Goal: Task Accomplishment & Management: Use online tool/utility

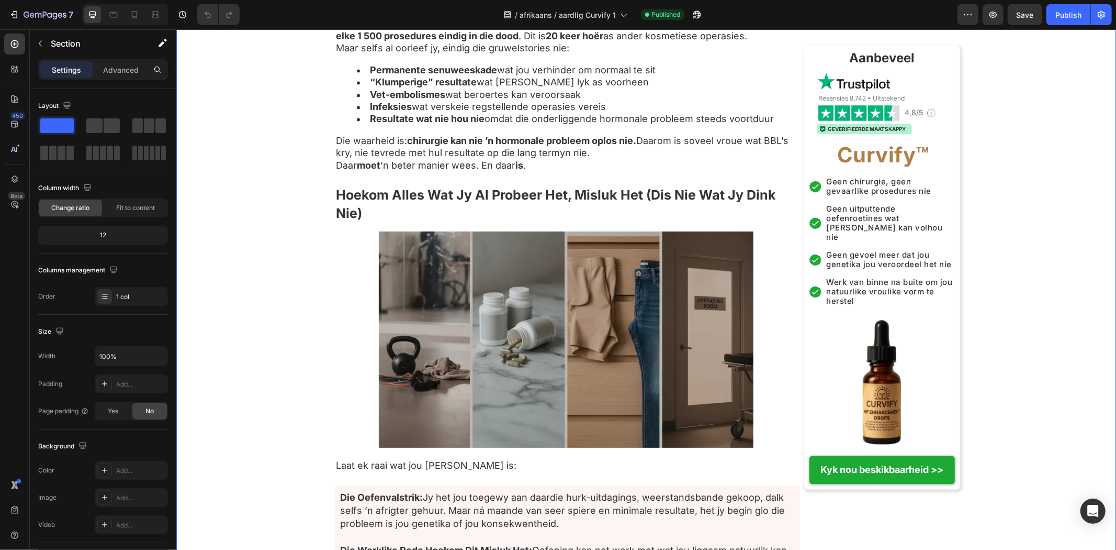
drag, startPoint x: 319, startPoint y: 383, endPoint x: 307, endPoint y: 282, distance: 101.2
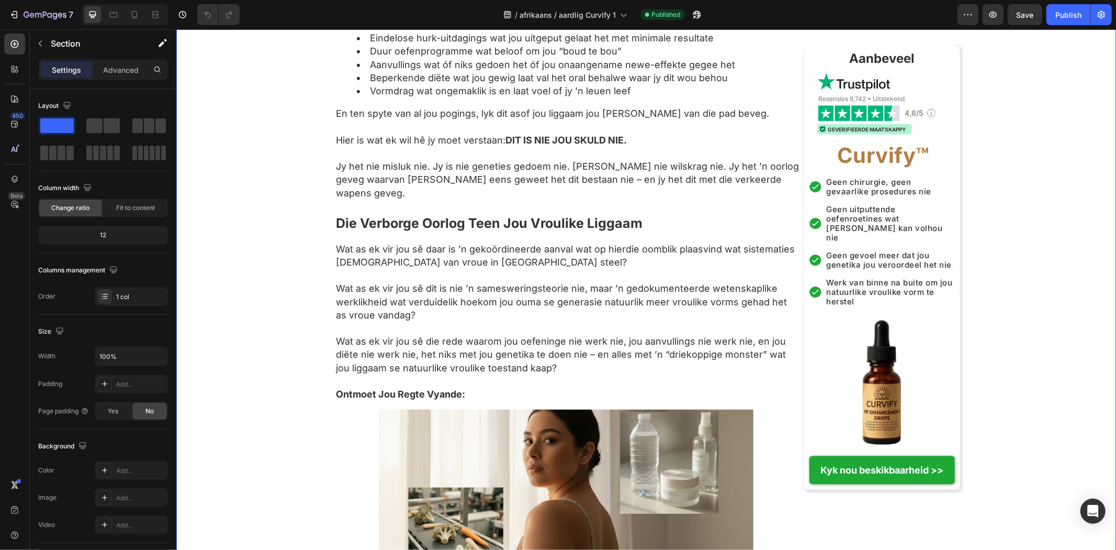
drag, startPoint x: 307, startPoint y: 282, endPoint x: 281, endPoint y: 173, distance: 111.9
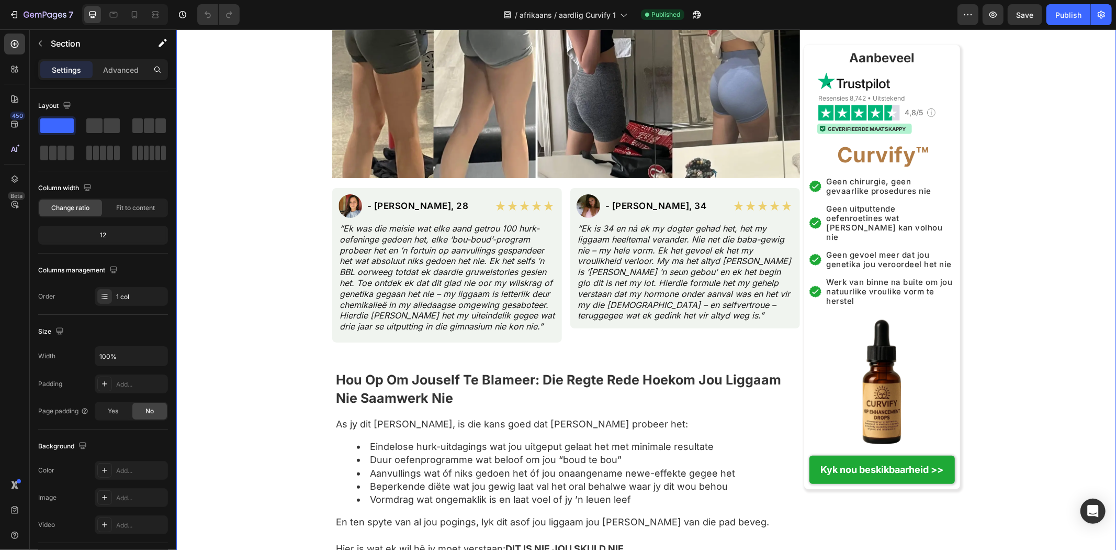
drag, startPoint x: 281, startPoint y: 173, endPoint x: 283, endPoint y: 129, distance: 44.5
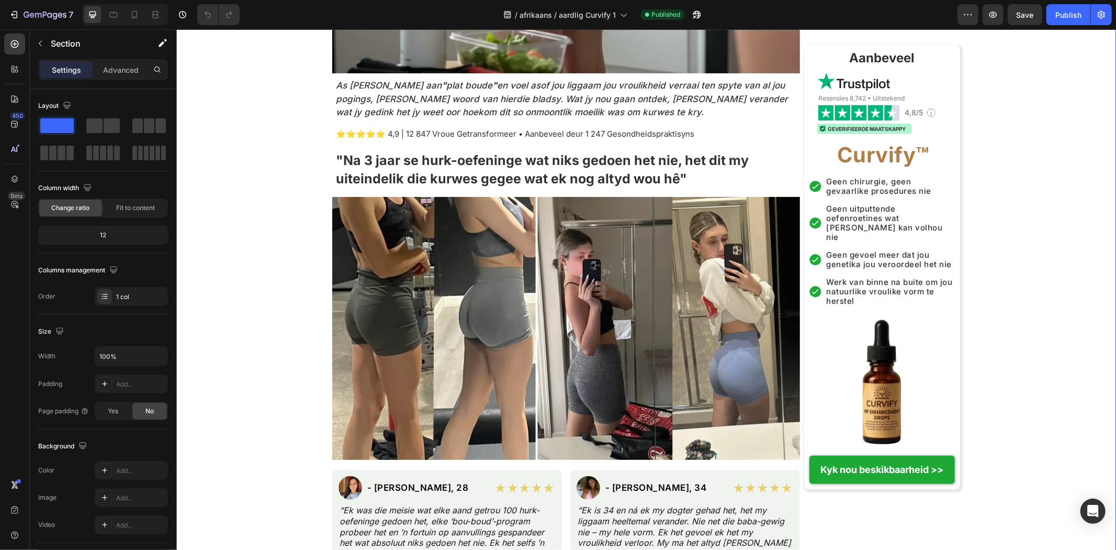
drag, startPoint x: 283, startPoint y: 129, endPoint x: 295, endPoint y: 69, distance: 61.4
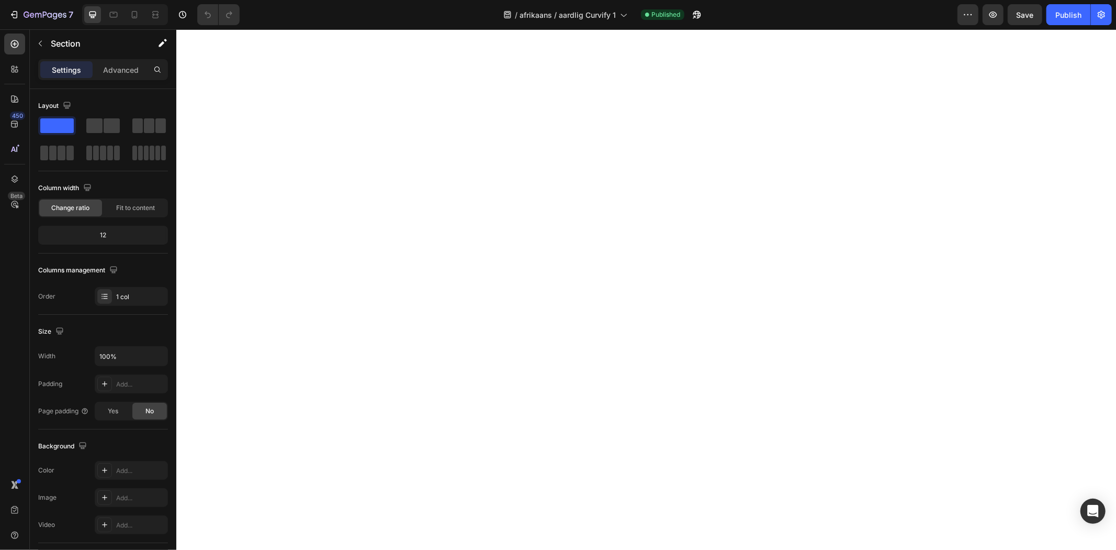
drag, startPoint x: 295, startPoint y: 69, endPoint x: 420, endPoint y: 407, distance: 360.5
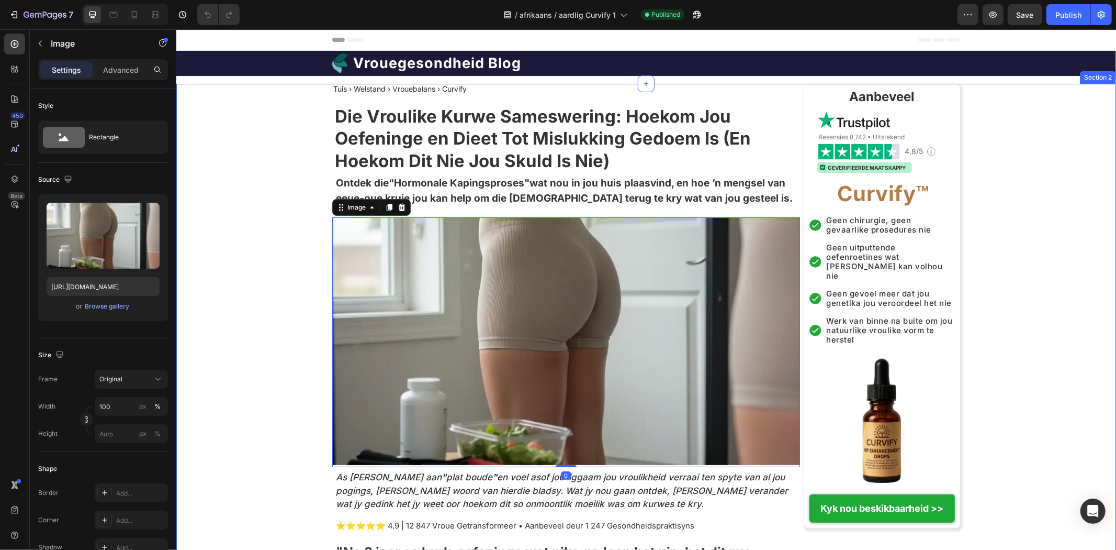
click at [397, 158] on strong "Die Vroulike Kurwe Sameswering: Hoekom Jou Oefeninge en Dieet Tot Mislukking Ge…" at bounding box center [542, 138] width 416 height 66
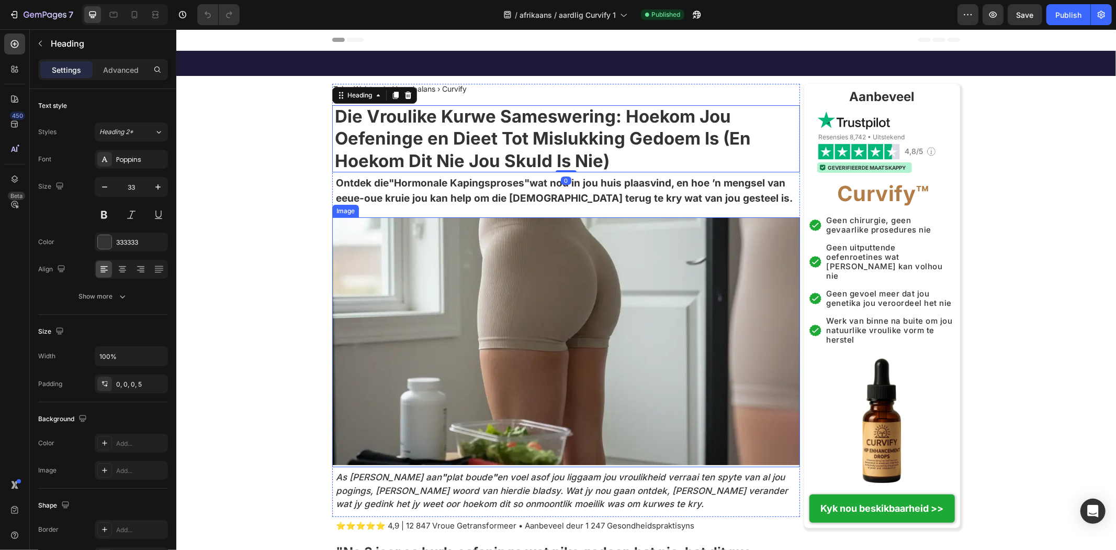
scroll to position [174, 0]
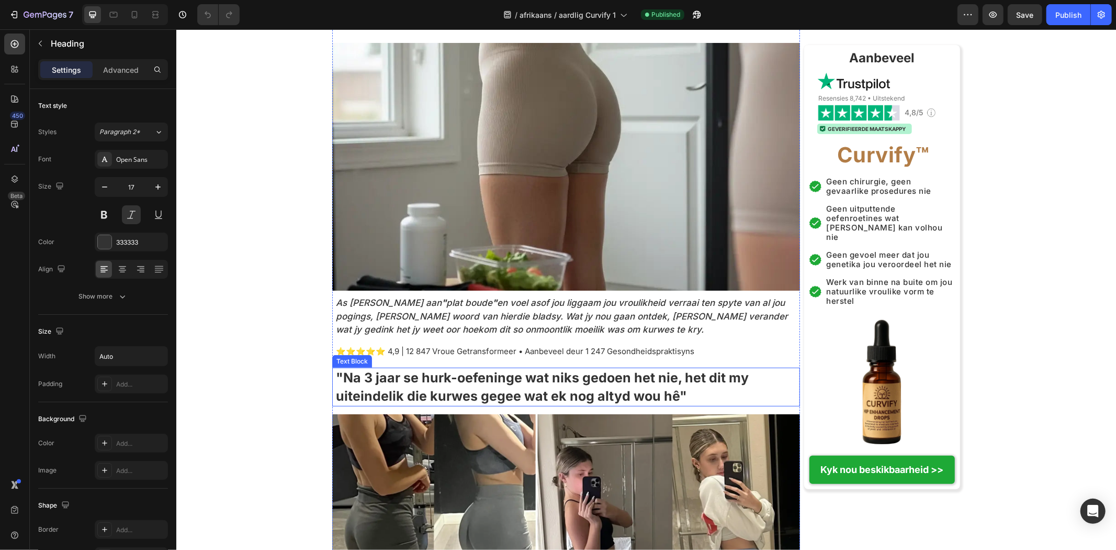
click at [531, 312] on h2 "As jy ly aan " plat boude " en voel asof jou liggaam jou vroulikheid verraai te…" at bounding box center [566, 316] width 465 height 42
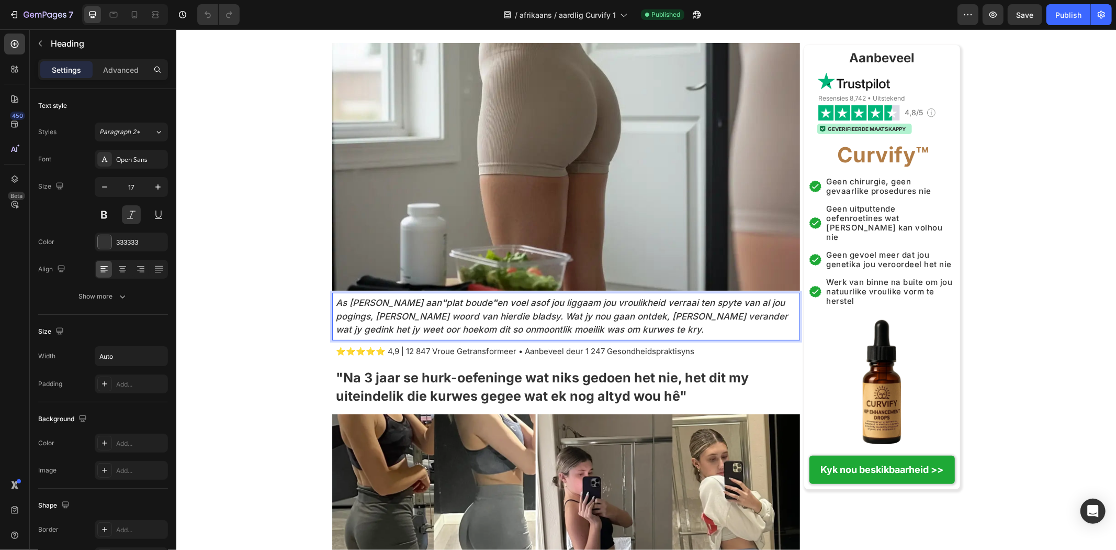
click at [531, 312] on p "As jy ly aan " plat boude " en voel asof jou liggaam jou vroulikheid verraai te…" at bounding box center [567, 316] width 463 height 40
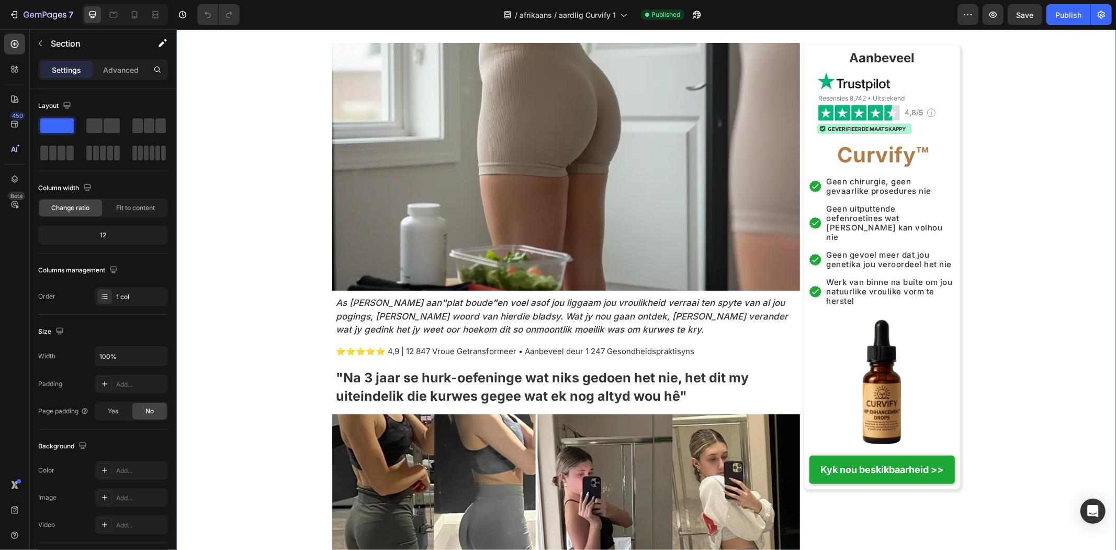
click at [446, 340] on div "Tuis › Welstand › Vrouebalans › Curvify Heading Die Vroulike Kurwe Sameswering:…" at bounding box center [566, 125] width 468 height 433
click at [445, 349] on p "⭐⭐⭐⭐⭐ 4,9 | 12 847 Vroue Getransformeer • Aanbeveel deur 1 247 Gesondheidsprakt…" at bounding box center [567, 350] width 463 height 10
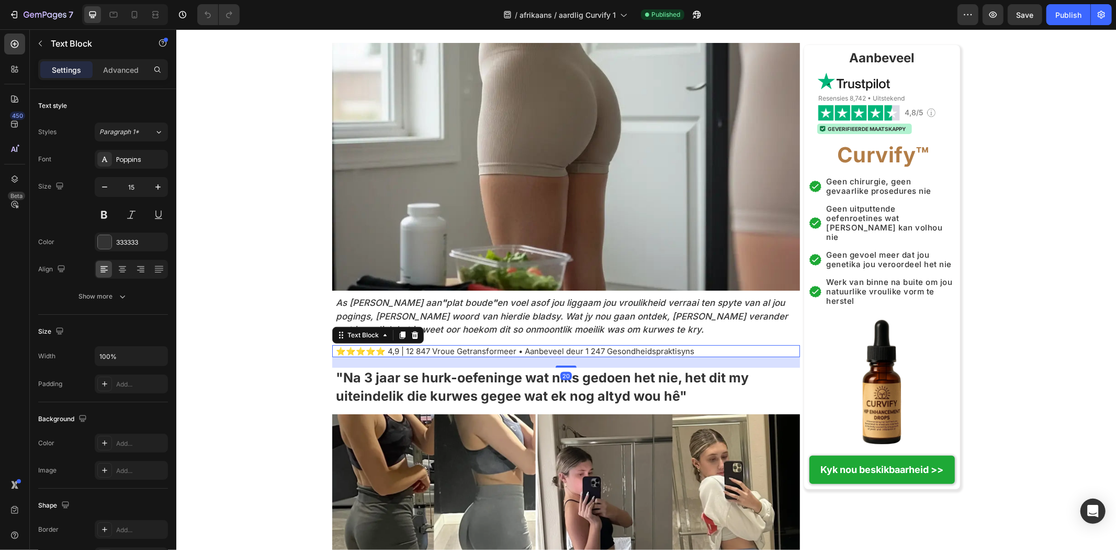
click at [445, 349] on p "⭐⭐⭐⭐⭐ 4,9 | 12 847 Vroue Getransformeer • Aanbeveel deur 1 247 Gesondheidsprakt…" at bounding box center [567, 350] width 463 height 10
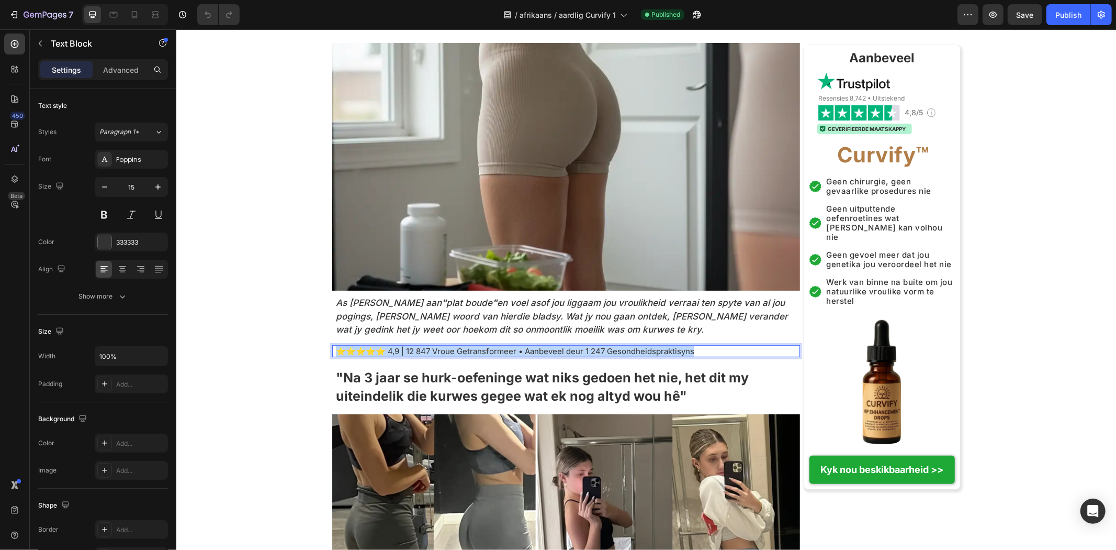
click at [445, 349] on p "⭐⭐⭐⭐⭐ 4,9 | 12 847 Vroue Getransformeer • Aanbeveel deur 1 247 Gesondheidsprakt…" at bounding box center [567, 350] width 463 height 10
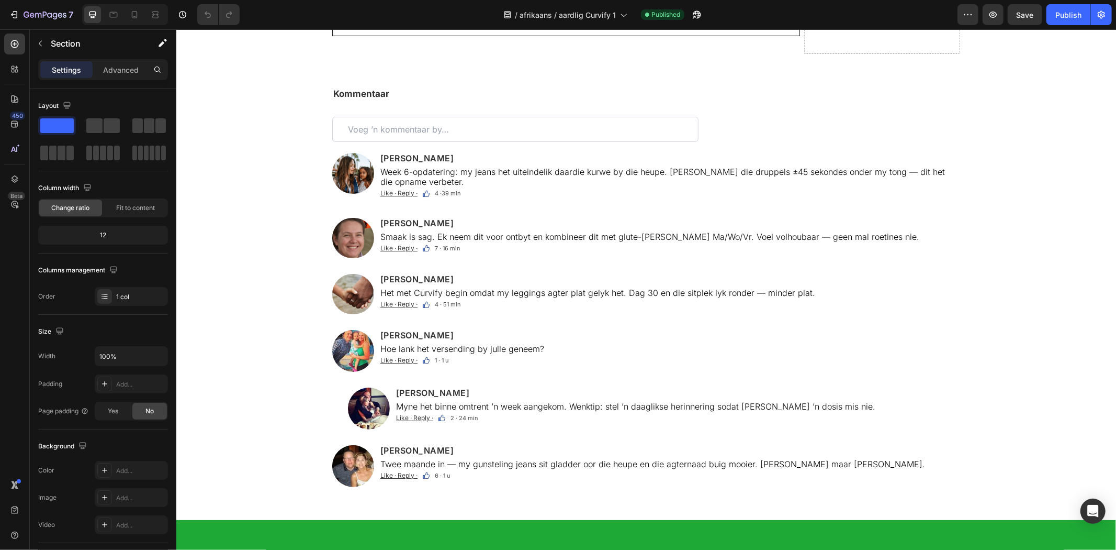
scroll to position [5932, 0]
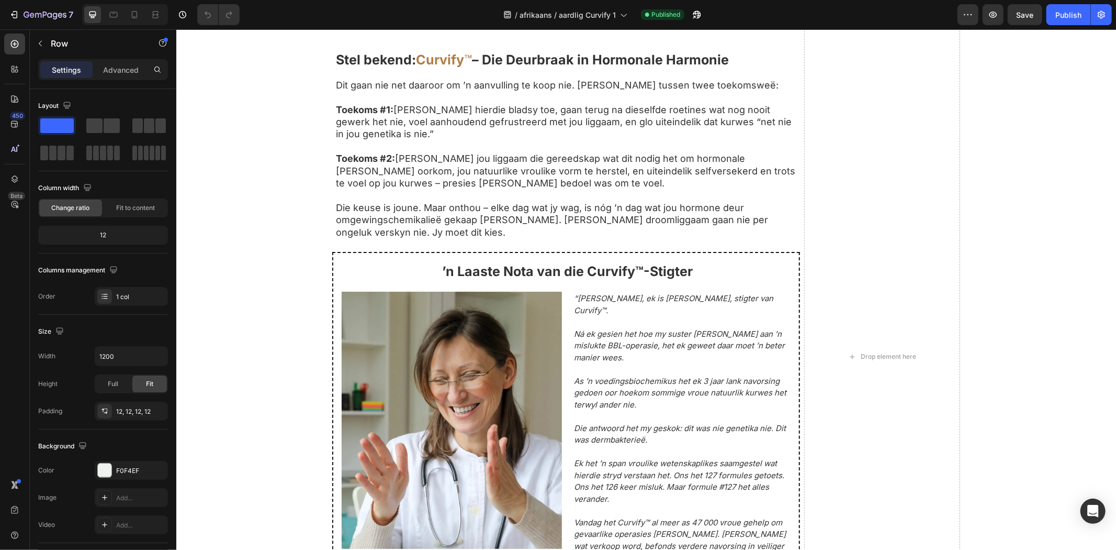
click at [996, 351] on div "Regte Vroue, Regte Transformasies Text Block Gebaseer op 8 742 Geverifieerde Kl…" at bounding box center [646, 356] width 940 height 1329
click at [1018, 210] on div "Regte Vroue, Regte Transformasies Text Block Gebaseer op 8 742 Geverifieerde Kl…" at bounding box center [646, 356] width 940 height 1329
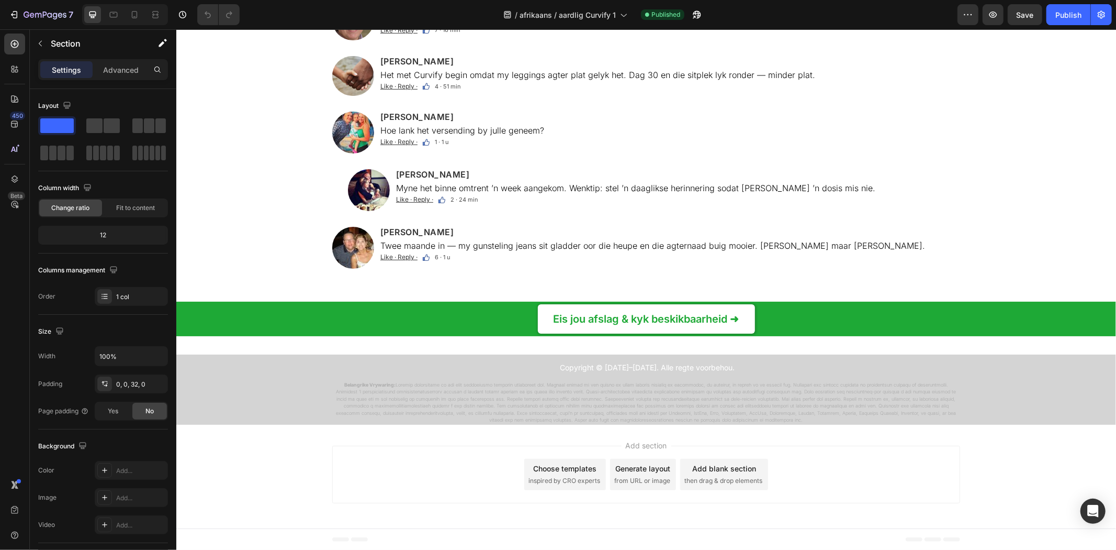
scroll to position [6894, 0]
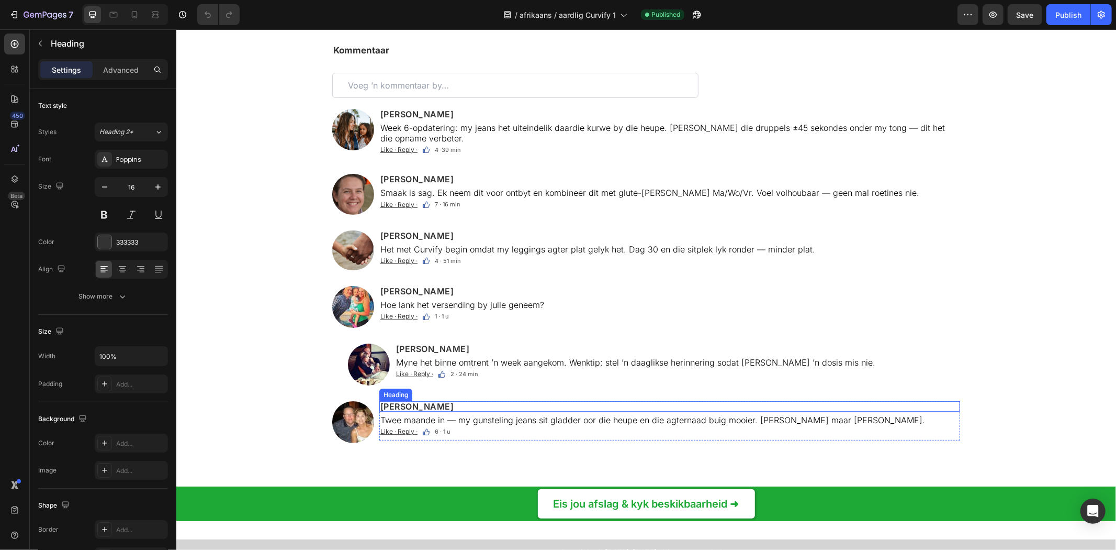
click at [401, 400] on h2 "Layla Carter" at bounding box center [669, 405] width 581 height 10
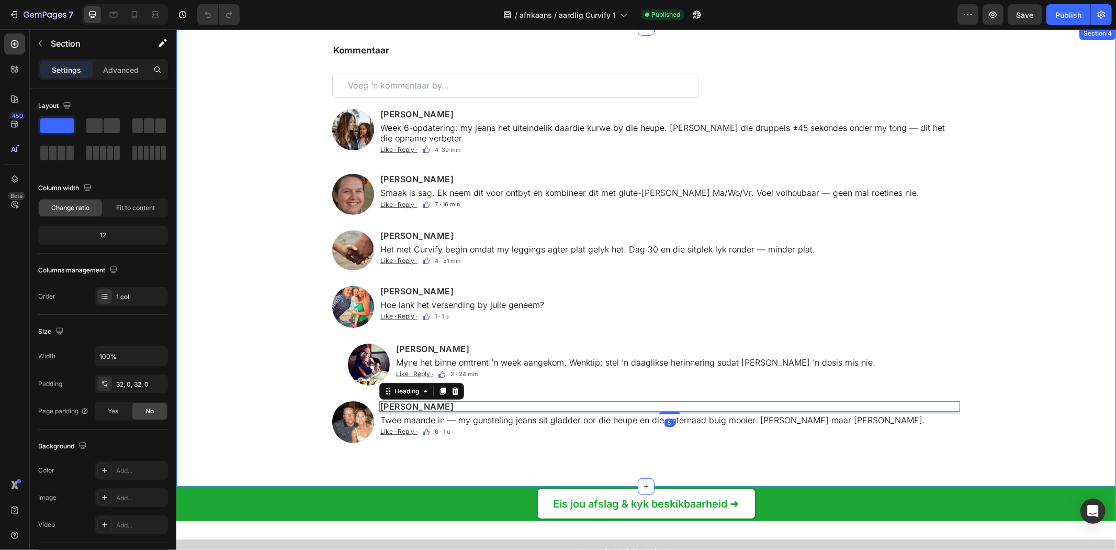
click at [207, 291] on div "Kommentaar Text Block Custom Code Image Evie Reynolds Heading Week 6-opdatering…" at bounding box center [646, 256] width 940 height 426
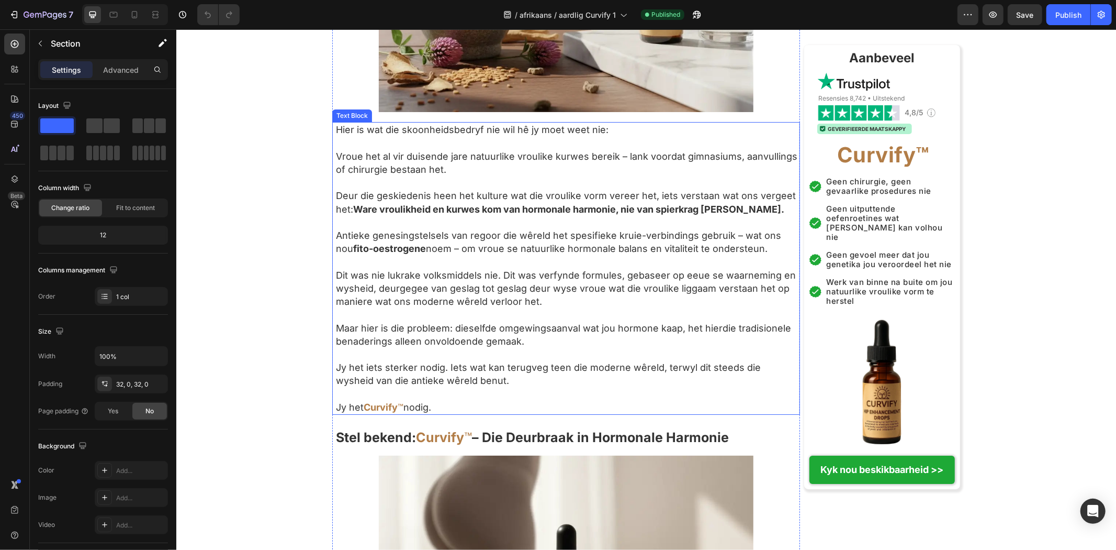
scroll to position [2709, 0]
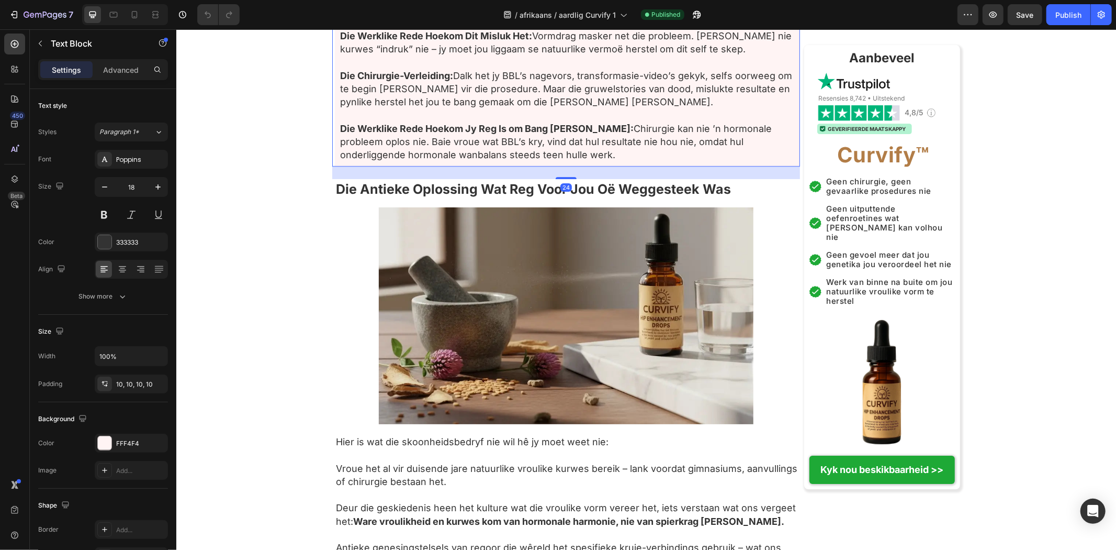
drag, startPoint x: 560, startPoint y: 320, endPoint x: 574, endPoint y: 382, distance: 63.9
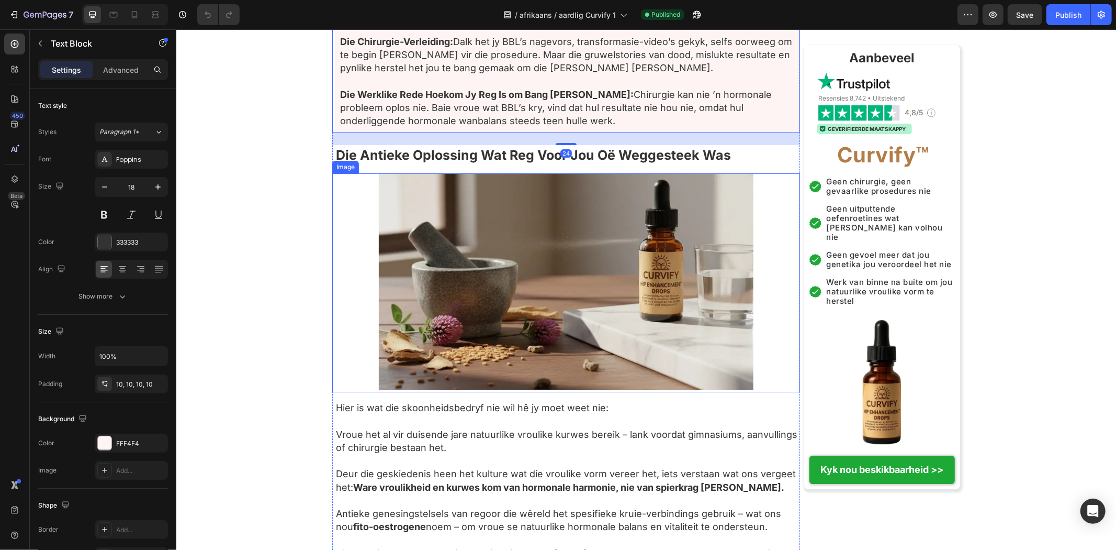
click at [579, 162] on strong "Die Antieke Oplossing Wat Reg Voor Jou Oë Weggesteek Was" at bounding box center [533, 155] width 395 height 16
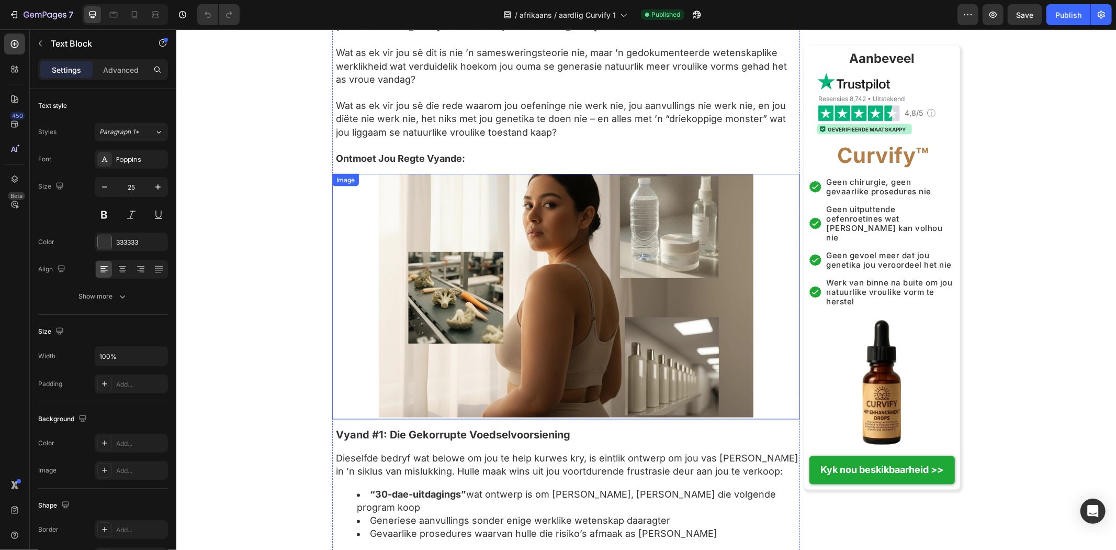
scroll to position [1208, 0]
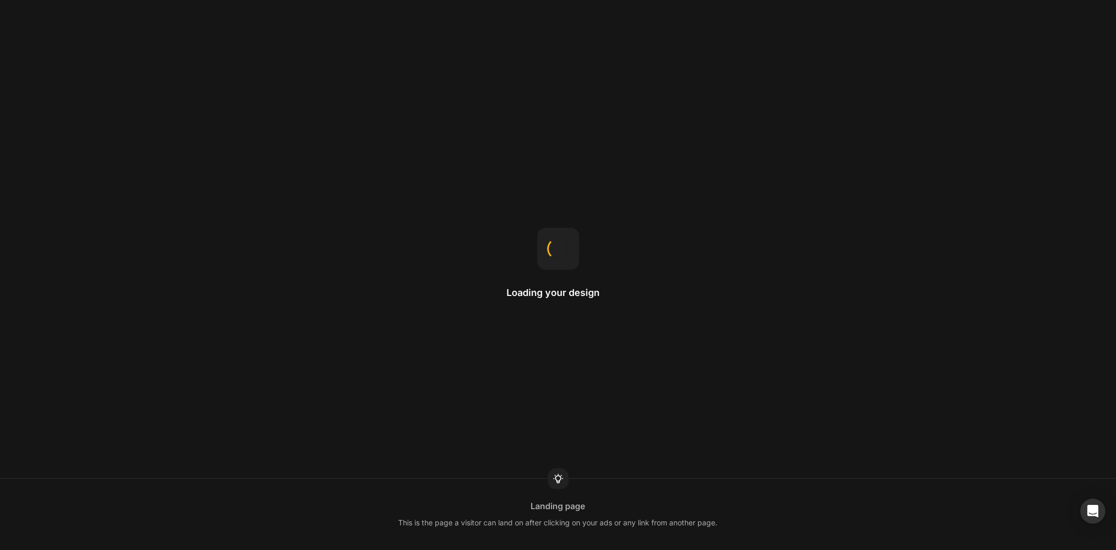
click at [424, 273] on div "Loading your design Landing page This is the page a visitor can land on after c…" at bounding box center [558, 275] width 1116 height 550
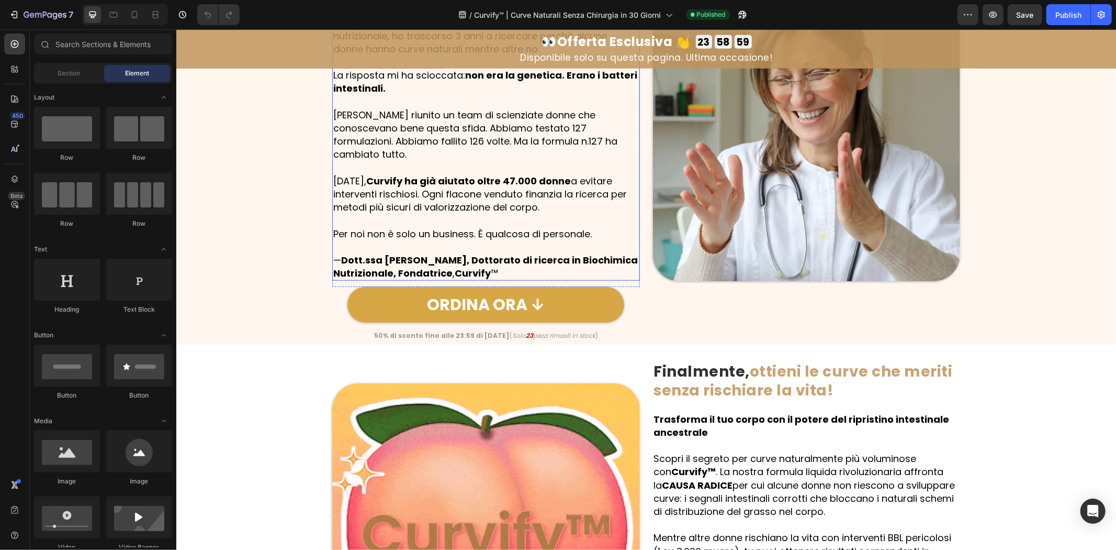
scroll to position [523, 0]
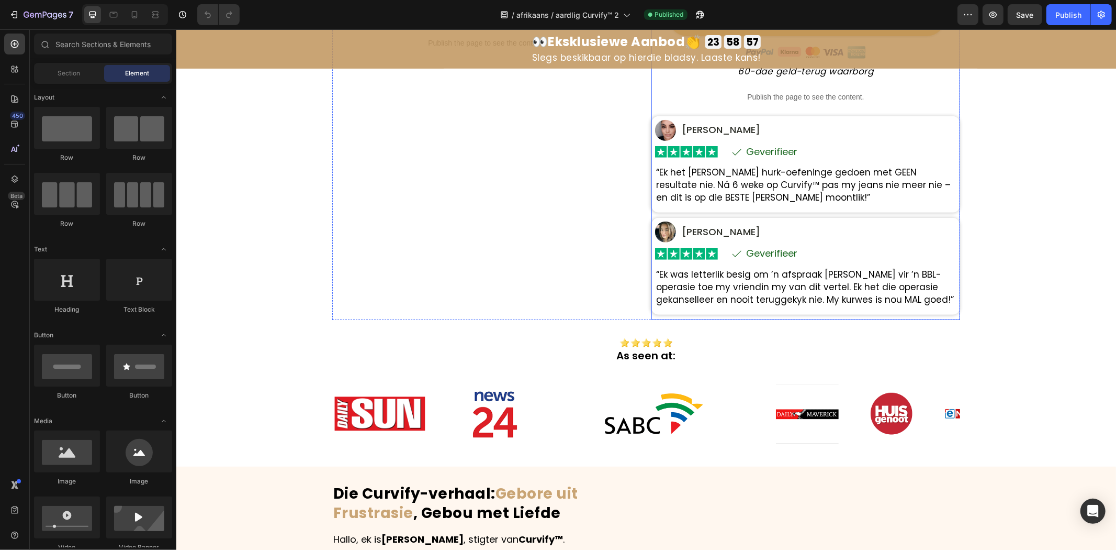
scroll to position [523, 0]
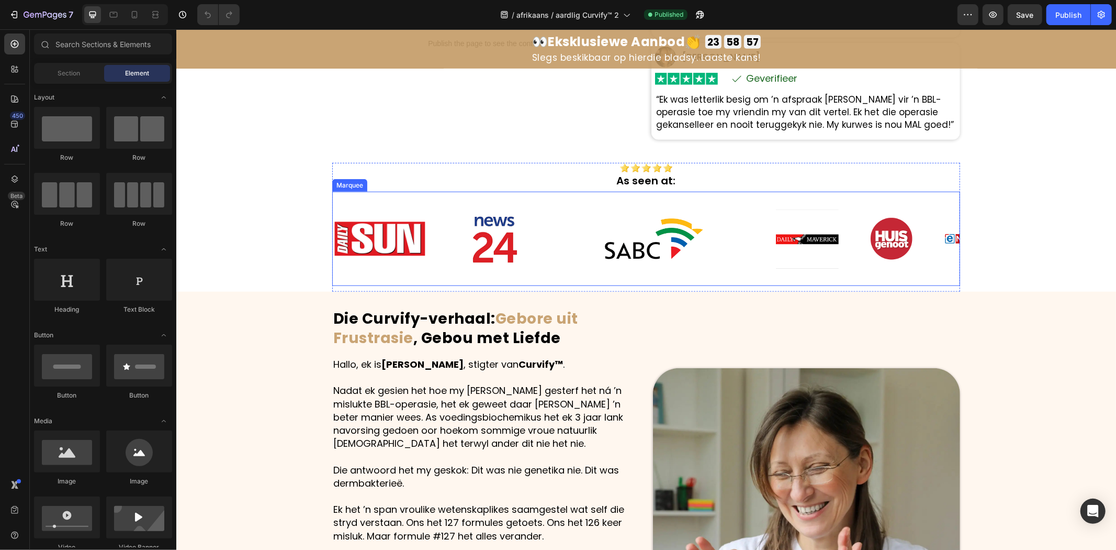
click at [630, 256] on img at bounding box center [654, 238] width 101 height 43
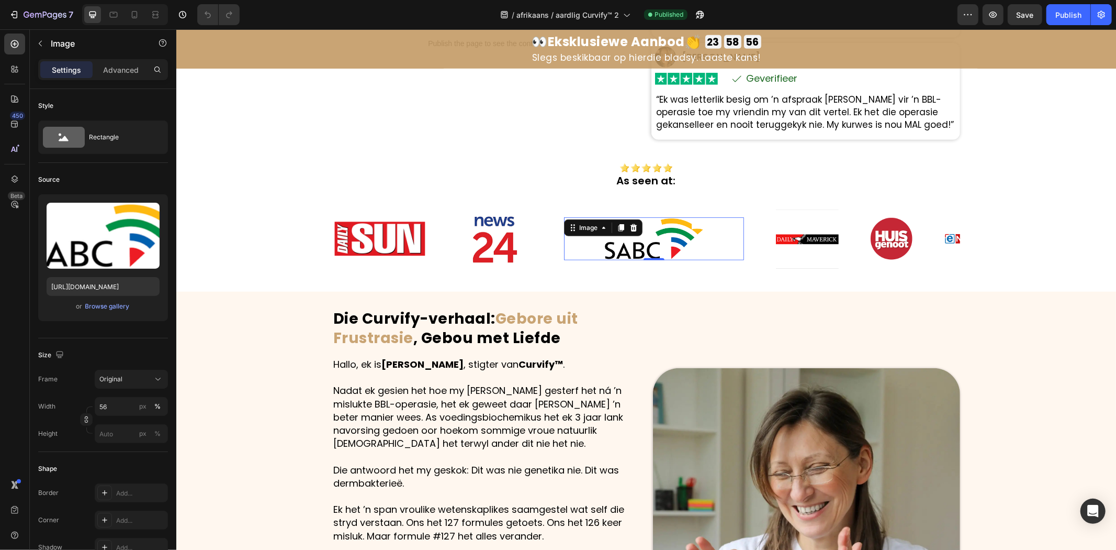
click at [549, 222] on div "Image" at bounding box center [511, 239] width 105 height 74
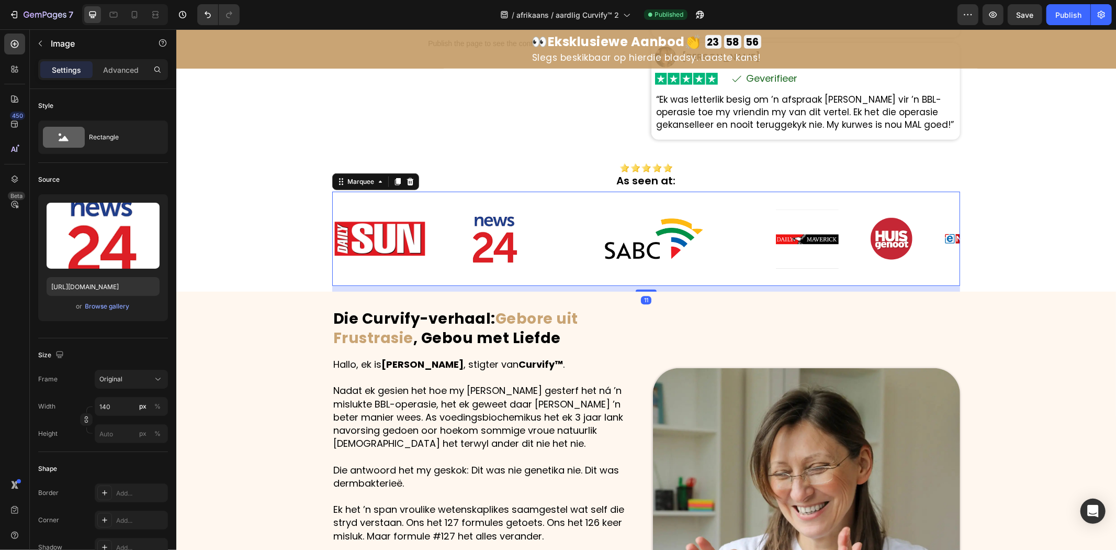
click at [495, 241] on img at bounding box center [495, 238] width 73 height 73
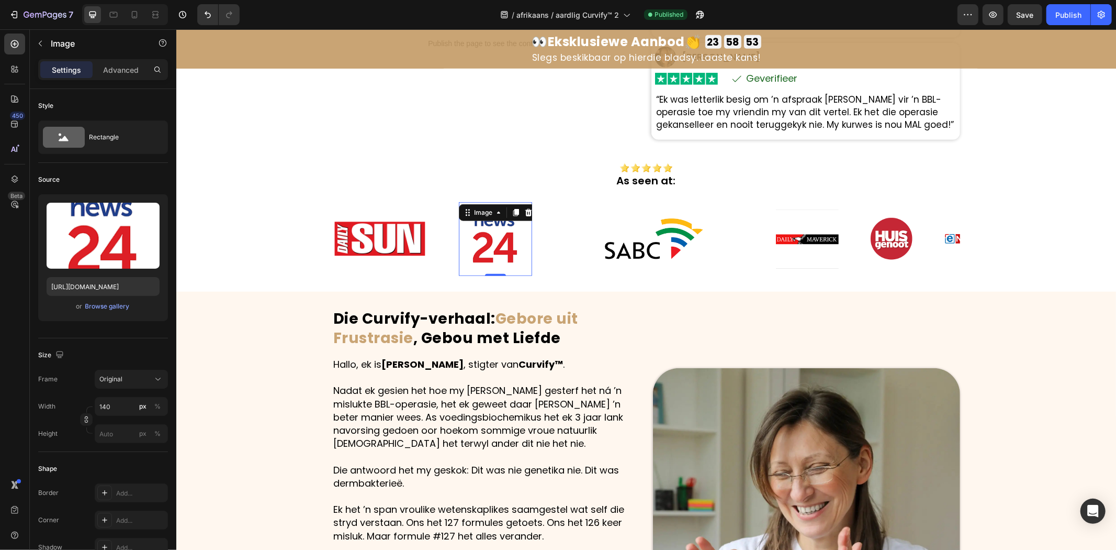
click at [487, 247] on img at bounding box center [495, 238] width 73 height 73
click at [664, 240] on img at bounding box center [654, 238] width 101 height 43
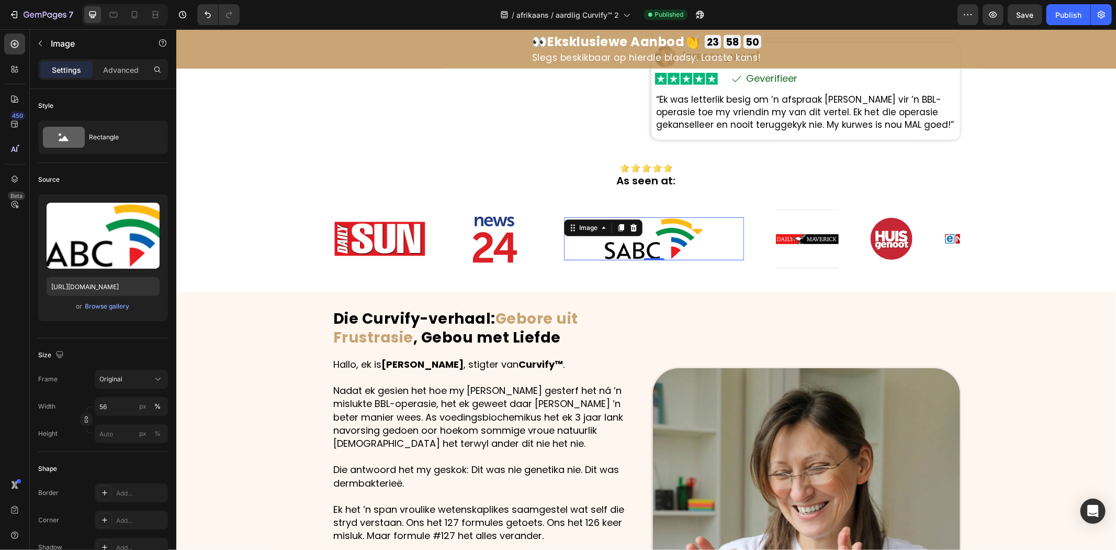
click at [610, 248] on img at bounding box center [654, 238] width 101 height 43
click at [621, 248] on img at bounding box center [654, 238] width 101 height 43
click at [362, 241] on img at bounding box center [379, 238] width 94 height 94
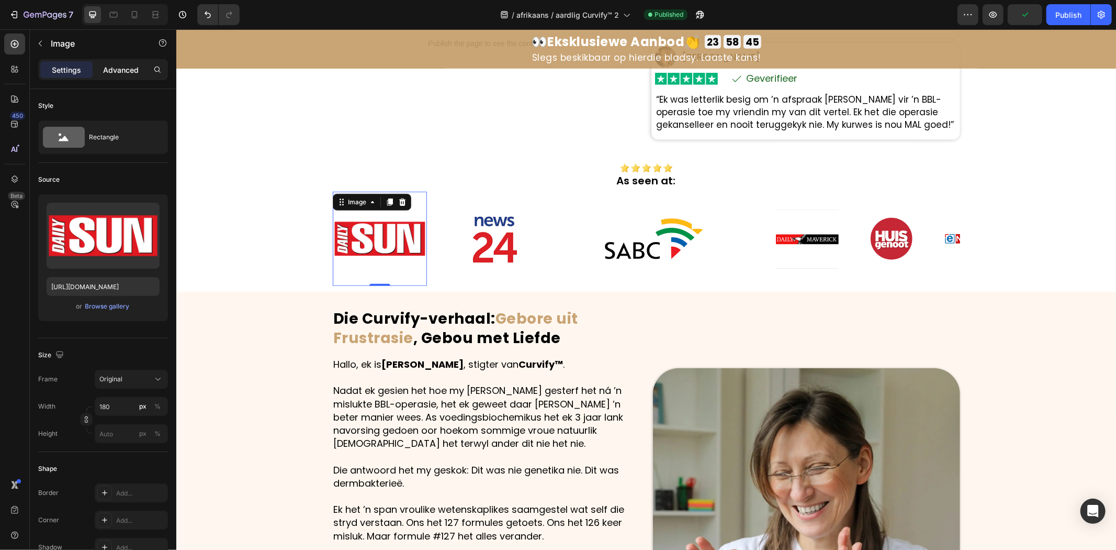
click at [121, 74] on p "Advanced" at bounding box center [121, 69] width 36 height 11
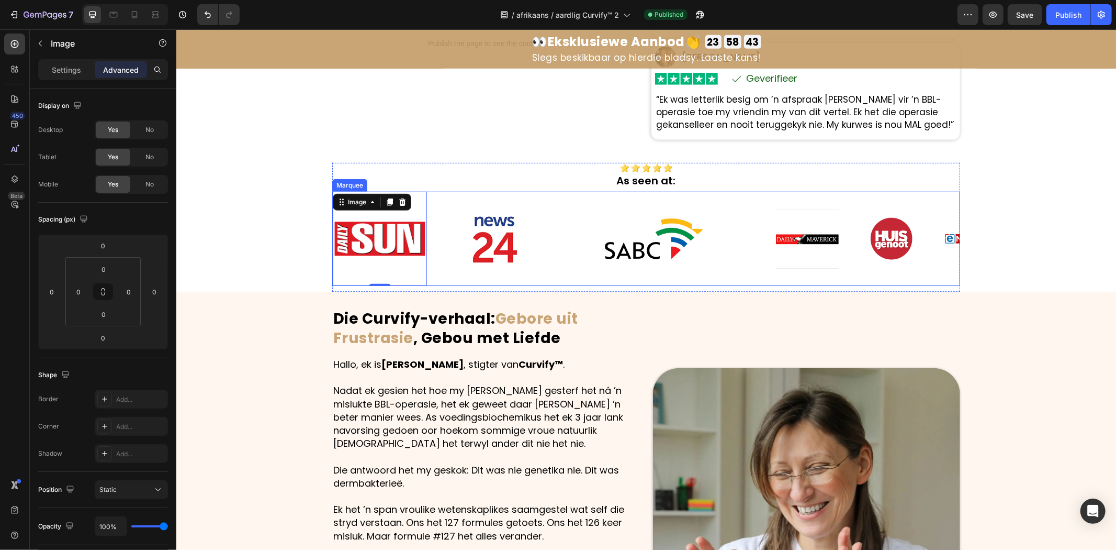
click at [433, 248] on div "Image 0" at bounding box center [395, 238] width 126 height 94
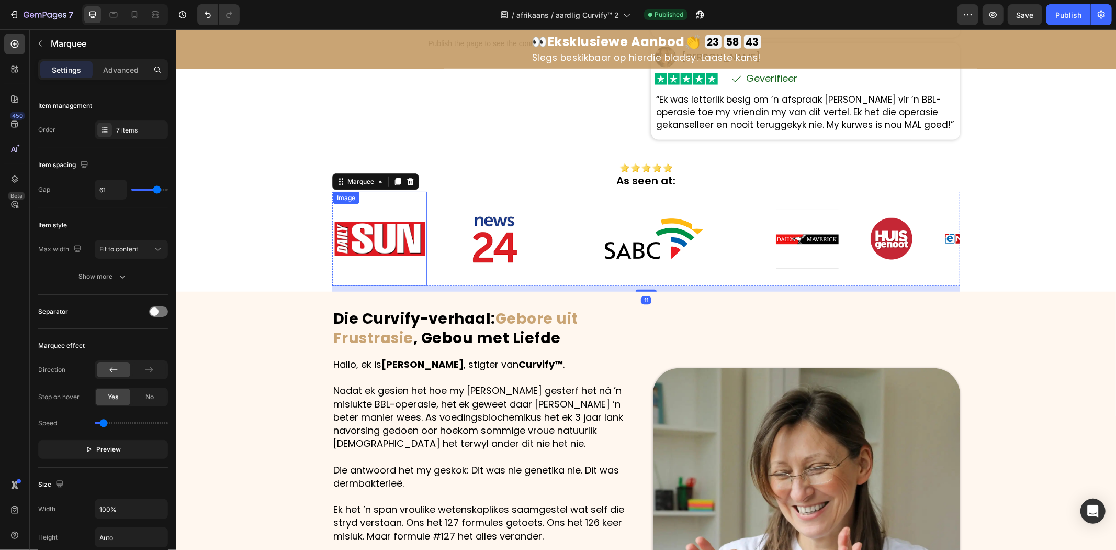
click at [389, 255] on img at bounding box center [379, 238] width 94 height 94
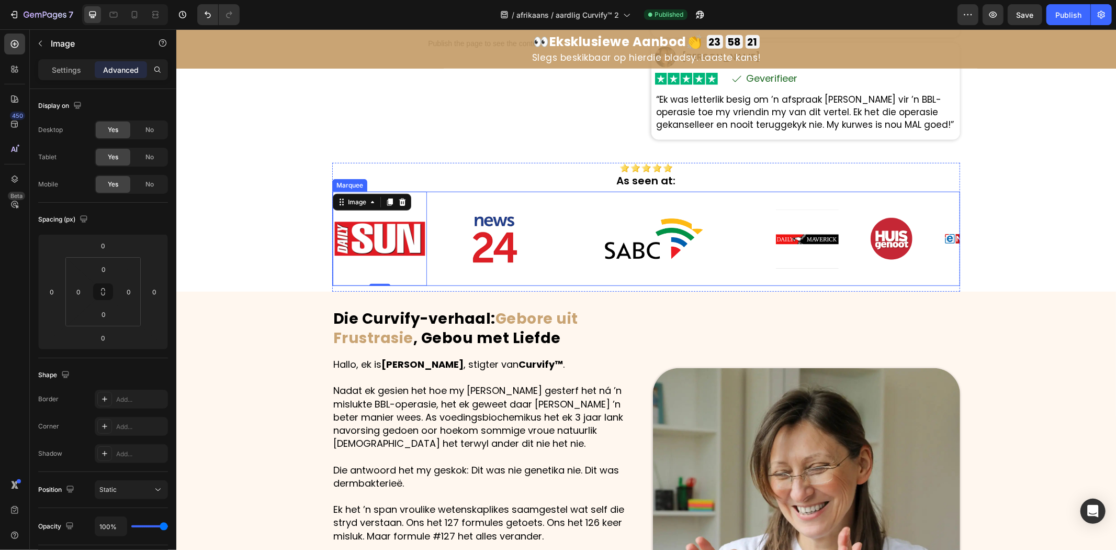
click at [780, 242] on img at bounding box center [807, 238] width 63 height 59
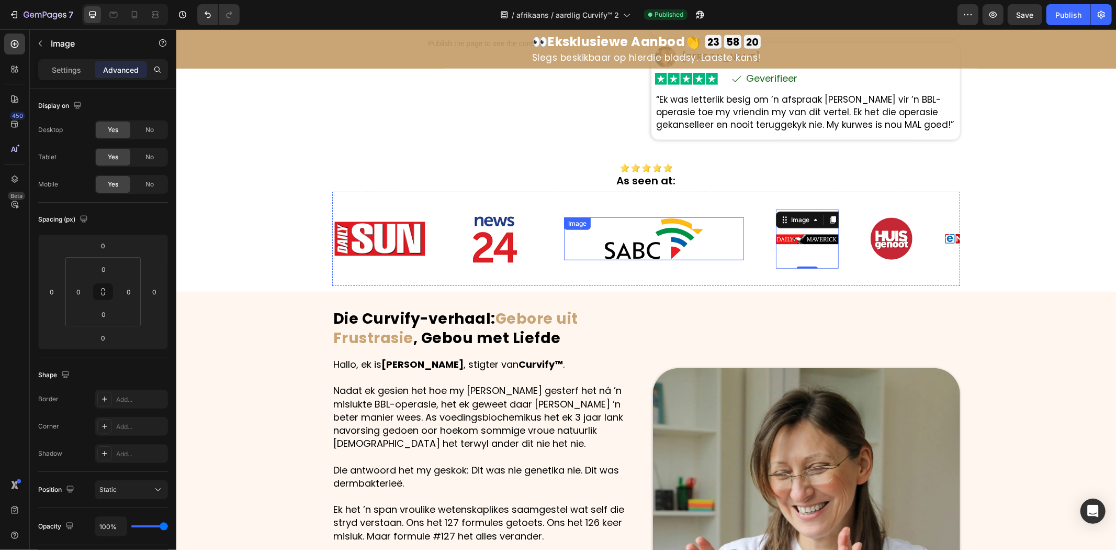
click at [658, 236] on img at bounding box center [654, 238] width 101 height 43
click at [661, 237] on img at bounding box center [654, 238] width 101 height 43
drag, startPoint x: 661, startPoint y: 237, endPoint x: 489, endPoint y: 260, distance: 173.2
click at [661, 237] on img at bounding box center [654, 238] width 101 height 43
click at [51, 83] on div "Settings Advanced" at bounding box center [103, 74] width 147 height 30
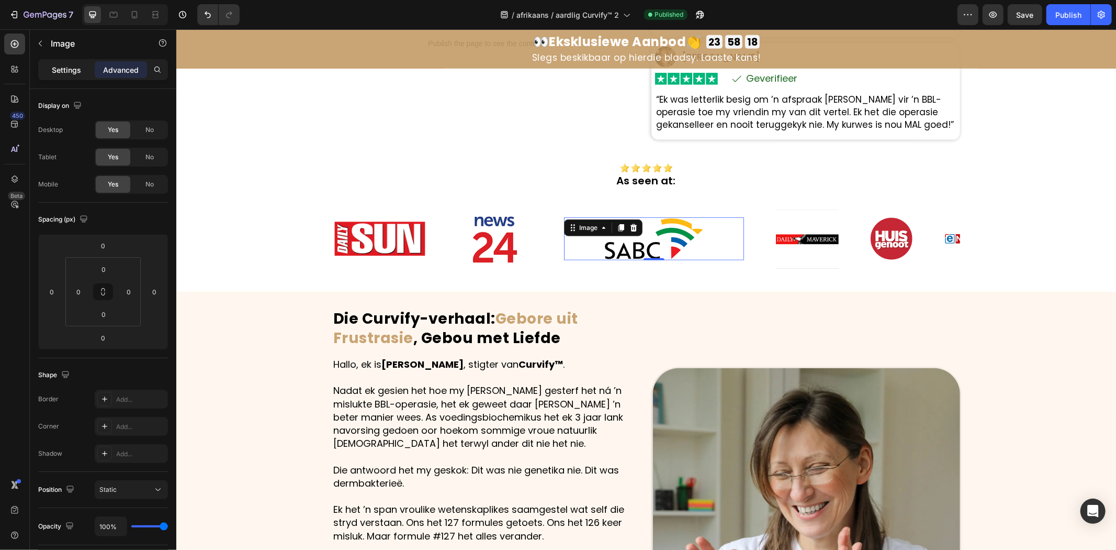
click at [57, 77] on div "Settings" at bounding box center [66, 69] width 52 height 17
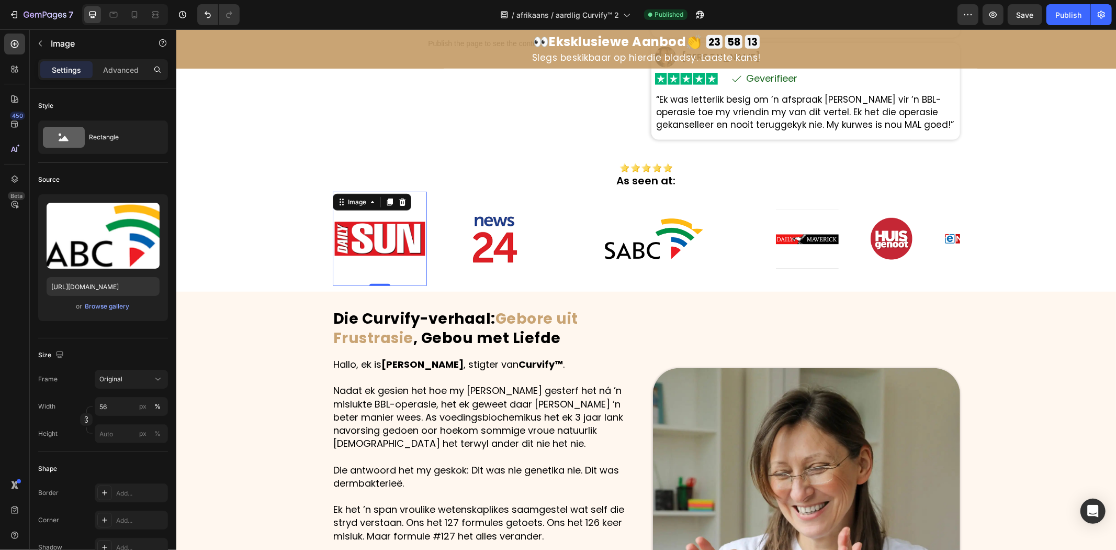
click at [366, 236] on img at bounding box center [379, 238] width 94 height 94
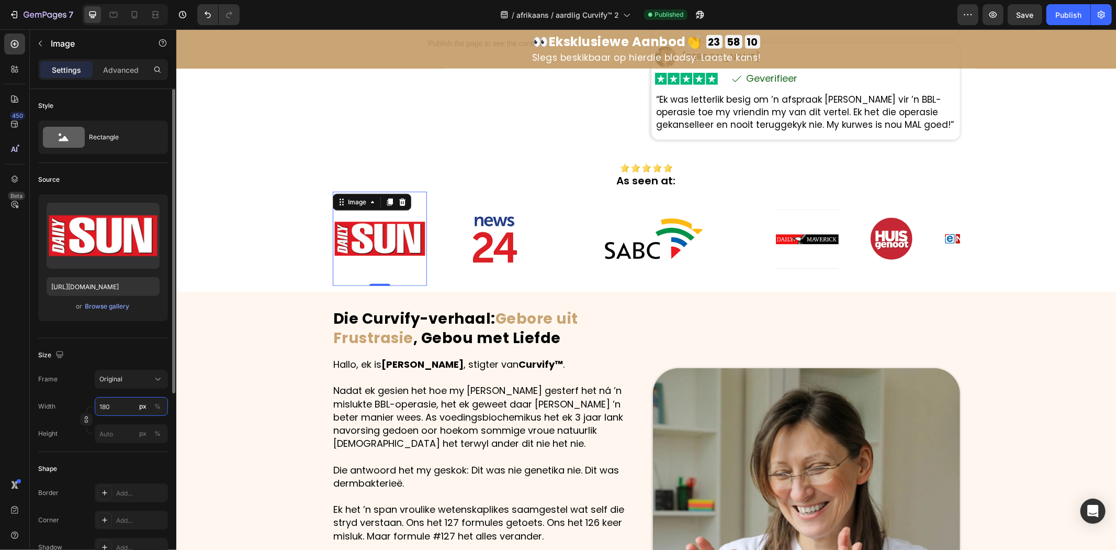
click at [115, 407] on input "180" at bounding box center [131, 406] width 73 height 19
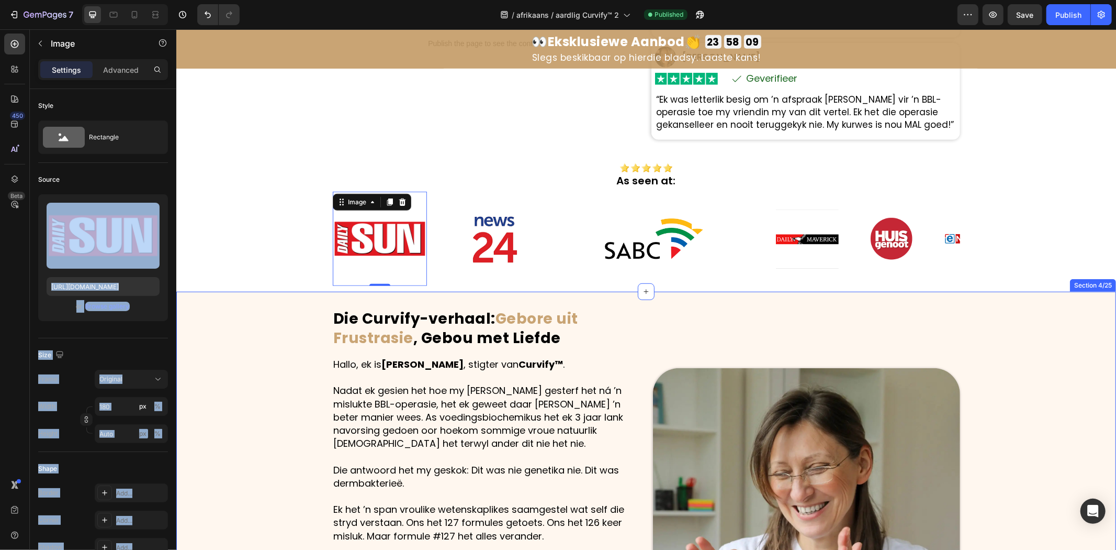
drag, startPoint x: 296, startPoint y: 250, endPoint x: 301, endPoint y: 325, distance: 75.0
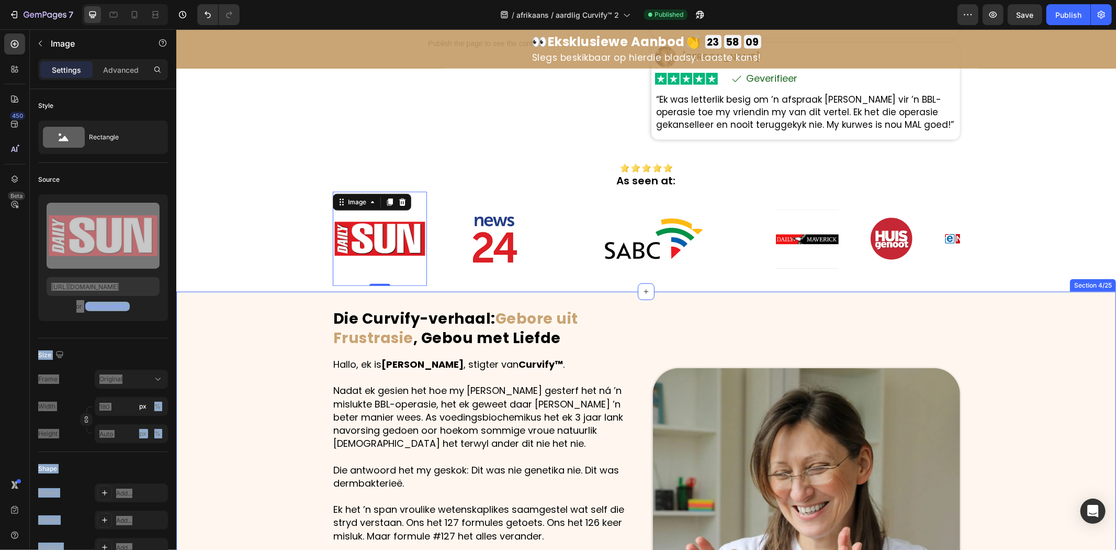
click at [286, 327] on div "Die Curvify-verhaal: Gebore uit Frustrasie , Gebou met Liefde Heading Hallo, ek…" at bounding box center [646, 521] width 940 height 427
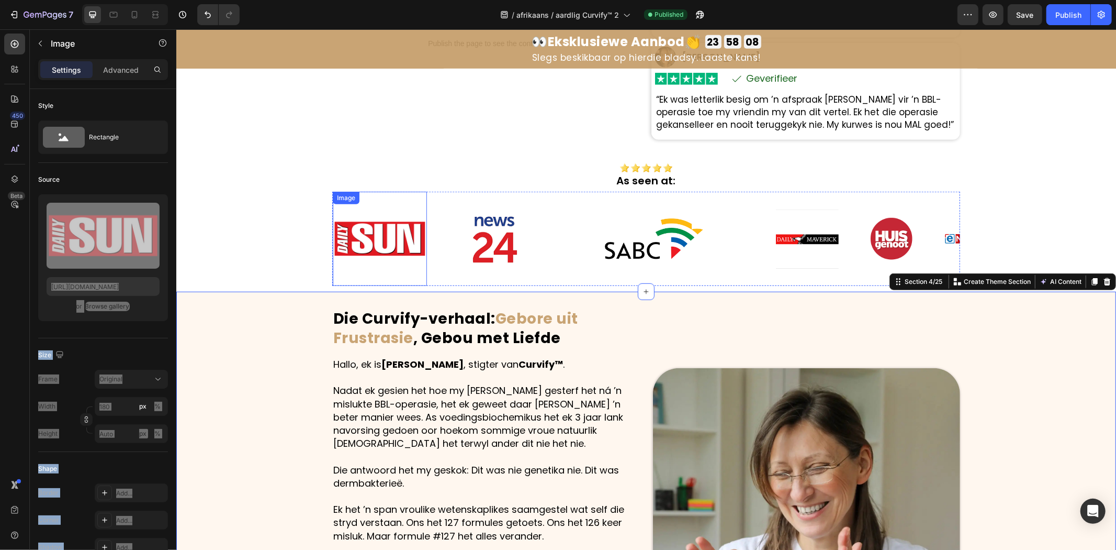
click at [352, 256] on img at bounding box center [379, 238] width 94 height 94
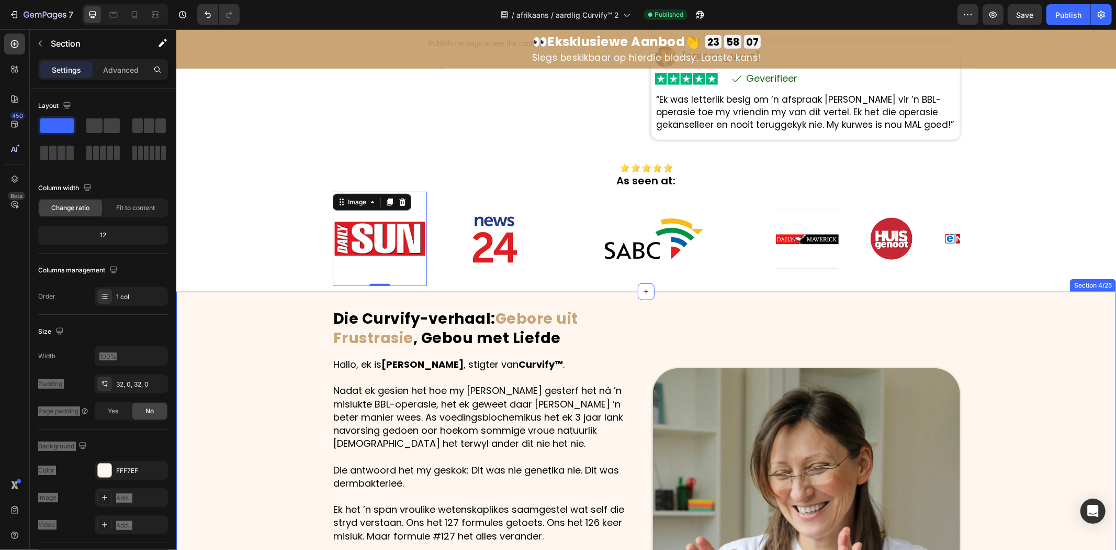
click at [286, 366] on div "Die Curvify-verhaal: Gebore uit Frustrasie , Gebou met Liefde Heading Hallo, ek…" at bounding box center [646, 521] width 940 height 427
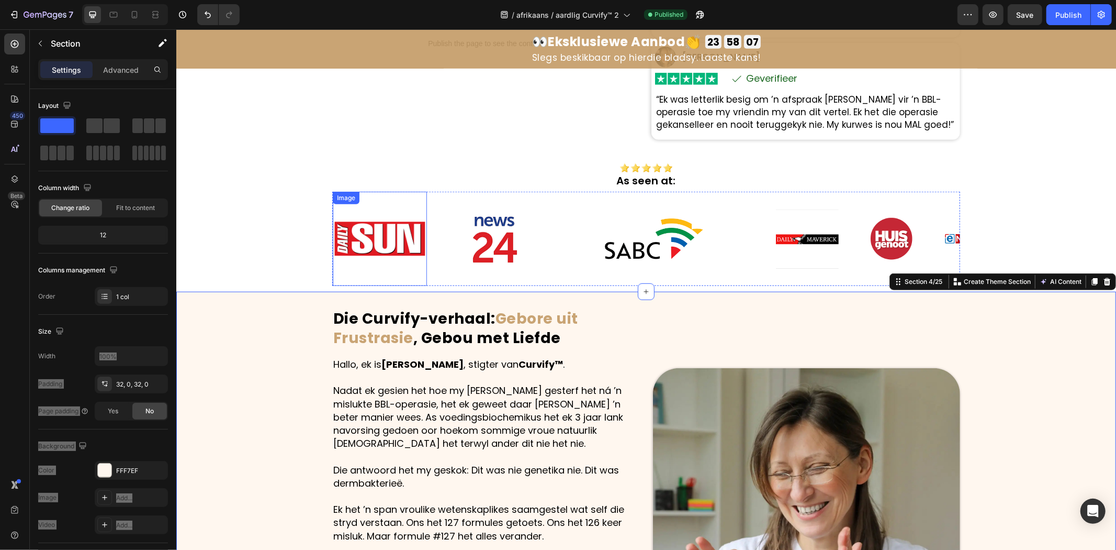
click at [352, 263] on img at bounding box center [379, 238] width 94 height 94
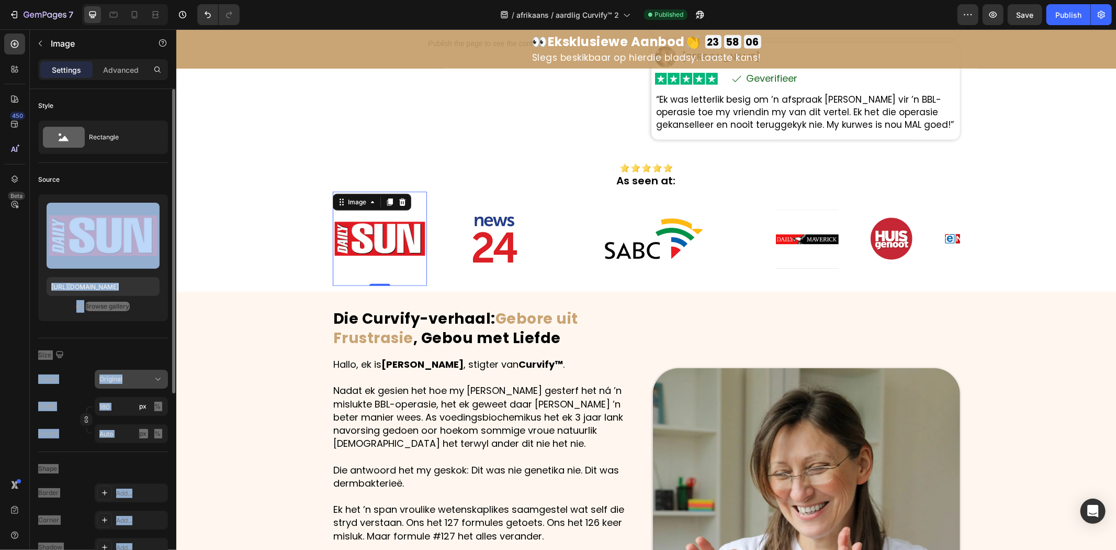
click at [131, 381] on div "Original" at bounding box center [124, 378] width 51 height 9
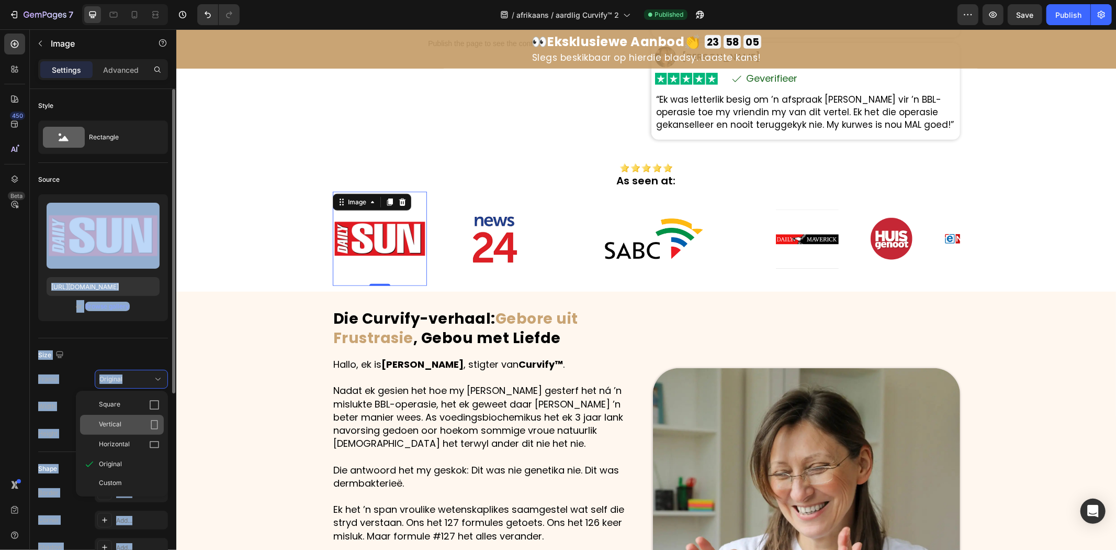
click at [132, 424] on div "Vertical" at bounding box center [129, 424] width 61 height 10
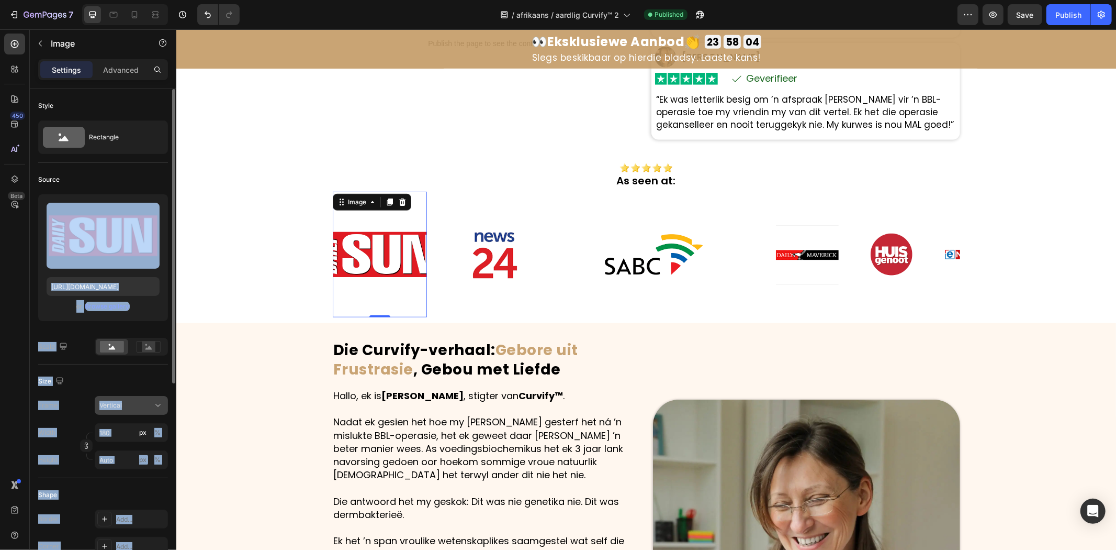
click at [136, 407] on div "Vertical" at bounding box center [124, 404] width 51 height 9
click at [132, 428] on div "Square" at bounding box center [129, 431] width 61 height 10
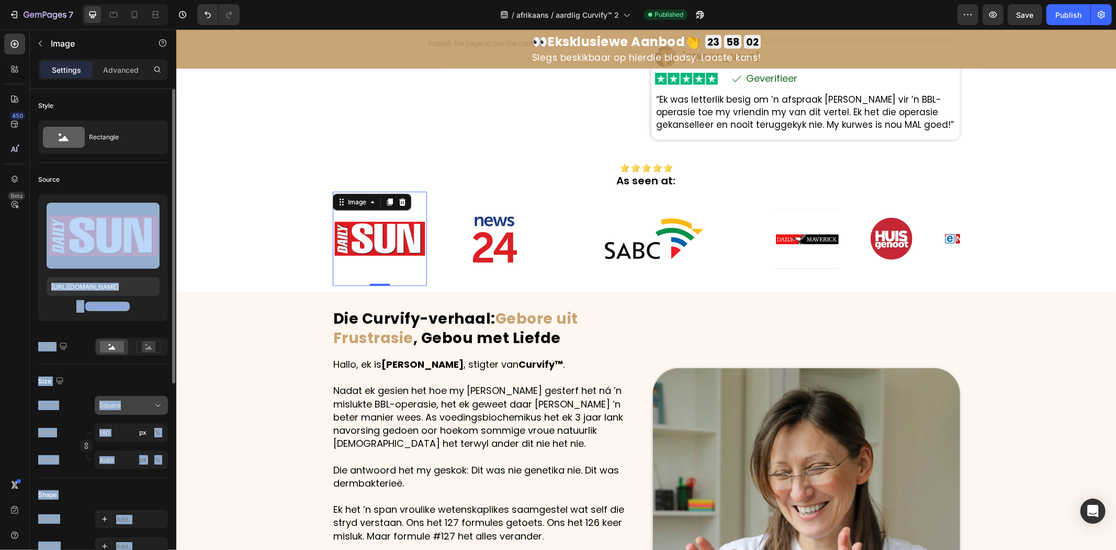
click at [141, 404] on div "Square" at bounding box center [124, 404] width 51 height 9
click at [140, 465] on div "Horizontal" at bounding box center [129, 470] width 61 height 10
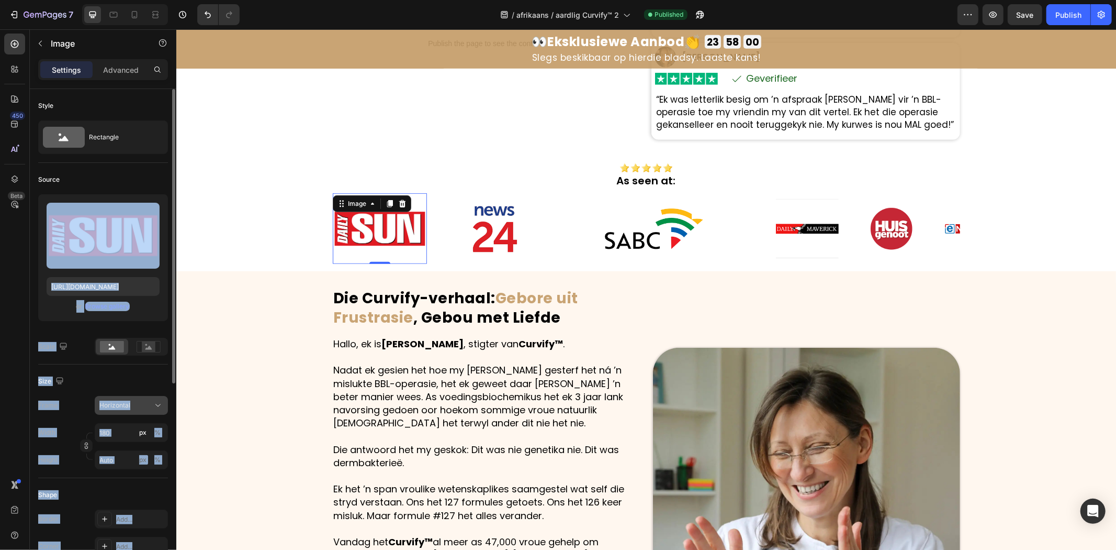
click at [147, 411] on button "Horizontal" at bounding box center [131, 405] width 73 height 19
click at [145, 404] on div "Horizontal" at bounding box center [124, 404] width 51 height 9
click at [144, 404] on div "Horizontal" at bounding box center [124, 404] width 51 height 9
click at [137, 424] on div "Square" at bounding box center [122, 431] width 84 height 20
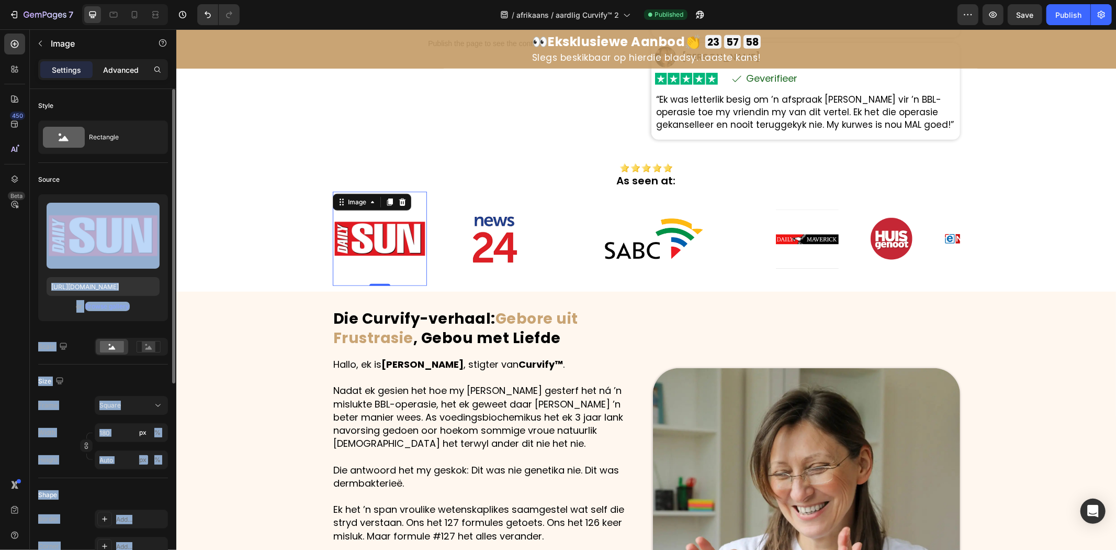
click at [121, 63] on div "Advanced" at bounding box center [121, 69] width 52 height 17
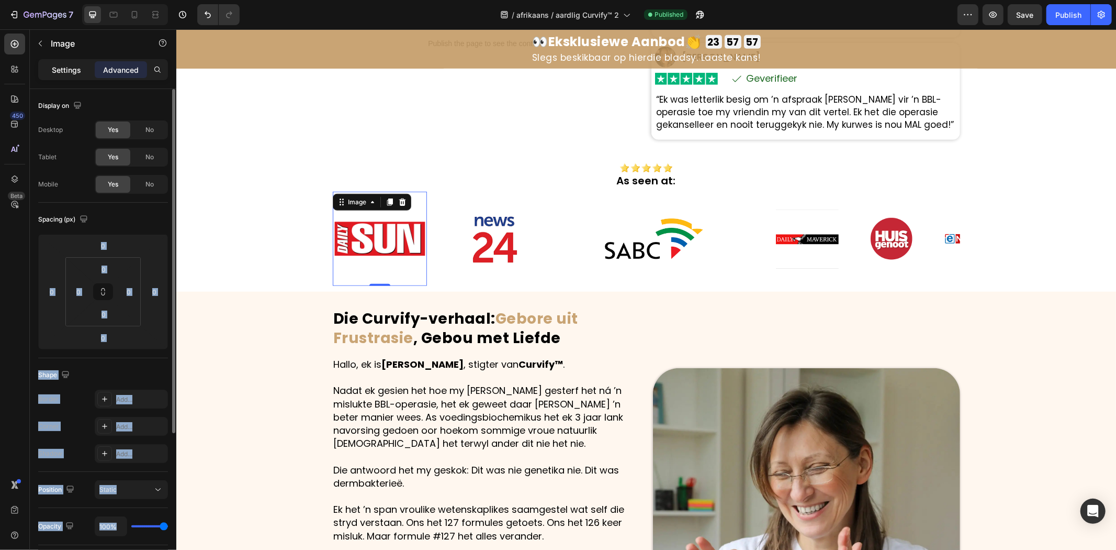
click at [69, 65] on p "Settings" at bounding box center [66, 69] width 29 height 11
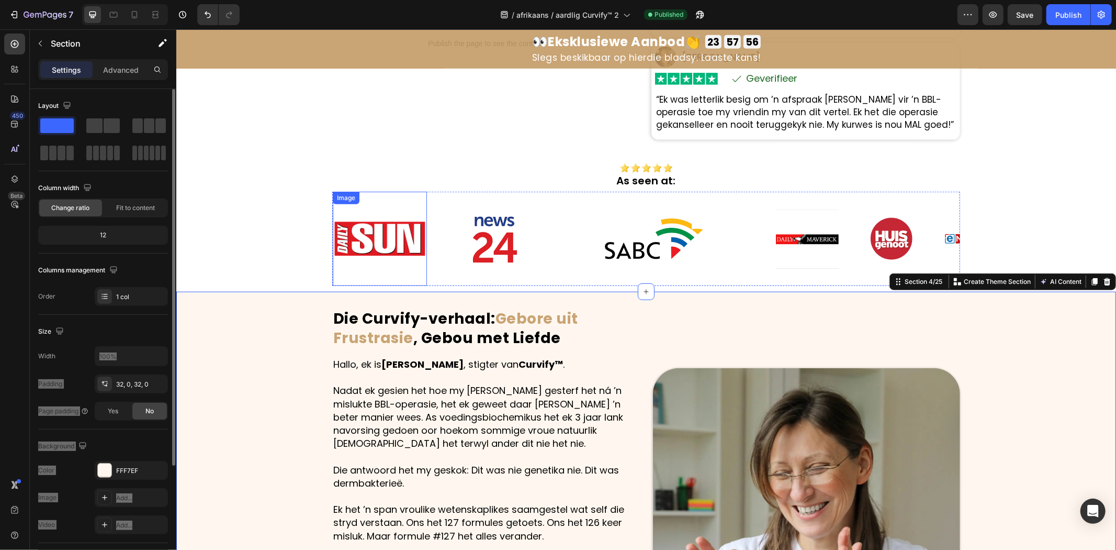
click at [360, 242] on img at bounding box center [379, 238] width 94 height 94
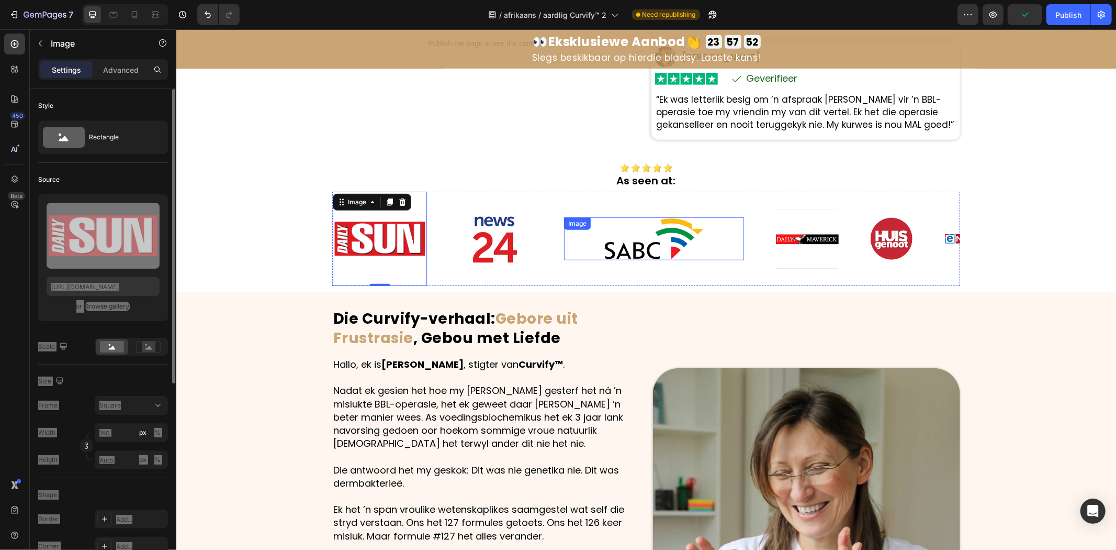
click at [652, 258] on img at bounding box center [654, 238] width 101 height 43
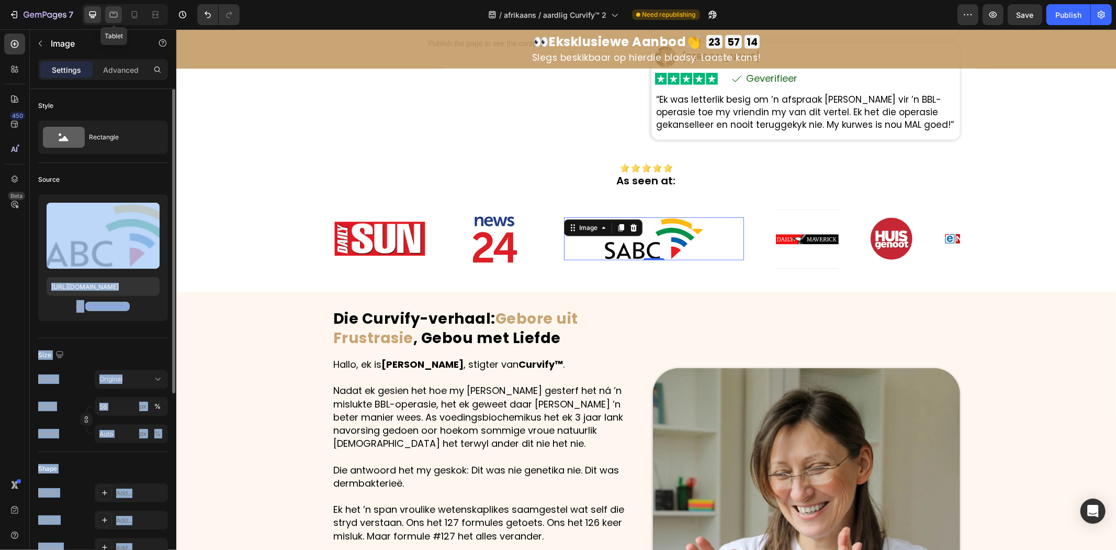
click at [109, 12] on icon at bounding box center [113, 14] width 10 height 10
type input "50"
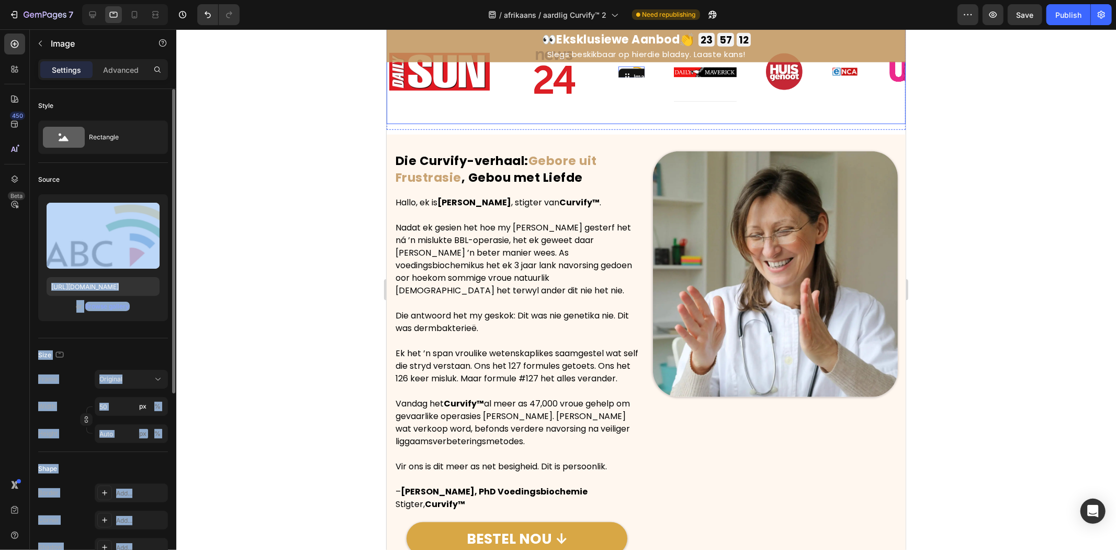
scroll to position [482, 0]
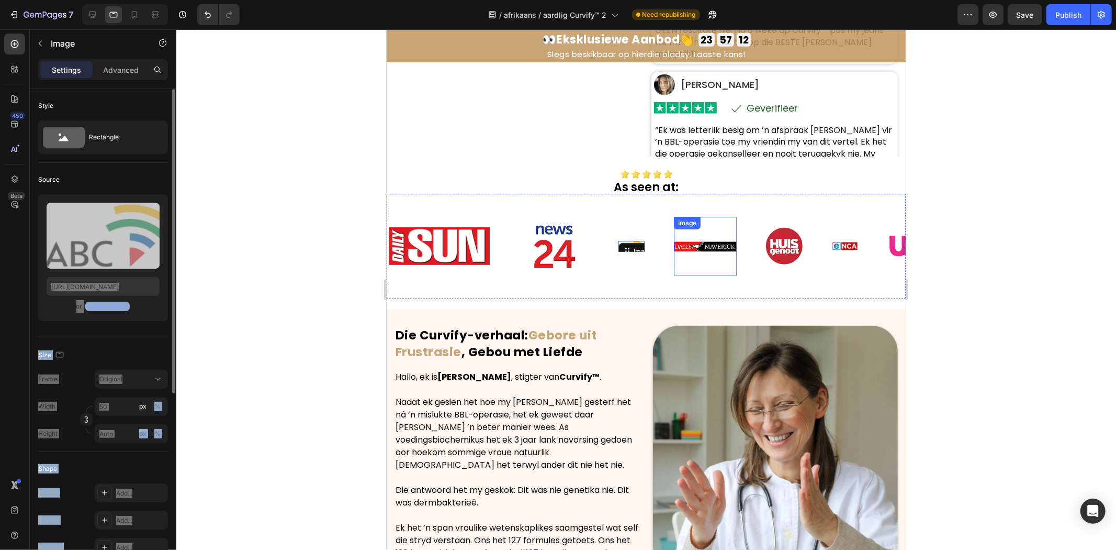
click at [855, 291] on div "Image Image Image 0 Image Image Image Image" at bounding box center [667, 245] width 561 height 105
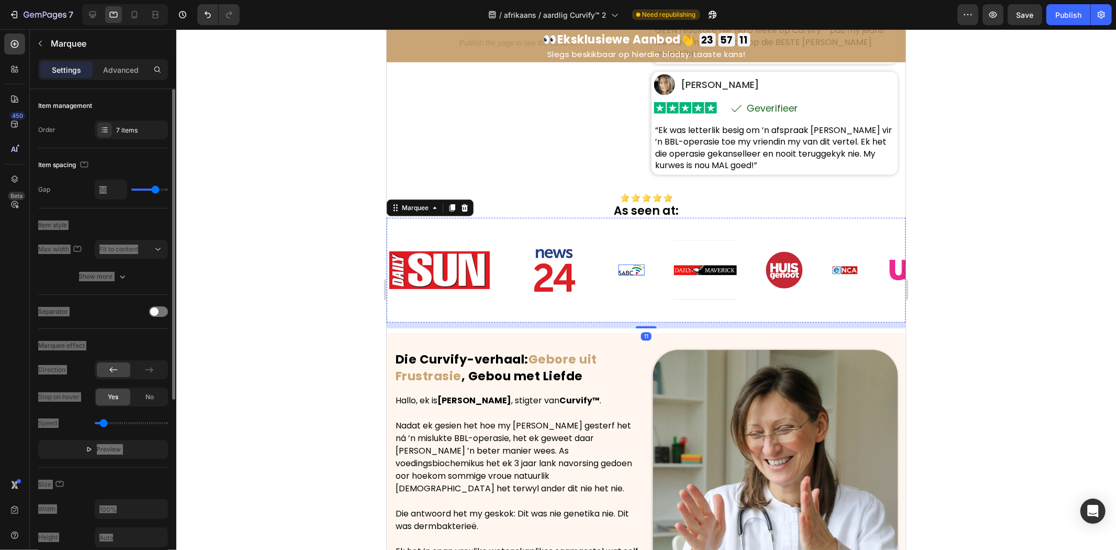
click at [632, 264] on img at bounding box center [631, 269] width 26 height 11
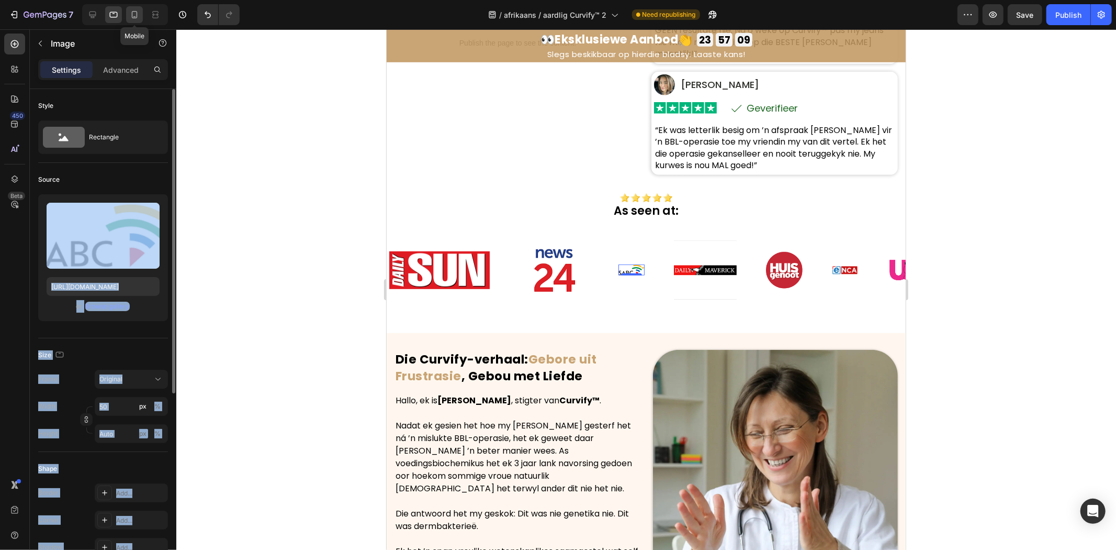
click at [135, 13] on icon at bounding box center [134, 14] width 10 height 10
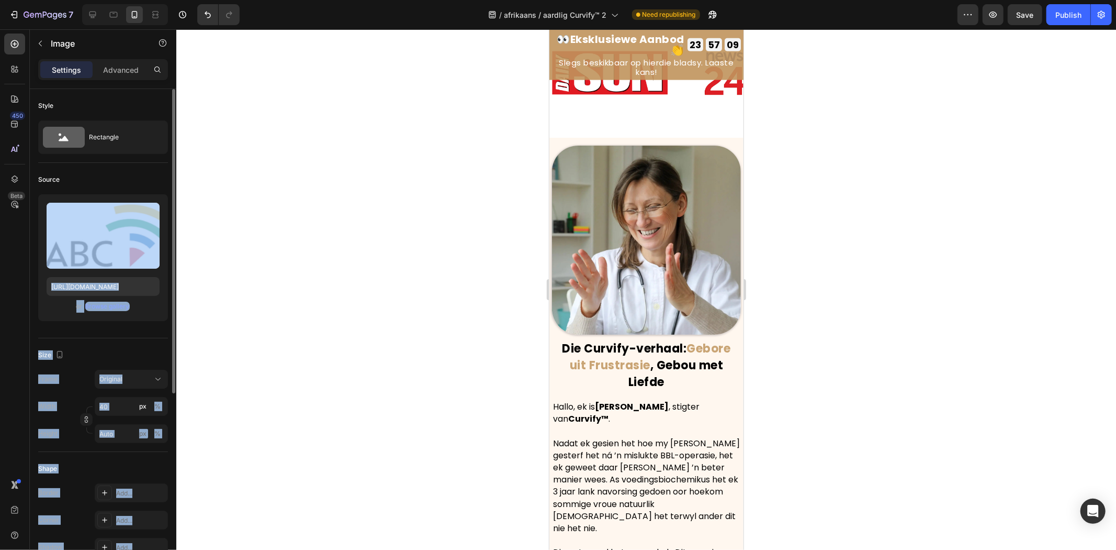
scroll to position [746, 0]
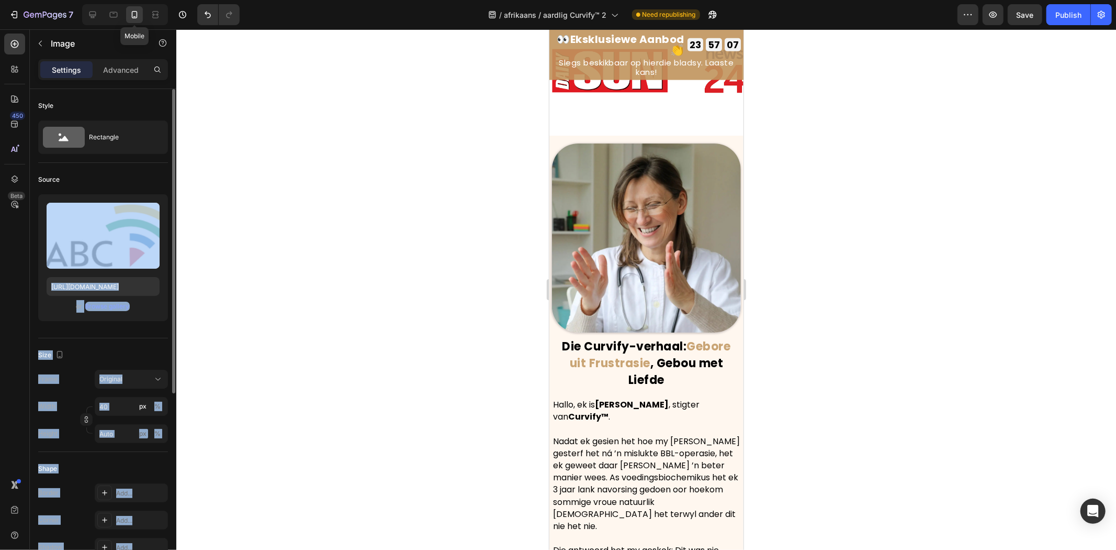
click at [137, 14] on icon at bounding box center [135, 14] width 6 height 7
click at [107, 15] on div at bounding box center [113, 14] width 17 height 17
type input "50"
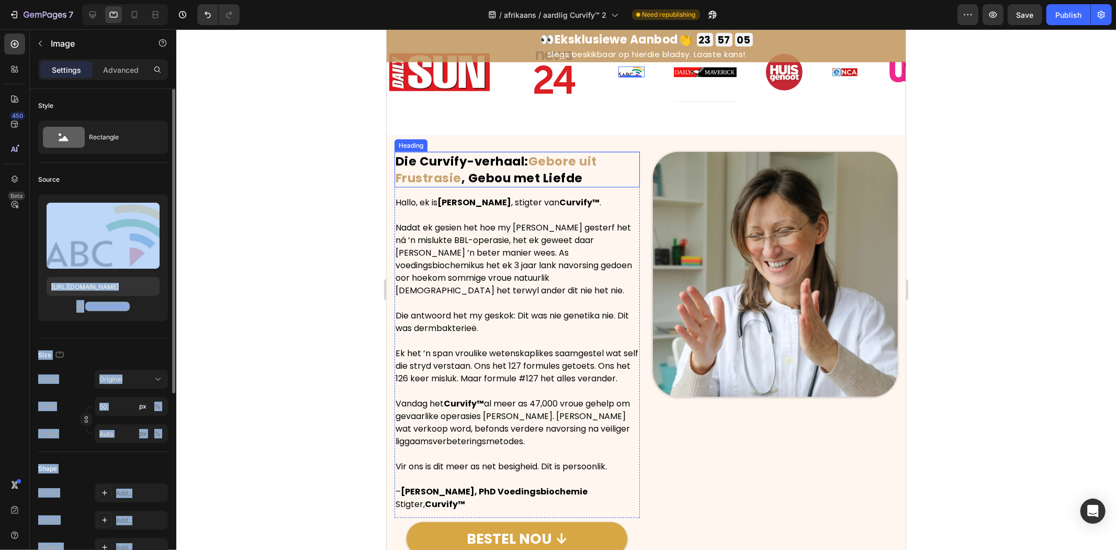
scroll to position [541, 0]
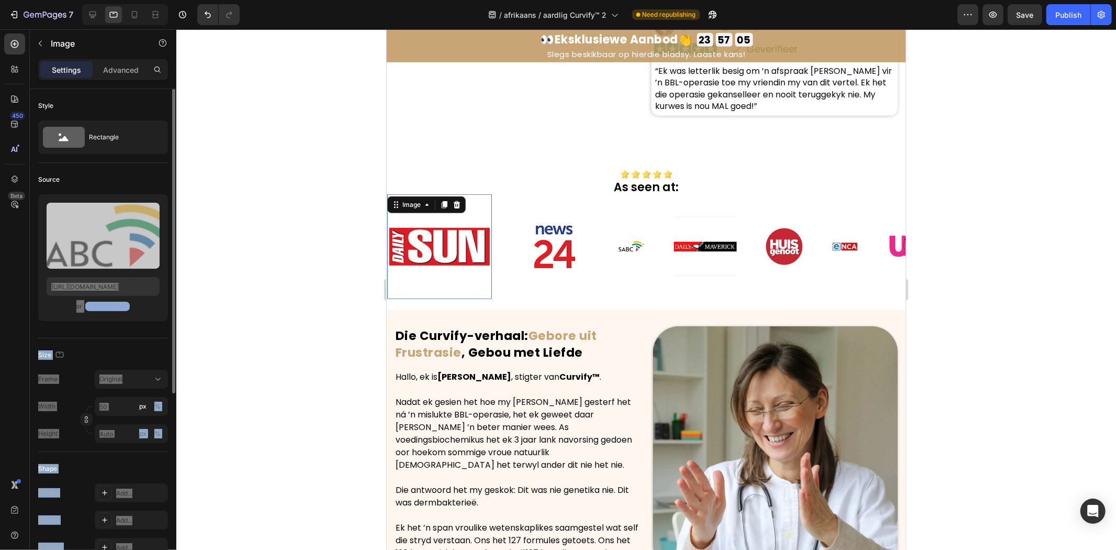
click at [422, 243] on img at bounding box center [439, 246] width 105 height 105
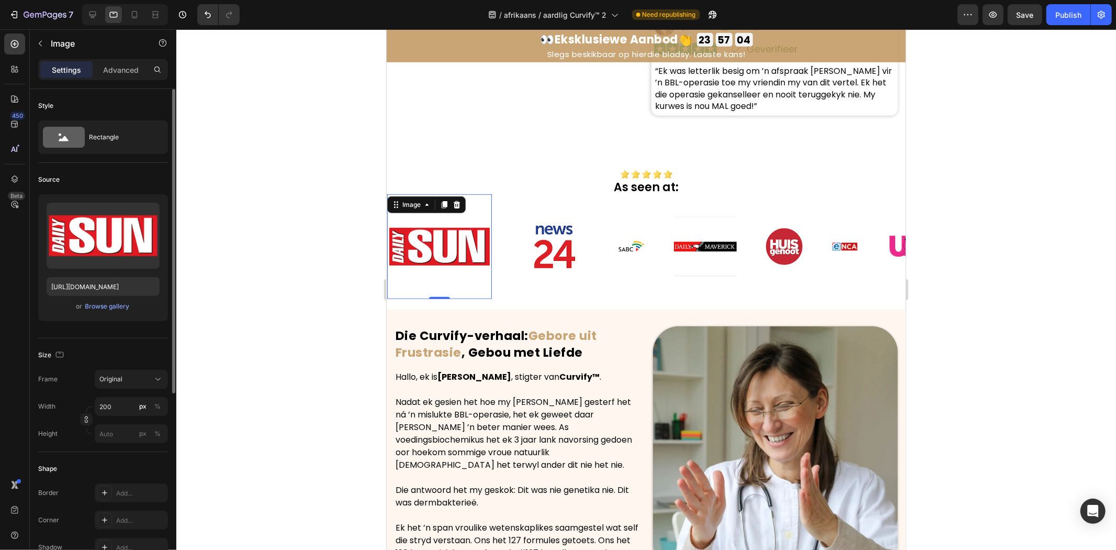
click at [253, 213] on div at bounding box center [646, 289] width 940 height 520
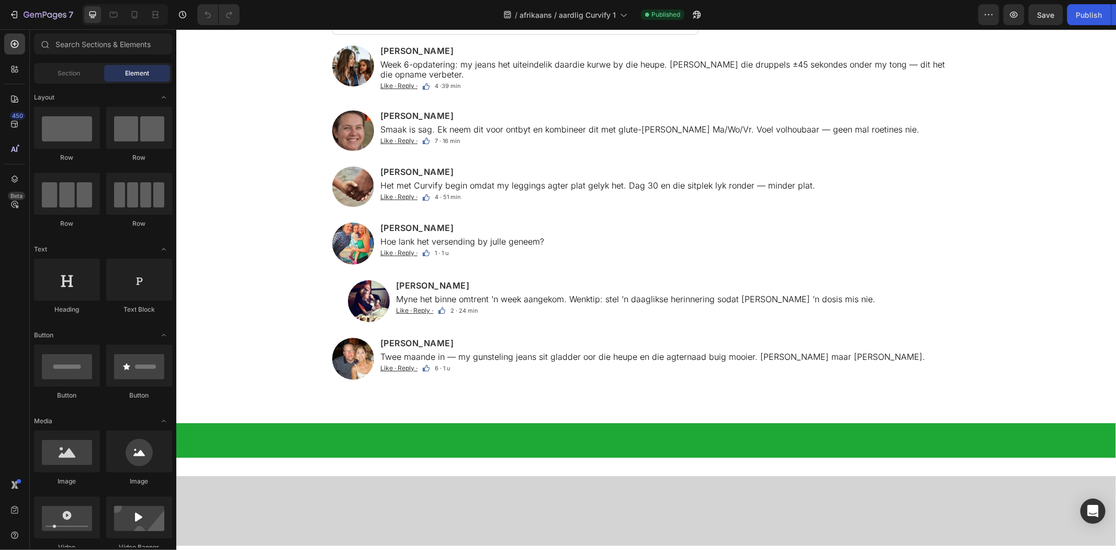
scroll to position [6630, 0]
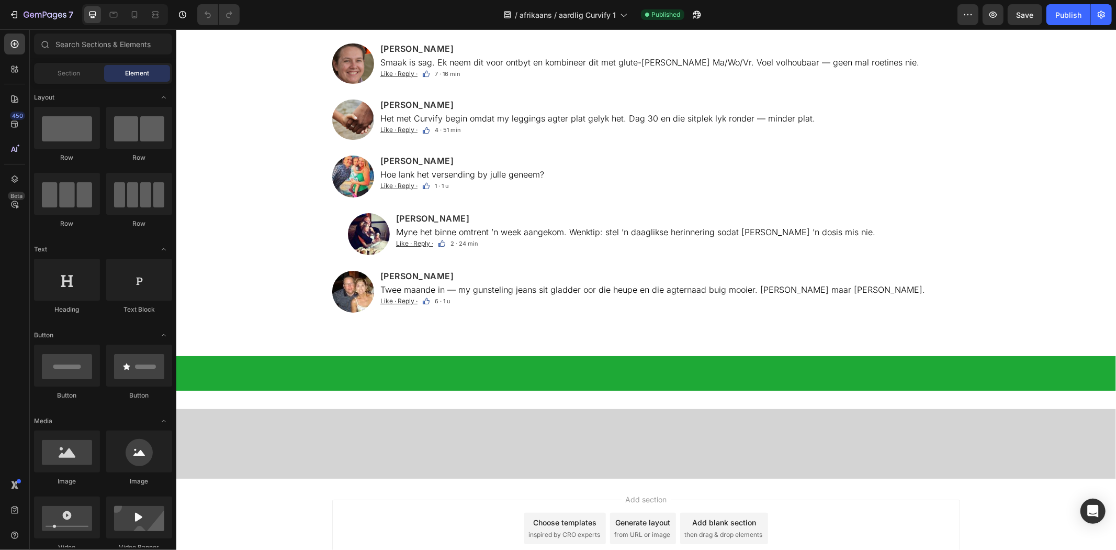
click at [402, 22] on u "Like · Reply ·" at bounding box center [398, 18] width 37 height 8
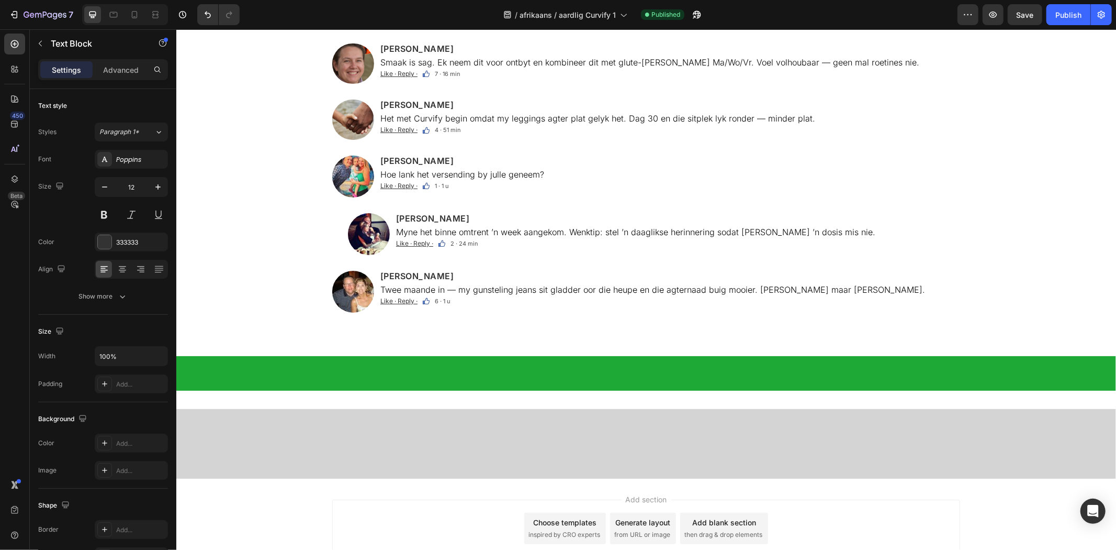
click at [400, 22] on u "Hou van · Antwoord" at bounding box center [405, 18] width 51 height 8
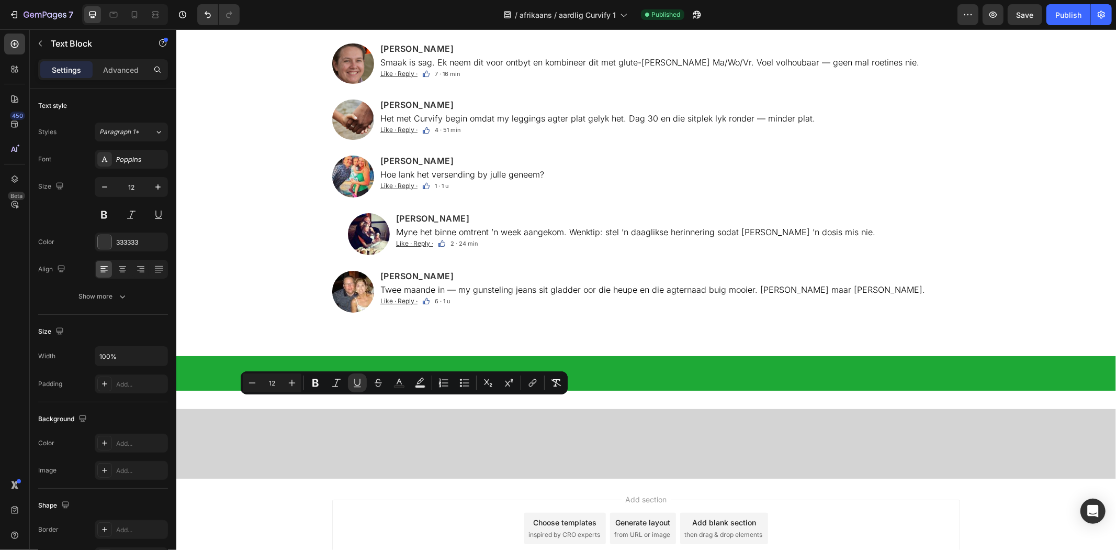
click at [404, 22] on u "Hou van · Antwoord" at bounding box center [405, 18] width 51 height 8
copy u "·"
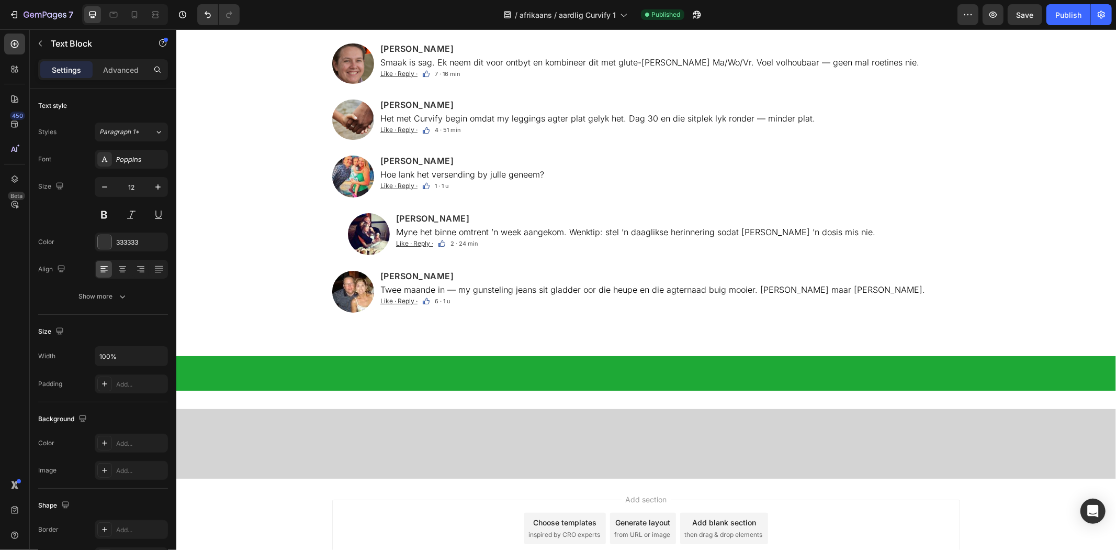
click at [431, 22] on u "Hou van · Antwoord" at bounding box center [405, 18] width 51 height 8
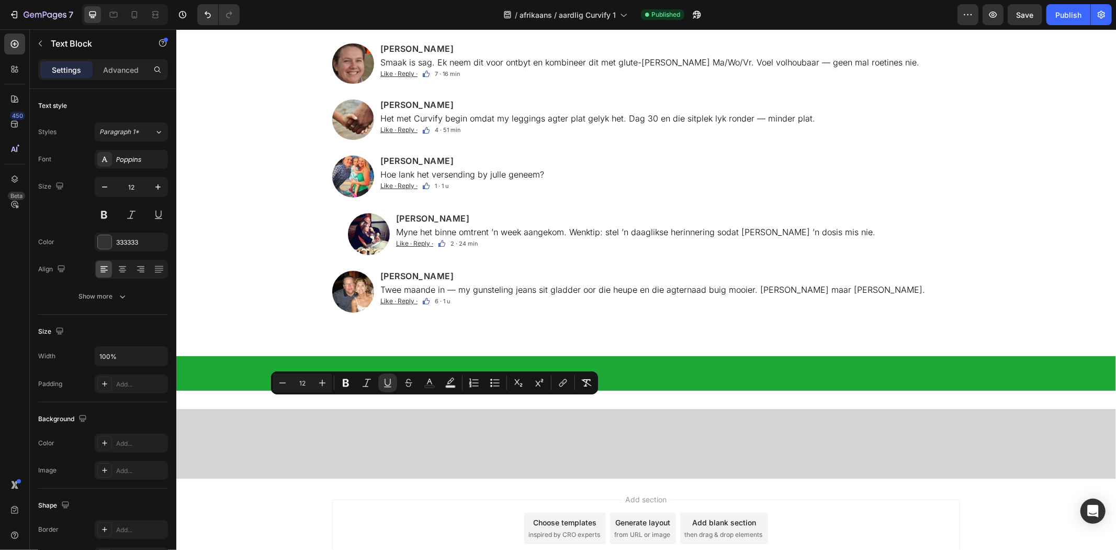
click at [431, 22] on u "Hou van · Antwoord" at bounding box center [405, 18] width 51 height 8
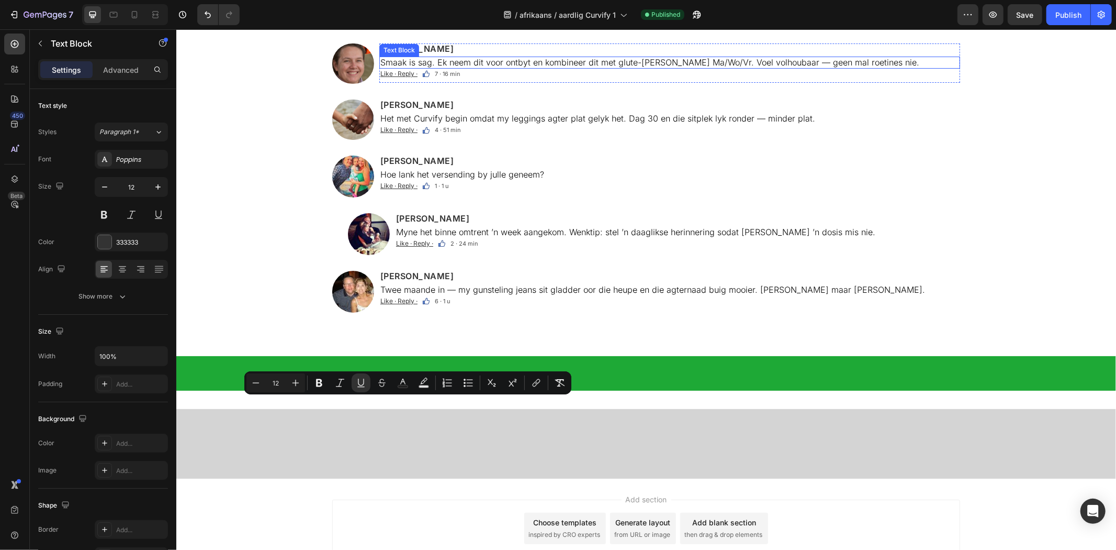
click at [420, 67] on p "Smaak is sag. Ek neem dit voor ontbyt en kombineer dit met glute-[PERSON_NAME] …" at bounding box center [669, 62] width 579 height 10
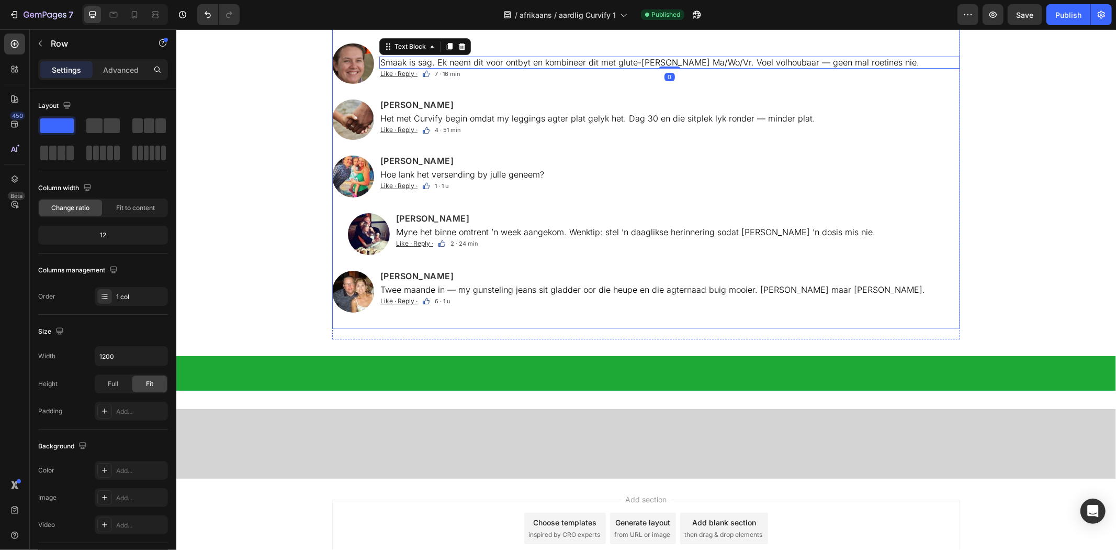
click at [602, 328] on div "Image Evie Reynolds Heading Week 6-opdatering: my jeans het uiteindelik daardie…" at bounding box center [646, 153] width 628 height 350
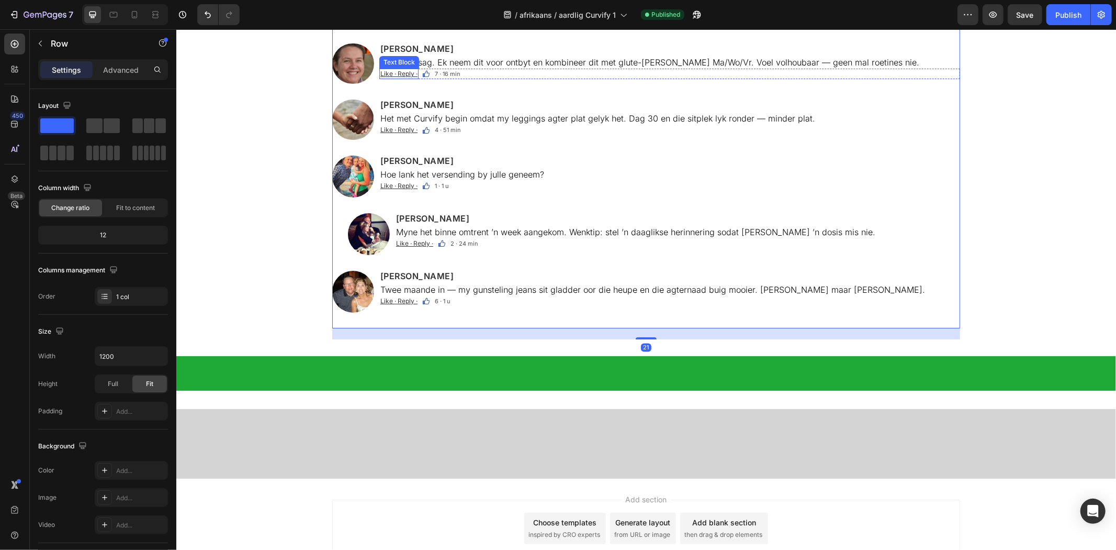
click at [402, 77] on u "Like · Reply ·" at bounding box center [398, 73] width 37 height 8
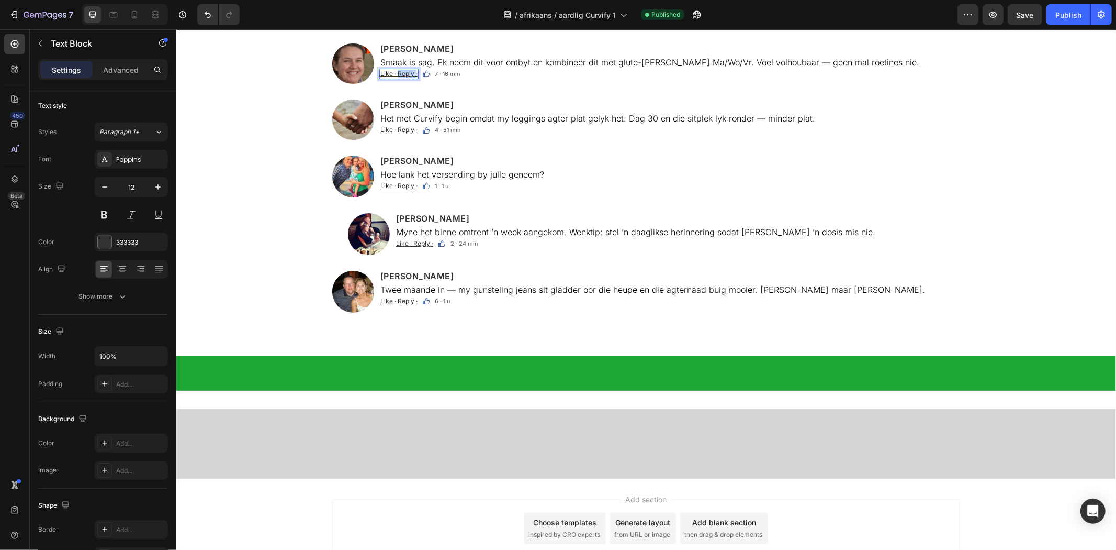
click at [402, 77] on u "Like · Reply ·" at bounding box center [398, 73] width 37 height 8
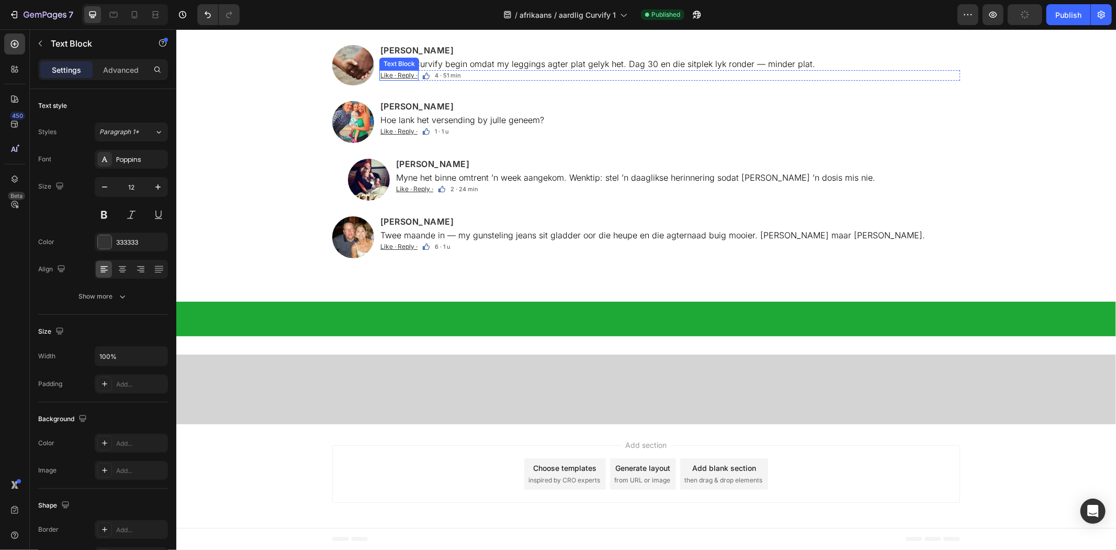
click at [400, 79] on u "Like · Reply ·" at bounding box center [398, 75] width 37 height 8
click at [397, 135] on u "Like · Reply ·" at bounding box center [398, 131] width 37 height 8
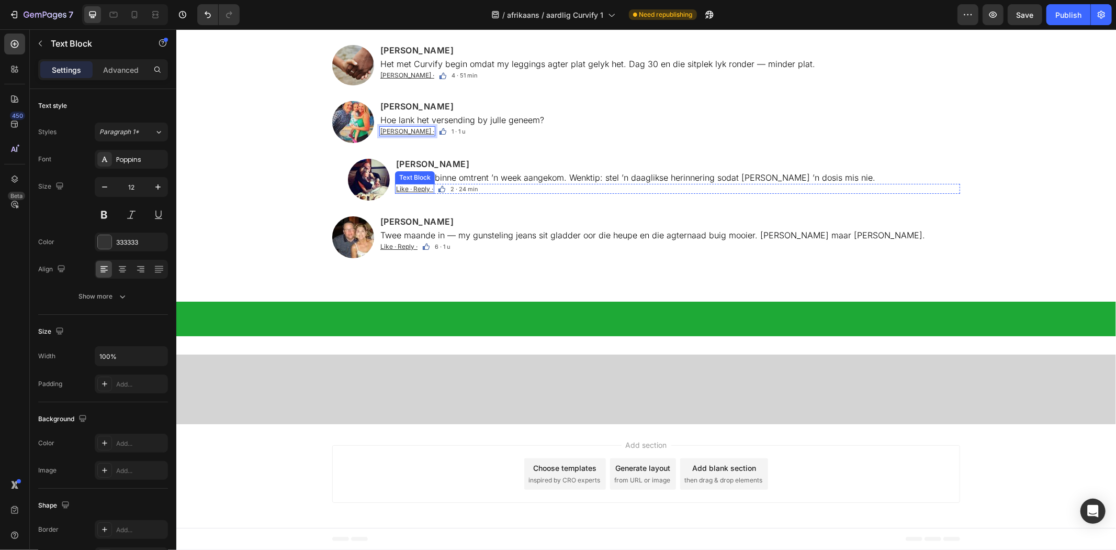
click at [405, 192] on u "Like · Reply ·" at bounding box center [414, 188] width 37 height 8
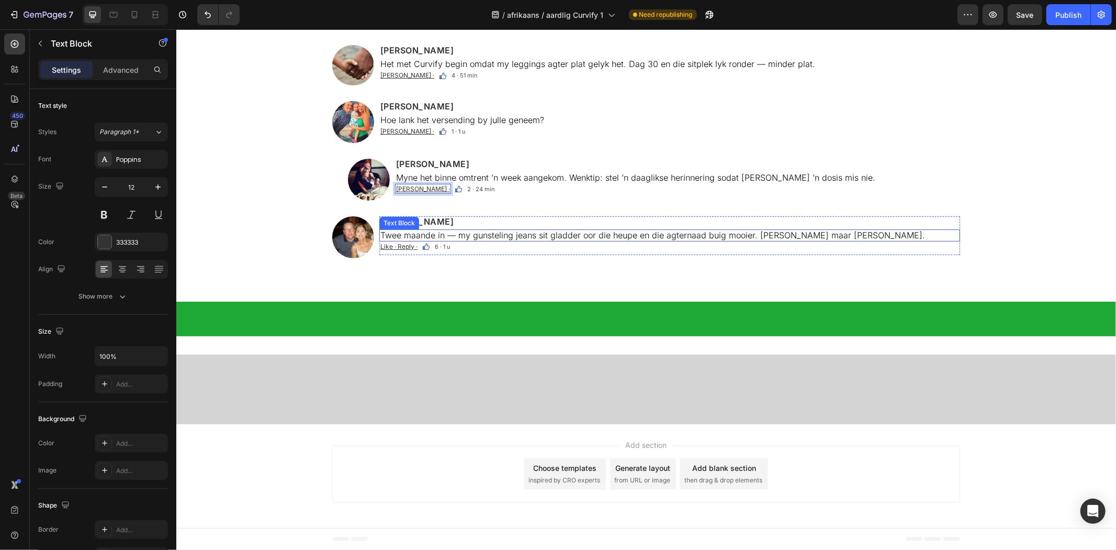
click at [398, 250] on u "Like · Reply ·" at bounding box center [398, 246] width 37 height 8
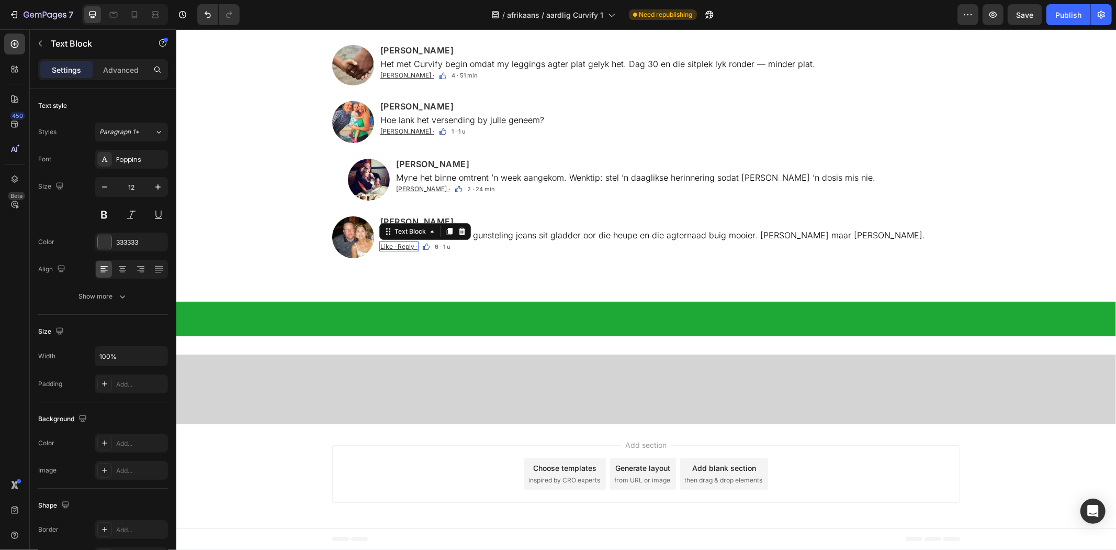
click at [398, 250] on u "Like · Reply ·" at bounding box center [398, 246] width 37 height 8
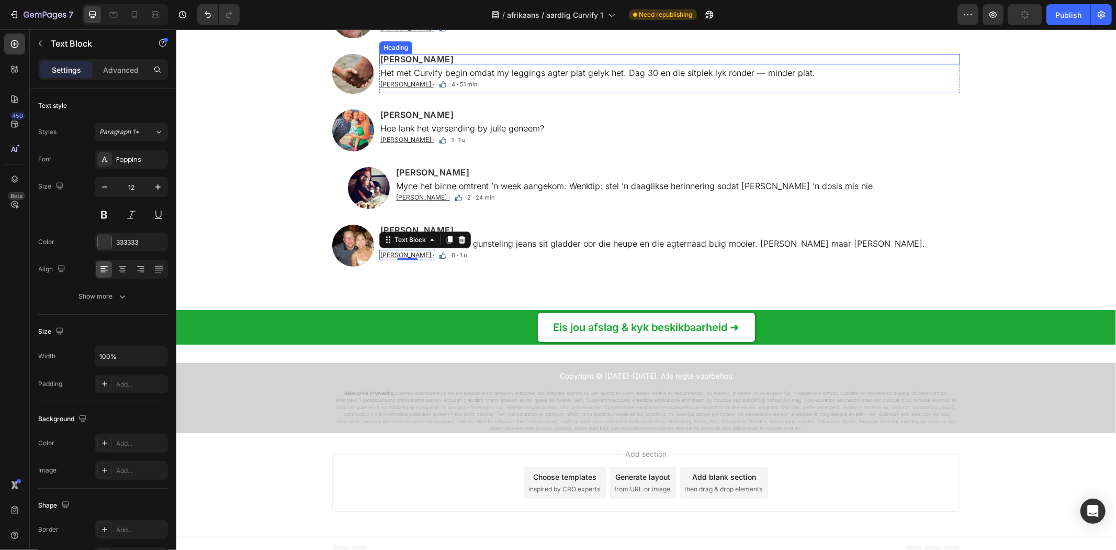
scroll to position [6896, 0]
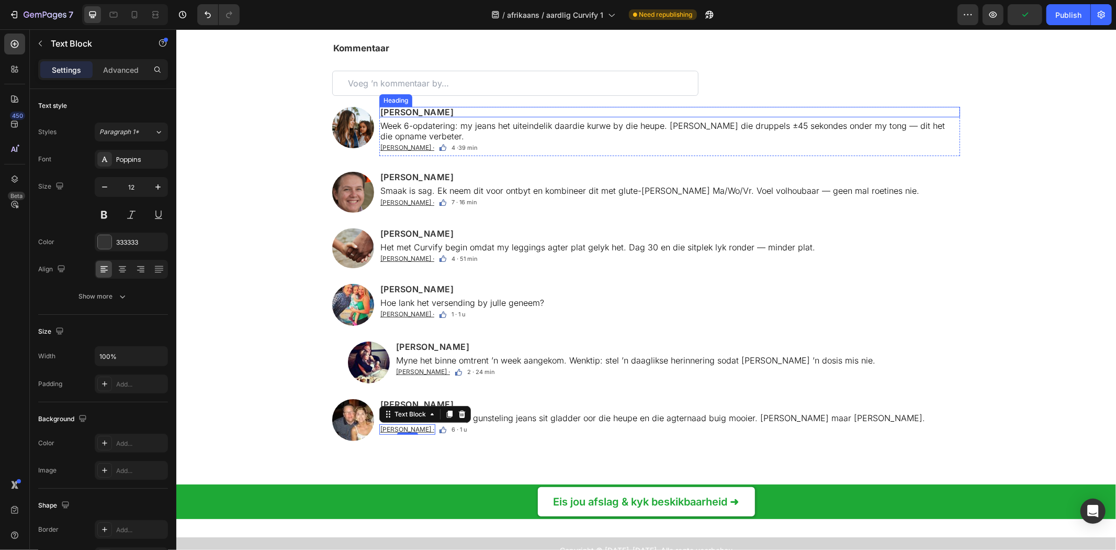
click at [402, 105] on div "Kommentaar Text Block Custom Code Image Evie Reynolds Heading Week 6-opdatering…" at bounding box center [646, 254] width 628 height 426
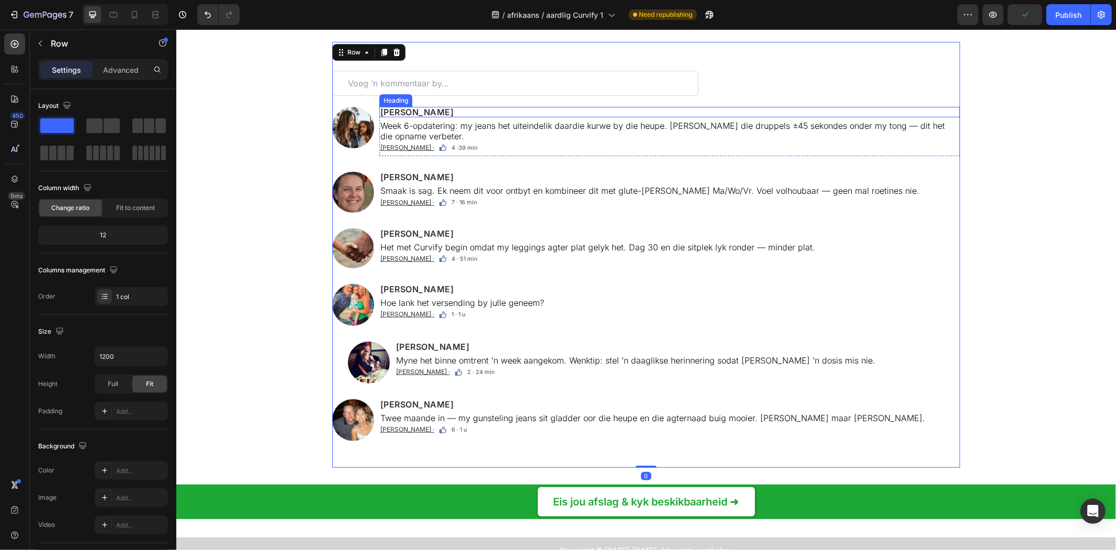
click at [403, 110] on p "Evie Reynolds" at bounding box center [669, 111] width 579 height 8
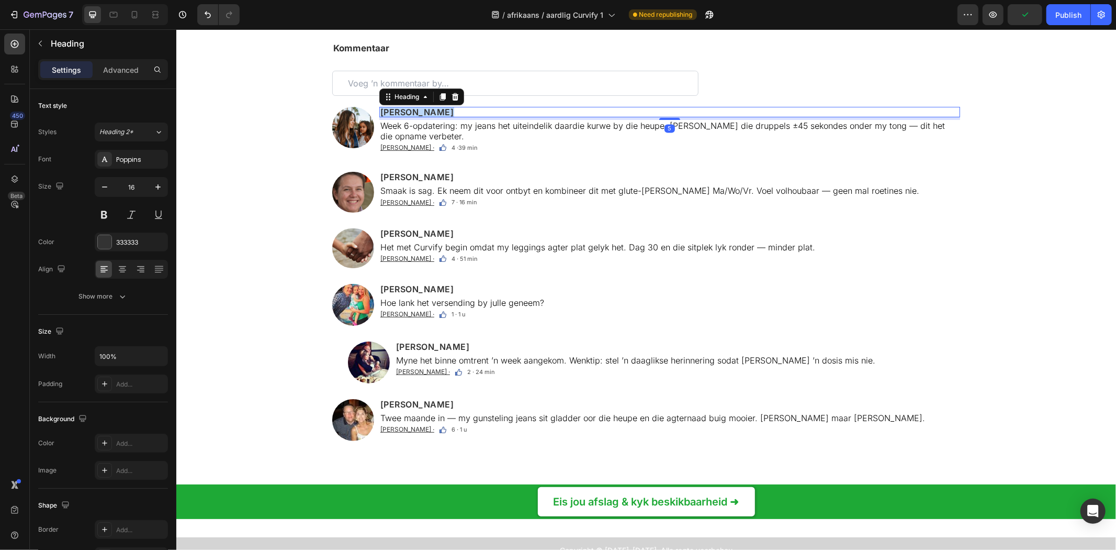
click at [403, 110] on p "Evie Reynolds" at bounding box center [669, 111] width 579 height 8
click at [422, 171] on h2 "Emilie DeVillers" at bounding box center [669, 176] width 581 height 10
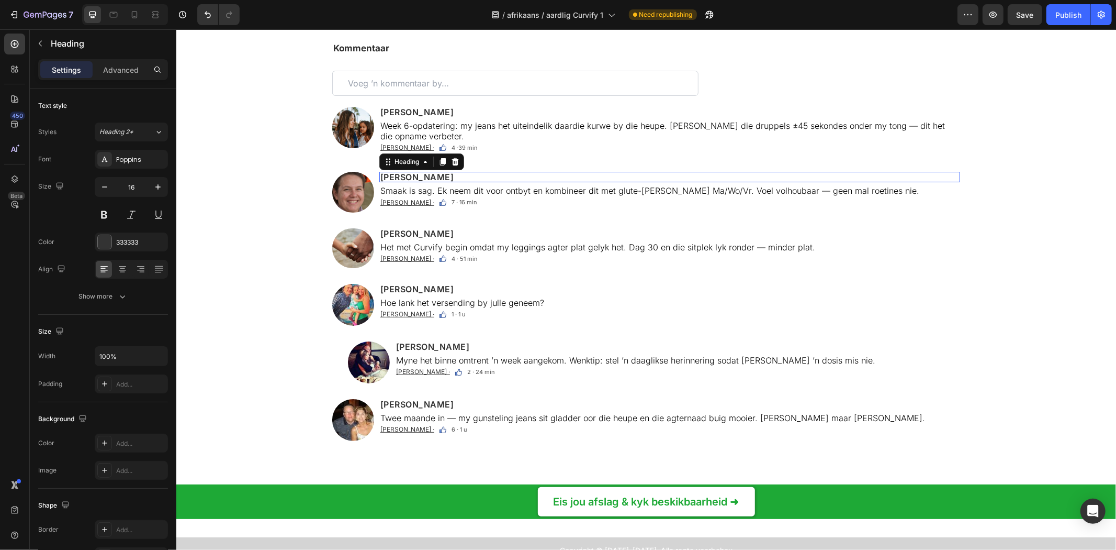
click at [422, 171] on h2 "Emilie DeVillers" at bounding box center [669, 176] width 581 height 10
click at [422, 172] on p "Emilie DeVillers" at bounding box center [669, 176] width 579 height 8
drag, startPoint x: 703, startPoint y: 235, endPoint x: 833, endPoint y: 230, distance: 129.9
click at [703, 242] on p "Het met Curvify begin omdat my leggings agter plat gelyk het. Dag 30 en die sit…" at bounding box center [669, 247] width 579 height 10
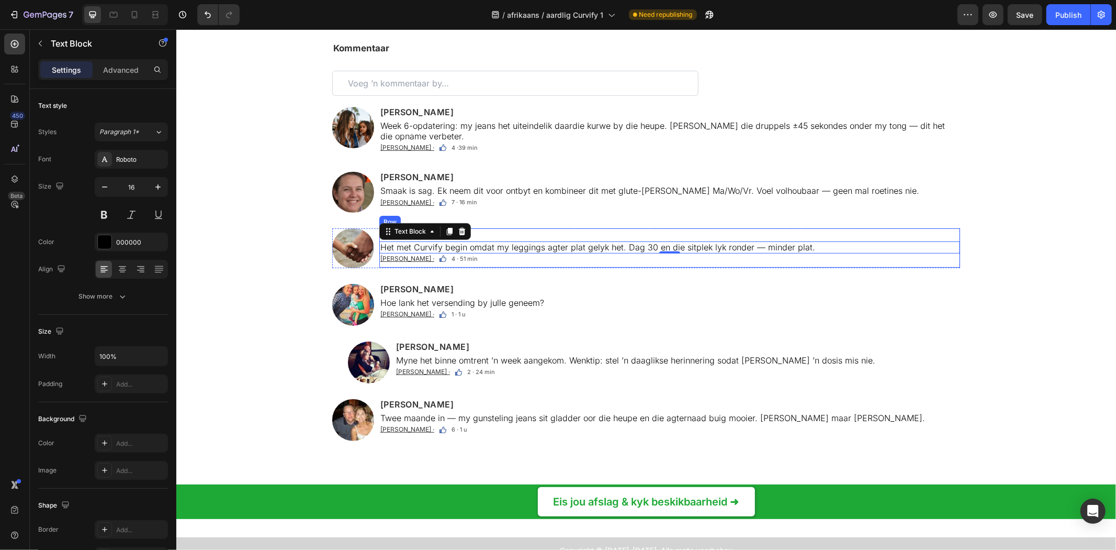
click at [767, 265] on div "Image Ané D. Heading Week 6-opdatering: my jeans het uiteindelik daardie kurwe …" at bounding box center [646, 281] width 628 height 350
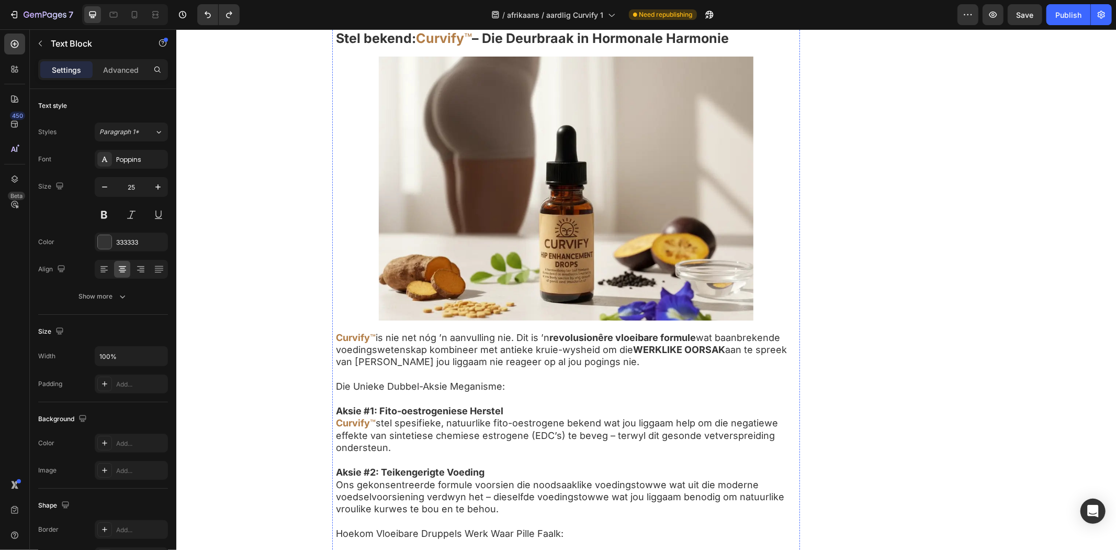
drag, startPoint x: 765, startPoint y: 274, endPoint x: 756, endPoint y: 166, distance: 108.2
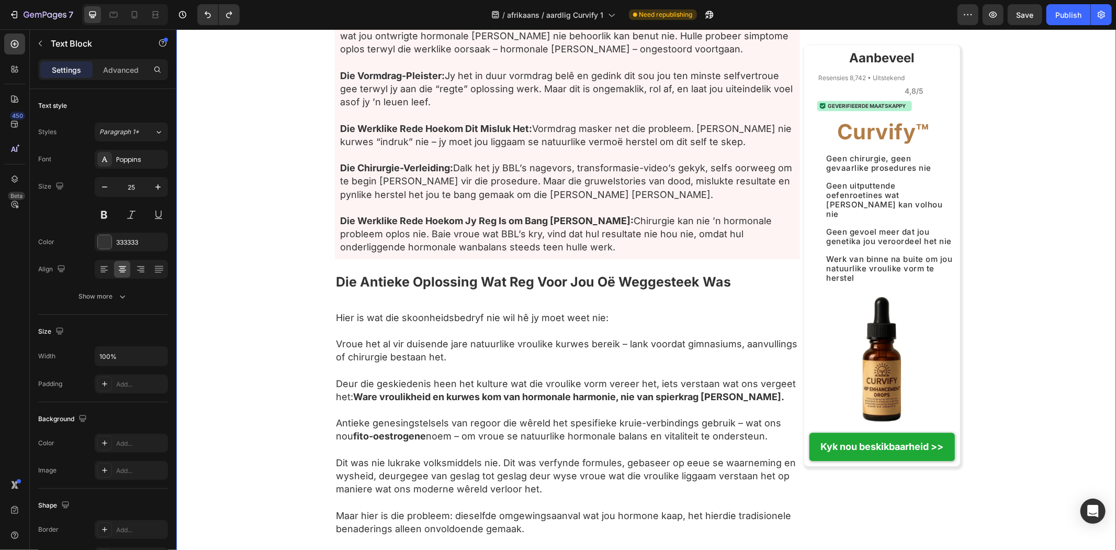
scroll to position [1857, 0]
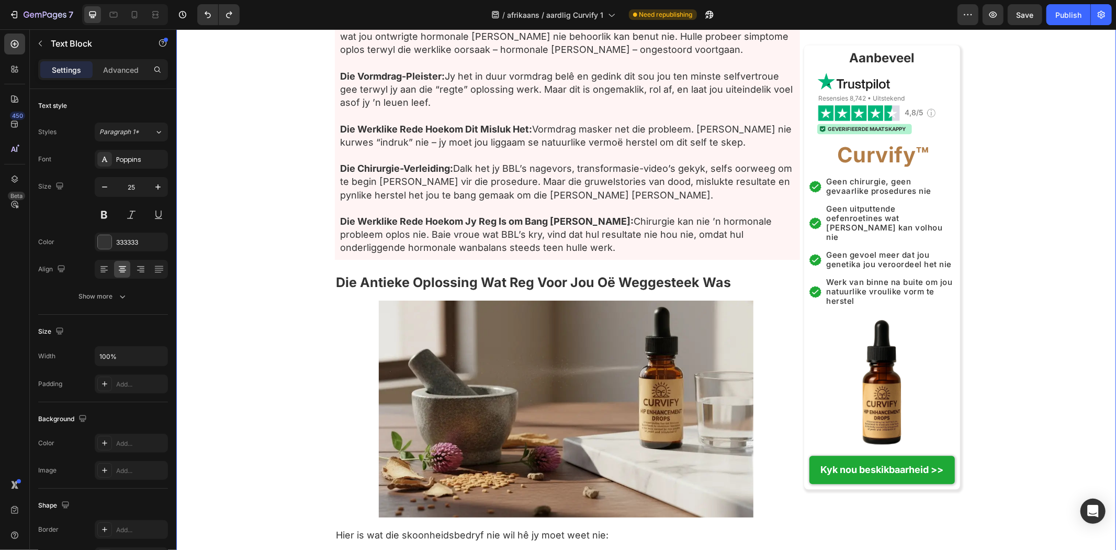
drag, startPoint x: 993, startPoint y: 99, endPoint x: 1008, endPoint y: 93, distance: 16.2
click at [1002, 97] on div "Tuis › Welstand › Vrouebalans › Curvify Heading Die Vroulike Kurwe Sameswering:…" at bounding box center [646, 238] width 940 height 4023
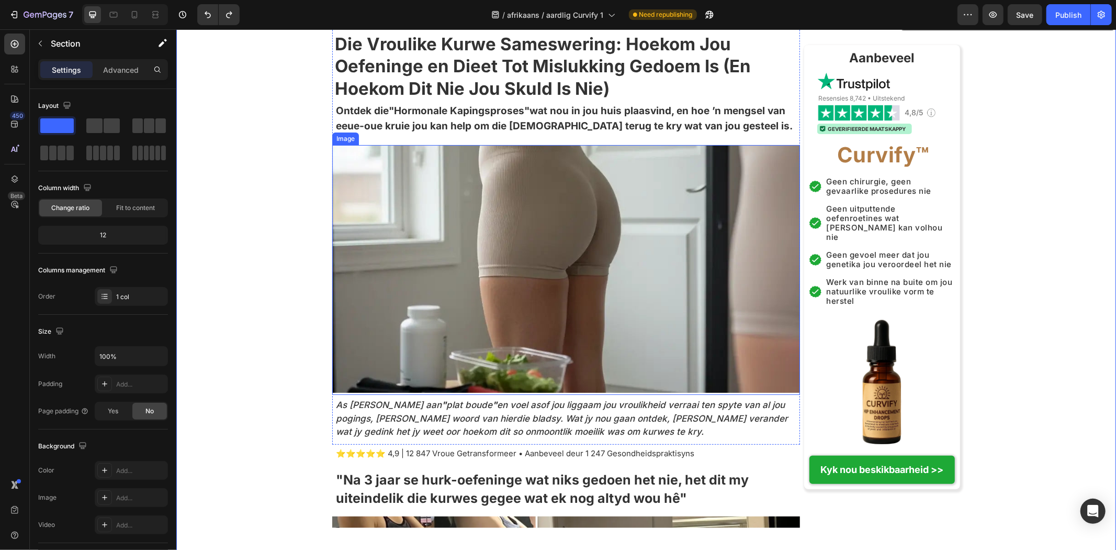
scroll to position [0, 0]
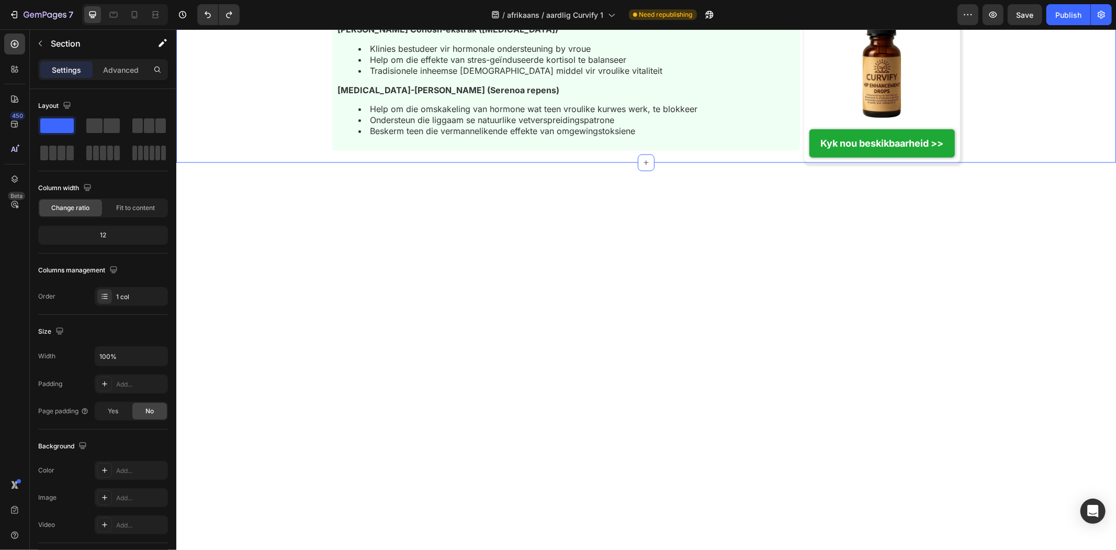
drag, startPoint x: 265, startPoint y: 353, endPoint x: 269, endPoint y: 406, distance: 53.0
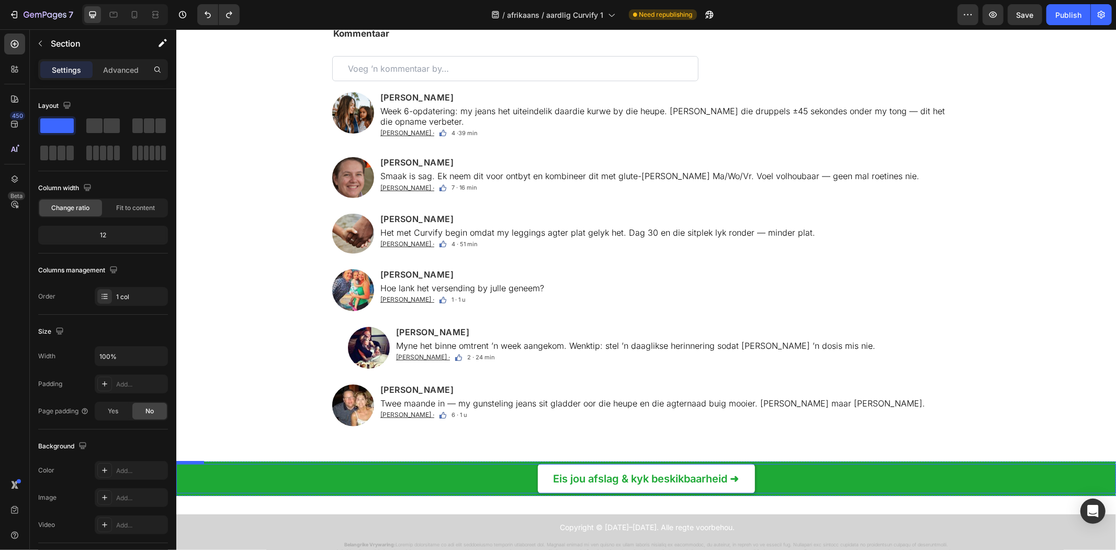
scroll to position [6547, 0]
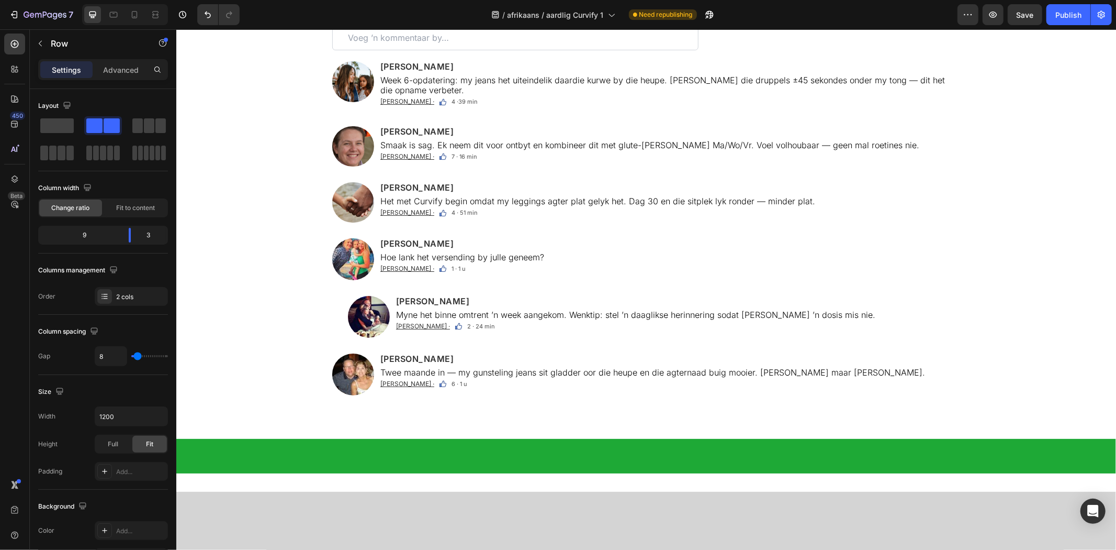
scroll to position [5418, 0]
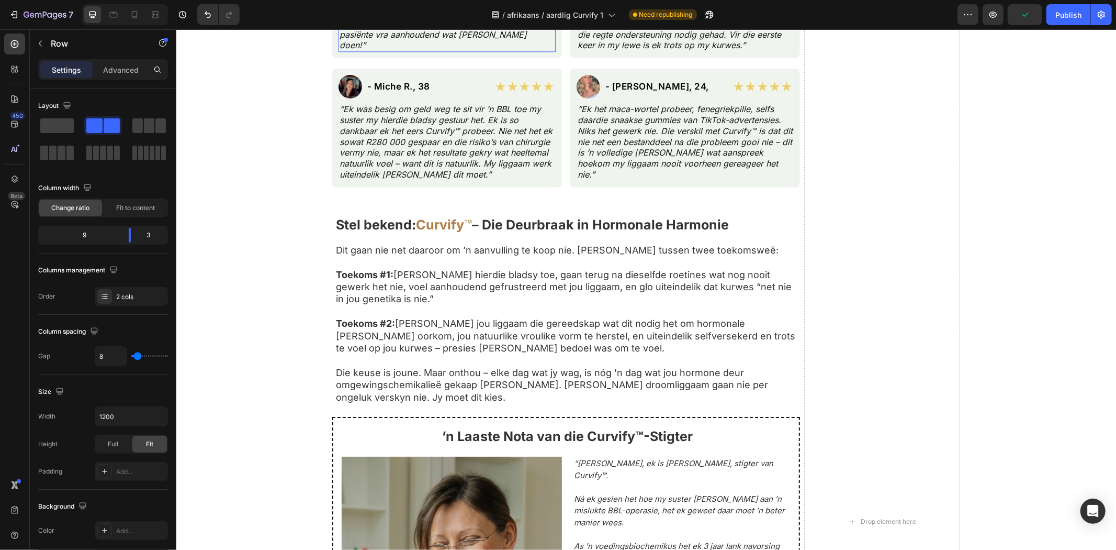
click at [501, 50] on p "“Ek is ’n verpleegster, so ek is natuurlik skepties oor aanvullings. Maar nadat…" at bounding box center [446, 1] width 215 height 98
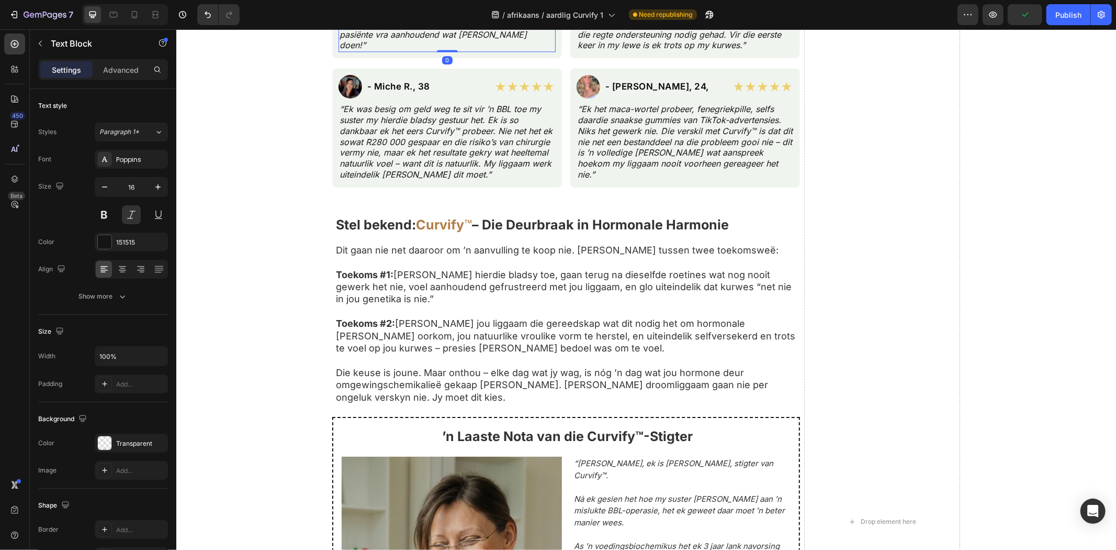
click at [499, 50] on p "“Ek is ’n verpleegster, so ek is natuurlik skepties oor aanvullings. Maar nadat…" at bounding box center [446, 1] width 215 height 98
click at [690, 50] on p "“My hele lewe lank het my ma vir my gesê ek lyk soos ’n seun. ‘Jy het geen kurw…" at bounding box center [684, 1] width 215 height 98
click at [694, 50] on p "“My hele lewe lank het my ma vir my gesê ek lyk soos ’n seun. ‘Jy het geen kurw…" at bounding box center [684, 1] width 215 height 98
click at [603, 180] on p "“Ek het maca-wortel probeer, fenegriekpille, selfs daardie snaakse gummies van …" at bounding box center [684, 141] width 215 height 76
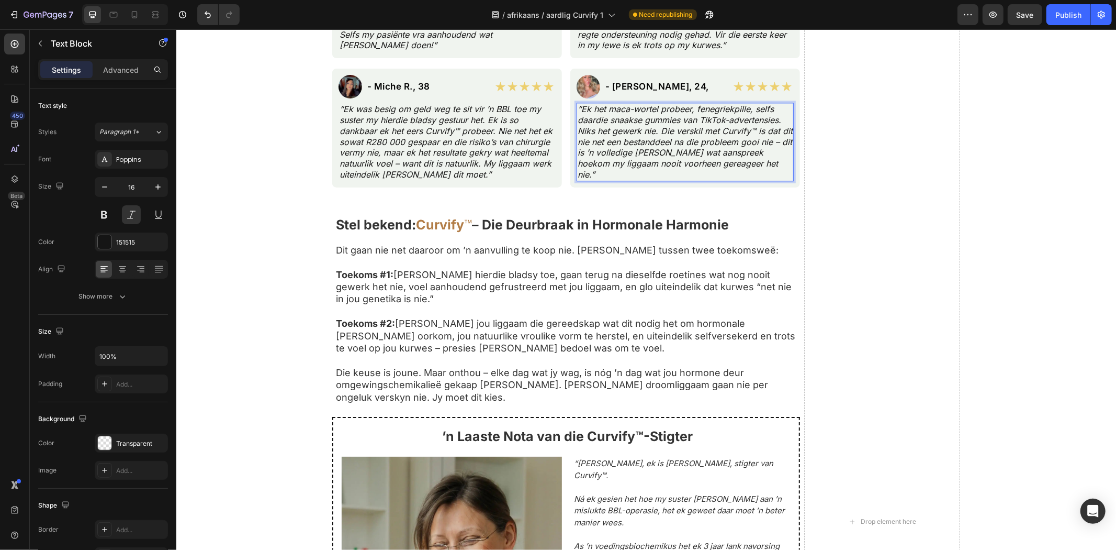
click at [608, 180] on p "“Ek het maca-wortel probeer, fenegriekpille, selfs daardie snaakse gummies van …" at bounding box center [684, 141] width 215 height 76
click at [466, 180] on p "“Ek was besig om geld weg te sit vir ’n BBL toe my suster my hierdie bladsy ges…" at bounding box center [446, 141] width 215 height 76
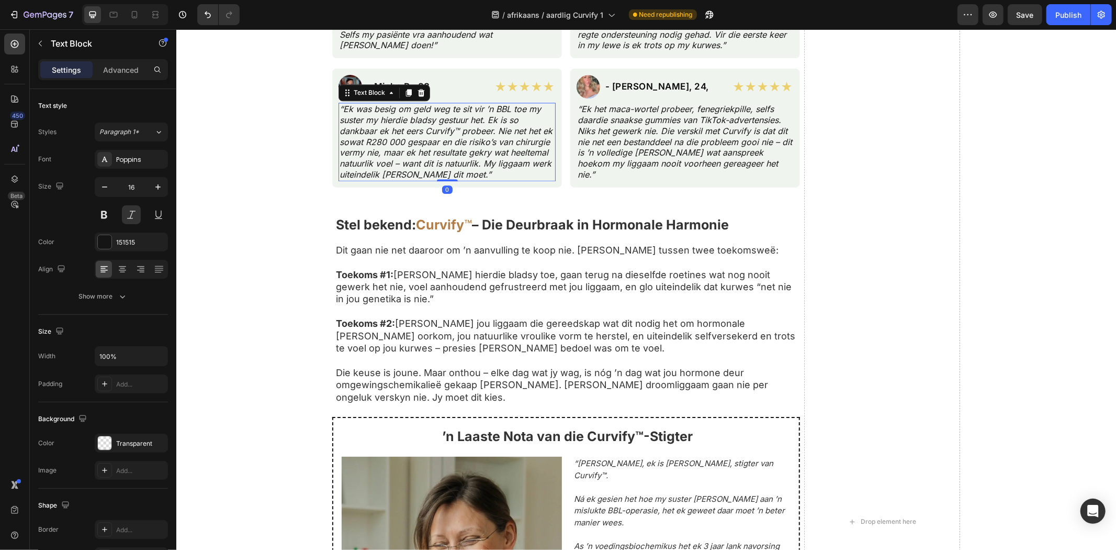
click at [459, 180] on p "“Ek was besig om geld weg te sit vir ’n BBL toe my suster my hierdie bladsy ges…" at bounding box center [446, 141] width 215 height 76
click at [969, 244] on div "Regte Vroue, Regte Transformasies Text Block Gebaseer op 8 742 Geverifieerde Kl…" at bounding box center [646, 521] width 940 height 1329
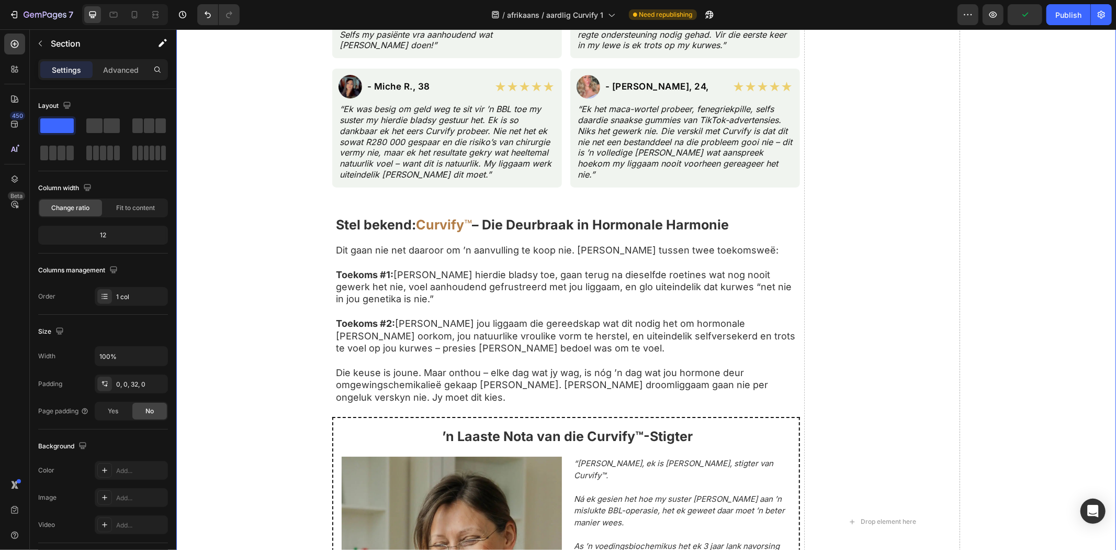
scroll to position [6295, 0]
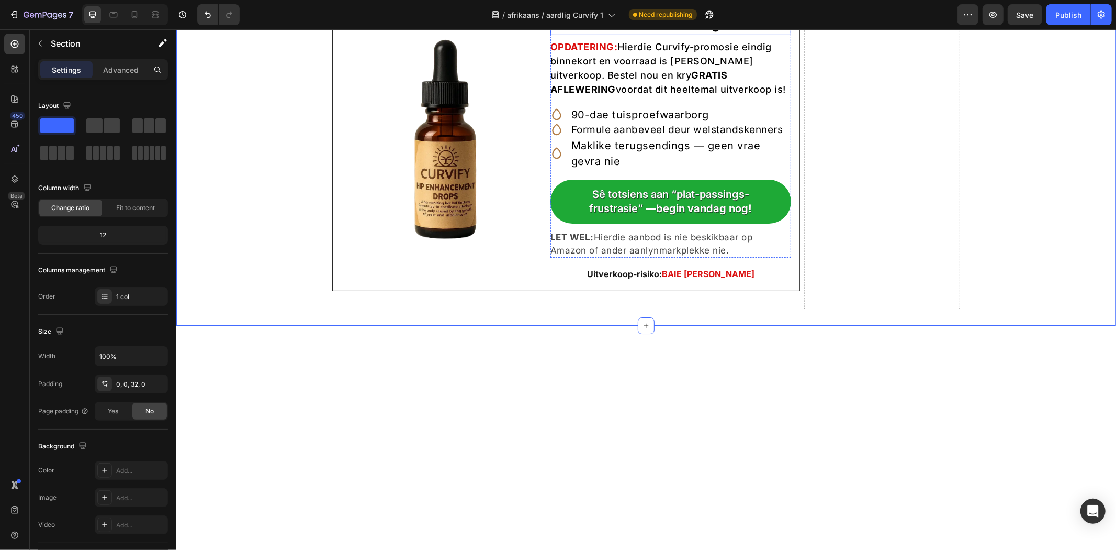
click at [679, 12] on strong "Curvify" at bounding box center [680, 4] width 50 height 16
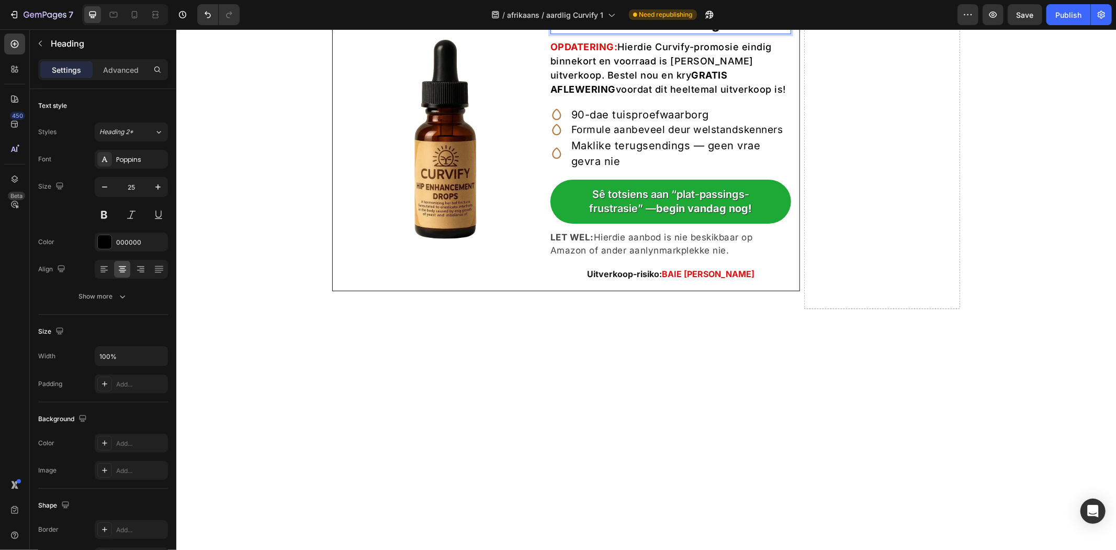
click at [683, 12] on strong "Curvify" at bounding box center [680, 4] width 50 height 16
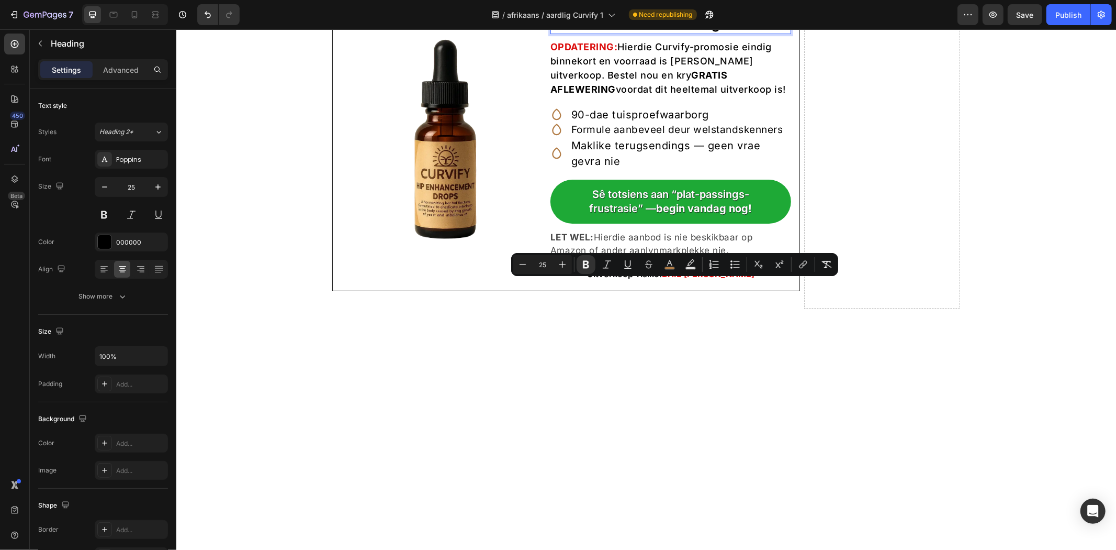
click at [697, 12] on strong "Curvify" at bounding box center [680, 4] width 50 height 16
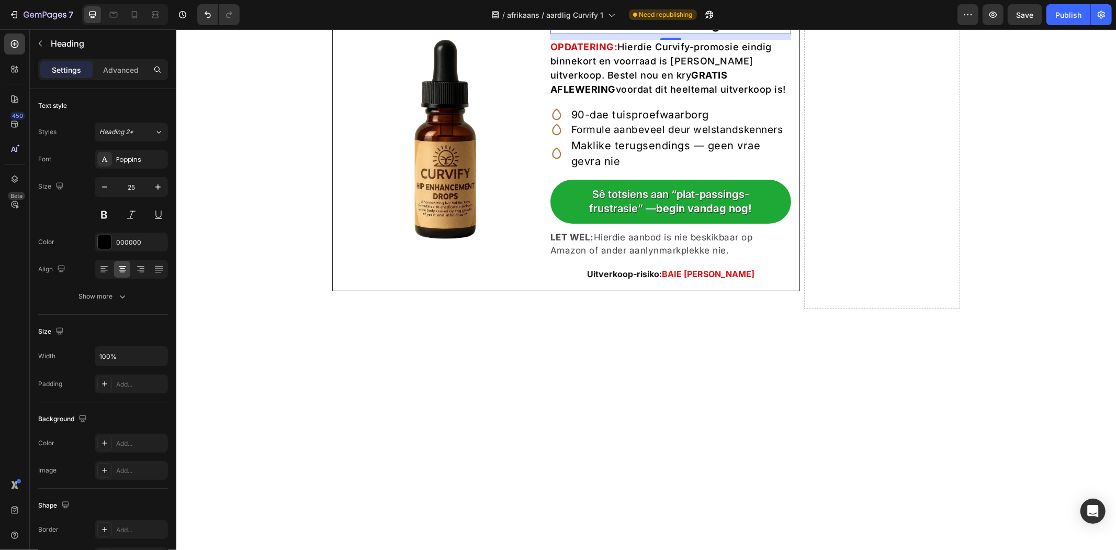
click at [698, 33] on p "EKSKLUSIEWE Curvify -aanbod — Tot 50% Afslag!" at bounding box center [670, 13] width 241 height 39
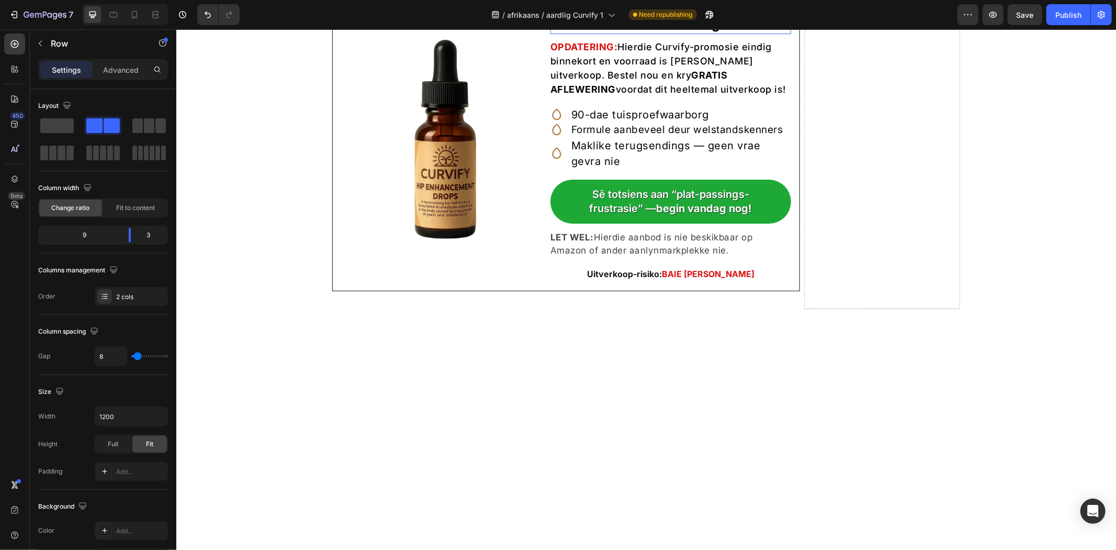
click at [699, 12] on strong "Curvify™" at bounding box center [680, 4] width 59 height 16
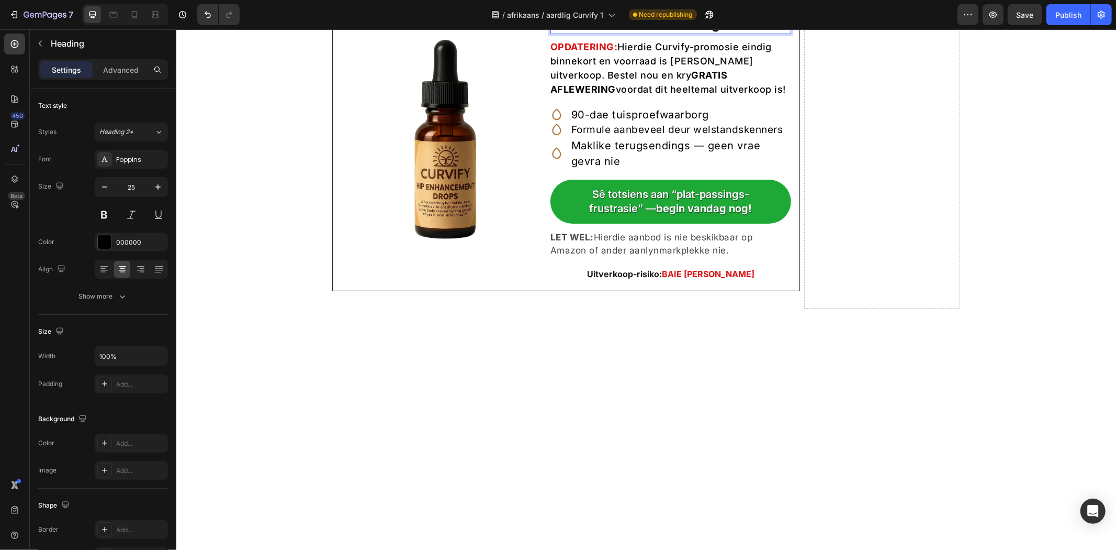
click at [700, 12] on strong "Curvify™" at bounding box center [680, 4] width 59 height 16
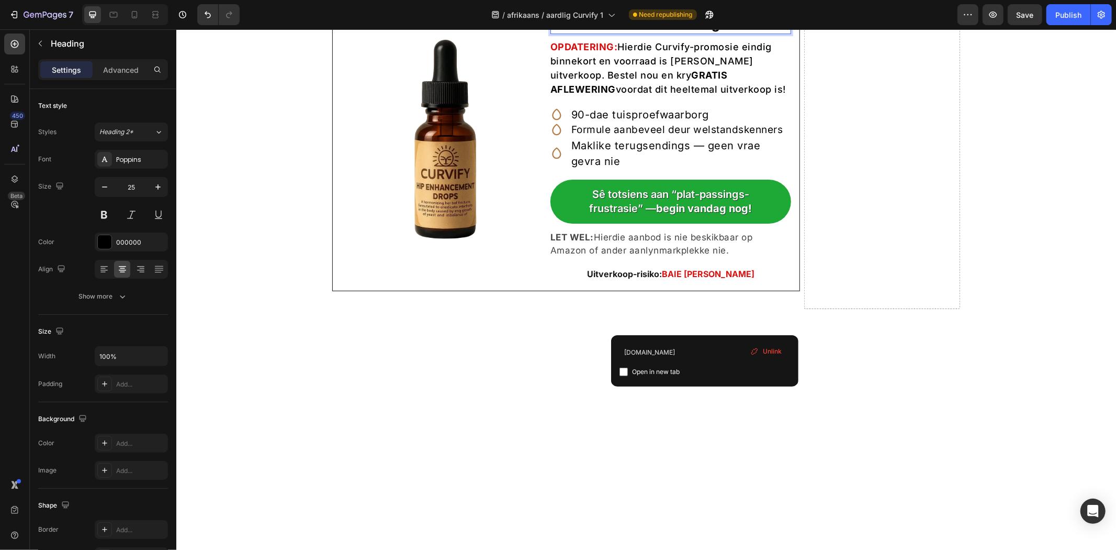
click at [700, 33] on p "EKSKLUSIEWE Curvify™ -aanbod — Tot 50% Afslag!" at bounding box center [670, 13] width 241 height 39
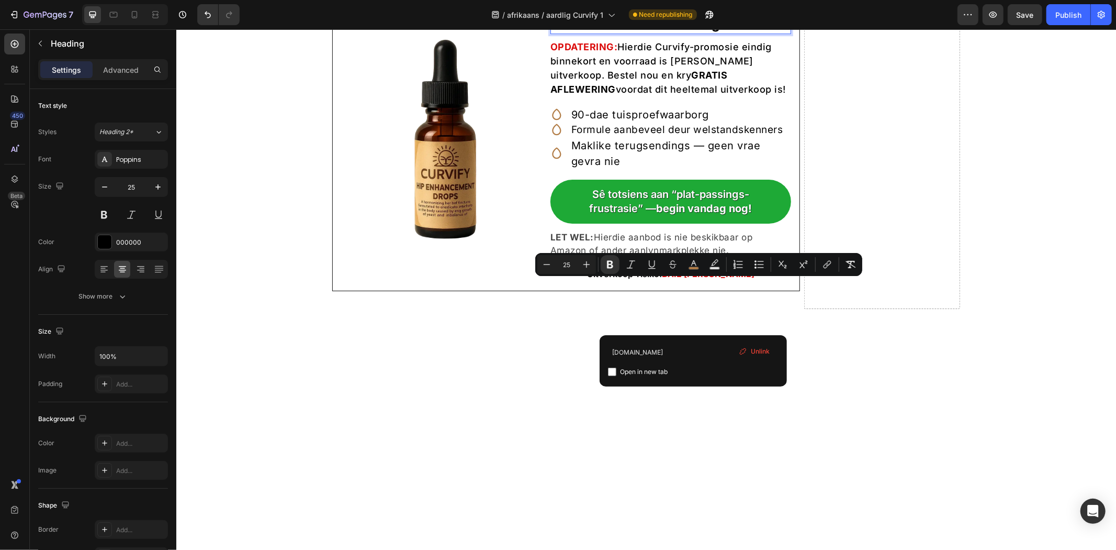
click at [699, 12] on strong "Curvify™" at bounding box center [680, 4] width 59 height 16
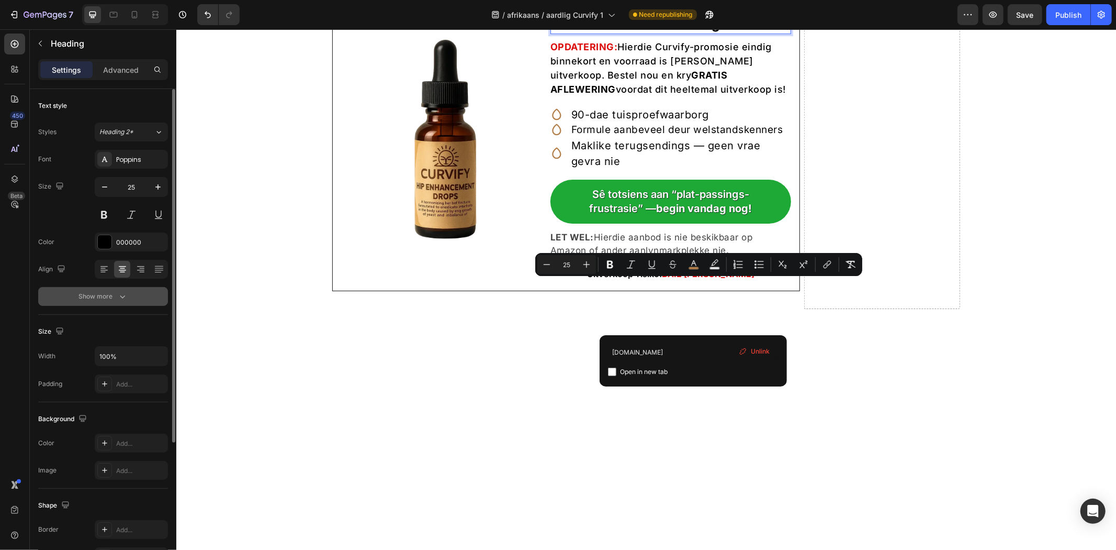
click at [90, 288] on button "Show more" at bounding box center [103, 296] width 130 height 19
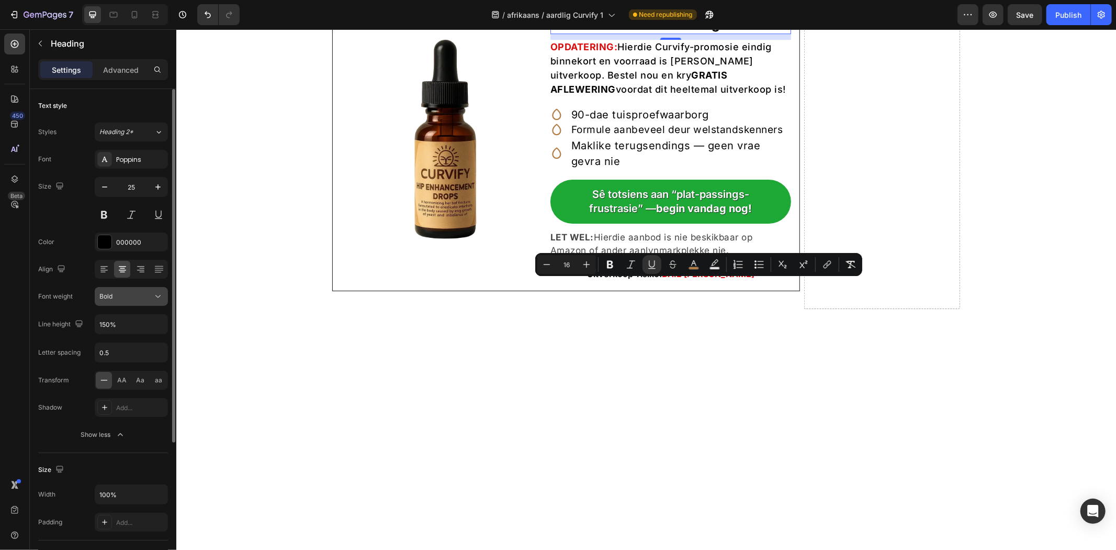
click at [116, 295] on div "Bold" at bounding box center [125, 296] width 53 height 9
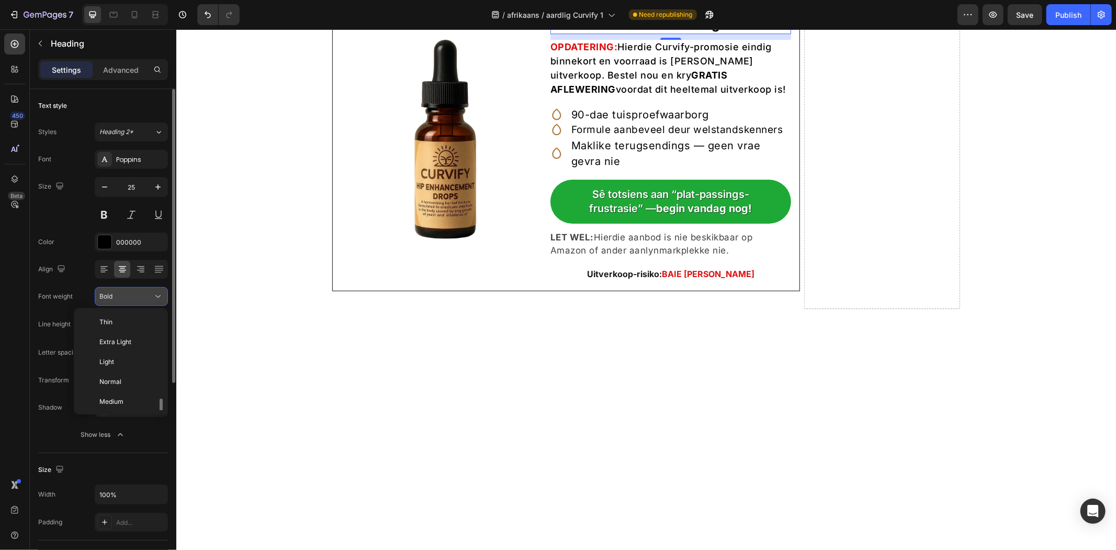
scroll to position [56, 0]
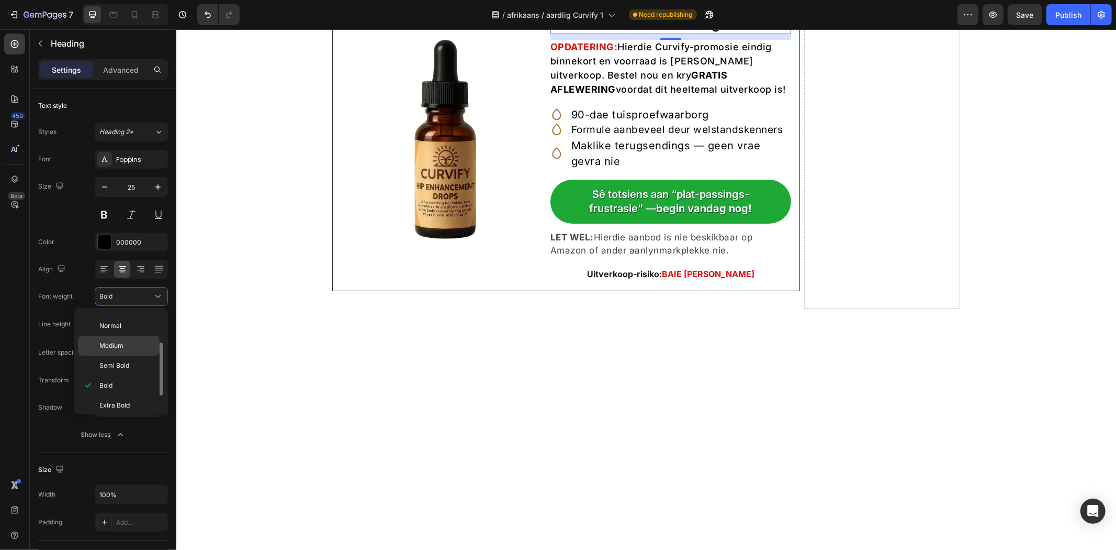
click at [129, 342] on p "Medium" at bounding box center [126, 345] width 55 height 9
click at [730, 33] on p "EKSKLUSIEWE Curvify ™ -aanbod — Tot 50% Afslag!" at bounding box center [670, 13] width 241 height 39
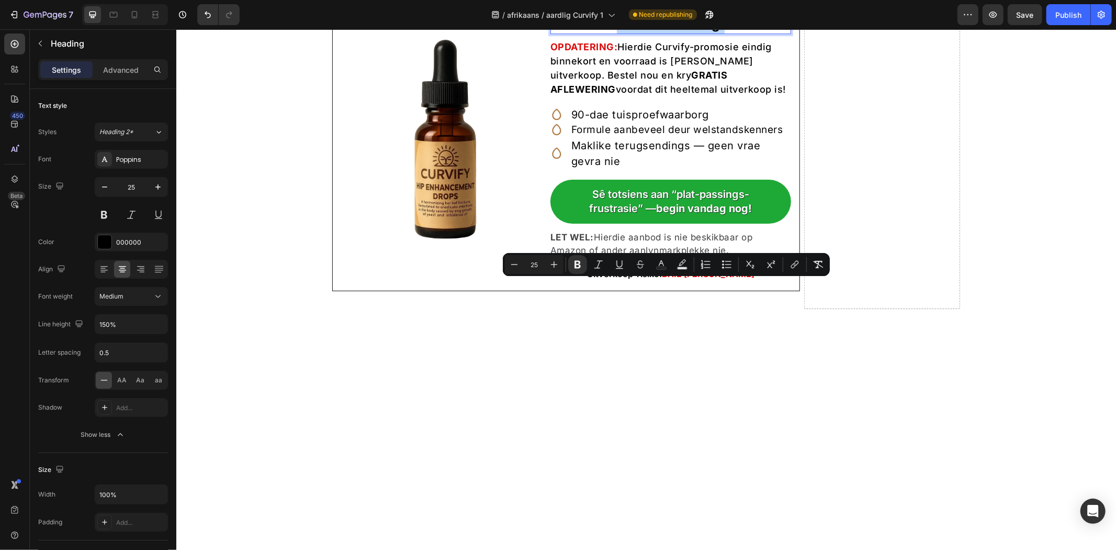
click at [702, 12] on u "™" at bounding box center [705, 4] width 9 height 16
click at [702, 33] on p "EKSKLUSIEWE Curvify ™example.com -aanbod — Tot 50% Afslag!" at bounding box center [670, 13] width 241 height 39
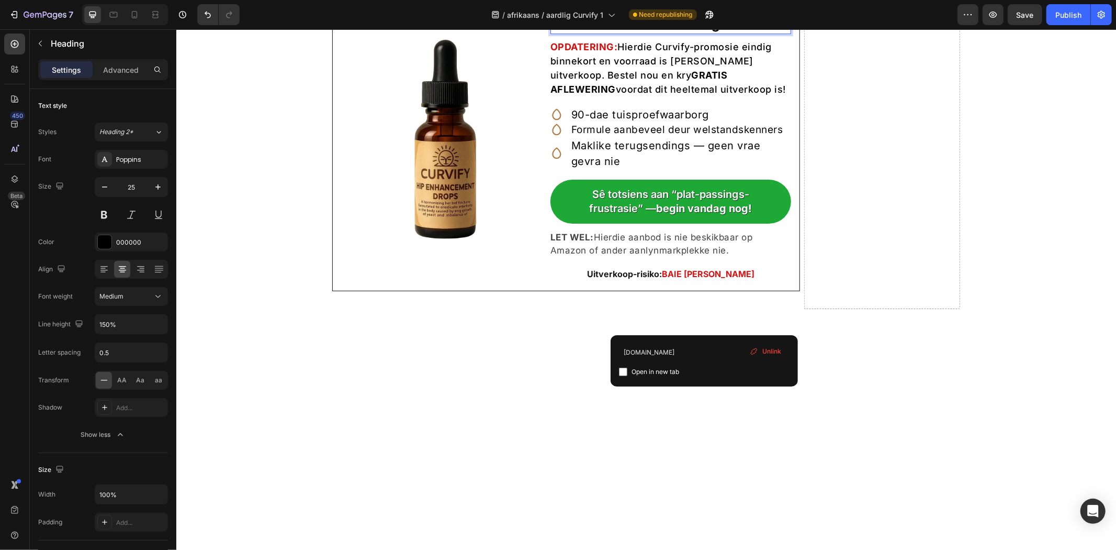
click at [701, 12] on u "™" at bounding box center [705, 4] width 9 height 16
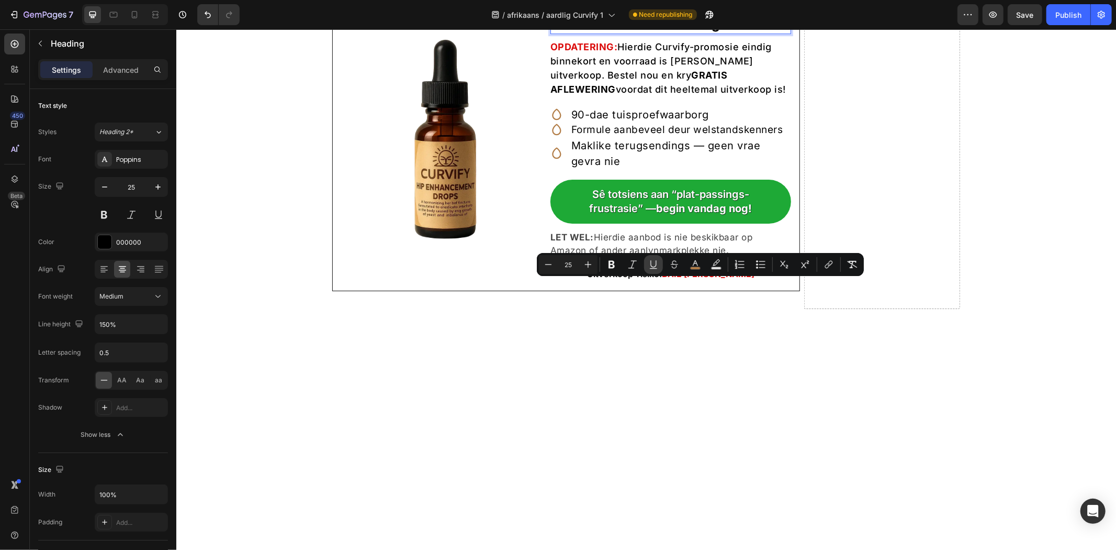
drag, startPoint x: 651, startPoint y: 263, endPoint x: 476, endPoint y: 247, distance: 175.1
click at [651, 263] on icon "Editor contextual toolbar" at bounding box center [654, 263] width 6 height 7
click at [660, 31] on strong "-aanbod — Tot 50% Afslag!" at bounding box center [702, 14] width 170 height 36
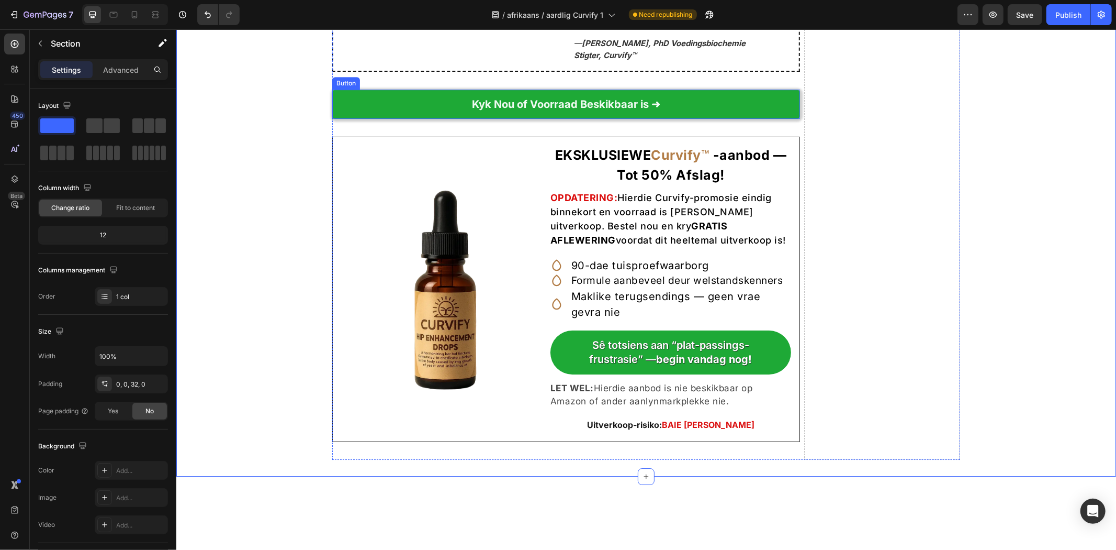
scroll to position [6120, 0]
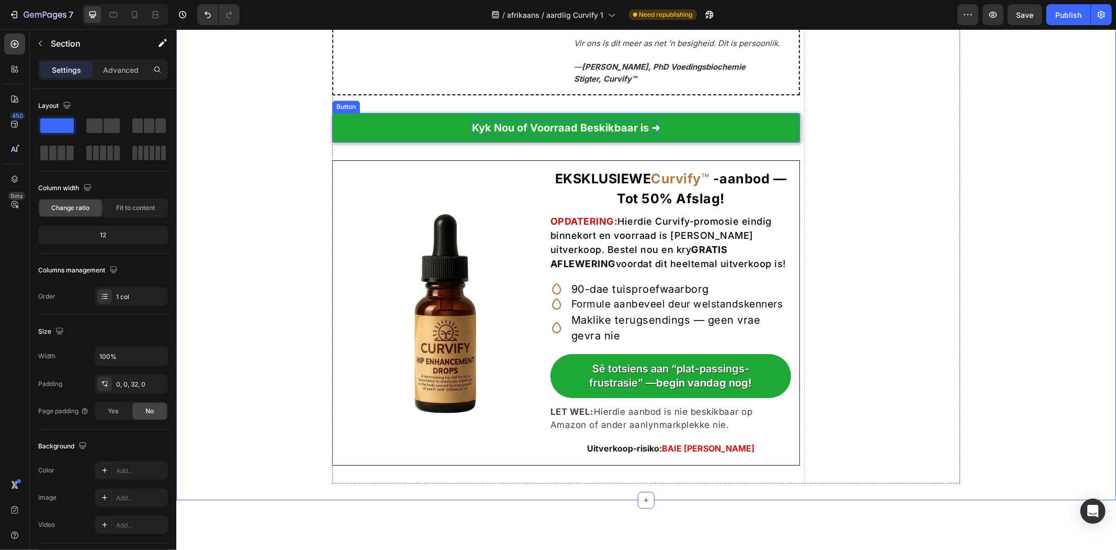
click at [609, 133] on strong "Kyk Nou of Voorraad Beskikbaar is ➜" at bounding box center [566, 127] width 188 height 13
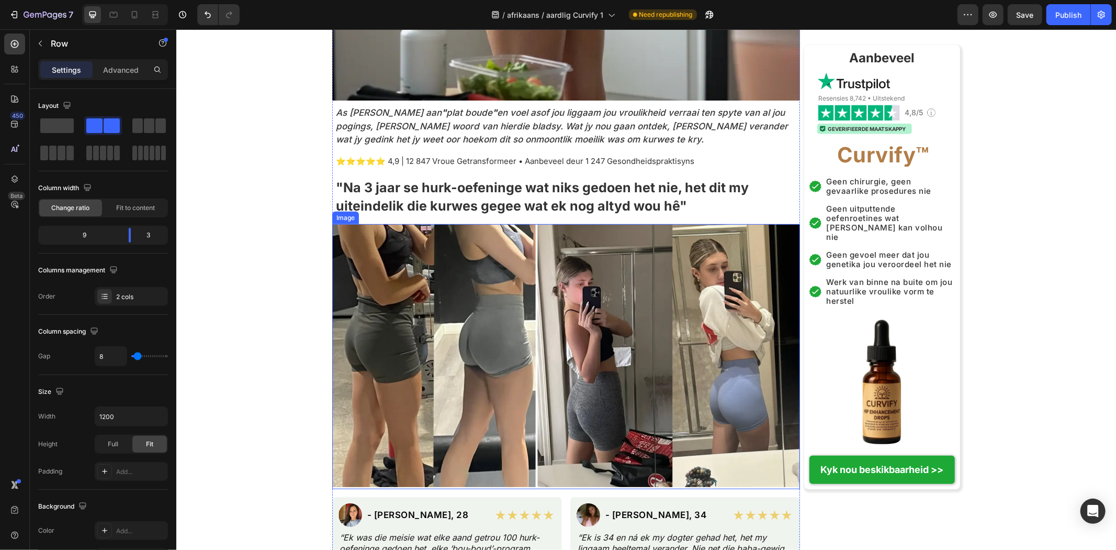
scroll to position [363, 0]
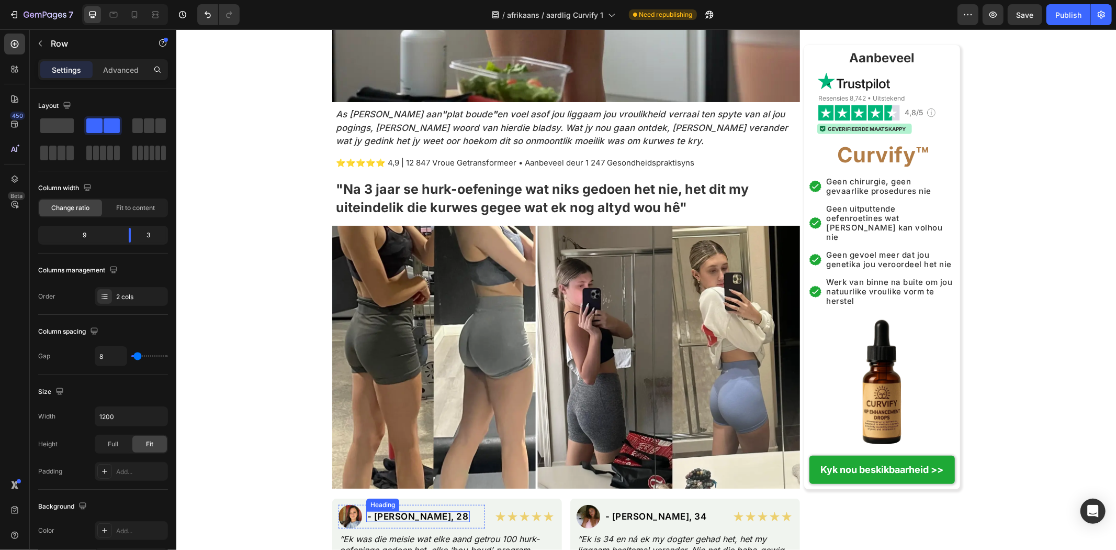
click at [404, 510] on div "- Jessica M., 28 Heading" at bounding box center [418, 516] width 104 height 24
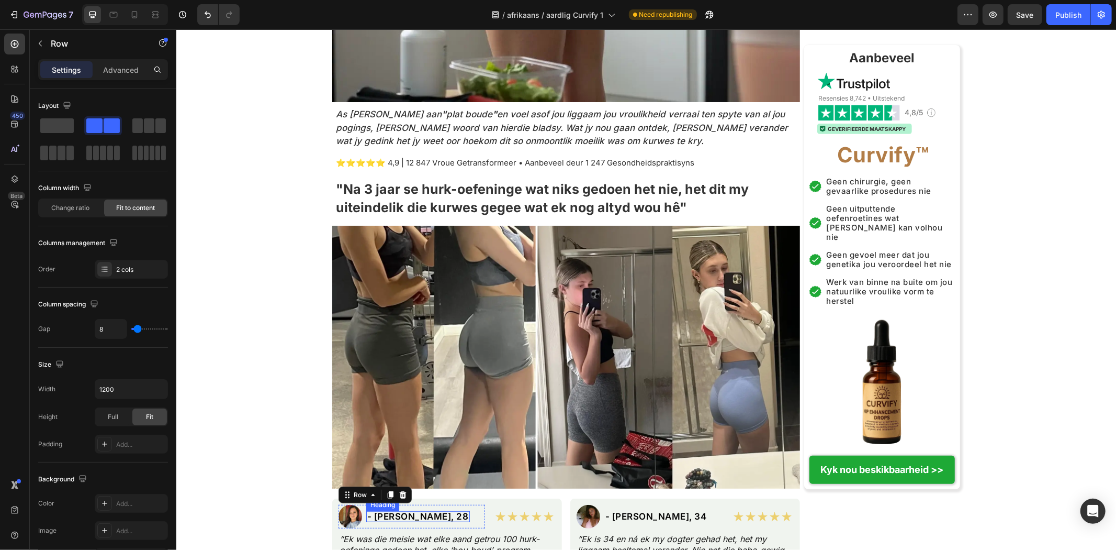
click at [409, 512] on h2 "- Jessica M., 28" at bounding box center [418, 515] width 104 height 11
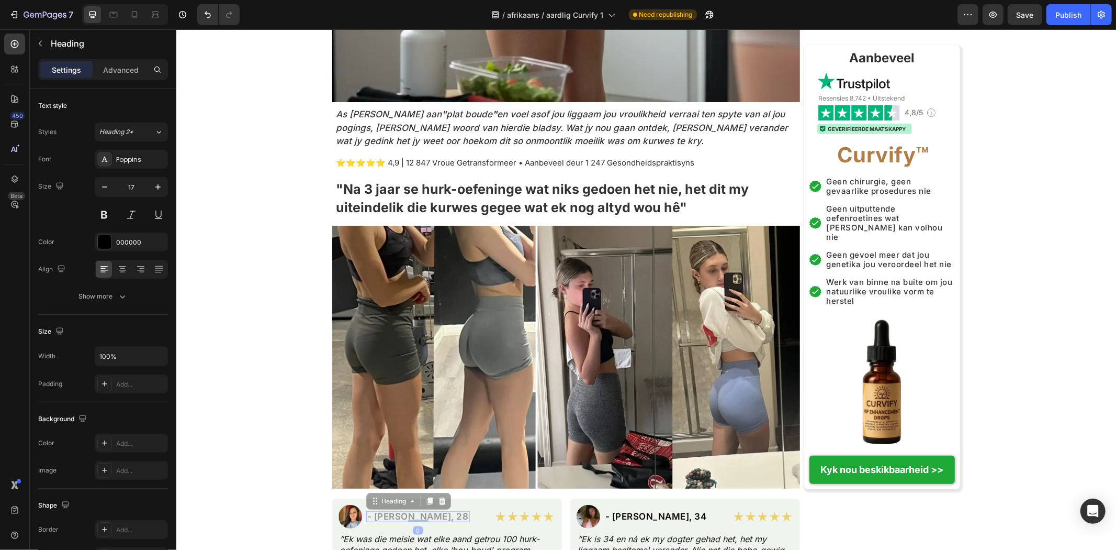
scroll to position [357, 0]
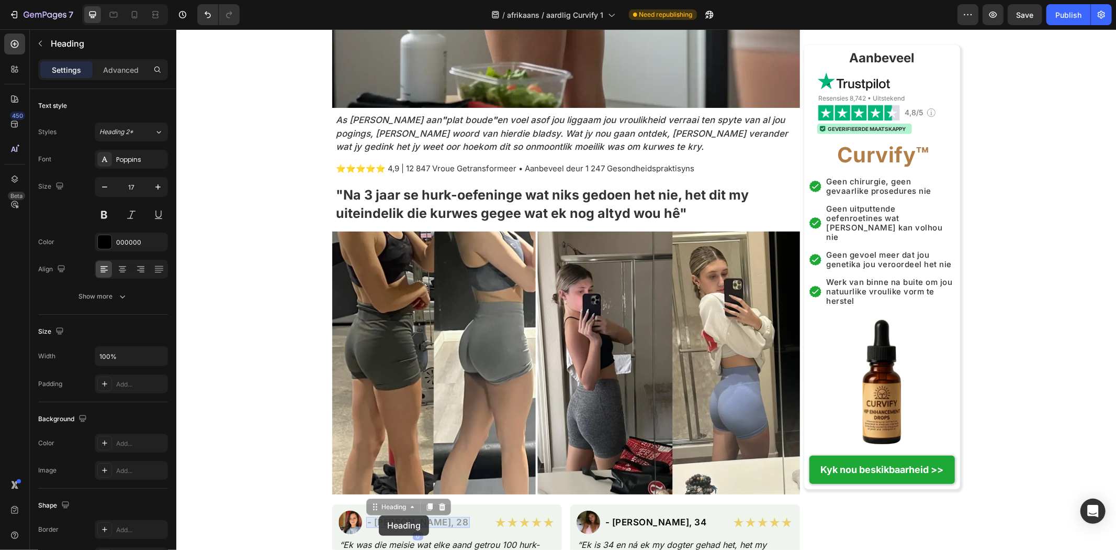
drag, startPoint x: 415, startPoint y: 515, endPoint x: 385, endPoint y: 519, distance: 29.5
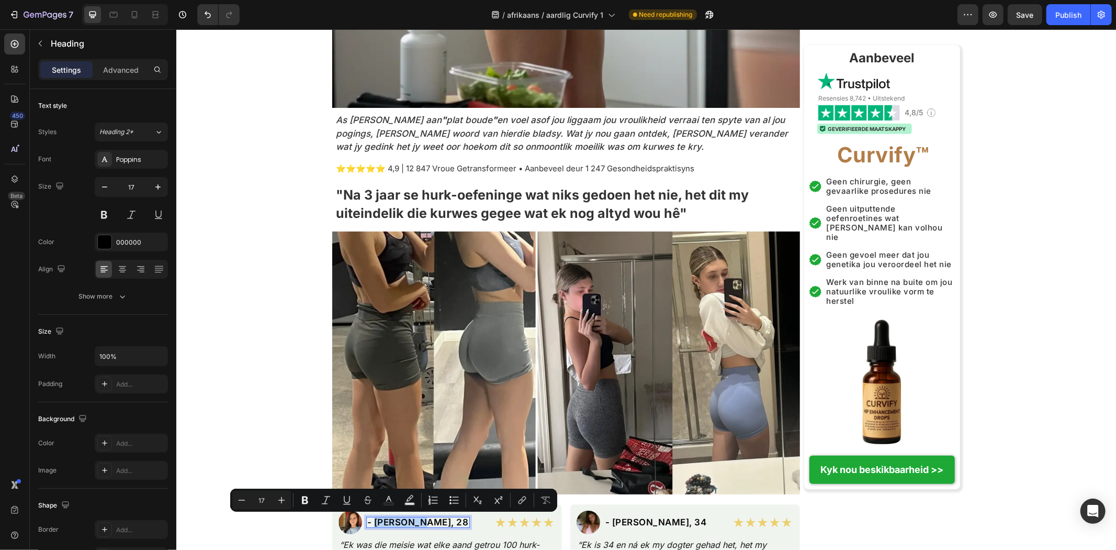
drag, startPoint x: 371, startPoint y: 519, endPoint x: 416, endPoint y: 516, distance: 45.6
click at [416, 517] on p "- Jessica M., 28" at bounding box center [418, 521] width 102 height 9
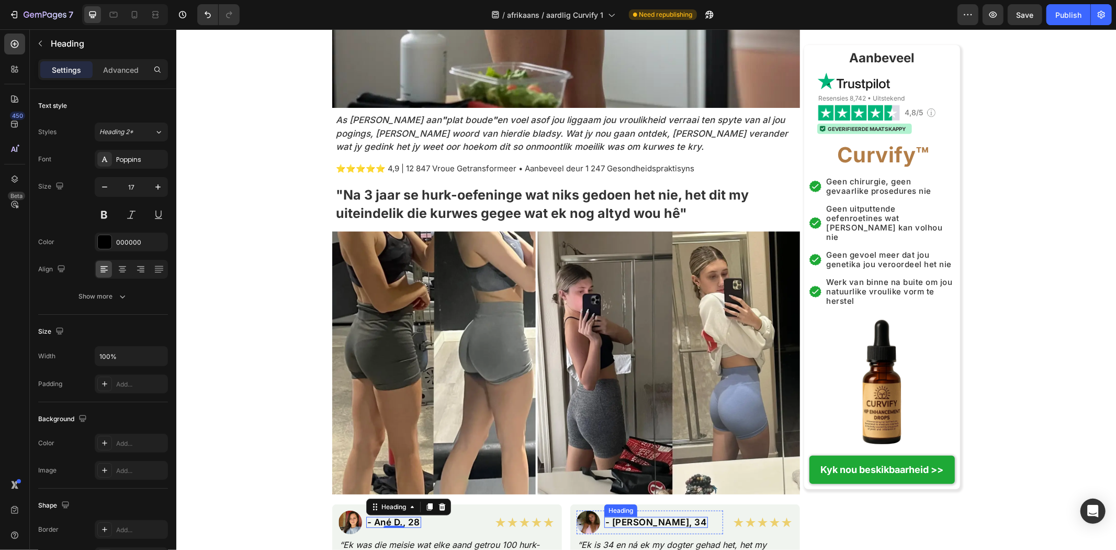
click at [624, 516] on h2 "- Maria S., 34" at bounding box center [656, 521] width 104 height 11
click at [620, 518] on h2 "- Maria S., 34" at bounding box center [656, 521] width 104 height 11
click at [612, 519] on p "- Maria S., 34" at bounding box center [656, 521] width 102 height 9
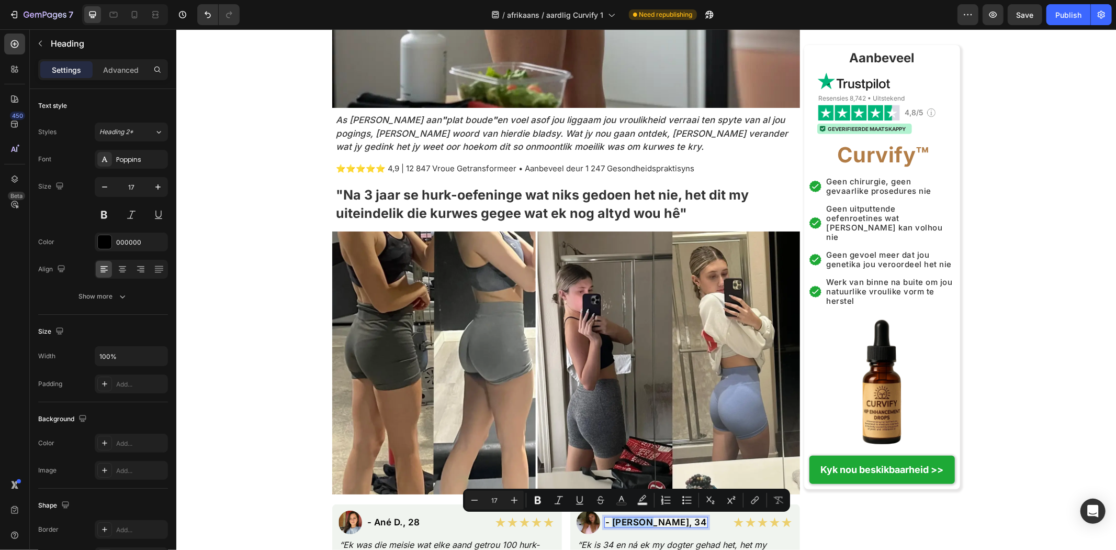
drag, startPoint x: 610, startPoint y: 519, endPoint x: 642, endPoint y: 525, distance: 32.4
click at [642, 525] on p "- Maria S., 34" at bounding box center [656, 521] width 102 height 9
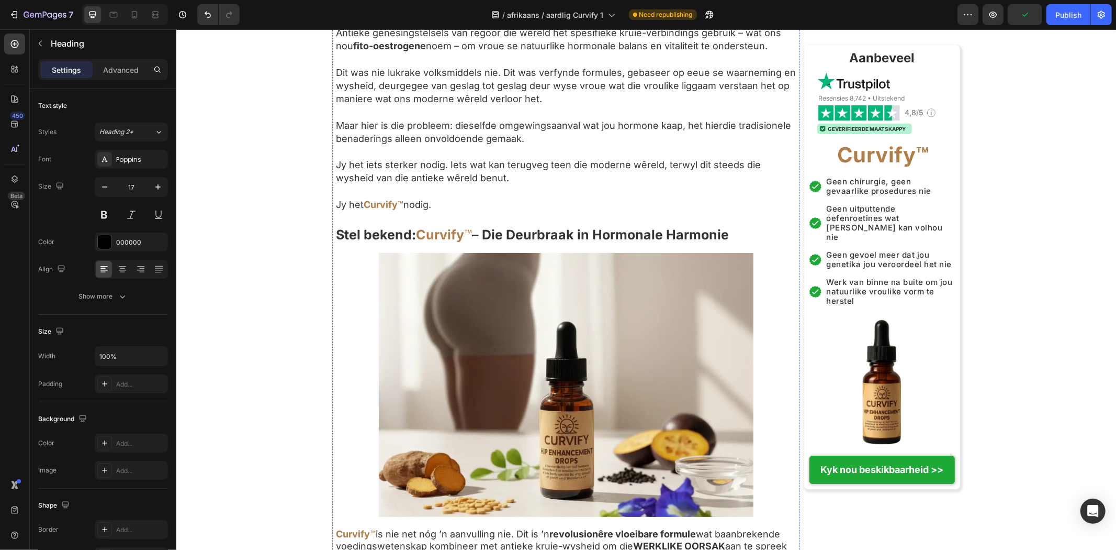
scroll to position [2799, 0]
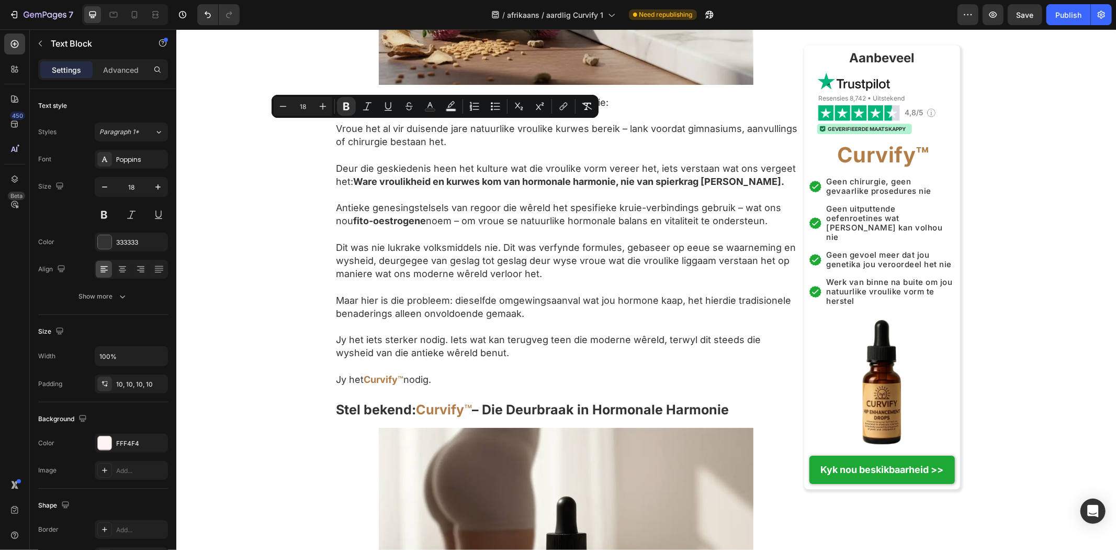
drag, startPoint x: 334, startPoint y: 128, endPoint x: 533, endPoint y: 126, distance: 198.9
click at [372, 103] on icon "Editor contextual toolbar" at bounding box center [367, 106] width 10 height 10
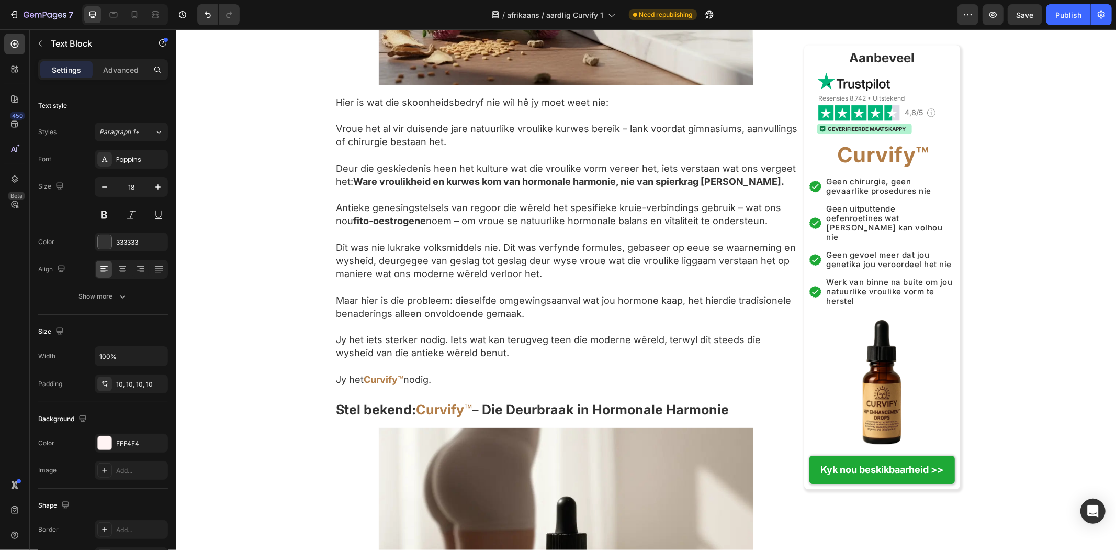
drag, startPoint x: 332, startPoint y: 232, endPoint x: 533, endPoint y: 236, distance: 201.0
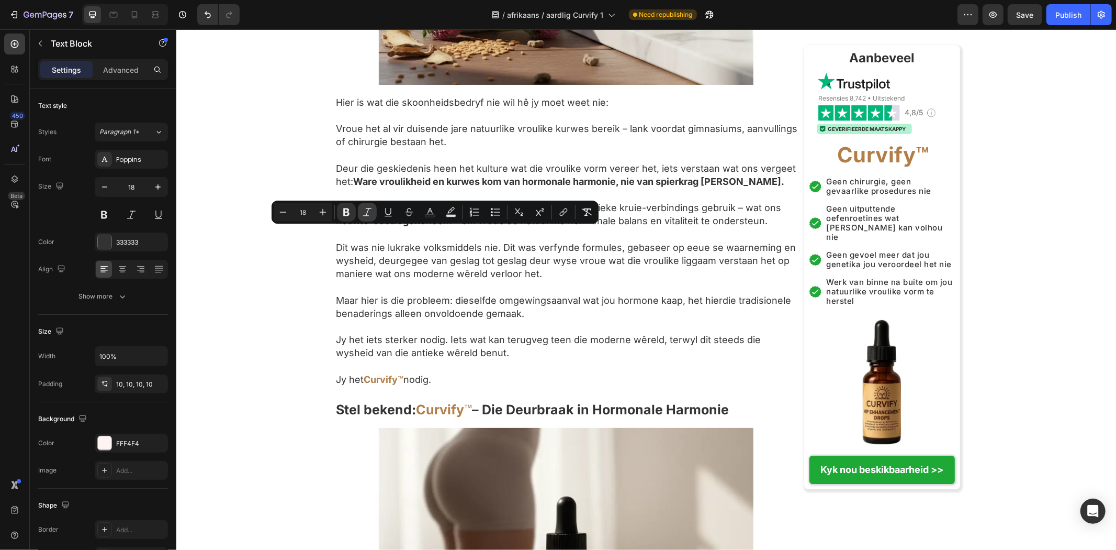
click at [363, 212] on icon "Editor contextual toolbar" at bounding box center [367, 212] width 10 height 10
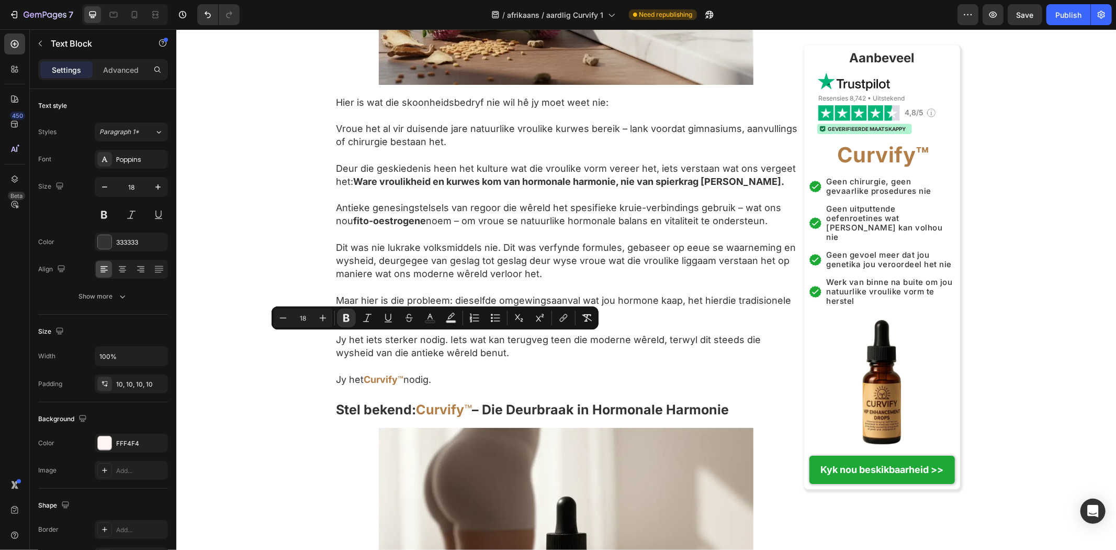
drag, startPoint x: 337, startPoint y: 340, endPoint x: 533, endPoint y: 340, distance: 196.3
click at [364, 317] on icon "Editor contextual toolbar" at bounding box center [367, 317] width 10 height 10
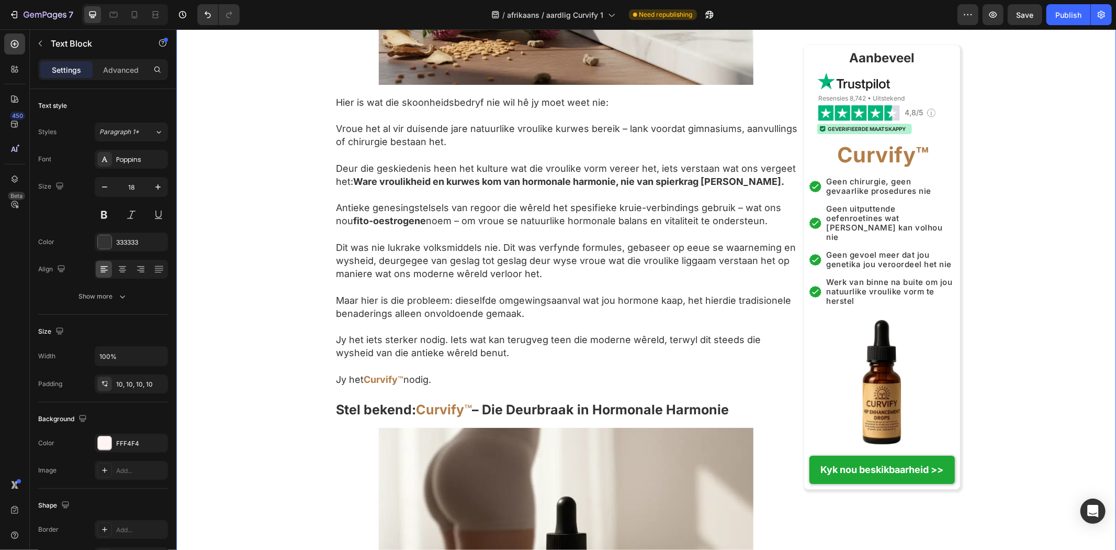
drag, startPoint x: 596, startPoint y: 434, endPoint x: 323, endPoint y: 429, distance: 272.8
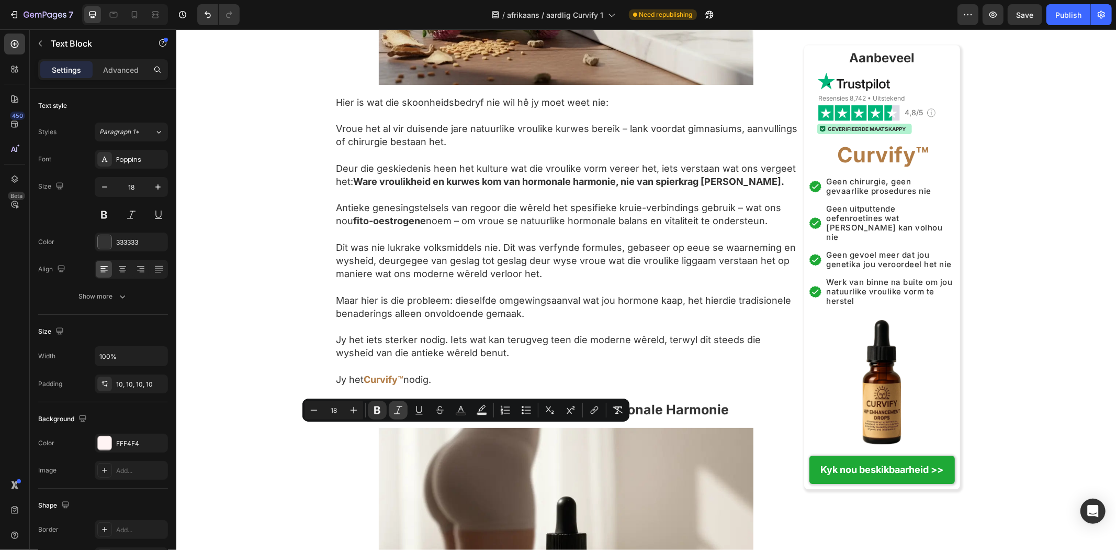
click at [407, 409] on button "Italic" at bounding box center [398, 409] width 19 height 19
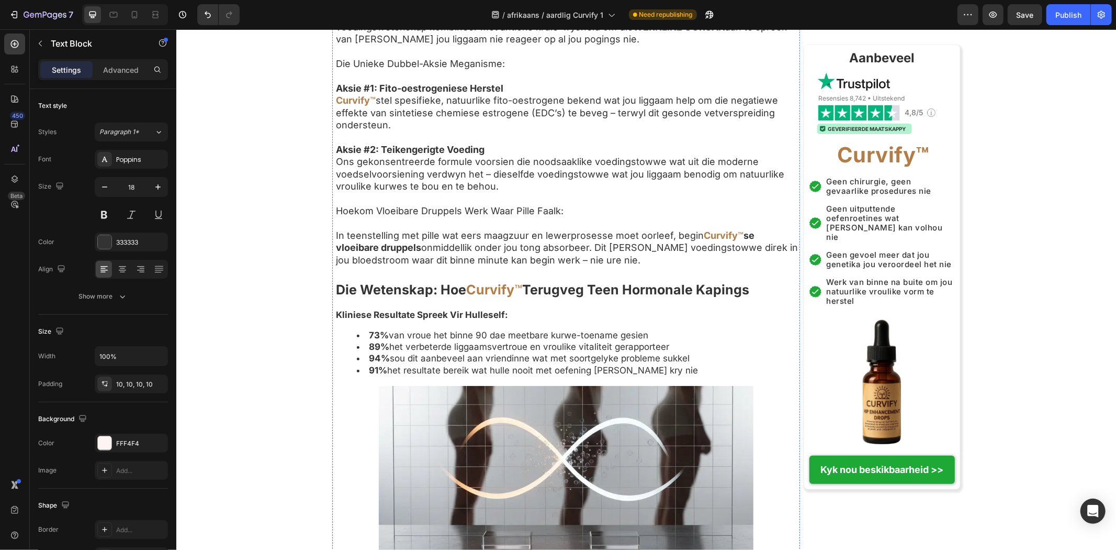
scroll to position [3498, 0]
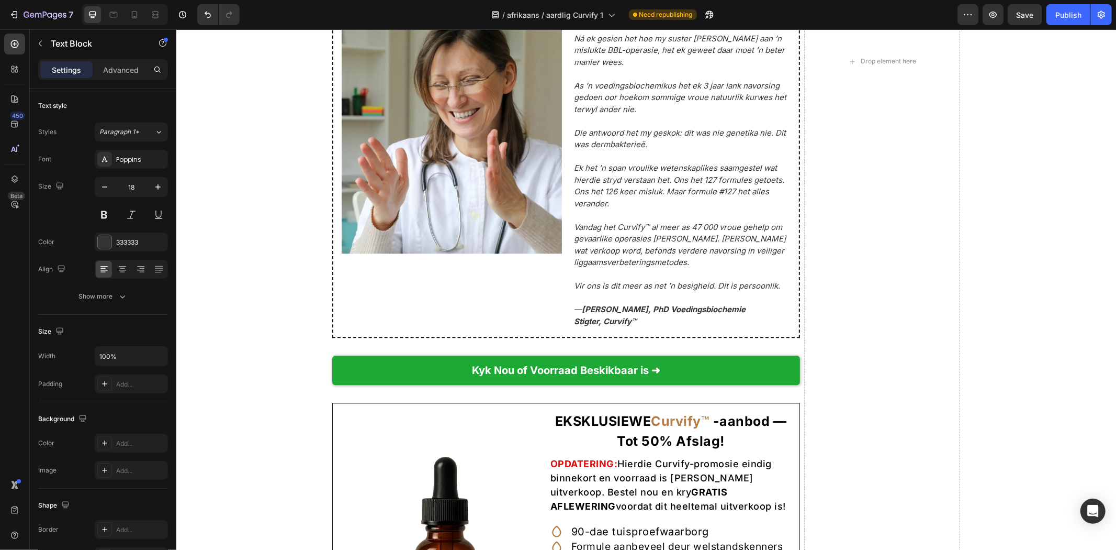
scroll to position [5242, 0]
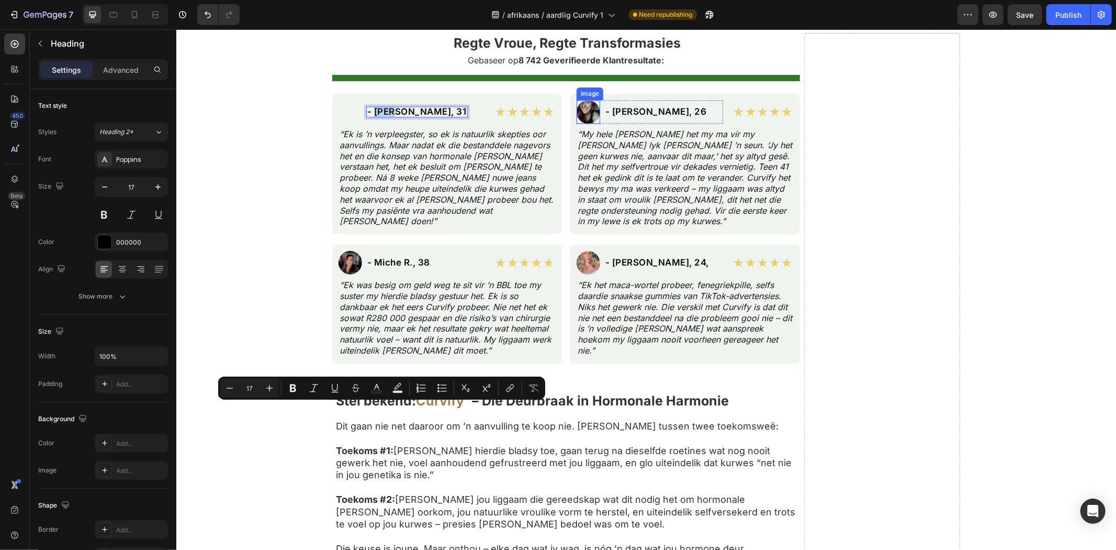
scroll to position [5416, 0]
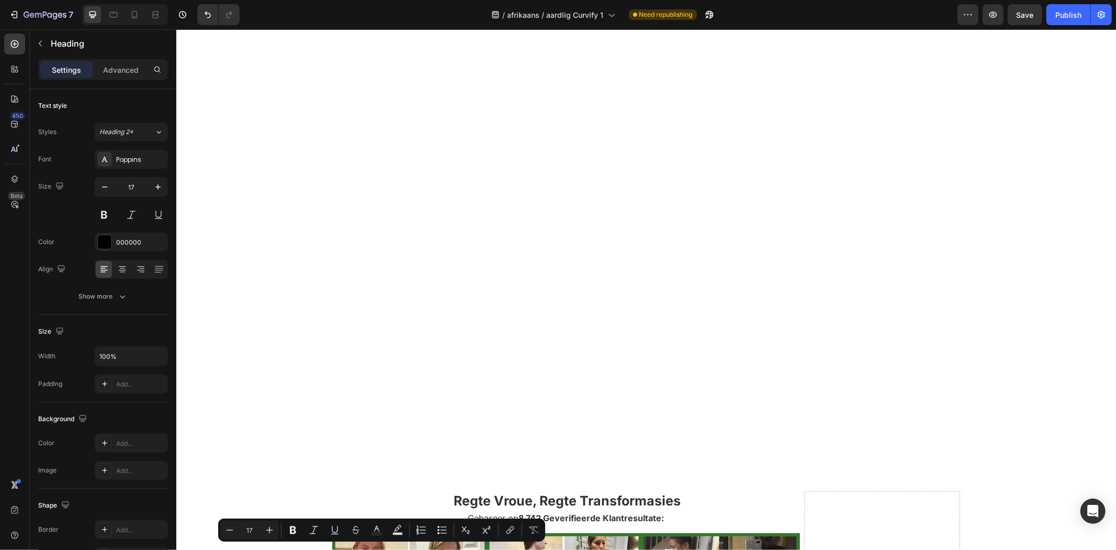
type input "16"
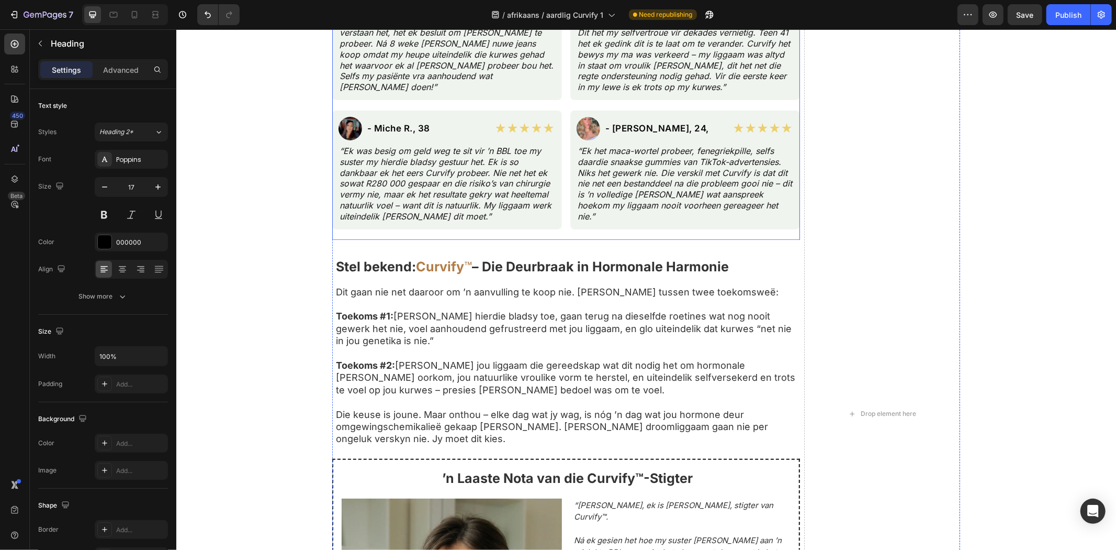
scroll to position [5326, 0]
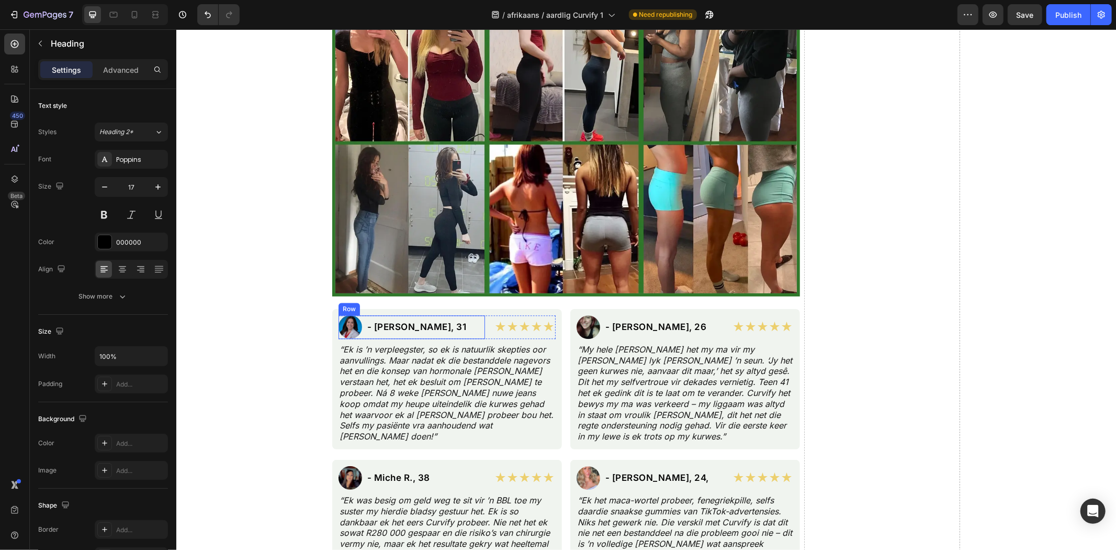
click at [381, 332] on div "- Sara P., 31 Heading" at bounding box center [417, 327] width 102 height 24
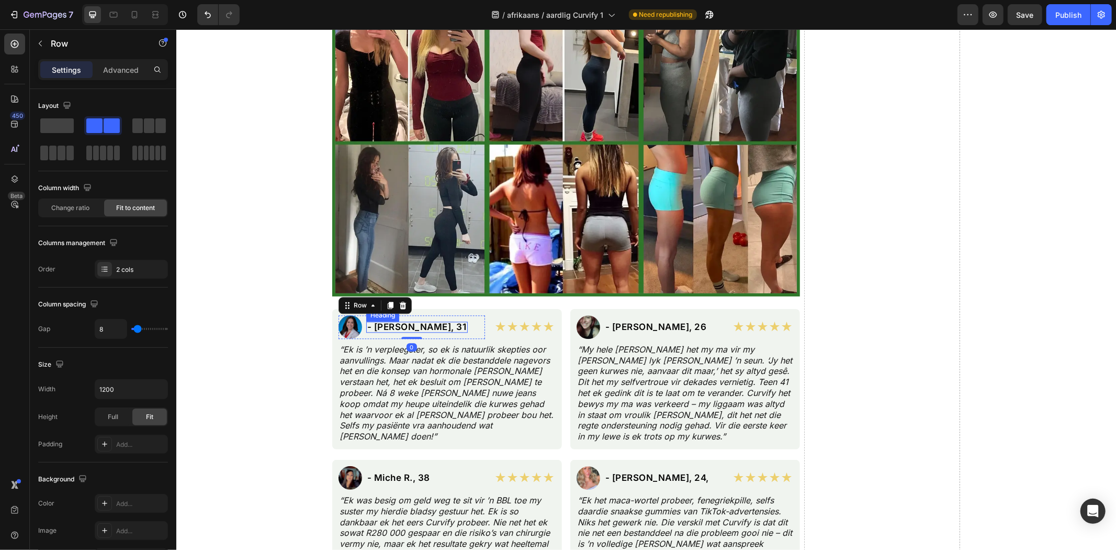
click at [378, 325] on h2 "- Sara P., 31" at bounding box center [417, 326] width 102 height 11
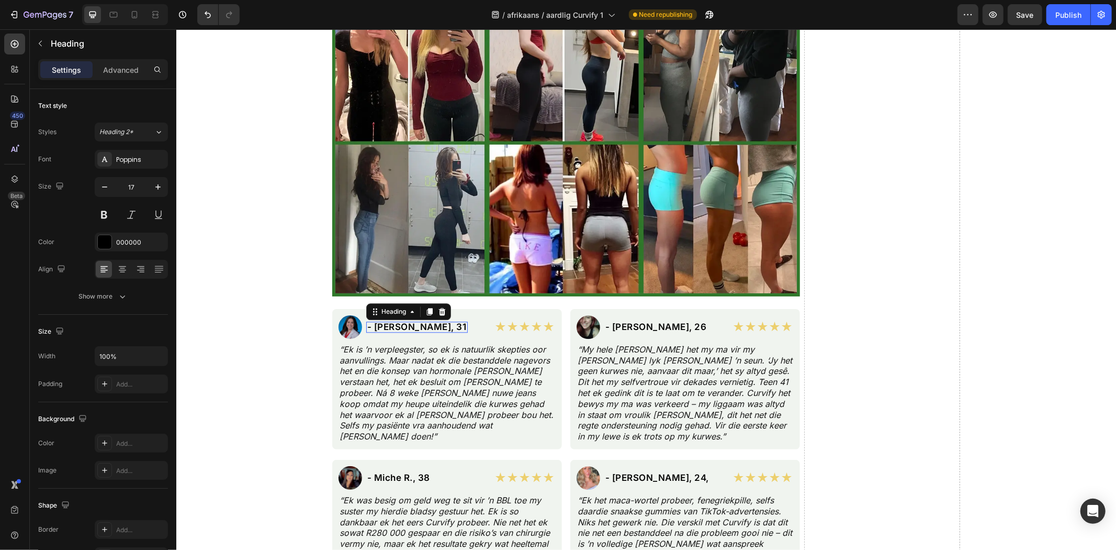
click at [378, 325] on h2 "- Sara P., 31" at bounding box center [417, 326] width 102 height 11
click at [386, 472] on h2 "- Miche R., 38" at bounding box center [398, 477] width 65 height 11
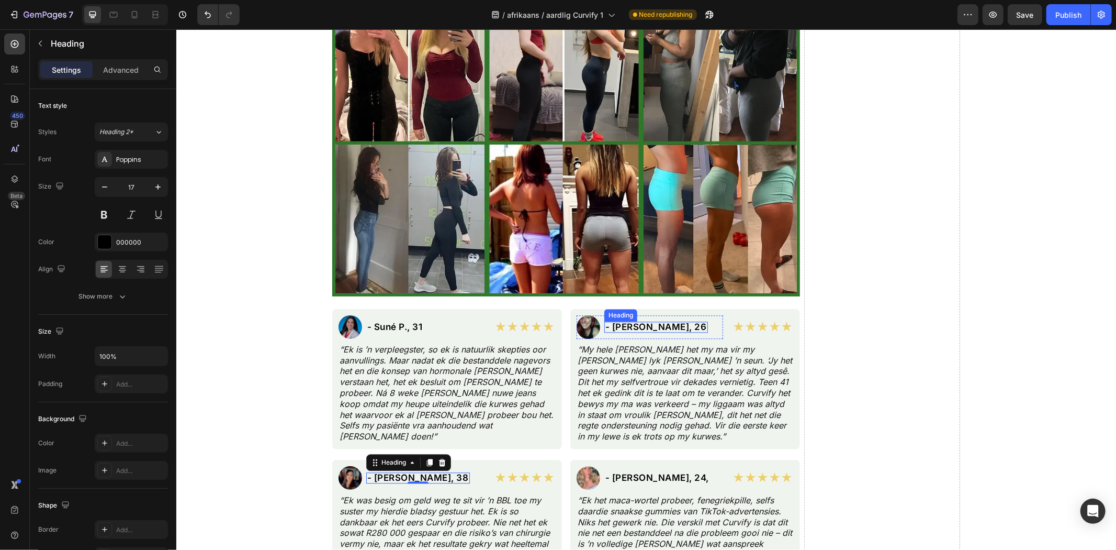
click at [622, 322] on h2 "- Jasmine T., 26" at bounding box center [656, 326] width 104 height 11
click at [620, 328] on h2 "- Jasmine T., 26" at bounding box center [656, 326] width 104 height 11
click at [620, 328] on p "- Jasmine T., 26" at bounding box center [656, 326] width 102 height 9
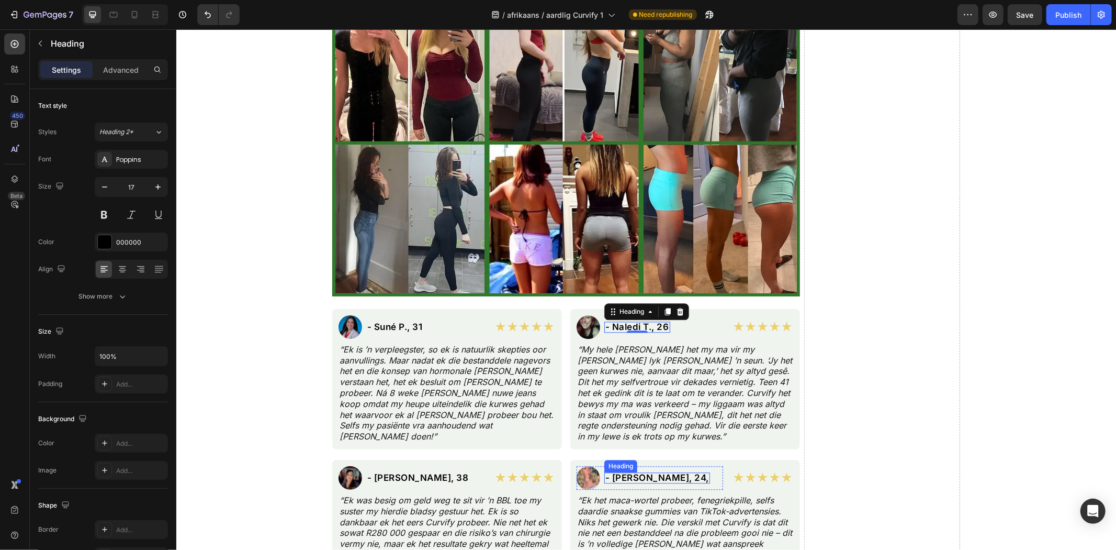
click at [616, 478] on h2 "- Taylor M., 24," at bounding box center [657, 477] width 106 height 11
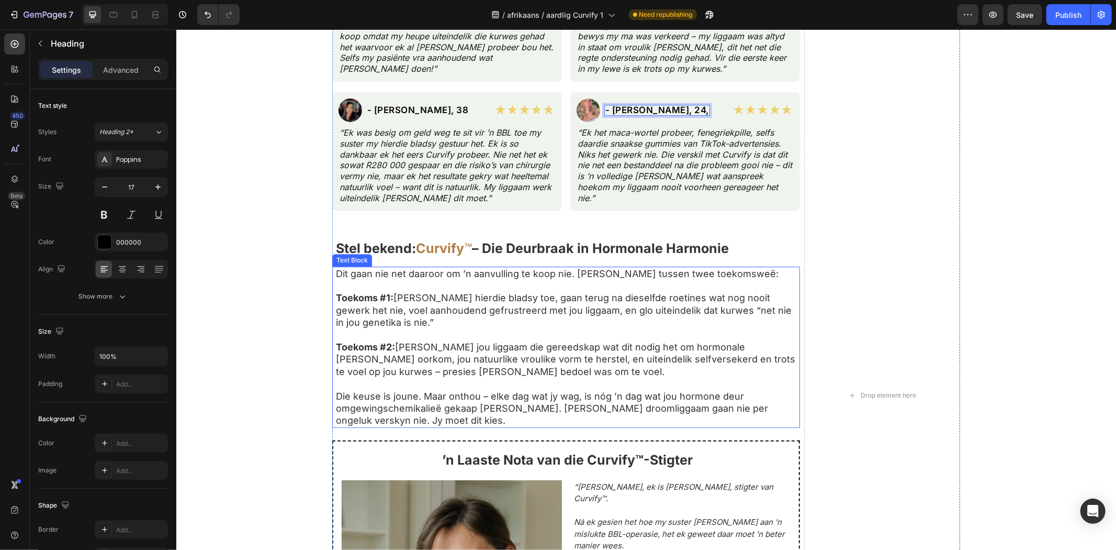
scroll to position [5849, 0]
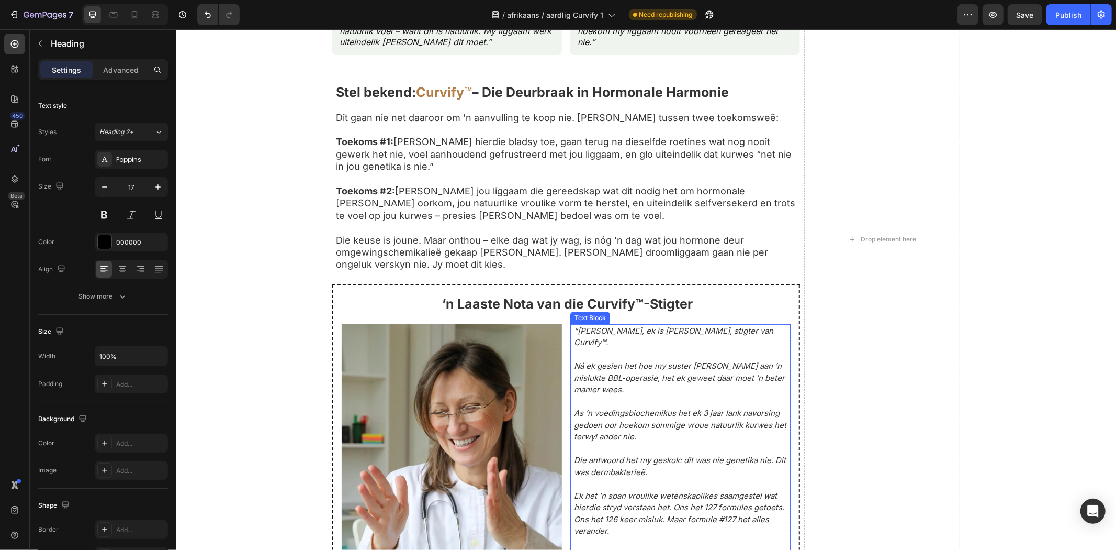
click at [629, 348] on p at bounding box center [682, 354] width 216 height 12
click at [625, 348] on p at bounding box center [682, 354] width 216 height 12
drag, startPoint x: 614, startPoint y: 331, endPoint x: 672, endPoint y: 327, distance: 57.2
click at [672, 327] on icon "“Hallo, ek is Natalie Greene, stigter van Curvify™." at bounding box center [673, 336] width 199 height 22
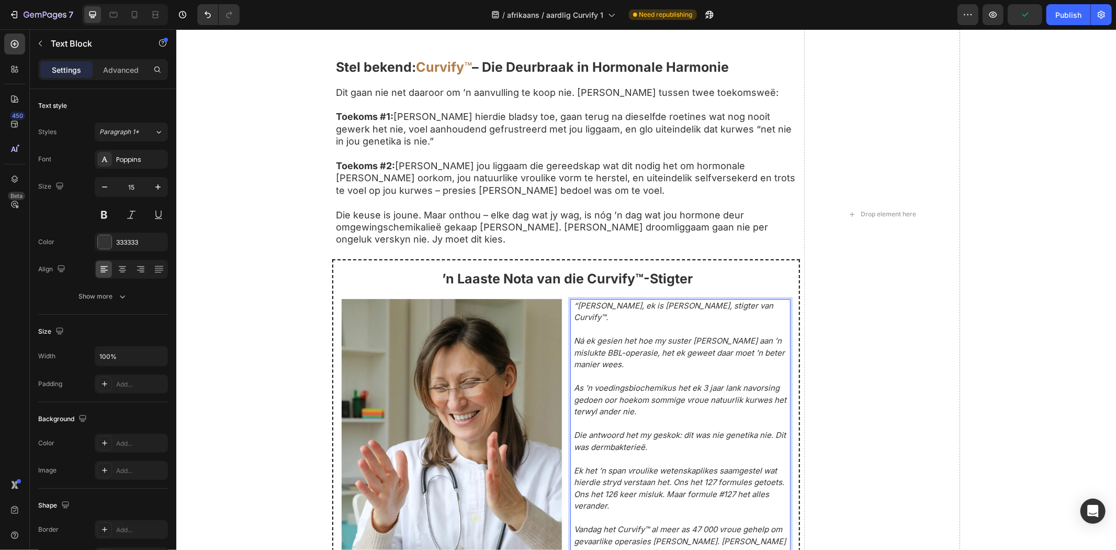
scroll to position [6198, 0]
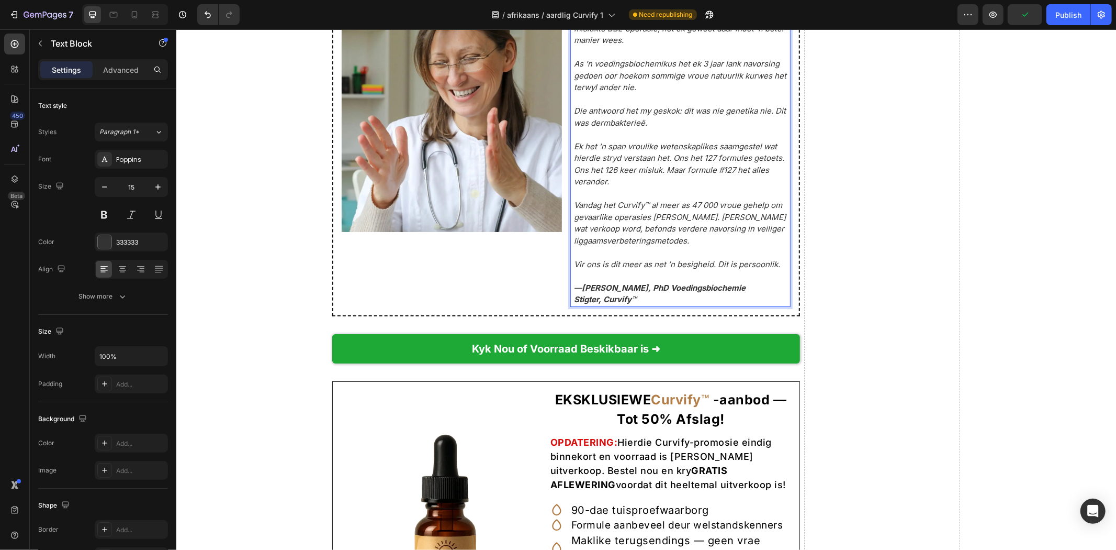
click at [632, 294] on strong "Stigter, Curvify™" at bounding box center [605, 299] width 63 height 10
click at [628, 282] on strong "Dr. Natalie Greene, PhD Voedingsbiochemie" at bounding box center [664, 287] width 164 height 10
click at [657, 282] on strong "Dr. Natalie Greene, PhD Voedingsbiochemie" at bounding box center [664, 287] width 164 height 10
drag, startPoint x: 650, startPoint y: 273, endPoint x: 594, endPoint y: 277, distance: 56.7
click at [594, 282] on strong "Dr. Natalie Greene, PhD Voedingsbiochemie" at bounding box center [664, 287] width 164 height 10
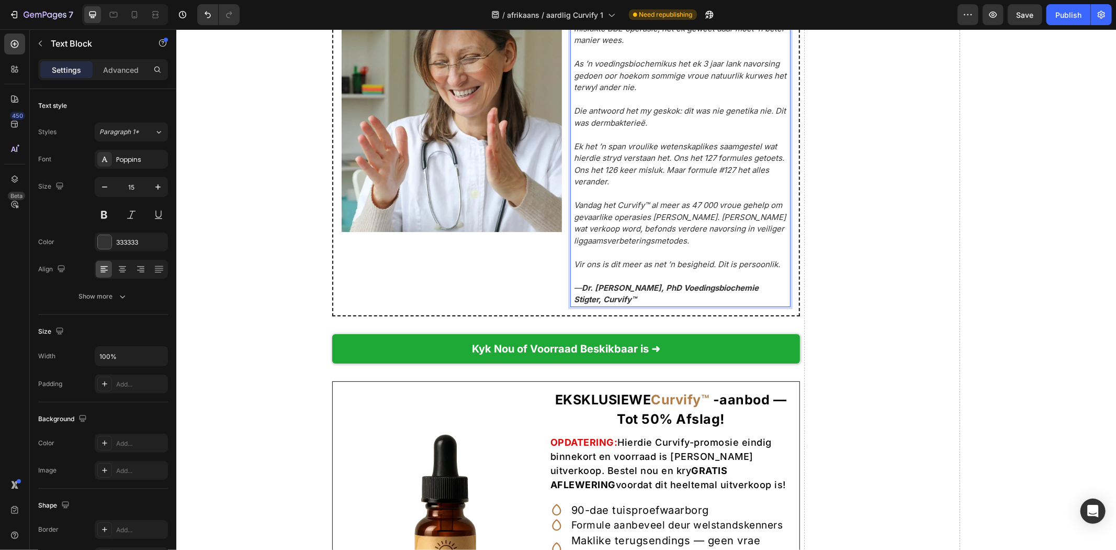
click at [574, 294] on strong "Stigter, Curvify™" at bounding box center [605, 299] width 63 height 10
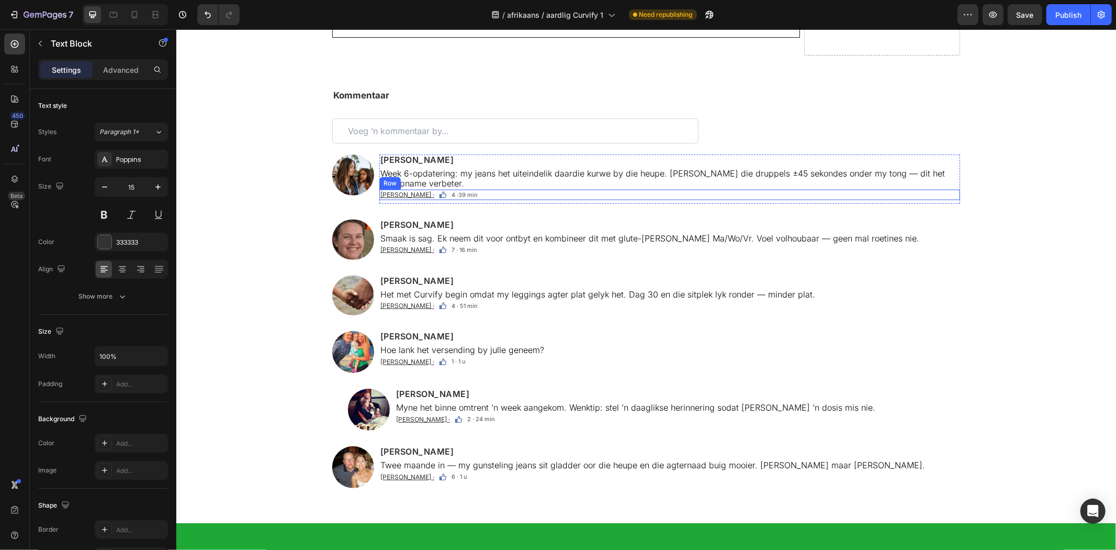
scroll to position [6896, 0]
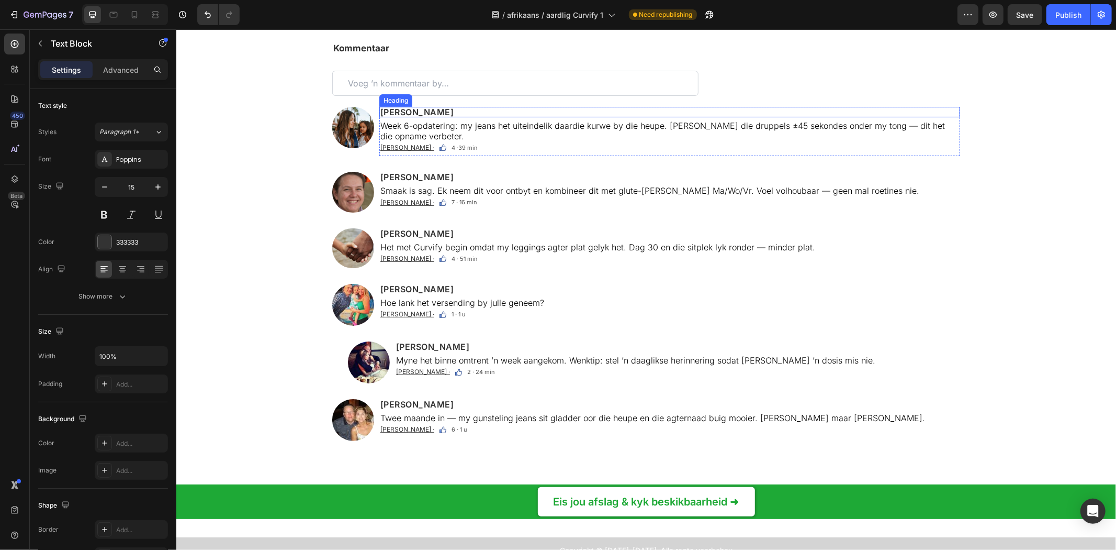
click at [414, 115] on h2 "Evie Reynolds" at bounding box center [669, 111] width 581 height 10
click at [414, 115] on p "Evie Reynolds" at bounding box center [669, 111] width 579 height 8
click at [386, 104] on div "Heading" at bounding box center [421, 96] width 85 height 17
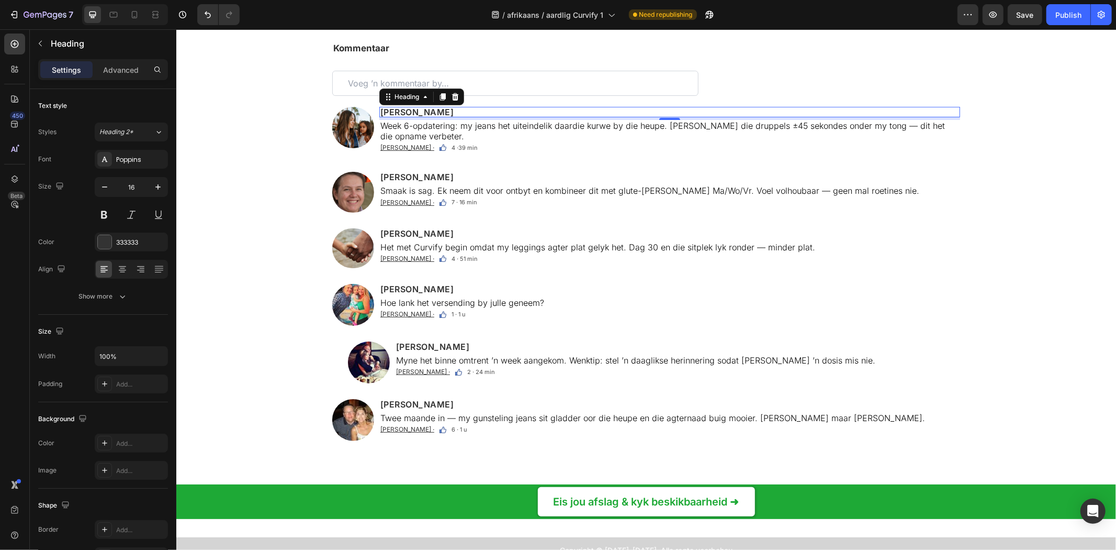
click at [388, 111] on p "Sipho Dlamini" at bounding box center [669, 111] width 579 height 8
click at [404, 171] on h2 "Emilie DeVillers" at bounding box center [669, 176] width 581 height 10
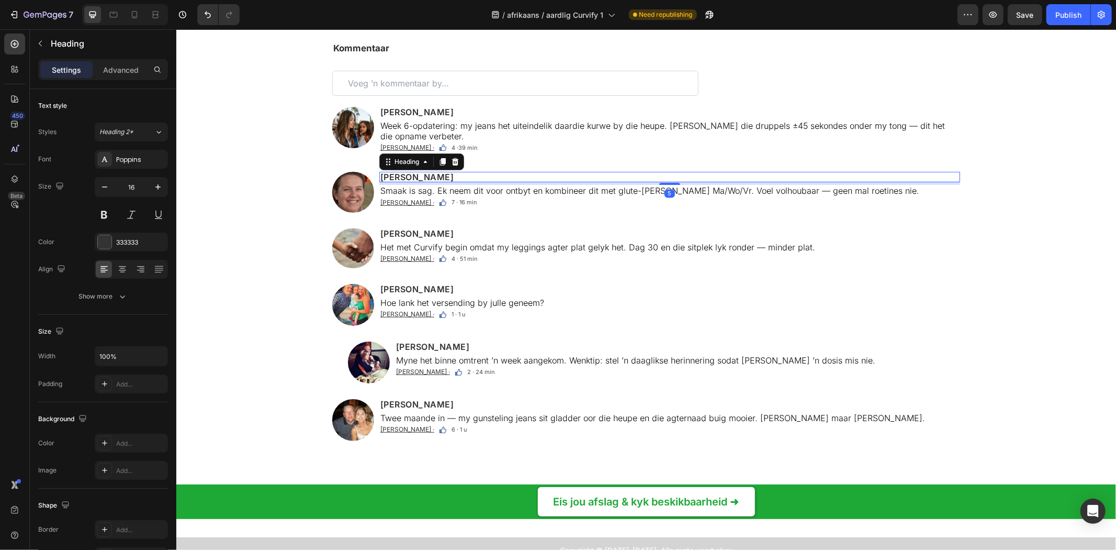
click at [404, 171] on h2 "Emilie DeVillers" at bounding box center [669, 176] width 581 height 10
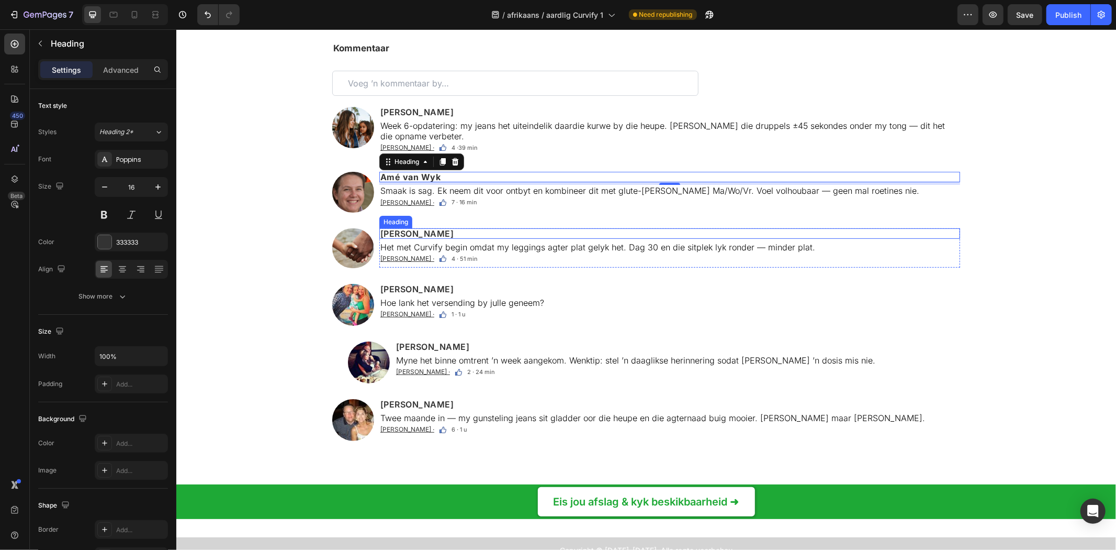
click at [398, 230] on div "Sophia Pratt Heading Het met Curvify begin omdat my leggings agter plat gelyk h…" at bounding box center [669, 247] width 581 height 39
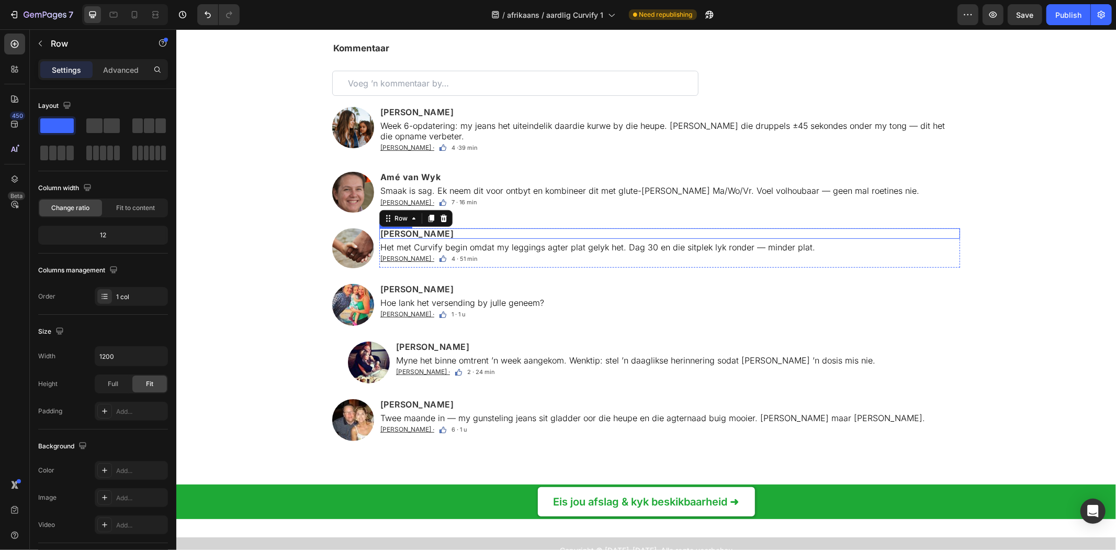
click at [400, 228] on h2 "Sophia Pratt" at bounding box center [669, 233] width 581 height 10
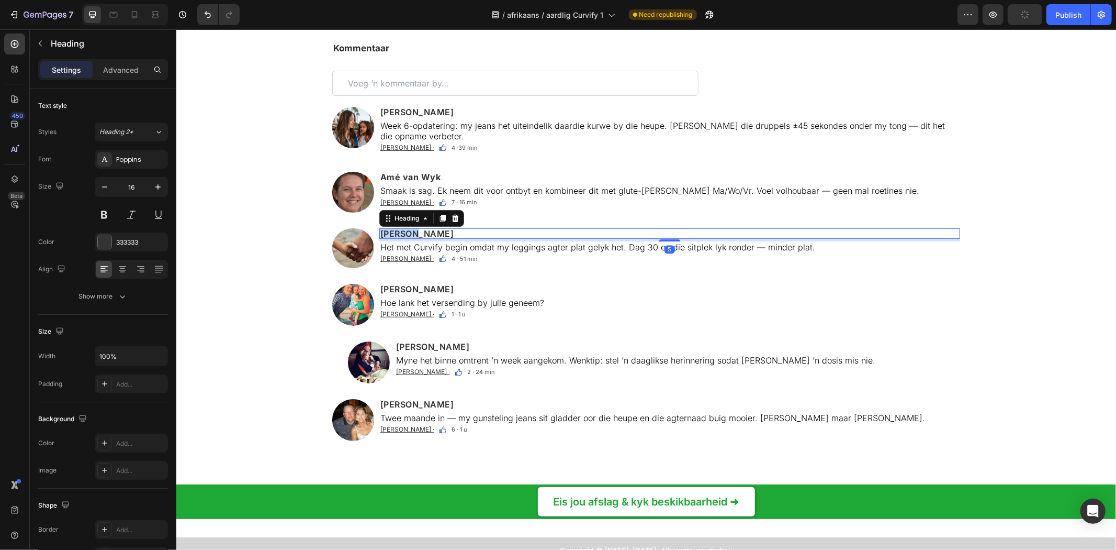
click at [400, 228] on h2 "Sophia Pratt" at bounding box center [669, 233] width 581 height 10
click at [400, 229] on p "Sophia Pratt" at bounding box center [669, 233] width 579 height 8
click at [423, 283] on h2 "Alexandrea Brooks" at bounding box center [669, 288] width 581 height 10
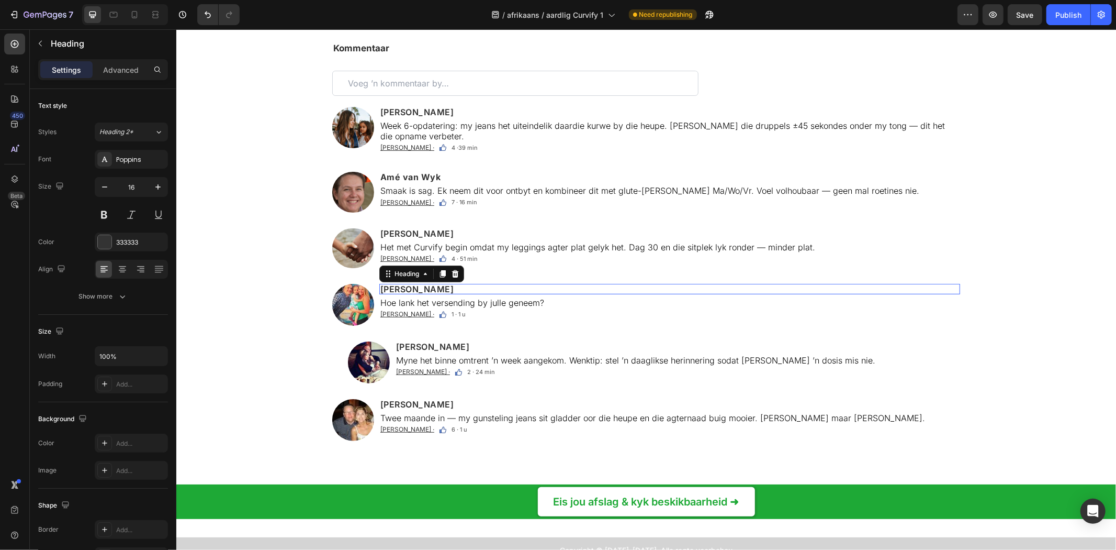
click at [423, 283] on h2 "Alexandrea Brooks" at bounding box center [669, 288] width 581 height 10
click at [419, 341] on h2 "Zoe Wyatt" at bounding box center [677, 346] width 565 height 10
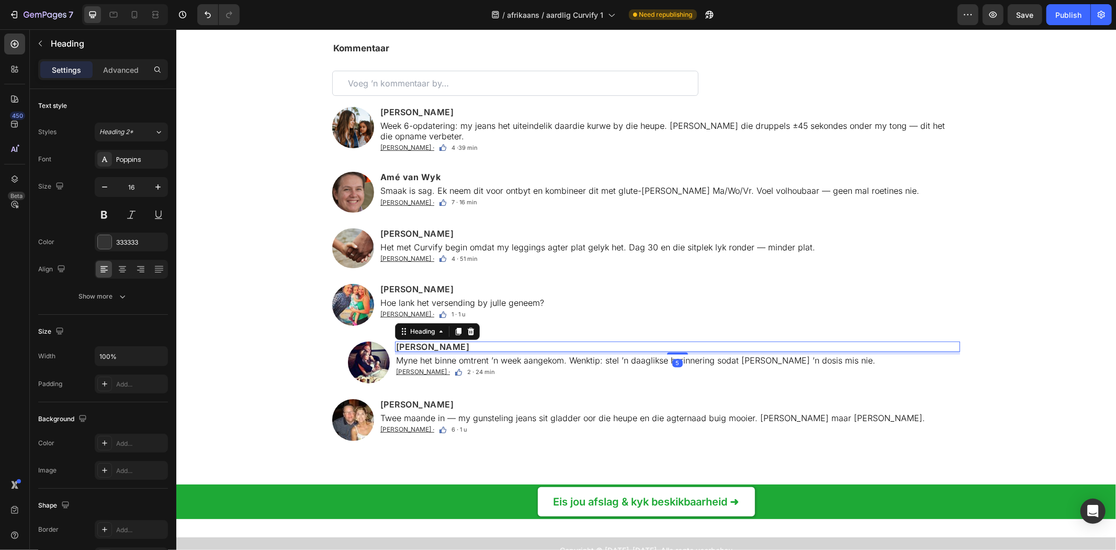
click at [419, 341] on h2 "Zoe Wyatt" at bounding box center [677, 346] width 565 height 10
click at [419, 342] on p "Zoe Wyatt" at bounding box center [677, 346] width 563 height 8
click at [409, 398] on h2 "Layla Carter" at bounding box center [669, 403] width 581 height 10
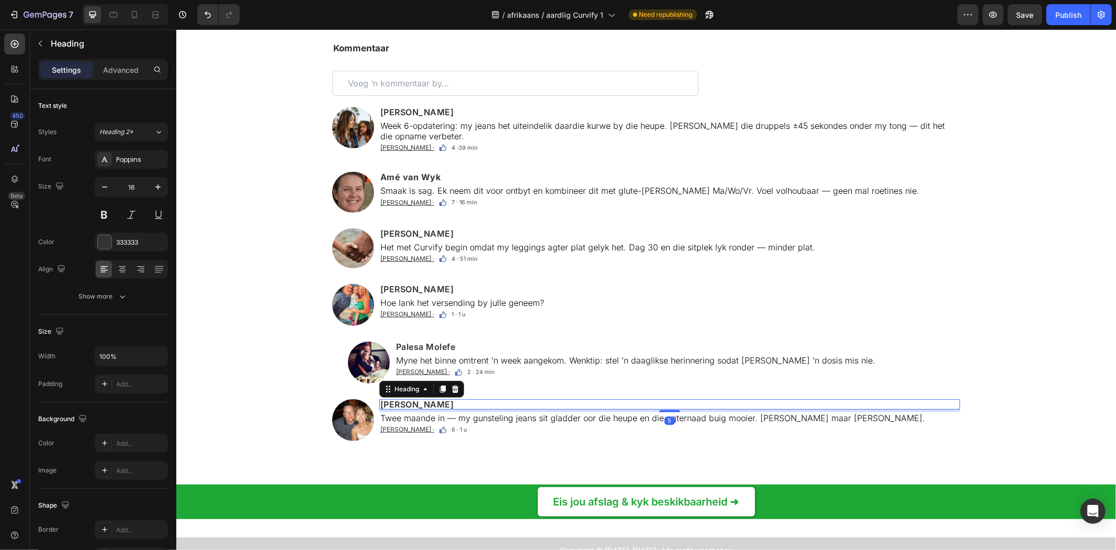
click at [409, 398] on h2 "Layla Carter" at bounding box center [669, 403] width 581 height 10
click at [1046, 29] on div "Kommentaar Text Block Custom Code Image Lerato Dlamini Heading Week 6-opdaterin…" at bounding box center [646, 254] width 940 height 459
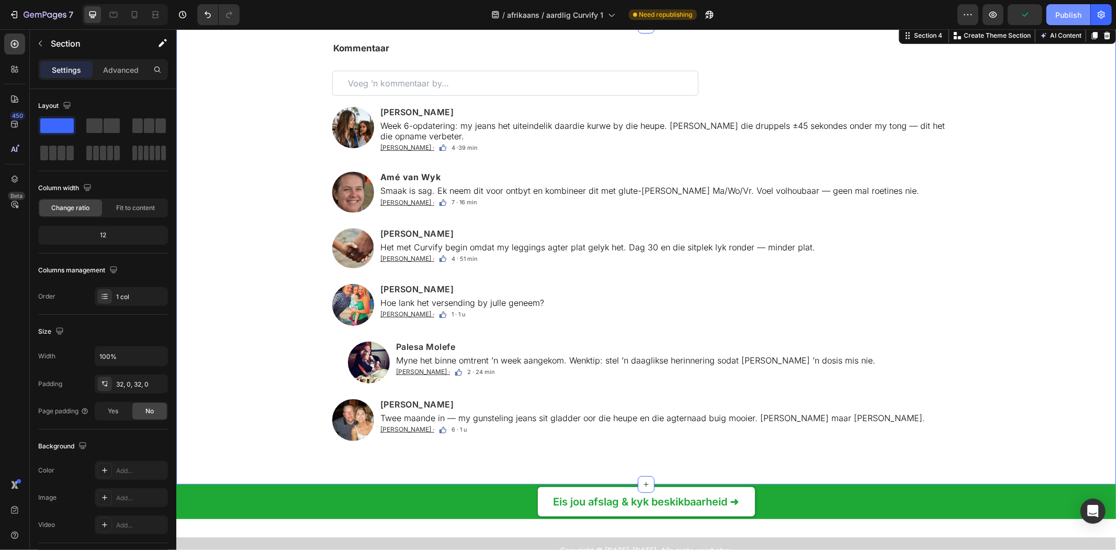
click at [1069, 17] on div "Publish" at bounding box center [1069, 14] width 26 height 11
click at [1043, 18] on div "Preview Publish" at bounding box center [1035, 14] width 154 height 21
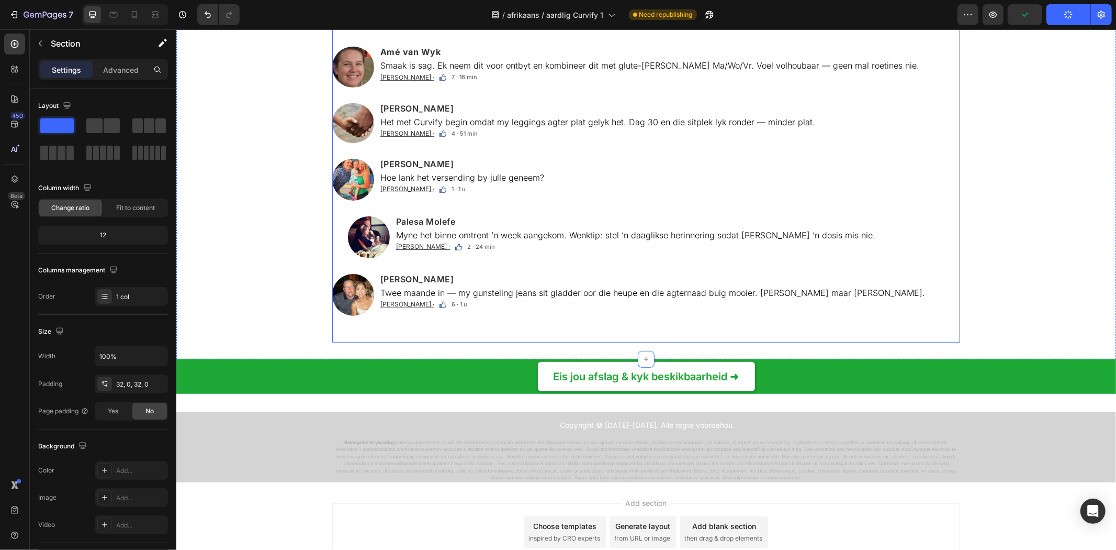
scroll to position [7070, 0]
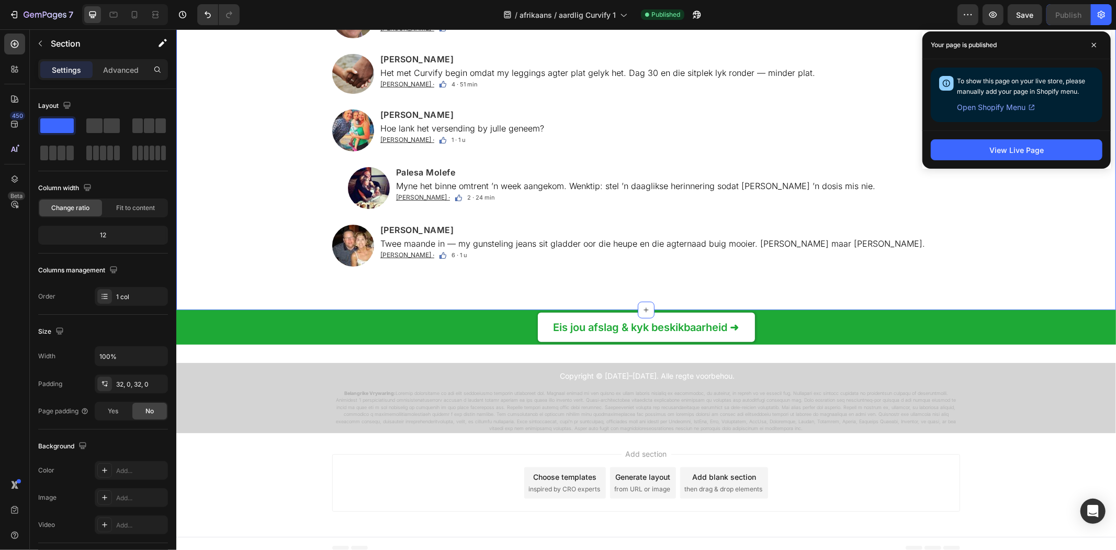
click at [1040, 59] on div "To show this page on your live store, please manually add your page in Shopify …" at bounding box center [1017, 94] width 188 height 71
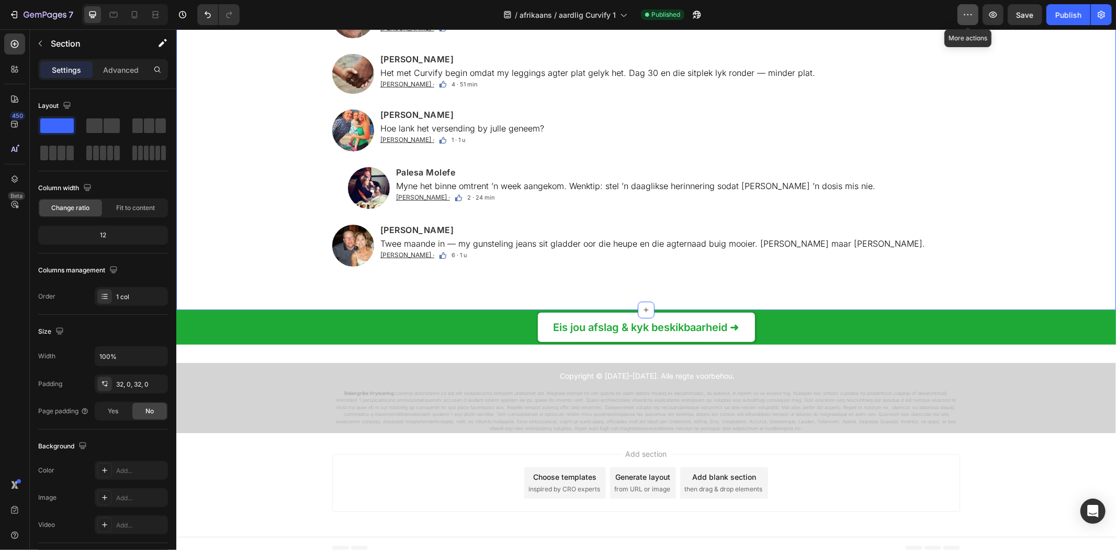
click at [971, 25] on button "button" at bounding box center [968, 14] width 21 height 21
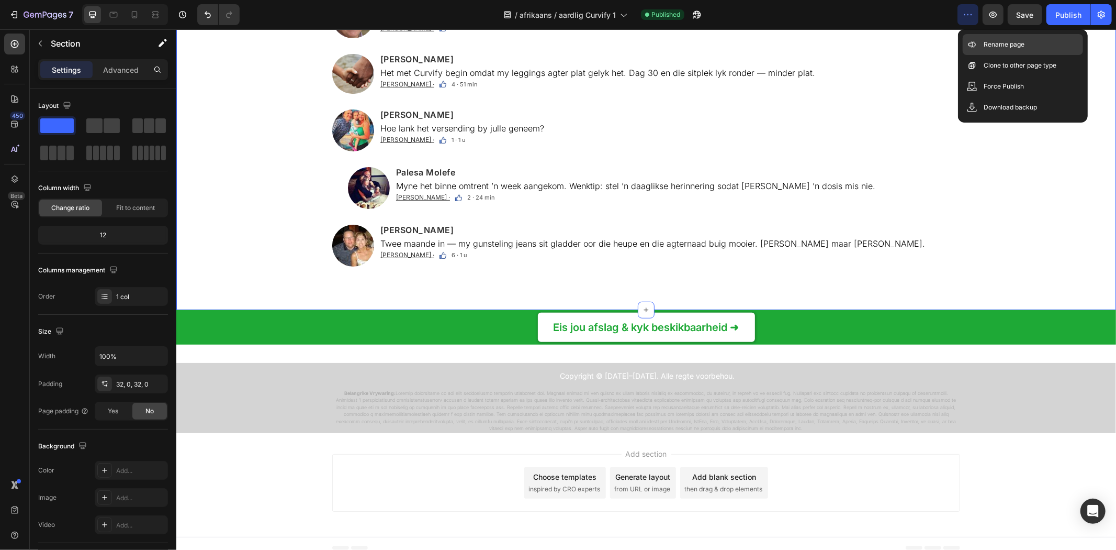
click at [989, 39] on p "Rename page" at bounding box center [1004, 44] width 41 height 10
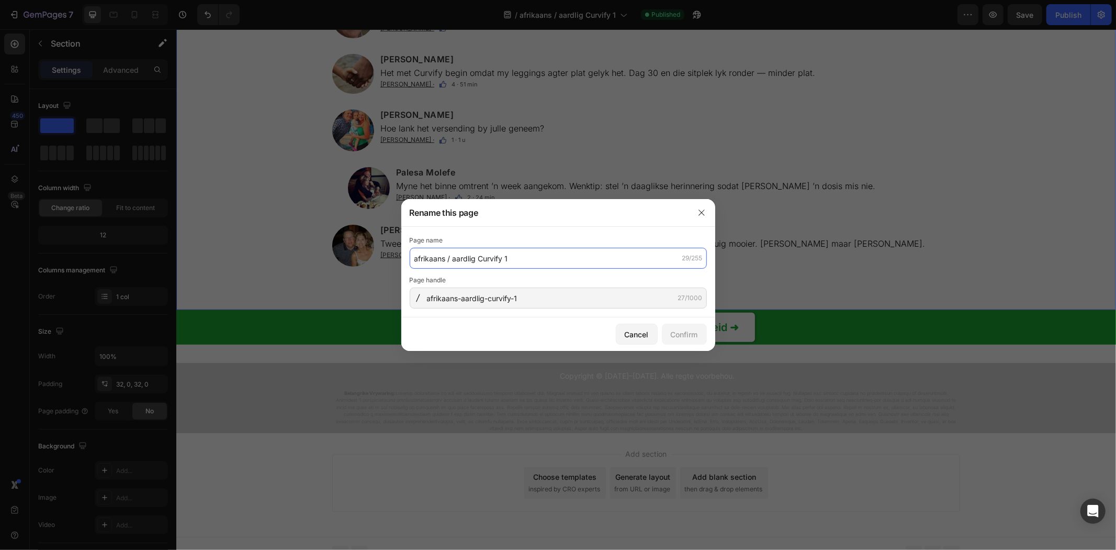
click at [516, 262] on input "afrikaans / aardlig Curvify 1" at bounding box center [558, 258] width 297 height 21
paste input "Curvify™ | Natuurlike Kurwes Sonder Chirurgie"
type input "Curvify™ | Natuurlike Kurwes Sonder Chirurgie"
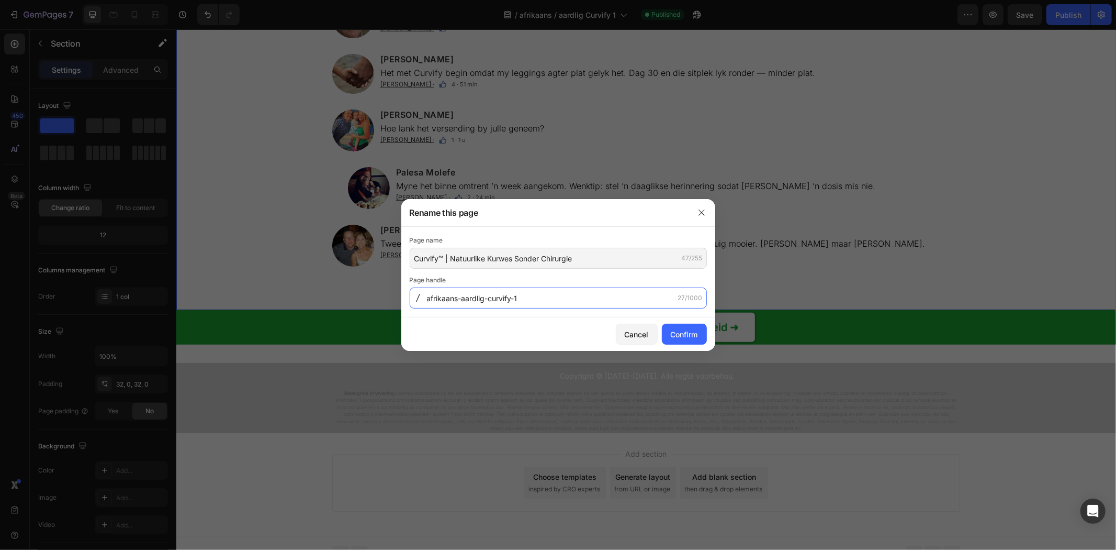
click at [501, 293] on input "afrikaans-aardlig-curvify-1" at bounding box center [558, 297] width 297 height 21
paste input "curvify-natuurlike-kurwes-sonder-chirurgie"
type input "curvify-natuurlike-kurwes-sonder-chirurgie"
click at [676, 333] on div "Confirm" at bounding box center [684, 334] width 27 height 11
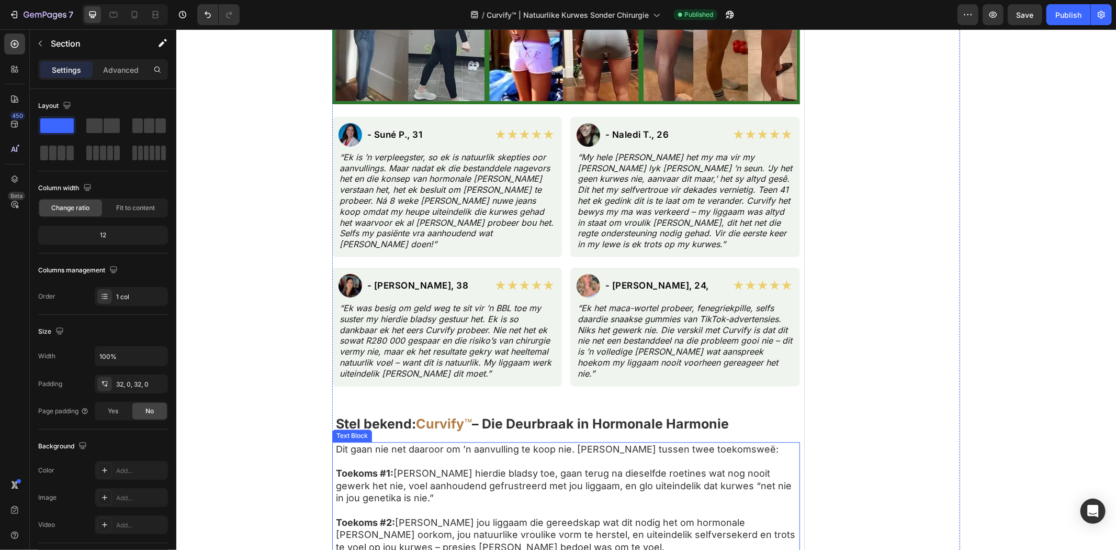
scroll to position [5326, 0]
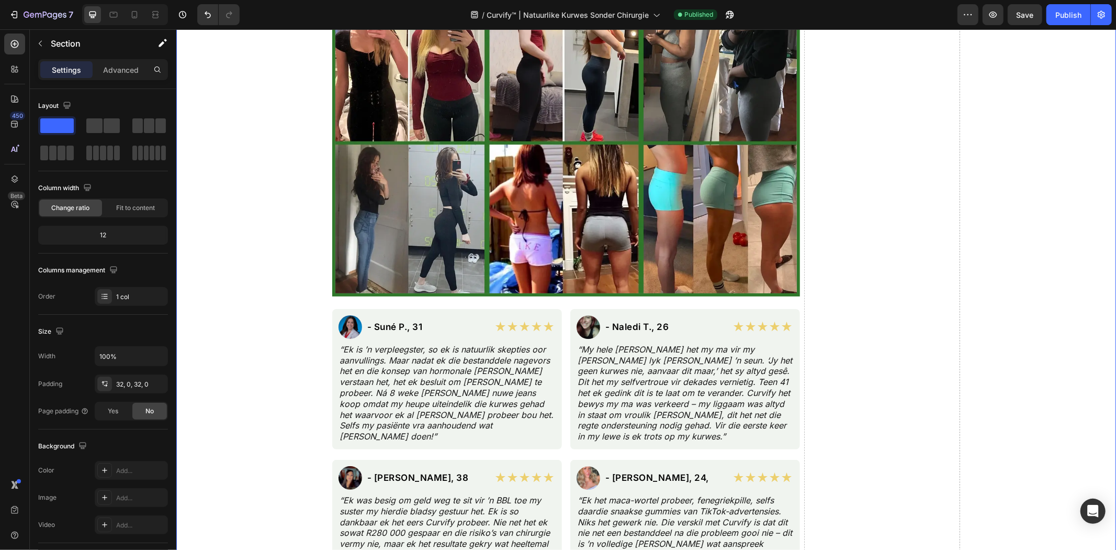
drag, startPoint x: 1054, startPoint y: 104, endPoint x: 1049, endPoint y: 108, distance: 6.0
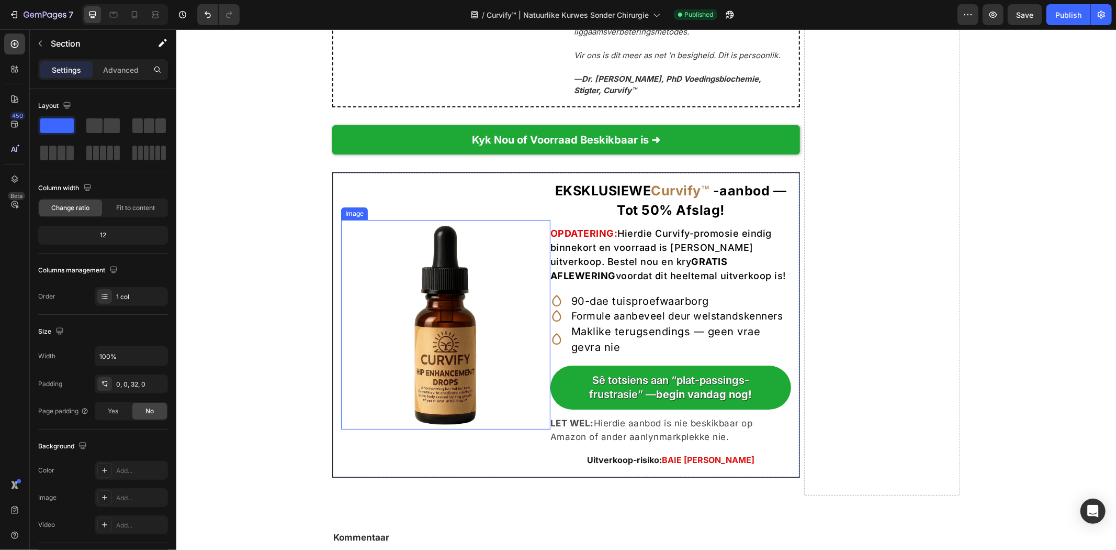
scroll to position [6547, 0]
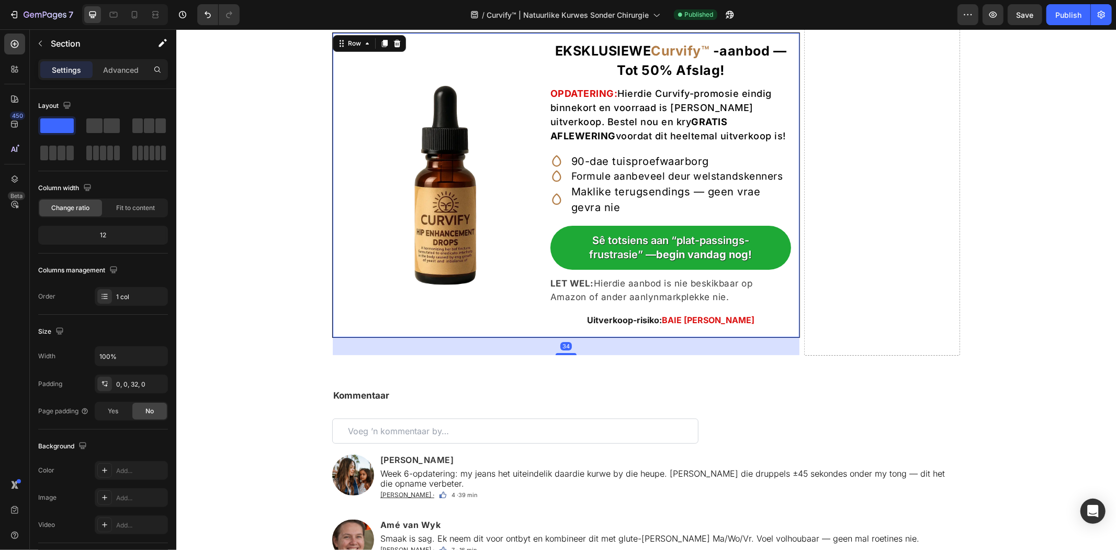
click at [449, 298] on div "Image" at bounding box center [445, 184] width 209 height 287
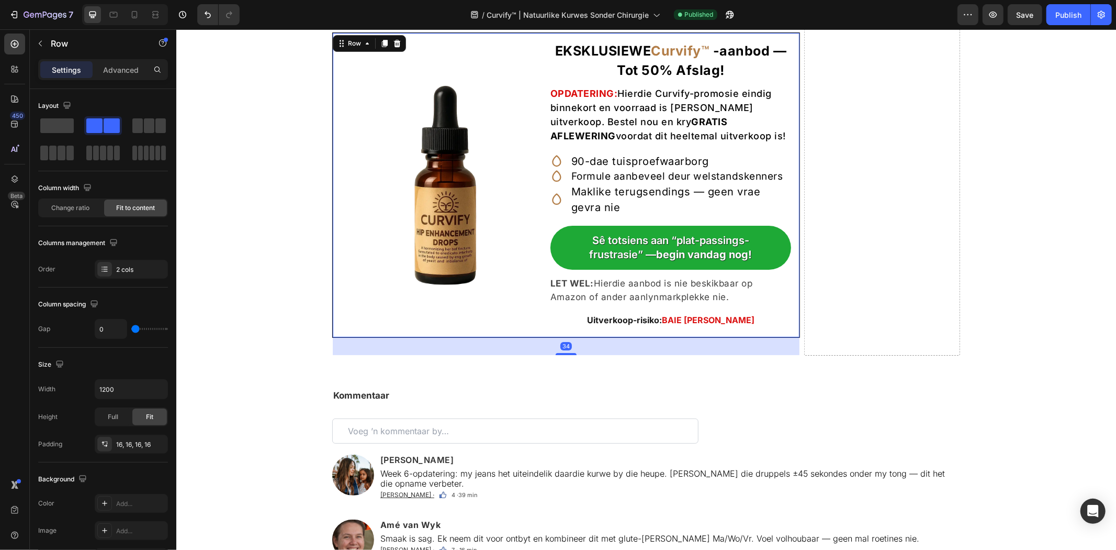
click at [448, 233] on img at bounding box center [445, 184] width 209 height 209
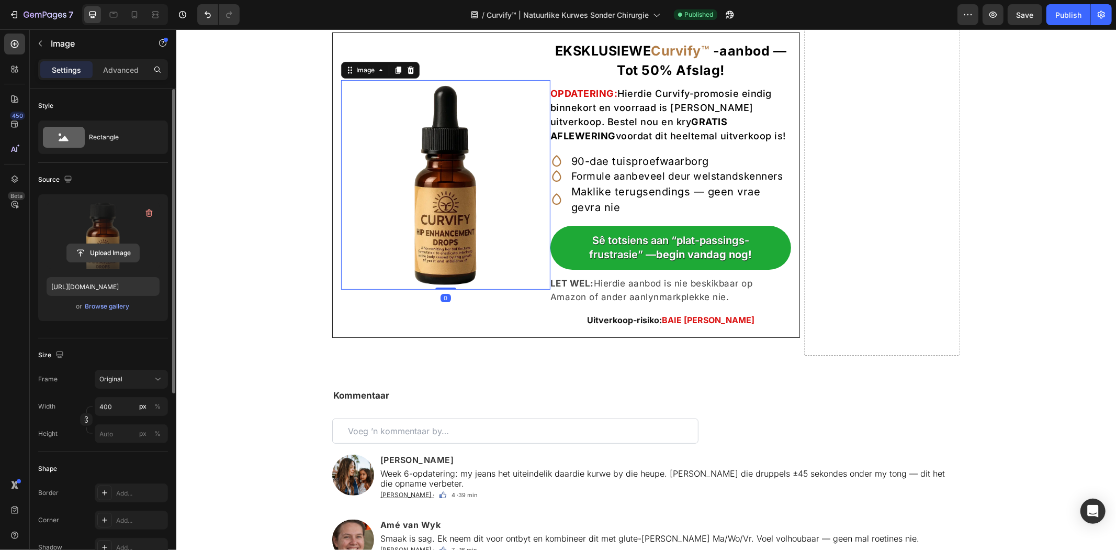
click at [100, 251] on input "file" at bounding box center [103, 253] width 72 height 18
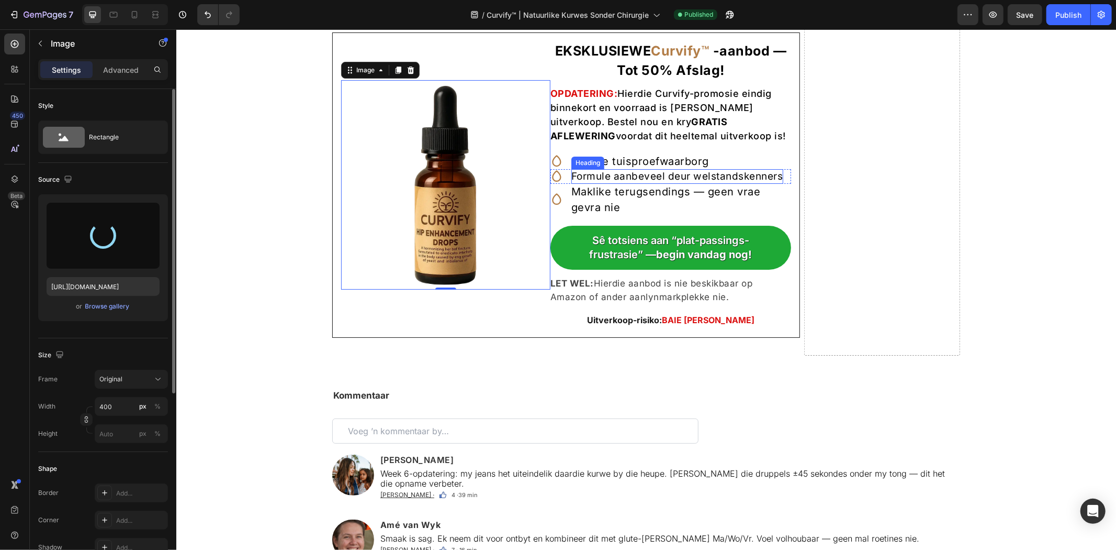
type input "https://cdn.shopify.com/s/files/1/0657/6783/3683/files/gempages_578032762192134…"
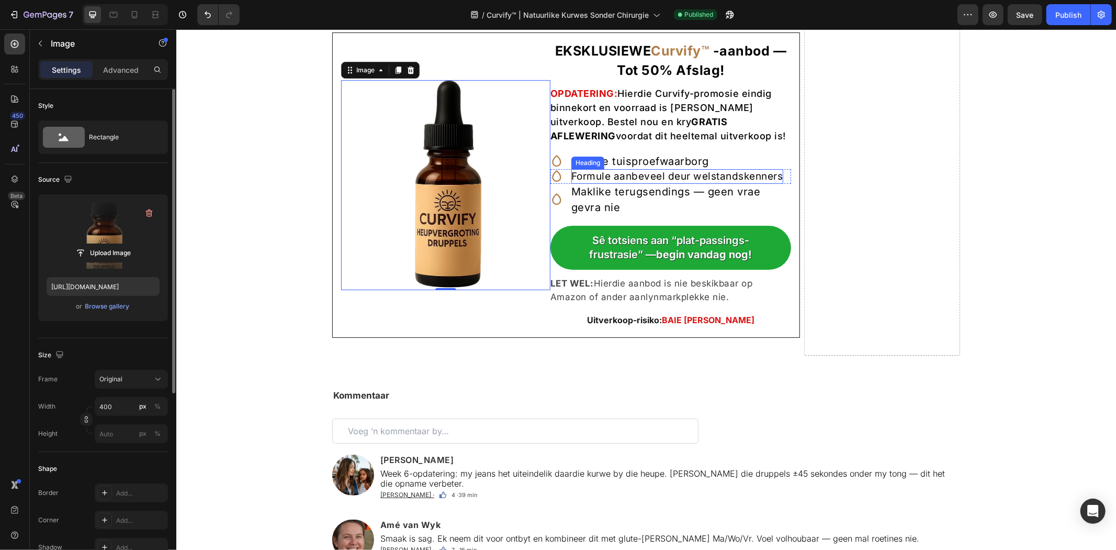
scroll to position [6546, 0]
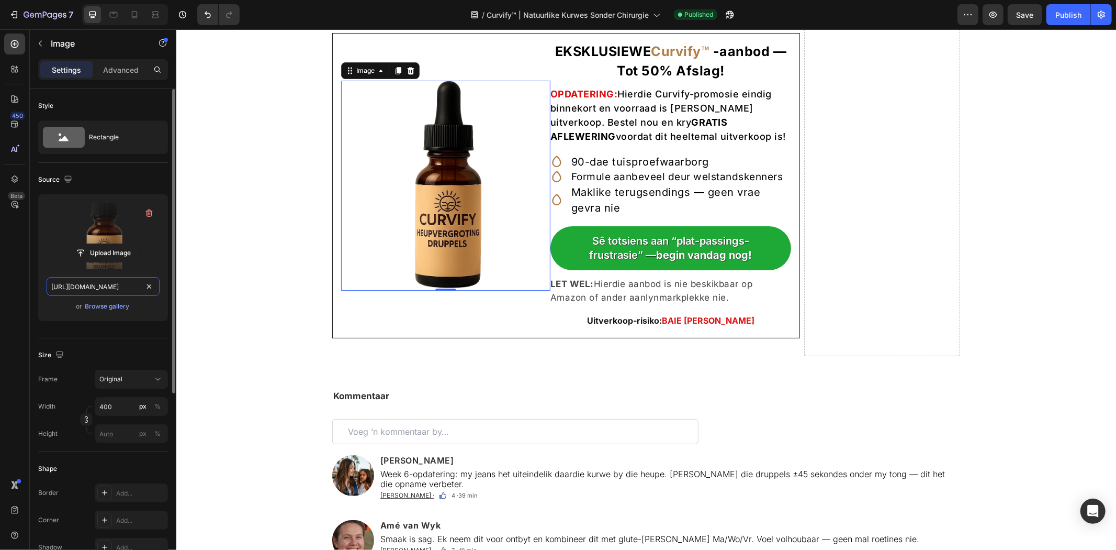
click at [67, 291] on input "https://cdn.shopify.com/s/files/1/0657/6783/3683/files/gempages_578032762192134…" at bounding box center [103, 286] width 113 height 19
click at [65, 184] on icon "button" at bounding box center [68, 179] width 10 height 10
click at [72, 215] on icon "button" at bounding box center [70, 214] width 10 height 10
type input "https://cdn.shopify.com/s/files/1/0657/6783/3683/files/gempages_578032762192134…"
type input "1000000"
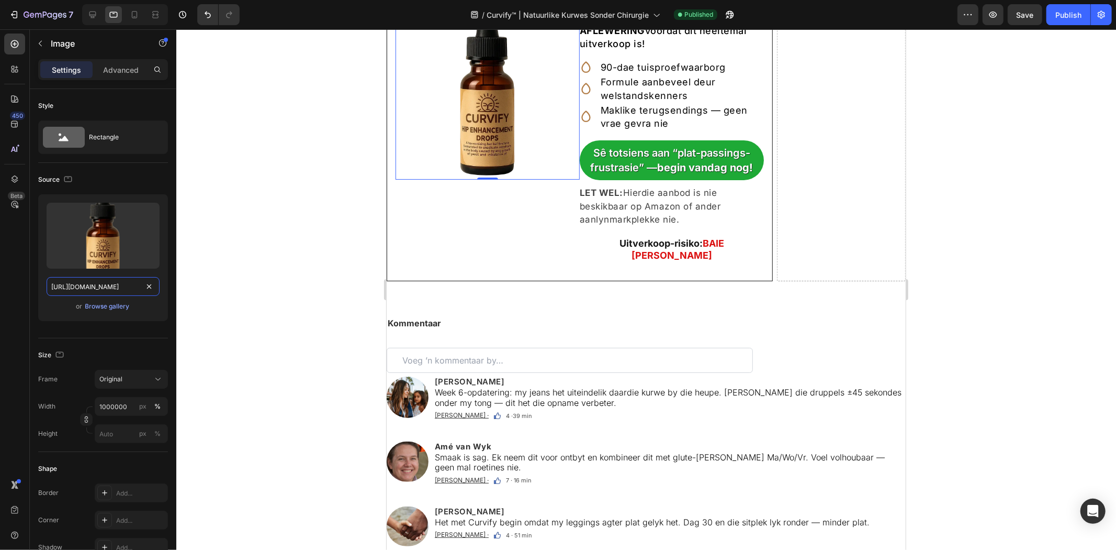
click at [83, 281] on input "https://cdn.shopify.com/s/files/1/0657/6783/3683/files/gempages_578032762192134…" at bounding box center [103, 286] width 113 height 19
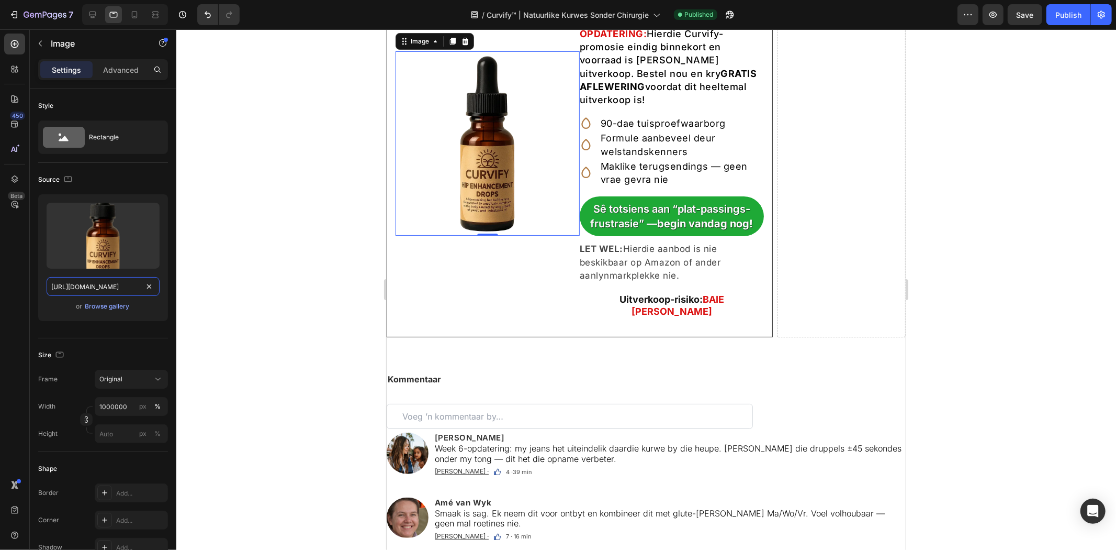
paste input "65341f57-aa8b-4582-8c20-8e1e8a06160d"
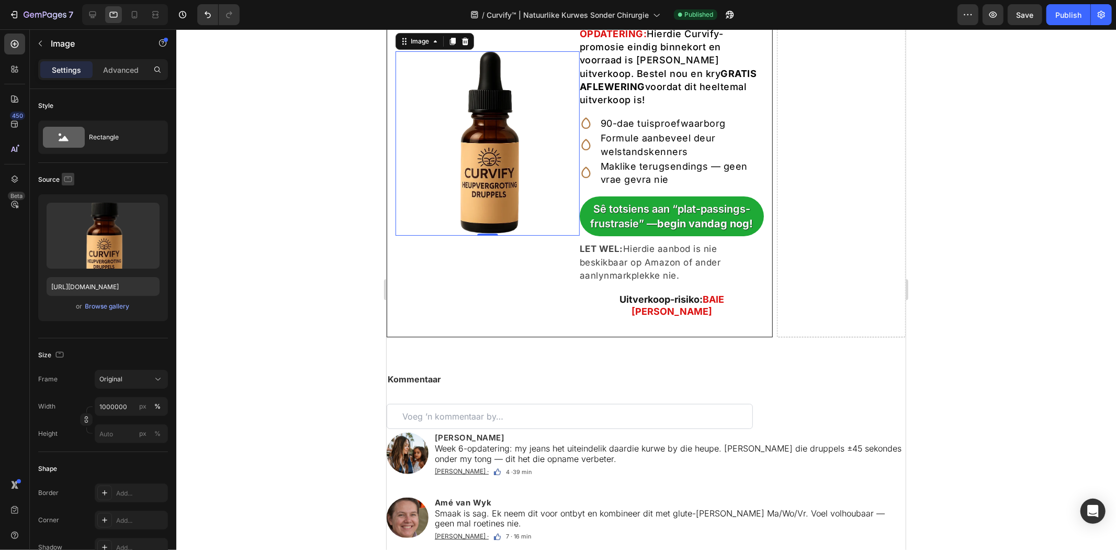
scroll to position [0, 0]
click at [65, 183] on icon "button" at bounding box center [68, 179] width 10 height 10
click at [70, 233] on icon "button" at bounding box center [70, 233] width 10 height 10
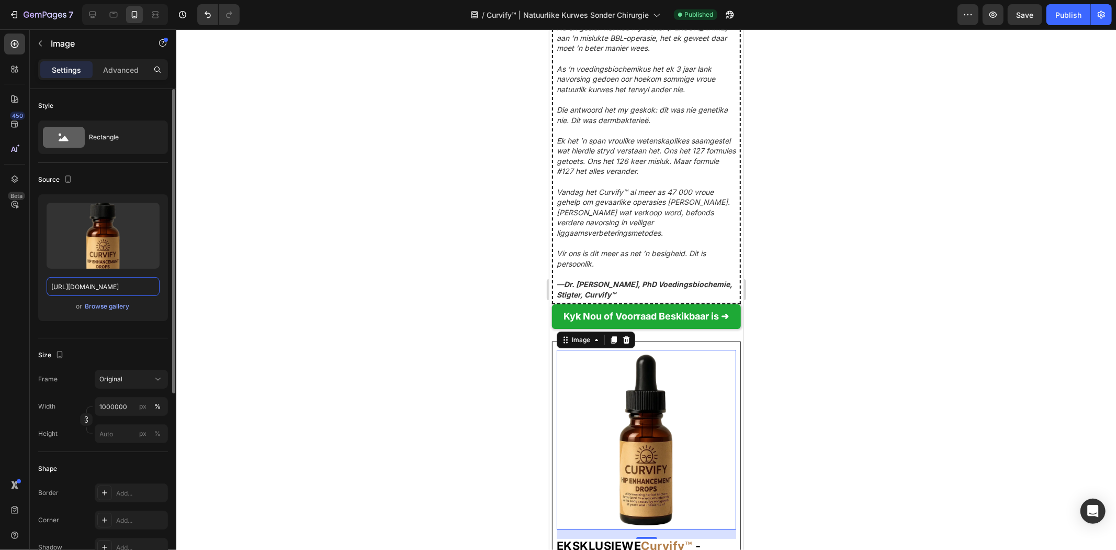
click at [88, 282] on input "https://cdn.shopify.com/s/files/1/0657/6783/3683/files/gempages_578032762192134…" at bounding box center [103, 286] width 113 height 19
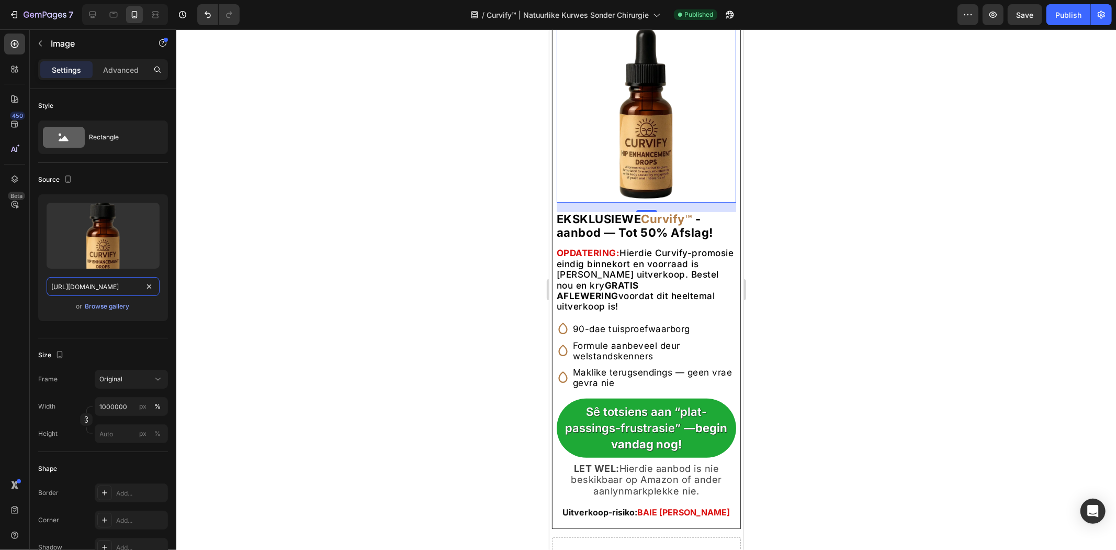
scroll to position [6934, 0]
paste input "65341f57-aa8b-4582-8c20-8e1e8a06160d"
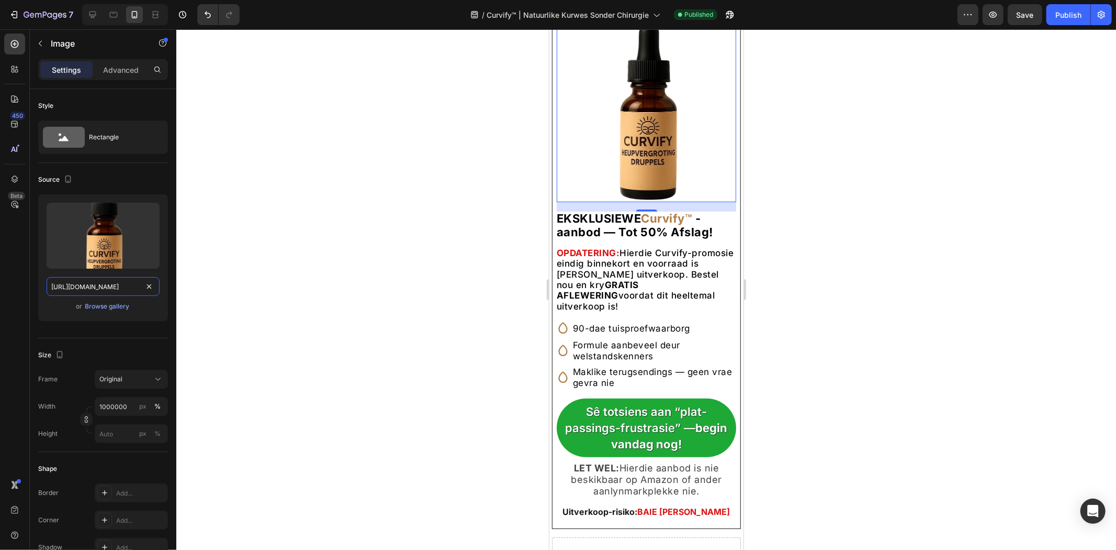
type input "https://cdn.shopify.com/s/files/1/0657/6783/3683/files/gempages_578032762192134…"
click at [71, 185] on div at bounding box center [68, 180] width 13 height 14
click at [65, 178] on icon "button" at bounding box center [68, 178] width 6 height 7
click at [69, 195] on icon "button" at bounding box center [70, 196] width 10 height 10
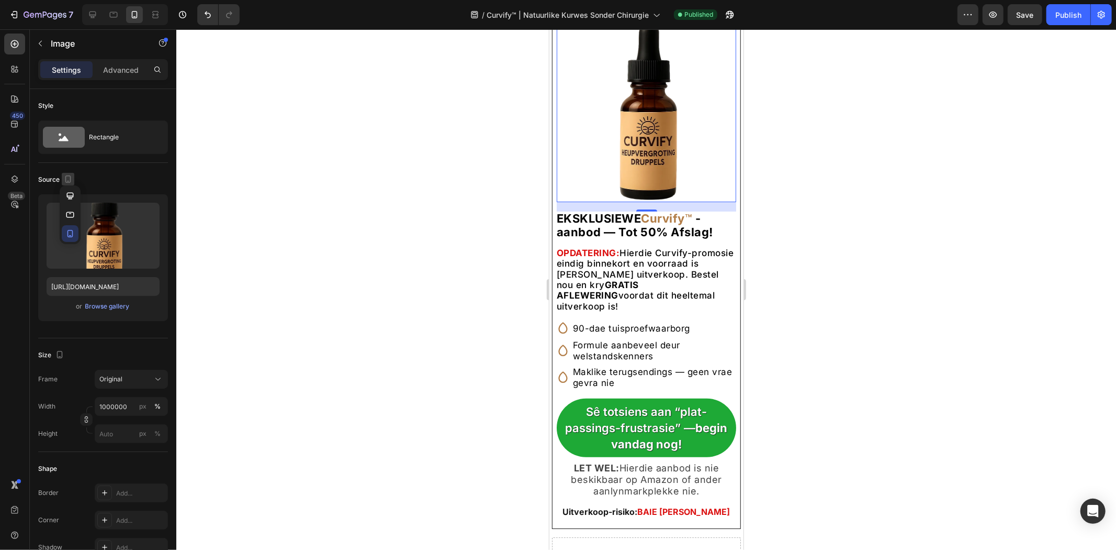
type input "400"
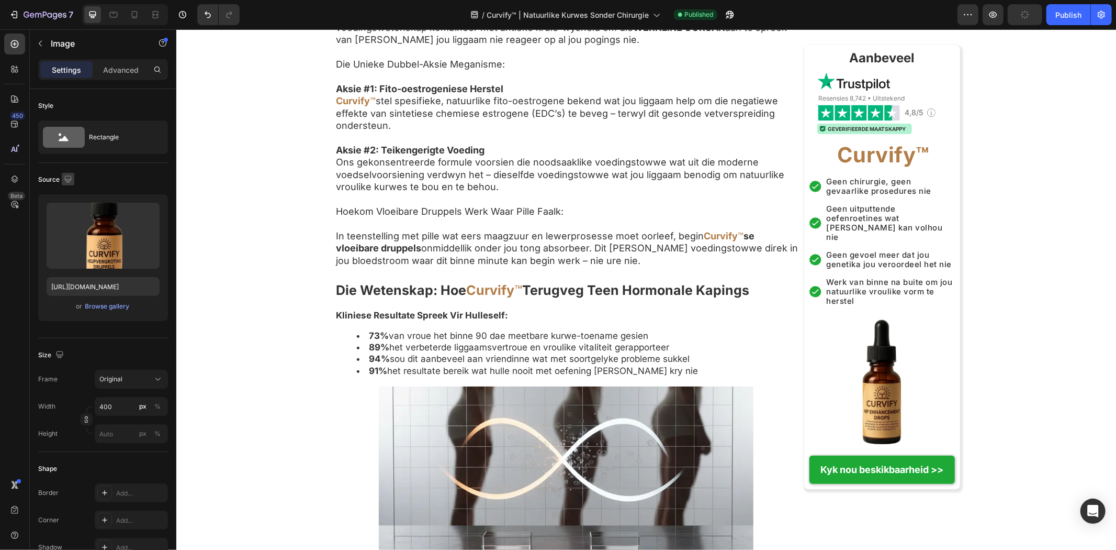
scroll to position [3415, 0]
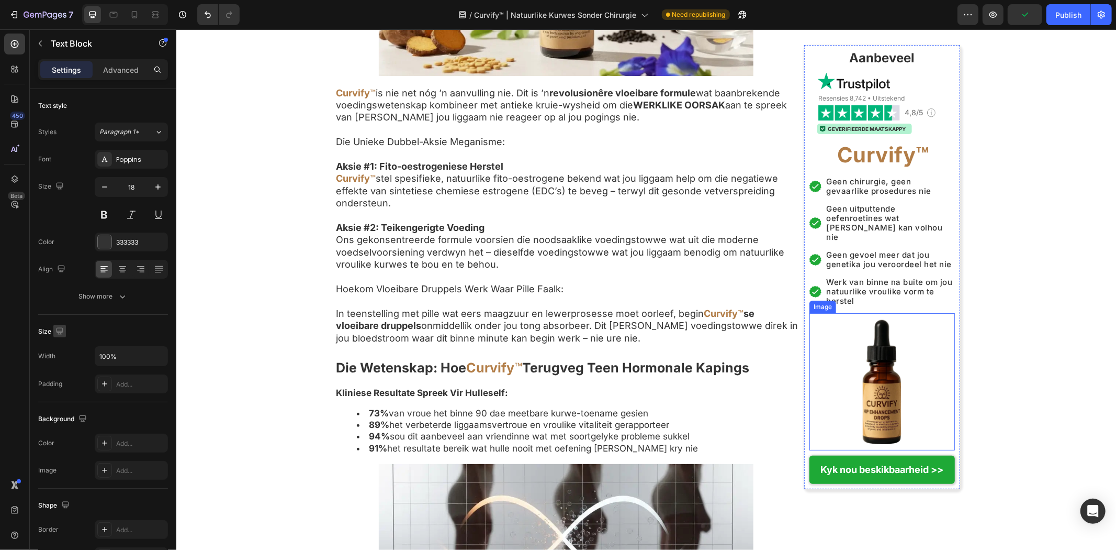
click at [876, 379] on img at bounding box center [882, 381] width 131 height 131
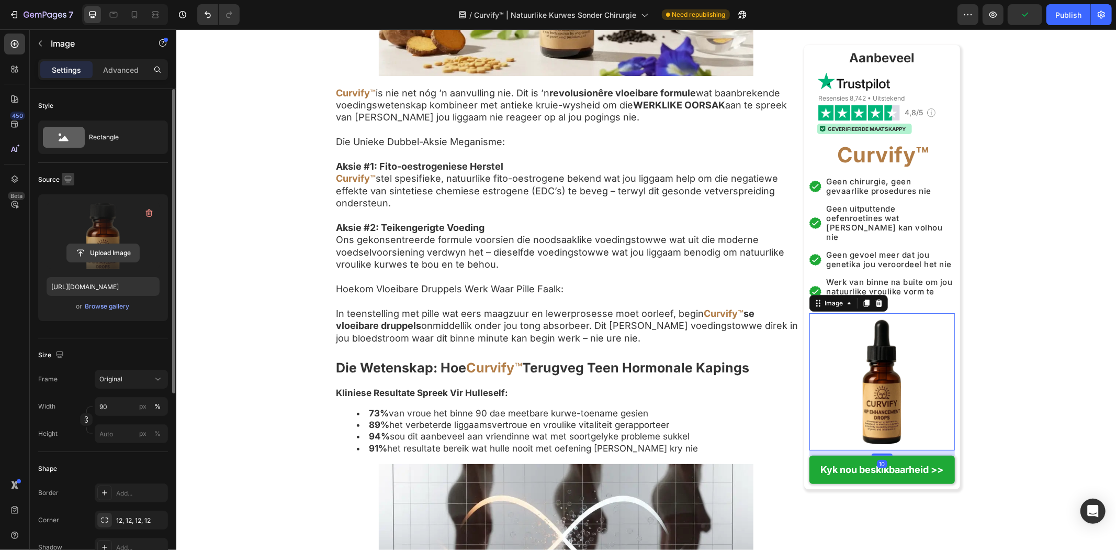
click at [119, 245] on input "file" at bounding box center [103, 253] width 72 height 18
click at [85, 286] on input "https://cdn.shopify.com/s/files/1/0657/6783/3683/files/gempages_578032762192134…" at bounding box center [103, 286] width 113 height 19
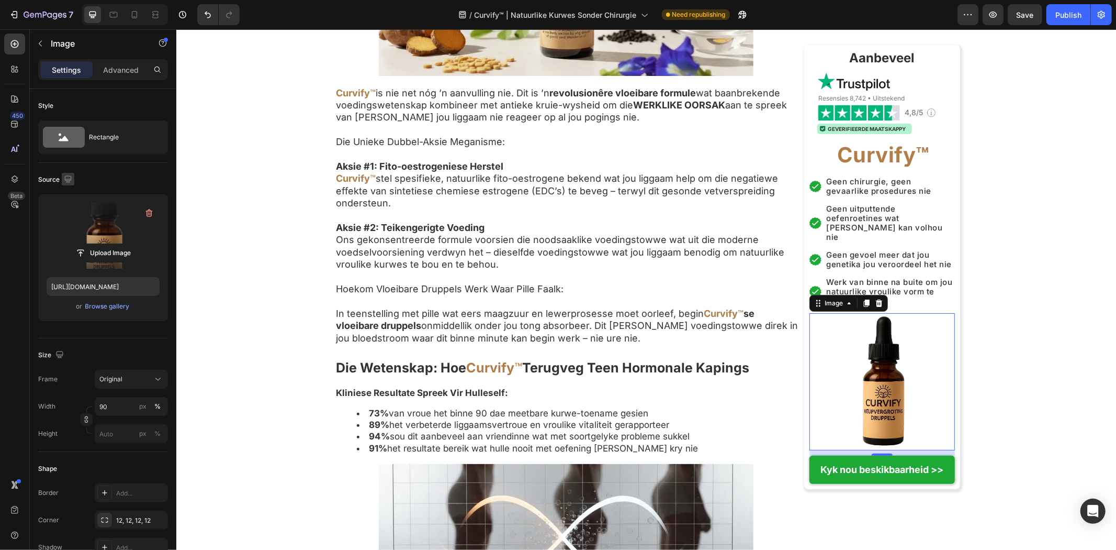
click at [69, 183] on icon "button" at bounding box center [68, 179] width 10 height 10
click at [69, 210] on icon "button" at bounding box center [70, 214] width 10 height 10
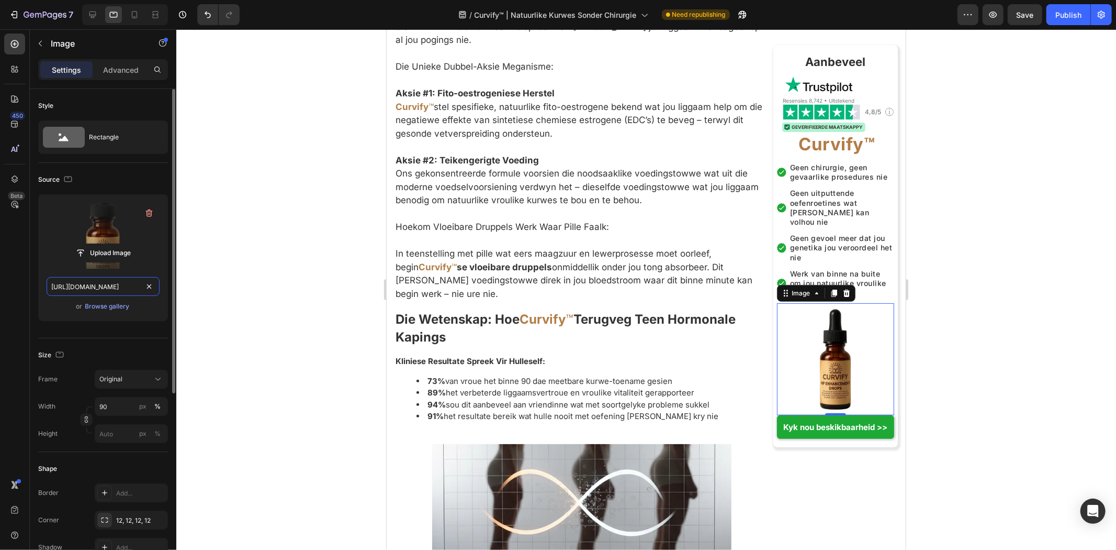
scroll to position [3816, 0]
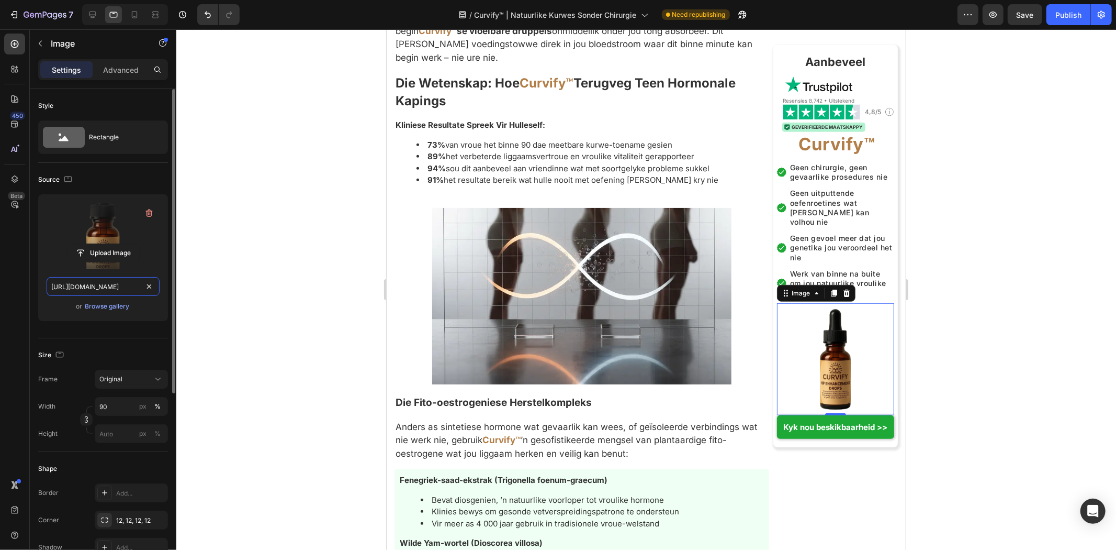
click at [93, 285] on input "https://cdn.shopify.com/s/files/1/0657/6783/3683/files/gempages_578032762192134…" at bounding box center [103, 286] width 113 height 19
paste input "65341f57-aa8b-4582-8c20-8e1e8a06160d"
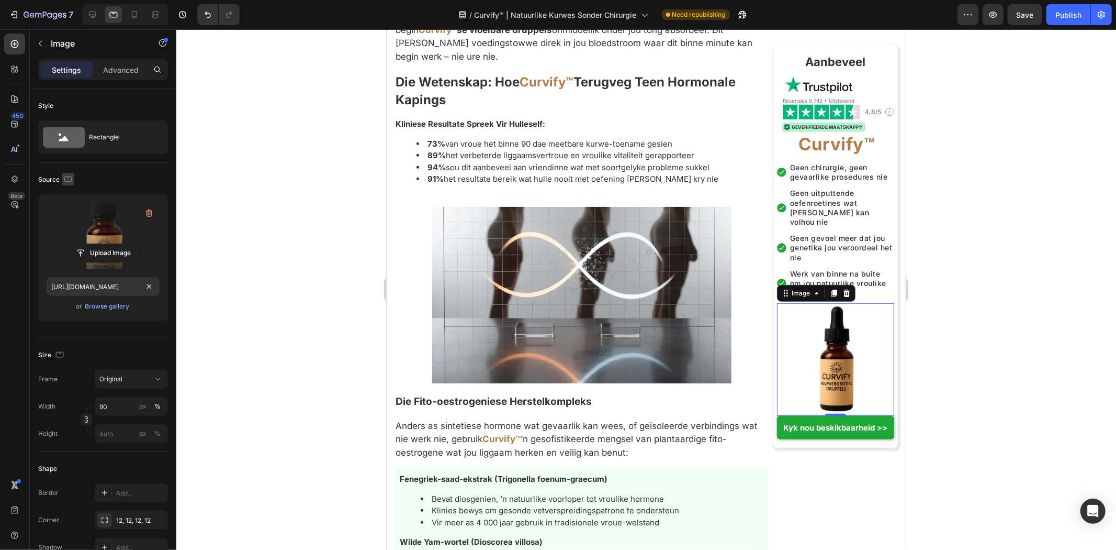
scroll to position [0, 0]
click at [70, 181] on icon "button" at bounding box center [68, 179] width 8 height 6
click at [69, 230] on icon "button" at bounding box center [71, 233] width 6 height 7
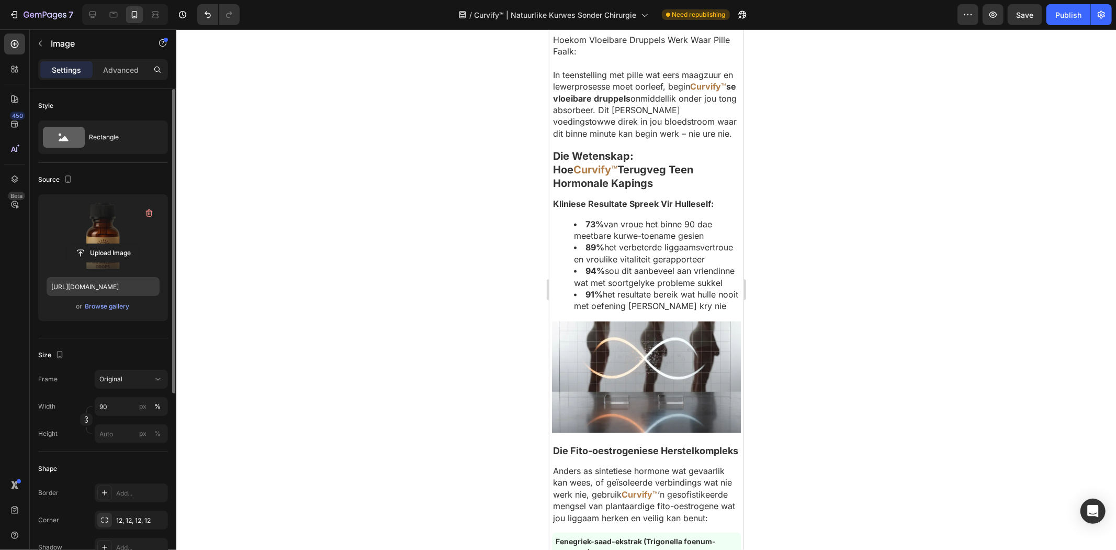
scroll to position [4421, 0]
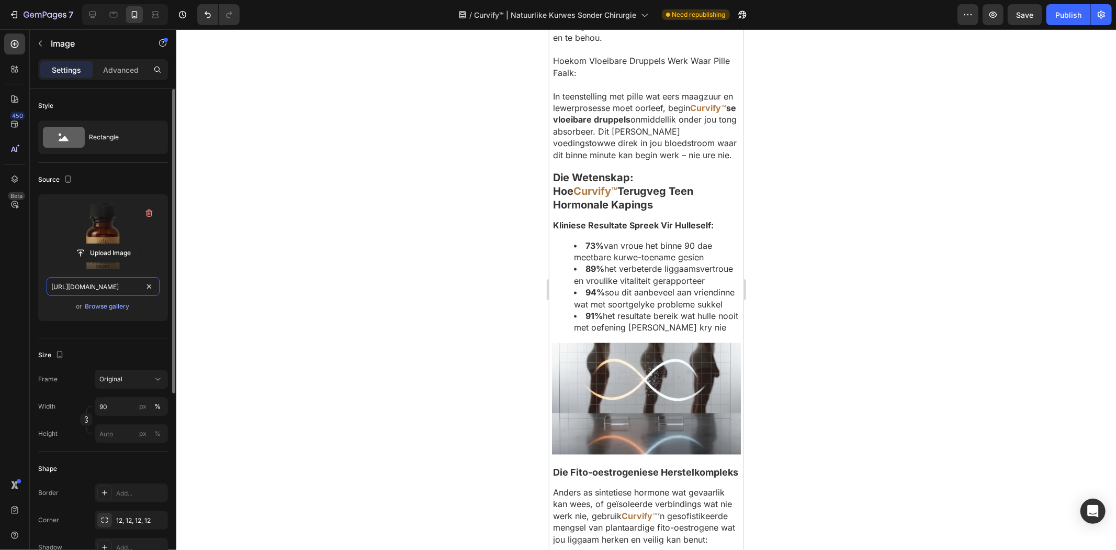
click at [93, 283] on input "https://cdn.shopify.com/s/files/1/0657/6783/3683/files/gempages_578032762192134…" at bounding box center [103, 286] width 113 height 19
paste input "65341f57-aa8b-4582-8c20-8e1e8a06160d"
type input "https://cdn.shopify.com/s/files/1/0657/6783/3683/files/gempages_578032762192134…"
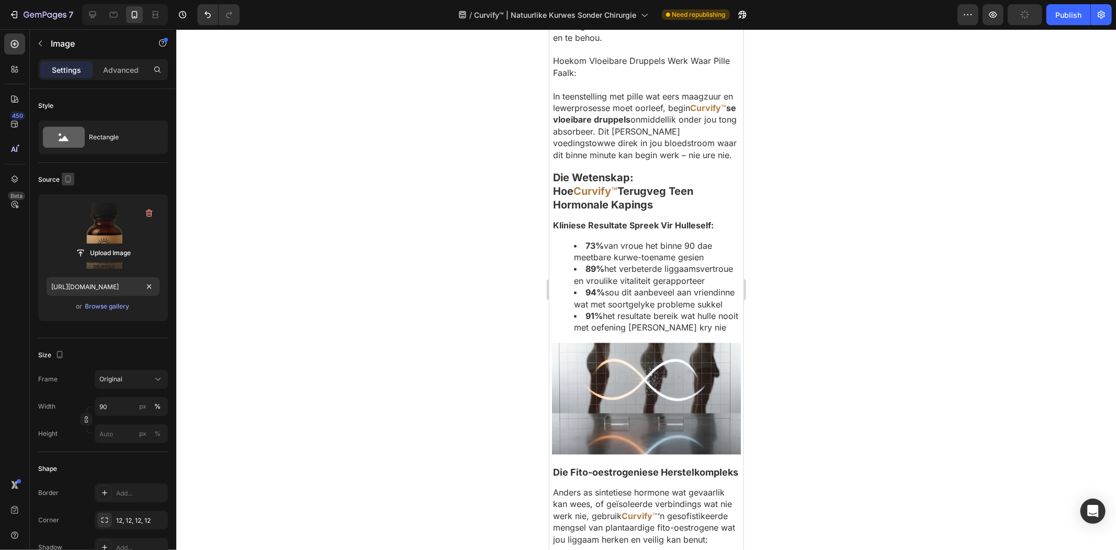
click at [70, 182] on icon "button" at bounding box center [68, 179] width 10 height 10
click at [69, 196] on icon "button" at bounding box center [70, 196] width 10 height 10
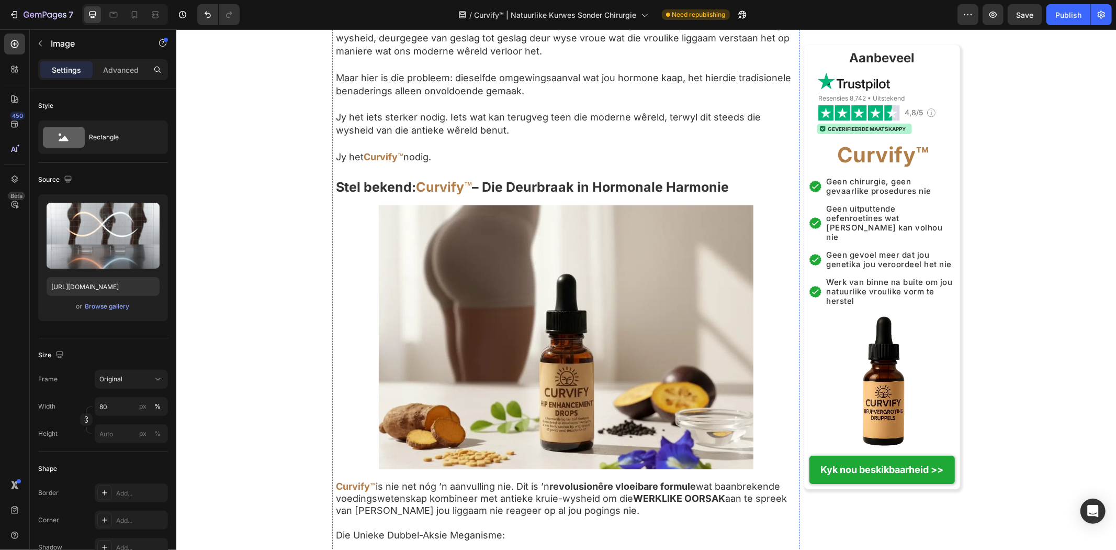
scroll to position [3021, 0]
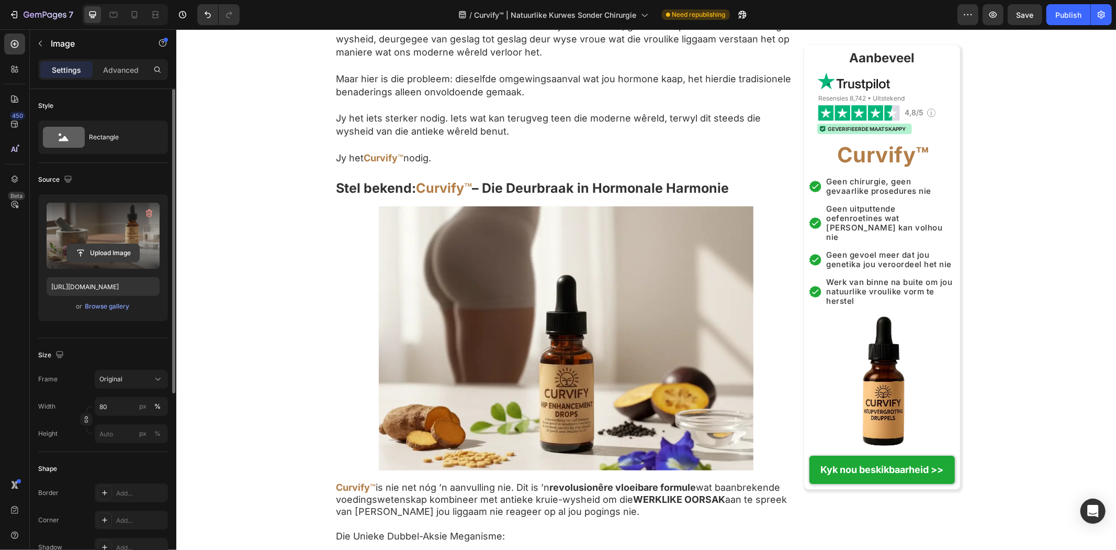
click at [118, 258] on input "file" at bounding box center [103, 253] width 72 height 18
click at [103, 290] on input "https://cdn.shopify.com/s/files/1/0657/6783/3683/files/gempages_578032762192134…" at bounding box center [103, 286] width 113 height 19
click at [72, 180] on icon "button" at bounding box center [68, 179] width 10 height 10
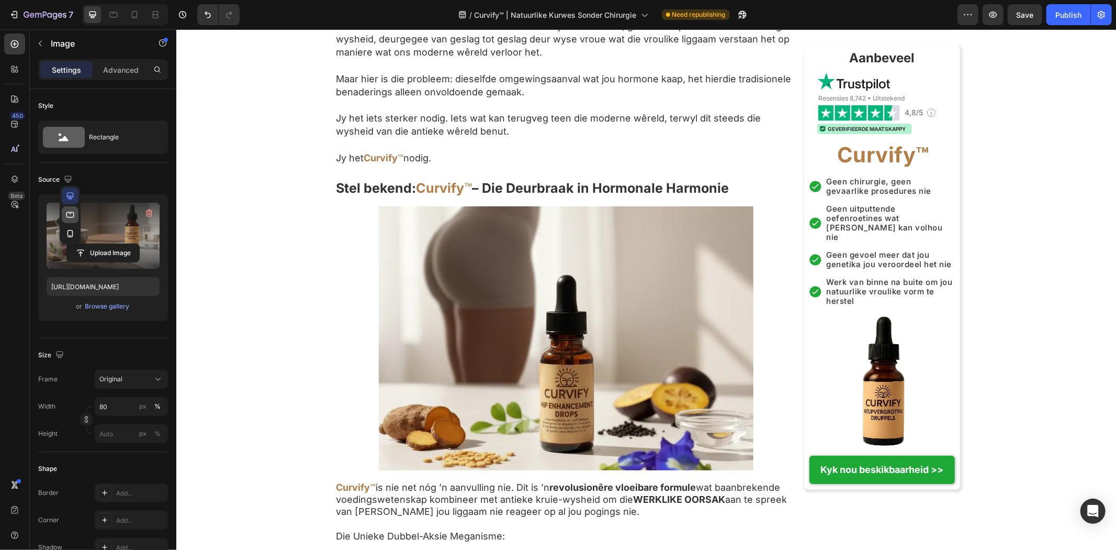
click at [65, 219] on icon "button" at bounding box center [70, 214] width 10 height 10
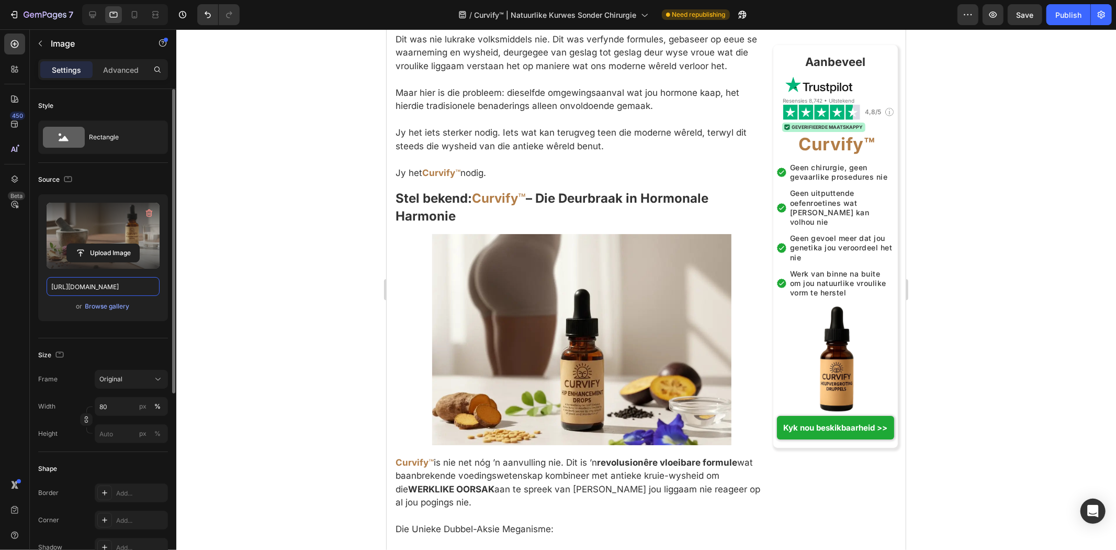
click at [82, 278] on input "https://cdn.shopify.com/s/files/1/0657/6783/3683/files/gempages_578032762192134…" at bounding box center [103, 286] width 113 height 19
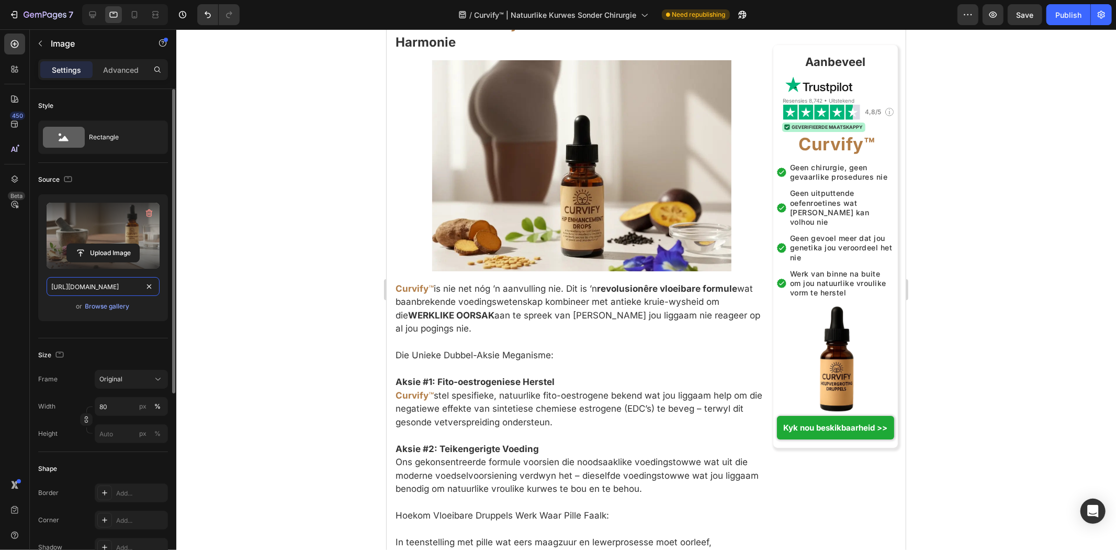
scroll to position [3323, 0]
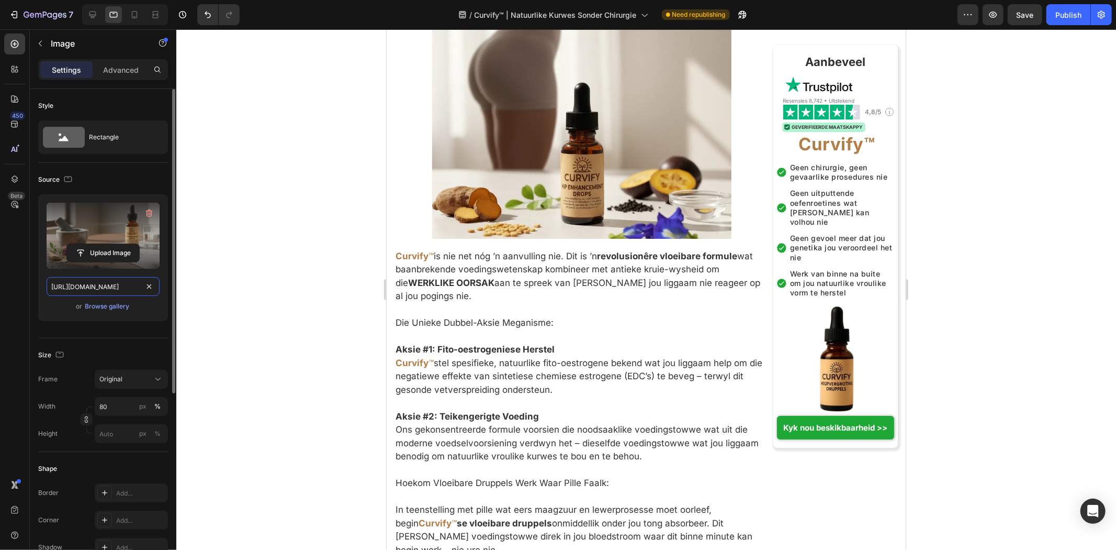
paste input "e39e5171-76e4-4678-8cc8-baea7c97f5ab"
click at [72, 178] on icon "button" at bounding box center [68, 179] width 10 height 10
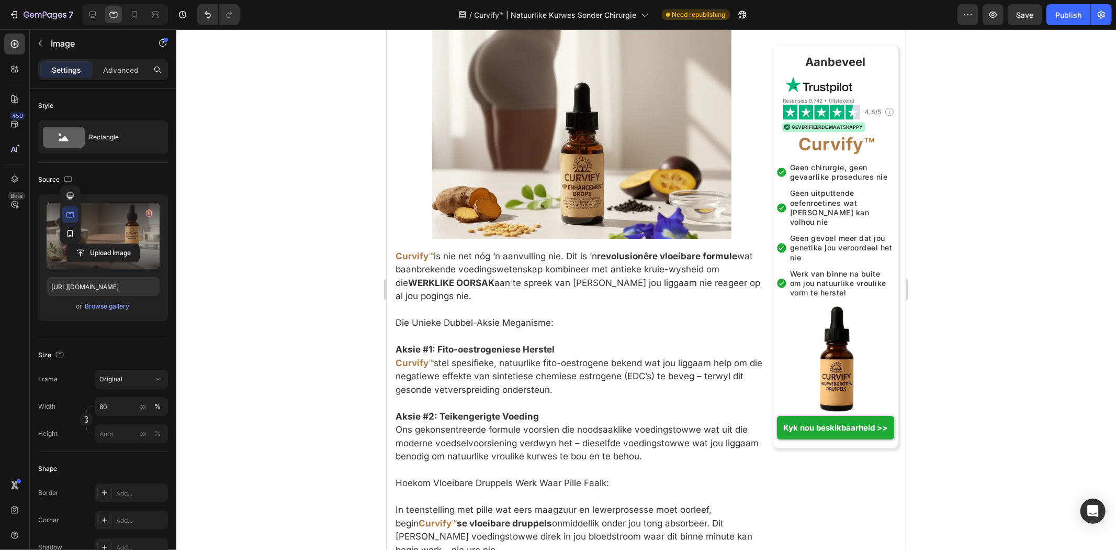
click at [76, 229] on button "button" at bounding box center [70, 233] width 17 height 17
type input "https://cdn.shopify.com/s/files/1/0657/6783/3683/files/gempages_578032762192134…"
type input "100"
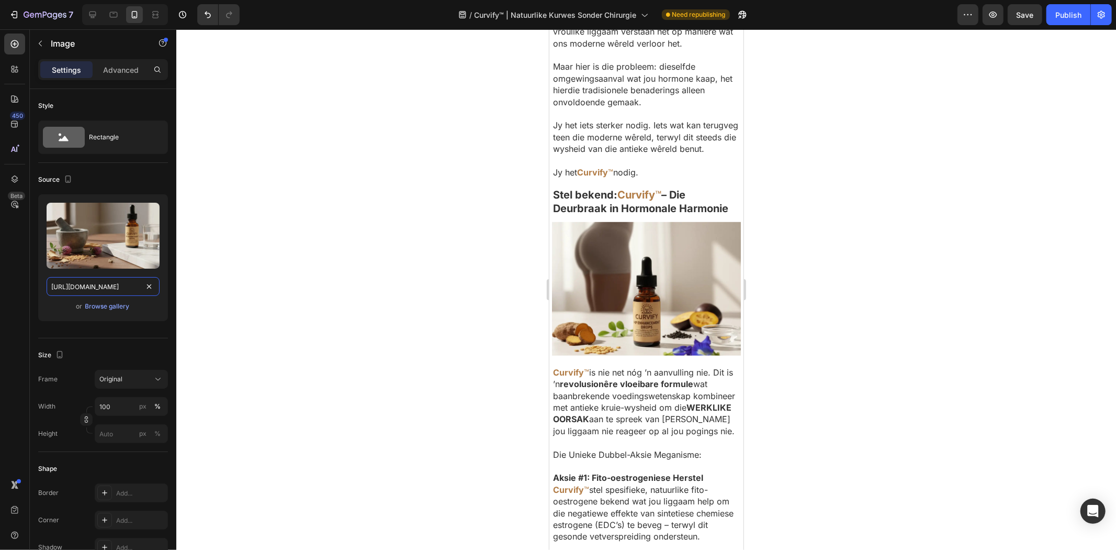
click at [97, 286] on input "https://cdn.shopify.com/s/files/1/0657/6783/3683/files/gempages_578032762192134…" at bounding box center [103, 286] width 113 height 19
paste input "e39e5171-76e4-4678-8cc8-baea7c97f5ab"
type input "https://cdn.shopify.com/s/files/1/0657/6783/3683/files/gempages_578032762192134…"
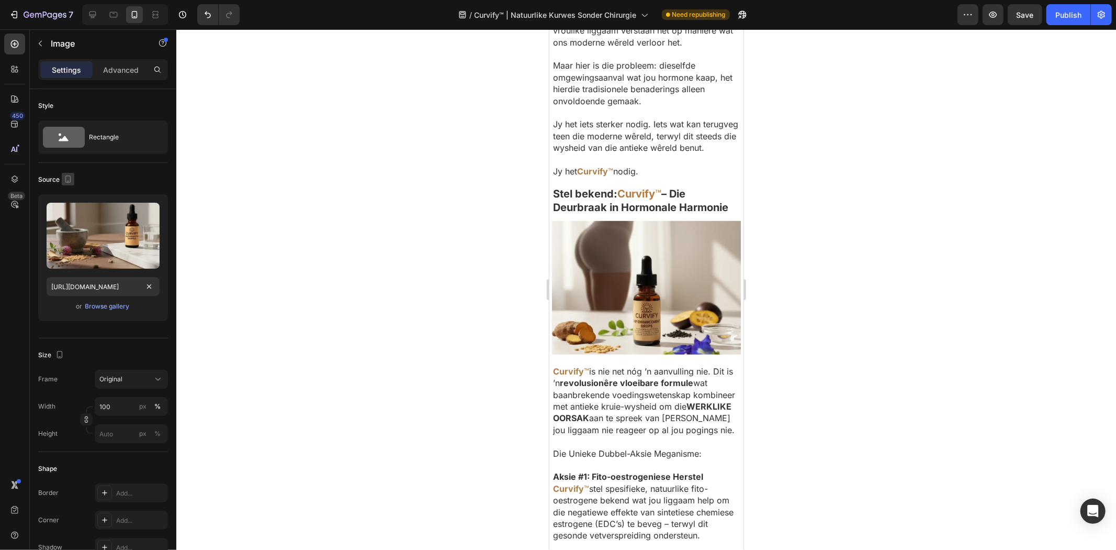
scroll to position [0, 0]
click at [64, 176] on icon "button" at bounding box center [68, 179] width 10 height 10
click at [70, 192] on icon "button" at bounding box center [70, 196] width 10 height 10
type input "80"
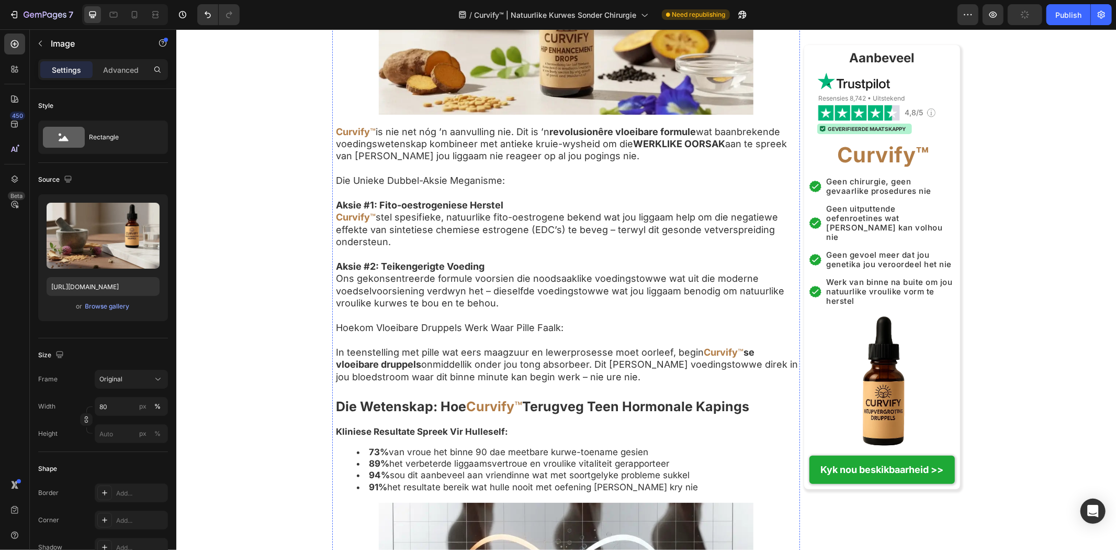
scroll to position [3420, 0]
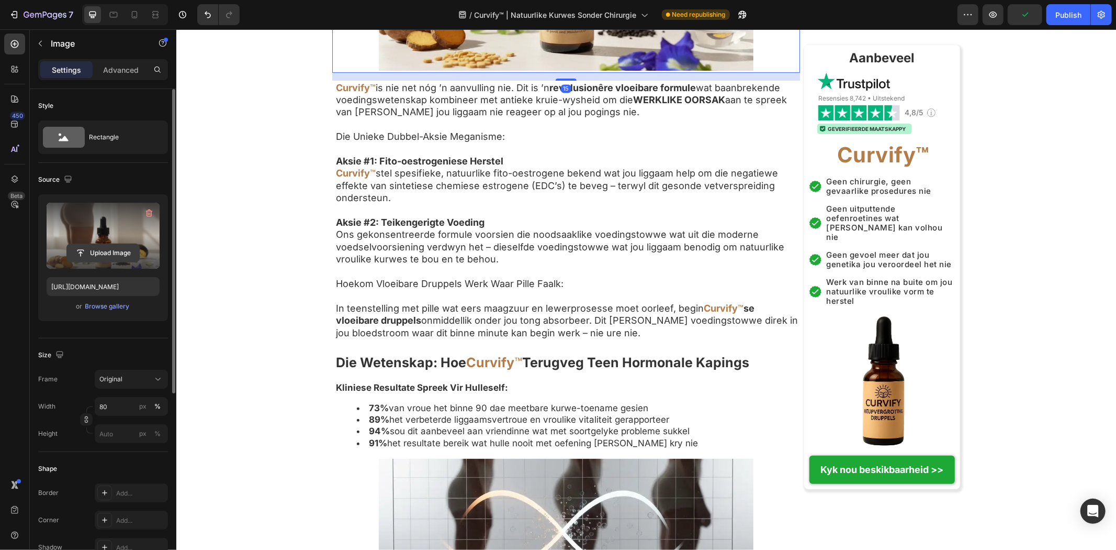
click at [124, 244] on input "file" at bounding box center [103, 253] width 72 height 18
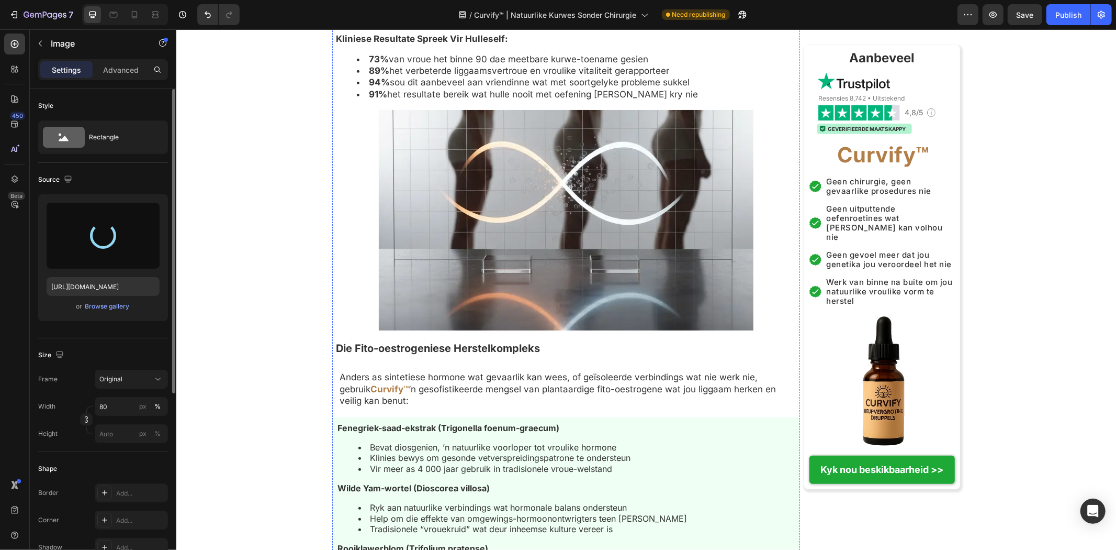
scroll to position [3769, 0]
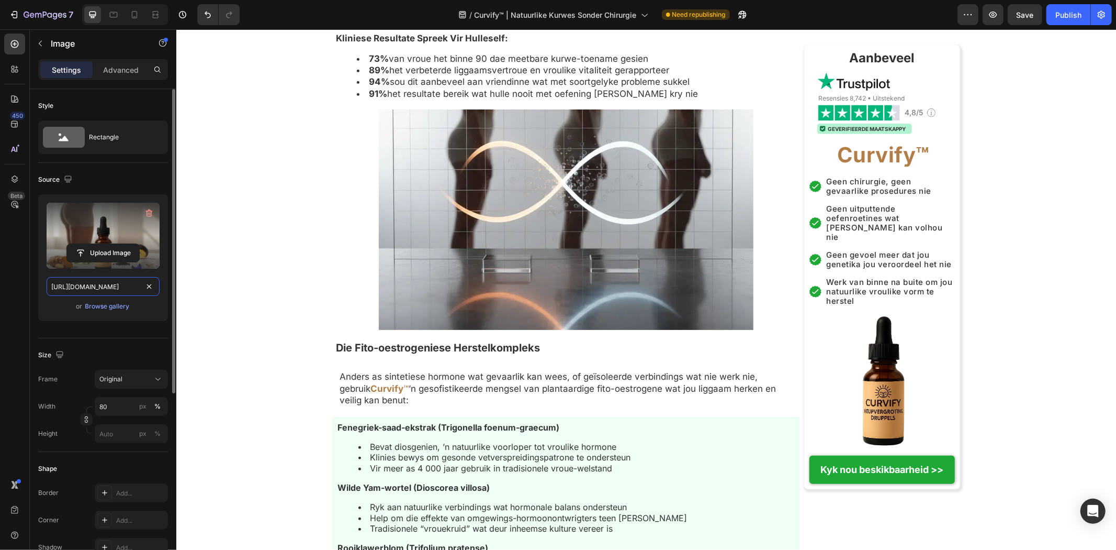
click at [107, 285] on input "https://cdn.shopify.com/s/files/1/0657/6783/3683/files/gempages_578032762192134…" at bounding box center [103, 286] width 113 height 19
click at [62, 177] on button "button" at bounding box center [68, 179] width 13 height 13
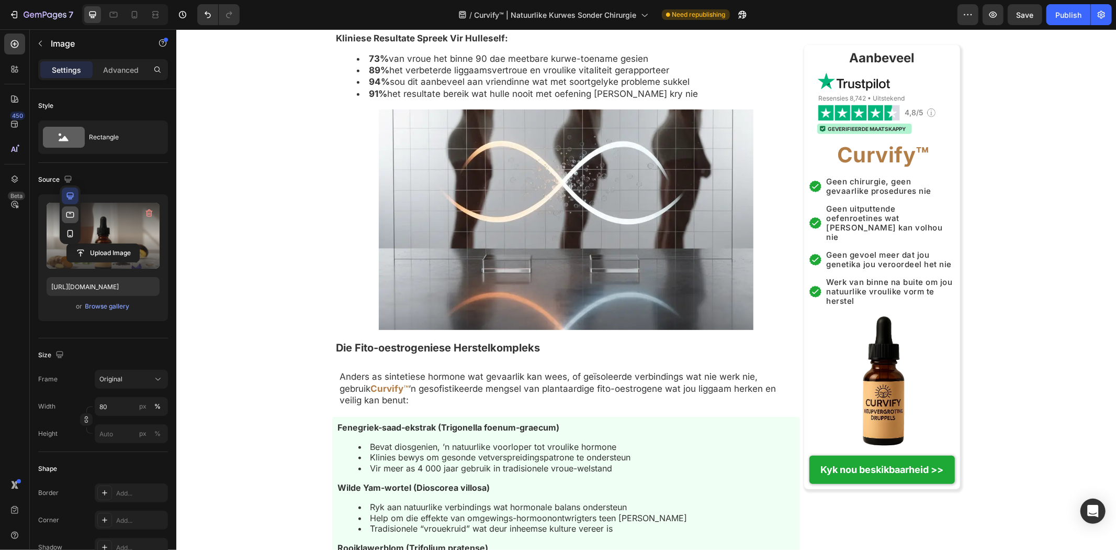
click at [64, 213] on button "button" at bounding box center [70, 214] width 17 height 17
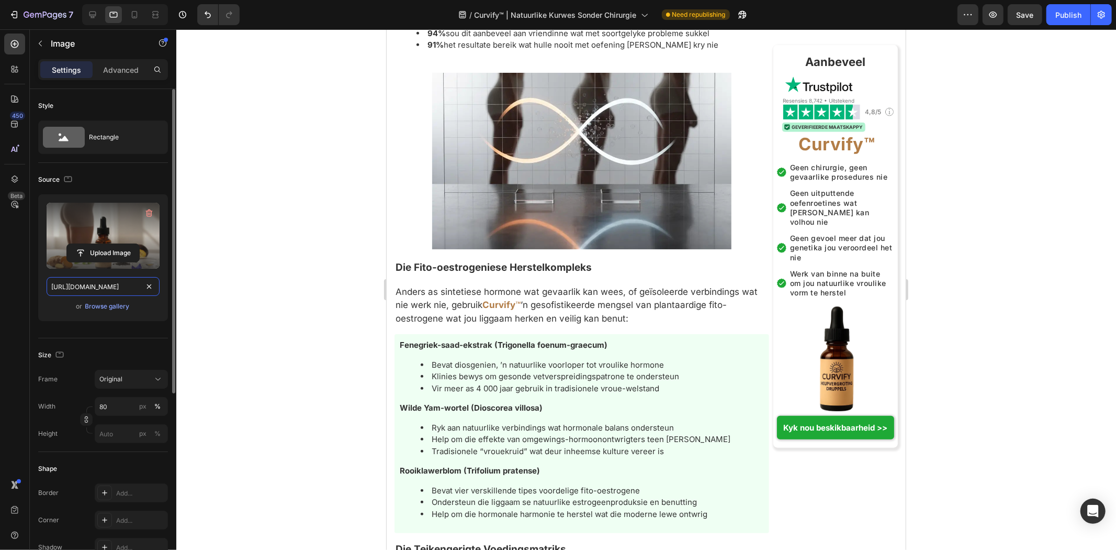
click at [87, 290] on input "https://cdn.shopify.com/s/files/1/0657/6783/3683/files/gempages_578032762192134…" at bounding box center [103, 286] width 113 height 19
paste input "3d33b00-4dec-43ea-acc8-839affb3c321"
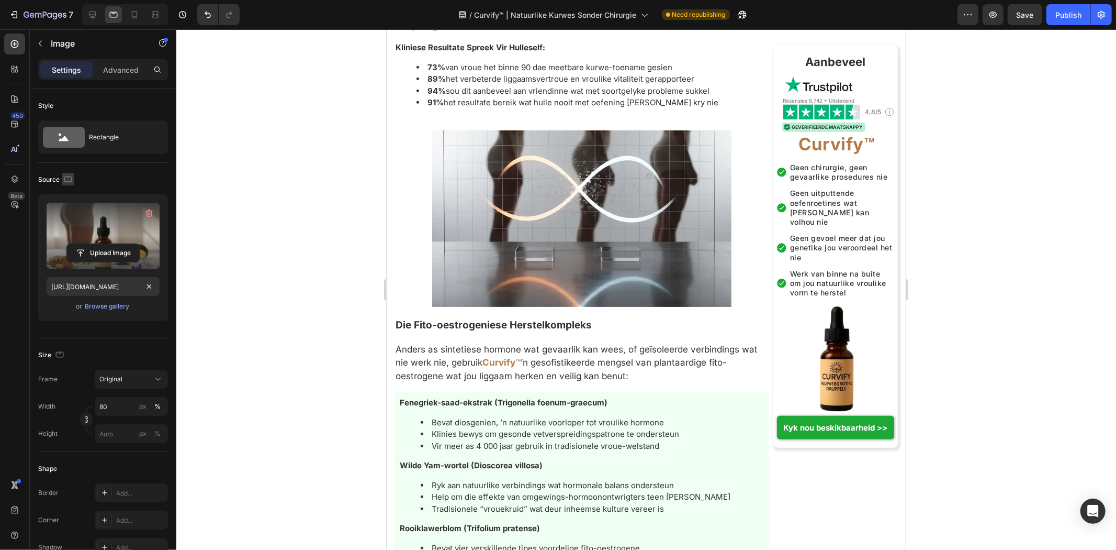
scroll to position [0, 0]
click at [70, 178] on icon "button" at bounding box center [68, 179] width 10 height 10
click at [71, 231] on icon "button" at bounding box center [70, 233] width 10 height 10
type input "https://cdn.shopify.com/s/files/1/0657/6783/3683/files/gempages_578032762192134…"
type input "100"
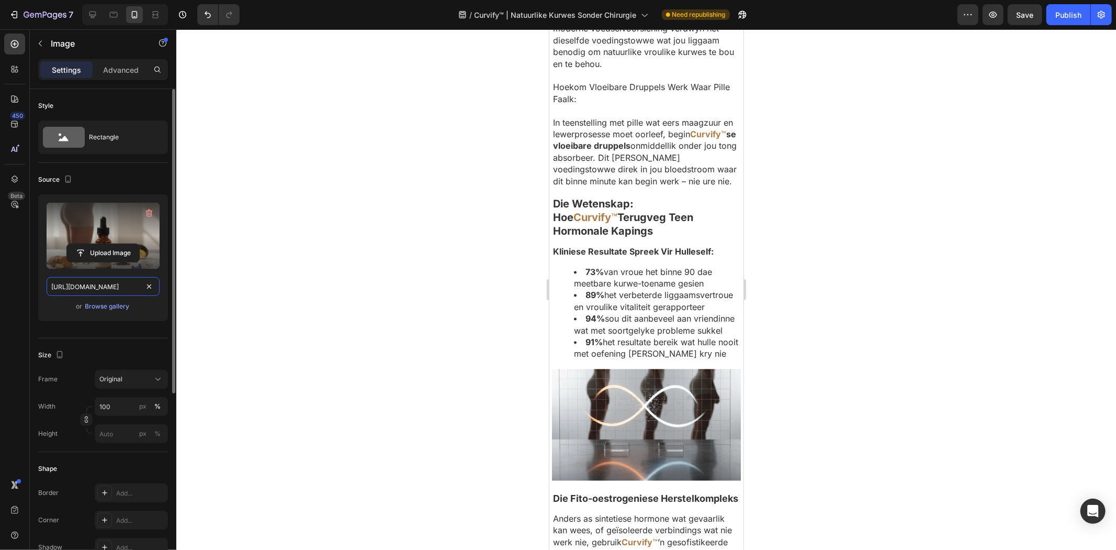
click at [81, 281] on input "https://cdn.shopify.com/s/files/1/0657/6783/3683/files/gempages_578032762192134…" at bounding box center [103, 286] width 113 height 19
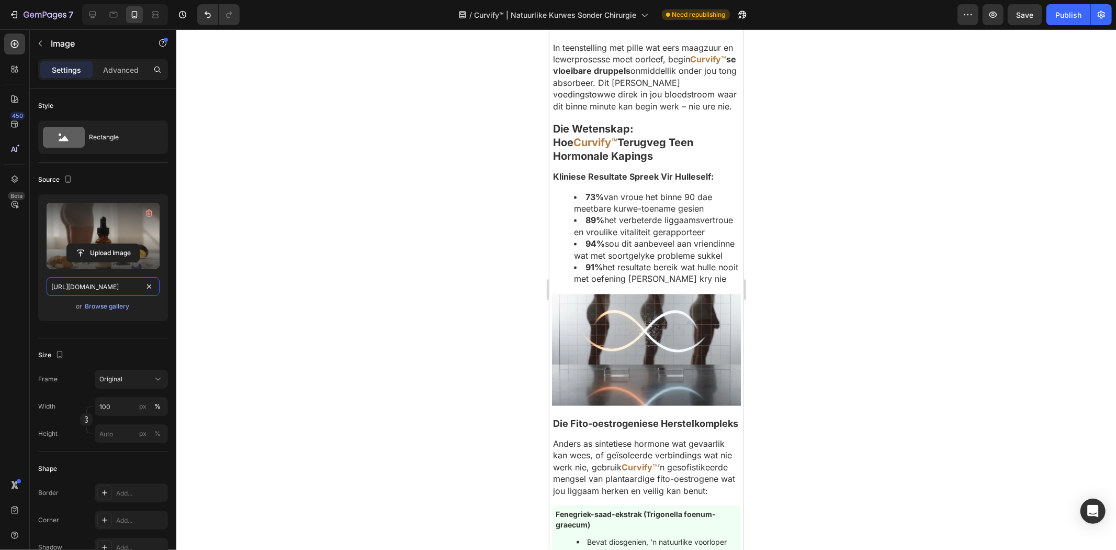
paste input "3d33b00-4dec-43ea-acc8-839affb3c321"
type input "https://cdn.shopify.com/s/files/1/0657/6783/3683/files/gempages_578032762192134…"
click at [514, 227] on div at bounding box center [646, 289] width 940 height 520
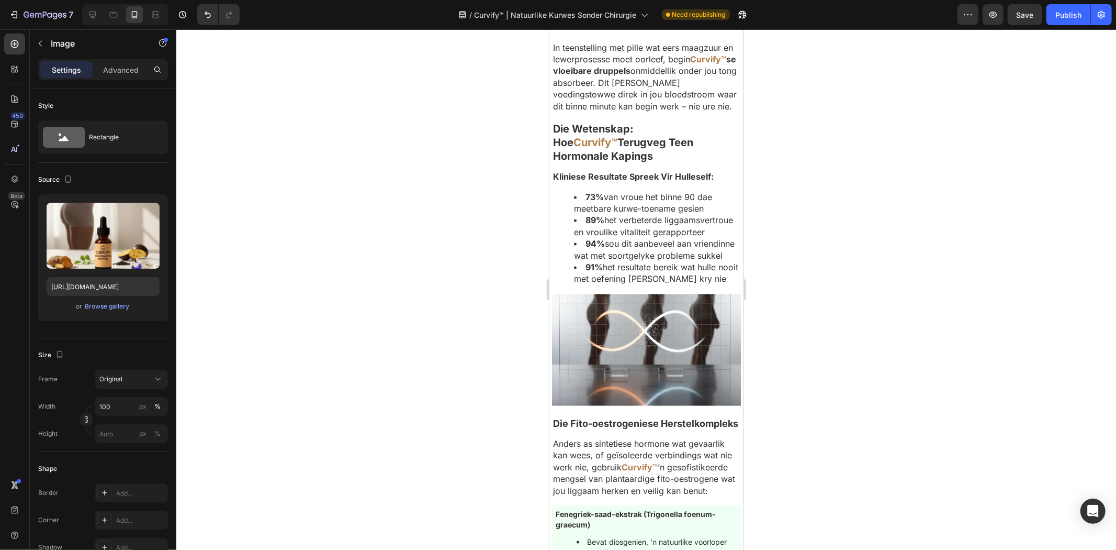
click at [501, 202] on div at bounding box center [646, 289] width 940 height 520
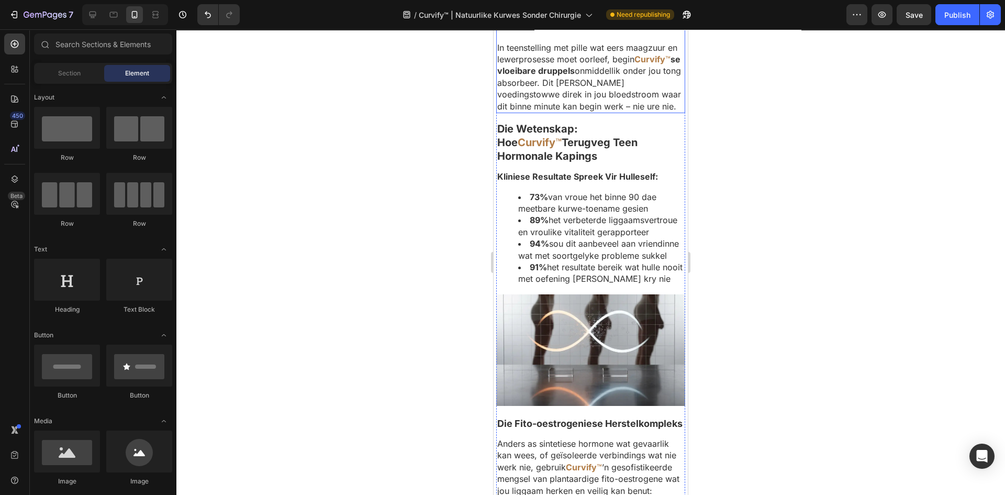
drag, startPoint x: 412, startPoint y: 176, endPoint x: 71, endPoint y: 85, distance: 353.7
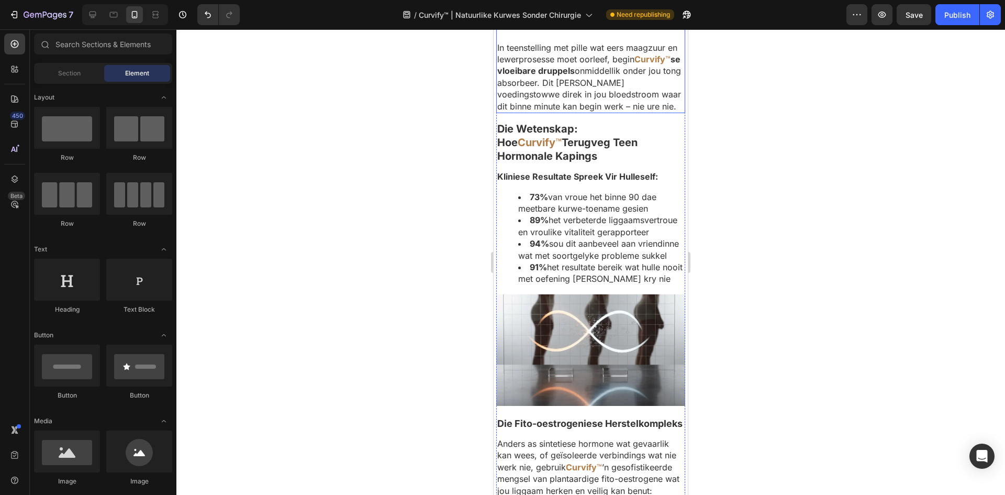
click at [412, 176] on div at bounding box center [590, 261] width 829 height 465
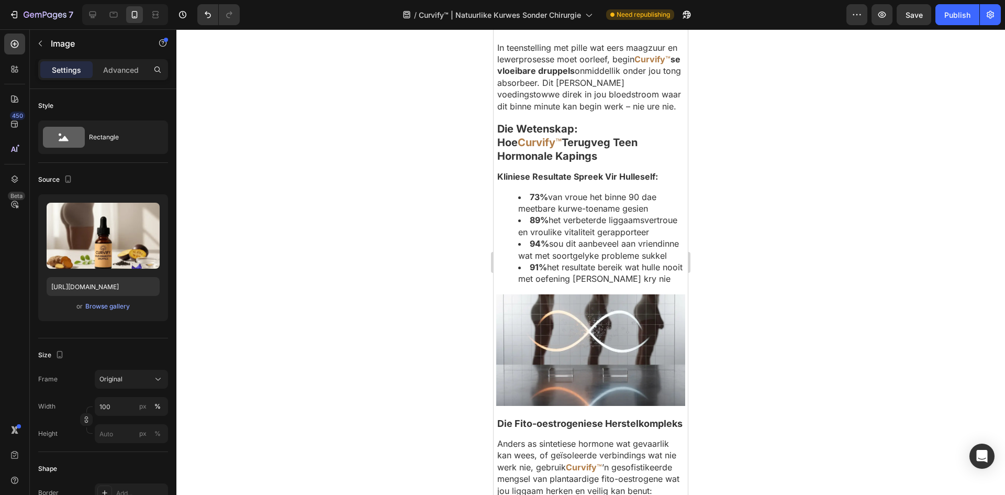
click at [407, 125] on div at bounding box center [590, 261] width 829 height 465
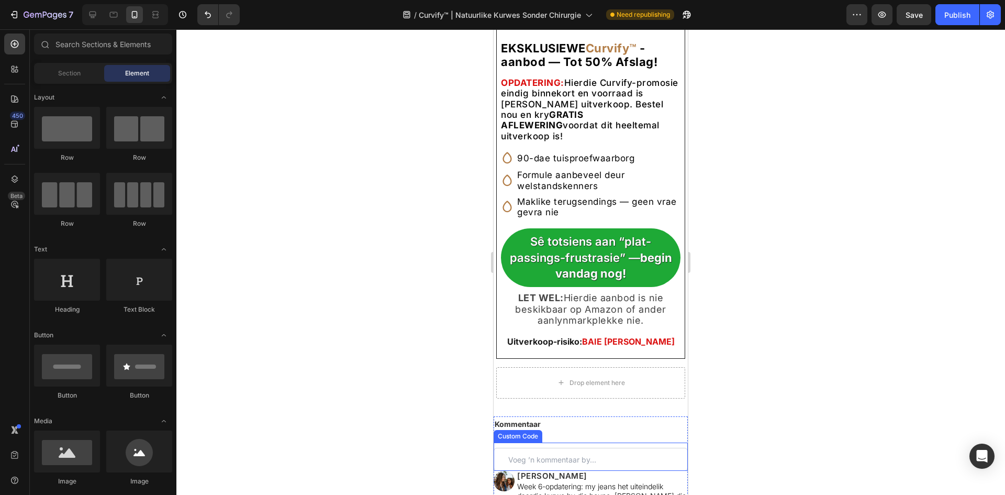
scroll to position [7925, 0]
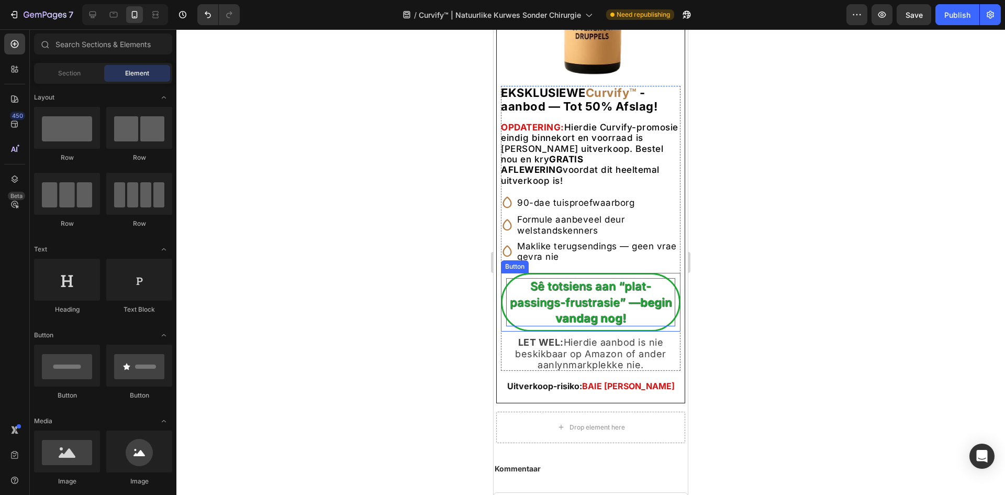
click at [591, 326] on p "Sê totsiens aan “plat-passings-frustrasie” — begin vandag nog!" at bounding box center [590, 302] width 169 height 48
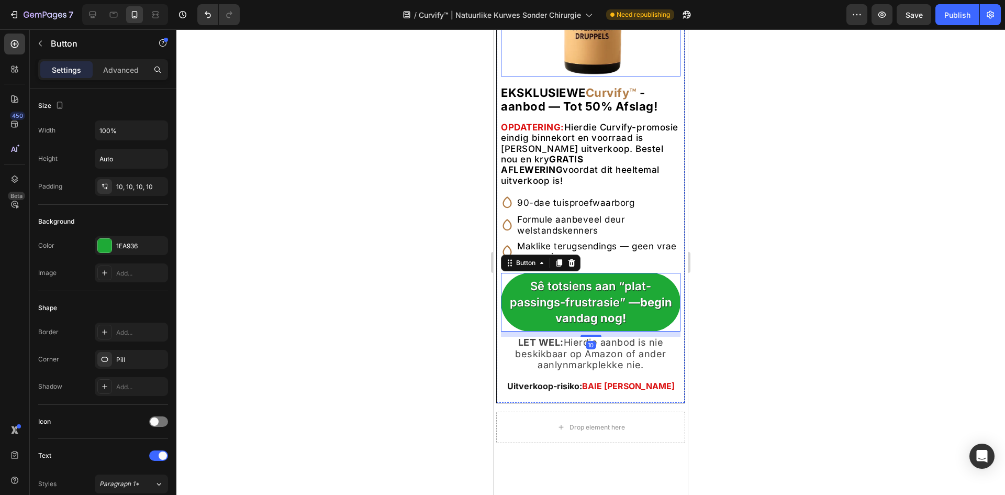
scroll to position [7768, 0]
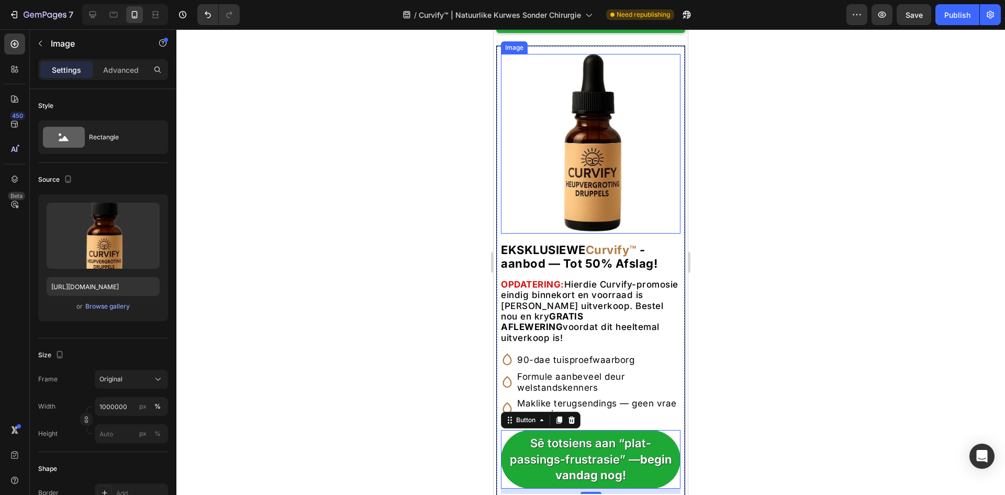
click at [596, 213] on img at bounding box center [591, 144] width 180 height 180
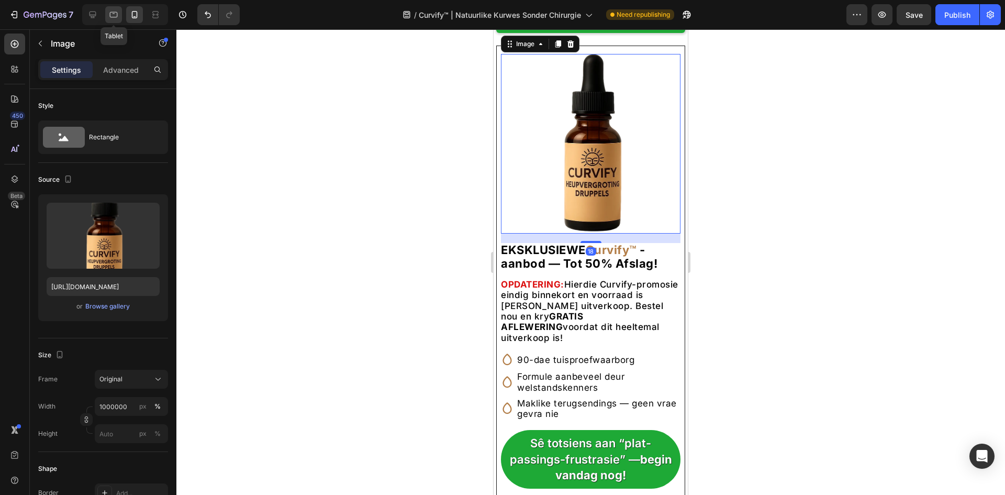
click at [116, 17] on icon at bounding box center [114, 15] width 8 height 6
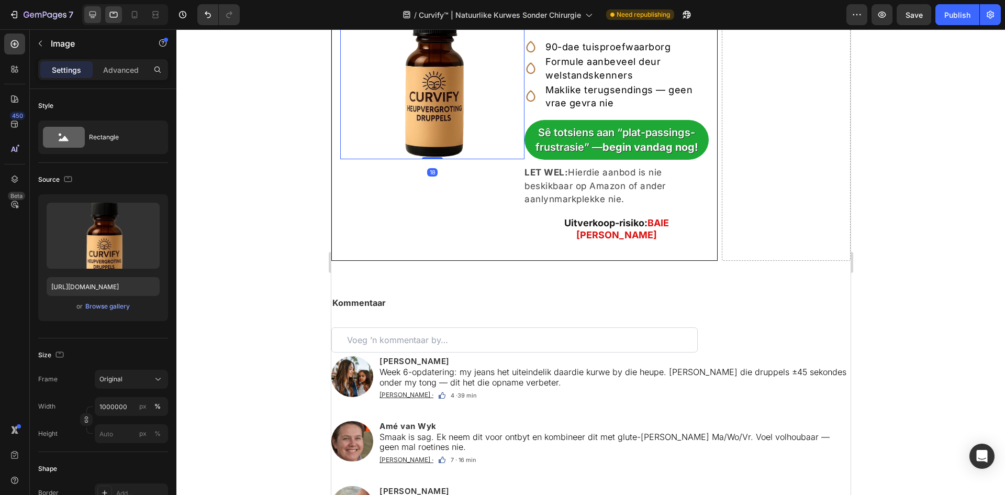
click at [97, 13] on icon at bounding box center [92, 14] width 10 height 10
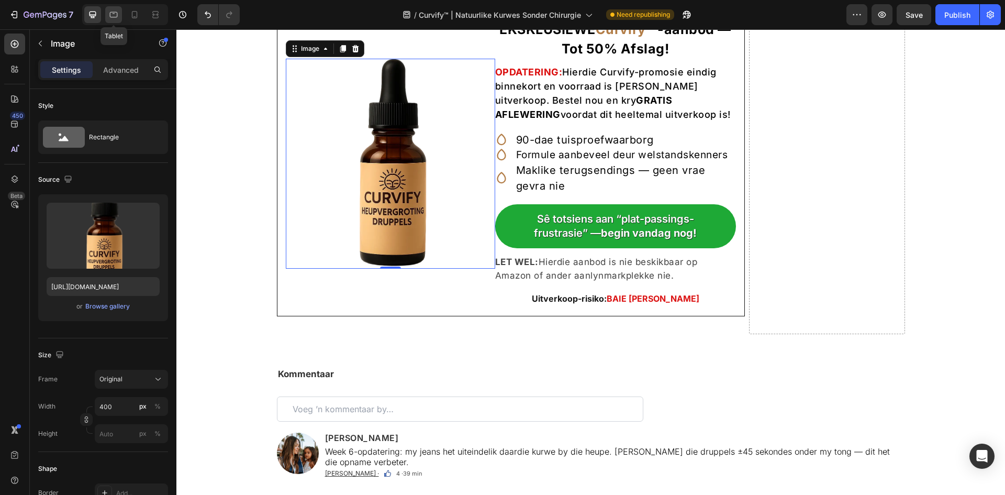
click at [112, 15] on icon at bounding box center [113, 14] width 10 height 10
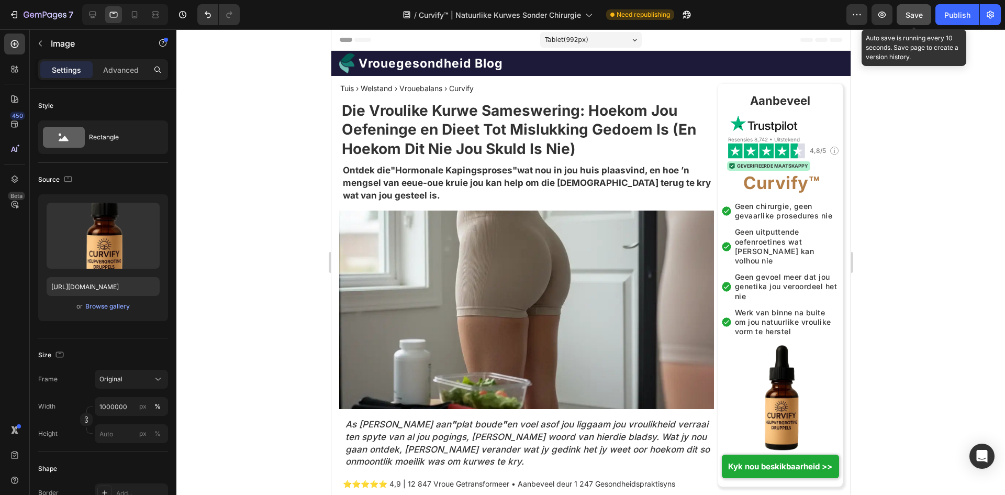
click at [923, 9] on div "Save" at bounding box center [914, 14] width 17 height 11
click at [941, 10] on button "Publish" at bounding box center [957, 14] width 44 height 21
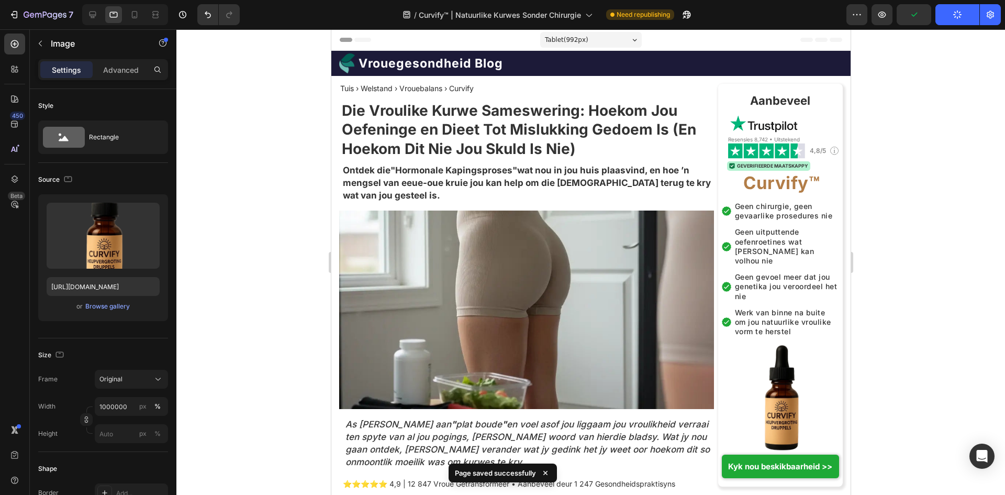
click at [84, 13] on div at bounding box center [125, 14] width 86 height 21
click at [91, 15] on icon at bounding box center [93, 15] width 7 height 7
type input "400"
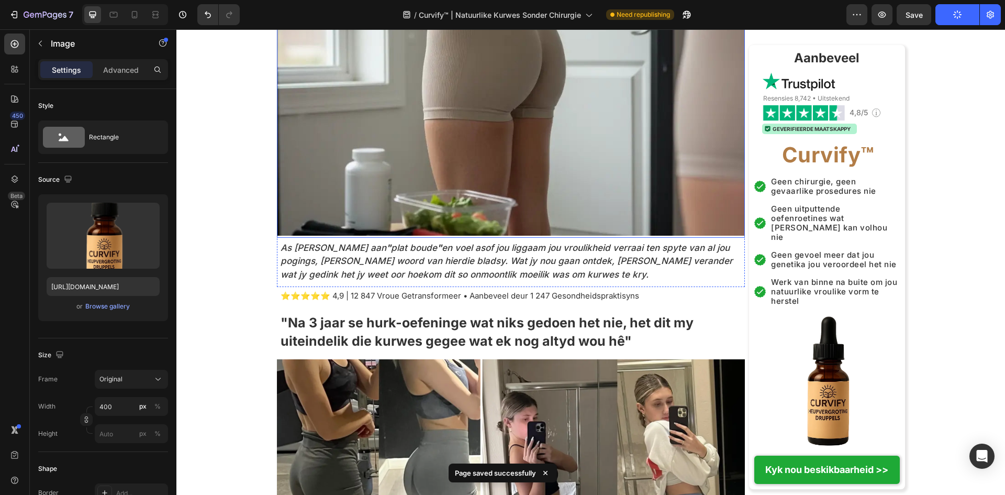
scroll to position [157, 0]
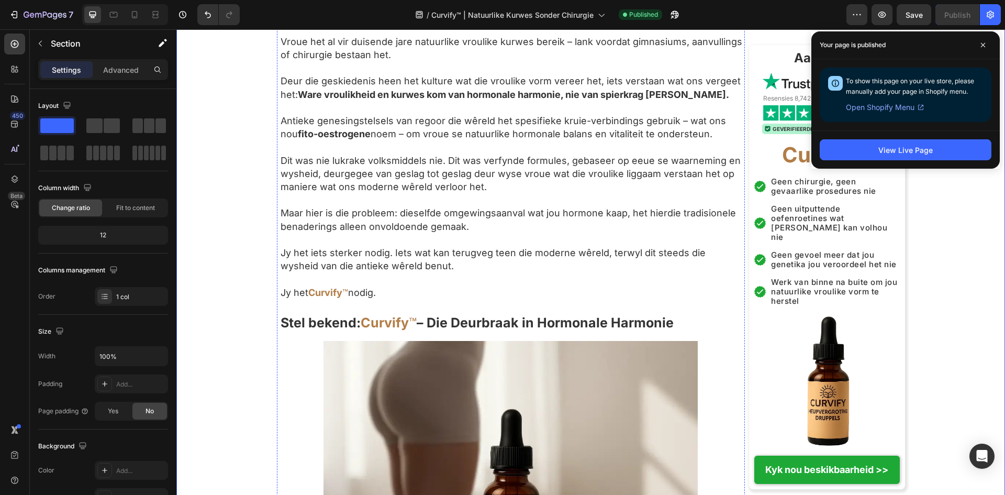
scroll to position [2512, 0]
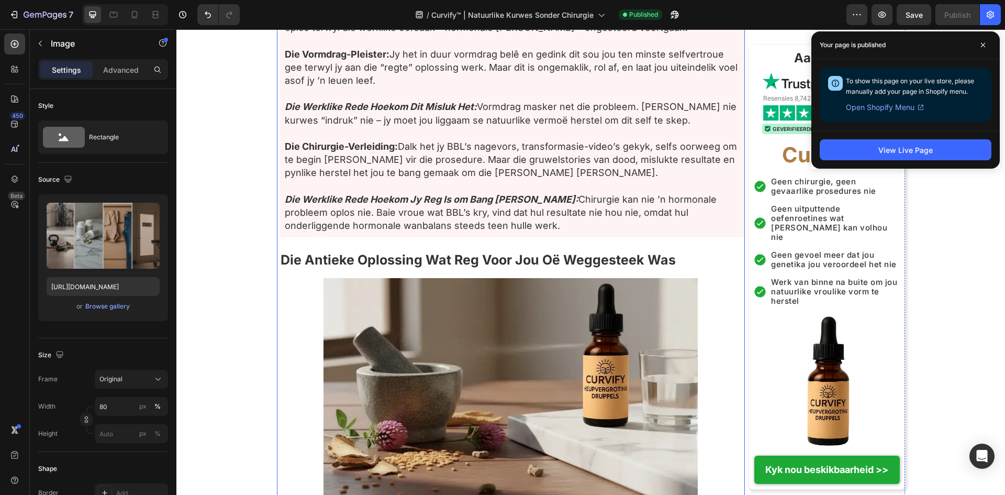
scroll to position [2355, 0]
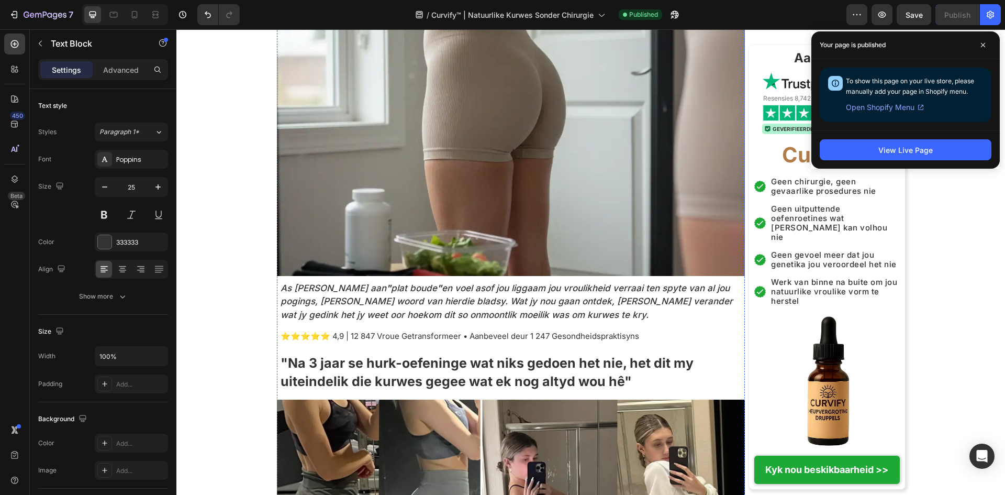
scroll to position [0, 0]
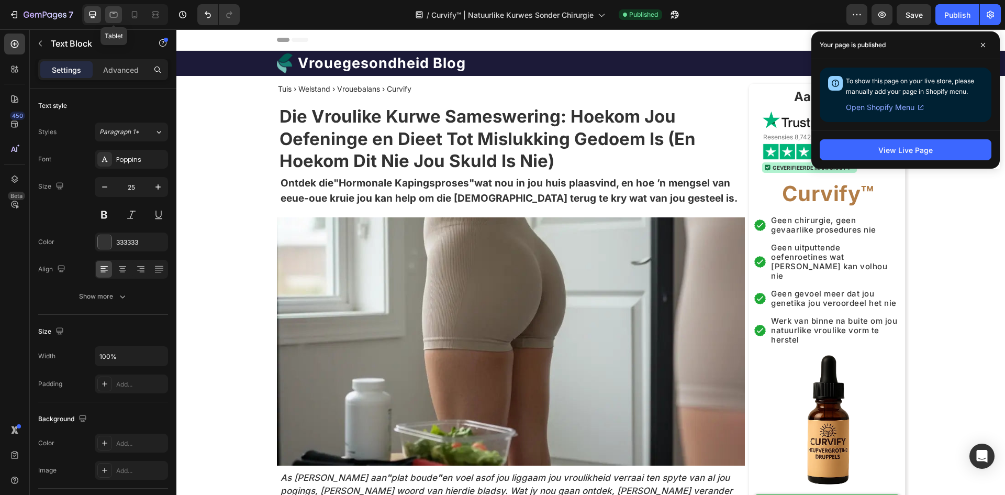
click at [118, 19] on icon at bounding box center [113, 14] width 10 height 10
type input "24"
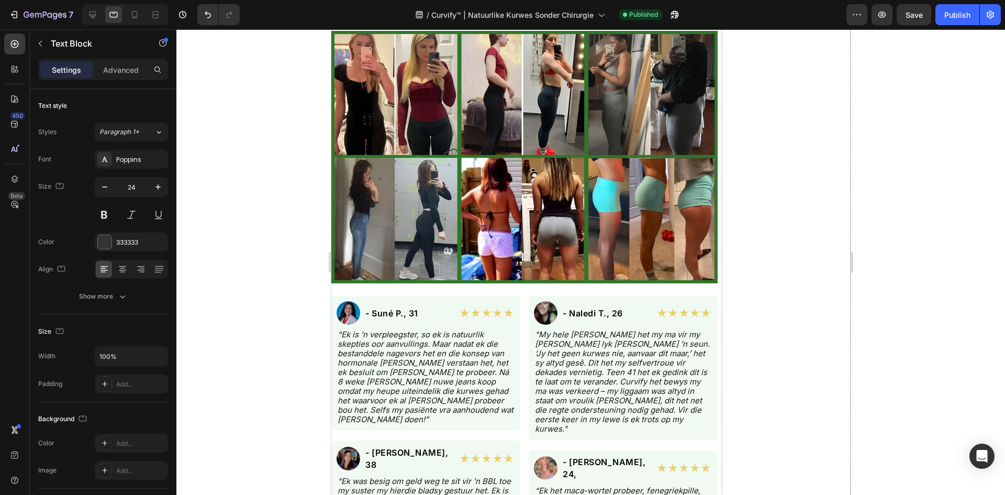
scroll to position [5201, 0]
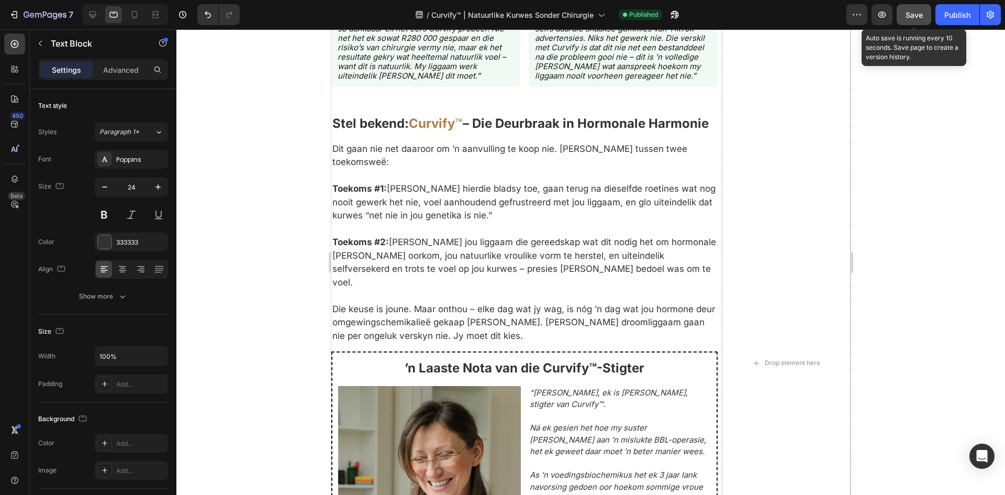
click at [928, 15] on button "Save" at bounding box center [914, 14] width 35 height 21
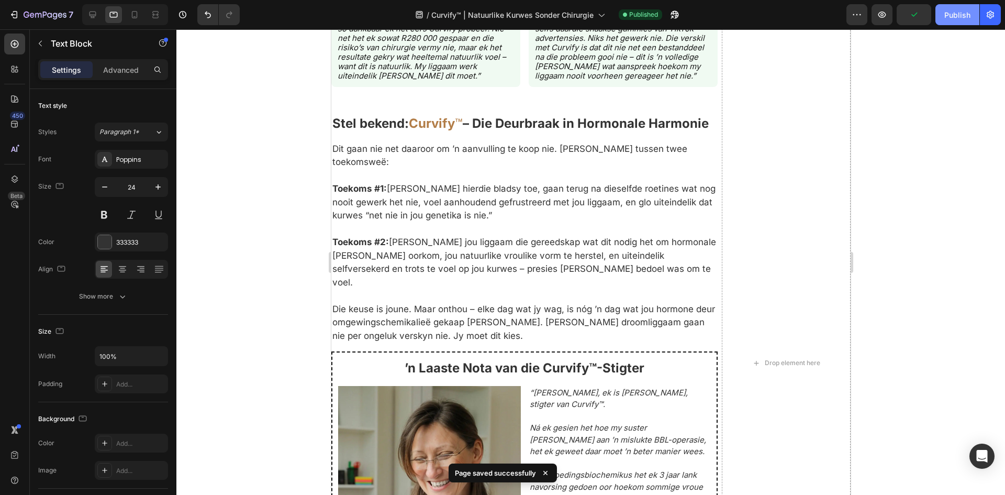
click at [952, 20] on div "Publish" at bounding box center [957, 14] width 26 height 11
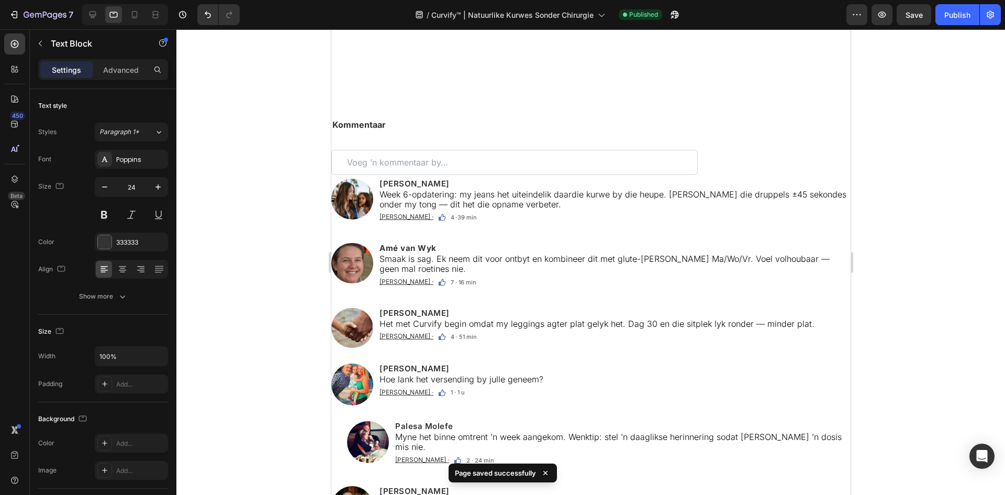
scroll to position [7237, 0]
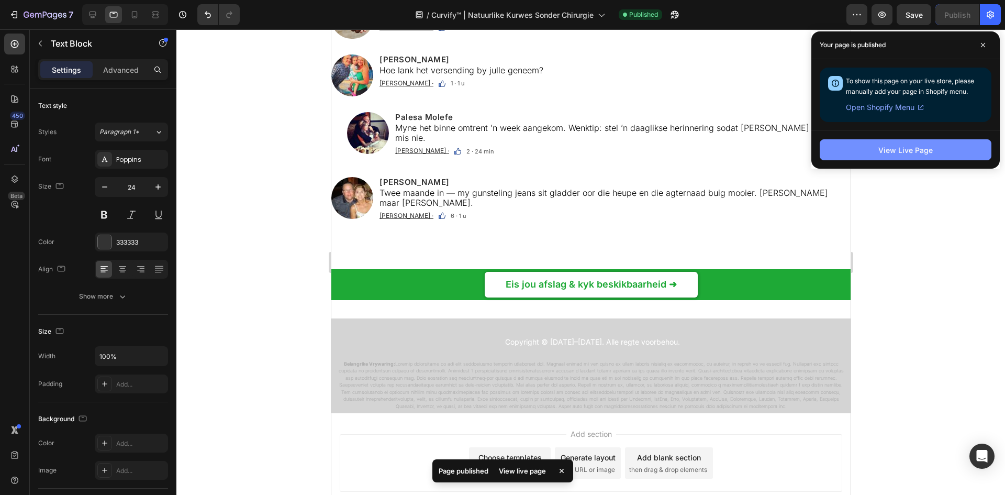
click at [872, 149] on button "View Live Page" at bounding box center [906, 149] width 172 height 21
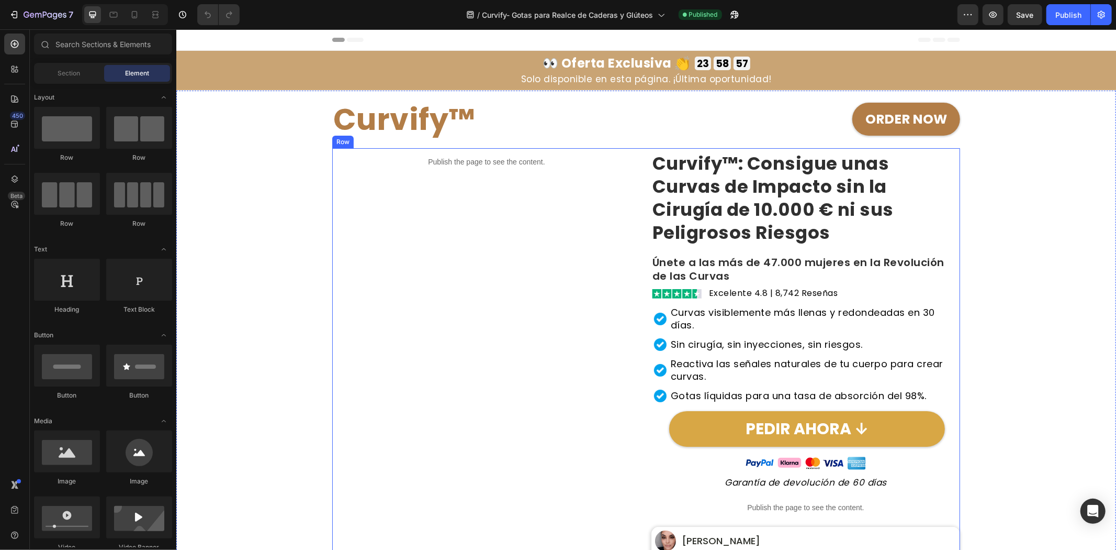
scroll to position [174, 0]
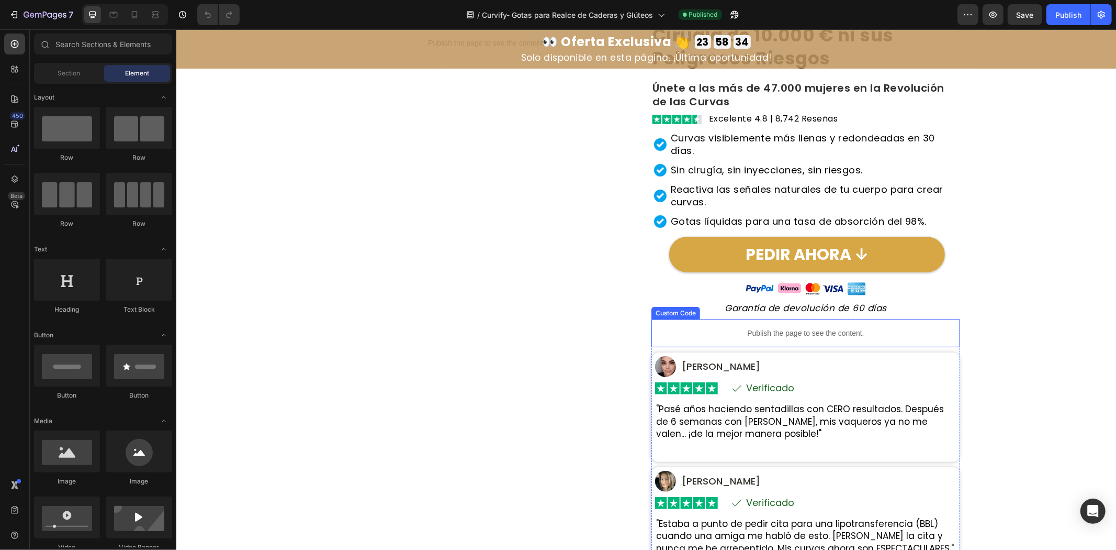
click at [692, 333] on p "Publish the page to see the content." at bounding box center [805, 332] width 309 height 11
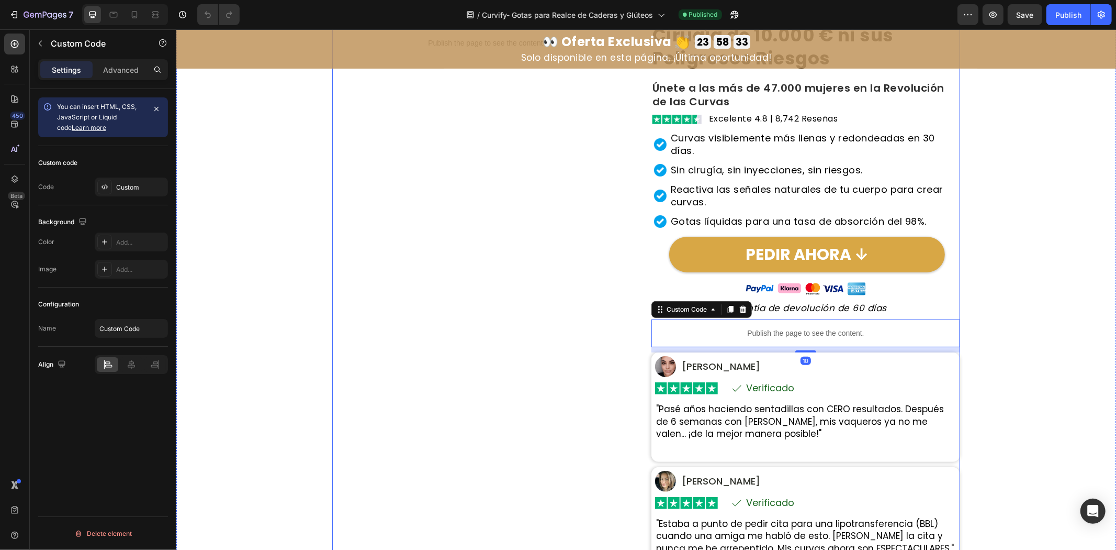
click at [453, 311] on div "Publish the page to see the content. Custom Code" at bounding box center [486, 270] width 309 height 595
click at [783, 343] on div "Publish the page to see the content." at bounding box center [805, 333] width 309 height 28
click at [143, 183] on div "Custom" at bounding box center [140, 187] width 49 height 9
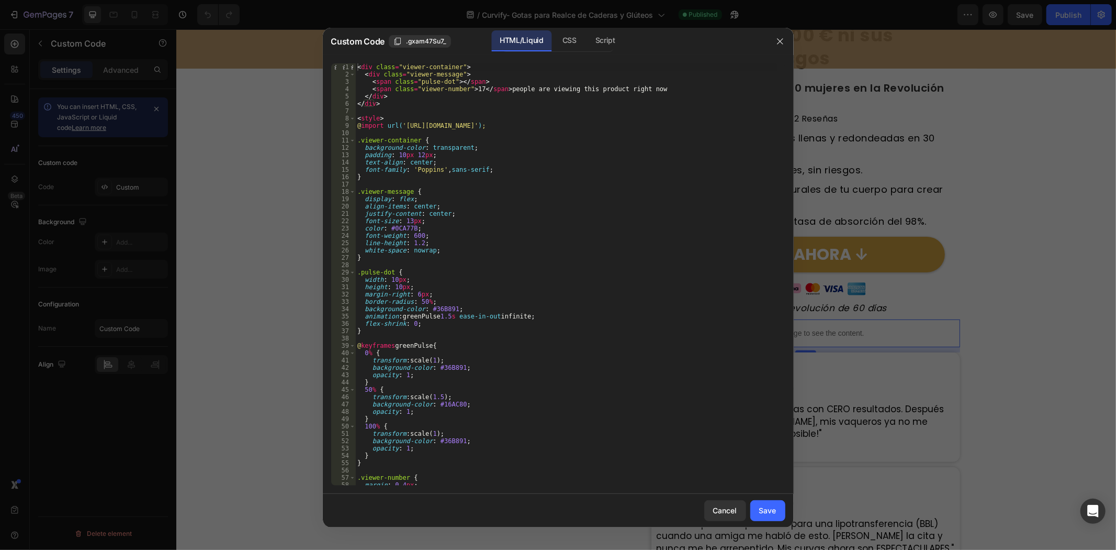
scroll to position [0, 0]
drag, startPoint x: 647, startPoint y: 86, endPoint x: 501, endPoint y: 92, distance: 146.1
click at [501, 92] on div "< div class = "viewer-container" > < div class = "viewer-message" > < span clas…" at bounding box center [565, 281] width 421 height 437
click at [473, 93] on div "< div class = "viewer-container" > < div class = "viewer-message" > < span clas…" at bounding box center [565, 281] width 421 height 437
drag, startPoint x: 466, startPoint y: 86, endPoint x: 675, endPoint y: 96, distance: 209.6
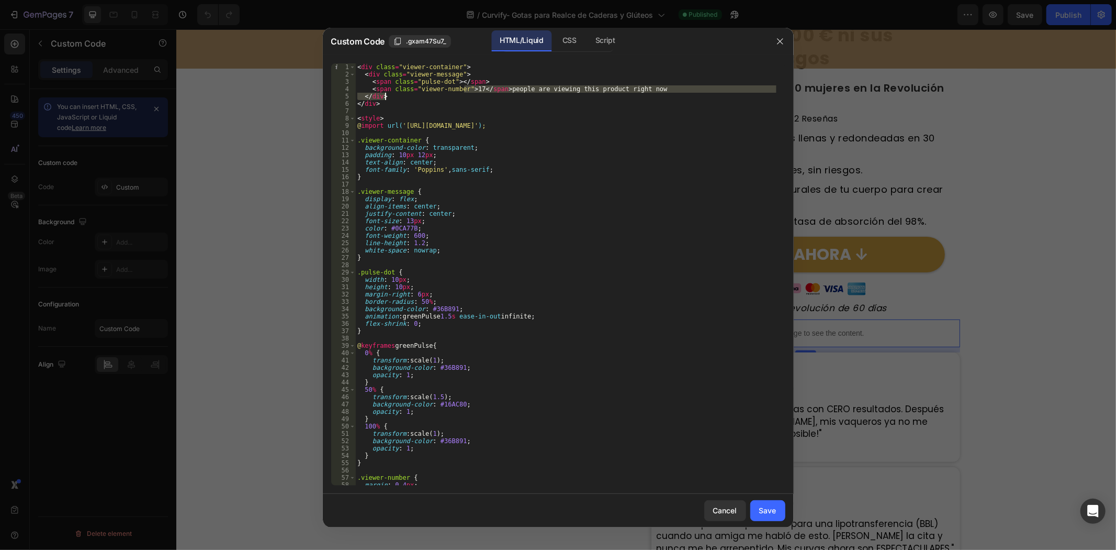
click at [675, 96] on div "< div class = "viewer-container" > < div class = "viewer-message" > < span clas…" at bounding box center [565, 281] width 421 height 437
click at [675, 96] on div "< div class = "viewer-container" > < div class = "viewer-message" > < span clas…" at bounding box center [565, 274] width 421 height 422
click at [472, 90] on div "< div class = "viewer-container" > < div class = "viewer-message" > < span clas…" at bounding box center [565, 281] width 421 height 437
drag, startPoint x: 505, startPoint y: 89, endPoint x: 652, endPoint y: 93, distance: 147.7
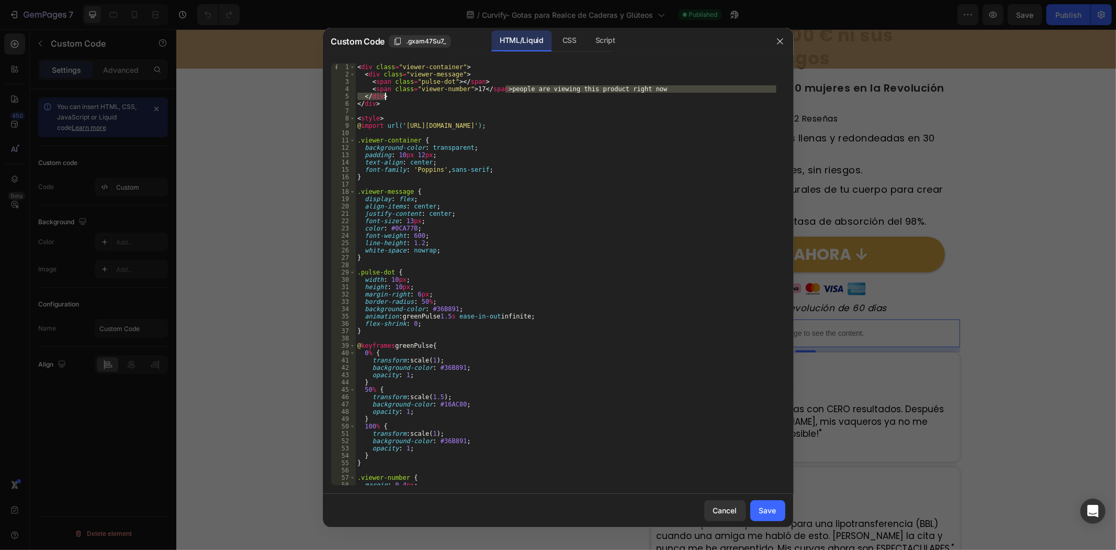
click at [652, 93] on div "< div class = "viewer-container" > < div class = "viewer-message" > < span clas…" at bounding box center [565, 281] width 421 height 437
click at [652, 93] on div "< div class = "viewer-container" > < div class = "viewer-message" > < span clas…" at bounding box center [565, 274] width 421 height 422
type textarea "</div>"
click at [778, 39] on icon "button" at bounding box center [780, 41] width 8 height 8
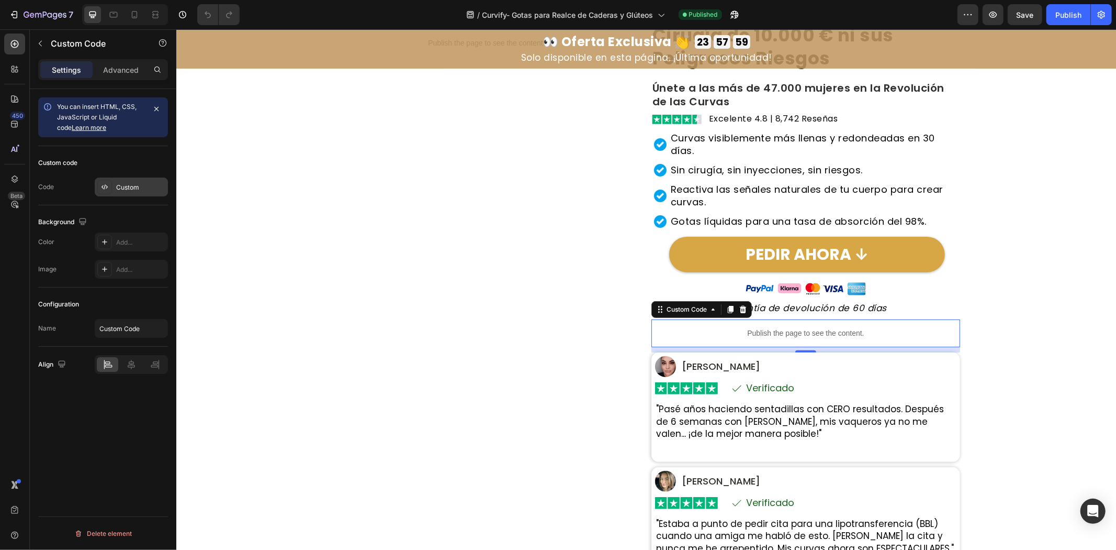
click at [137, 177] on div "Custom" at bounding box center [131, 186] width 73 height 19
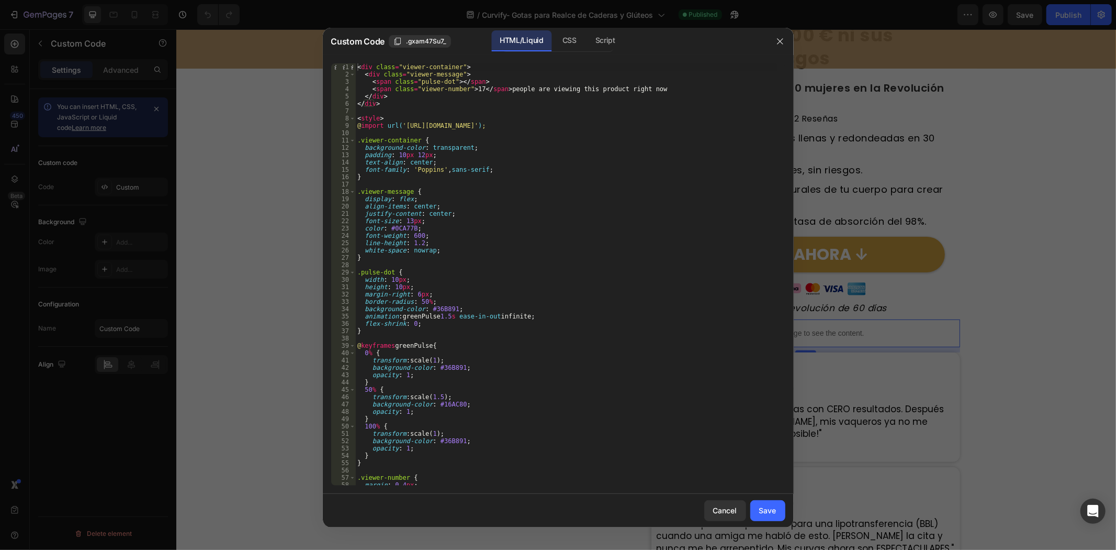
type textarea "<span class="viewer-number">17</span> people are viewing this product right now"
drag, startPoint x: 505, startPoint y: 90, endPoint x: 671, endPoint y: 91, distance: 165.4
click at [671, 91] on div "< div class = "viewer-container" > < div class = "viewer-message" > < span clas…" at bounding box center [565, 281] width 421 height 437
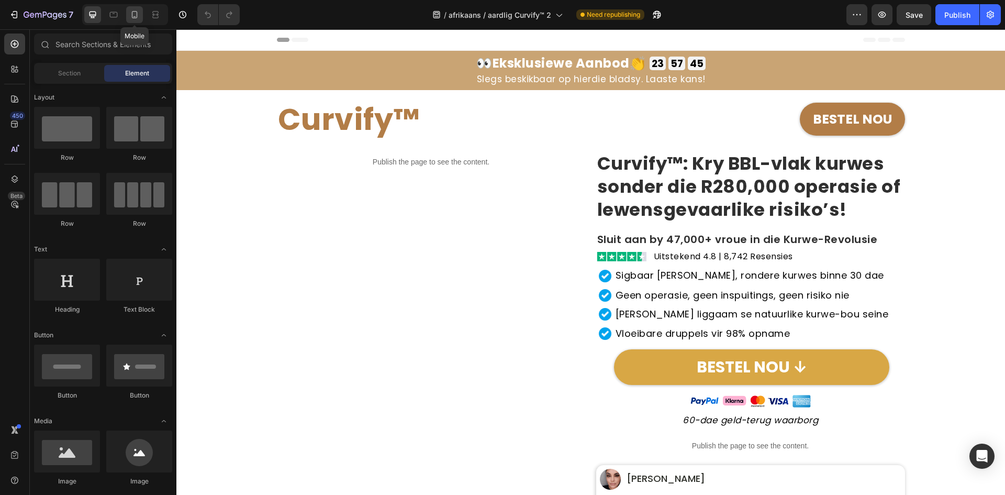
click at [137, 10] on icon at bounding box center [134, 14] width 10 height 10
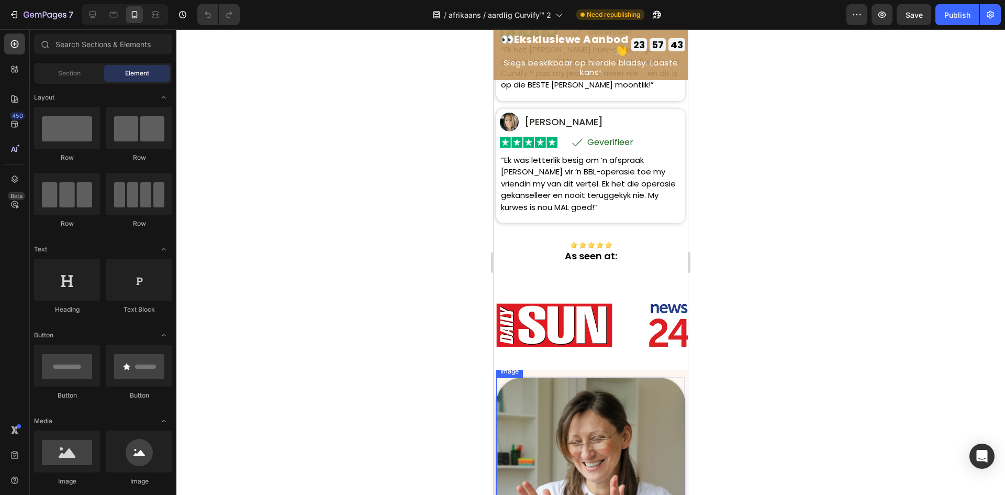
scroll to position [471, 0]
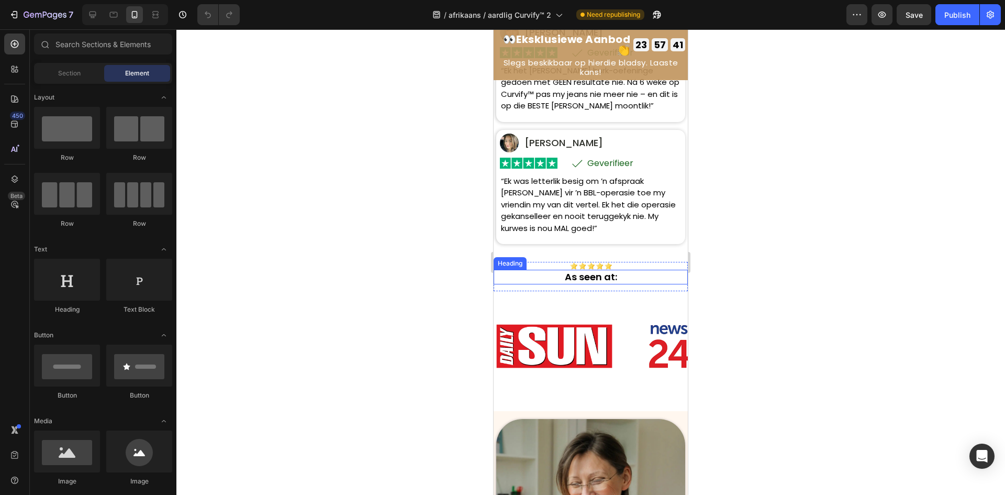
click at [643, 282] on h2 "As seen at:" at bounding box center [591, 277] width 194 height 14
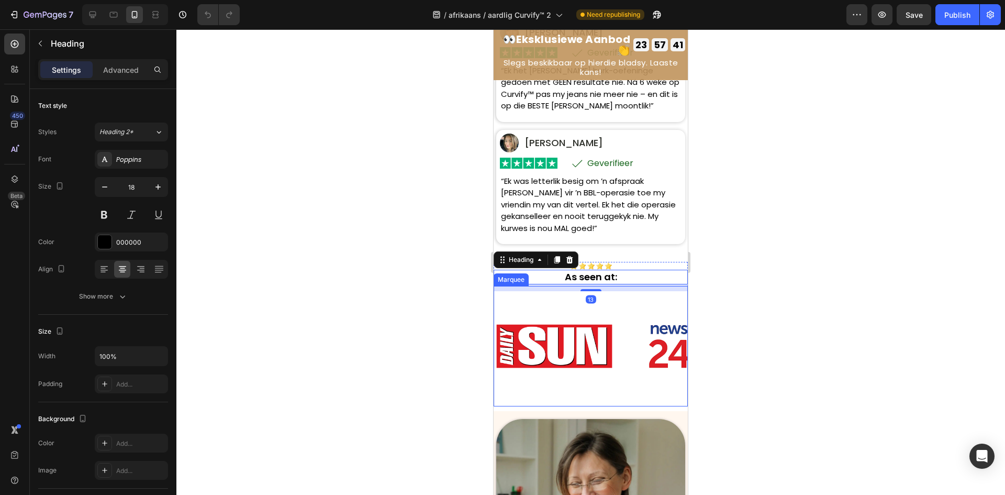
click at [625, 334] on div "Image" at bounding box center [565, 346] width 142 height 120
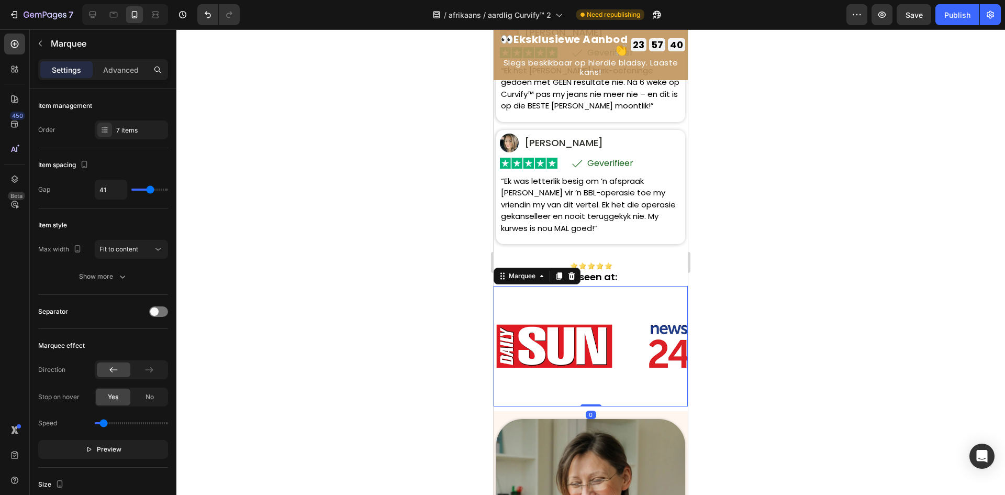
click at [368, 219] on div at bounding box center [590, 261] width 829 height 465
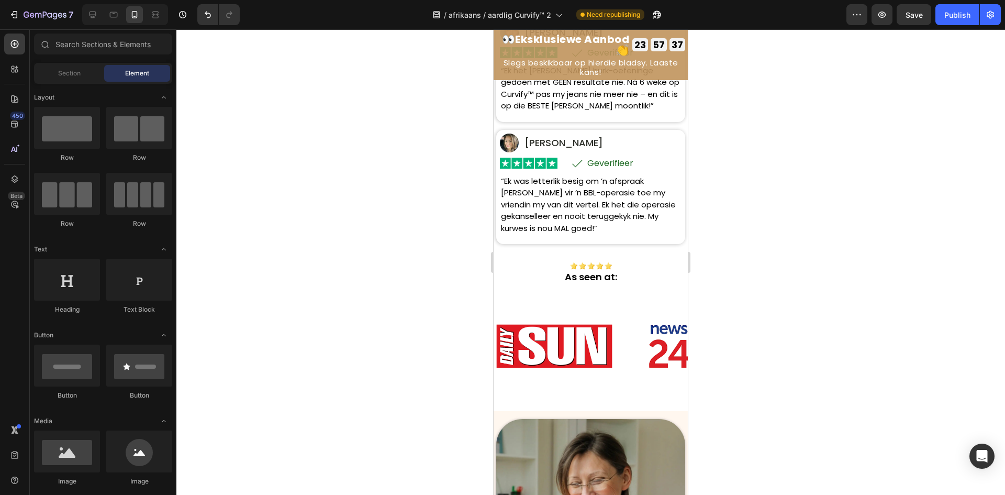
click at [583, 37] on strong "Eksklusiewe Aanbod" at bounding box center [572, 39] width 114 height 15
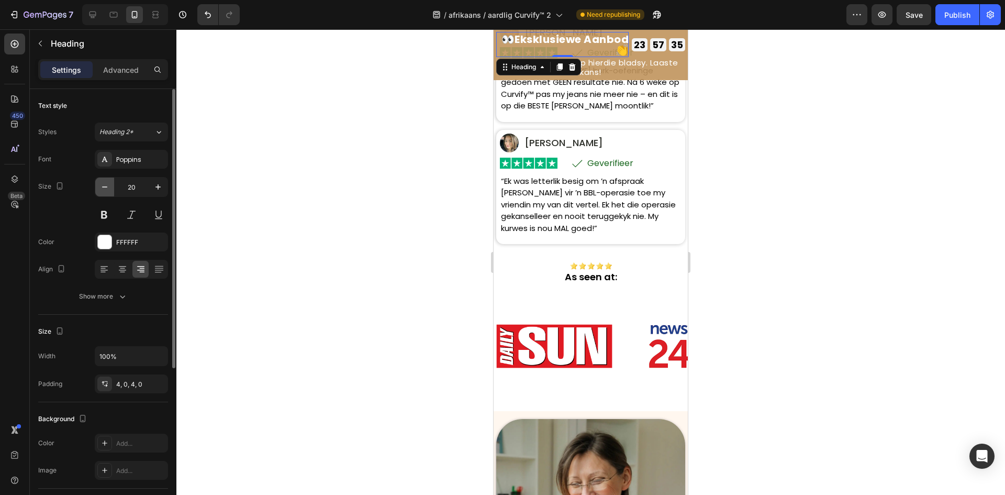
click at [103, 193] on button "button" at bounding box center [104, 186] width 19 height 19
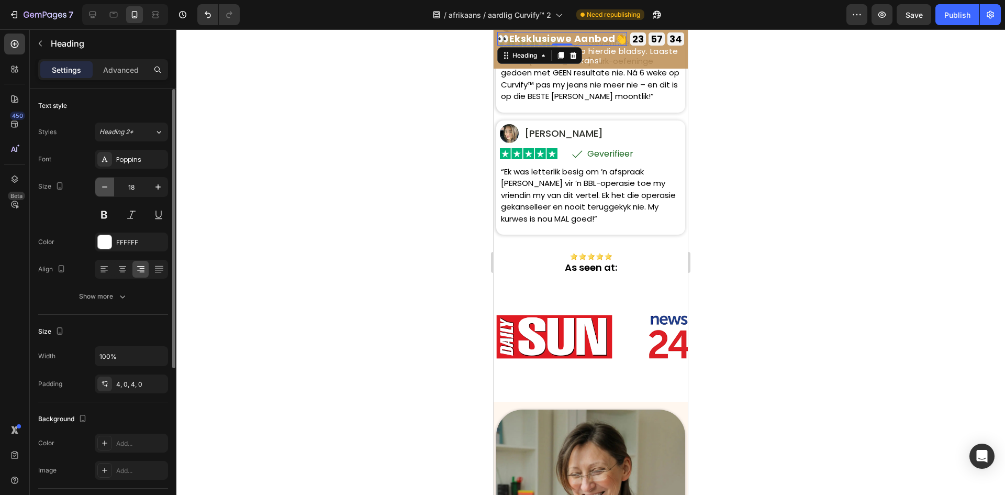
click at [103, 193] on button "button" at bounding box center [104, 186] width 19 height 19
type input "17"
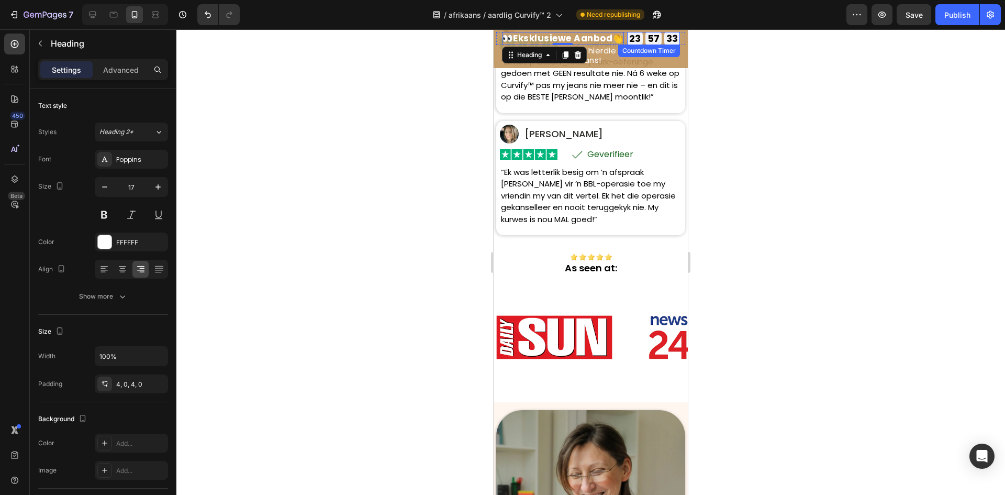
click at [655, 45] on div "57" at bounding box center [653, 38] width 16 height 13
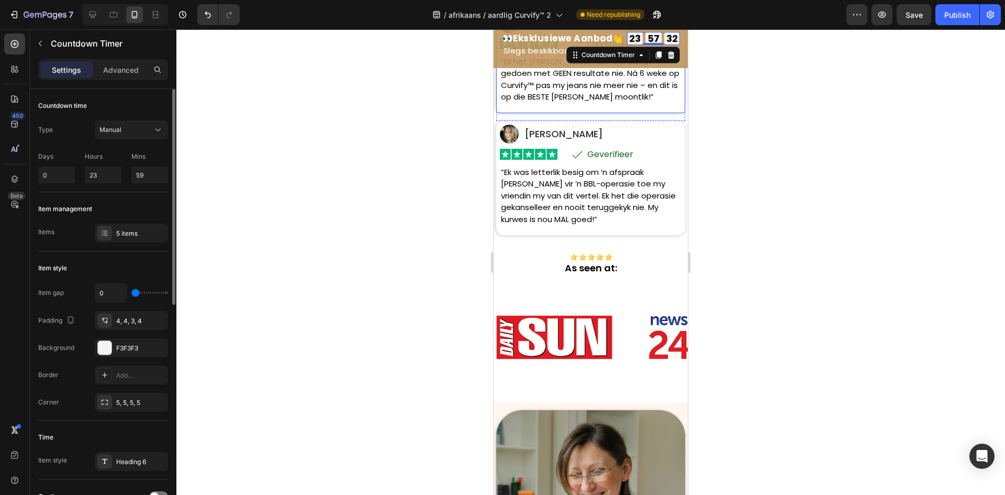
scroll to position [459, 0]
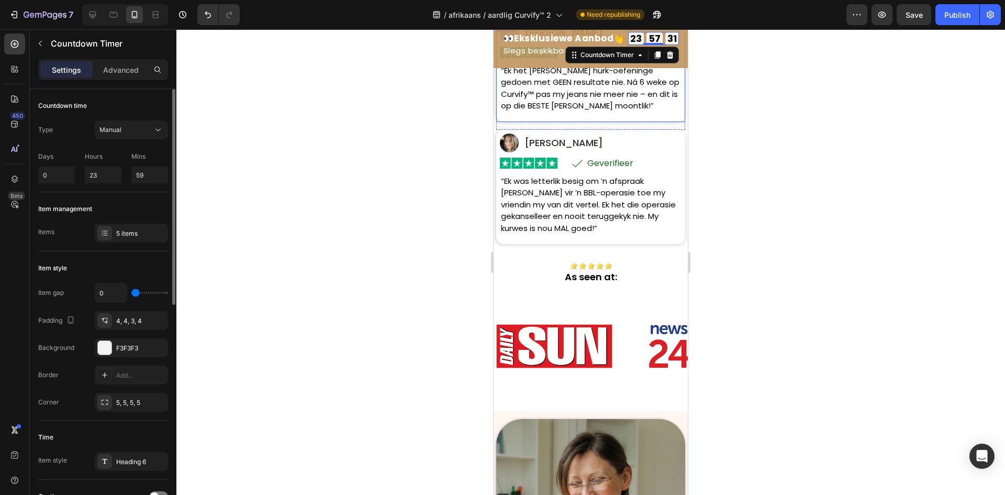
click at [138, 451] on div "Time Item style Heading 6" at bounding box center [103, 449] width 130 height 59
click at [137, 457] on div "Heading 6" at bounding box center [140, 461] width 49 height 9
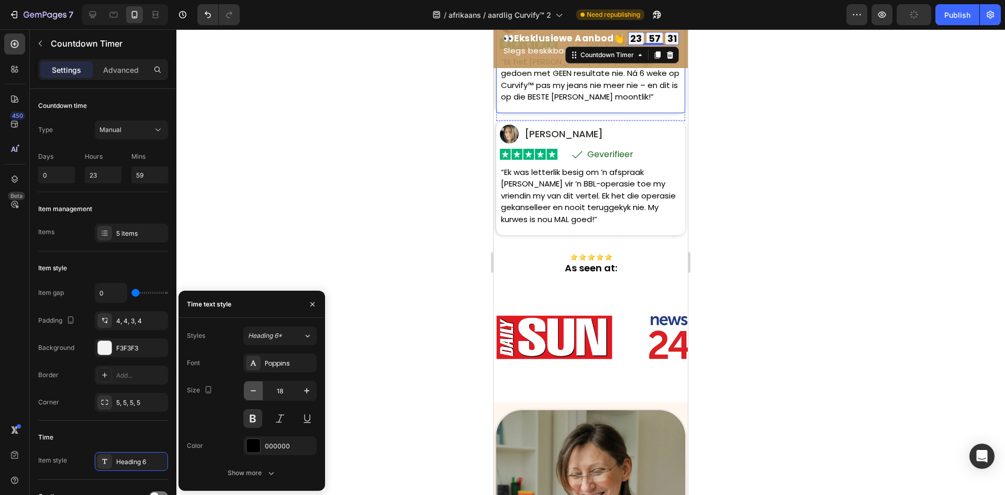
click at [255, 396] on button "button" at bounding box center [253, 390] width 19 height 19
click at [255, 395] on icon "button" at bounding box center [253, 390] width 10 height 10
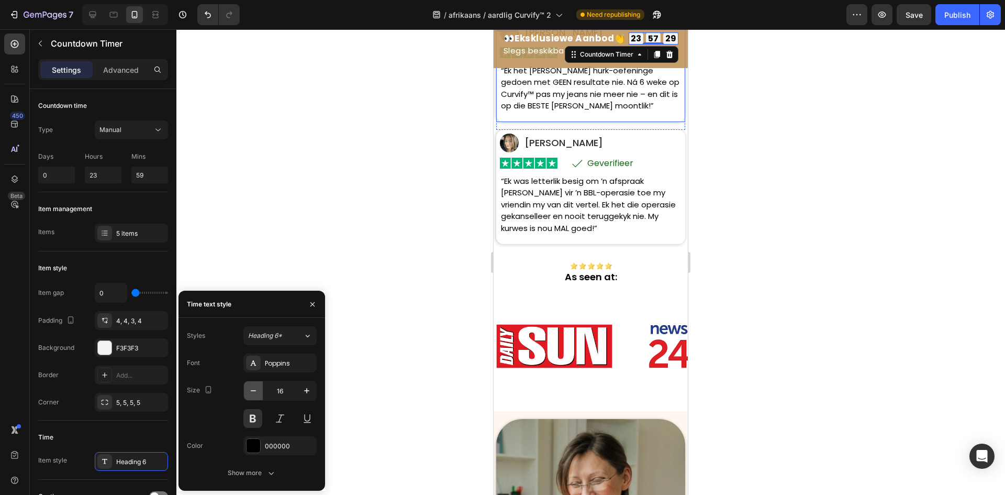
click at [255, 395] on icon "button" at bounding box center [253, 390] width 10 height 10
type input "15"
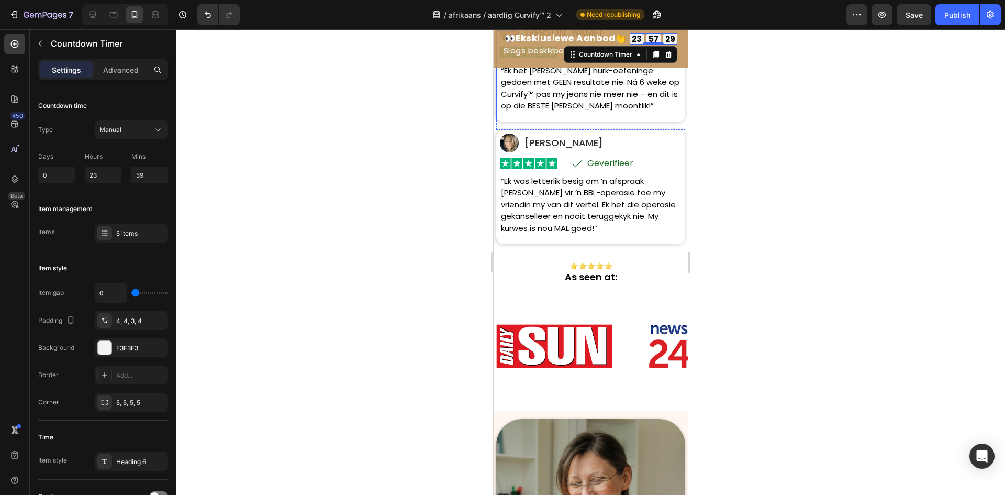
click at [282, 217] on div at bounding box center [590, 261] width 829 height 465
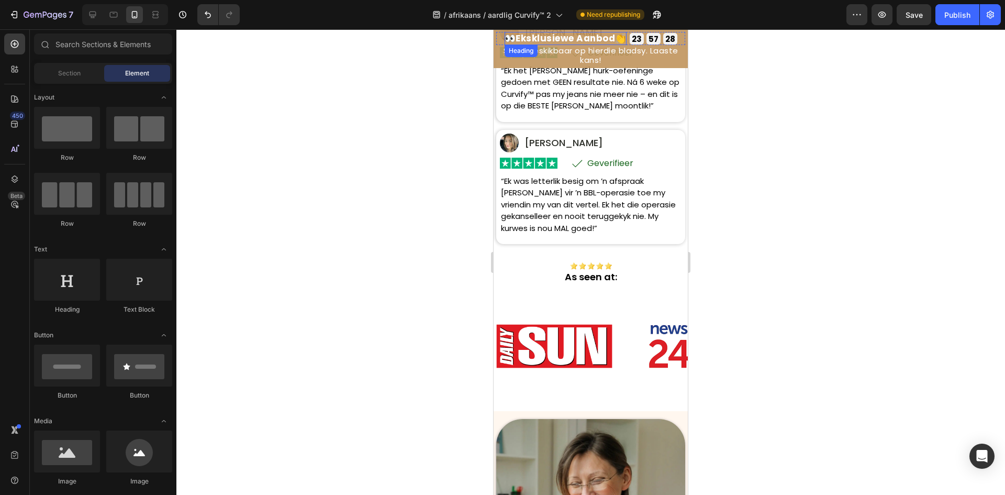
click at [591, 37] on strong "Eksklusiewe Aanbod" at bounding box center [565, 38] width 99 height 13
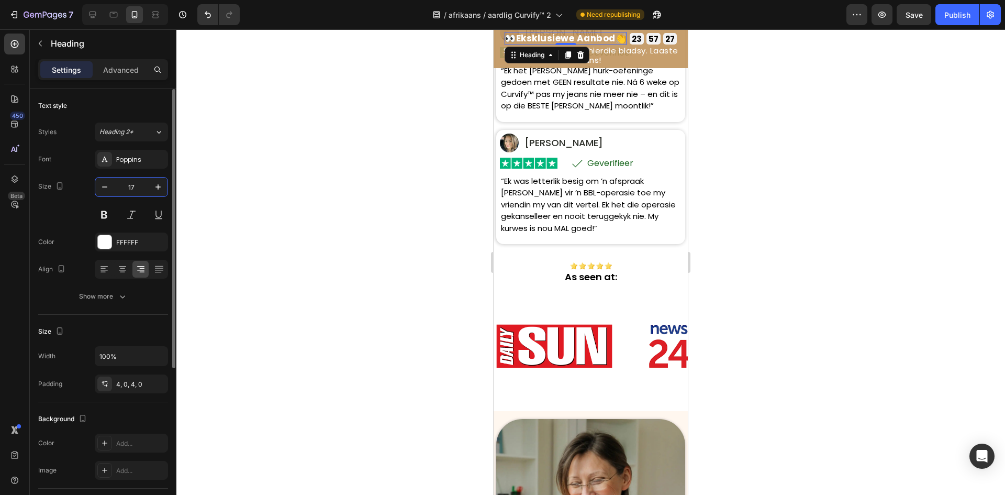
click at [116, 191] on input "17" at bounding box center [131, 186] width 35 height 19
click at [252, 132] on div at bounding box center [590, 261] width 829 height 465
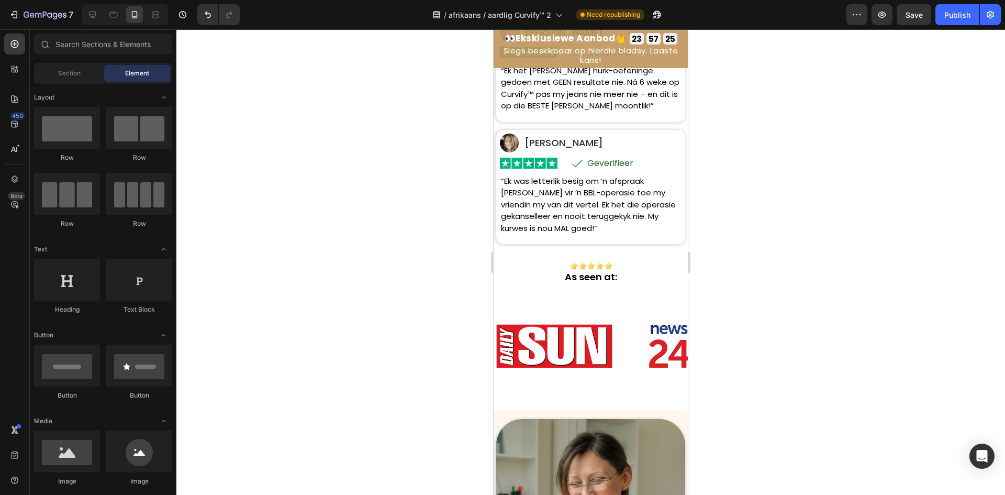
click at [421, 146] on div at bounding box center [590, 261] width 829 height 465
click at [550, 40] on strong "Eksklusiewe Aanbod" at bounding box center [565, 38] width 99 height 13
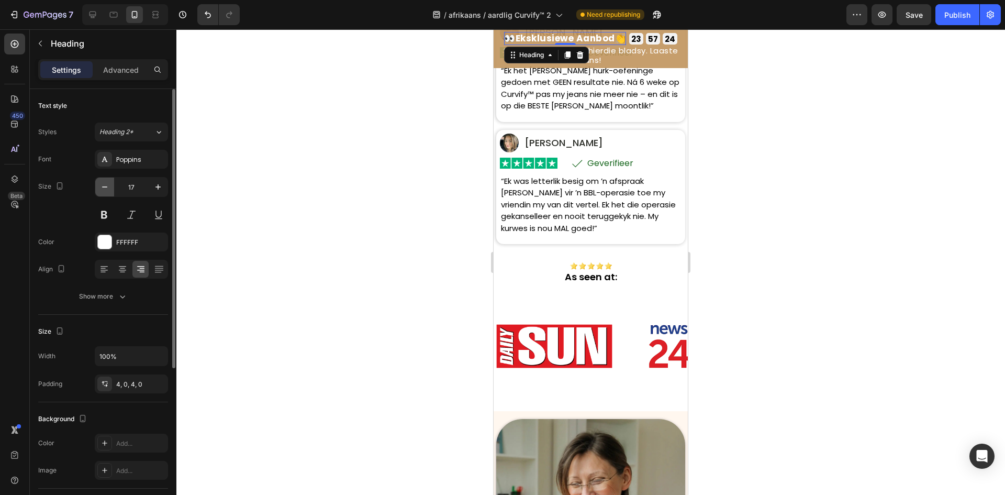
click at [105, 193] on button "button" at bounding box center [104, 186] width 19 height 19
type input "16"
drag, startPoint x: 214, startPoint y: 153, endPoint x: 291, endPoint y: 117, distance: 85.0
click at [220, 148] on div at bounding box center [590, 261] width 829 height 465
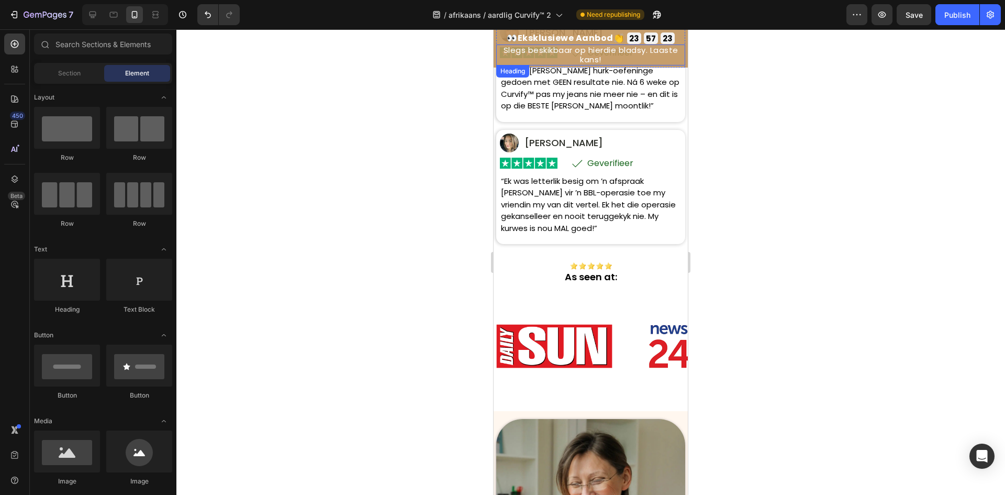
click at [601, 65] on h2 "Slegs beskikbaar op hierdie bladsy. Laaste kans!" at bounding box center [590, 54] width 189 height 21
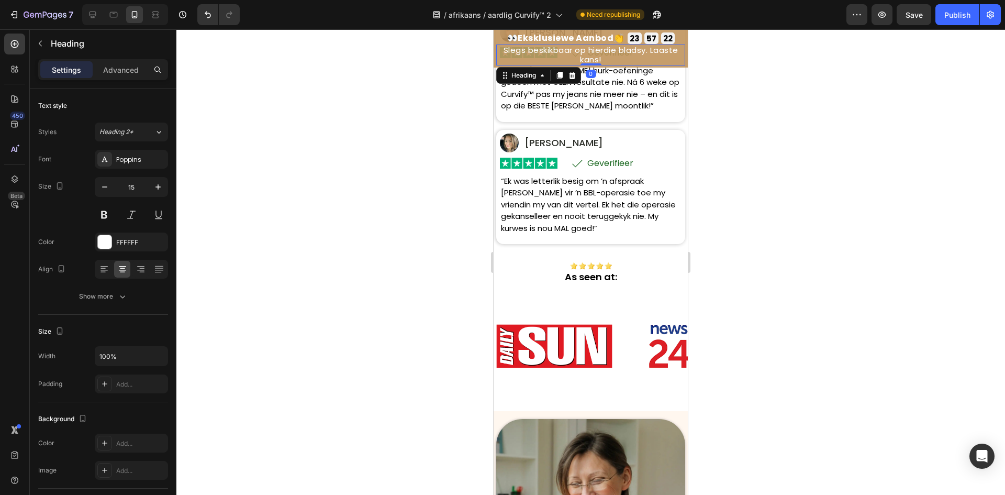
click at [598, 59] on h2 "Slegs beskikbaar op hierdie bladsy. Laaste kans!" at bounding box center [590, 54] width 189 height 21
click at [103, 189] on icon "button" at bounding box center [104, 187] width 10 height 10
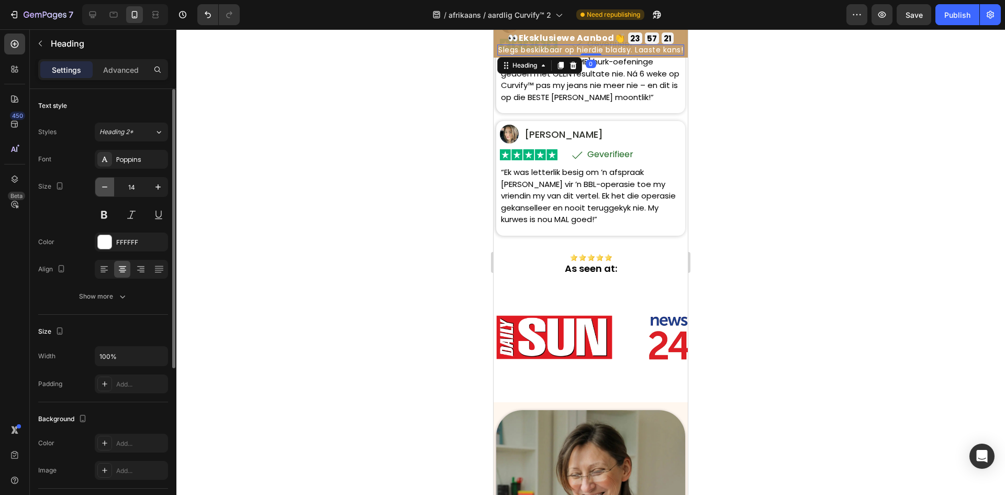
click at [103, 189] on icon "button" at bounding box center [104, 187] width 10 height 10
type input "13"
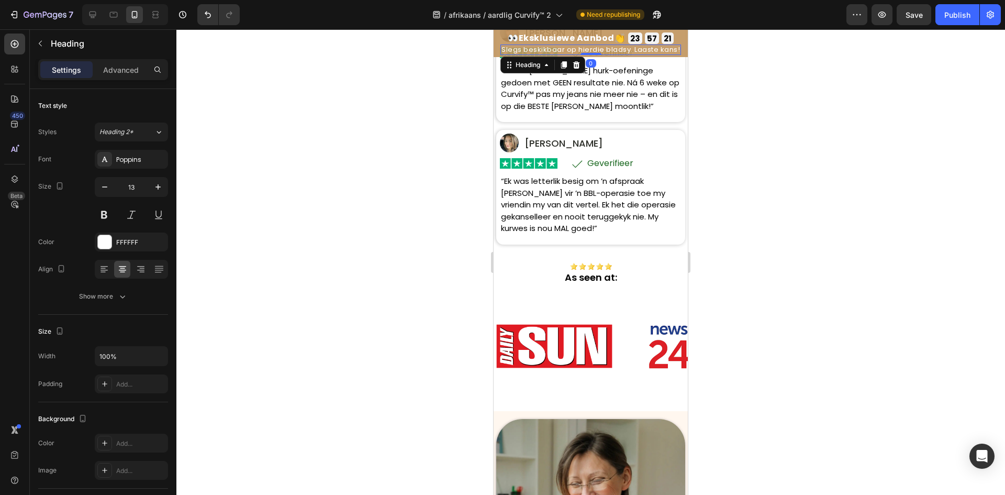
click at [232, 105] on div at bounding box center [590, 261] width 829 height 465
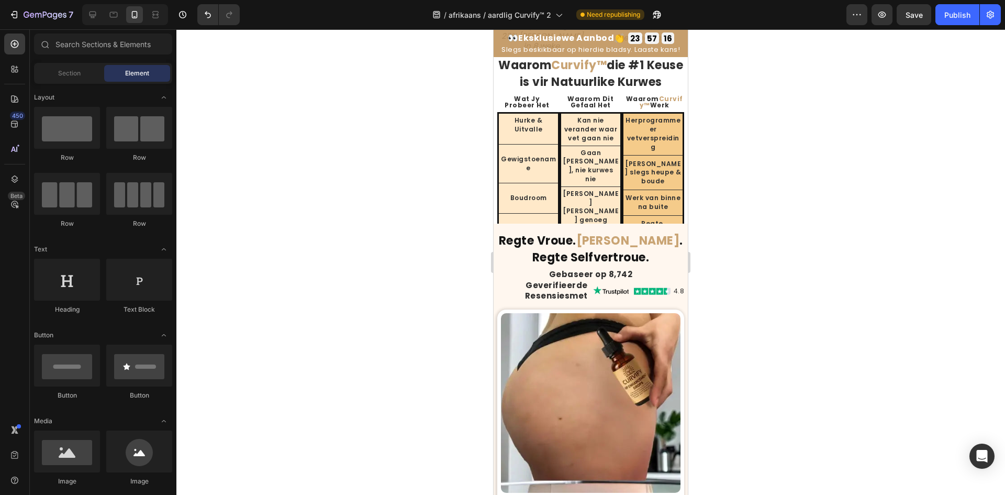
scroll to position [2827, 0]
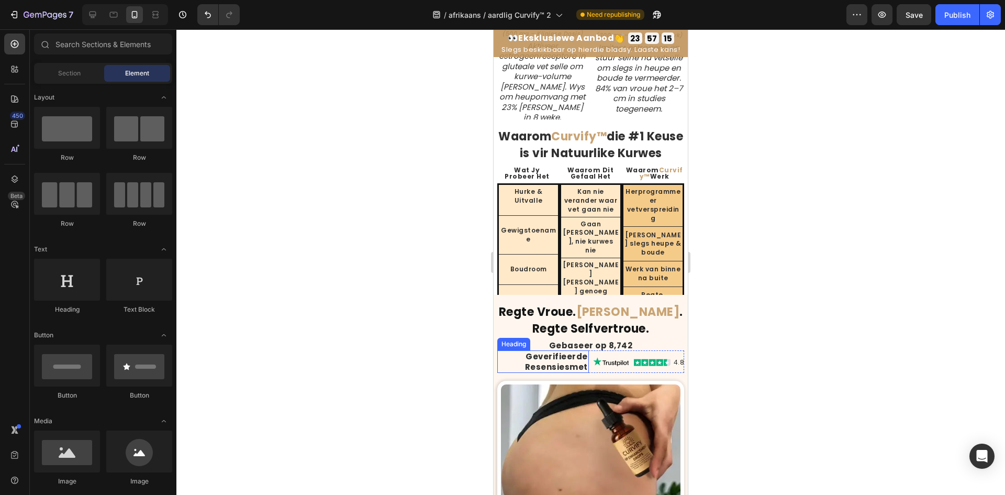
click at [560, 372] on strong "Geverifieerde Resensies" at bounding box center [556, 361] width 63 height 21
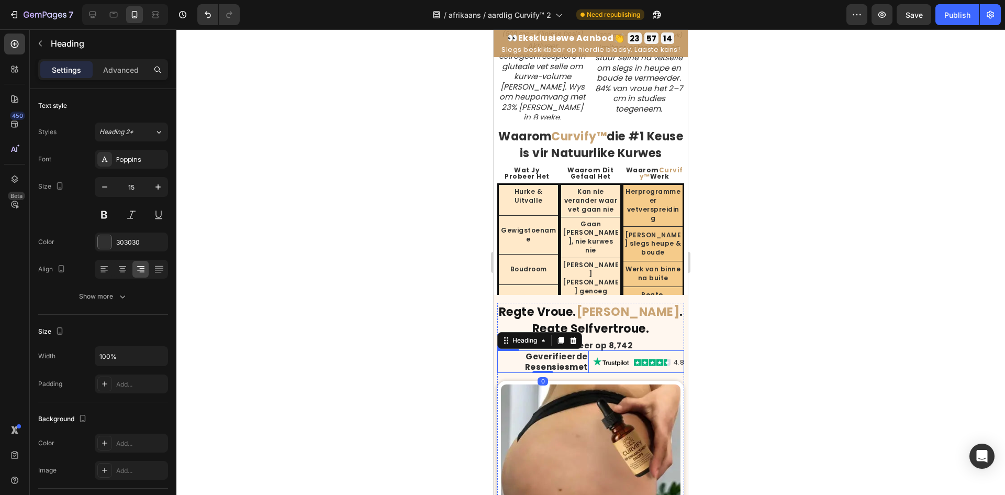
click at [617, 320] on strong "Regte Kurwes" at bounding box center [628, 312] width 104 height 16
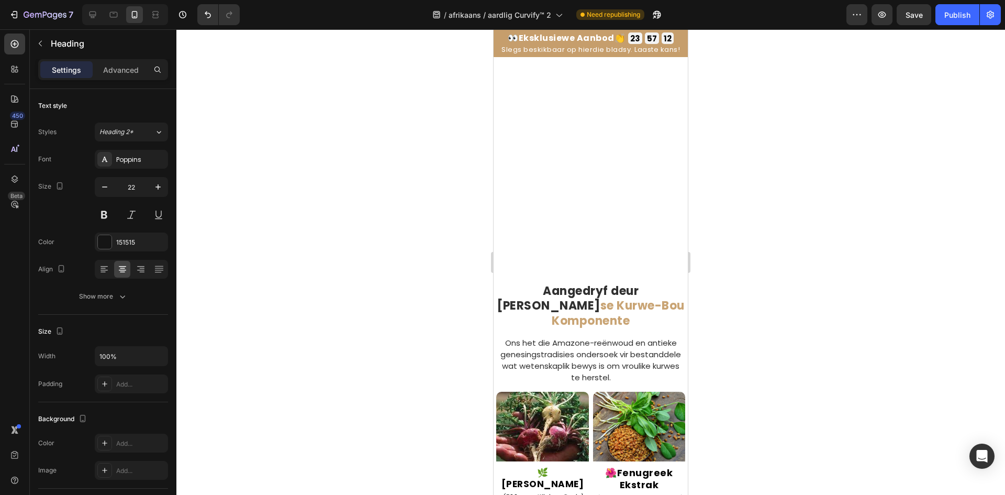
scroll to position [2670, 0]
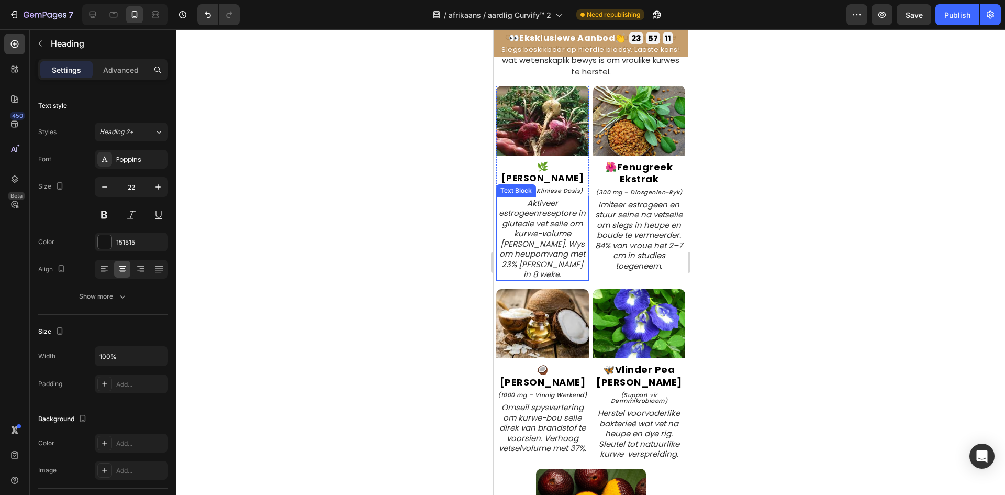
click at [535, 228] on icon "Aktiveer estrogeenreseptore in gluteale vet selle om kurwe-volume [PERSON_NAME]…" at bounding box center [542, 238] width 87 height 83
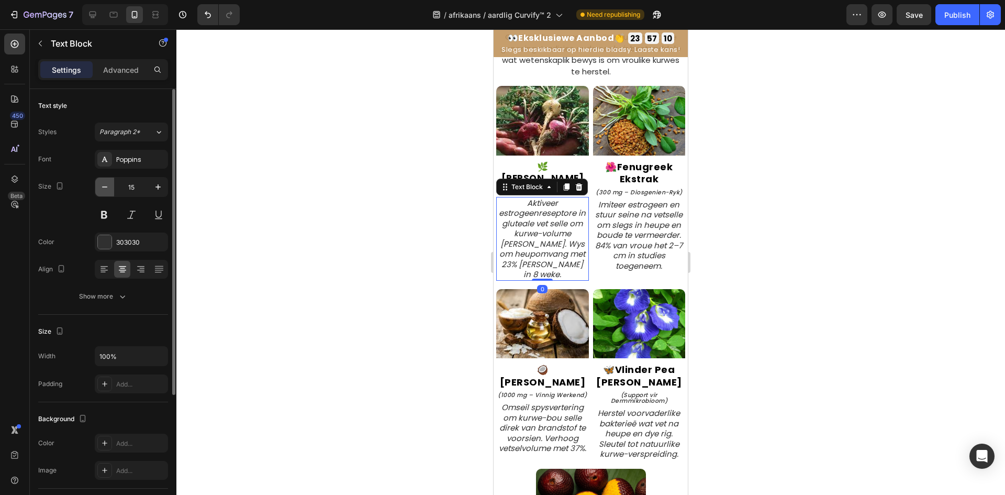
click at [102, 184] on icon "button" at bounding box center [104, 187] width 10 height 10
type input "14"
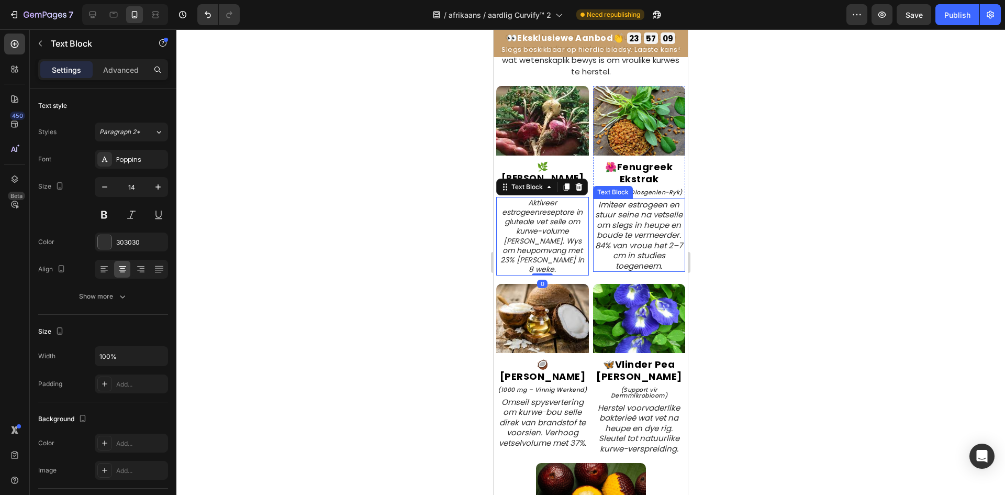
click at [631, 239] on icon "Imiteer estrogeen en stuur seine na vetselle om slegs in heupe en boude te verm…" at bounding box center [638, 235] width 87 height 72
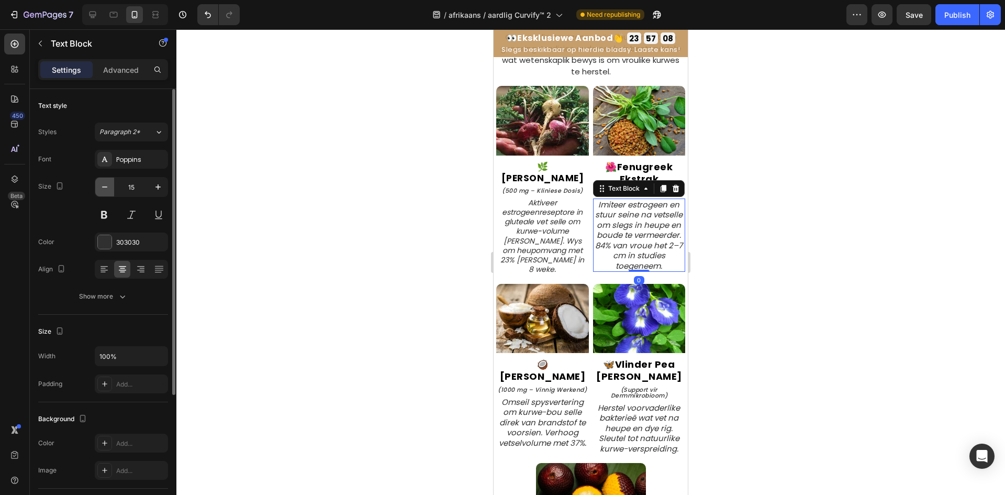
click at [104, 191] on icon "button" at bounding box center [104, 187] width 10 height 10
type input "14"
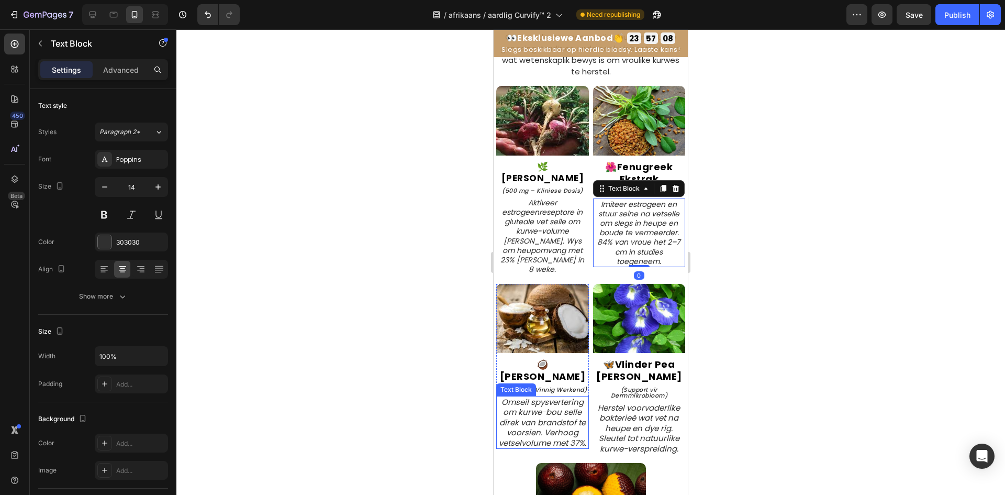
click at [561, 403] on icon "Omseil spysvertering om kurwe-bou selle direk van brandstof te voorsien. Verhoo…" at bounding box center [542, 422] width 87 height 52
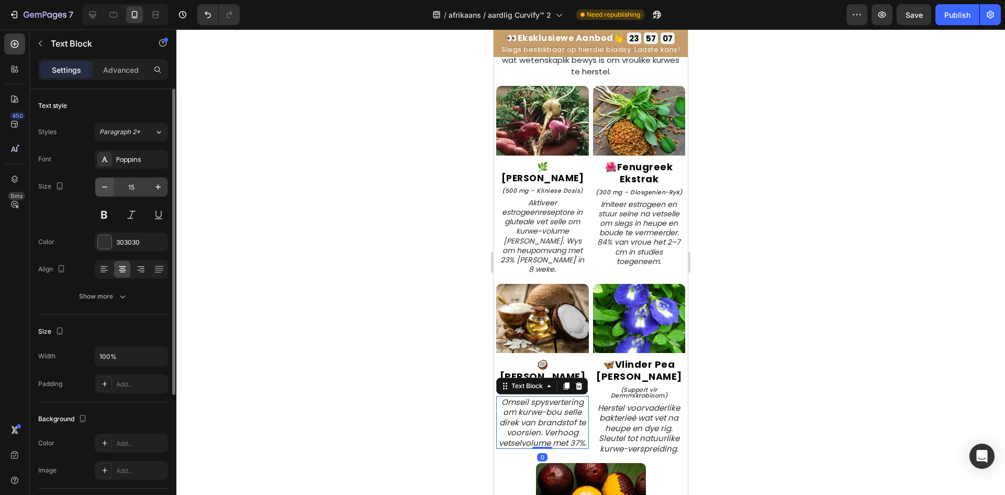
click at [100, 193] on button "button" at bounding box center [104, 186] width 19 height 19
type input "14"
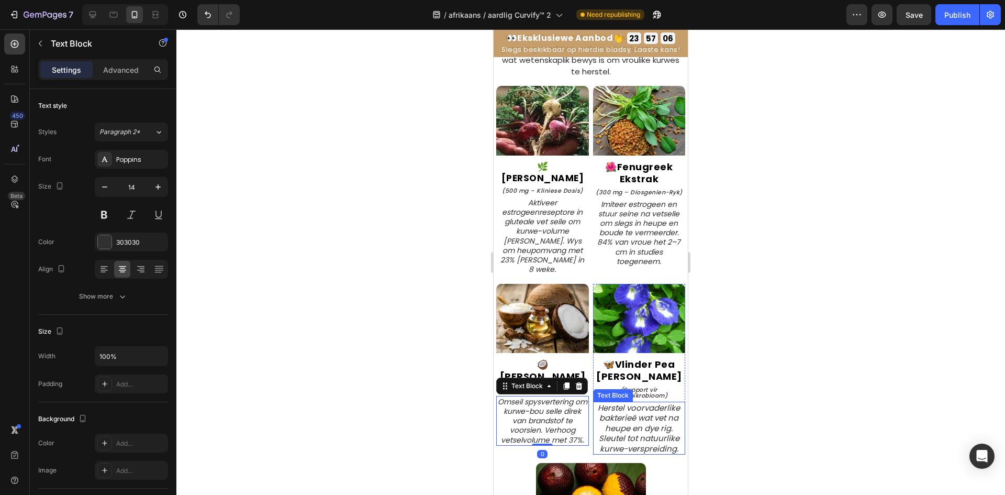
click at [630, 407] on icon "Herstel voorvaderlike bakterieë wat vet na heupe en dye rig. Sleutel tot natuur…" at bounding box center [639, 428] width 82 height 52
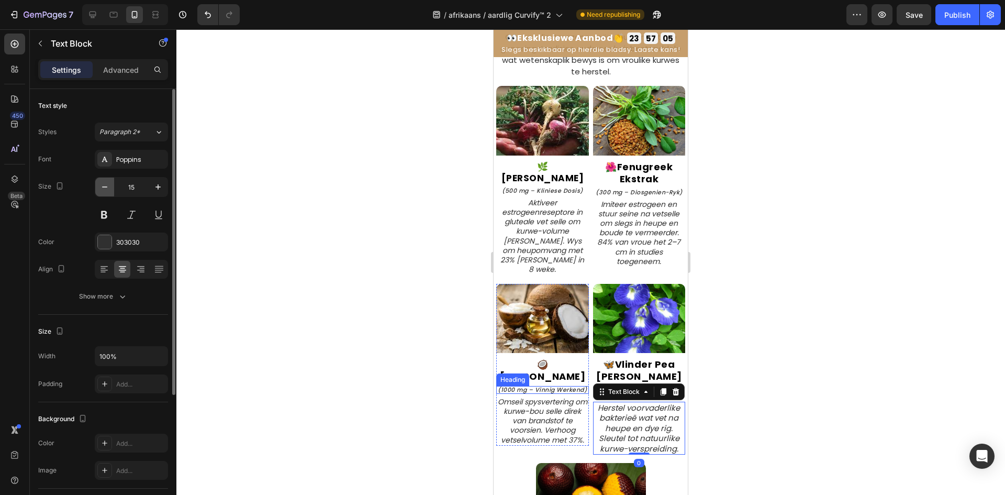
click at [96, 188] on button "button" at bounding box center [104, 186] width 19 height 19
type input "14"
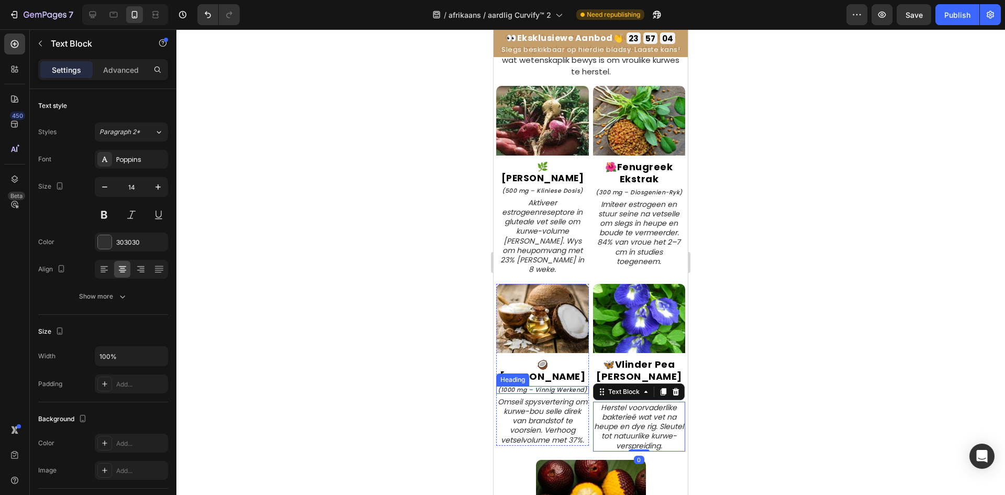
drag, startPoint x: 321, startPoint y: 247, endPoint x: 327, endPoint y: 247, distance: 5.8
click at [322, 247] on div at bounding box center [590, 261] width 829 height 465
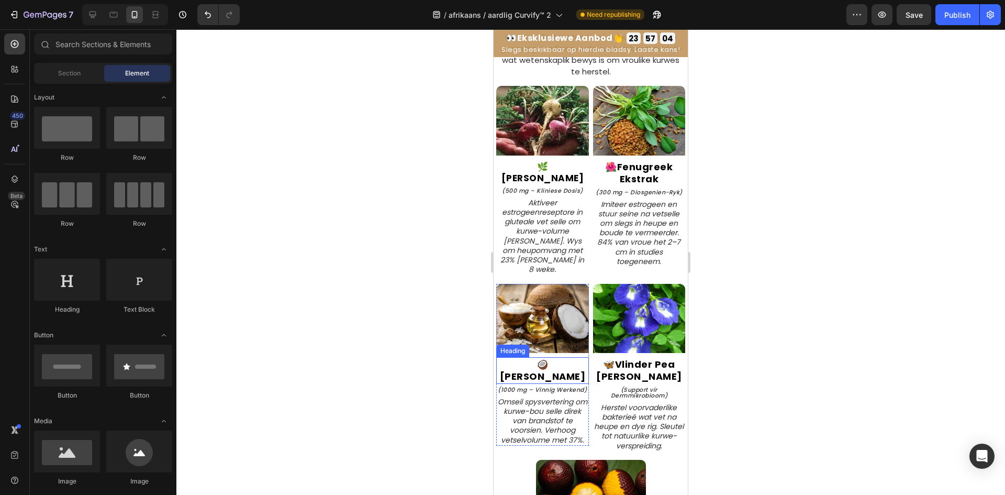
click at [544, 385] on icon "(1000 mg – Vinnig Werkend)" at bounding box center [542, 389] width 89 height 8
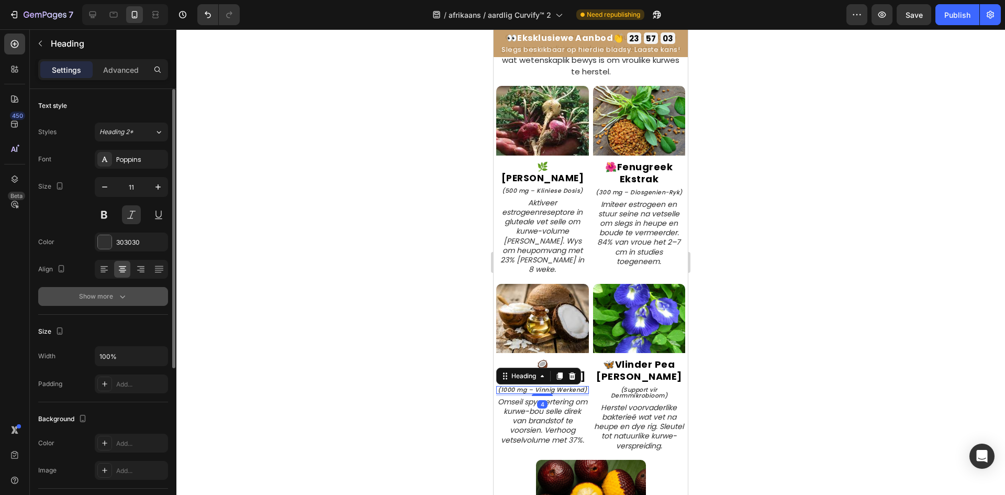
click at [117, 299] on icon "button" at bounding box center [122, 296] width 10 height 10
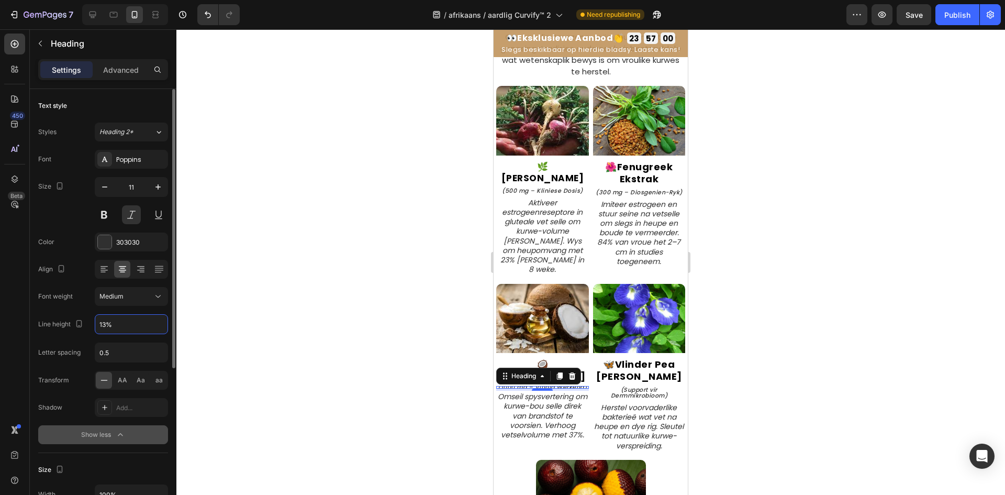
type input "130%"
click at [571, 186] on icon "(500 mg – Kliniese Dosis)" at bounding box center [542, 190] width 81 height 8
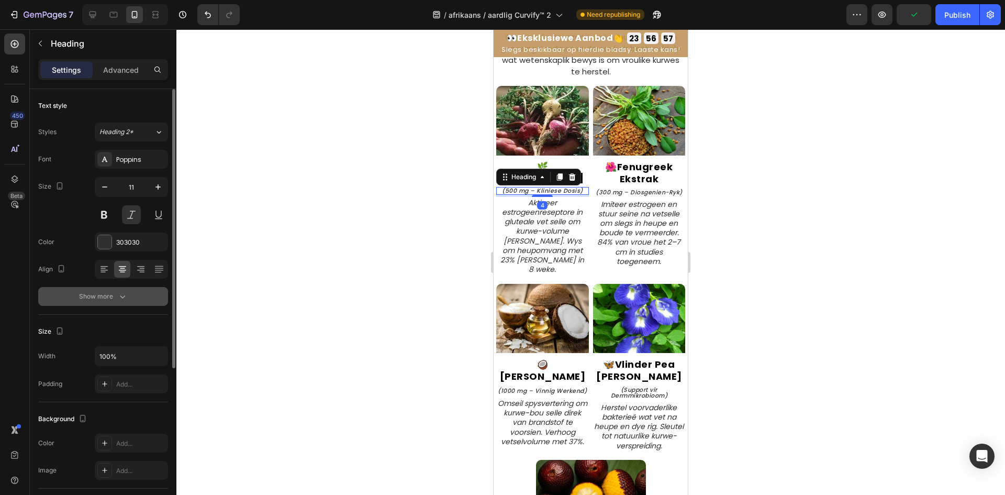
click at [101, 295] on div "Show more" at bounding box center [103, 296] width 49 height 10
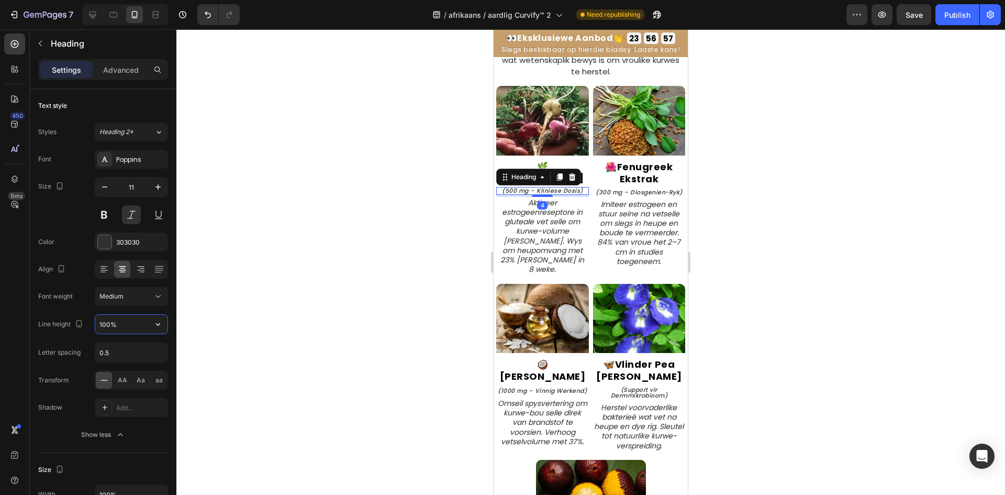
paste input "3"
type input "130%"
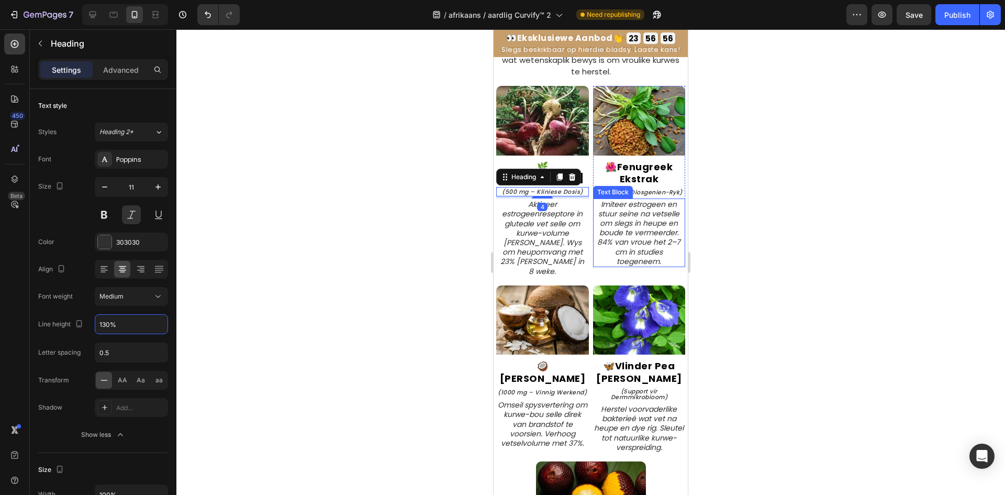
click at [645, 188] on h2 "(300 mg – Diosgenien-Ryk)" at bounding box center [639, 192] width 93 height 8
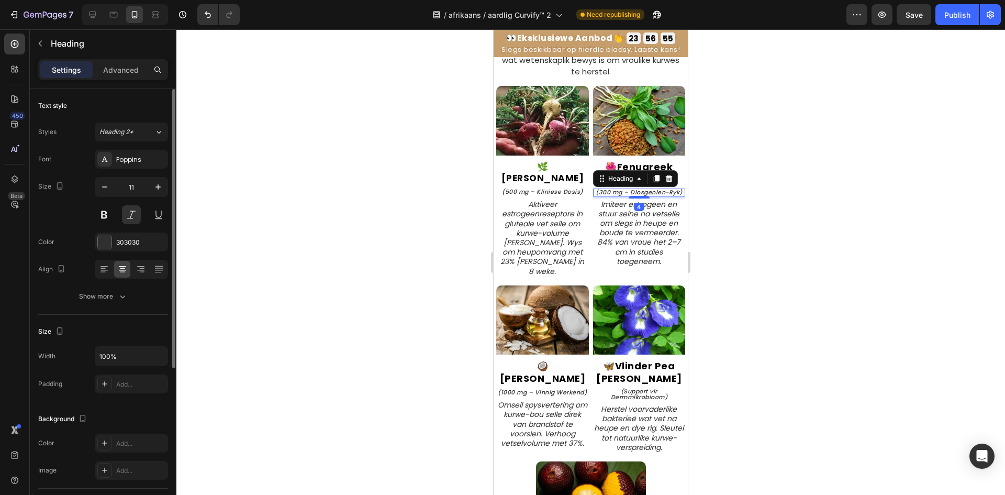
click at [109, 309] on div "Text style Styles Heading 2* Font Poppins Size 11 Color 303030 Align Show more" at bounding box center [103, 202] width 130 height 226
click at [120, 301] on icon "button" at bounding box center [122, 296] width 10 height 10
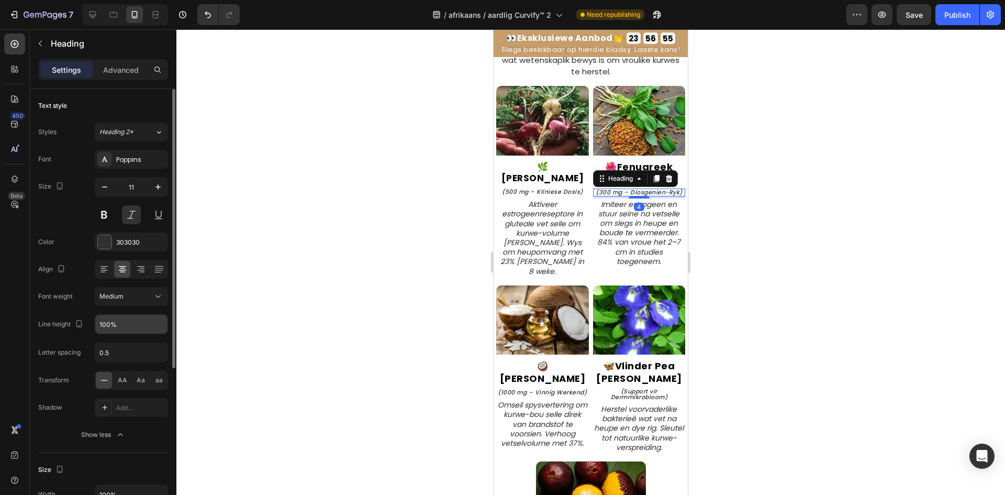
click at [112, 318] on input "100%" at bounding box center [131, 324] width 72 height 19
paste input "3"
type input "130%"
click at [634, 359] on strong "Vlinder Pea Blom" at bounding box center [639, 371] width 86 height 25
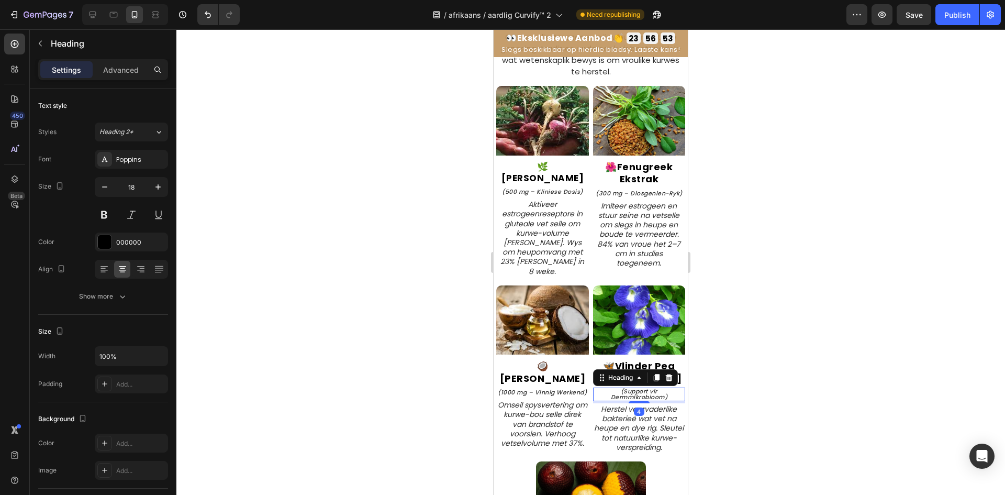
click at [620, 387] on icon "(Support vir Dermmikrobioom)" at bounding box center [639, 394] width 57 height 14
click at [111, 299] on div "Show more" at bounding box center [103, 296] width 49 height 10
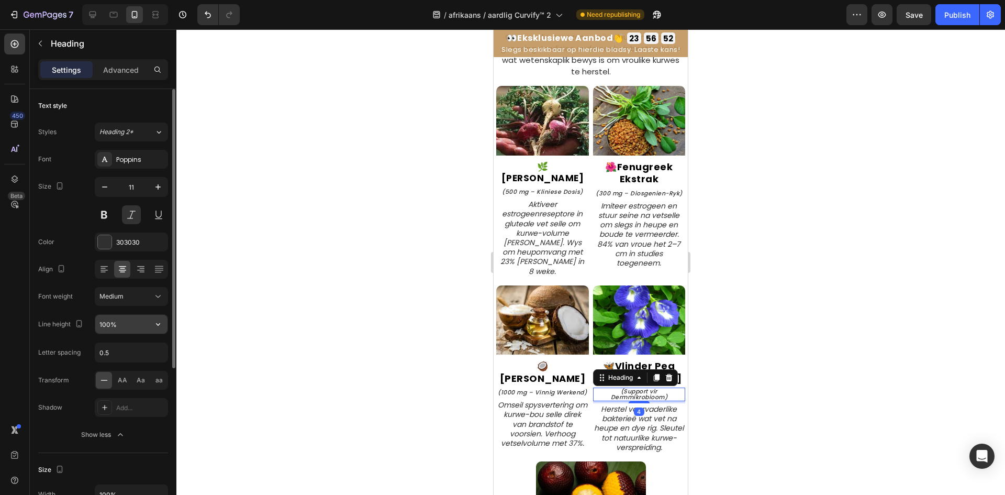
drag, startPoint x: 98, startPoint y: 313, endPoint x: 100, endPoint y: 319, distance: 6.0
click at [100, 319] on input "100%" at bounding box center [131, 324] width 72 height 19
paste input "3"
type input "130%"
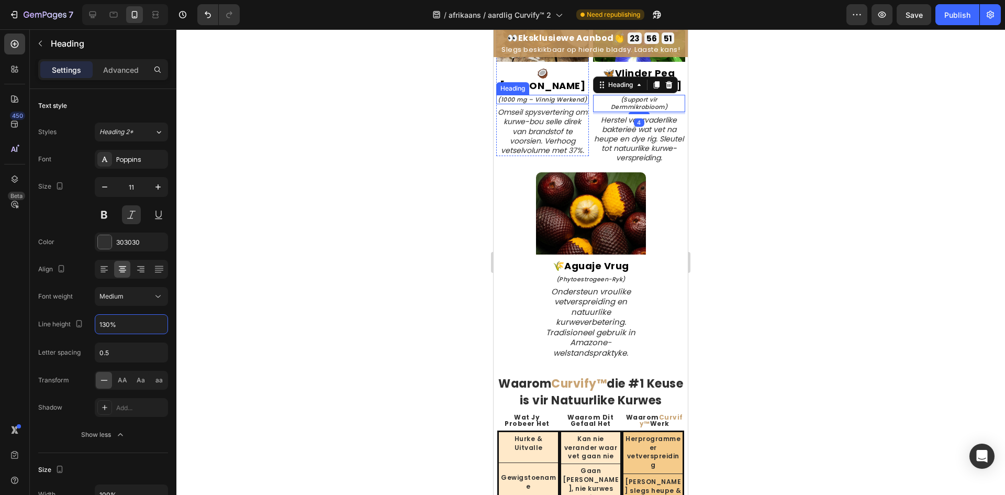
scroll to position [2984, 0]
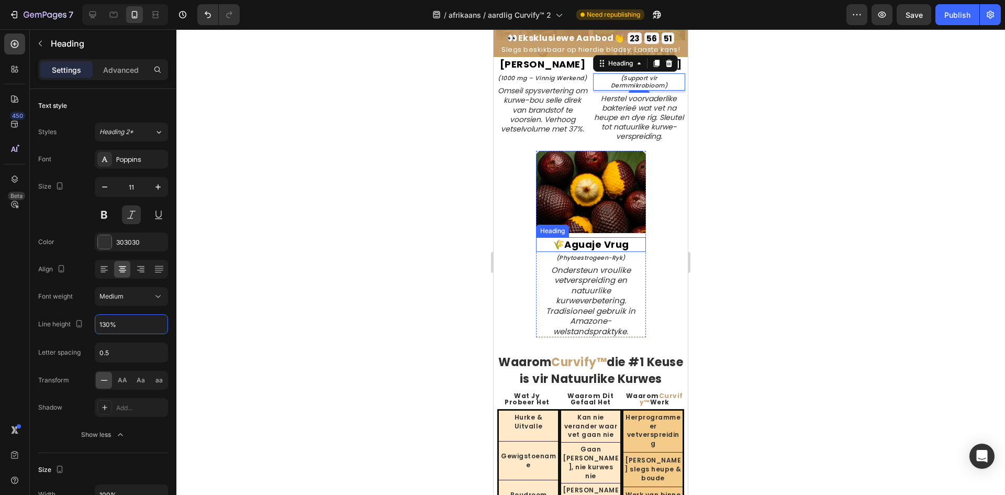
click at [584, 253] on icon "(Phytoestrogeen-Ryk)" at bounding box center [590, 257] width 69 height 8
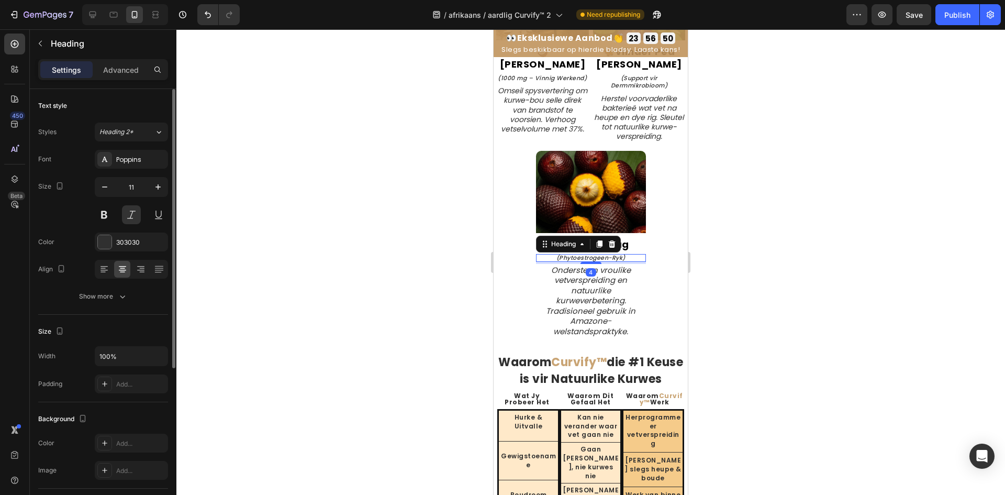
drag, startPoint x: 111, startPoint y: 299, endPoint x: 109, endPoint y: 312, distance: 13.7
click at [111, 300] on div "Show more" at bounding box center [103, 296] width 49 height 10
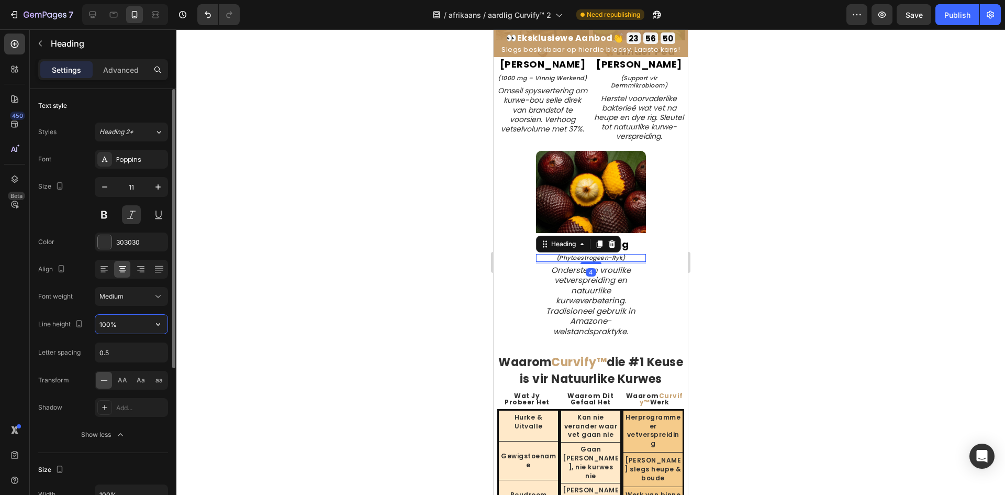
click at [108, 321] on input "100%" at bounding box center [131, 324] width 72 height 19
type input "130%"
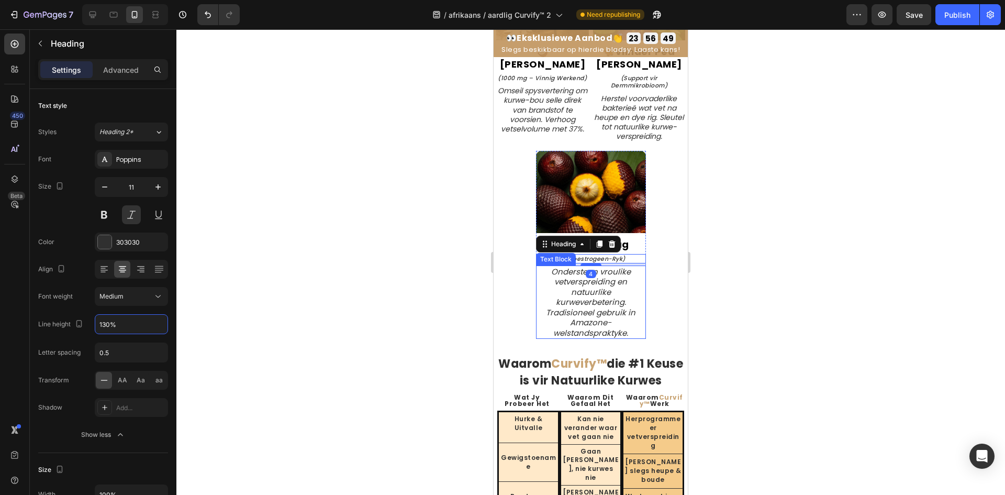
click at [602, 277] on icon "Ondersteun vroulike vetverspreiding en natuurlike kurweverbetering. Tradisionee…" at bounding box center [591, 302] width 90 height 72
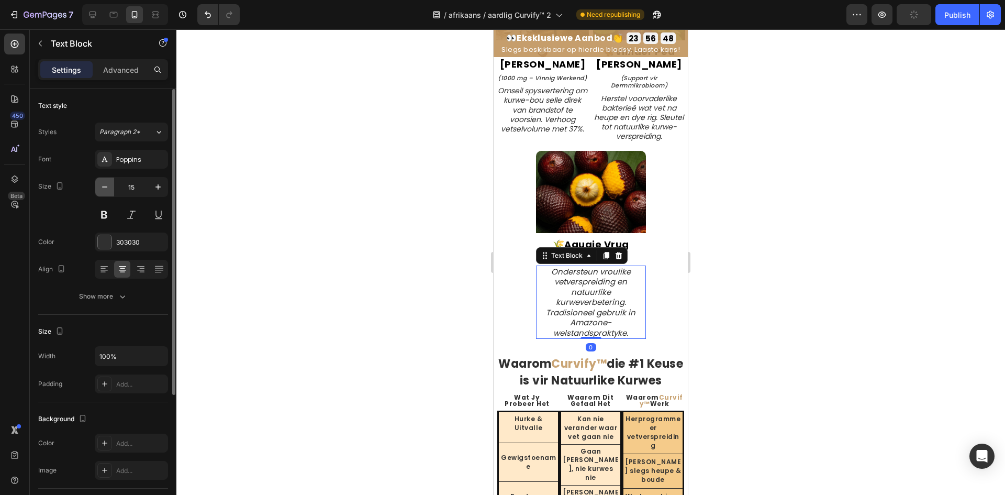
click at [99, 182] on button "button" at bounding box center [104, 186] width 19 height 19
click at [345, 237] on div at bounding box center [590, 261] width 829 height 465
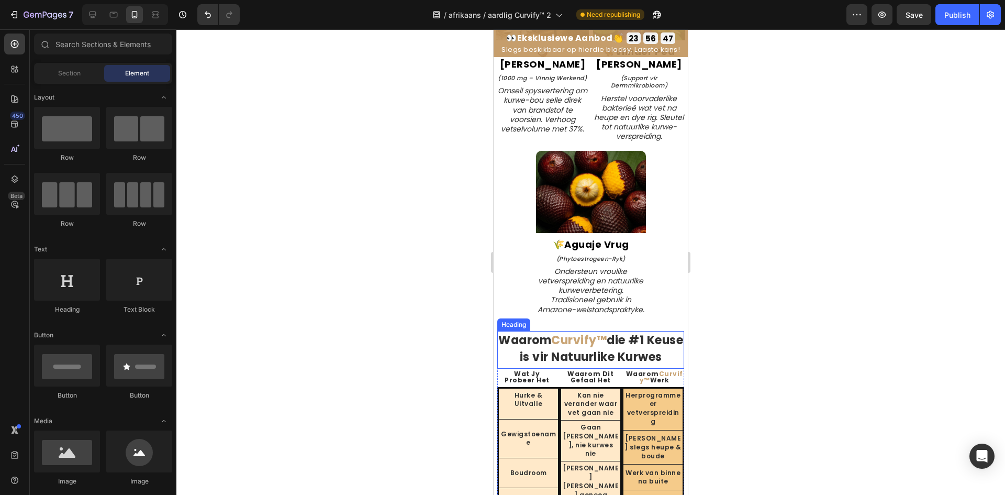
scroll to position [3141, 0]
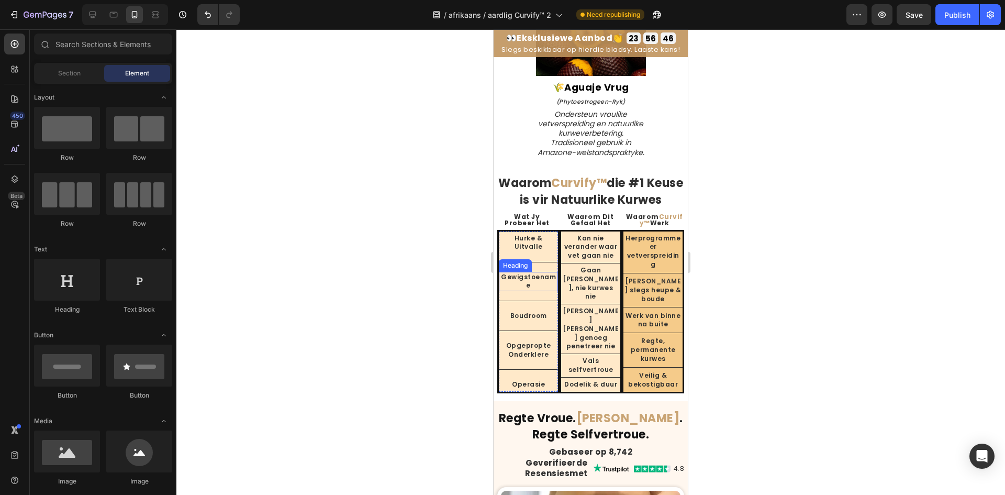
click at [537, 278] on h2 "Gewigstoename" at bounding box center [528, 282] width 59 height 20
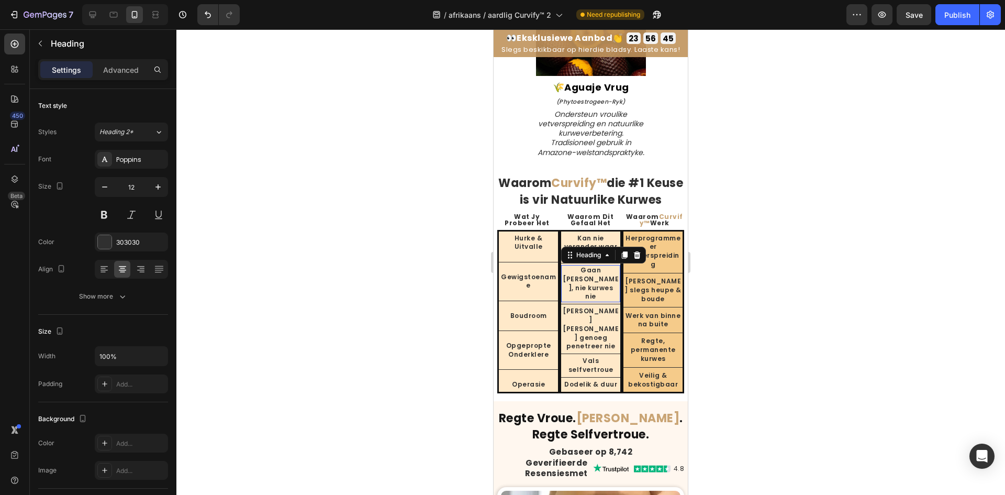
click at [587, 283] on h2 "Gaan na maag, nie kurwes nie" at bounding box center [590, 283] width 59 height 37
click at [526, 277] on h2 "Gewigstoename" at bounding box center [528, 282] width 59 height 20
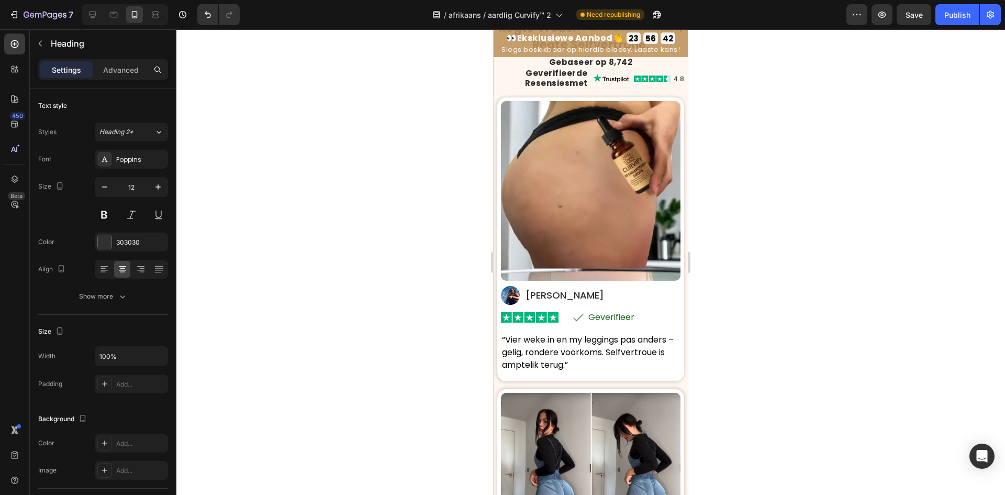
scroll to position [3455, 0]
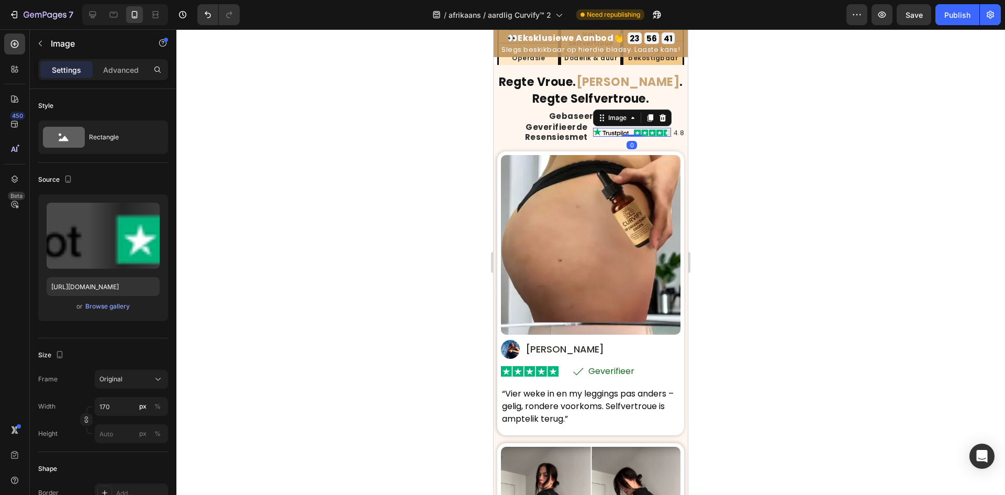
click at [615, 136] on img at bounding box center [632, 132] width 78 height 9
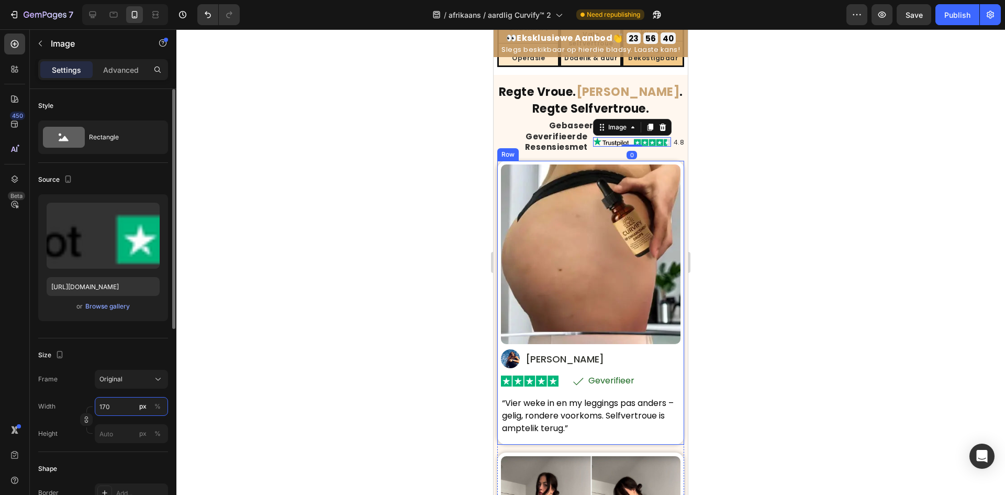
drag, startPoint x: 125, startPoint y: 400, endPoint x: 129, endPoint y: 394, distance: 7.3
click at [125, 400] on input "170" at bounding box center [131, 406] width 73 height 19
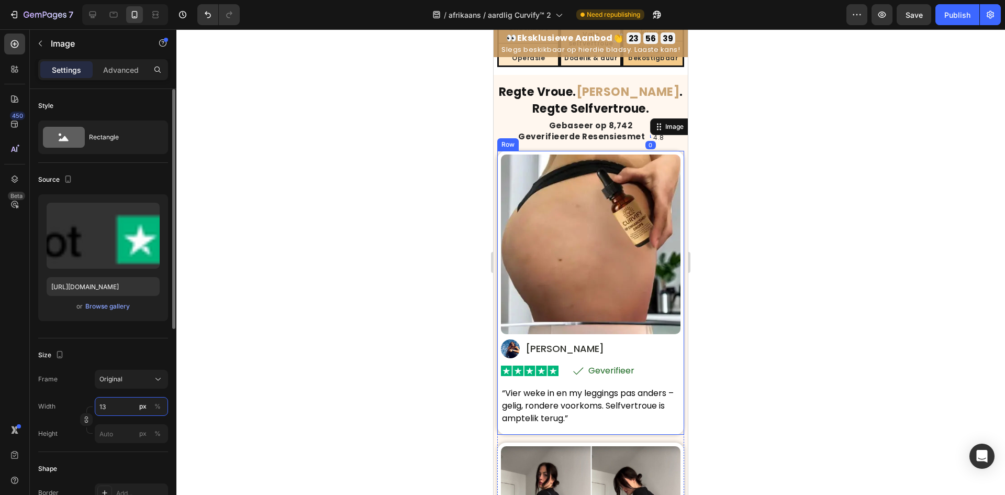
type input "130"
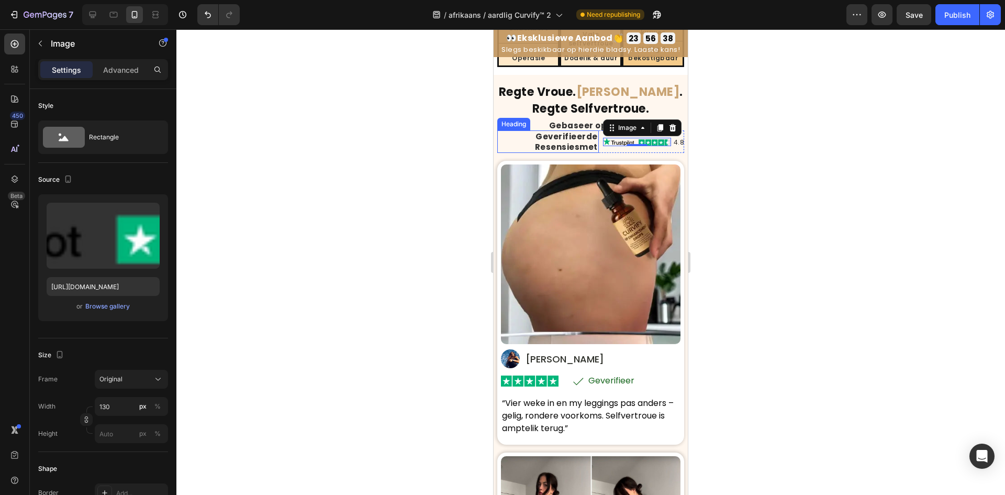
click at [548, 131] on strong "Geverifieerde Resensies" at bounding box center [566, 141] width 63 height 21
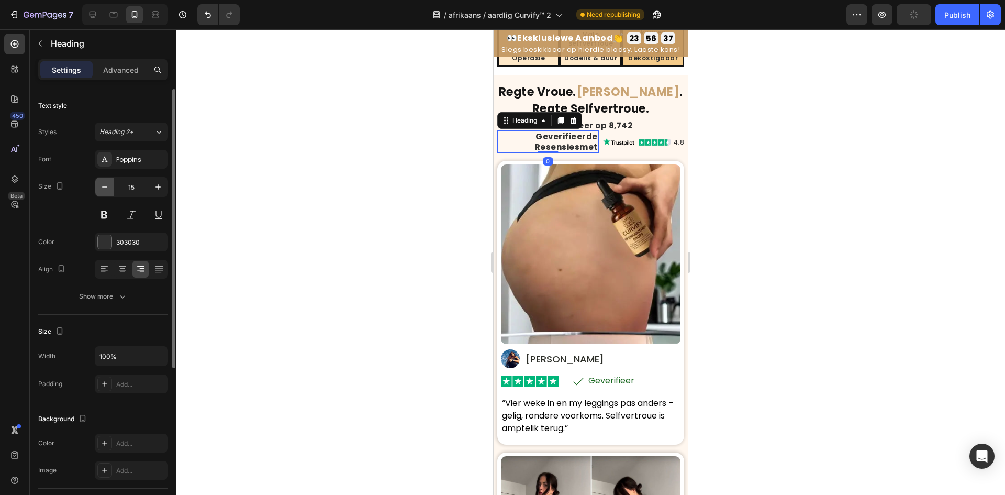
click at [98, 194] on button "button" at bounding box center [104, 186] width 19 height 19
click at [98, 193] on button "button" at bounding box center [104, 186] width 19 height 19
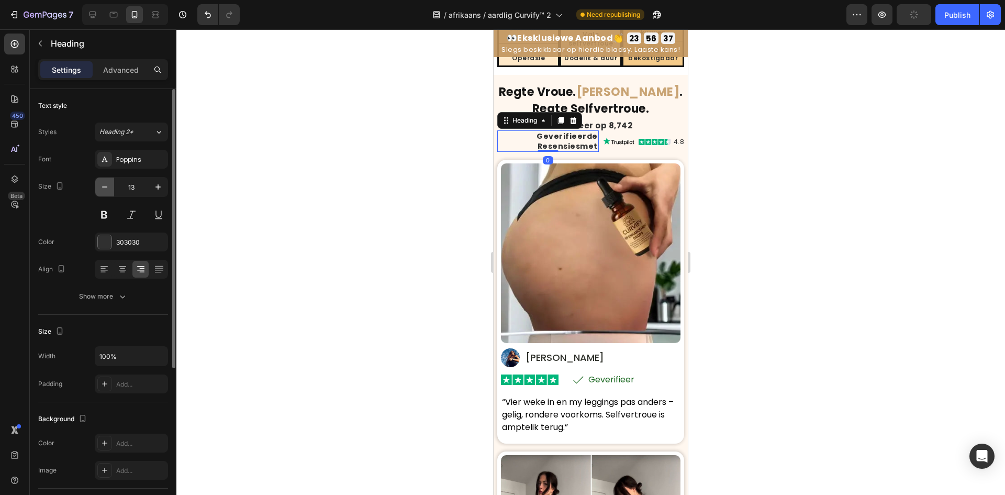
click at [103, 189] on icon "button" at bounding box center [104, 187] width 10 height 10
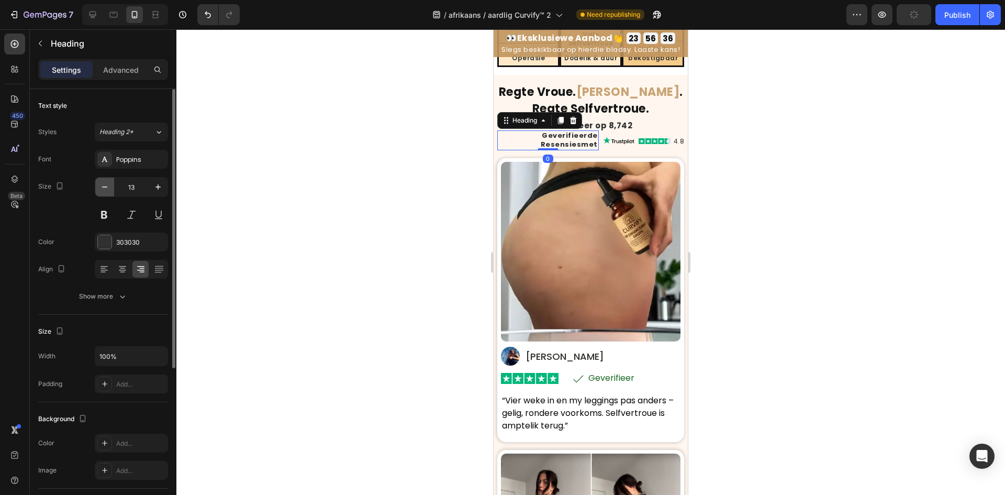
click at [103, 189] on icon "button" at bounding box center [104, 187] width 10 height 10
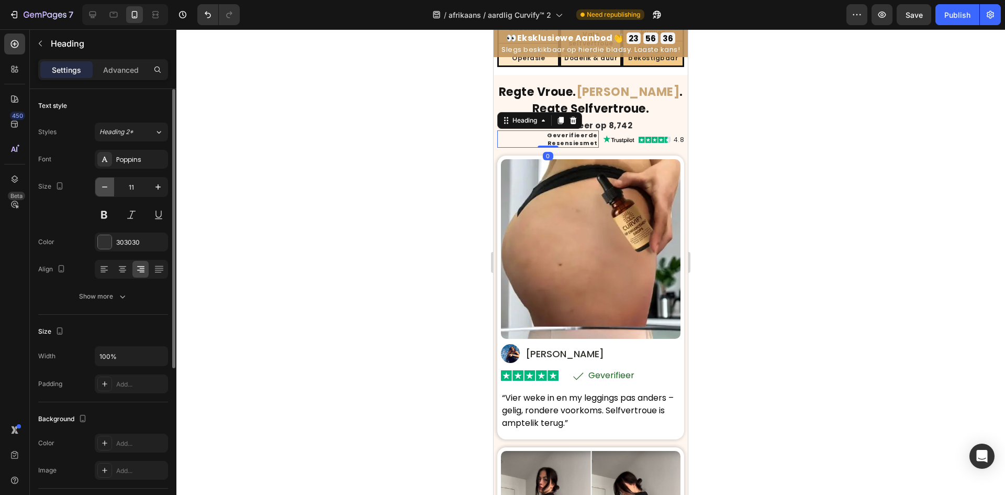
click at [104, 189] on icon "button" at bounding box center [104, 187] width 10 height 10
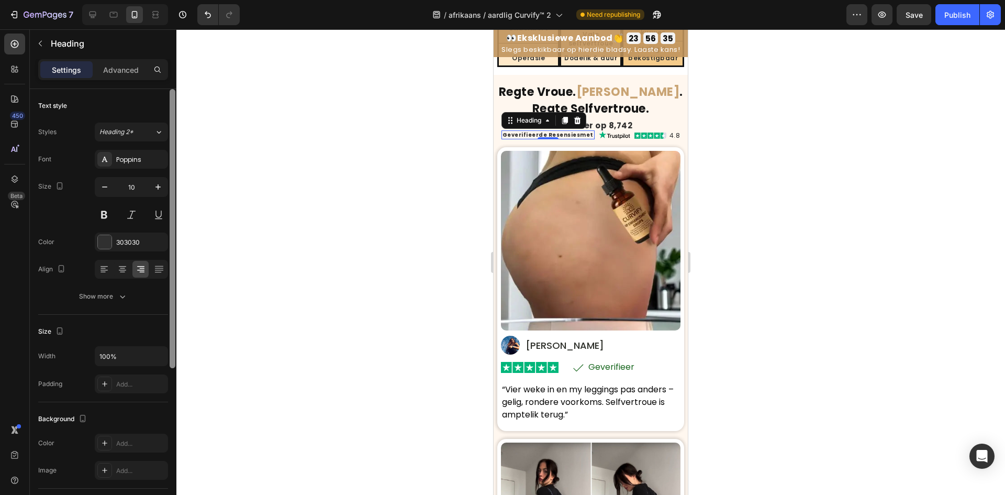
click at [172, 187] on div at bounding box center [173, 228] width 6 height 279
click at [162, 188] on icon "button" at bounding box center [158, 187] width 10 height 10
type input "11"
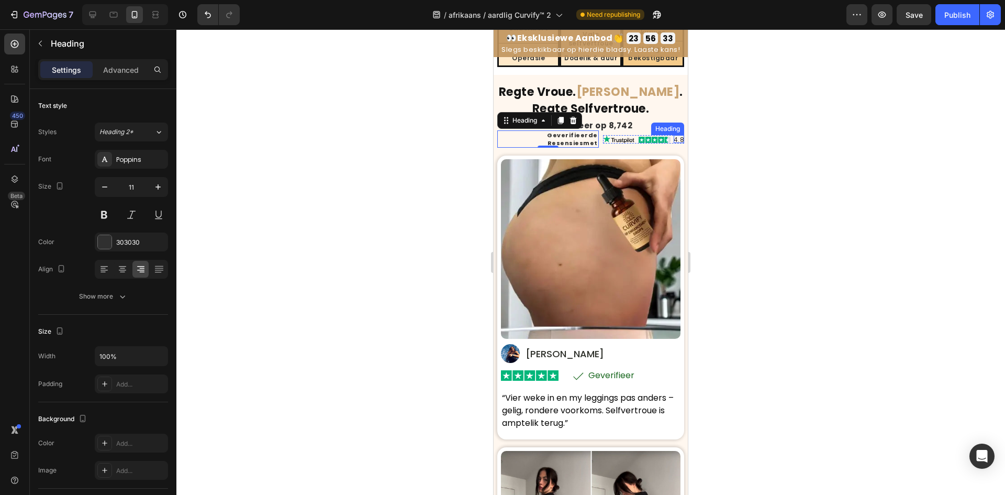
click at [674, 135] on h2 "4.8" at bounding box center [679, 139] width 11 height 8
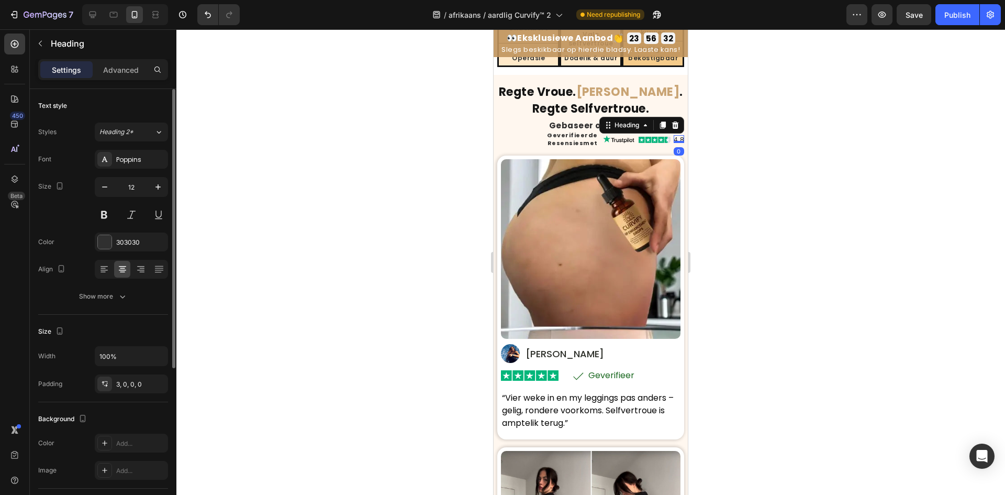
drag, startPoint x: 105, startPoint y: 186, endPoint x: 134, endPoint y: 171, distance: 32.5
click at [106, 186] on icon "button" at bounding box center [104, 187] width 10 height 10
type input "11"
click at [647, 135] on img at bounding box center [639, 139] width 68 height 8
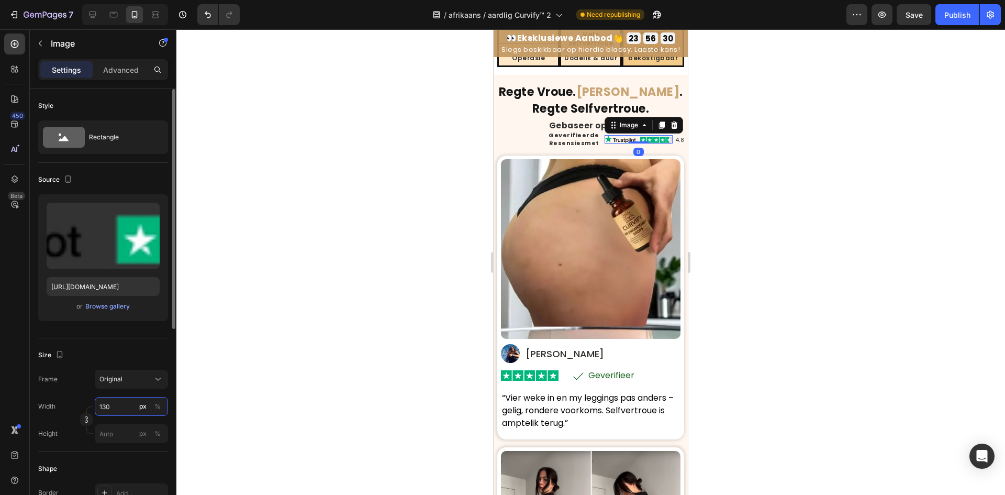
click at [114, 399] on input "130" at bounding box center [131, 406] width 73 height 19
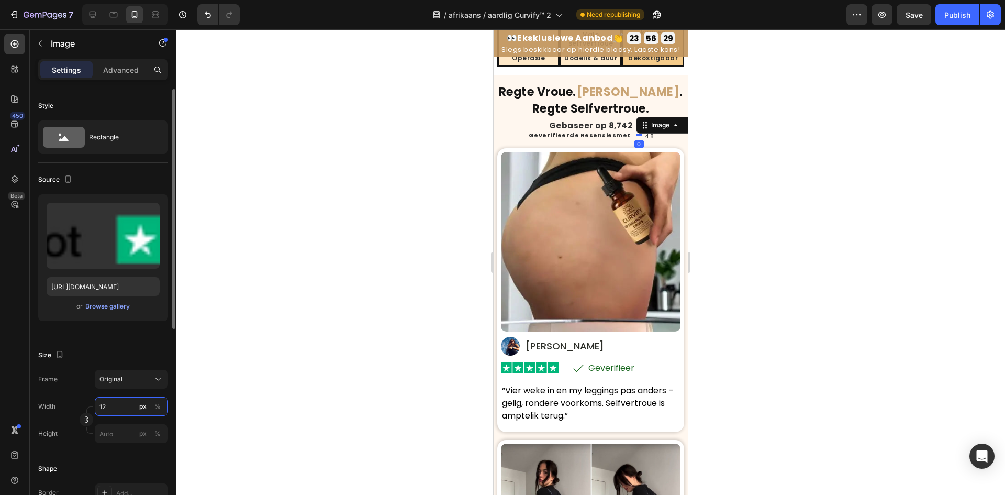
type input "120"
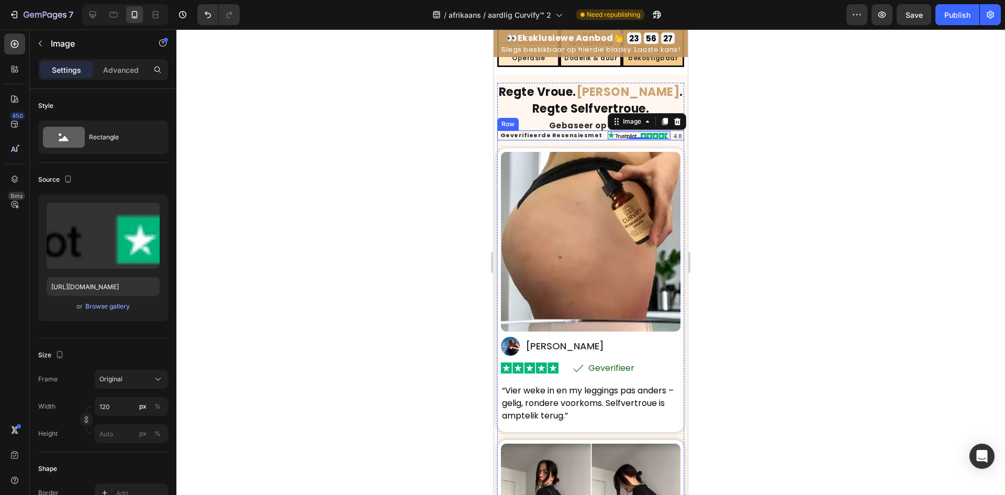
click at [595, 130] on div "Geverifieerde Resensies met Heading Image 0 4.8 Heading Row Row" at bounding box center [590, 134] width 187 height 9
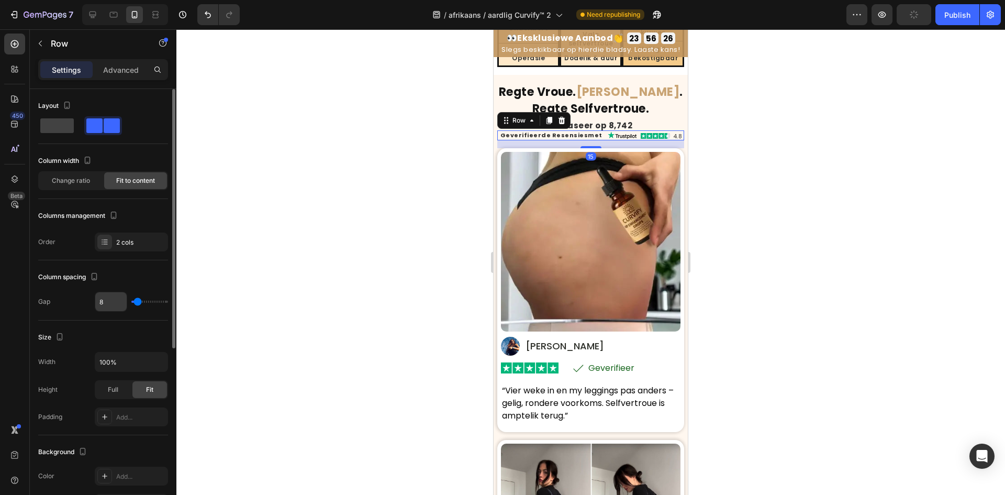
click at [103, 307] on input "8" at bounding box center [110, 301] width 31 height 19
type input "5"
click at [232, 245] on div at bounding box center [590, 261] width 829 height 465
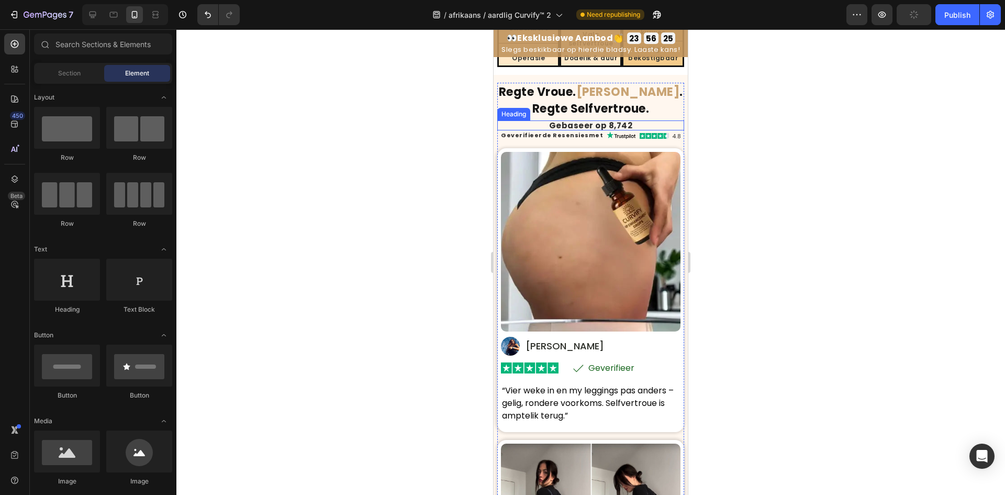
drag, startPoint x: 617, startPoint y: 113, endPoint x: 588, endPoint y: 114, distance: 28.3
click at [617, 120] on h2 "Gebaseer op 8,742" at bounding box center [590, 125] width 187 height 10
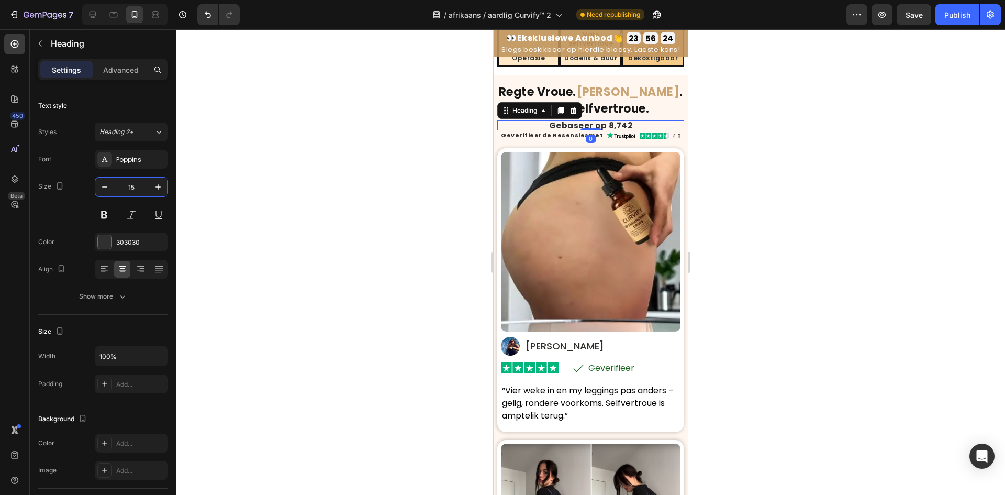
drag, startPoint x: 130, startPoint y: 189, endPoint x: 350, endPoint y: 166, distance: 221.0
click at [131, 189] on input "15" at bounding box center [131, 186] width 35 height 19
type input "12"
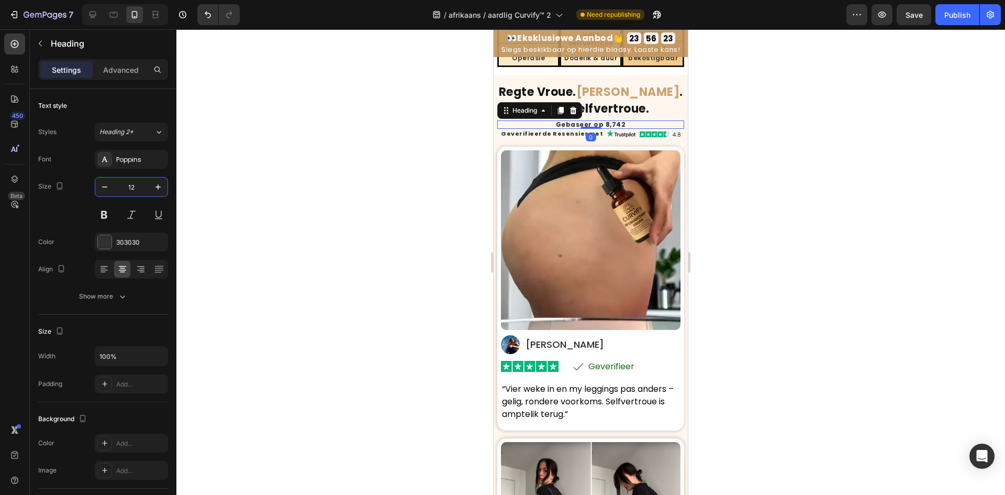
click at [375, 165] on div at bounding box center [590, 261] width 829 height 465
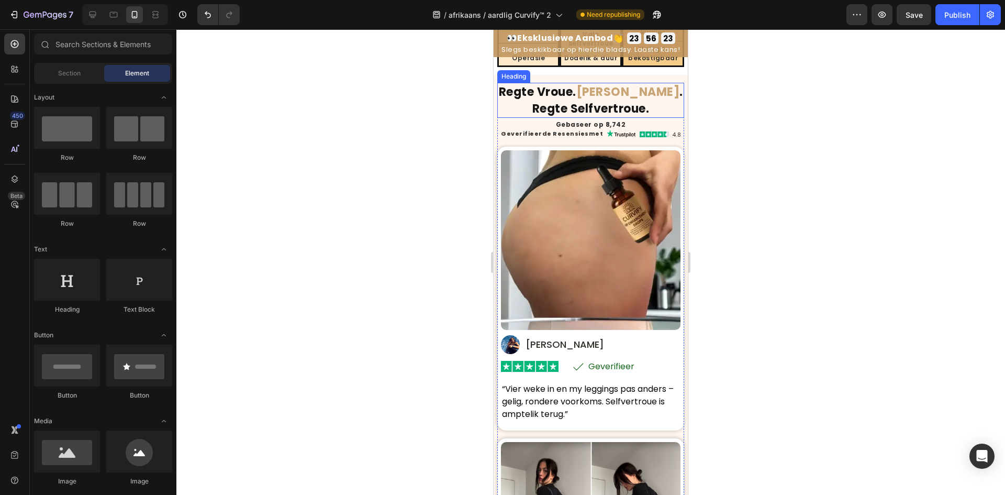
click at [606, 85] on strong "Regte Kurwes" at bounding box center [628, 92] width 104 height 16
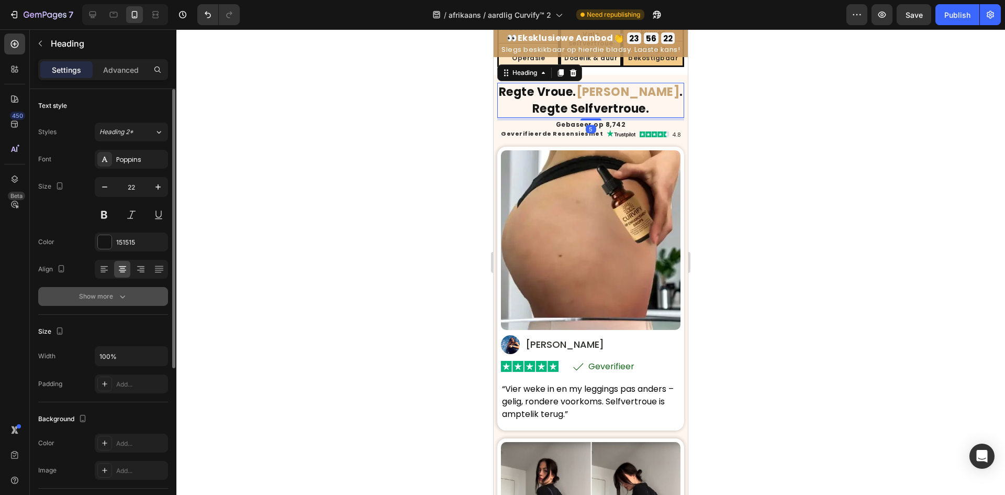
click at [96, 298] on div "Show more" at bounding box center [103, 296] width 49 height 10
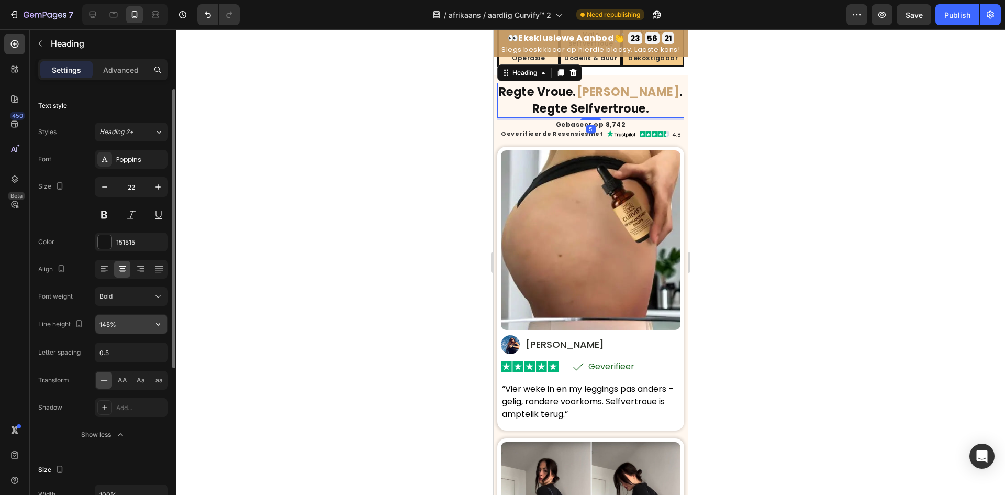
click at [110, 325] on input "145%" at bounding box center [131, 324] width 72 height 19
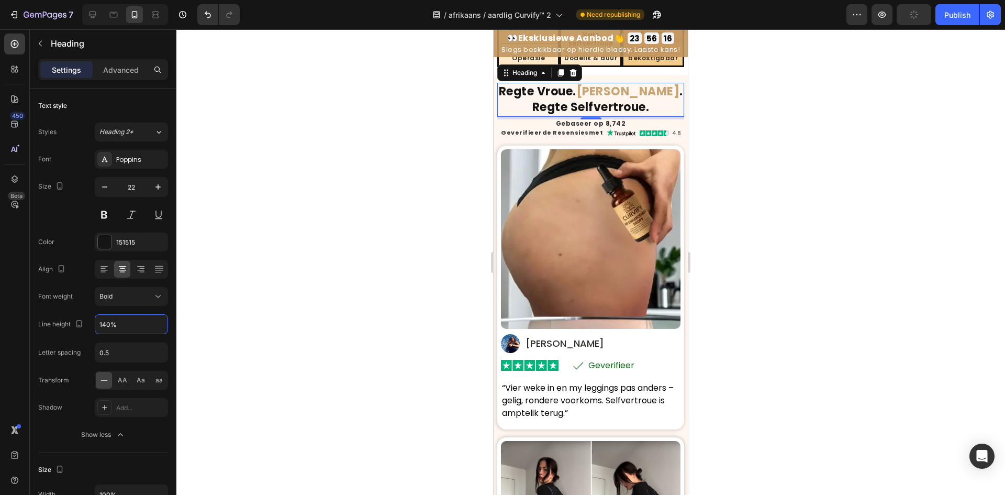
type input "140%"
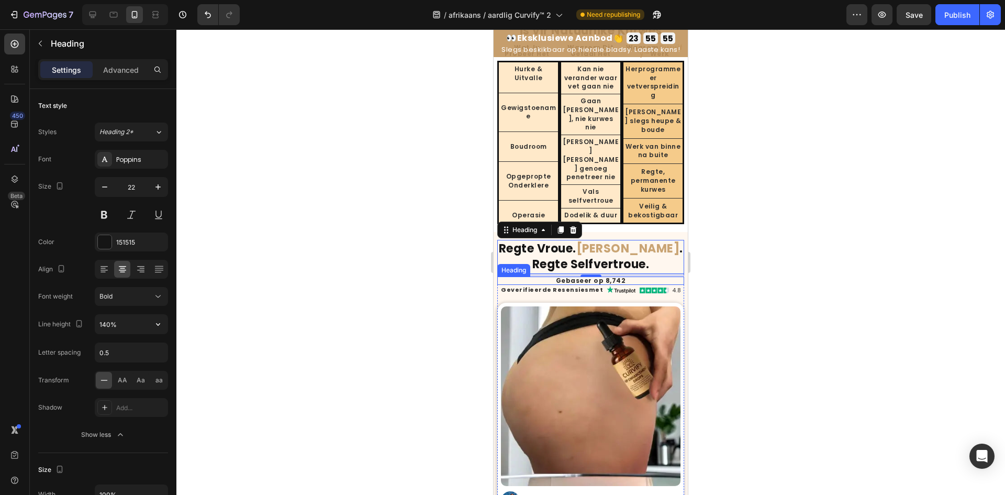
click at [575, 276] on h2 "Gebaseer op 8,742" at bounding box center [590, 280] width 187 height 8
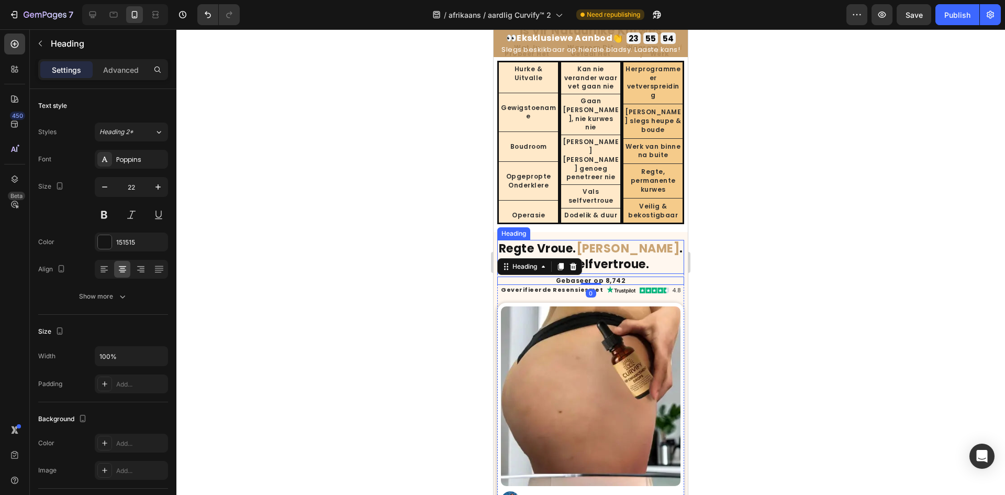
click at [610, 249] on strong ". Regte Selfvertroue." at bounding box center [607, 256] width 151 height 32
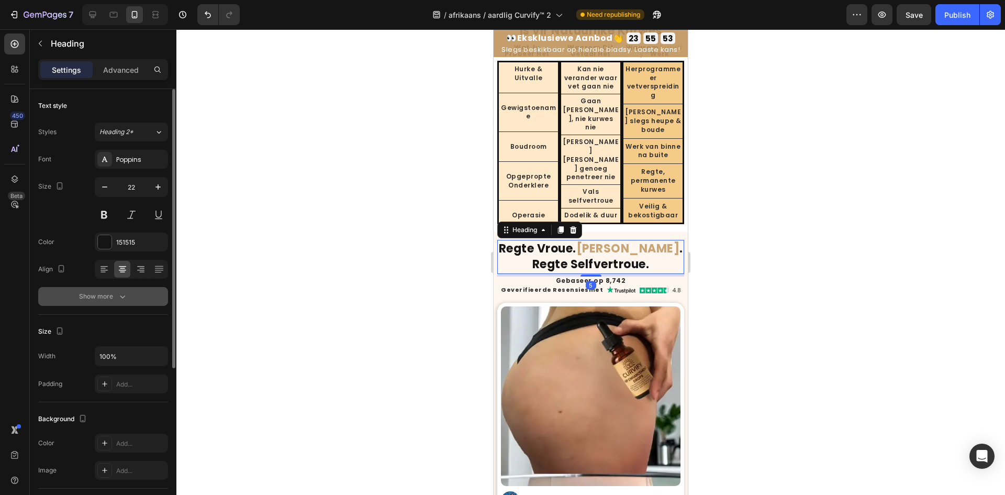
click at [88, 288] on button "Show more" at bounding box center [103, 296] width 130 height 19
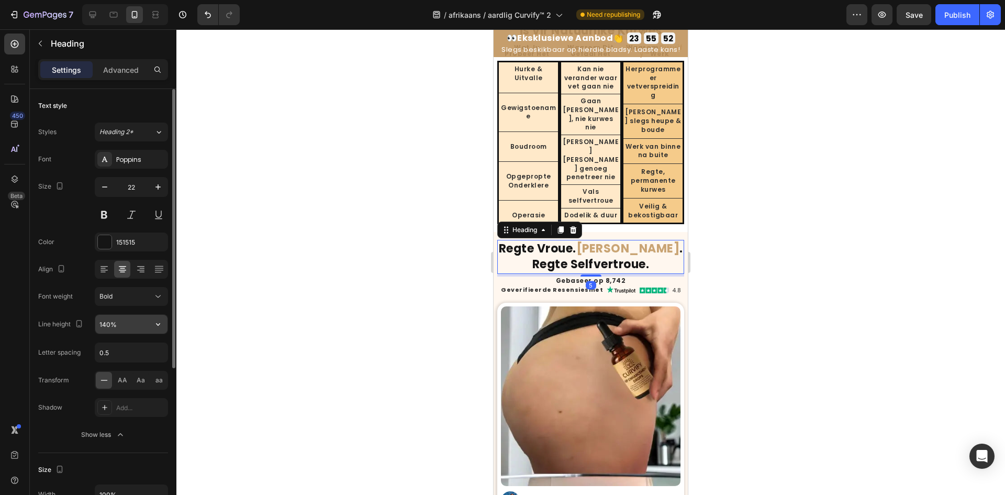
click at [109, 330] on input "140%" at bounding box center [131, 324] width 72 height 19
type input "130%"
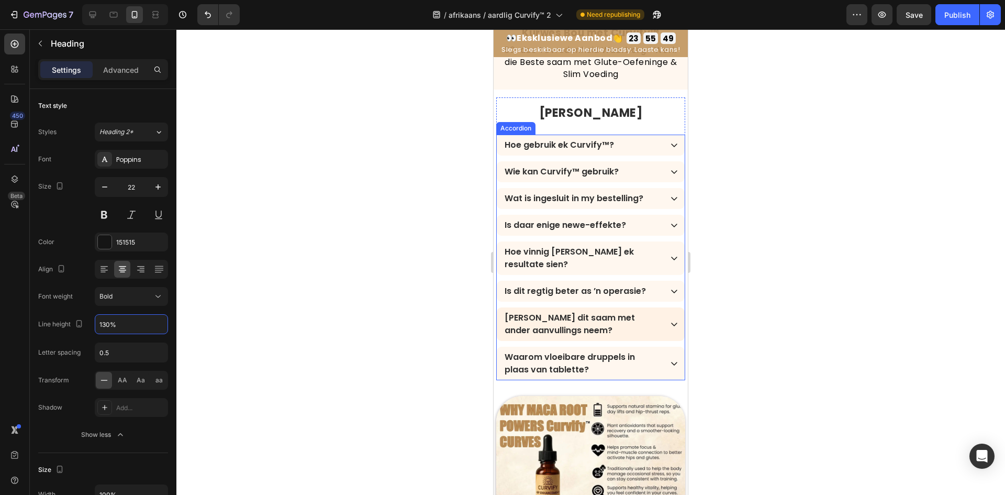
scroll to position [4240, 0]
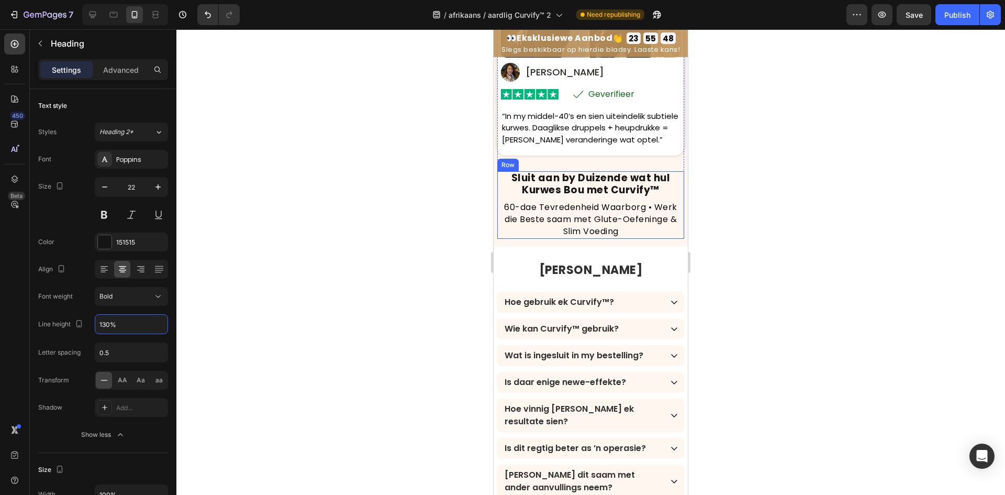
click at [603, 176] on strong "Sluit aan by Duizende wat hul Kurwes Bou met Curvify™" at bounding box center [590, 184] width 159 height 26
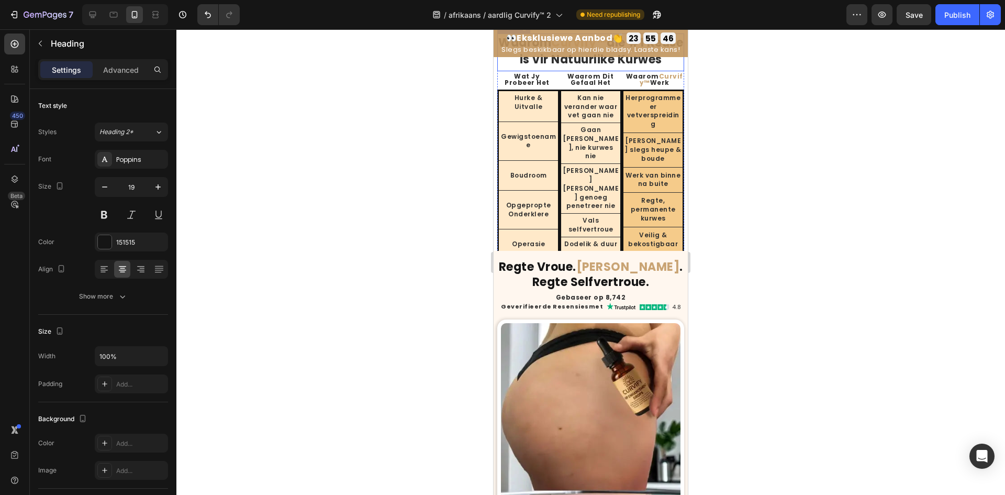
scroll to position [3141, 0]
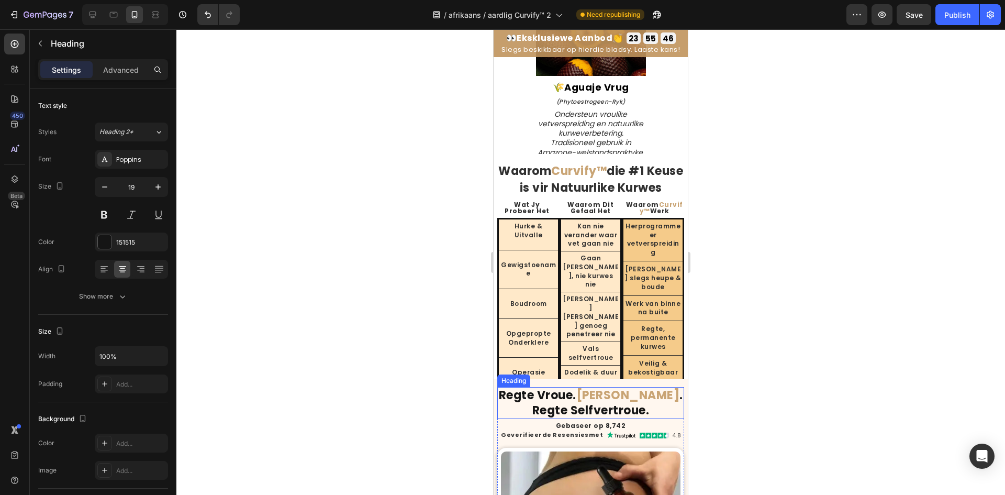
click at [585, 405] on strong ". Regte Selfvertroue." at bounding box center [607, 402] width 151 height 31
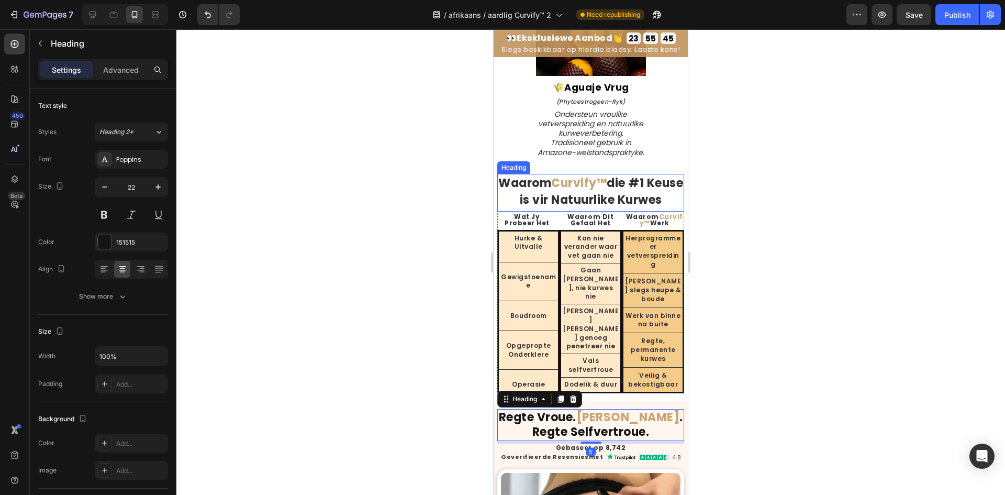
click at [633, 196] on h2 "Waarom Curvify™ die #1 Keuse is vir Natuurlike Kurwes" at bounding box center [590, 193] width 187 height 38
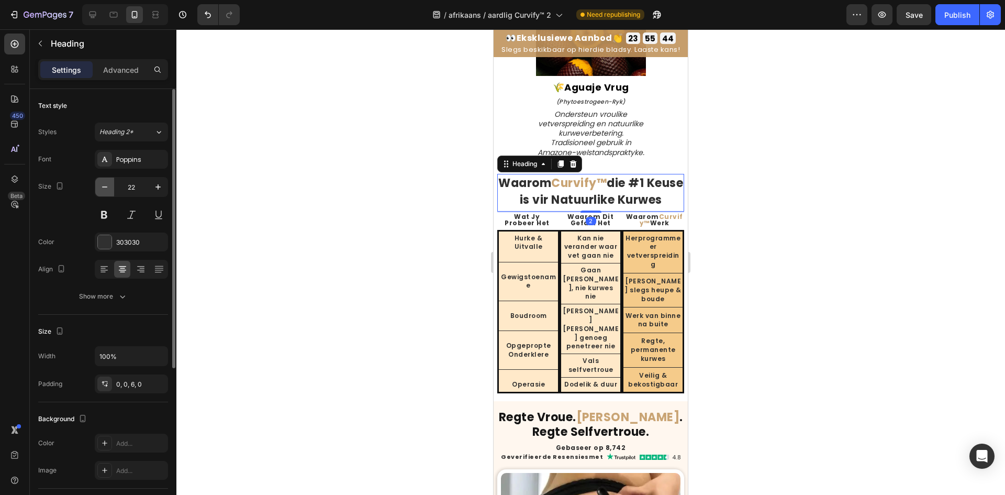
click at [104, 185] on icon "button" at bounding box center [104, 187] width 10 height 10
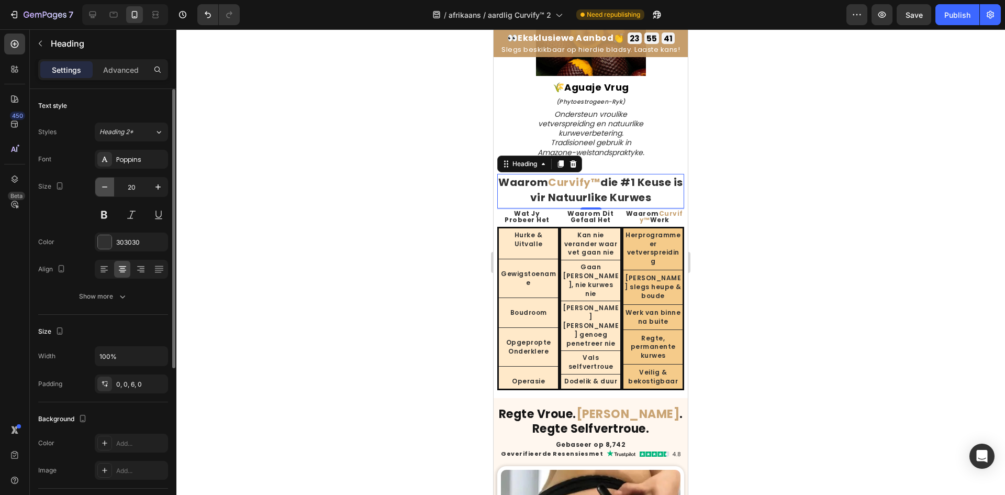
click at [98, 189] on button "button" at bounding box center [104, 186] width 19 height 19
type input "19"
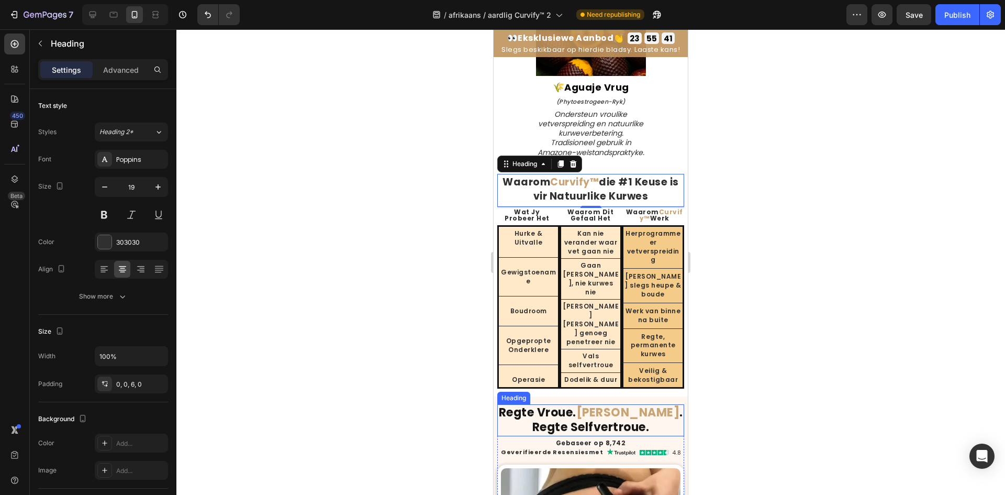
click at [561, 404] on strong ". Regte Selfvertroue." at bounding box center [607, 419] width 151 height 31
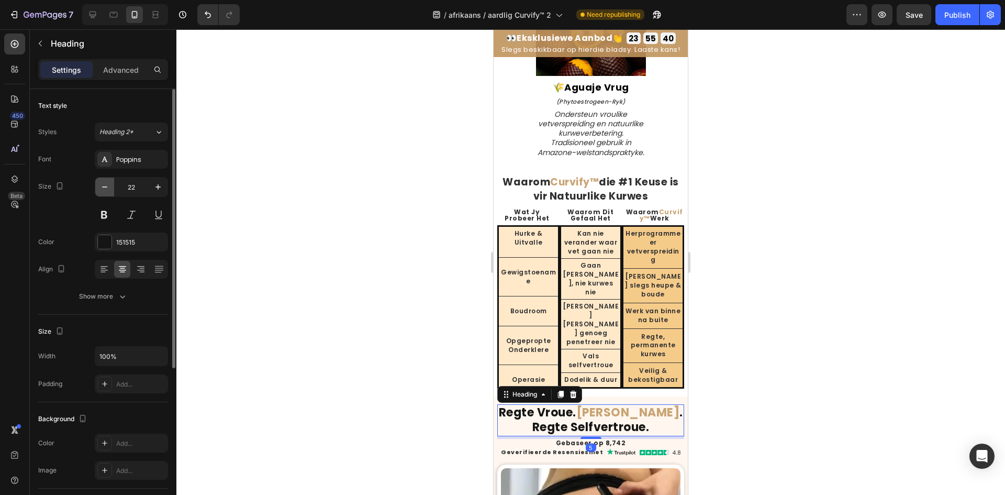
click at [97, 187] on button "button" at bounding box center [104, 186] width 19 height 19
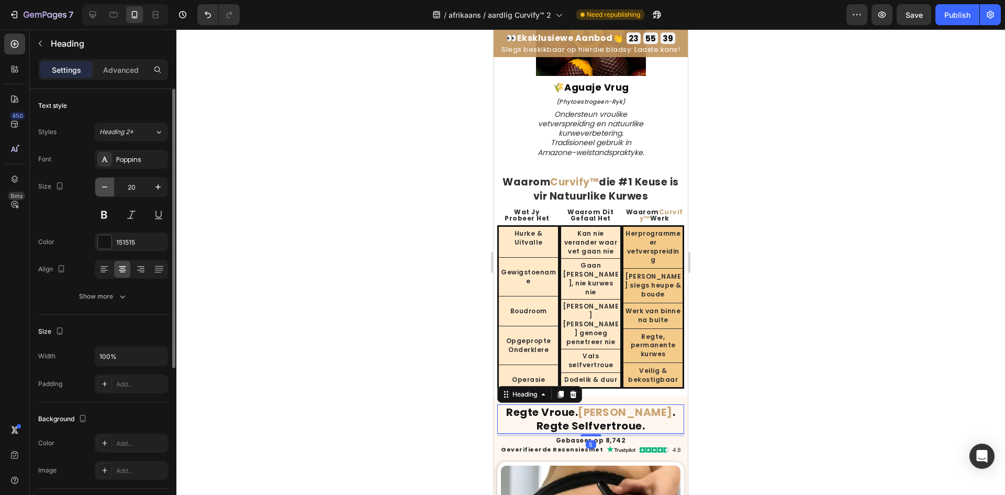
type input "19"
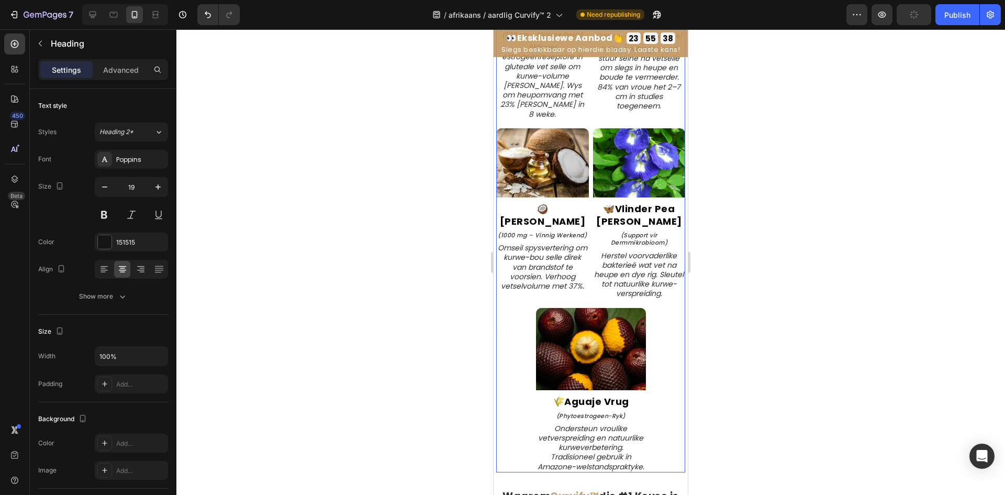
scroll to position [2537, 0]
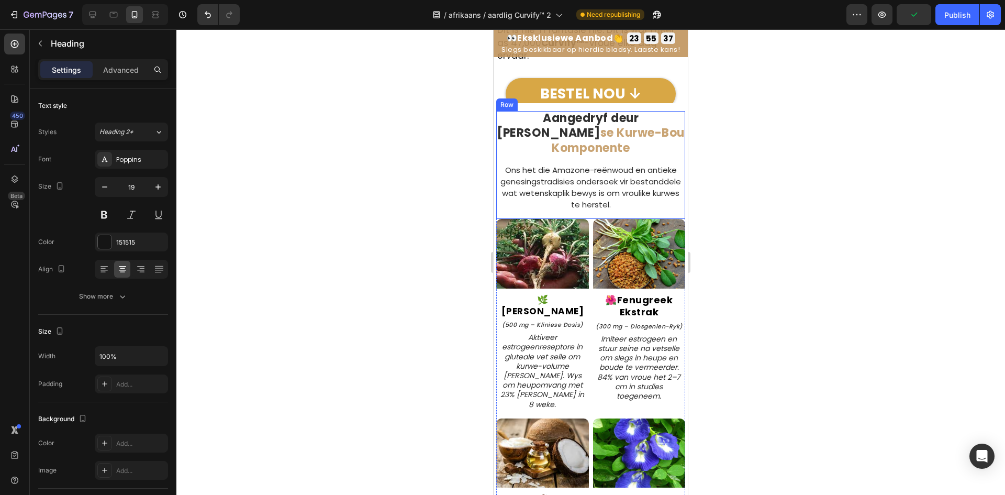
click at [604, 131] on strong "se Kurwe-Bou Komponente" at bounding box center [618, 140] width 133 height 31
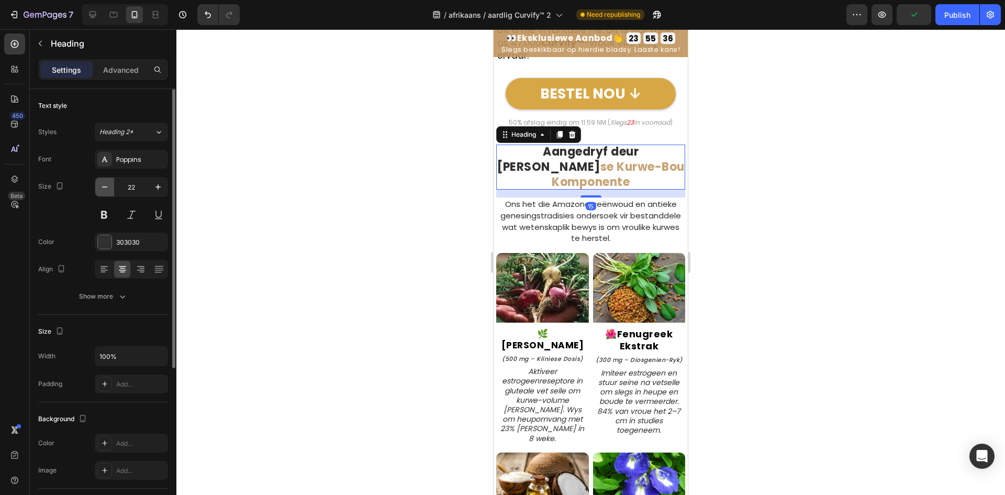
click at [110, 186] on button "button" at bounding box center [104, 186] width 19 height 19
click at [108, 186] on icon "button" at bounding box center [104, 187] width 10 height 10
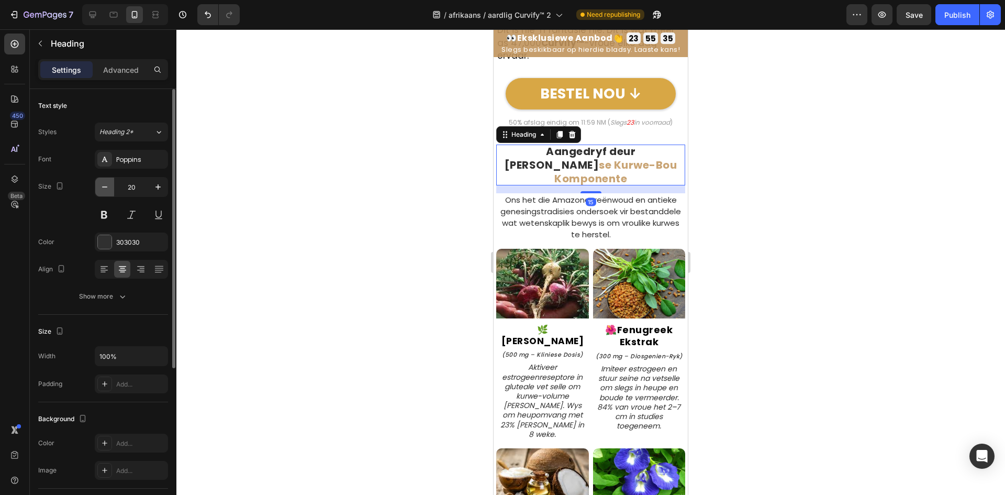
click at [108, 186] on icon "button" at bounding box center [104, 187] width 10 height 10
type input "19"
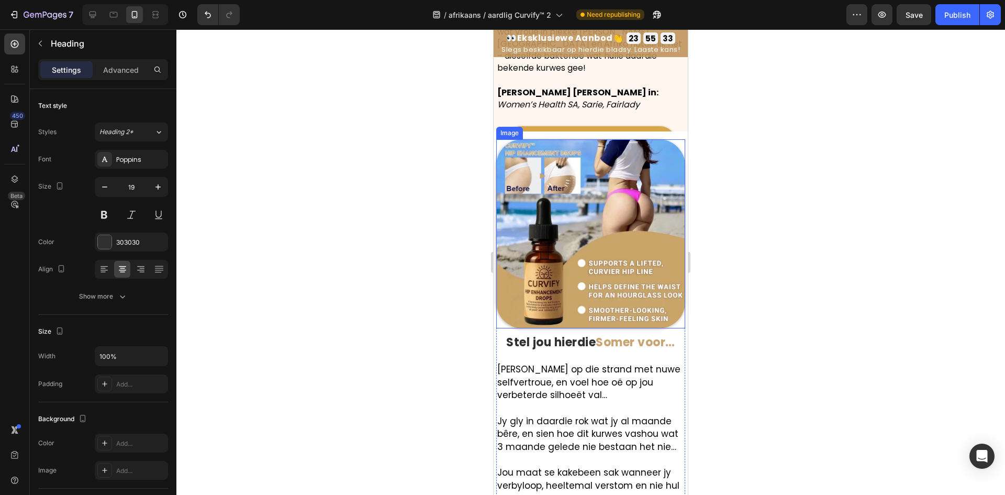
scroll to position [2090, 0]
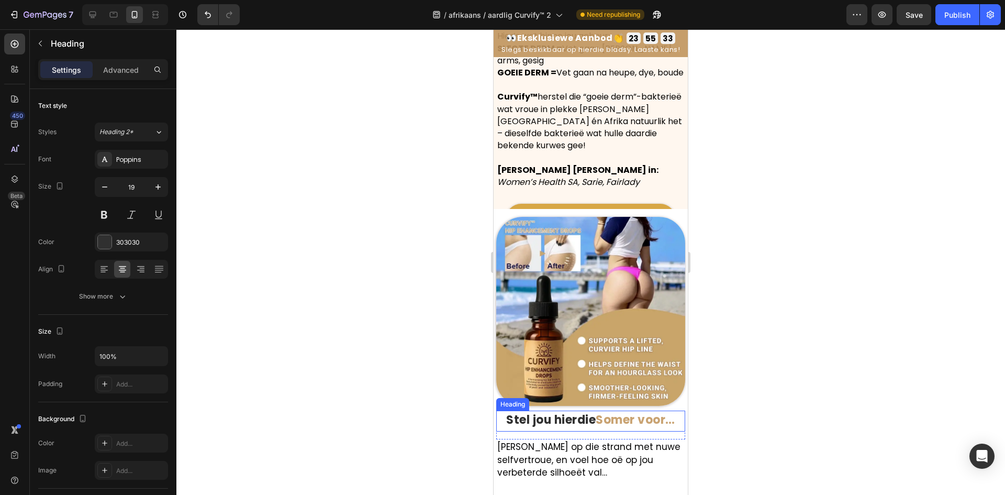
click at [576, 415] on strong "Stel jou hierdie" at bounding box center [551, 419] width 90 height 16
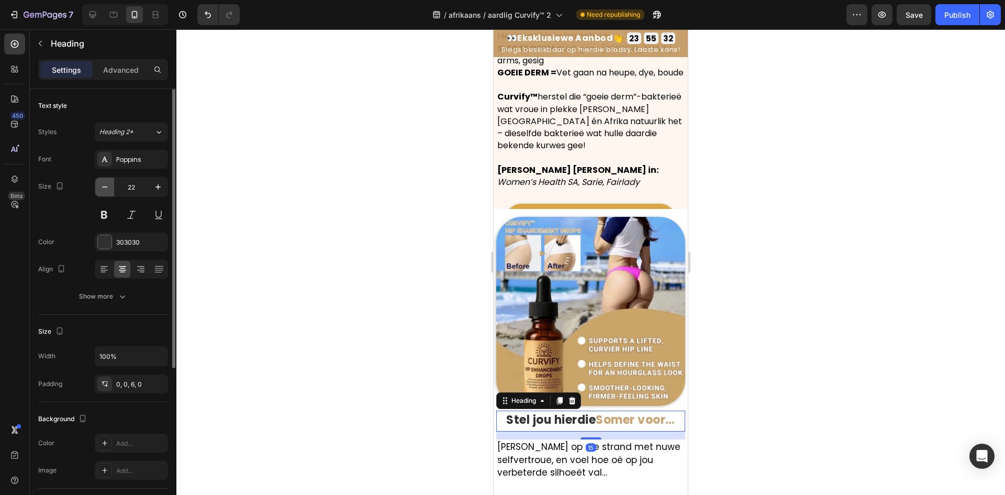
click at [105, 186] on icon "button" at bounding box center [104, 187] width 10 height 10
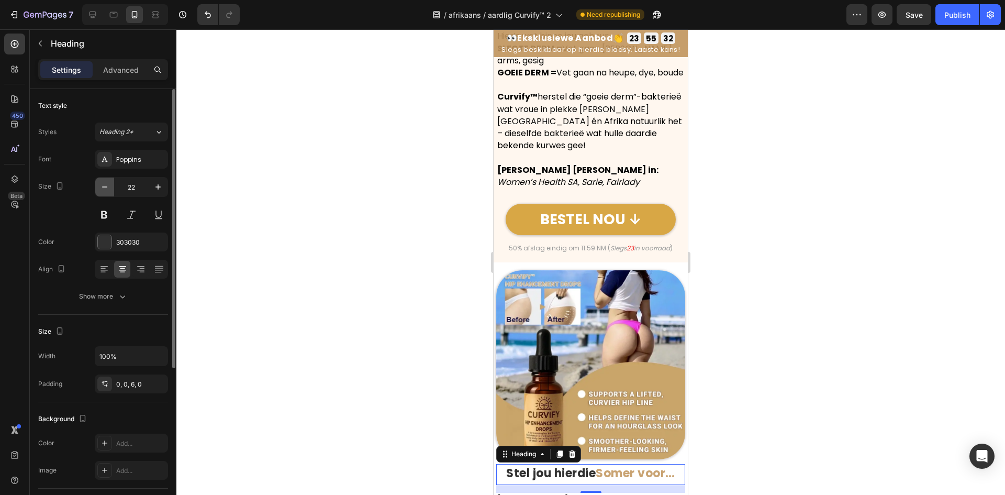
click at [105, 186] on icon "button" at bounding box center [104, 187] width 10 height 10
click at [98, 188] on button "button" at bounding box center [104, 186] width 19 height 19
type input "19"
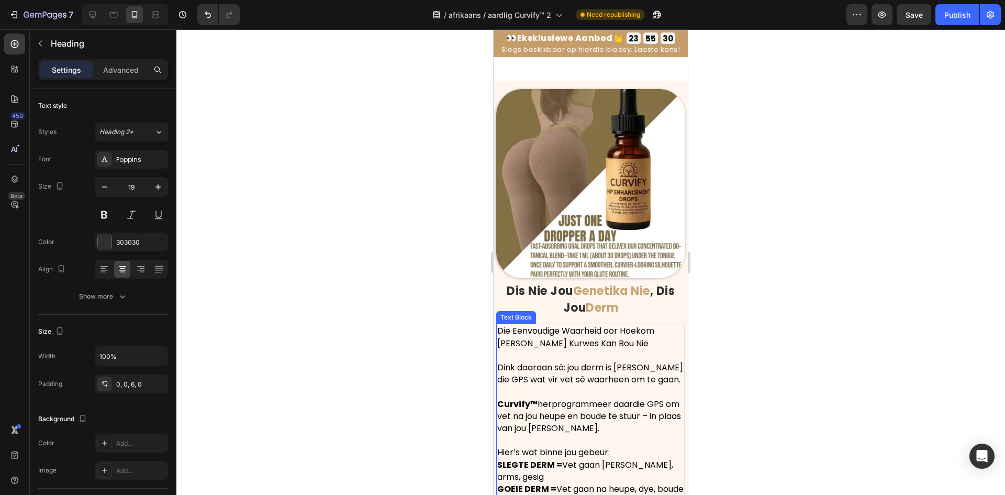
scroll to position [1957, 0]
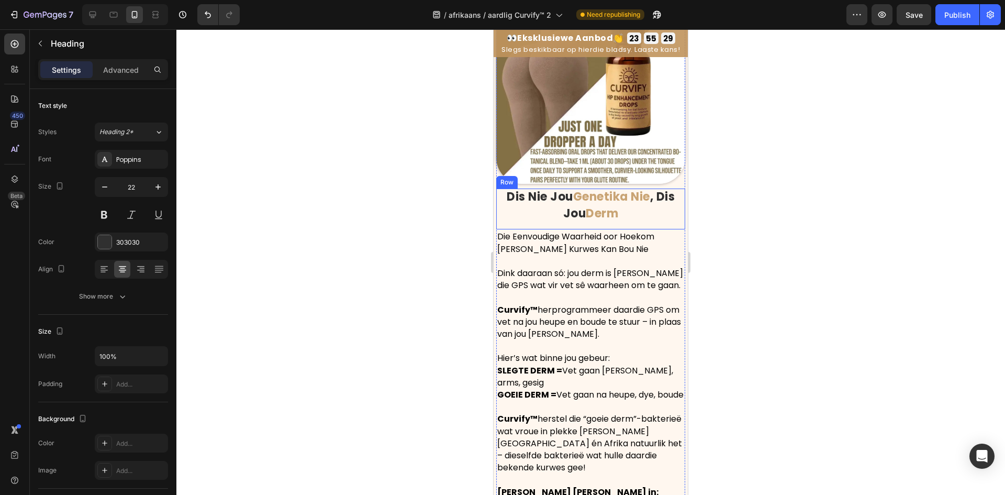
drag, startPoint x: 608, startPoint y: 197, endPoint x: 601, endPoint y: 196, distance: 6.9
click at [607, 205] on strong "Derm" at bounding box center [602, 213] width 32 height 16
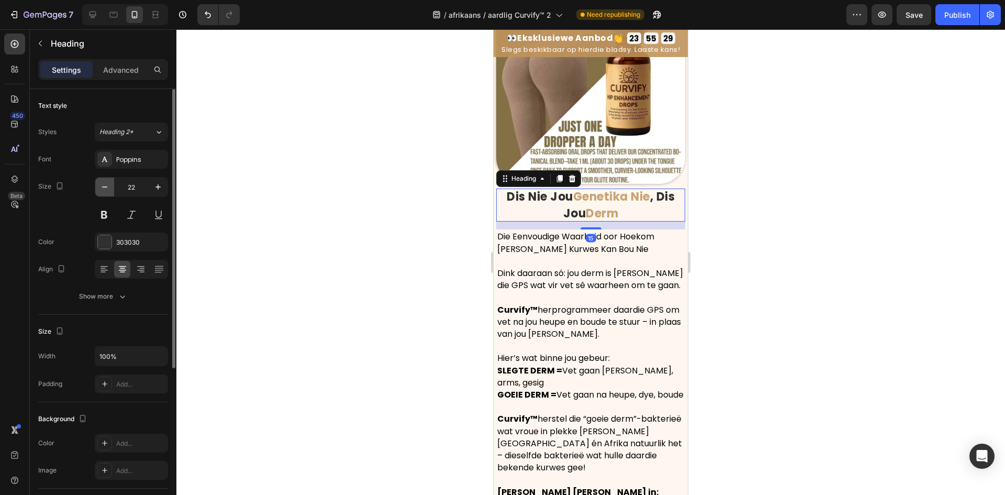
click at [100, 184] on icon "button" at bounding box center [104, 187] width 10 height 10
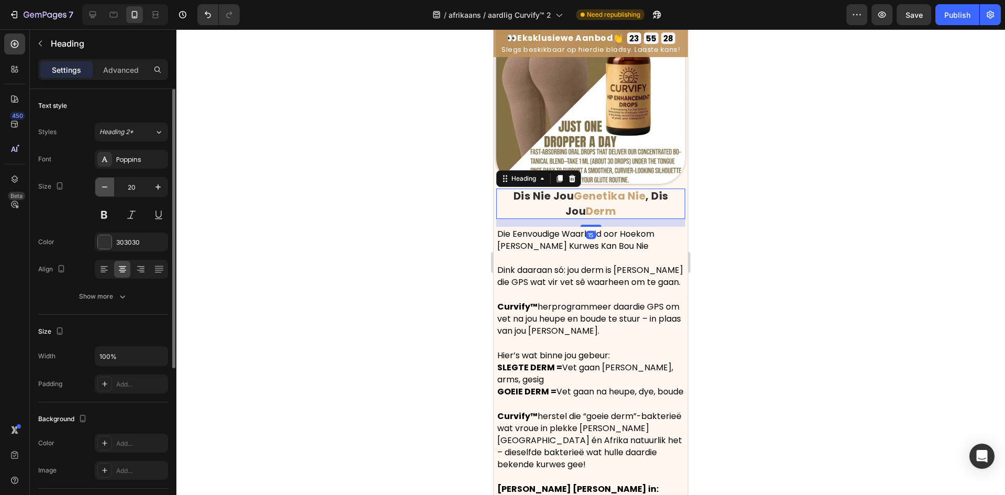
type input "19"
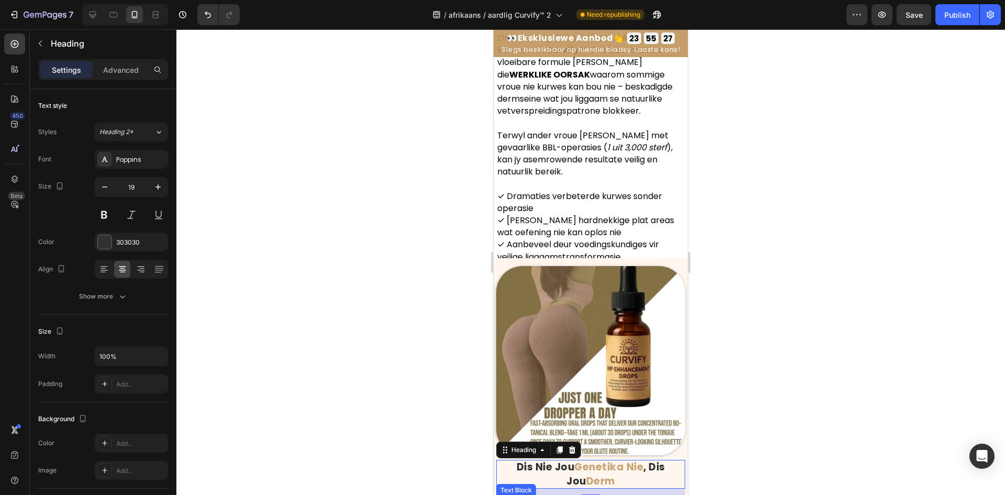
scroll to position [1643, 0]
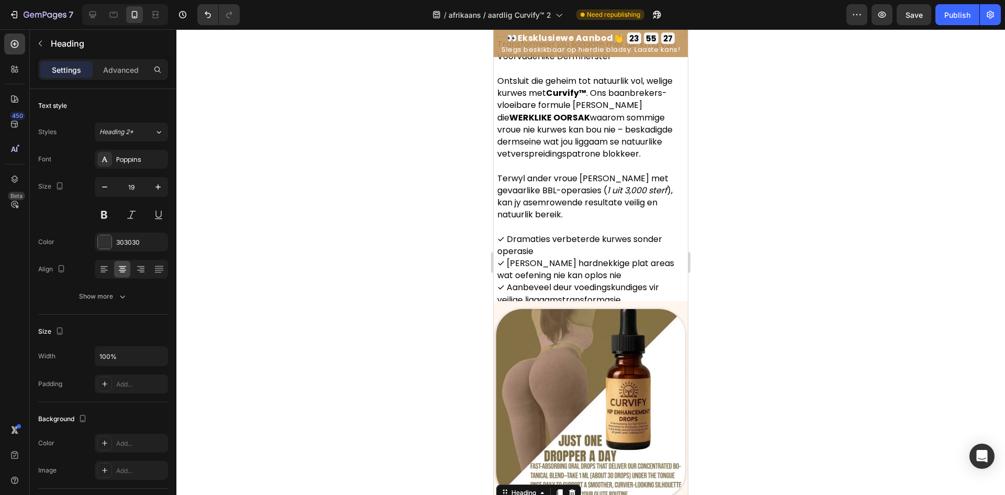
click at [108, 186] on icon "button" at bounding box center [104, 187] width 10 height 10
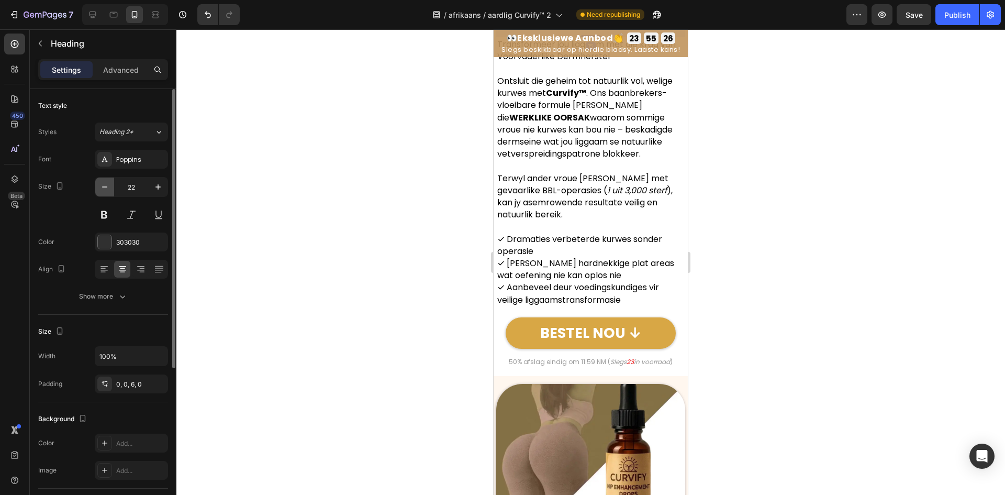
click at [108, 186] on icon "button" at bounding box center [104, 187] width 10 height 10
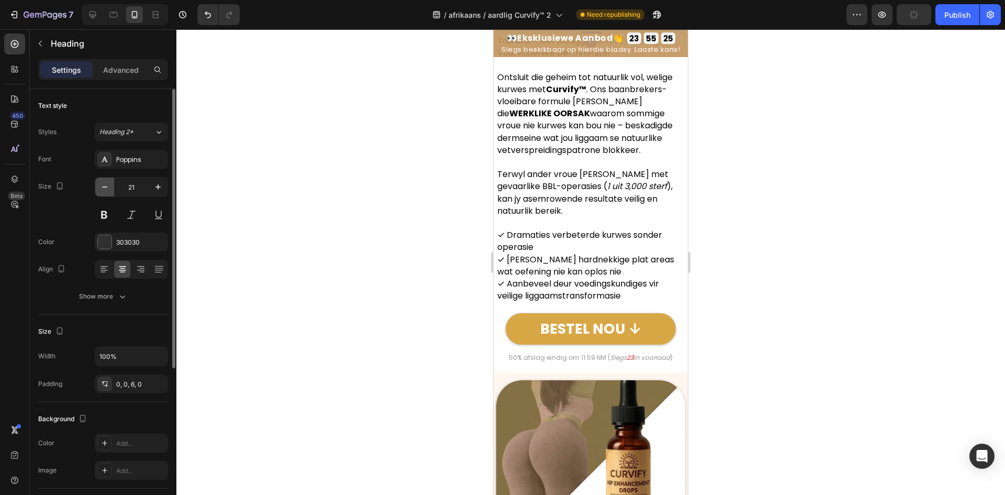
click at [108, 186] on icon "button" at bounding box center [104, 187] width 10 height 10
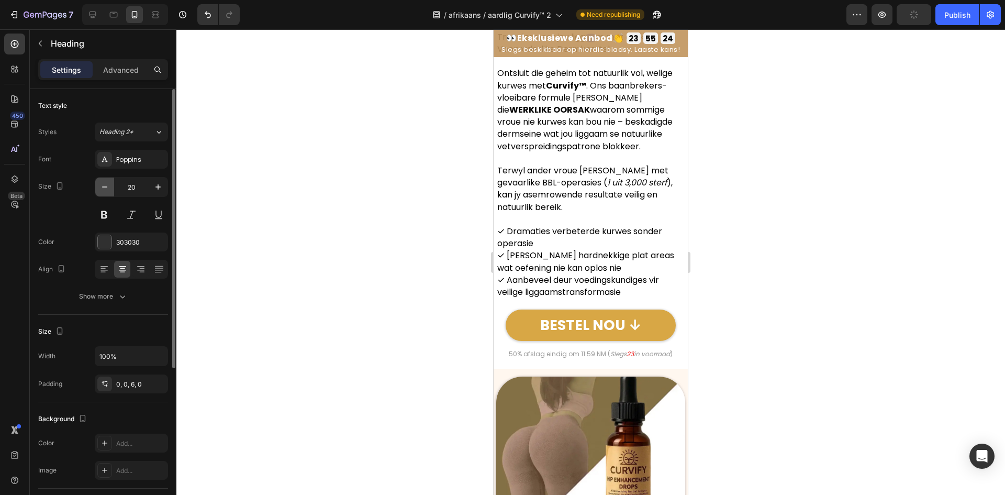
click at [108, 186] on icon "button" at bounding box center [104, 187] width 10 height 10
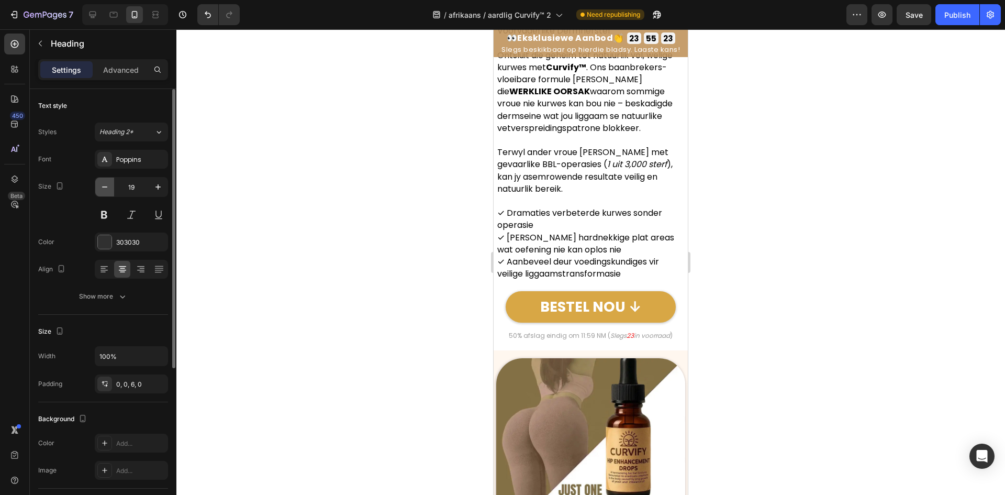
click at [108, 186] on icon "button" at bounding box center [104, 187] width 10 height 10
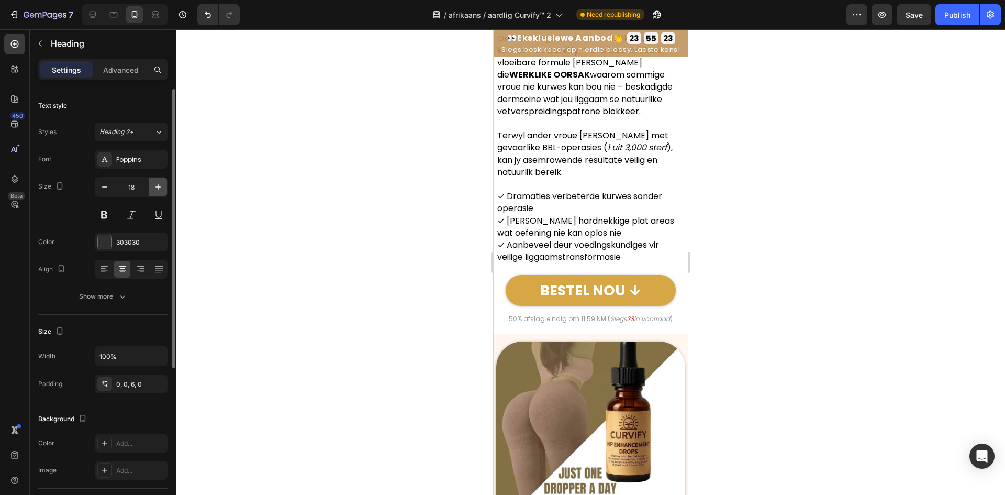
click at [159, 189] on icon "button" at bounding box center [158, 187] width 10 height 10
type input "19"
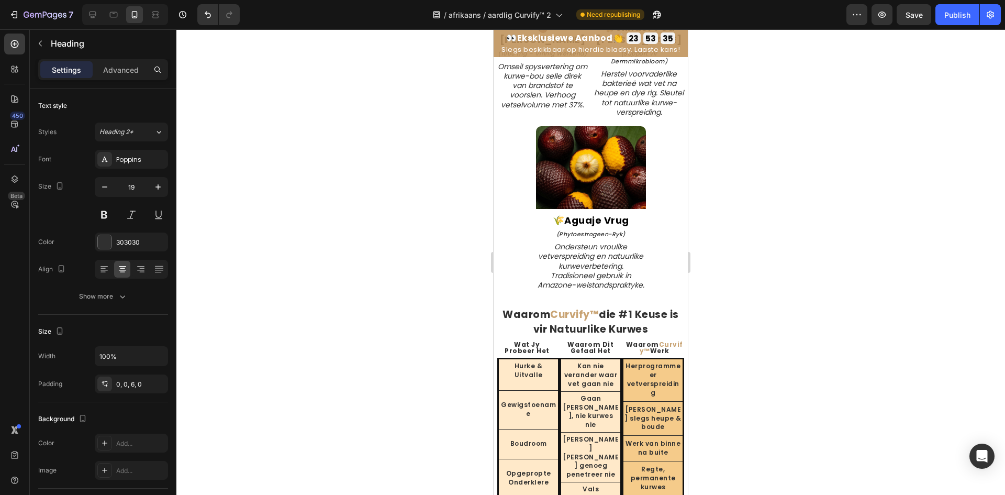
scroll to position [3708, 0]
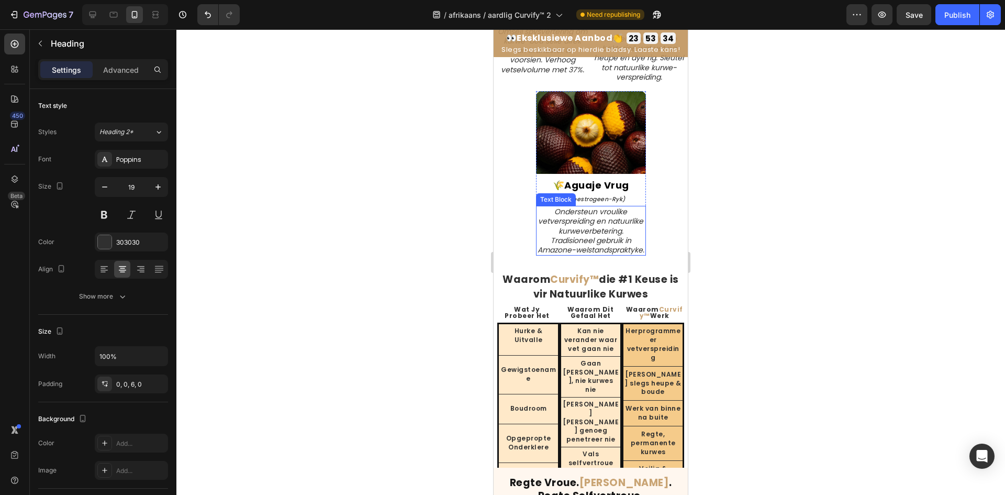
click at [584, 218] on icon "Ondersteun vroulike vetverspreiding en natuurlike kurweverbetering. Tradisionee…" at bounding box center [591, 230] width 107 height 49
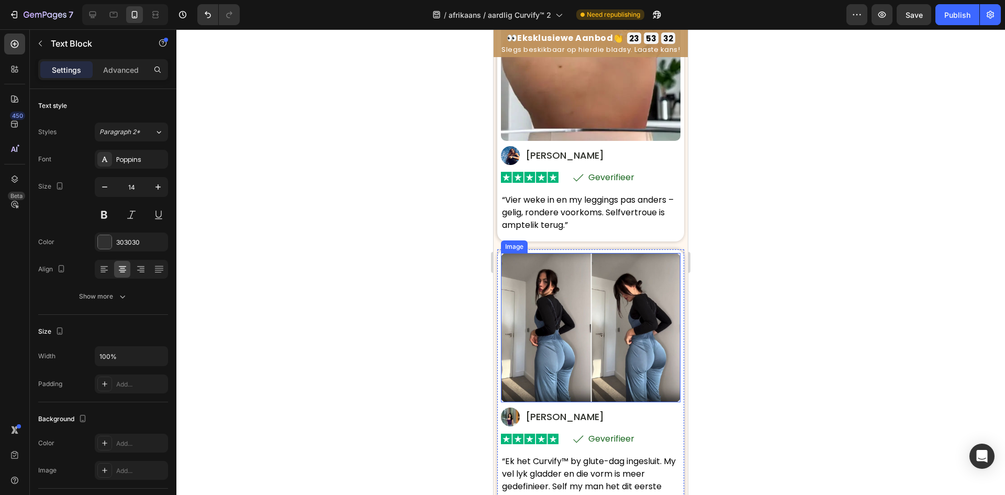
scroll to position [4023, 0]
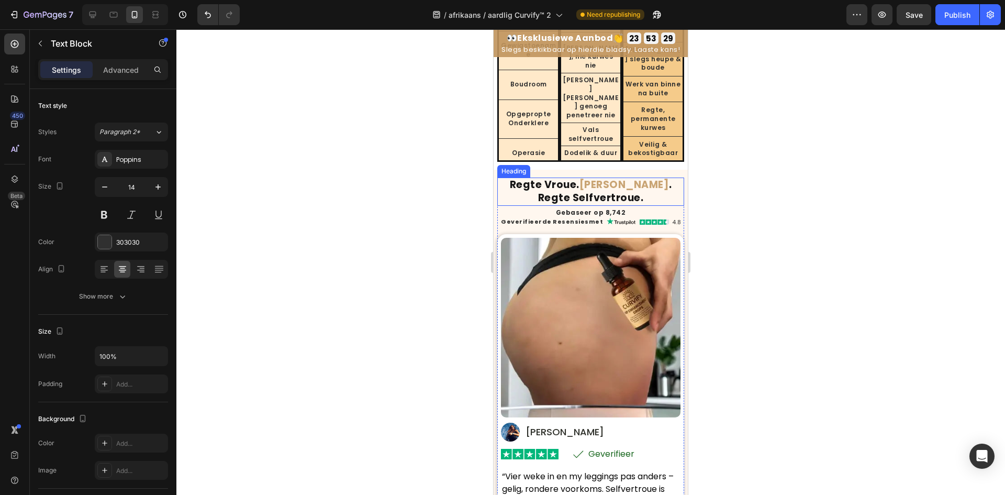
click at [538, 177] on strong ". Regte Selfvertroue." at bounding box center [605, 190] width 134 height 27
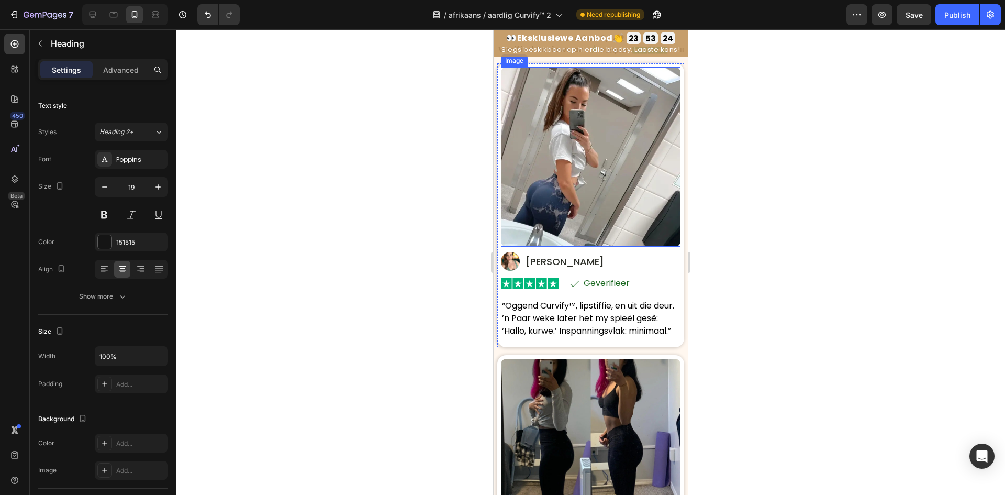
scroll to position [6849, 0]
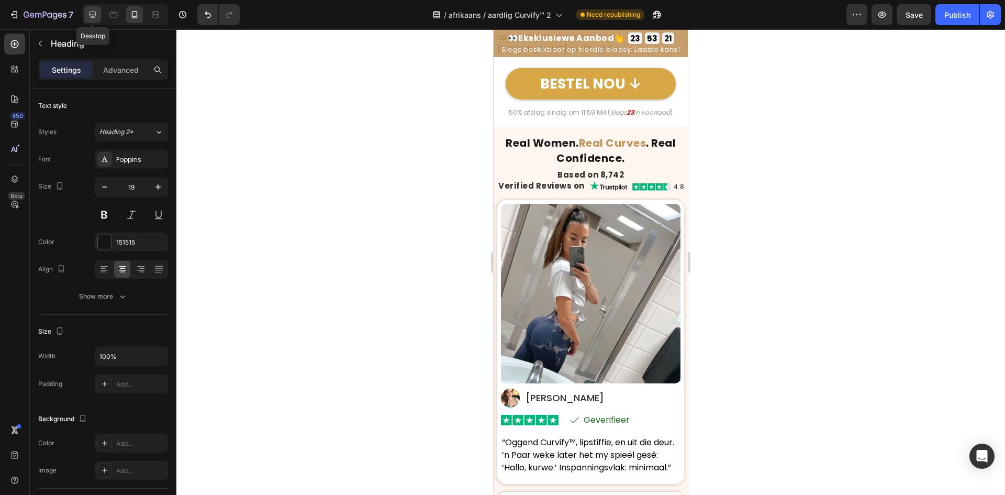
click at [92, 13] on icon at bounding box center [92, 14] width 10 height 10
type input "30"
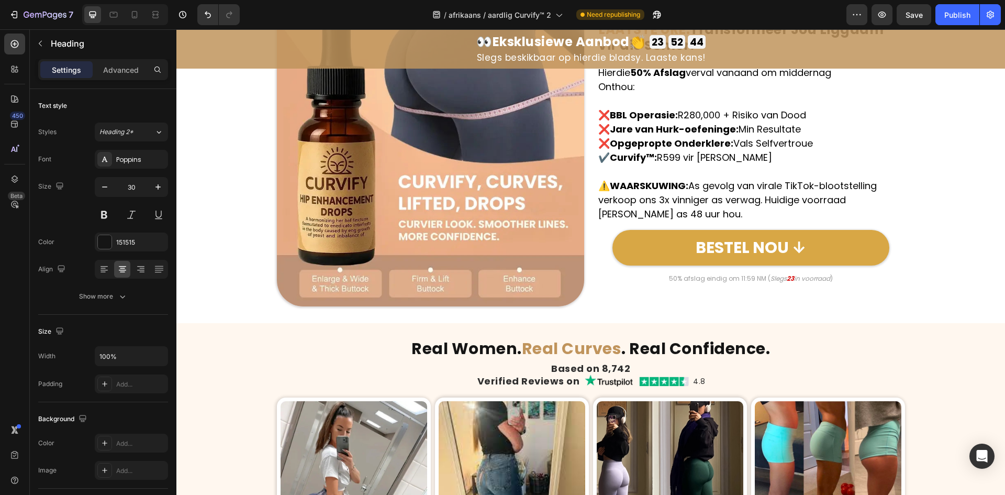
scroll to position [6740, 0]
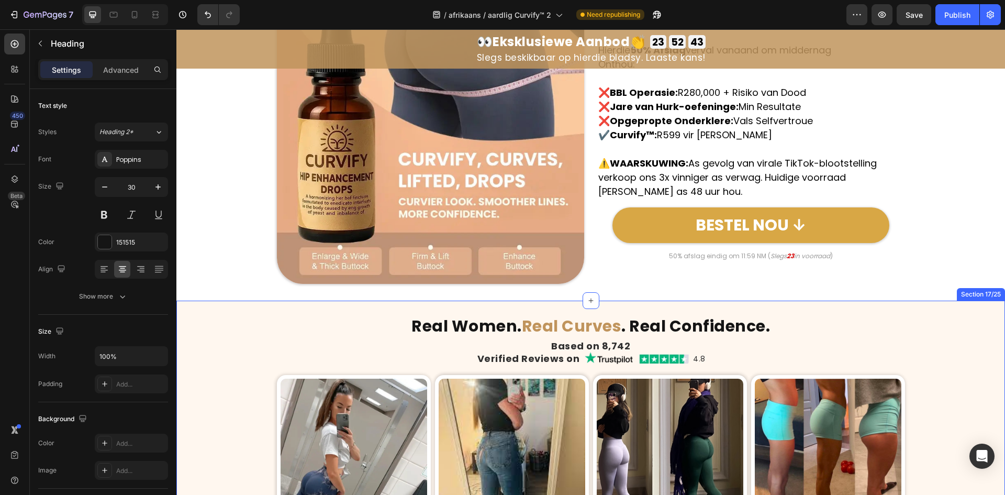
click at [799, 319] on h2 "Real Women. Real Curves . Real Confidence." at bounding box center [591, 326] width 628 height 18
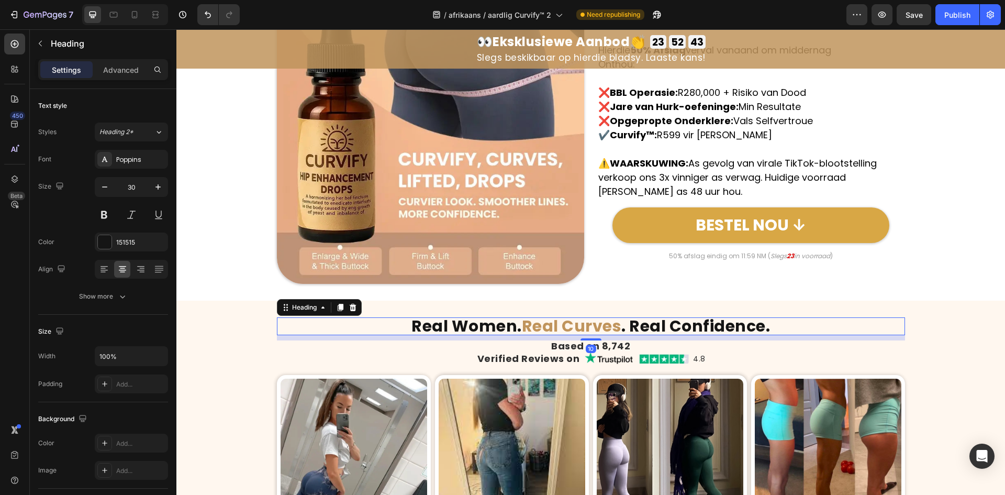
click at [797, 328] on h2 "Real Women. Real Curves . Real Confidence." at bounding box center [591, 326] width 628 height 18
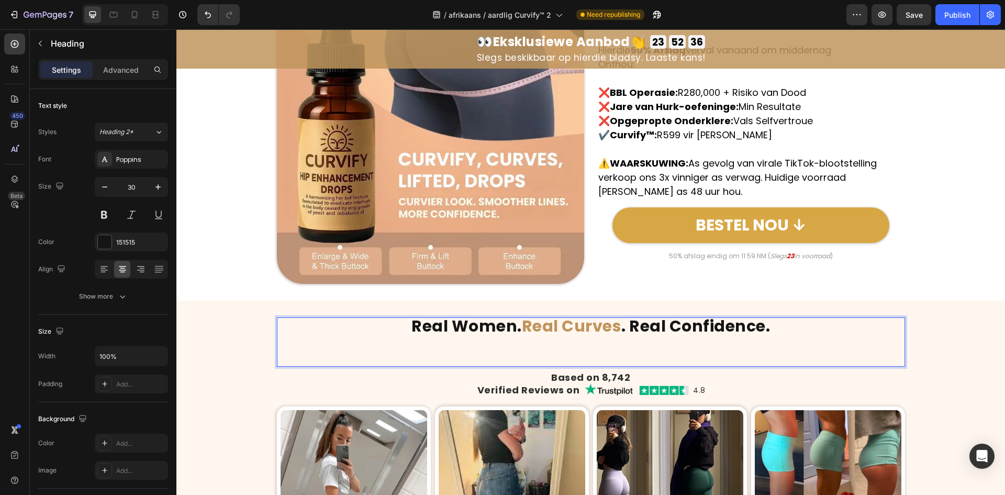
click at [706, 359] on p "Real Women. Real Curves . Real Confidence. ⁠⁠⁠⁠⁠⁠⁠" at bounding box center [591, 341] width 626 height 47
click at [587, 361] on p "Real Women. Real Curves . Real Confidence. ⁠⁠⁠⁠⁠⁠⁠" at bounding box center [591, 341] width 626 height 47
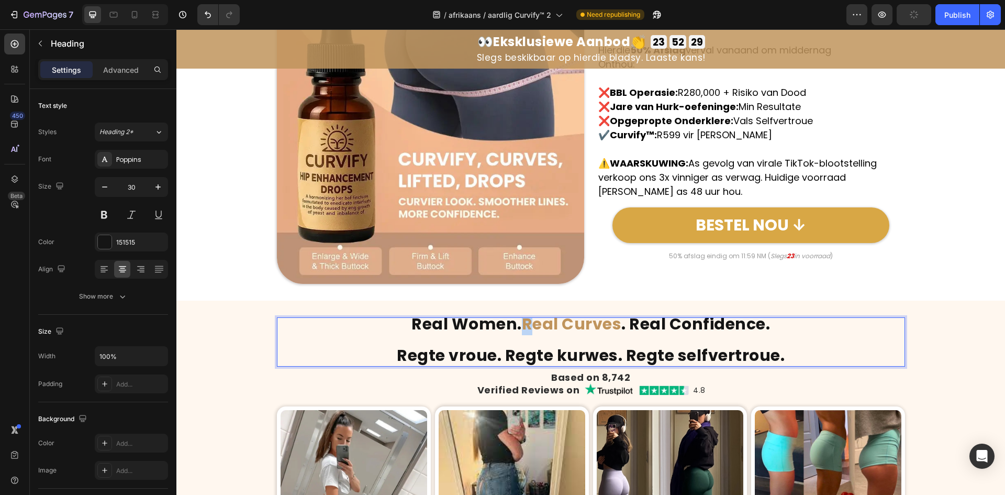
click at [524, 323] on strong "Real Curves" at bounding box center [572, 323] width 100 height 23
click at [522, 323] on strong "Real Curves" at bounding box center [572, 323] width 100 height 23
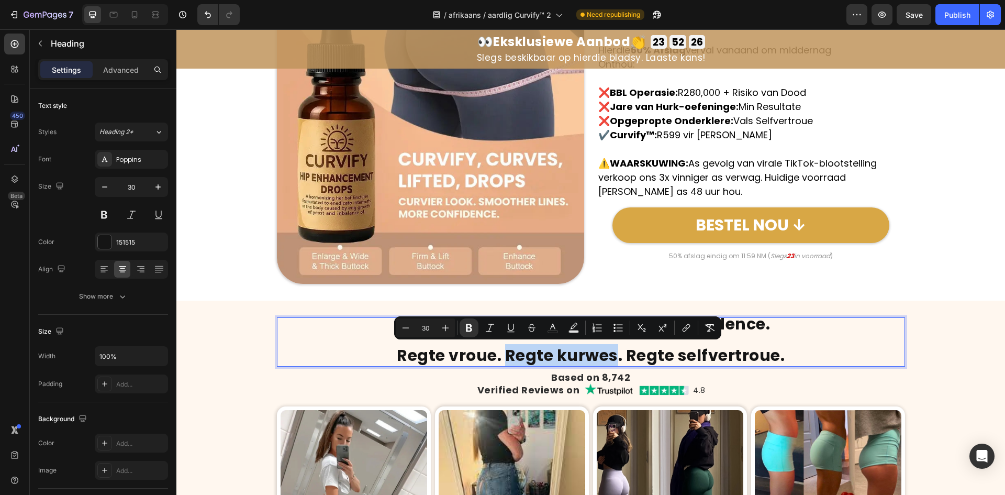
drag, startPoint x: 505, startPoint y: 359, endPoint x: 611, endPoint y: 365, distance: 107.0
click at [611, 365] on strong "Regte vroue. Regte kurwes. Regte selfvertroue." at bounding box center [591, 355] width 388 height 23
click at [552, 330] on rect "Editor contextual toolbar" at bounding box center [553, 331] width 10 height 3
type input "151515"
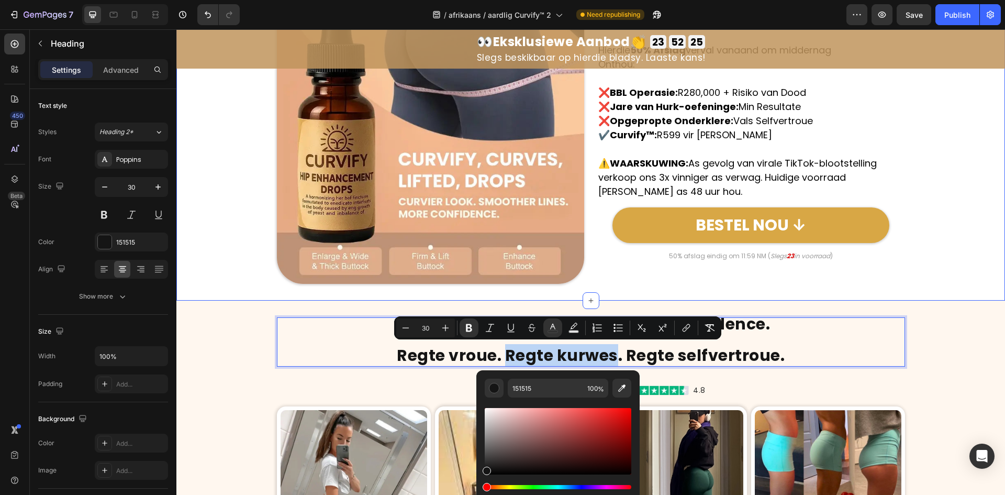
click at [620, 284] on div "Image LAATSTE URE: Transformeer Jou Liggaam vir die Somer! Heading Hierdie 50% …" at bounding box center [590, 129] width 829 height 341
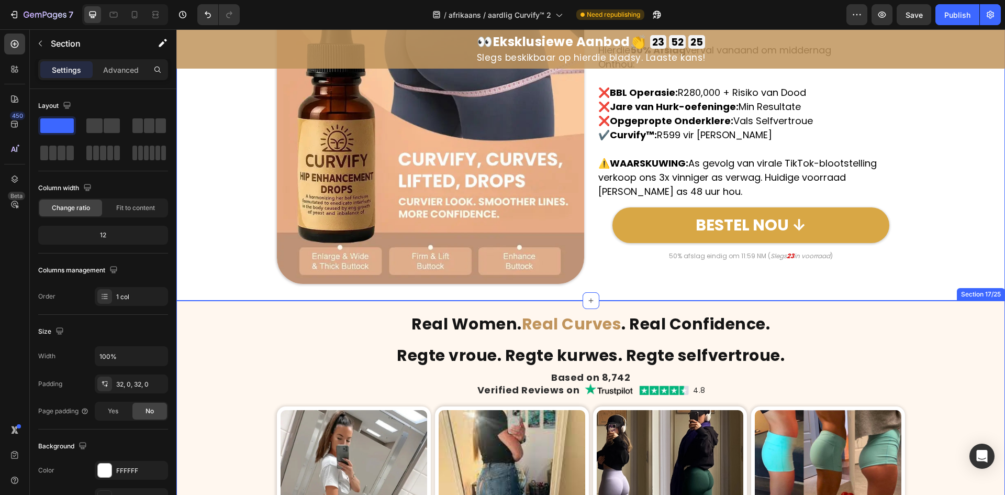
click at [595, 326] on strong "Real Curves" at bounding box center [572, 323] width 100 height 23
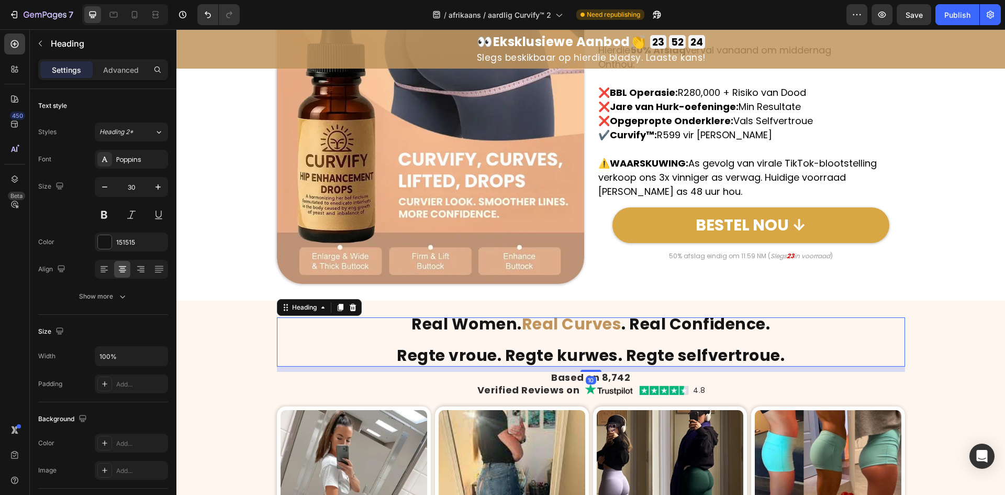
scroll to position [0, 0]
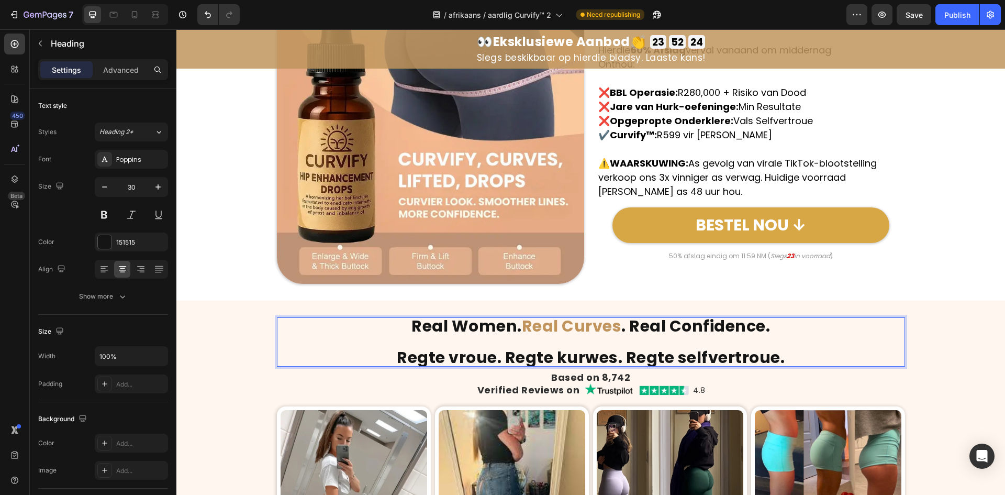
click at [578, 330] on strong "Real Curves" at bounding box center [572, 326] width 100 height 23
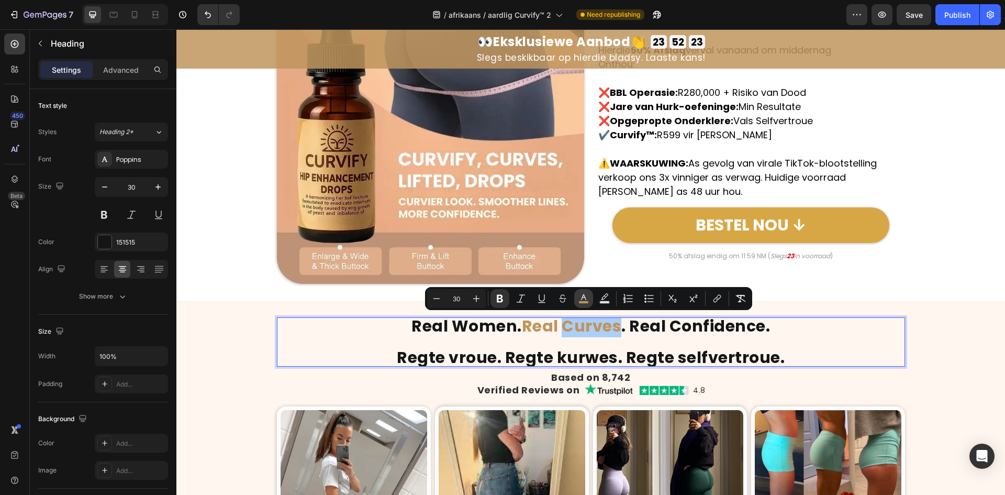
click at [587, 304] on button "color" at bounding box center [583, 298] width 19 height 19
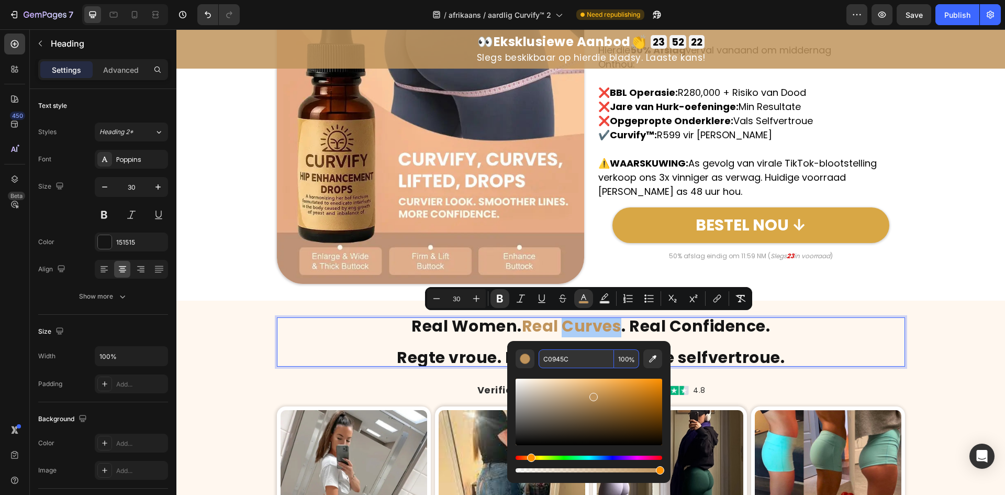
click at [577, 362] on input "C0945C" at bounding box center [576, 358] width 75 height 19
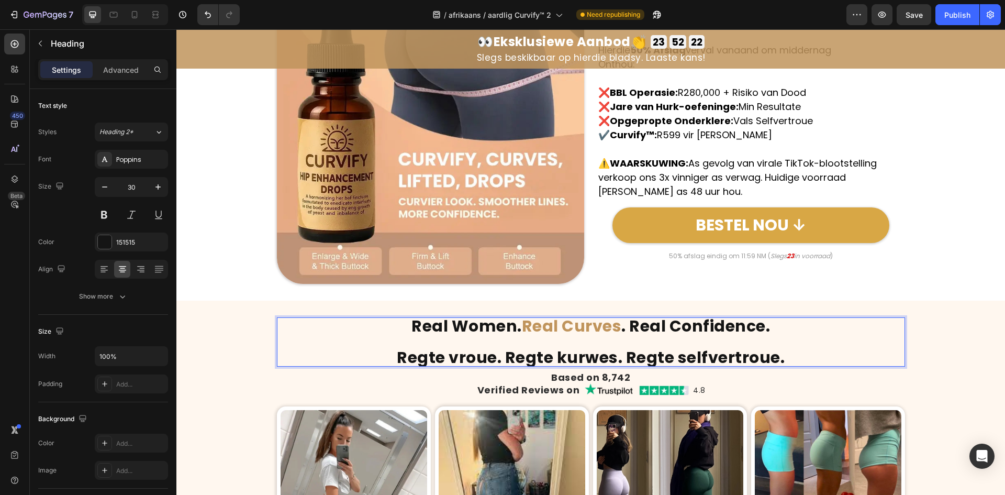
click at [495, 328] on strong "Real Women." at bounding box center [466, 326] width 110 height 23
click at [521, 352] on strong "Regte vroue. Regte kurwes. Regte selfvertroue." at bounding box center [591, 357] width 388 height 23
click at [506, 356] on strong "Regte vroue. Regte kurwes. Regte selfvertroue." at bounding box center [591, 357] width 388 height 23
drag, startPoint x: 505, startPoint y: 356, endPoint x: 605, endPoint y: 356, distance: 100.5
click at [612, 357] on strong "Regte vroue. Regte kurwes. Regte selfvertroue." at bounding box center [591, 357] width 388 height 23
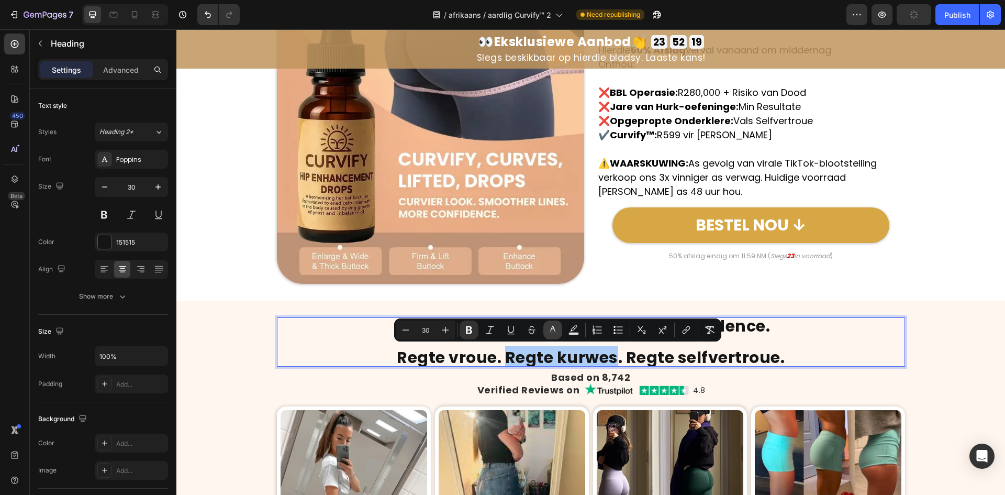
click at [556, 327] on icon "Editor contextual toolbar" at bounding box center [553, 330] width 10 height 10
type input "151515"
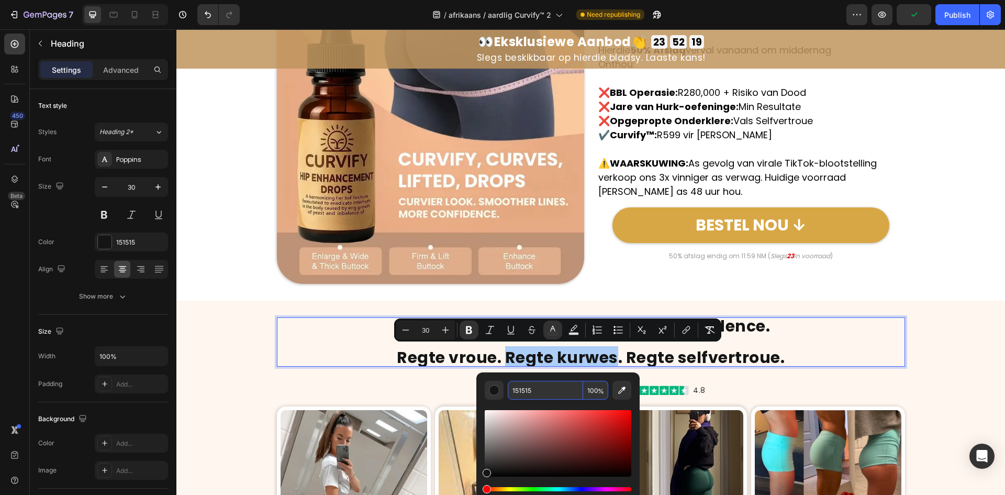
drag, startPoint x: 551, startPoint y: 390, endPoint x: 550, endPoint y: 375, distance: 14.7
click at [550, 390] on input "151515" at bounding box center [545, 390] width 75 height 19
paste input "C0945C"
type input "C0945C"
click at [785, 336] on p "Real Women. Real Curves . Real Confidence. Regte vroue. Regte kurwes . Regte se…" at bounding box center [591, 341] width 626 height 47
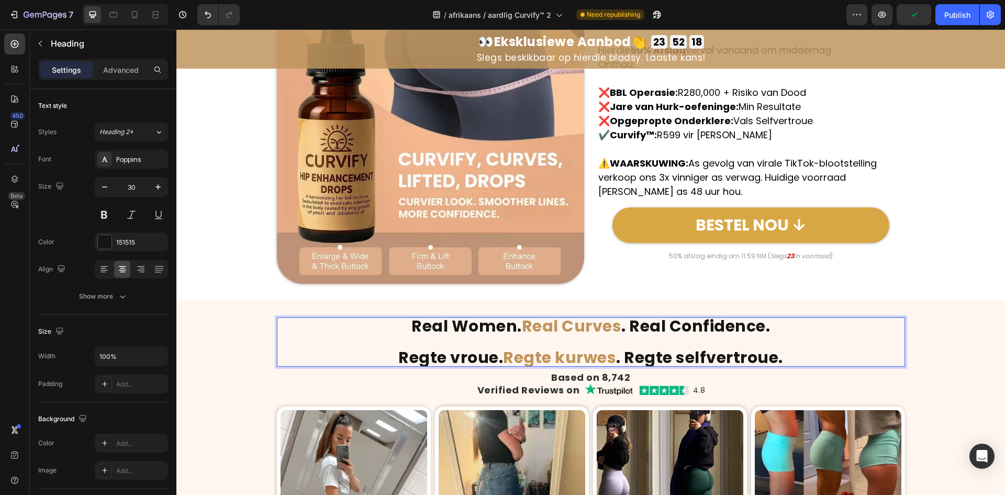
drag, startPoint x: 435, startPoint y: 355, endPoint x: 415, endPoint y: 355, distance: 20.9
click at [435, 355] on strong "Regte vroue." at bounding box center [450, 357] width 105 height 23
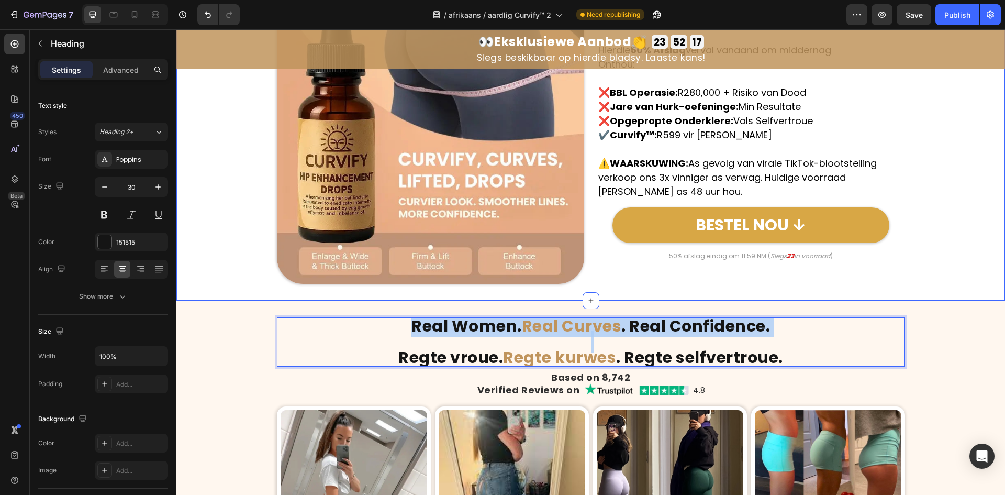
drag, startPoint x: 395, startPoint y: 355, endPoint x: 367, endPoint y: 293, distance: 68.5
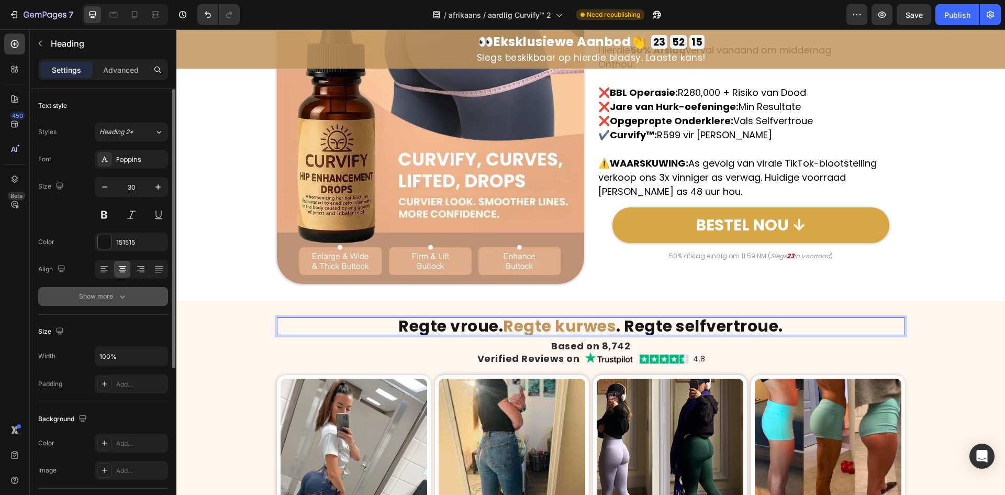
click at [111, 302] on button "Show more" at bounding box center [103, 296] width 130 height 19
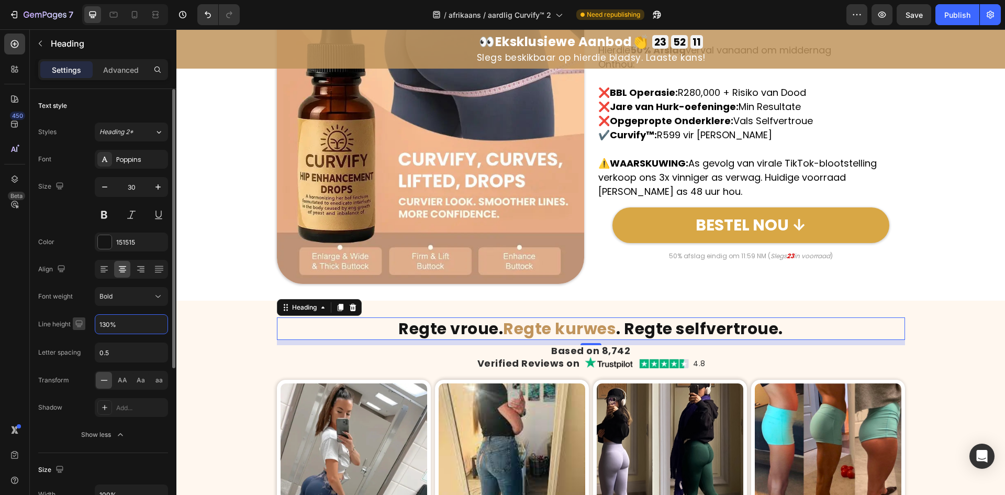
type input "130%"
click at [80, 322] on icon "button" at bounding box center [79, 323] width 10 height 10
click at [80, 357] on icon "button" at bounding box center [81, 359] width 10 height 10
type input "25"
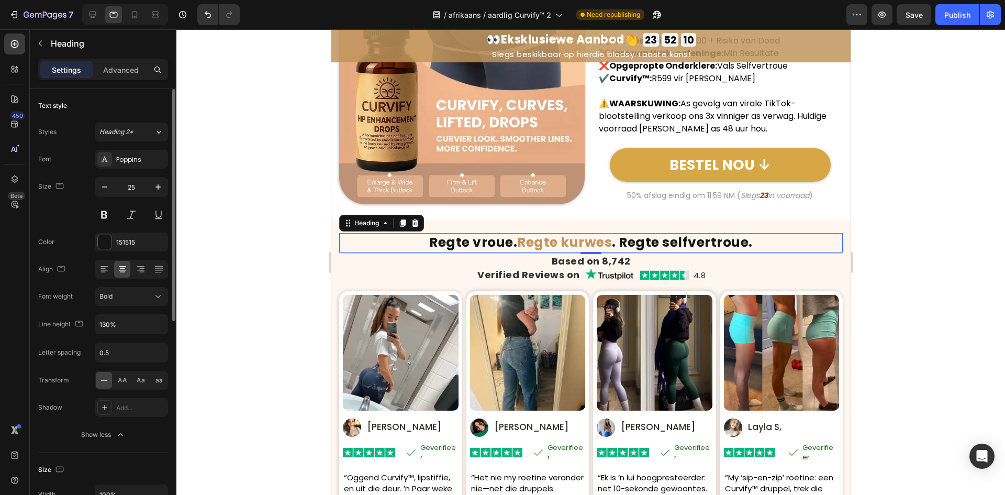
scroll to position [6907, 0]
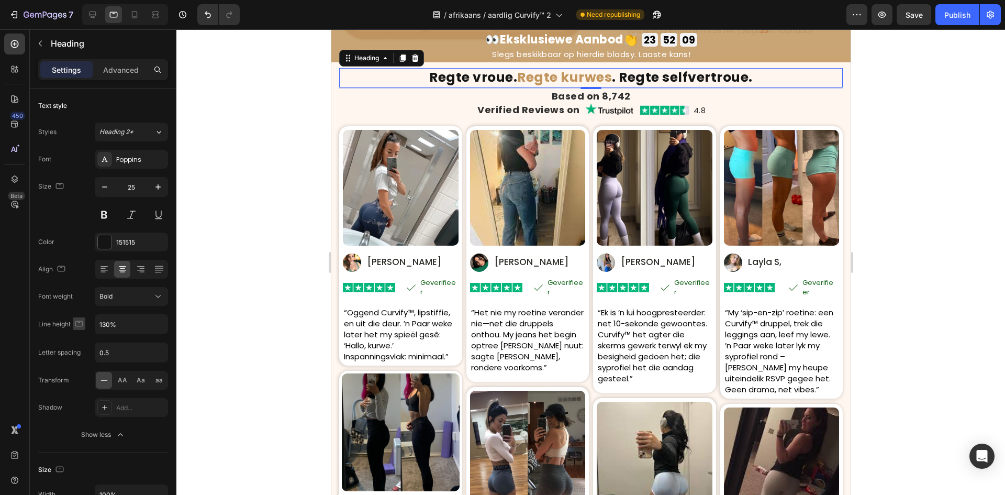
click at [77, 324] on icon "button" at bounding box center [79, 323] width 10 height 10
click at [83, 337] on icon "button" at bounding box center [81, 340] width 7 height 7
type input "30"
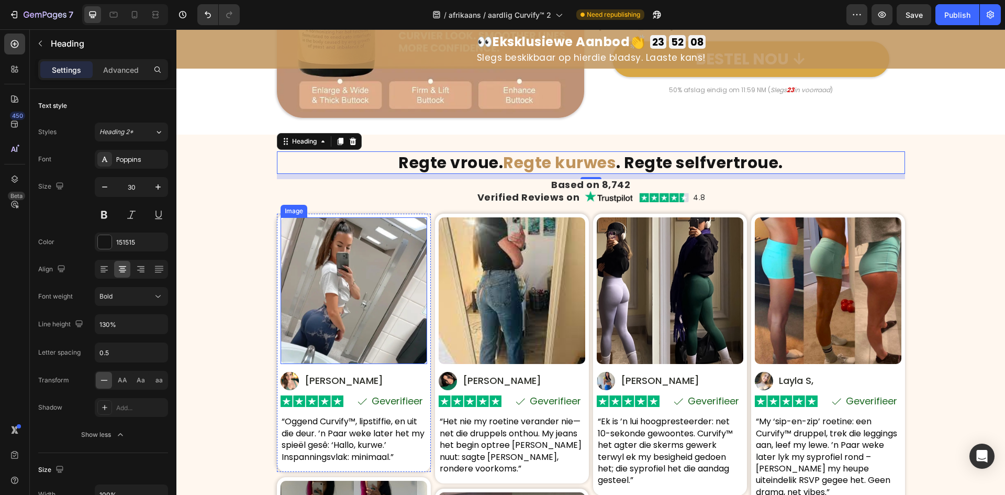
scroll to position [6991, 0]
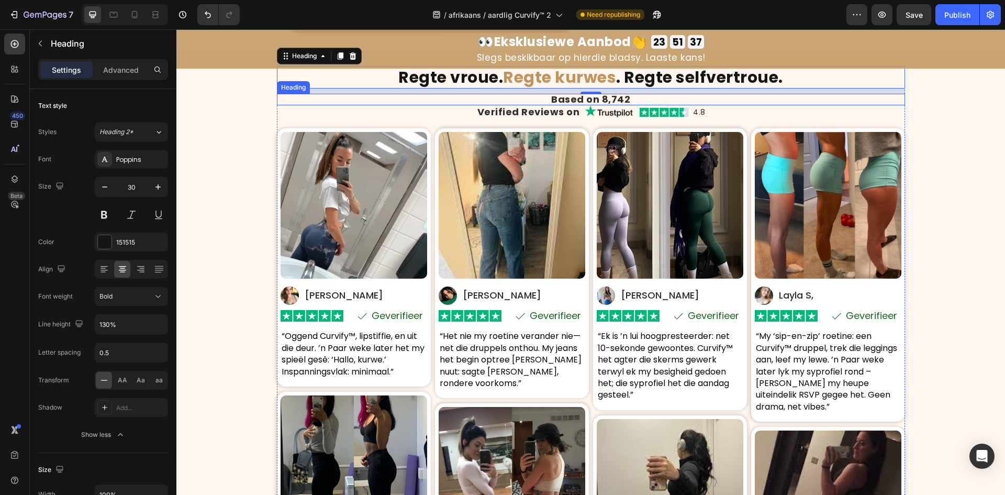
click at [606, 99] on h2 "Based on 8,742" at bounding box center [591, 100] width 628 height 12
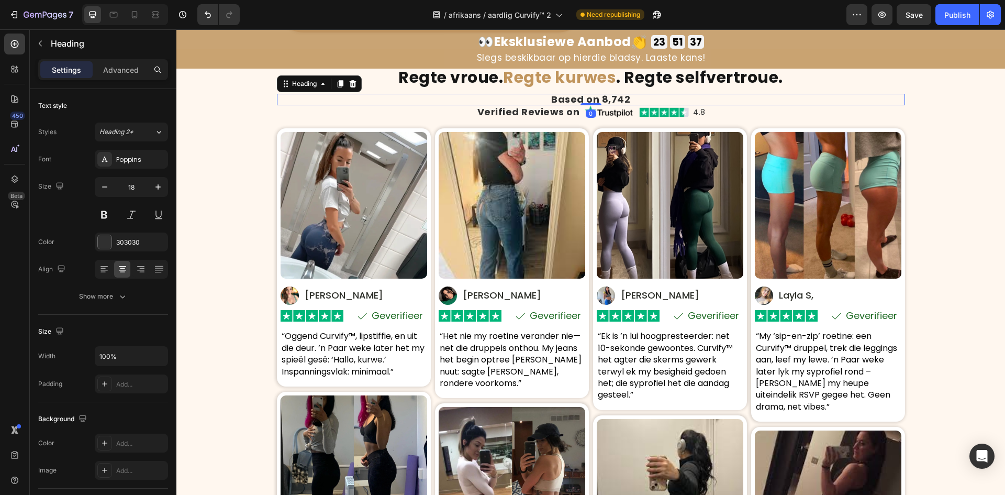
click at [606, 99] on p "Based on 8,742" at bounding box center [591, 99] width 626 height 9
click at [568, 109] on h2 "Verified Reviews on" at bounding box center [528, 112] width 105 height 12
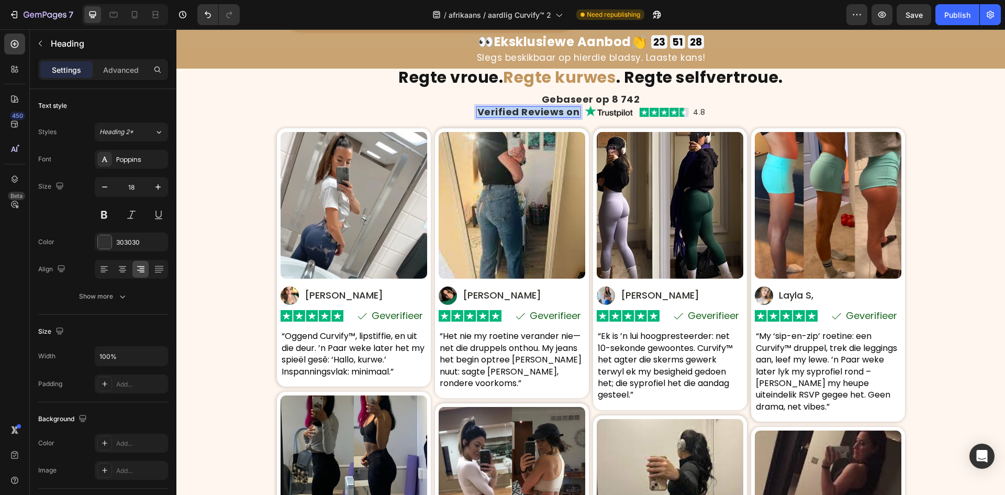
click at [568, 109] on p "Verified Reviews on" at bounding box center [528, 111] width 103 height 9
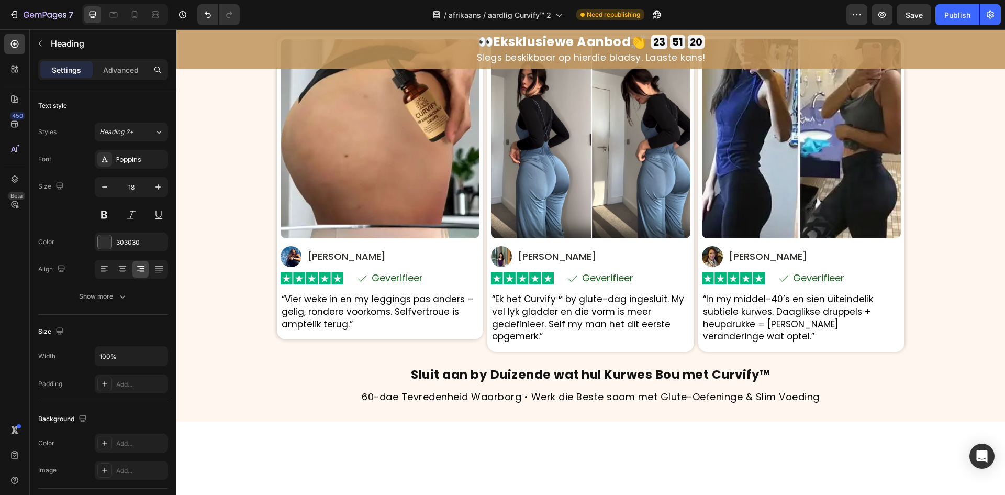
scroll to position [3536, 0]
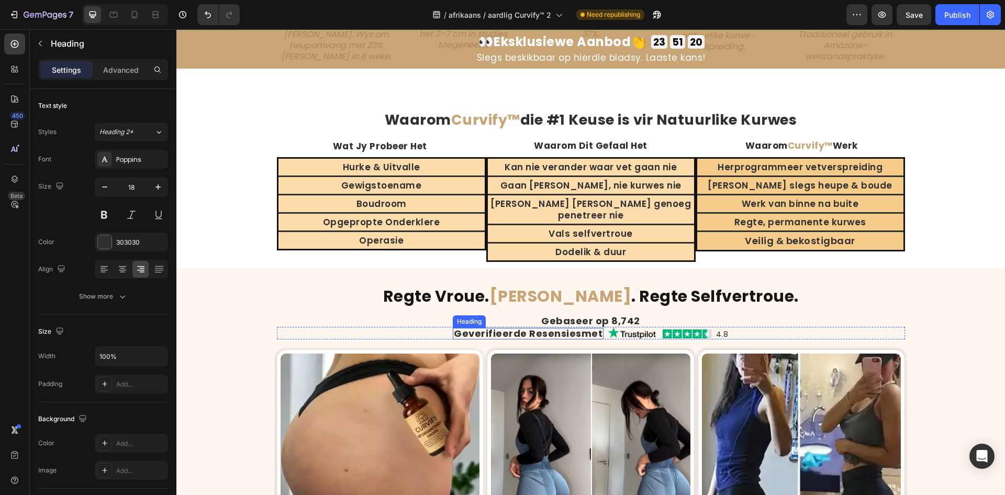
click at [551, 336] on strong "Geverifieerde Resensies" at bounding box center [518, 333] width 128 height 13
click at [712, 336] on h2 "4.8" at bounding box center [718, 332] width 13 height 9
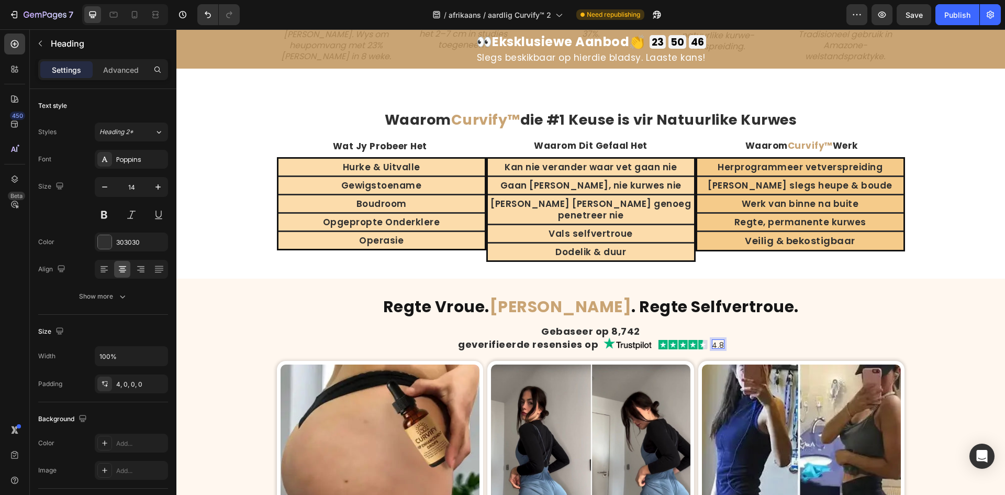
click at [713, 339] on h2 "4.8" at bounding box center [718, 343] width 13 height 9
click at [136, 20] on div at bounding box center [134, 14] width 17 height 17
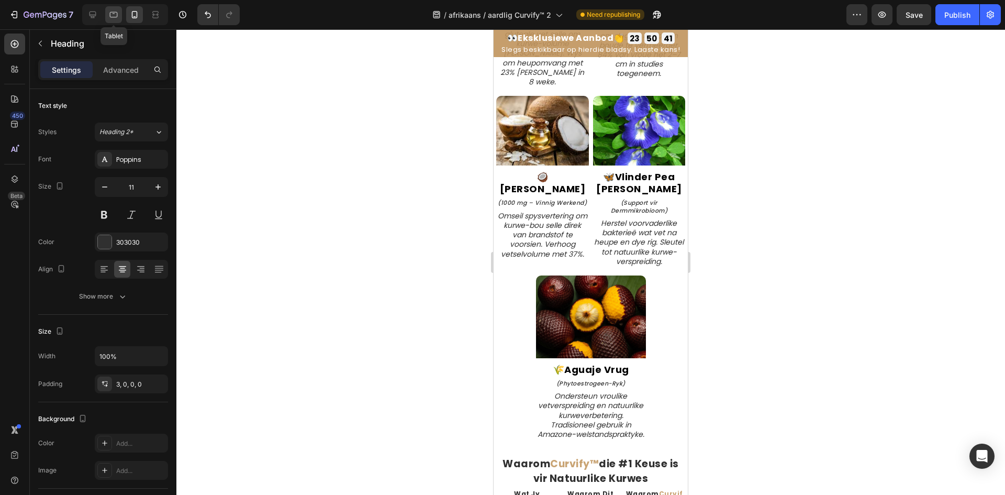
click at [112, 17] on icon at bounding box center [114, 15] width 8 height 6
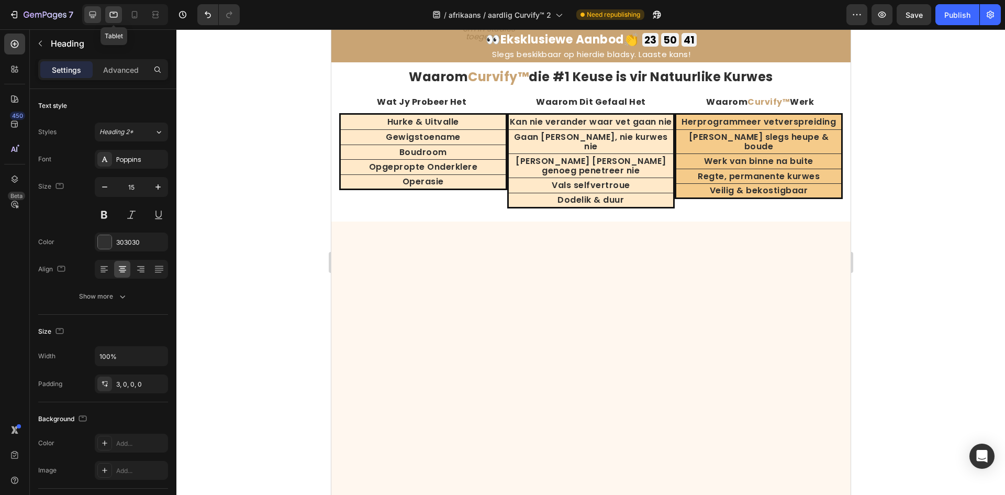
click at [94, 15] on icon at bounding box center [93, 15] width 7 height 7
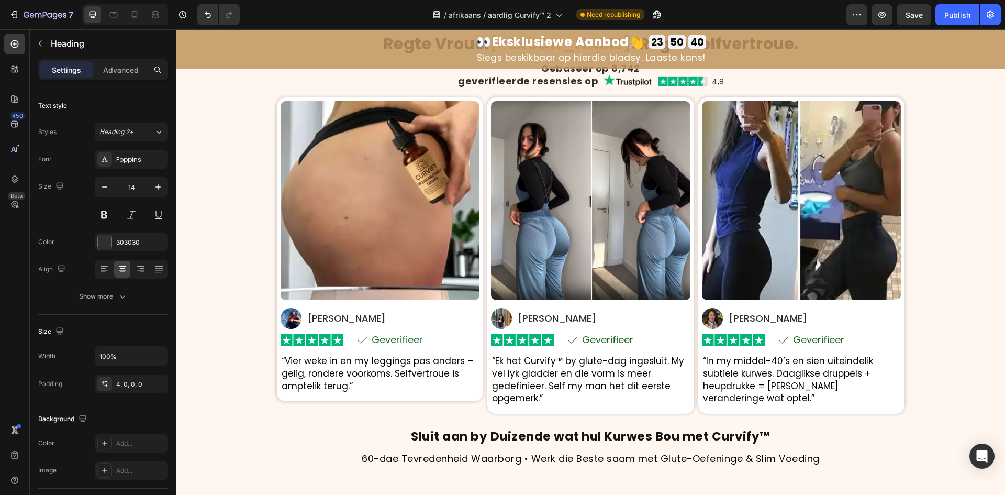
scroll to position [3798, 0]
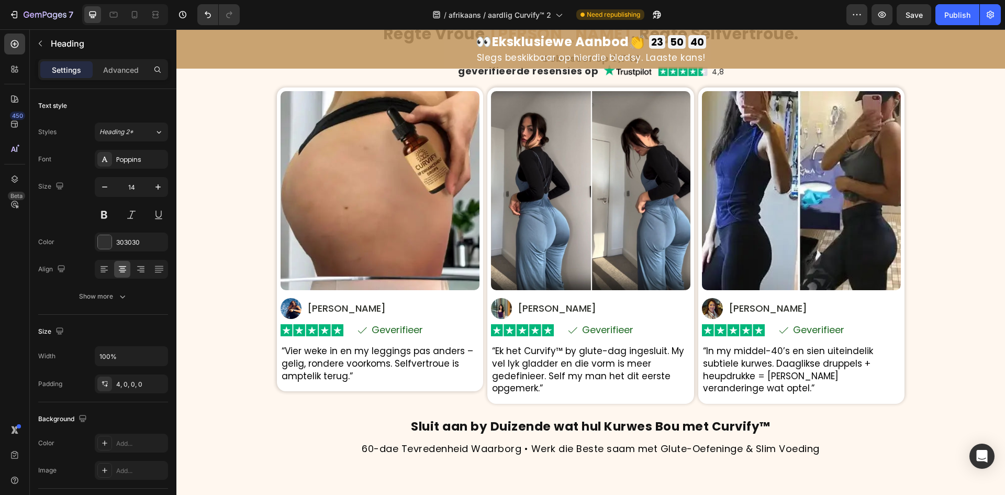
click at [121, 26] on div "7 Version history / afrikaans / aardlig Curvify™ 2 Need republishing Preview Sa…" at bounding box center [502, 15] width 1005 height 30
click at [133, 19] on icon at bounding box center [134, 14] width 10 height 10
type input "11"
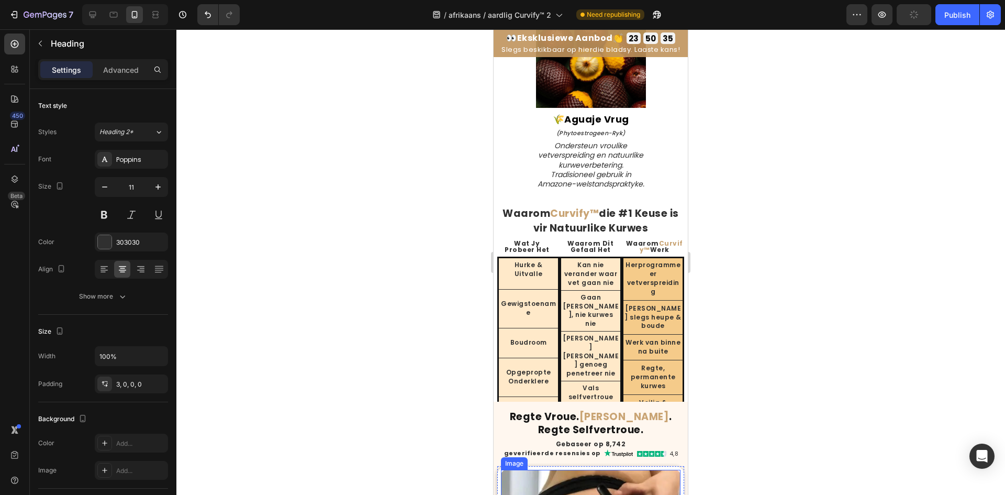
scroll to position [3931, 0]
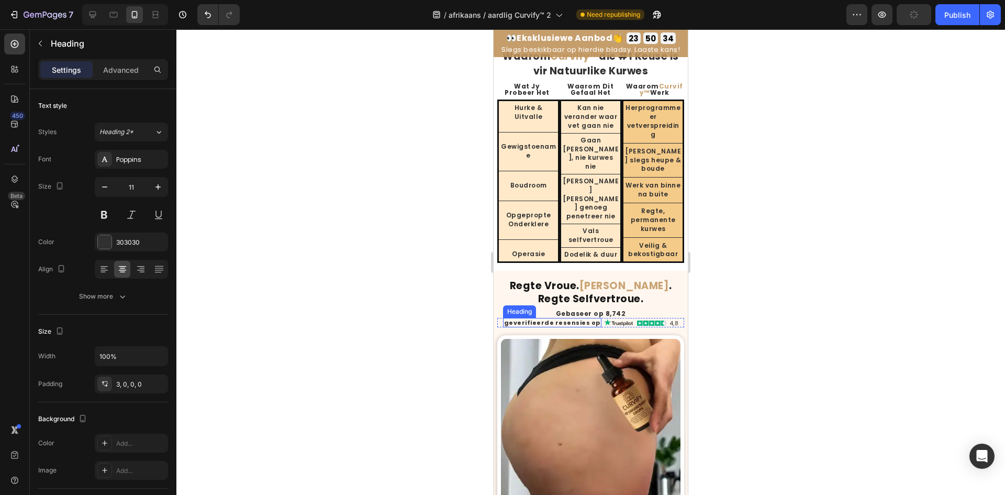
click at [561, 318] on strong "geverifieerde resensies op" at bounding box center [552, 322] width 96 height 8
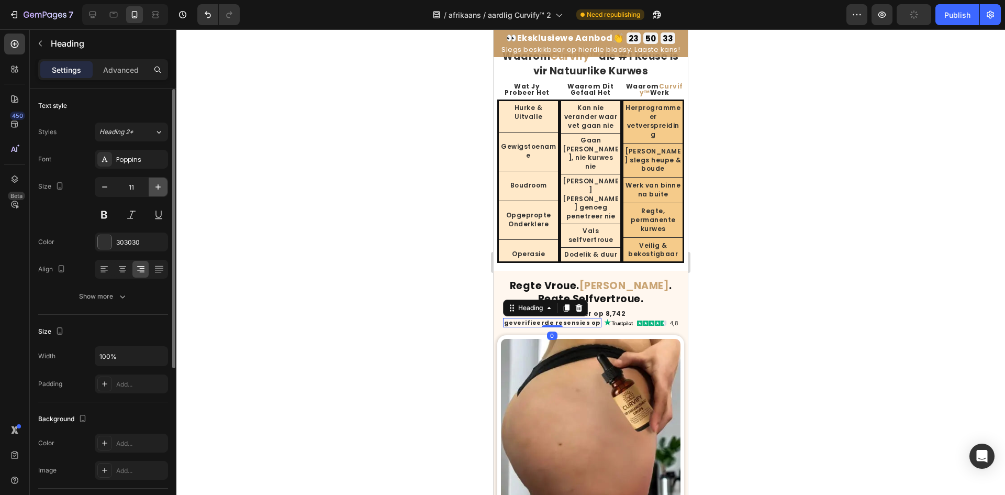
click at [158, 185] on icon "button" at bounding box center [158, 187] width 10 height 10
click at [224, 180] on div at bounding box center [590, 261] width 829 height 465
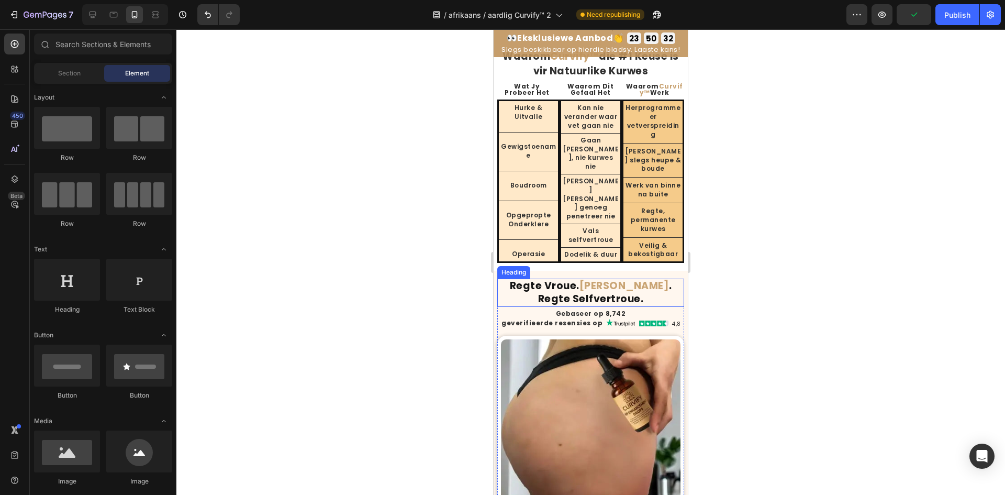
click at [593, 278] on h2 "Regte Vroue. Regte Kurwes . Regte Selfvertroue." at bounding box center [590, 292] width 187 height 28
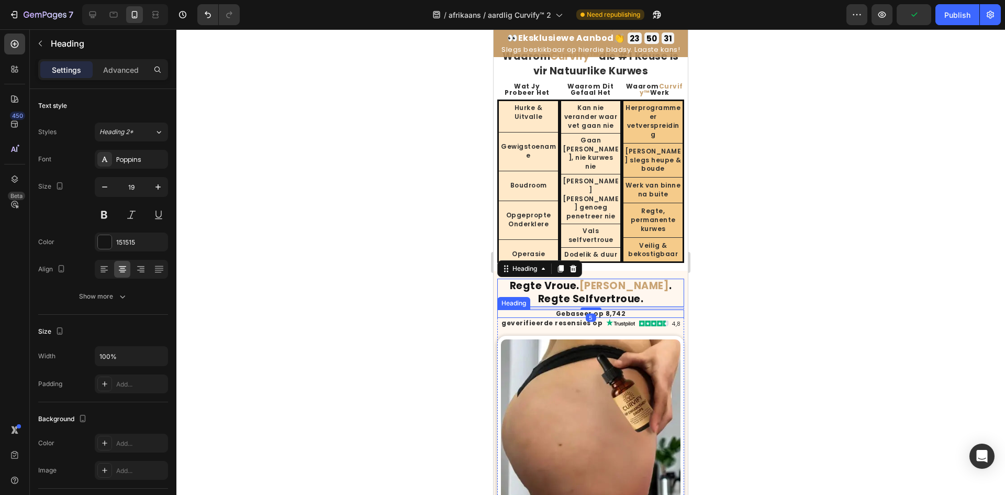
click at [595, 309] on h2 "Gebaseer op 8,742" at bounding box center [590, 313] width 187 height 8
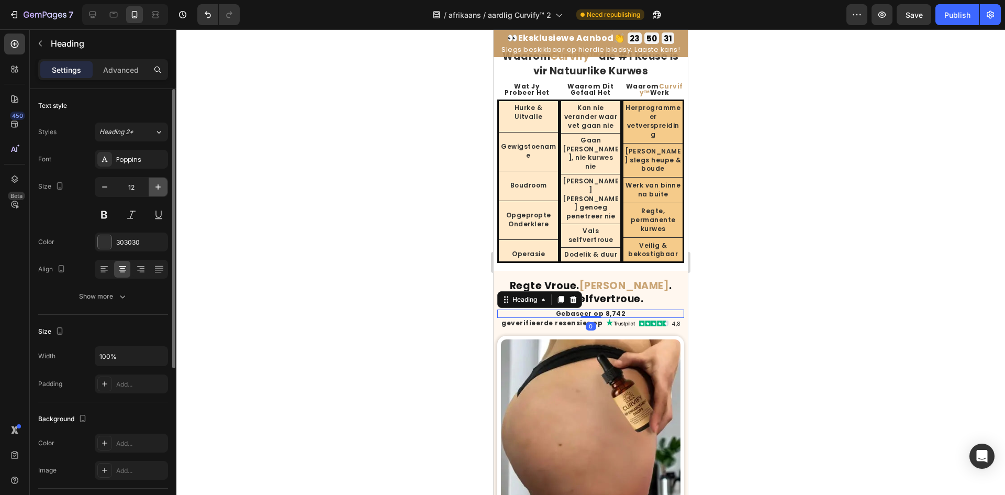
click at [156, 190] on icon "button" at bounding box center [158, 187] width 10 height 10
type input "13"
click at [244, 220] on div at bounding box center [590, 261] width 829 height 465
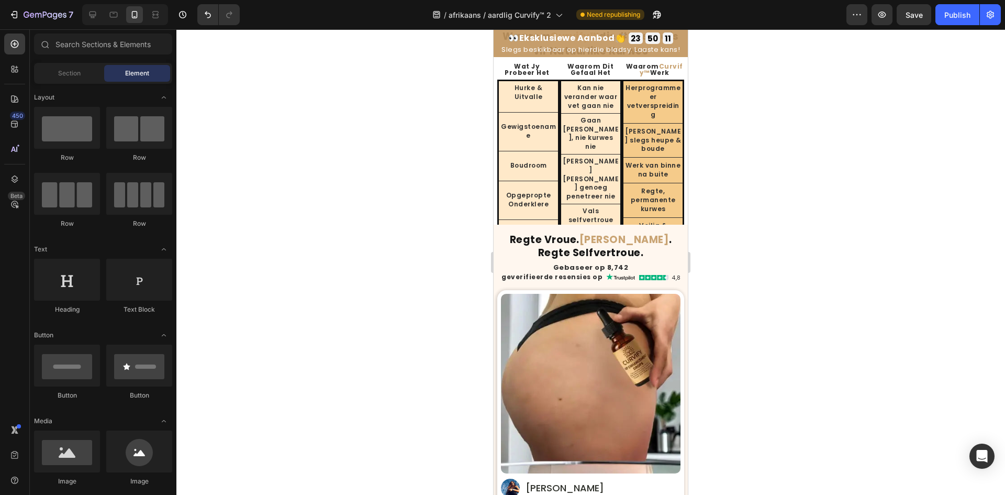
scroll to position [3617, 0]
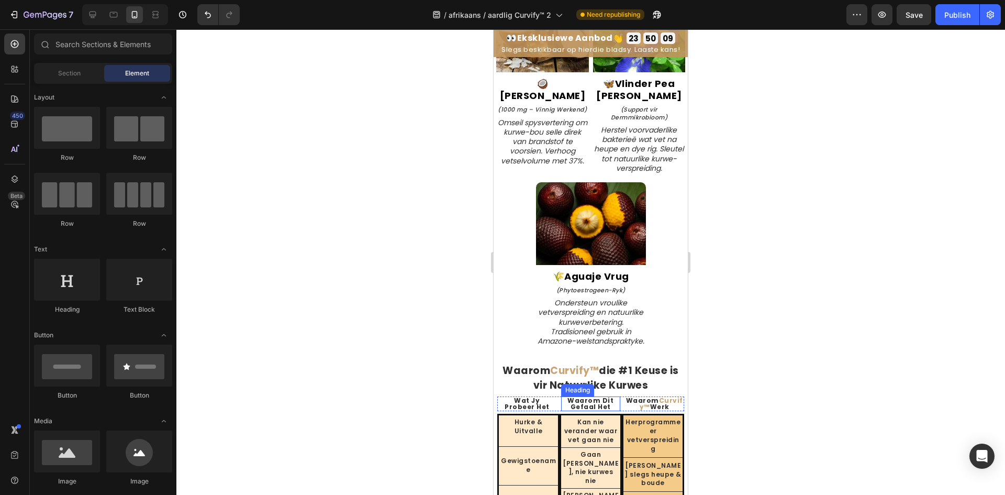
click at [571, 398] on h2 "Waarom Dit Gefaal Het" at bounding box center [591, 403] width 60 height 15
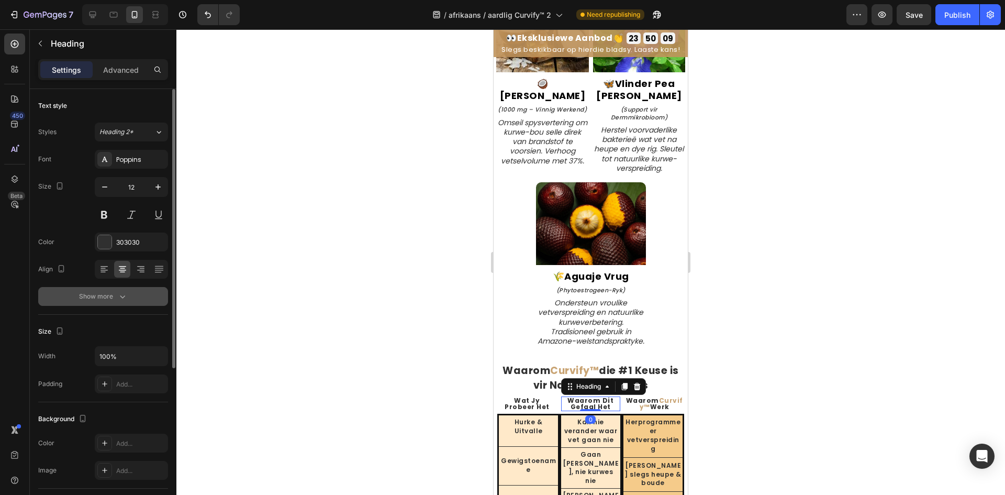
click at [95, 298] on div "Show more" at bounding box center [103, 296] width 49 height 10
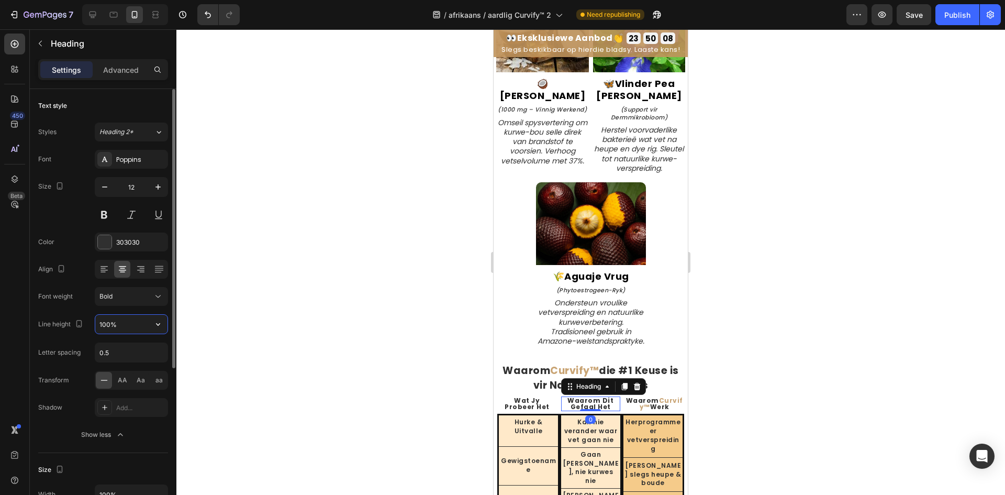
click at [104, 321] on input "100%" at bounding box center [131, 324] width 72 height 19
type input "130%"
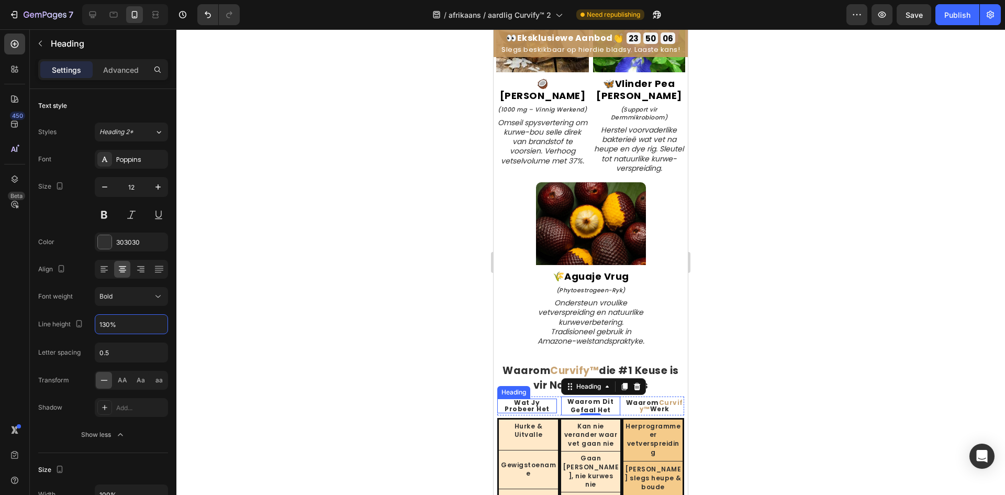
click at [528, 398] on strong "Wat Jy Probeer Het" at bounding box center [527, 405] width 45 height 15
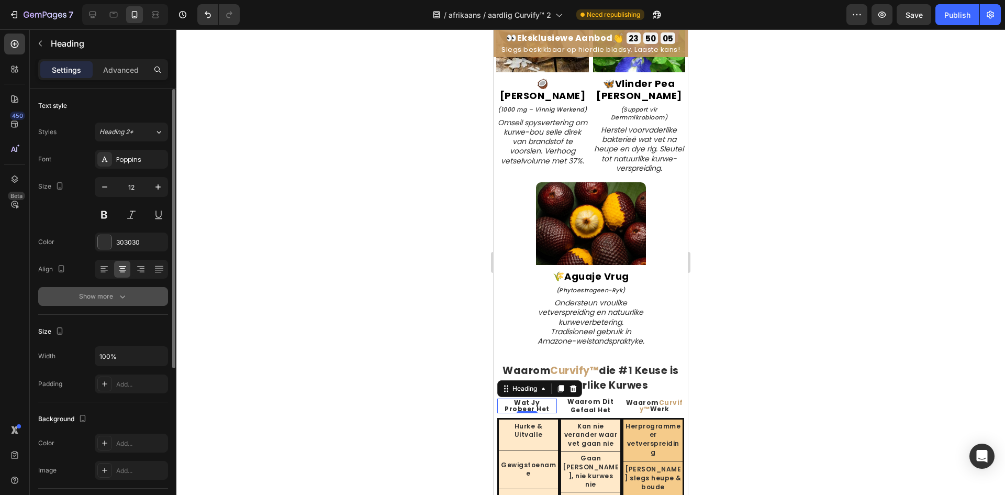
click at [91, 299] on div "Show more" at bounding box center [103, 296] width 49 height 10
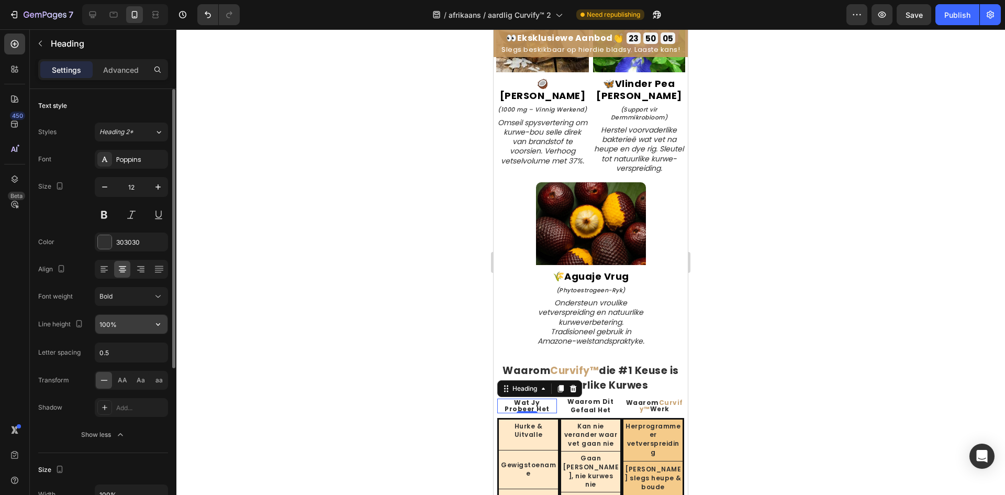
click at [104, 333] on input "100%" at bounding box center [131, 324] width 72 height 19
paste input "3"
type input "130%"
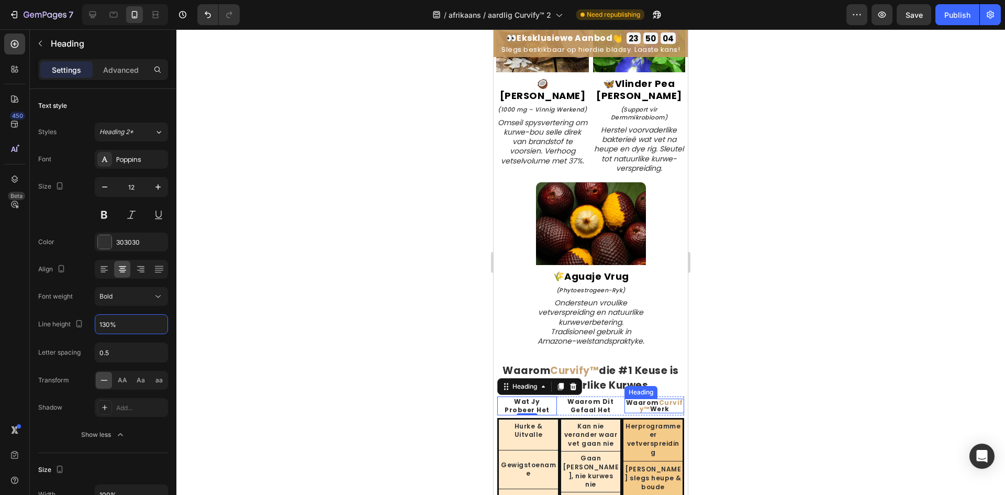
click at [663, 405] on div "Waarom Curvify™ Werk Heading" at bounding box center [654, 405] width 60 height 18
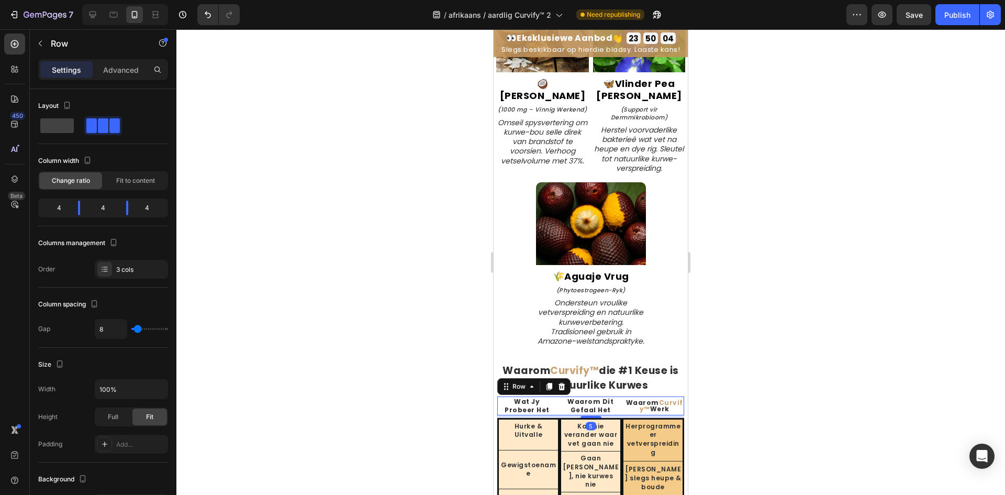
click at [661, 404] on strong "Werk" at bounding box center [659, 408] width 19 height 9
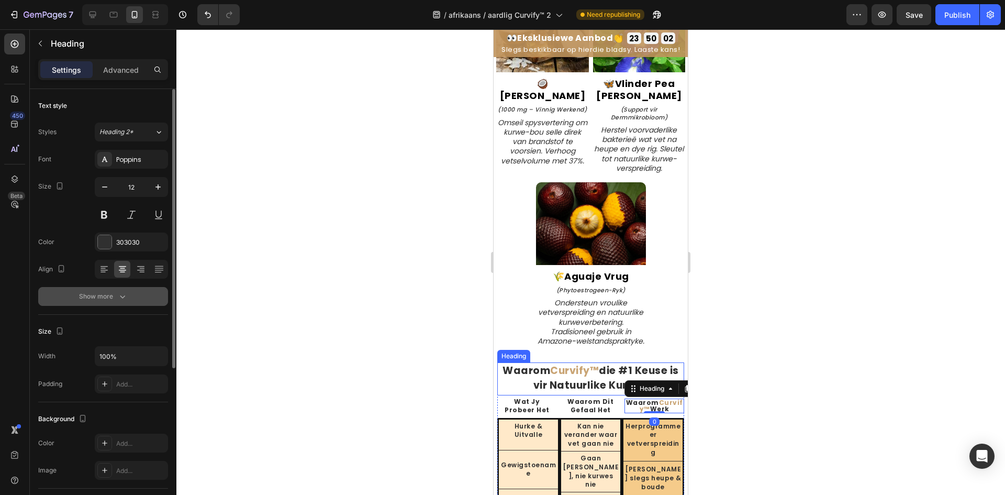
click at [115, 295] on div "Show more" at bounding box center [103, 296] width 49 height 10
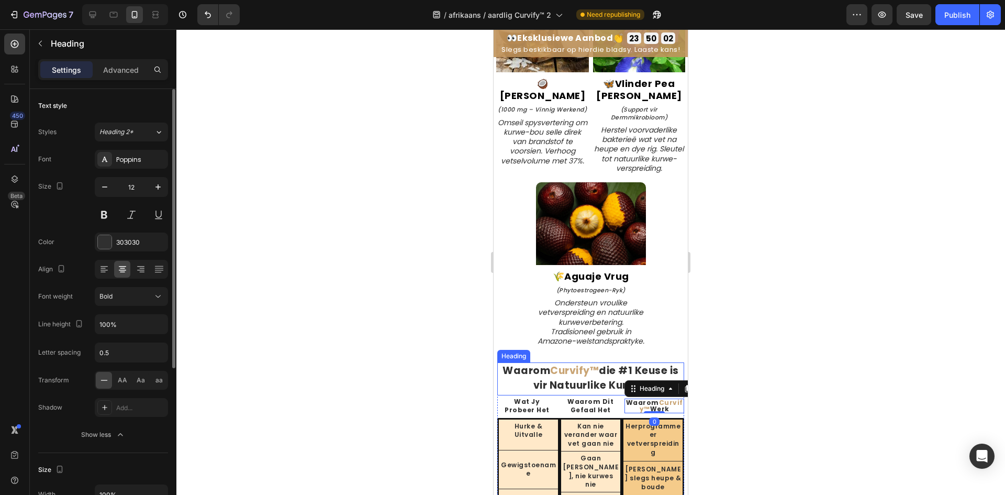
click at [107, 313] on div "Font Poppins Size 12 Color 303030 Align Font weight Bold Line height 100% Lette…" at bounding box center [103, 297] width 130 height 294
click at [106, 322] on input "100%" at bounding box center [131, 324] width 72 height 19
paste input "3"
type input "130%"
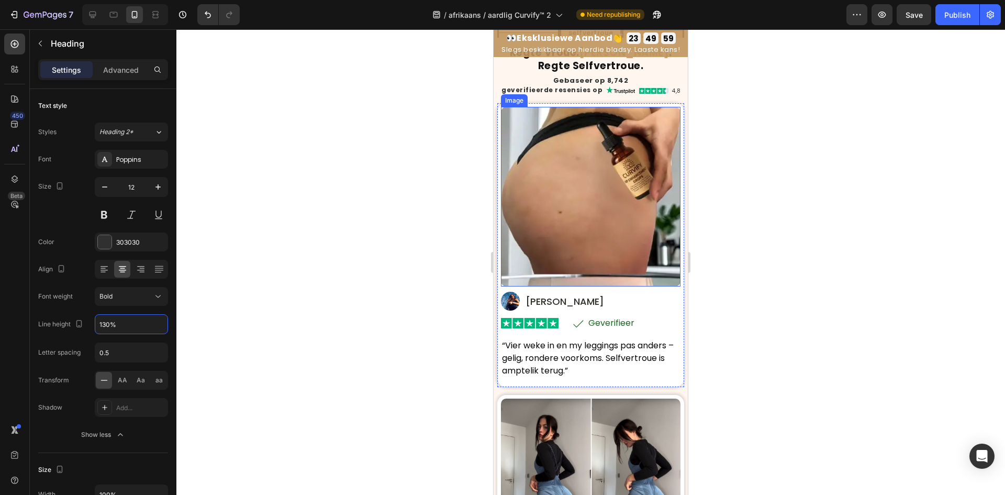
scroll to position [3931, 0]
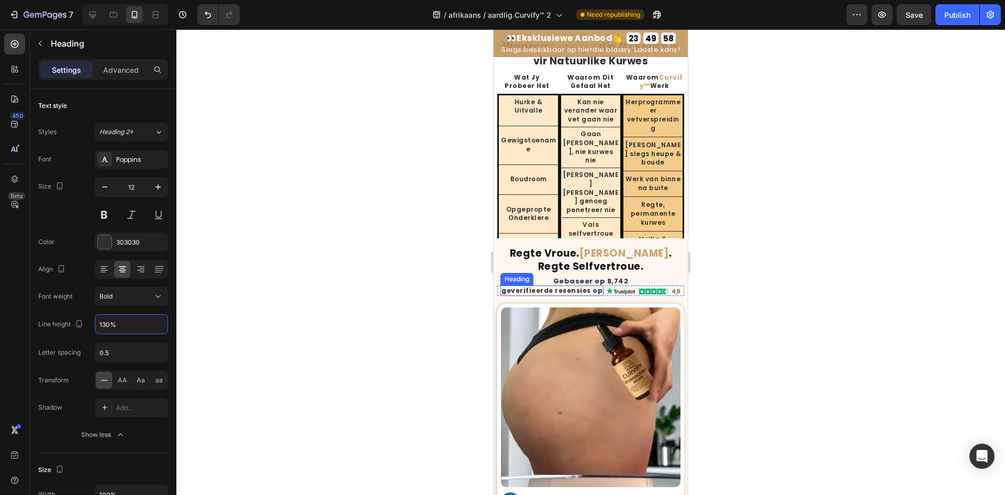
click at [564, 291] on strong "geverifieerde resensies op" at bounding box center [551, 290] width 101 height 9
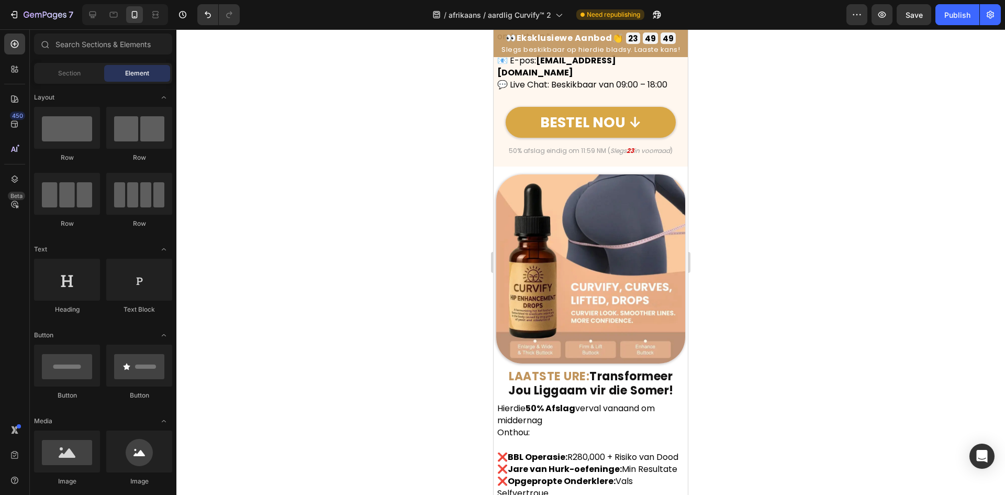
scroll to position [6853, 0]
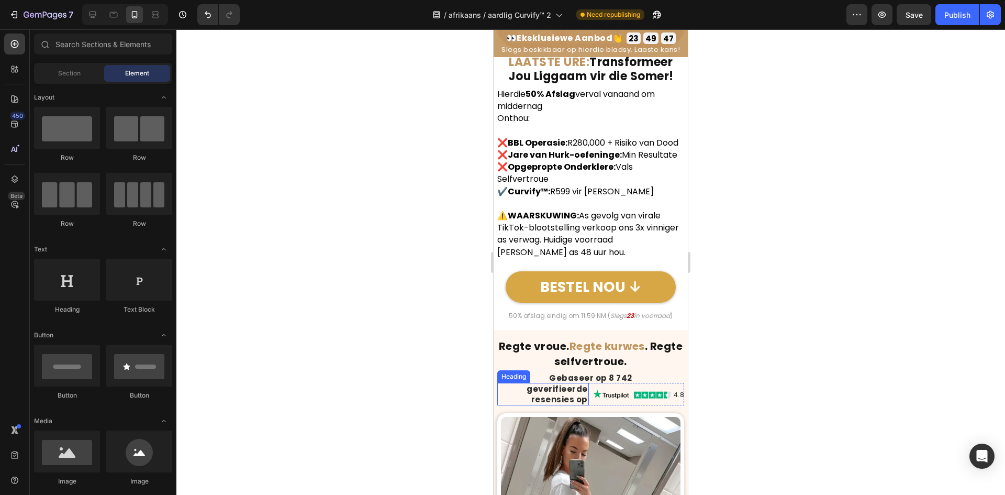
click at [555, 405] on h2 "geverifieerde resensies op" at bounding box center [543, 394] width 92 height 23
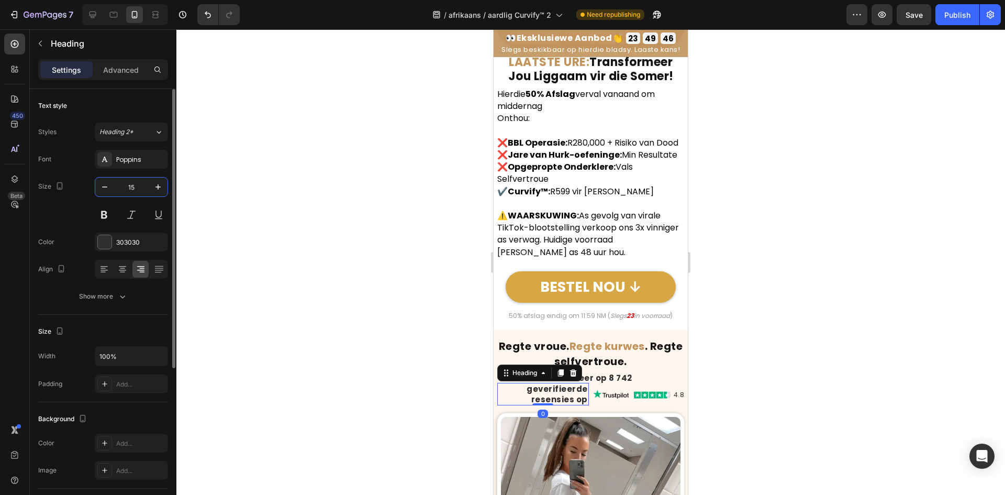
click at [127, 194] on input "15" at bounding box center [131, 186] width 35 height 19
type input "13"
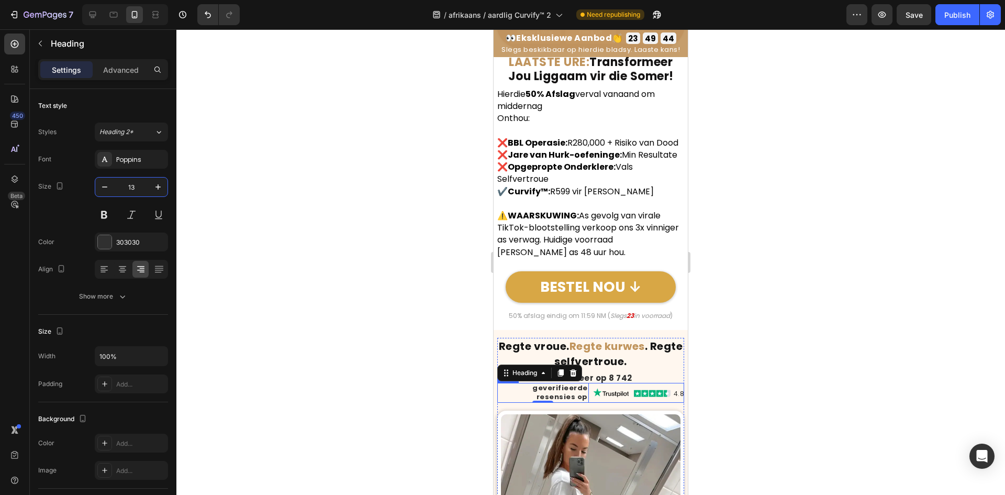
click at [620, 397] on img at bounding box center [632, 392] width 78 height 9
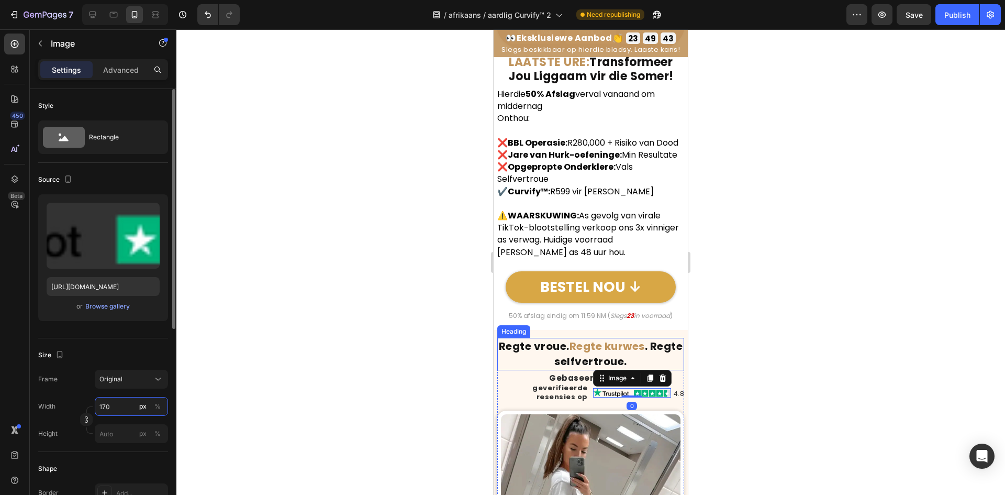
click at [112, 412] on input "170" at bounding box center [131, 406] width 73 height 19
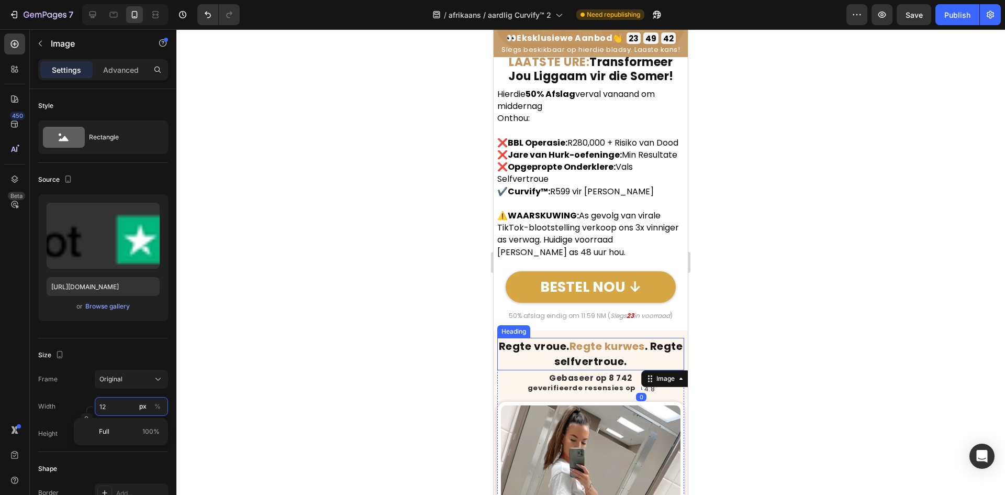
type input "120"
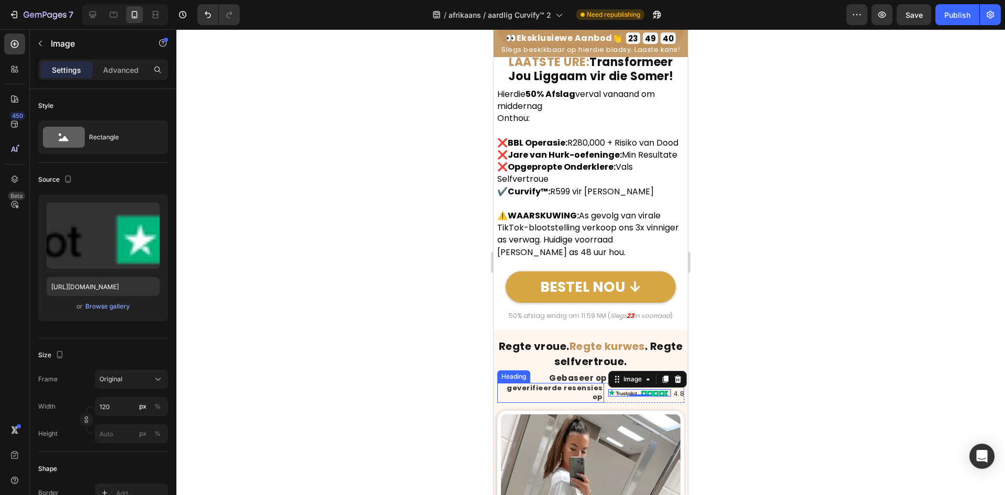
click at [521, 403] on h2 "geverifieerde resensies op" at bounding box center [550, 393] width 107 height 20
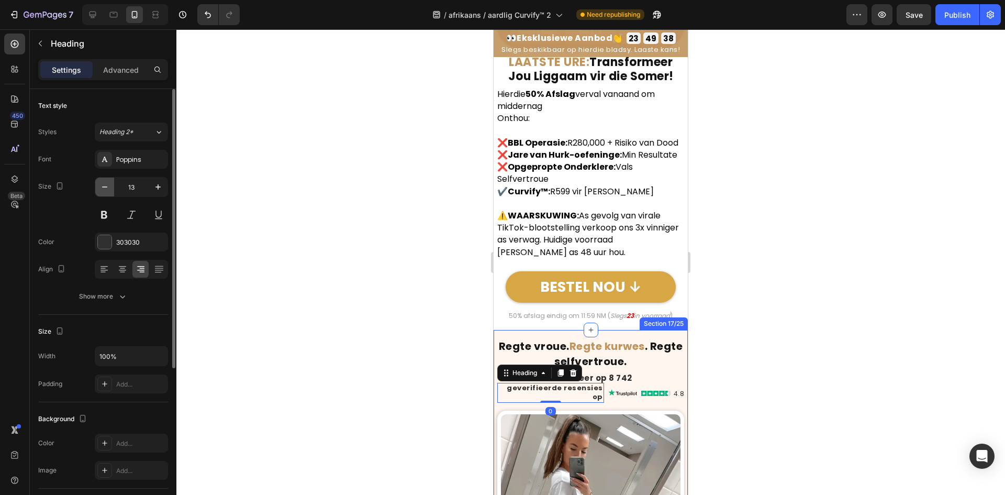
click at [107, 187] on icon "button" at bounding box center [104, 187] width 10 height 10
type input "12"
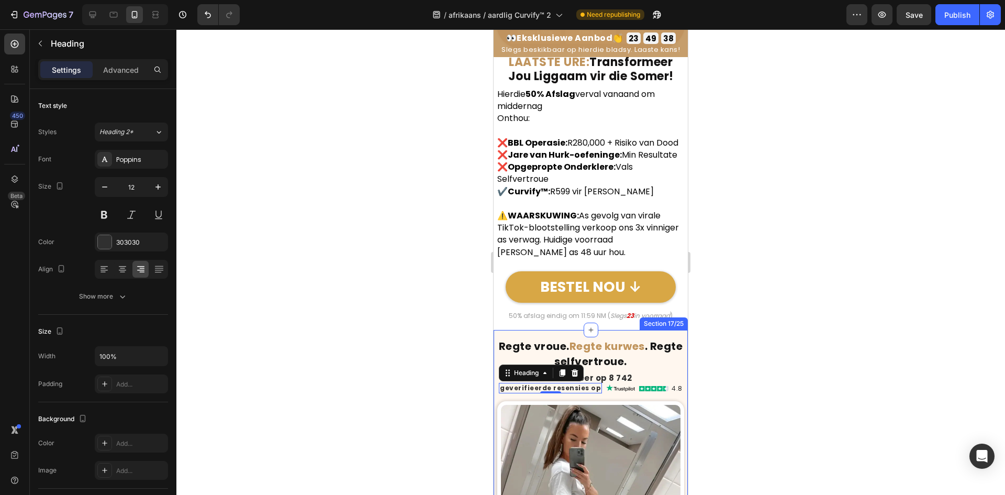
click at [230, 301] on div at bounding box center [590, 261] width 829 height 465
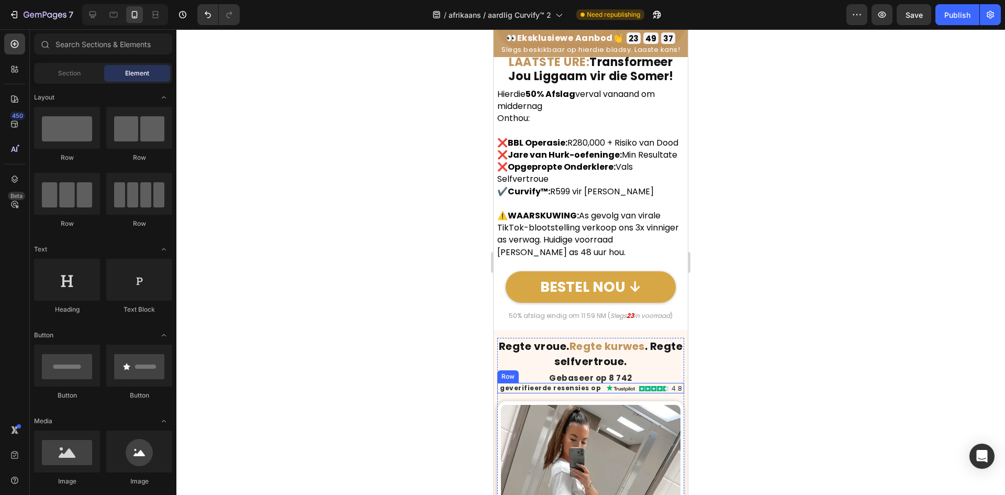
click at [596, 393] on div "geverifieerde resensies op Heading Image 4.8 Heading Row Row" at bounding box center [590, 388] width 187 height 10
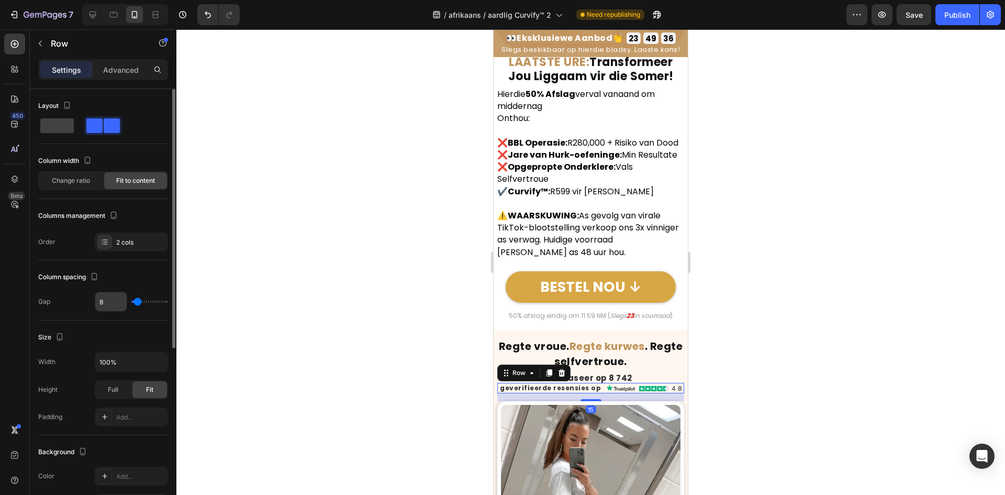
click at [110, 308] on input "8" at bounding box center [110, 301] width 31 height 19
type input "5"
click at [671, 392] on h2 "4.8" at bounding box center [676, 388] width 11 height 8
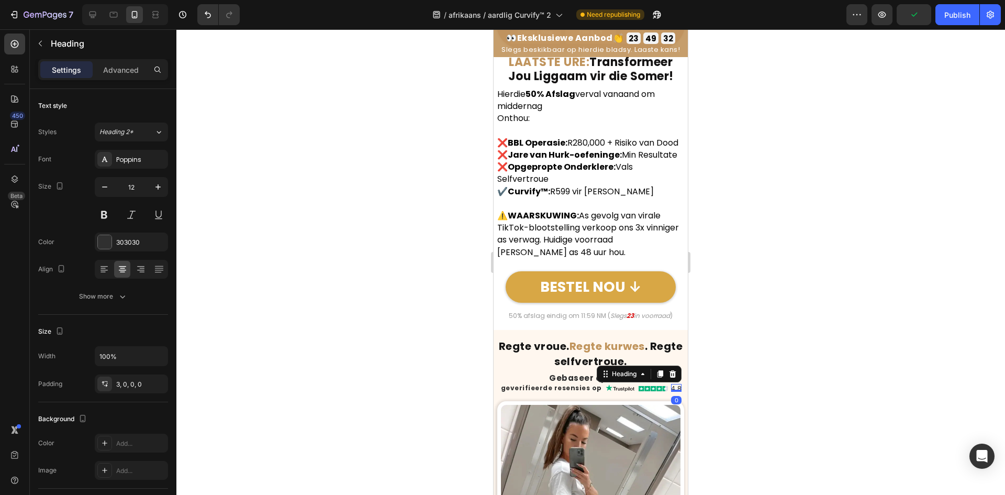
drag, startPoint x: 281, startPoint y: 277, endPoint x: 308, endPoint y: 280, distance: 27.8
click at [281, 277] on div at bounding box center [590, 261] width 829 height 465
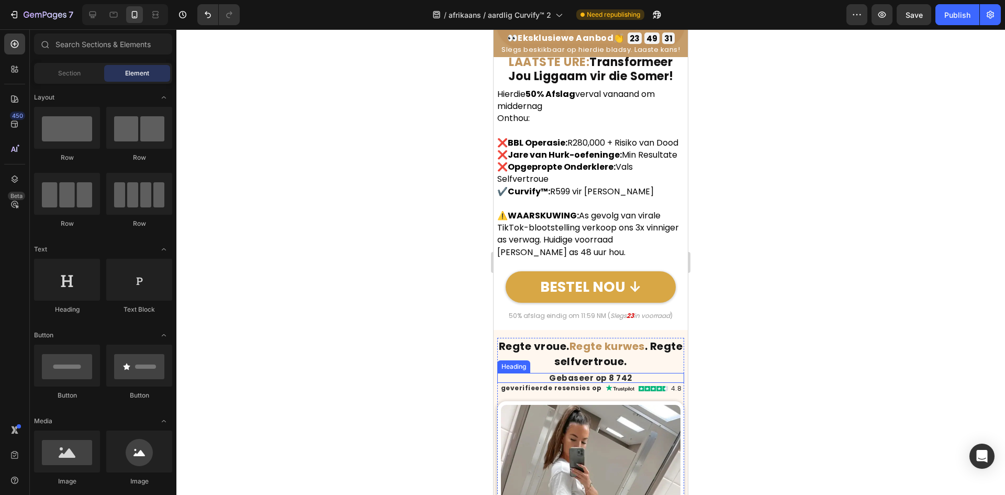
click at [527, 393] on h2 "geverifieerde resensies op" at bounding box center [551, 388] width 103 height 10
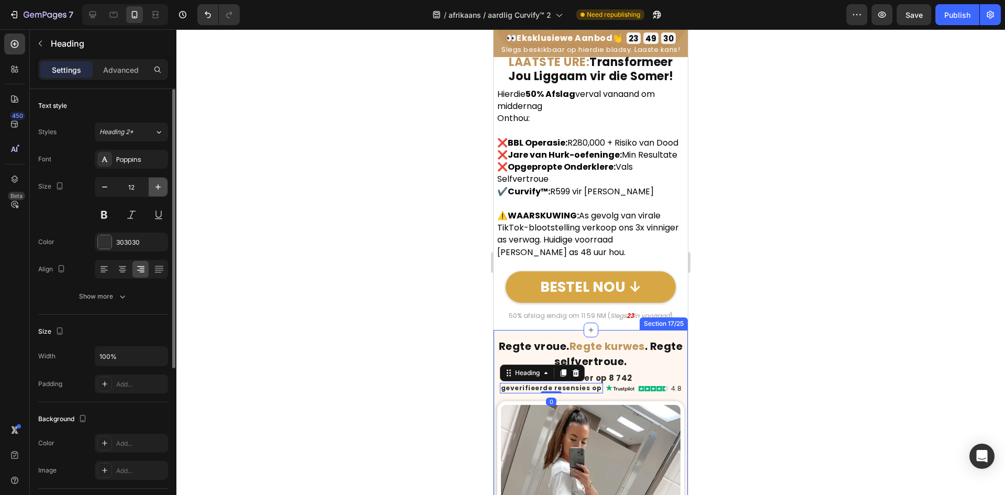
click at [155, 191] on icon "button" at bounding box center [158, 187] width 10 height 10
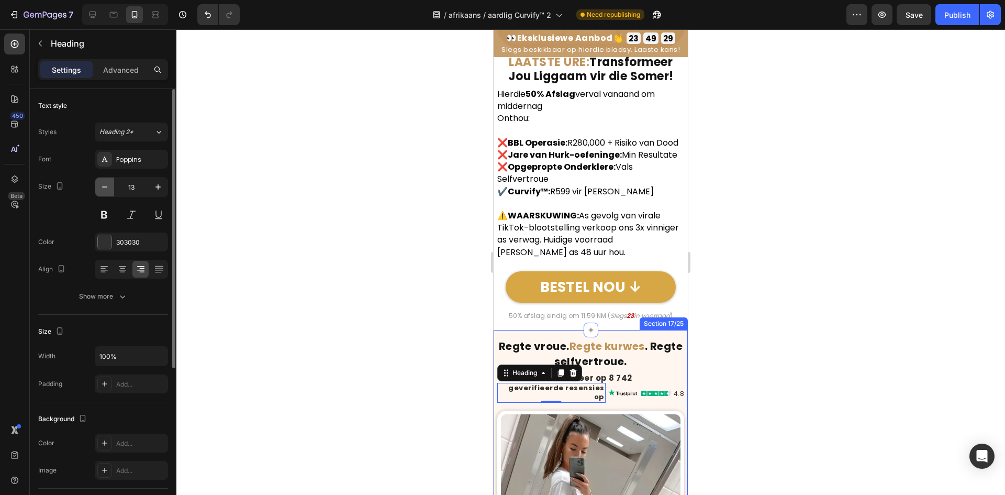
click at [102, 189] on icon "button" at bounding box center [104, 187] width 10 height 10
type input "12"
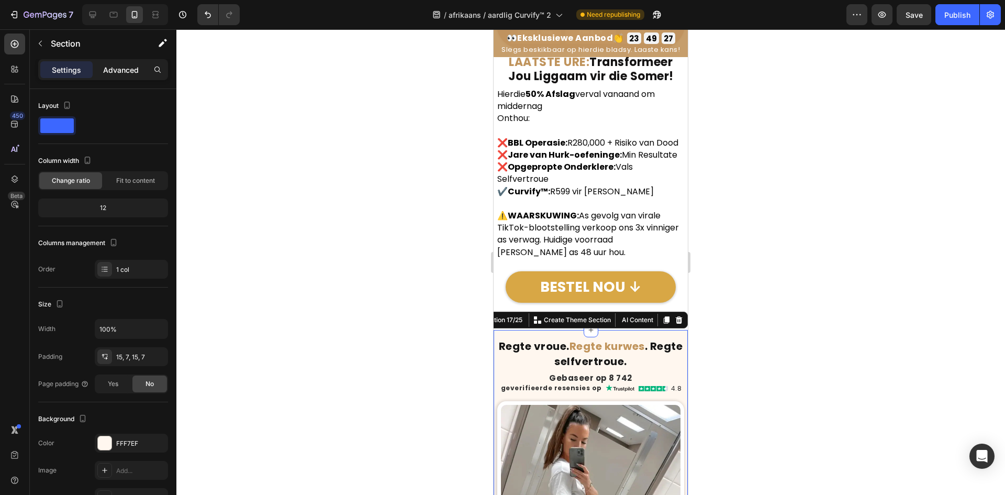
click at [107, 77] on div "Advanced" at bounding box center [121, 69] width 52 height 17
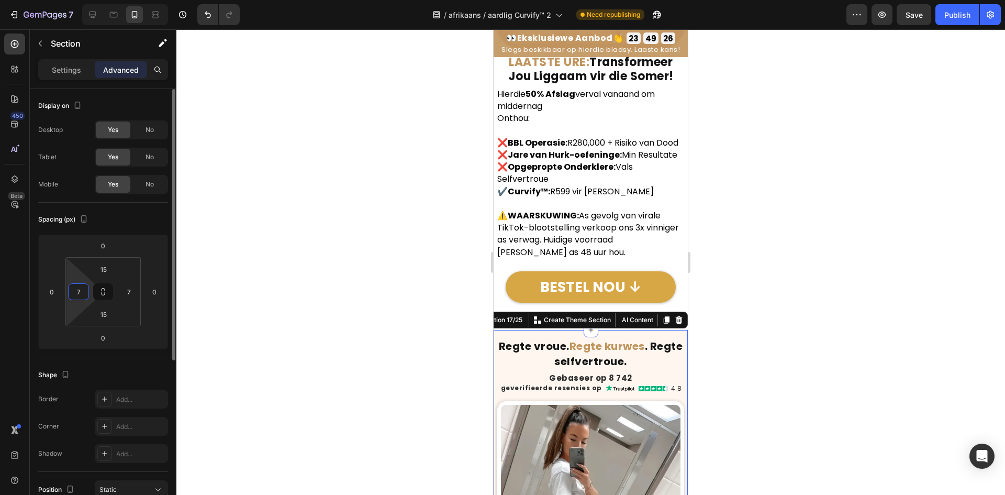
click at [81, 293] on input "7" at bounding box center [79, 292] width 16 height 16
type input "5"
click at [132, 295] on input "7" at bounding box center [129, 292] width 16 height 16
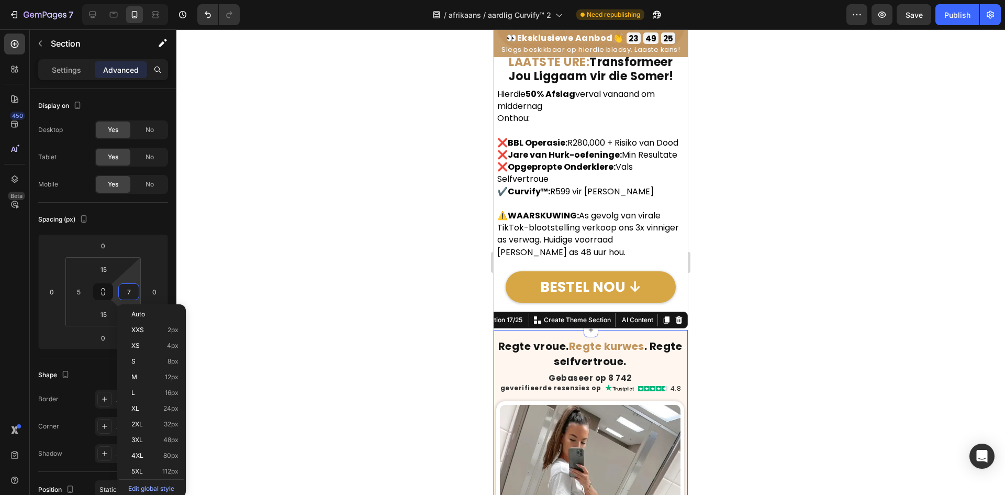
type input "5"
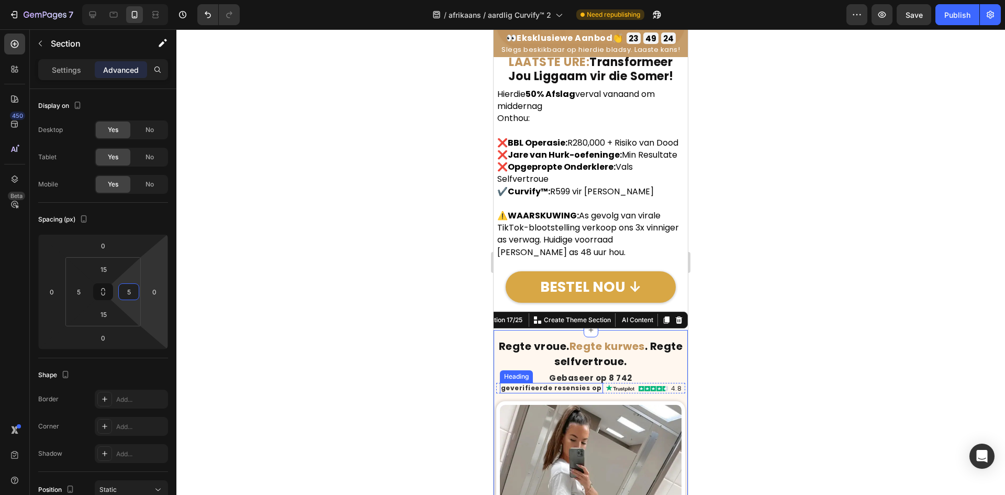
click at [522, 393] on h2 "geverifieerde resensies op" at bounding box center [551, 388] width 103 height 10
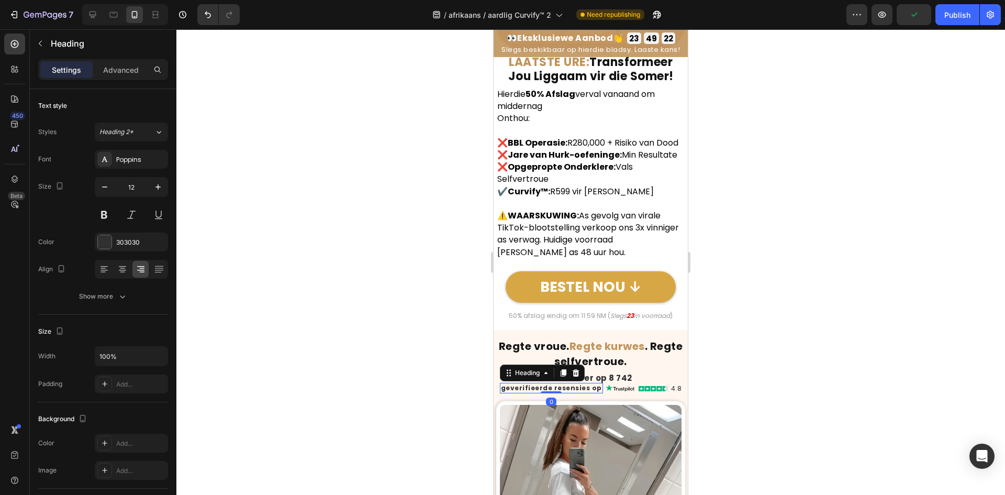
click at [597, 383] on h2 "Gebaseer op 8 742" at bounding box center [590, 378] width 189 height 10
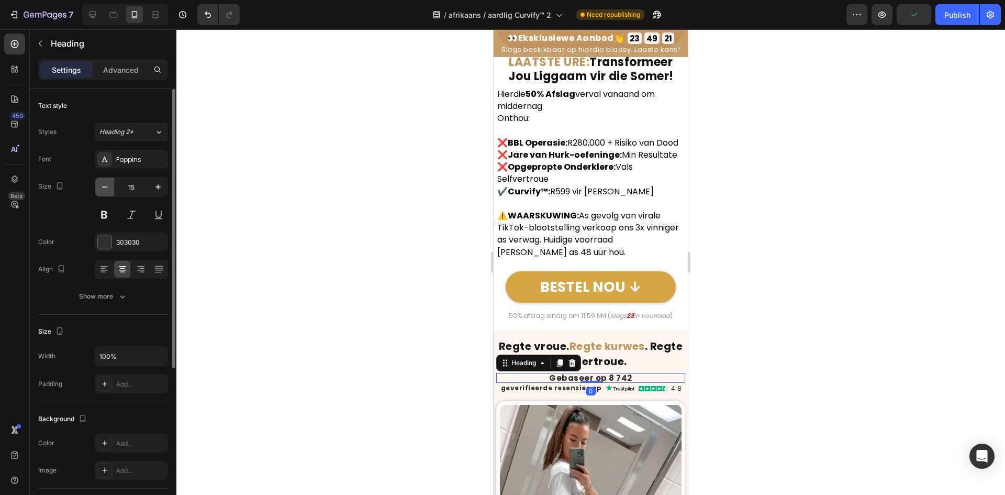
click at [97, 182] on button "button" at bounding box center [104, 186] width 19 height 19
type input "13"
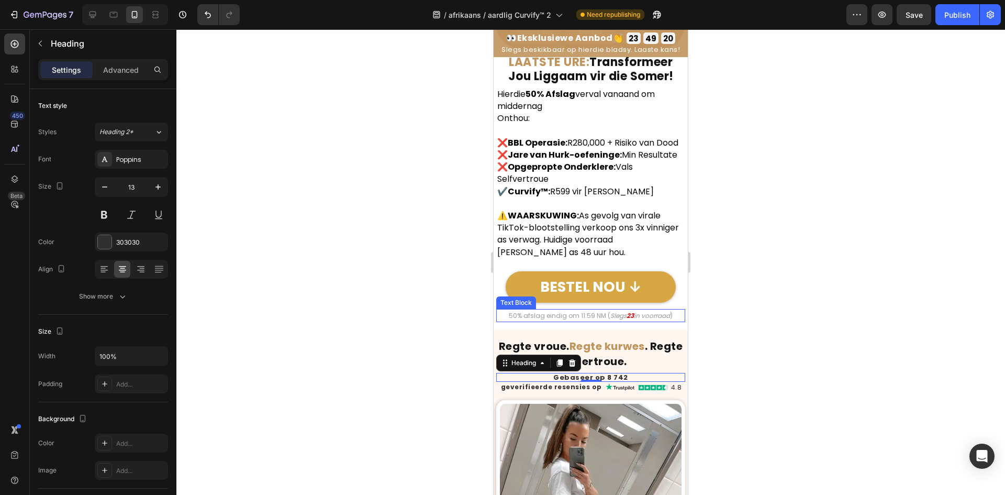
click at [633, 368] on strong ". Regte selfvertroue." at bounding box center [618, 354] width 128 height 30
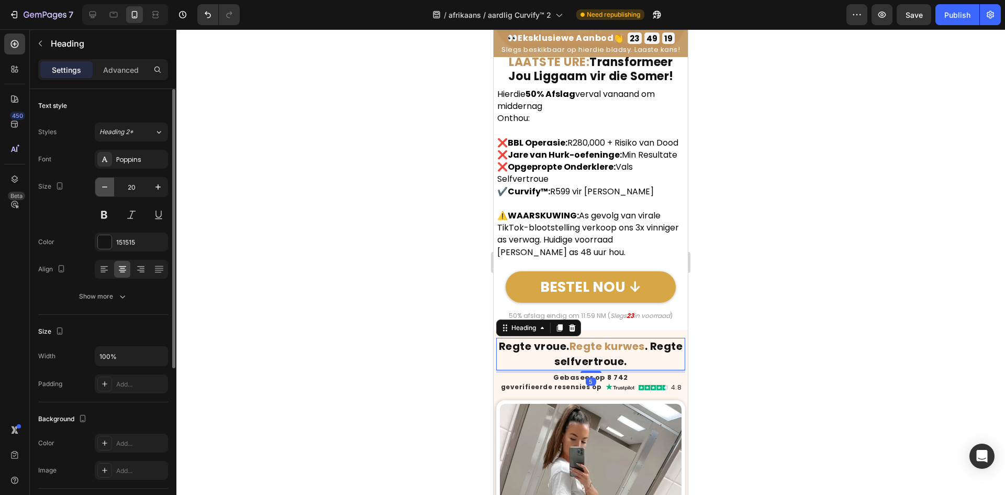
click at [100, 189] on icon "button" at bounding box center [104, 187] width 10 height 10
type input "19"
click at [349, 299] on div at bounding box center [590, 261] width 829 height 465
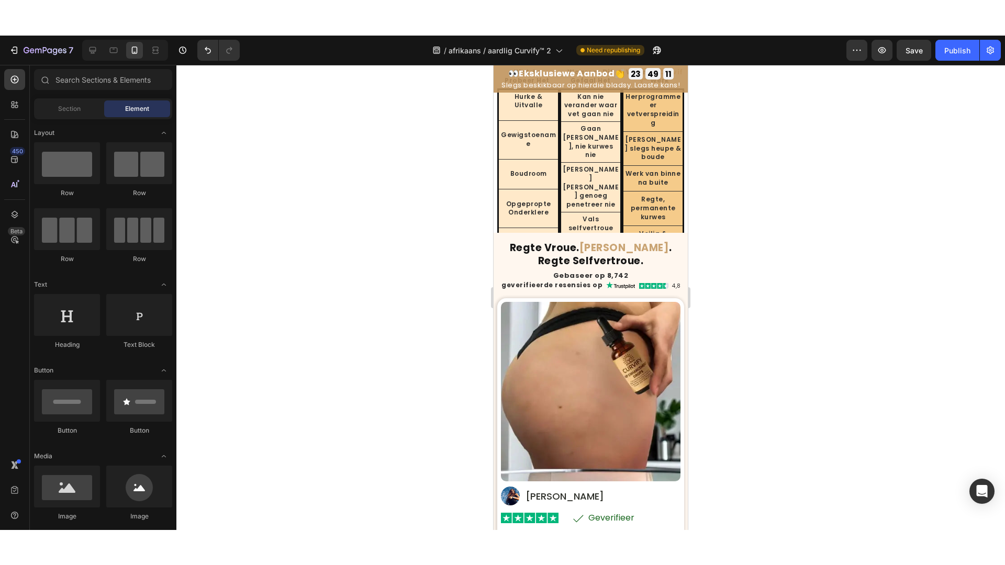
scroll to position [4026, 0]
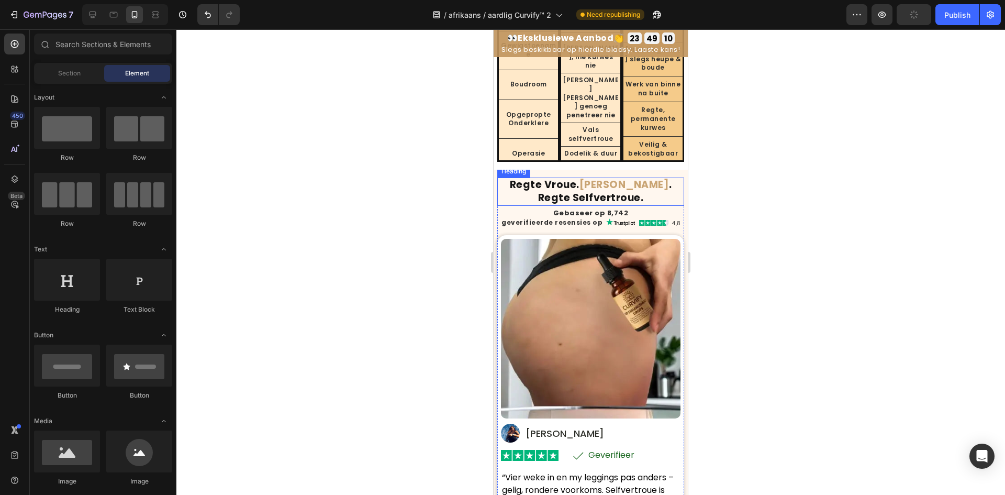
click at [579, 177] on strong "Regte Vroue." at bounding box center [545, 184] width 70 height 14
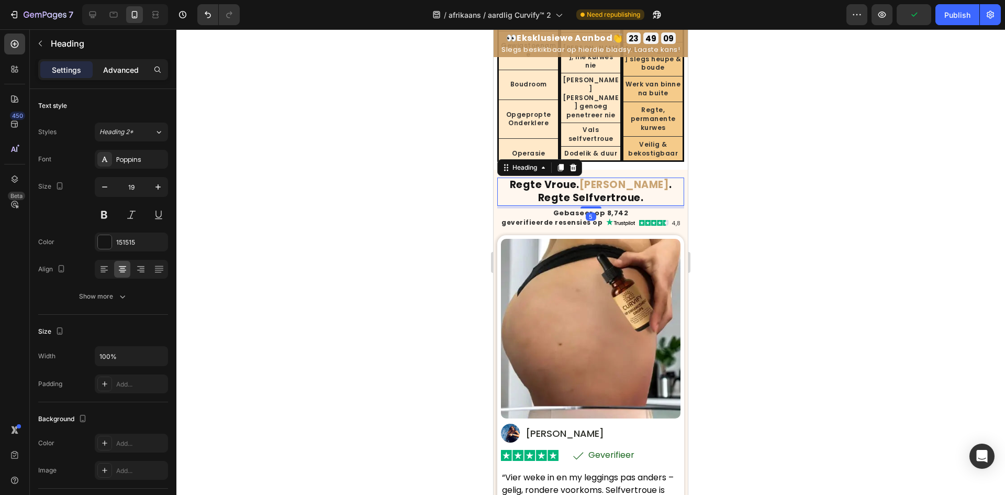
click at [129, 73] on p "Advanced" at bounding box center [121, 69] width 36 height 11
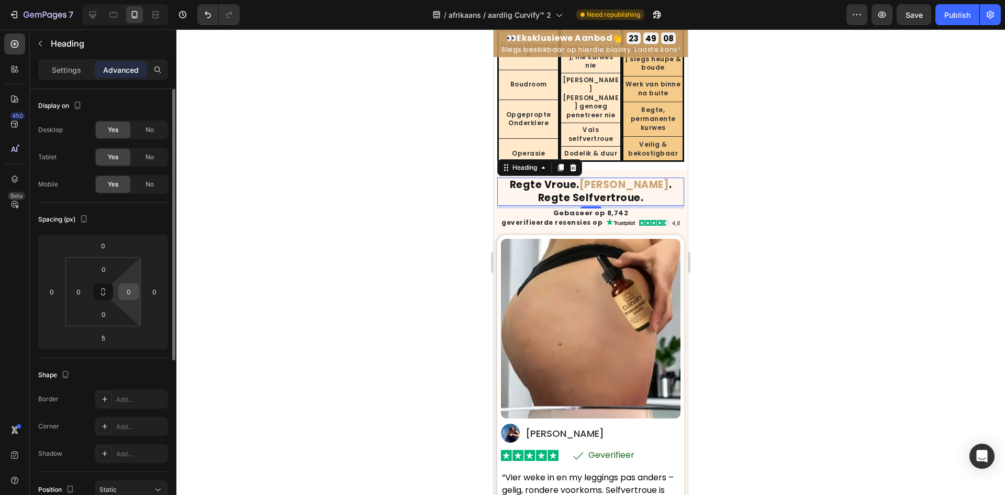
click at [128, 286] on input "0" at bounding box center [129, 292] width 16 height 16
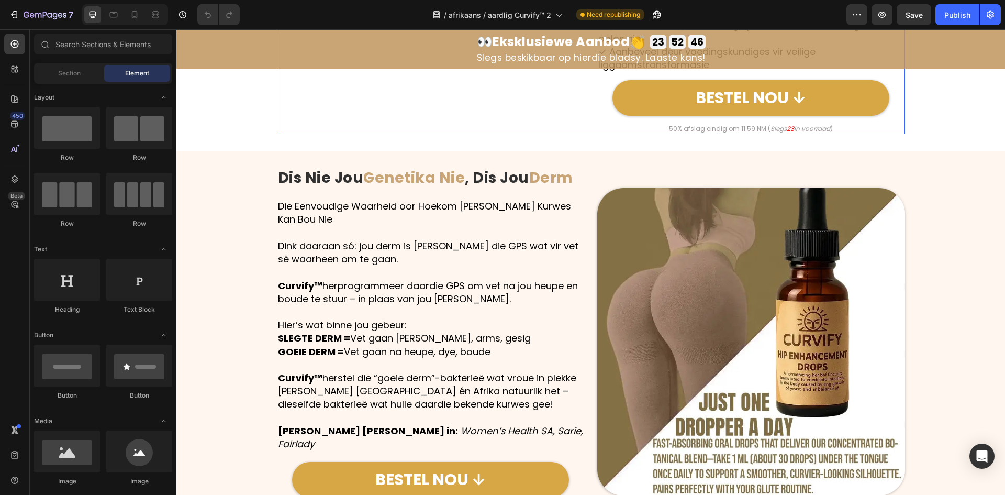
scroll to position [1570, 0]
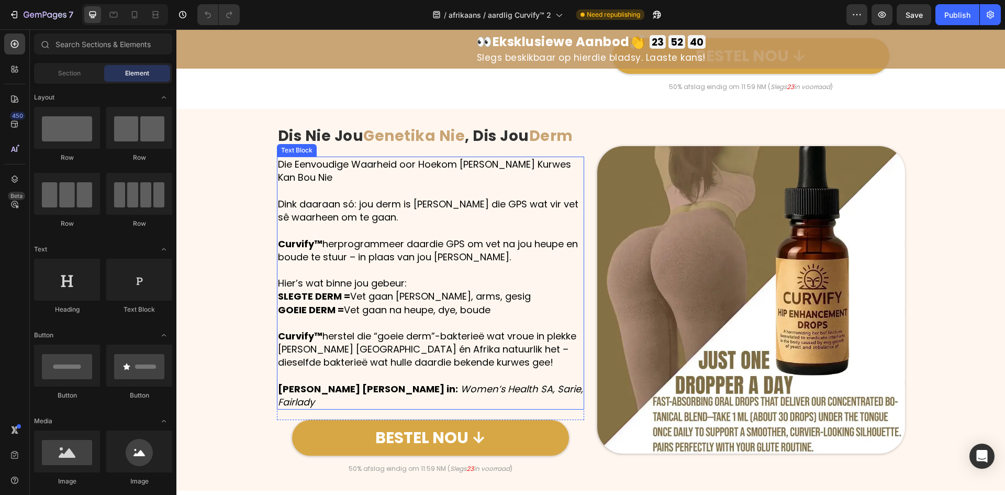
click at [331, 329] on p "Curvify™ herstel die “goeie derm”-bakterieë wat vroue in plekke [PERSON_NAME] […" at bounding box center [431, 349] width 306 height 40
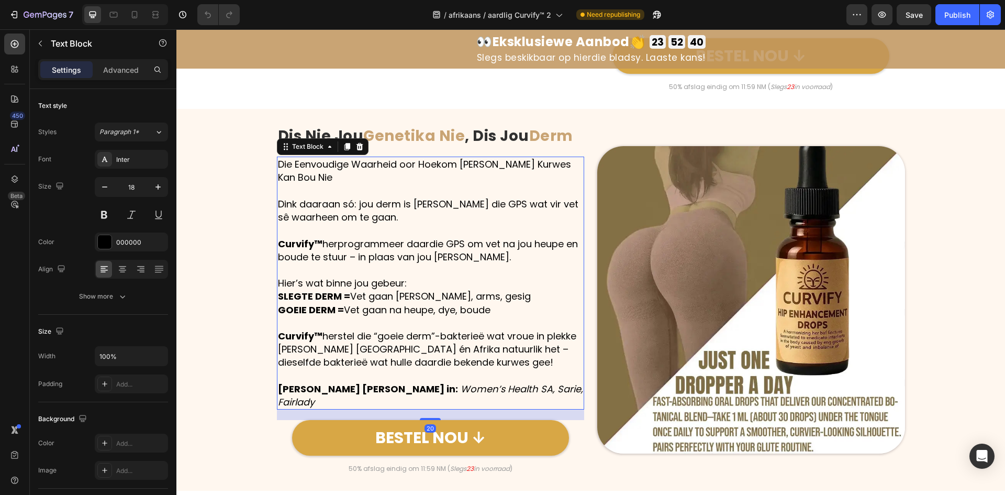
click at [353, 329] on p "Curvify™ herstel die “goeie derm”-bakterieë wat vroue in plekke [PERSON_NAME] […" at bounding box center [431, 349] width 306 height 40
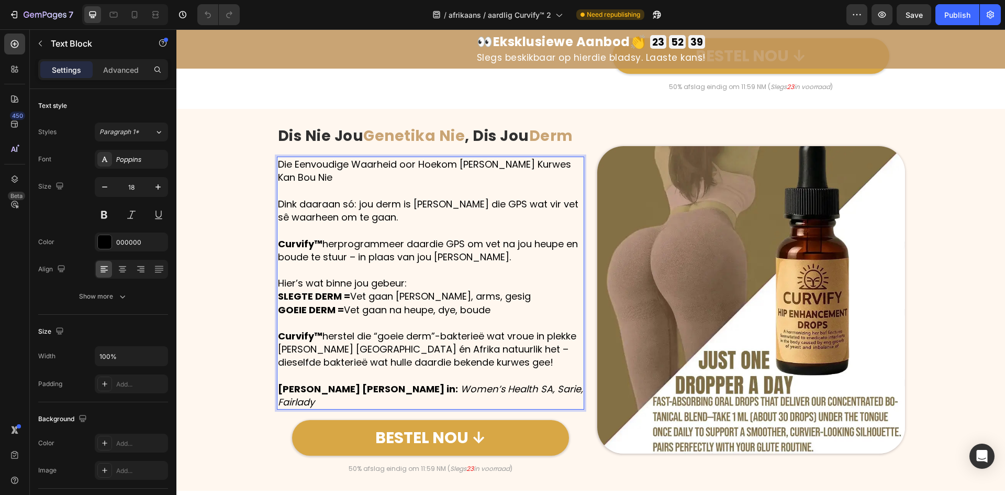
click at [368, 329] on p "Curvify™ herstel die “goeie derm”-bakterieë wat vroue in plekke [PERSON_NAME] […" at bounding box center [431, 349] width 306 height 40
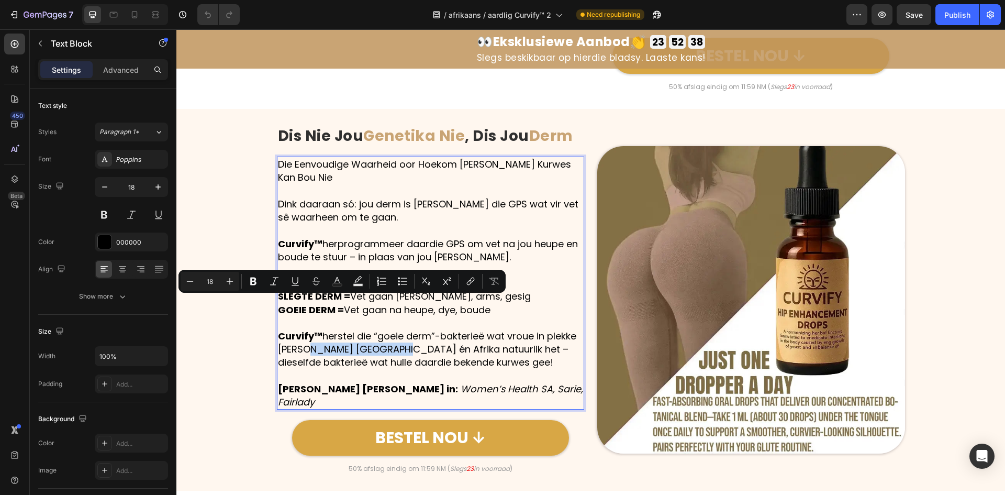
drag, startPoint x: 374, startPoint y: 305, endPoint x: 298, endPoint y: 305, distance: 75.4
click at [298, 329] on p "Curvify™ herstel die “goeie derm”-bakterieë wat vroue in plekke [PERSON_NAME] […" at bounding box center [431, 349] width 306 height 40
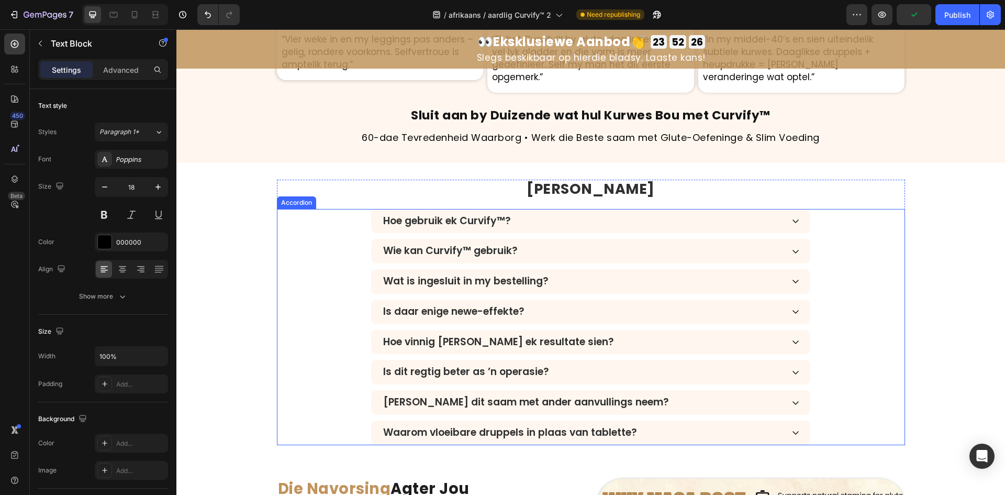
scroll to position [3141, 0]
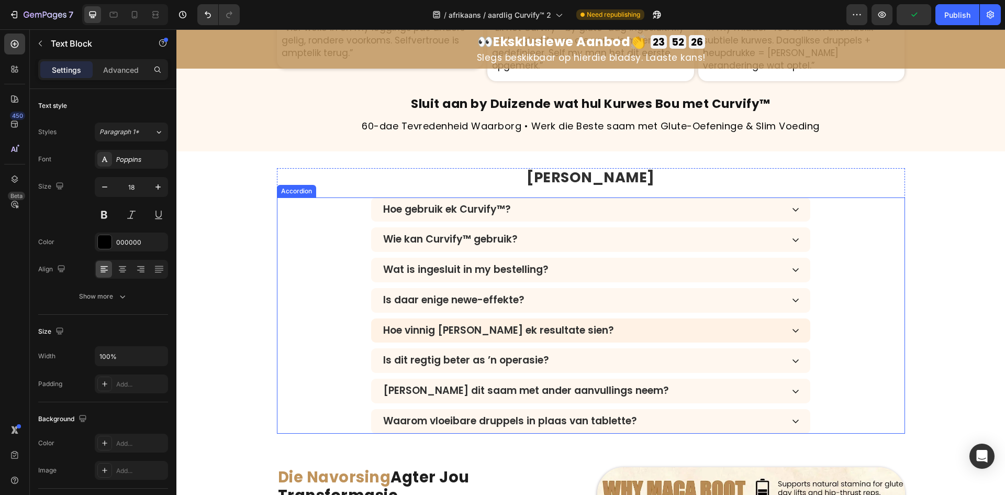
click at [691, 324] on div "Hoe vinnig [PERSON_NAME] ek resultate sien?" at bounding box center [582, 330] width 401 height 15
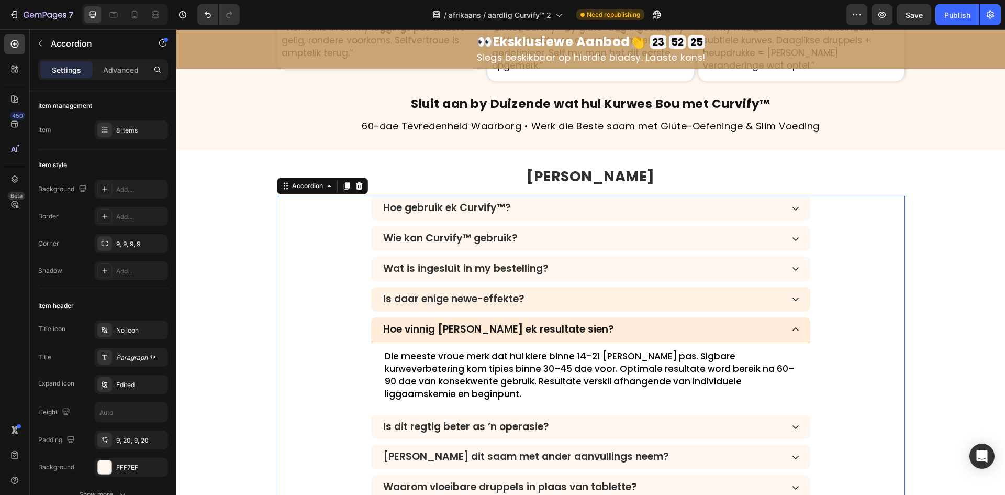
click at [667, 288] on div "Is daar enige newe-effekte?" at bounding box center [590, 299] width 439 height 25
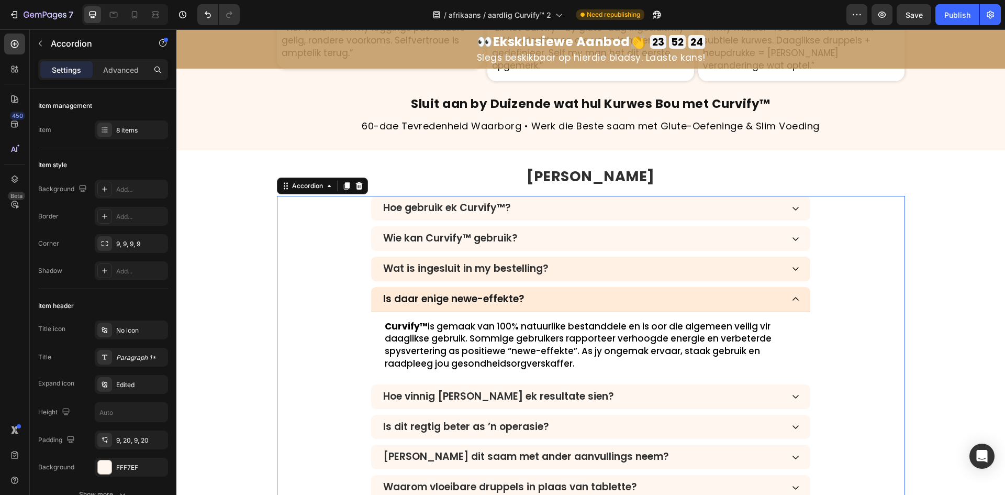
click at [663, 262] on div "Wat is ingesluit in my bestelling?" at bounding box center [590, 268] width 439 height 25
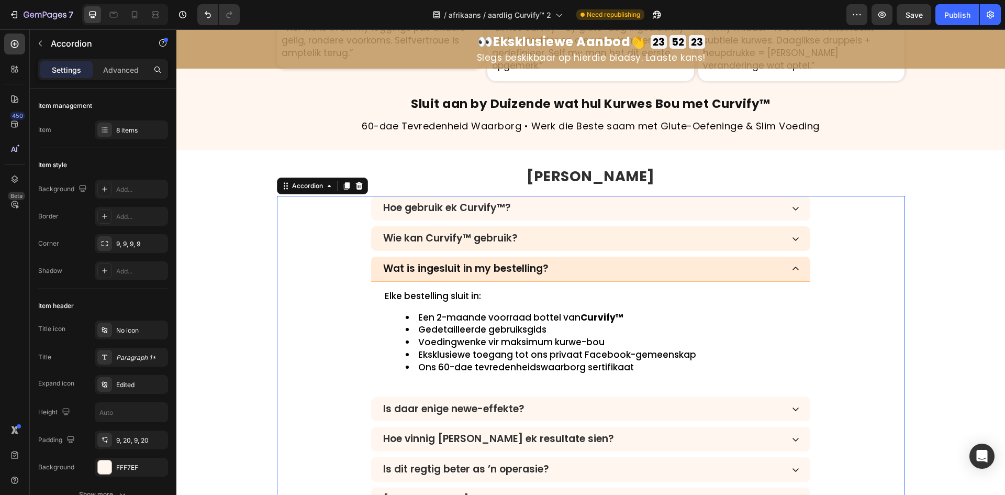
click at [658, 227] on div "Wie kan Curvify™ gebruik?" at bounding box center [590, 238] width 439 height 25
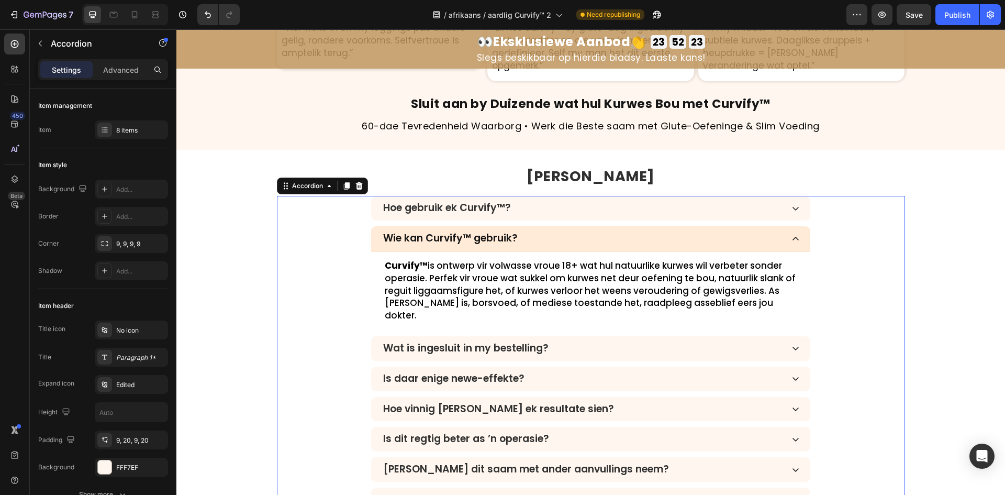
click at [619, 381] on div "Hoe gebruik ek Curvify™? Wie kan Curvify™ gebruik? Curvify™ is ontwerp vir volw…" at bounding box center [591, 354] width 628 height 316
click at [604, 431] on div "Is dit regtig beter as ’n operasie?" at bounding box center [582, 438] width 401 height 15
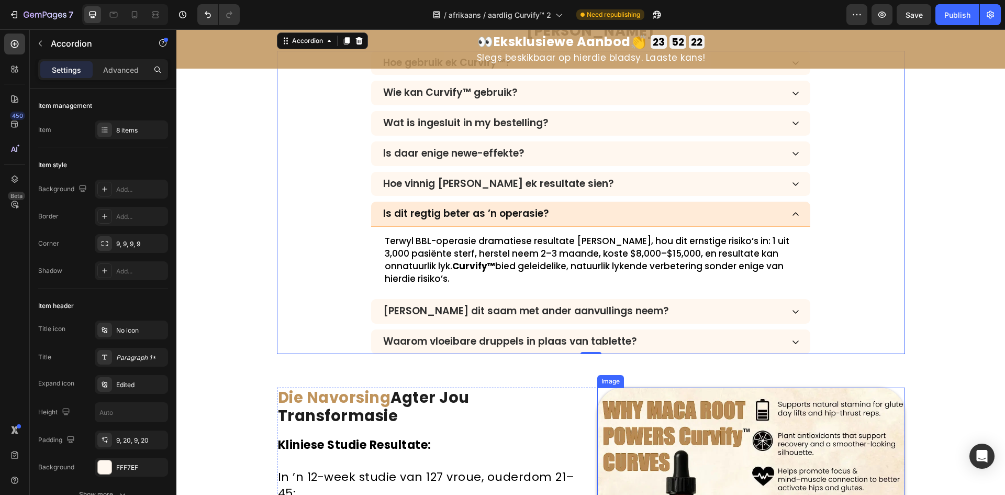
scroll to position [3298, 0]
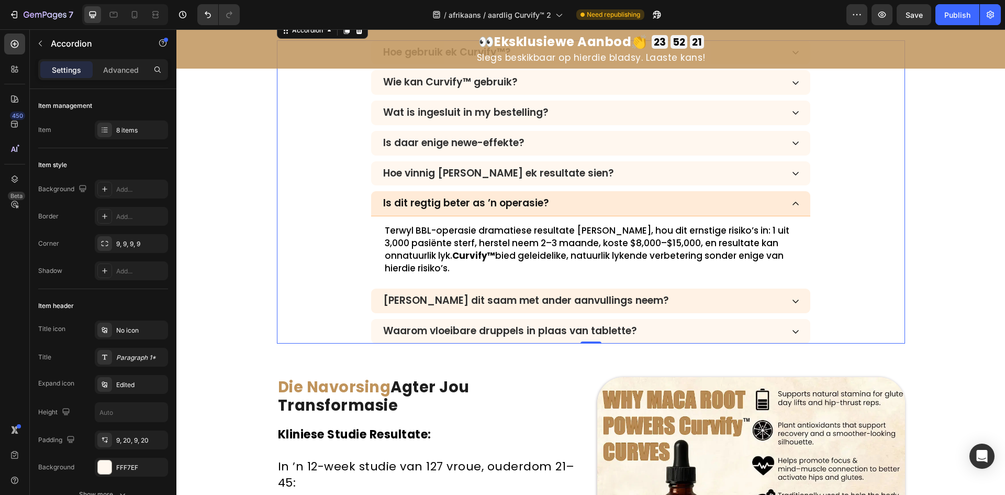
click at [673, 296] on div "[PERSON_NAME] dit saam met ander aanvullings neem?" at bounding box center [582, 300] width 401 height 15
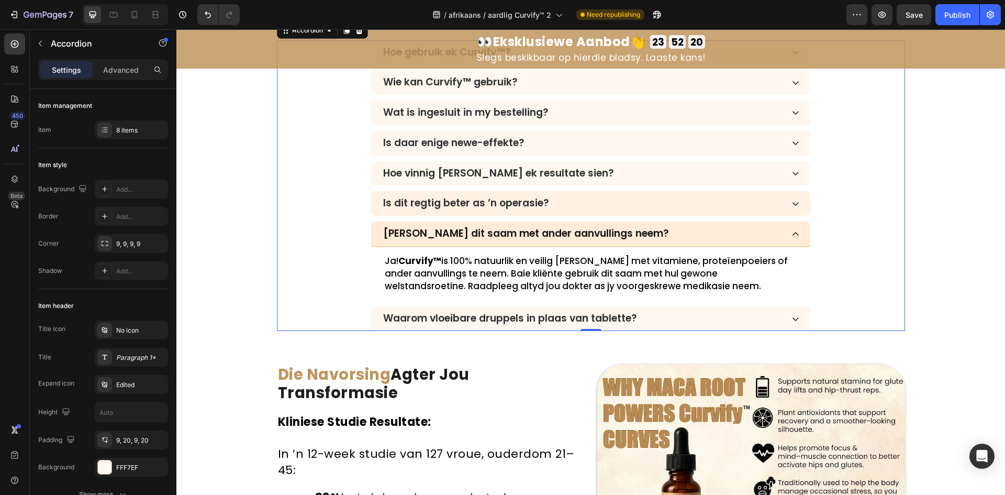
click at [710, 215] on div "Is dit regtig beter as ’n operasie?" at bounding box center [590, 203] width 439 height 25
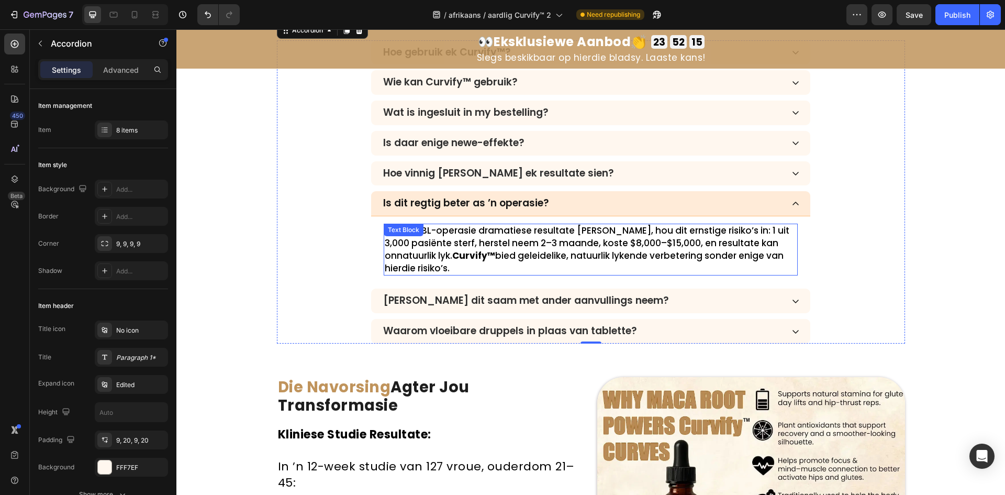
click at [625, 249] on p "Terwyl BBL-operasie dramatiese resultate [PERSON_NAME], hou dit ernstige risiko…" at bounding box center [591, 250] width 412 height 50
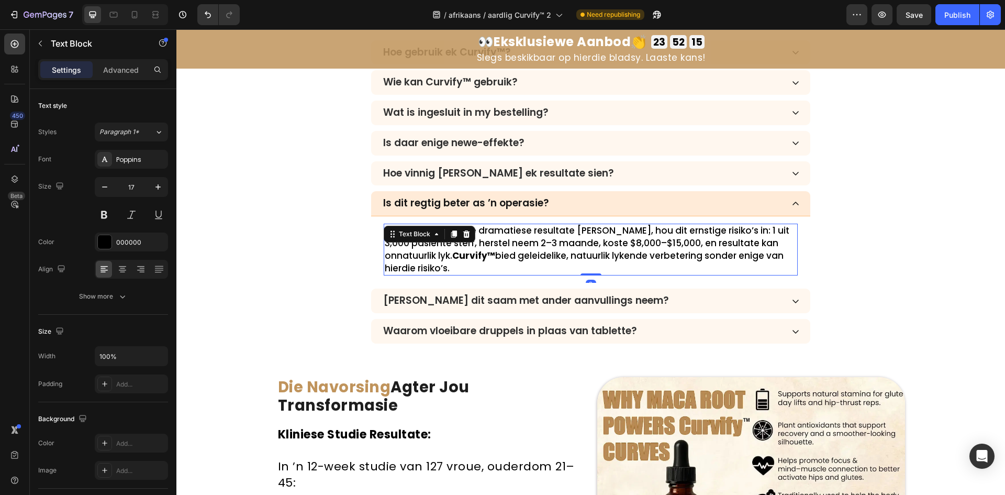
drag, startPoint x: 582, startPoint y: 247, endPoint x: 572, endPoint y: 244, distance: 10.3
click at [581, 247] on p "Terwyl BBL-operasie dramatiese resultate [PERSON_NAME], hou dit ernstige risiko…" at bounding box center [591, 250] width 412 height 50
drag, startPoint x: 568, startPoint y: 242, endPoint x: 575, endPoint y: 243, distance: 6.4
click at [575, 243] on p "Terwyl BBL-operasie dramatiese resultate [PERSON_NAME], hou dit ernstige risiko…" at bounding box center [591, 250] width 412 height 50
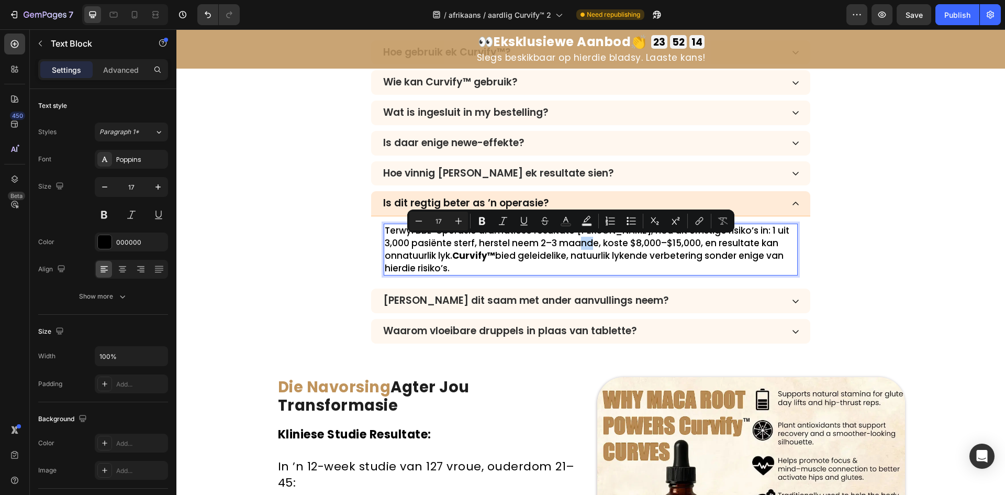
click at [574, 243] on p "Terwyl BBL-operasie dramatiese resultate [PERSON_NAME], hou dit ernstige risiko…" at bounding box center [591, 250] width 412 height 50
click at [569, 243] on p "Terwyl BBL-operasie dramatiese resultate [PERSON_NAME], hou dit ernstige risiko…" at bounding box center [591, 250] width 412 height 50
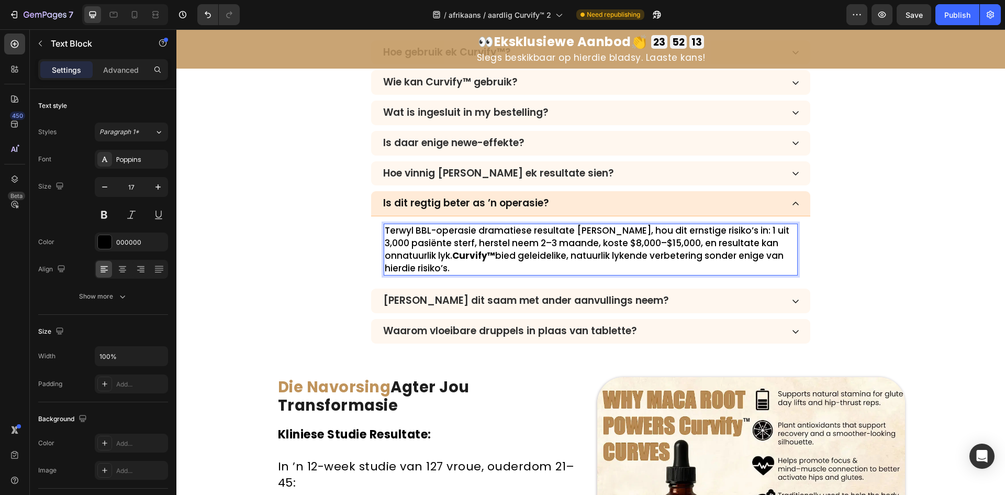
click at [572, 243] on p "Terwyl BBL-operasie dramatiese resultate [PERSON_NAME], hou dit ernstige risiko…" at bounding box center [591, 250] width 412 height 50
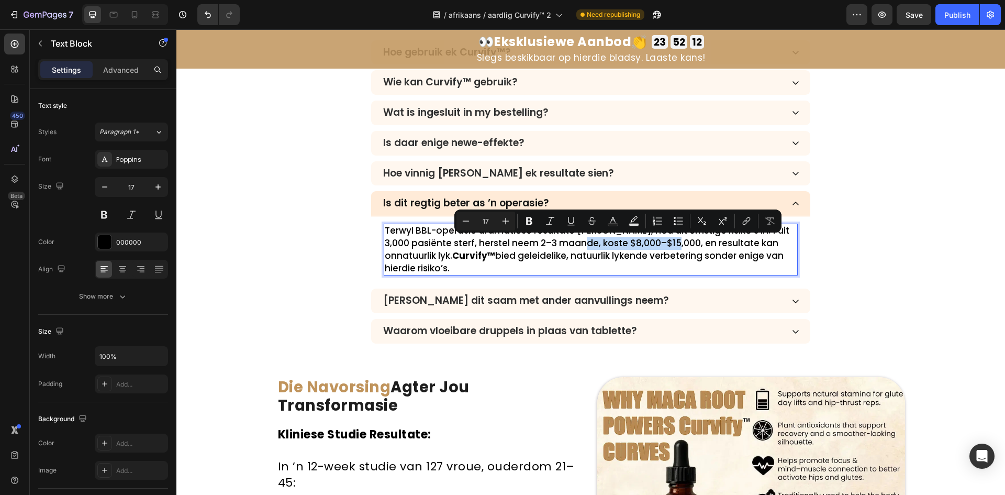
drag, startPoint x: 574, startPoint y: 241, endPoint x: 665, endPoint y: 241, distance: 91.6
click at [665, 241] on p "Terwyl BBL-operasie dramatiese resultate [PERSON_NAME], hou dit ernstige risiko…" at bounding box center [591, 250] width 412 height 50
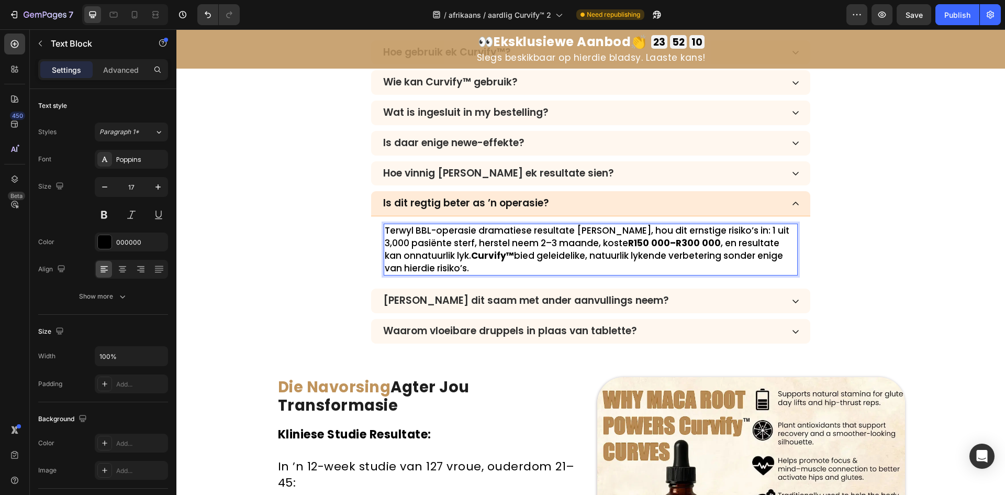
click at [628, 242] on strong "R150 000–R300 000" at bounding box center [674, 243] width 93 height 13
drag, startPoint x: 596, startPoint y: 242, endPoint x: 619, endPoint y: 245, distance: 22.7
click at [628, 245] on strong "R150 000–R300 000" at bounding box center [674, 243] width 93 height 13
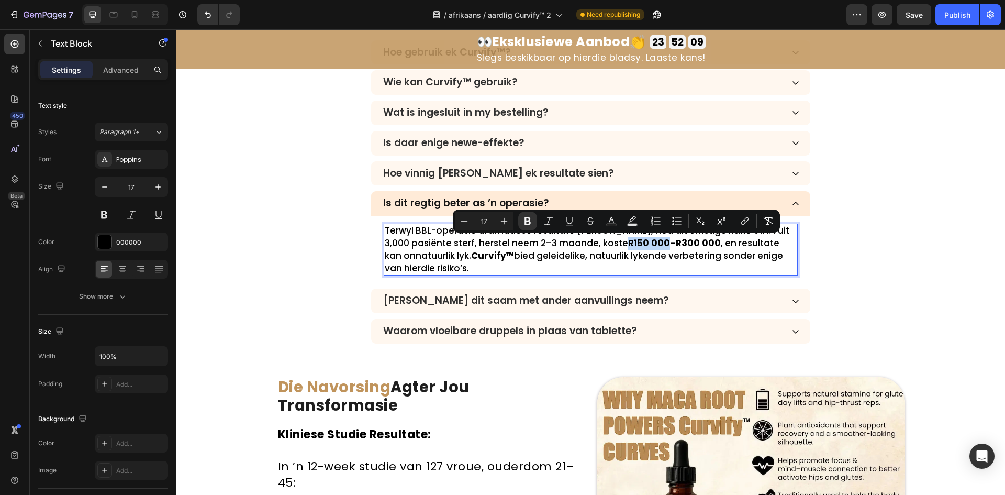
drag, startPoint x: 618, startPoint y: 245, endPoint x: 598, endPoint y: 244, distance: 19.9
click at [628, 245] on strong "R150 000–R300 000" at bounding box center [674, 243] width 93 height 13
drag, startPoint x: 598, startPoint y: 244, endPoint x: 593, endPoint y: 244, distance: 5.3
click at [628, 244] on strong "R150 000–R300 000" at bounding box center [674, 243] width 93 height 13
click at [593, 244] on p "Terwyl BBL-operasie dramatiese resultate [PERSON_NAME], hou dit ernstige risiko…" at bounding box center [591, 250] width 412 height 50
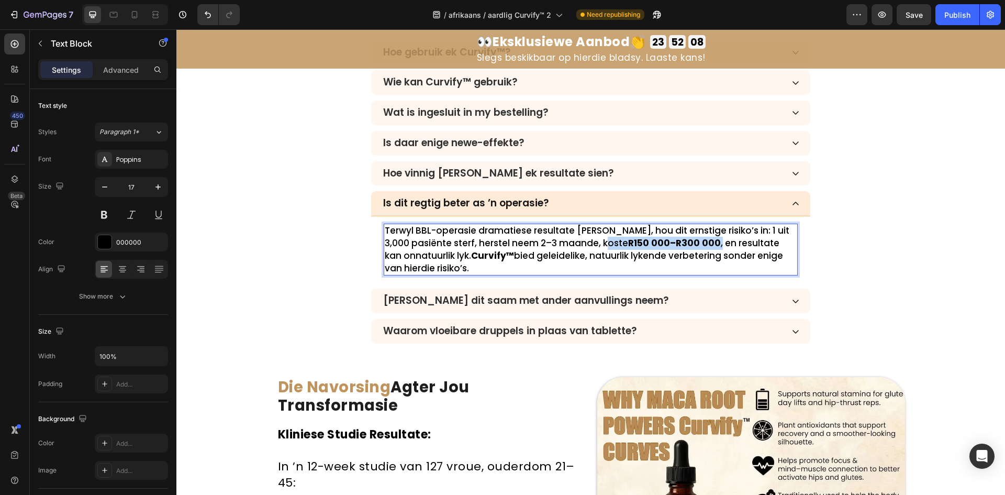
drag, startPoint x: 593, startPoint y: 244, endPoint x: 683, endPoint y: 245, distance: 90.6
click at [683, 245] on p "Terwyl BBL-operasie dramatiese resultate [PERSON_NAME], hou dit ernstige risiko…" at bounding box center [591, 250] width 412 height 50
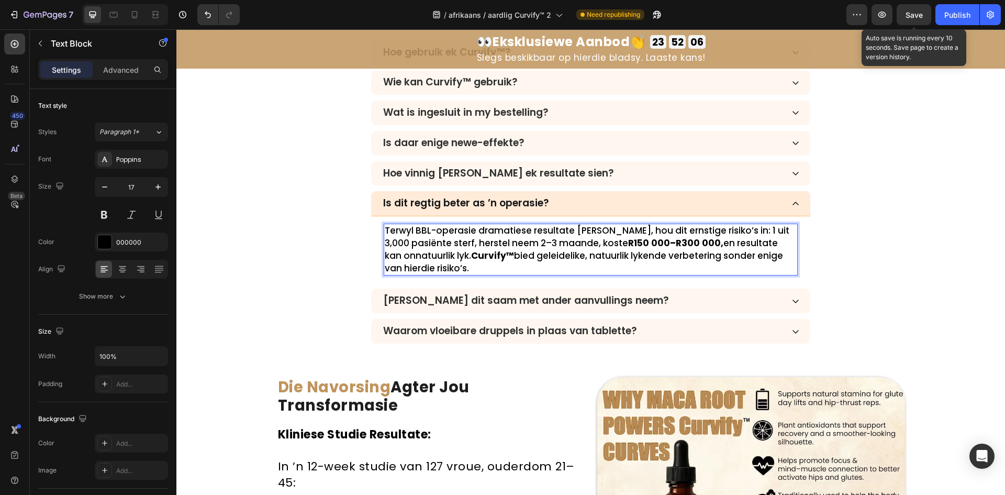
drag, startPoint x: 914, startPoint y: 20, endPoint x: 936, endPoint y: 25, distance: 22.6
click at [916, 19] on div "Save" at bounding box center [914, 14] width 17 height 11
click at [947, 19] on div "Publish" at bounding box center [957, 14] width 26 height 11
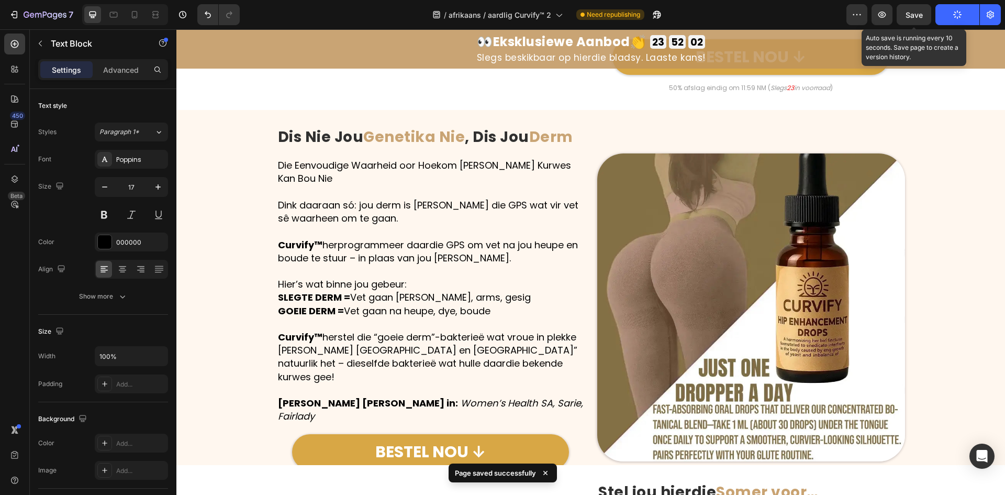
scroll to position [1590, 0]
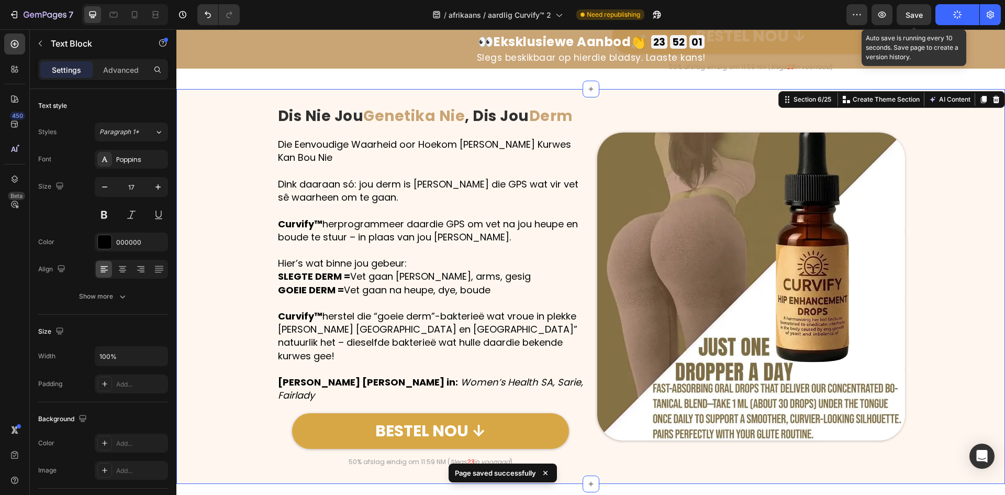
click at [913, 199] on div "Image Dis Nie Jou Genetika Nie , Dis Jou Derm Heading Row Die Eenvoudige Waarhe…" at bounding box center [590, 286] width 829 height 361
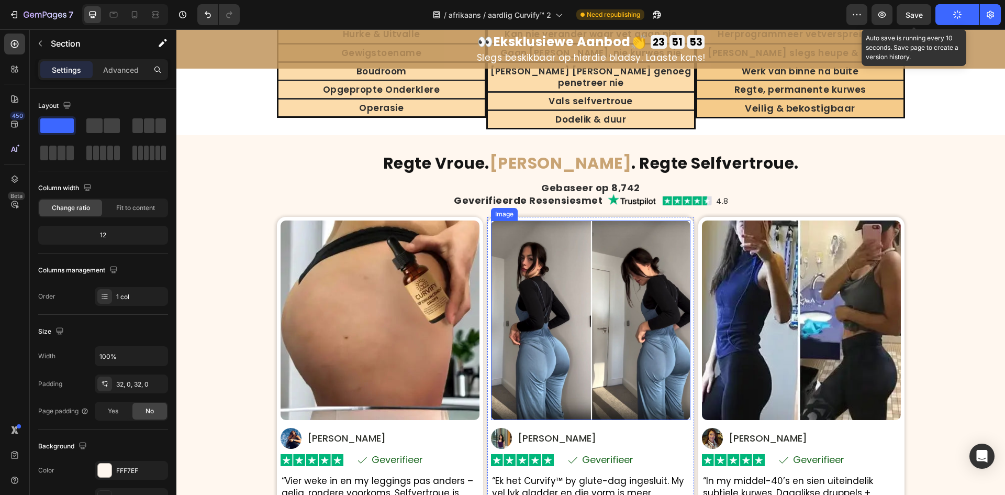
scroll to position [3003, 0]
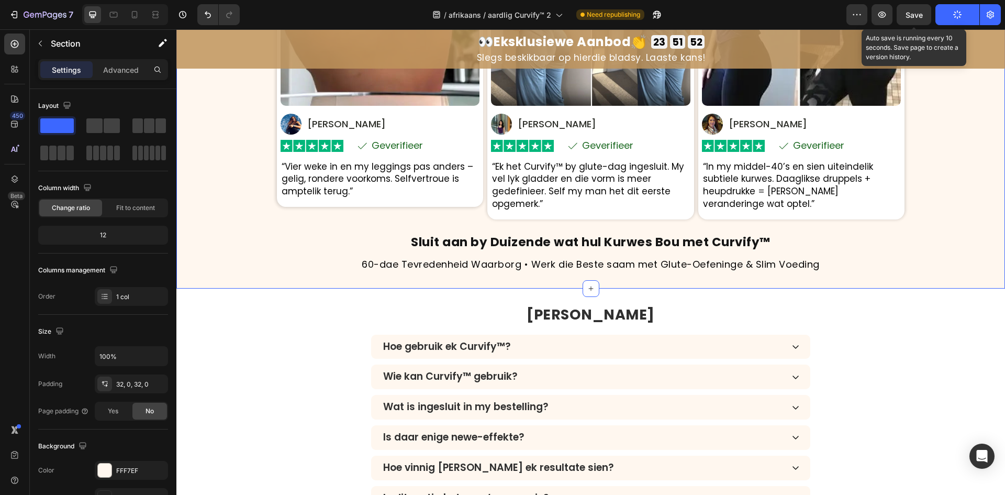
click at [459, 275] on div "Regte Vroue. Regte Kurwes . Regte Selfvertroue. Heading Gebaseer op 8,742 Headi…" at bounding box center [590, 54] width 829 height 467
click at [473, 271] on p "60-dae Tevredenheid Waarborg • Werk die Beste saam met Glute-Oefeninge & Slim V…" at bounding box center [591, 264] width 626 height 13
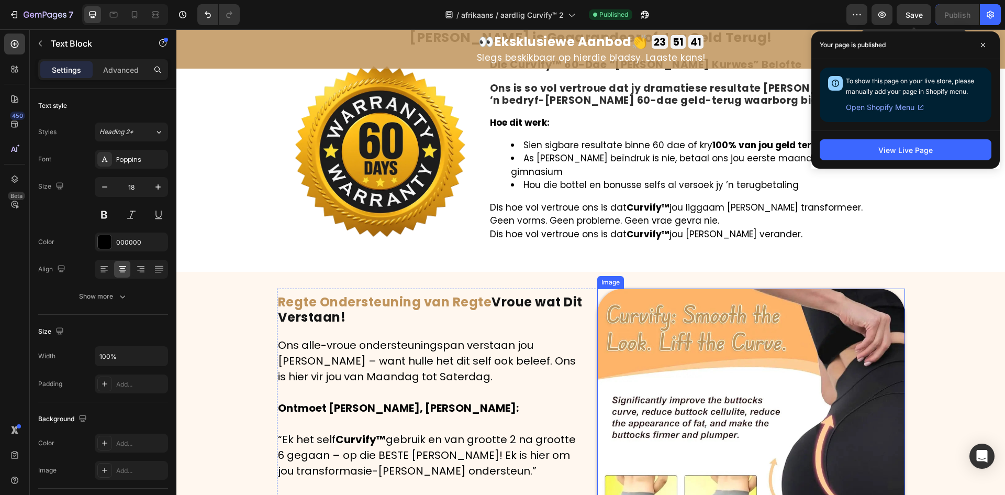
scroll to position [4103, 0]
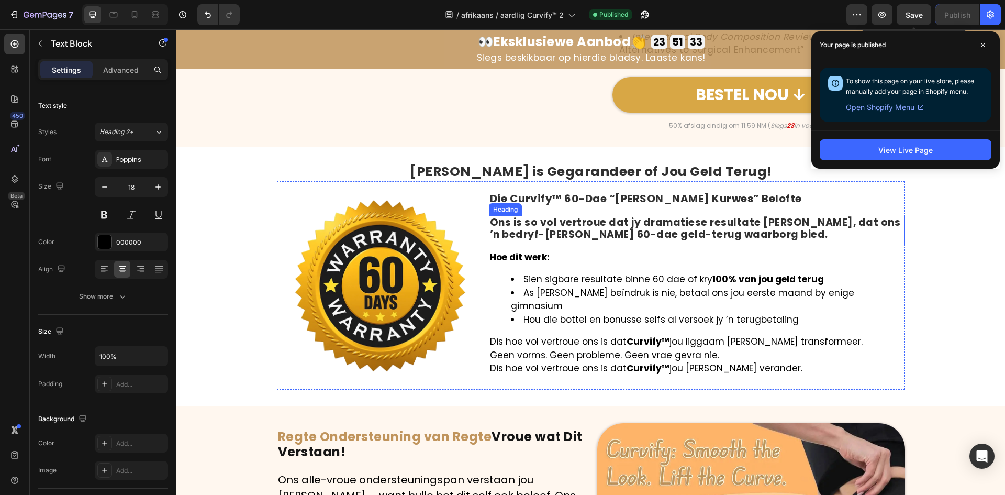
click at [558, 241] on strong "Ons is so vol vertroue dat jy dramatiese resultate [PERSON_NAME], dat ons ’n be…" at bounding box center [695, 228] width 411 height 26
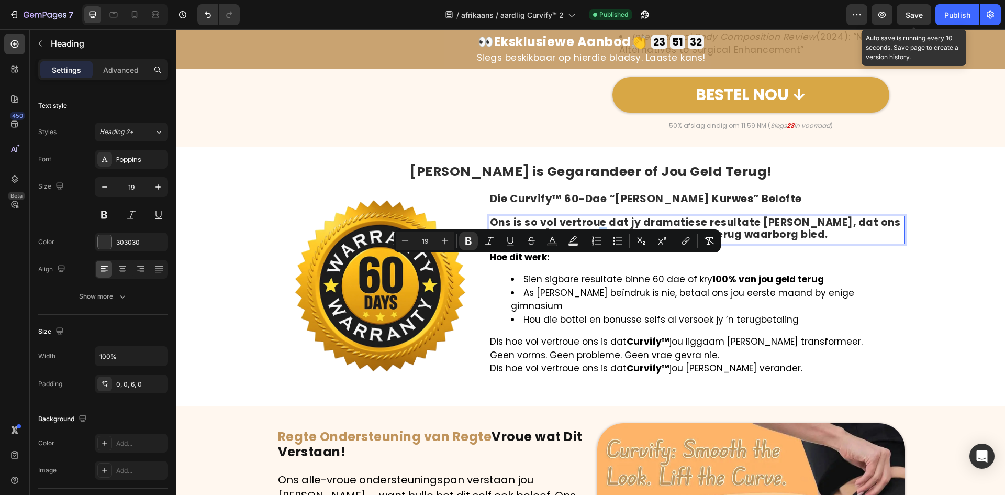
click at [555, 241] on strong "Ons is so vol vertroue dat jy dramatiese resultate [PERSON_NAME], dat ons ’n be…" at bounding box center [695, 228] width 411 height 26
click at [554, 241] on strong "Ons is so vol vertroue dat jy dramatiese resultate [PERSON_NAME], dat ons ’n be…" at bounding box center [695, 228] width 411 height 26
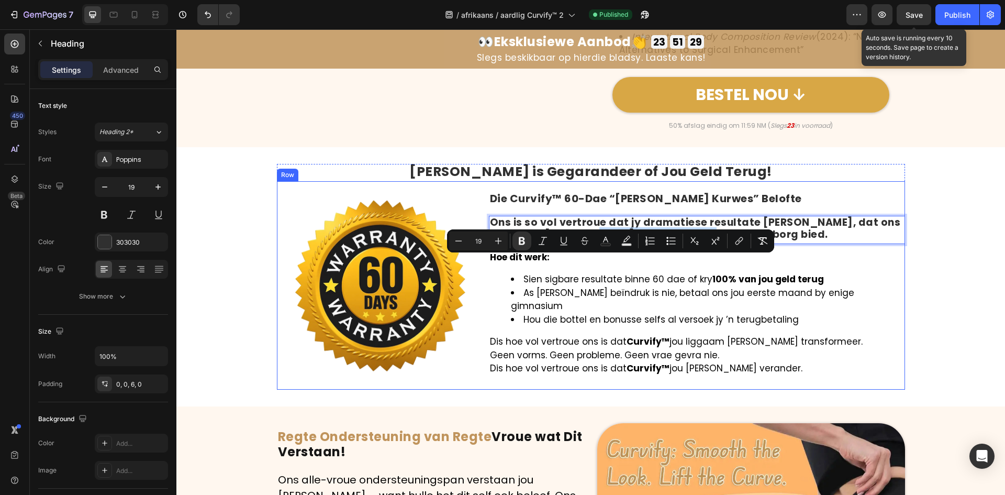
drag, startPoint x: 557, startPoint y: 265, endPoint x: 668, endPoint y: 273, distance: 111.7
click at [668, 274] on div "Die Curvify™ 60-Dae “[PERSON_NAME] Kurwes” Belofte Heading Ons is so vol vertro…" at bounding box center [697, 285] width 416 height 208
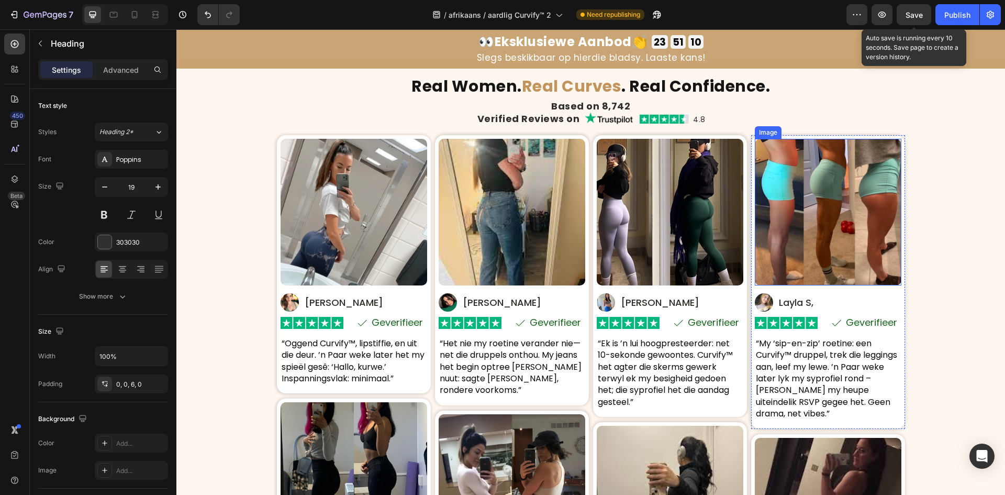
scroll to position [5045, 0]
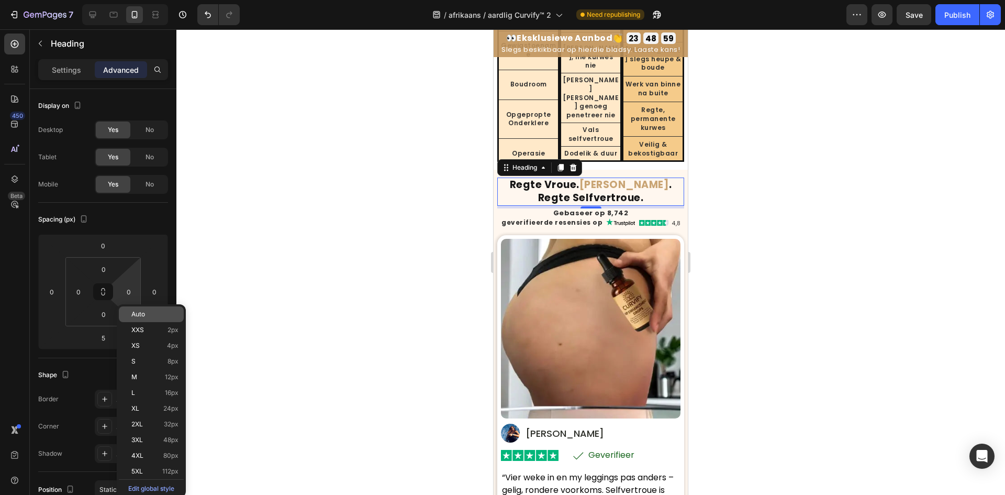
scroll to position [157, 0]
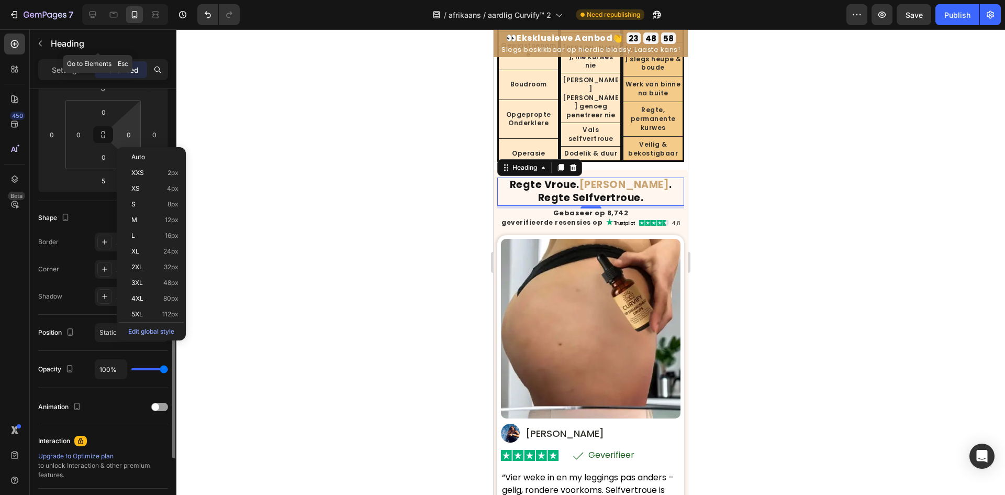
click at [68, 59] on div "Heading" at bounding box center [98, 44] width 136 height 30
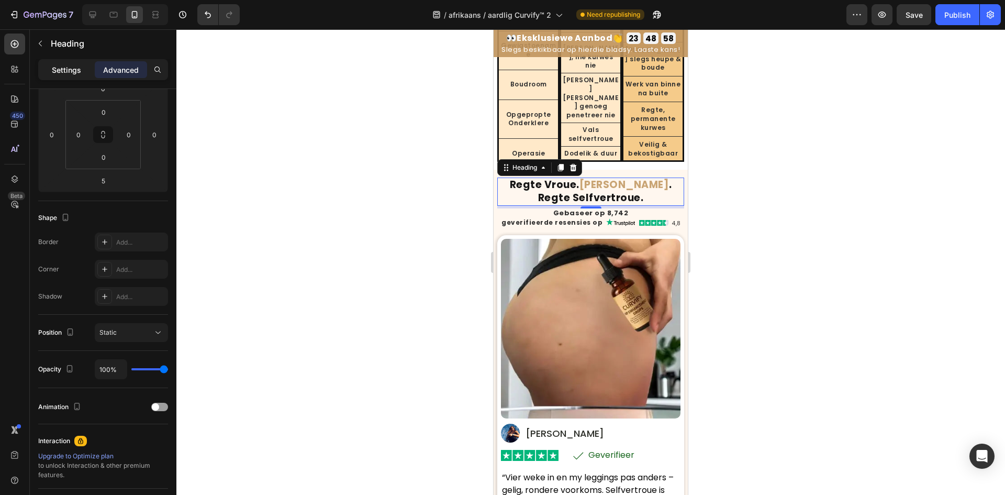
click at [68, 70] on p "Settings" at bounding box center [66, 69] width 29 height 11
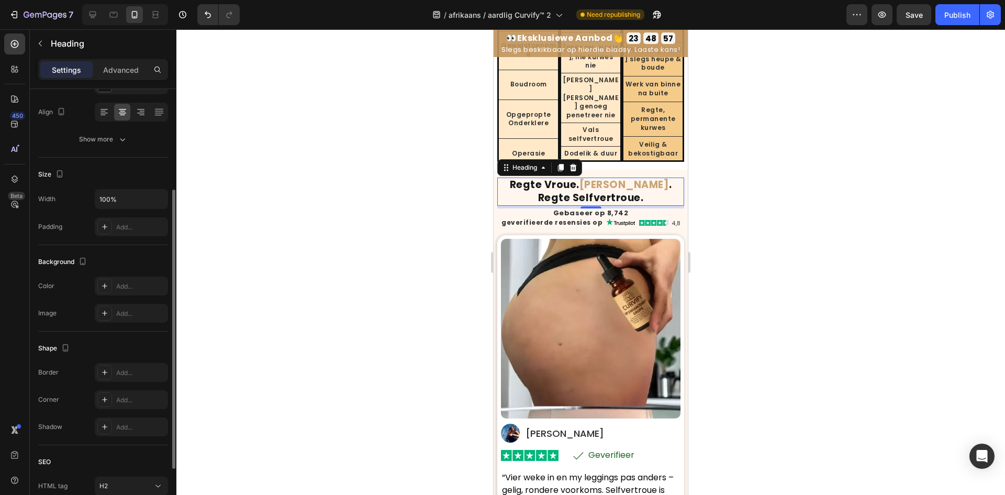
scroll to position [0, 0]
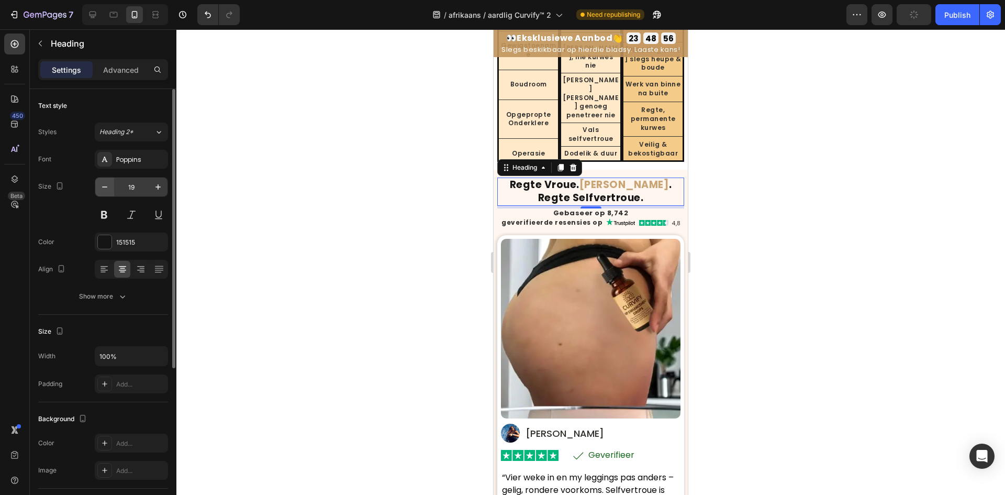
click at [113, 188] on button "button" at bounding box center [104, 186] width 19 height 19
type input "18"
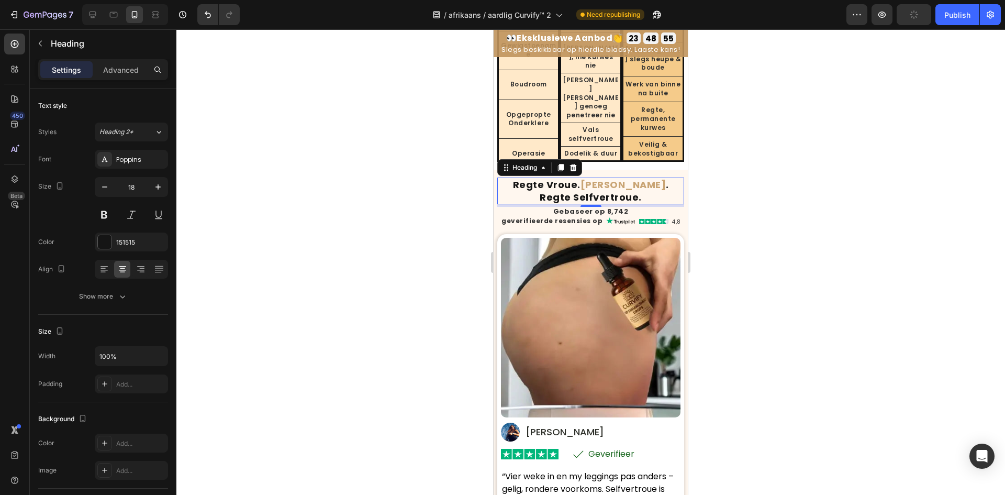
click at [270, 194] on div at bounding box center [590, 261] width 829 height 465
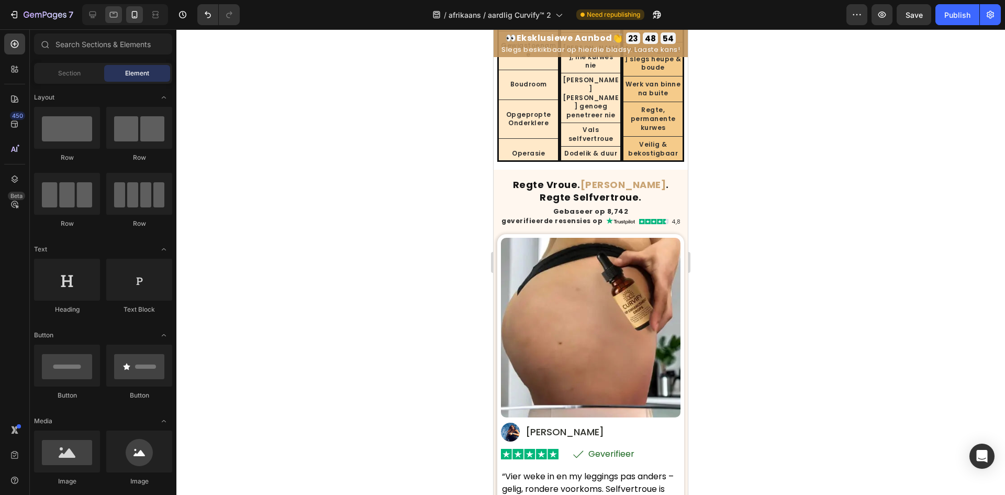
click at [113, 18] on icon at bounding box center [113, 14] width 10 height 10
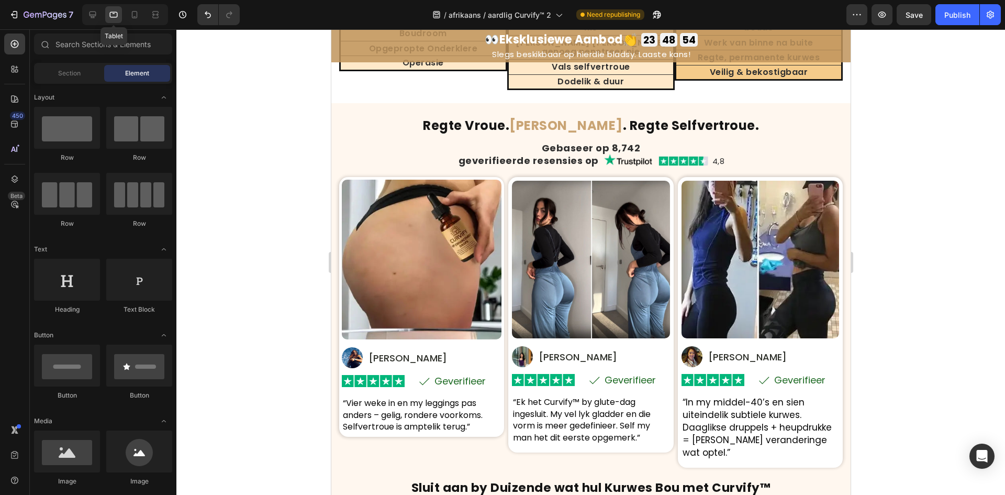
scroll to position [4018, 0]
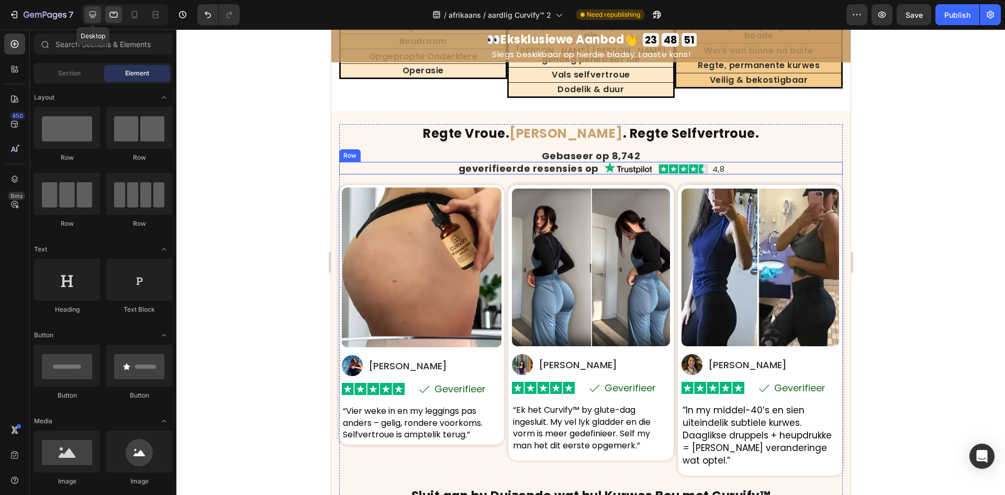
click at [91, 16] on icon at bounding box center [93, 15] width 7 height 7
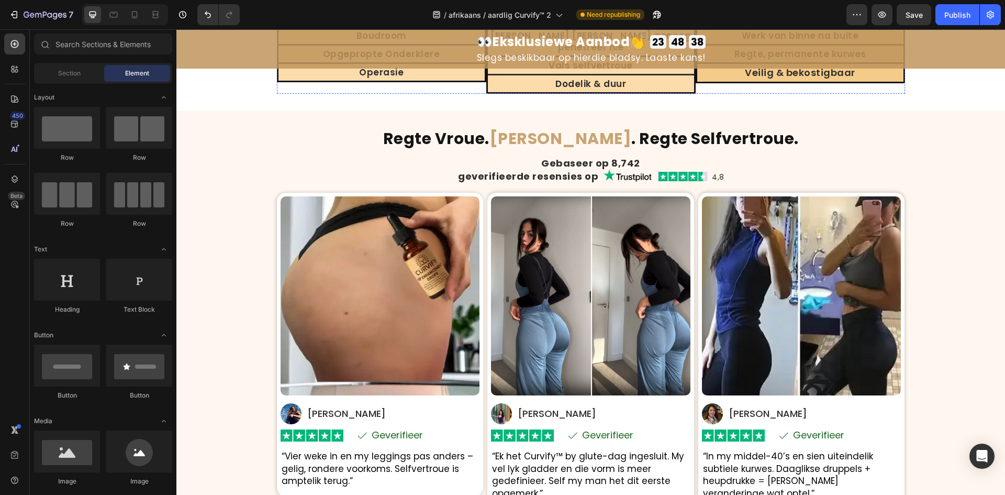
scroll to position [3390, 0]
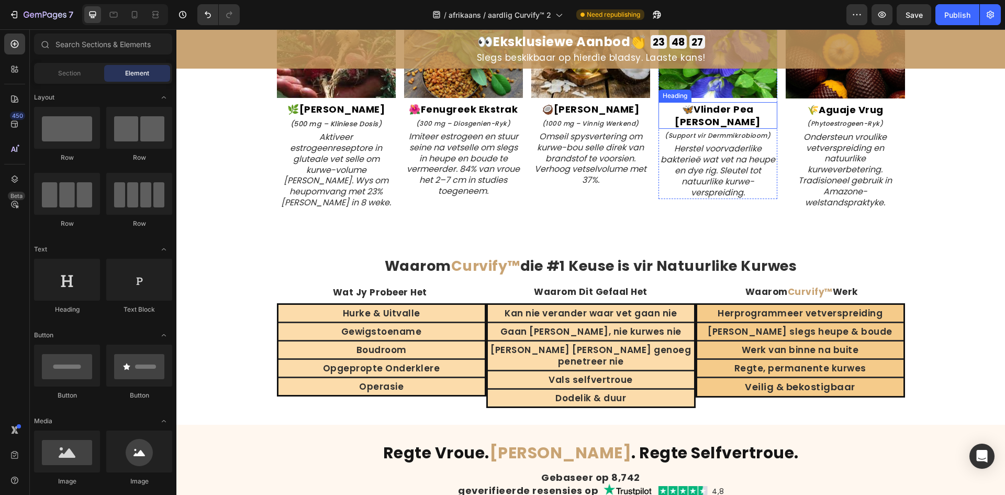
click at [700, 106] on strong "Vlinder Pea Blom" at bounding box center [718, 115] width 86 height 25
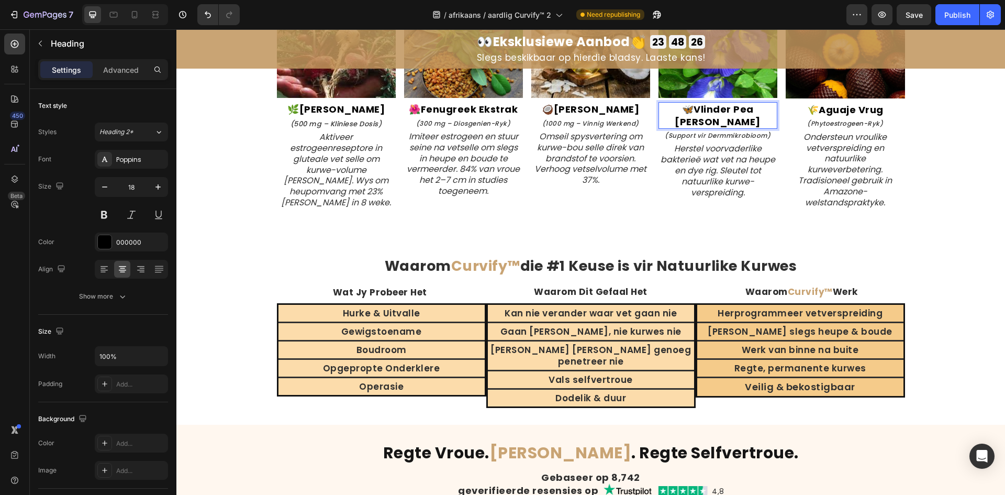
click at [682, 111] on strong "Vlinder Pea Blom" at bounding box center [718, 115] width 86 height 25
drag, startPoint x: 678, startPoint y: 110, endPoint x: 768, endPoint y: 115, distance: 90.1
click at [768, 115] on p "🦋 Vlinder Pea Blom" at bounding box center [718, 115] width 117 height 25
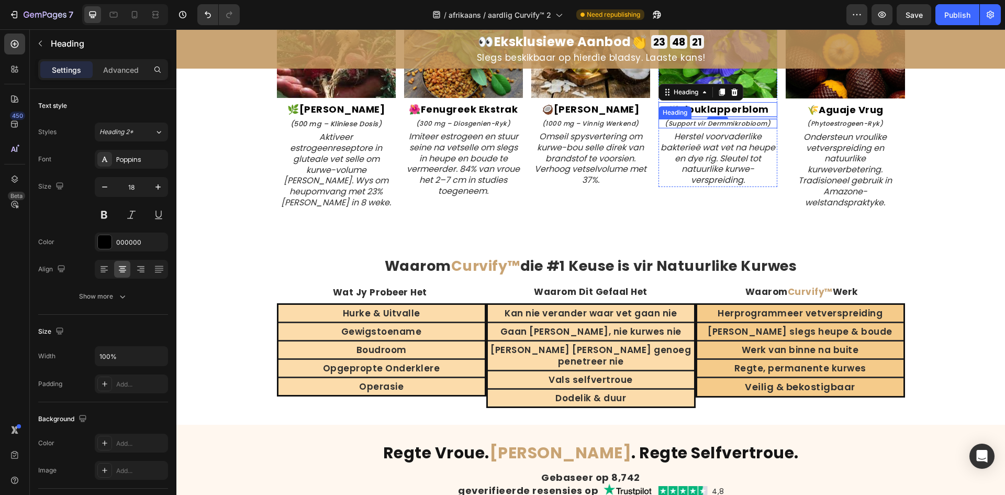
click at [758, 124] on icon "(Support vir Dermmikrobioom)" at bounding box center [718, 123] width 106 height 9
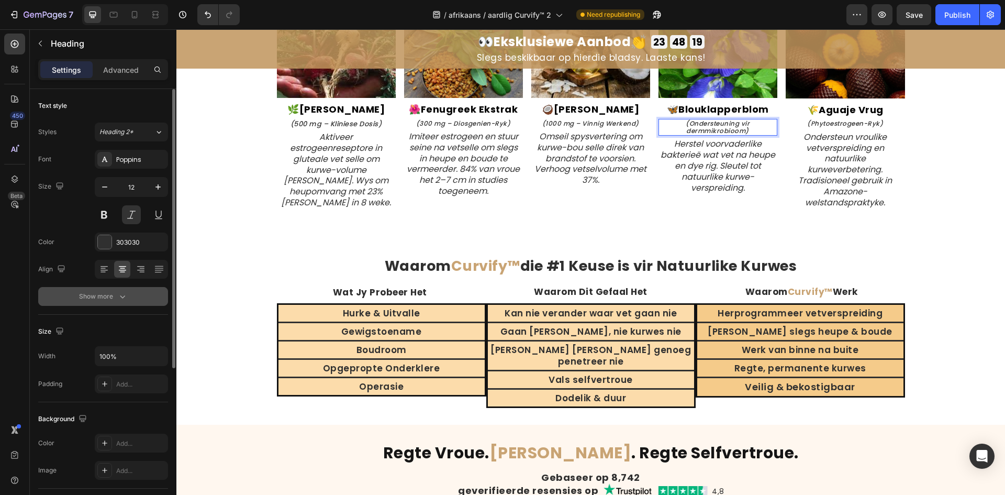
click at [103, 294] on div "Show more" at bounding box center [103, 296] width 49 height 10
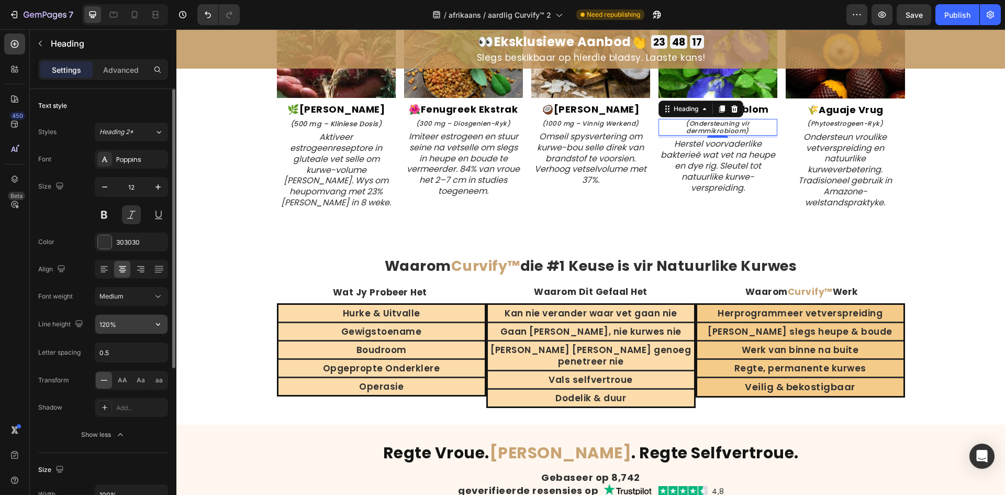
click at [113, 326] on input "120%" at bounding box center [131, 324] width 72 height 19
type input "130%"
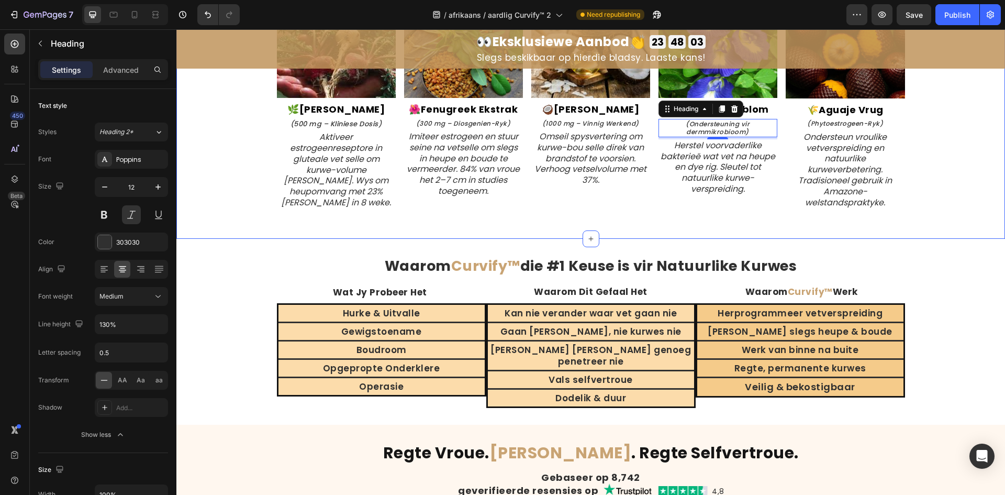
click at [929, 138] on div "Aangedryf deur Natuur se Kurwe-Bou Komponente Heading Ons het die Amazone-reënw…" at bounding box center [590, 85] width 829 height 273
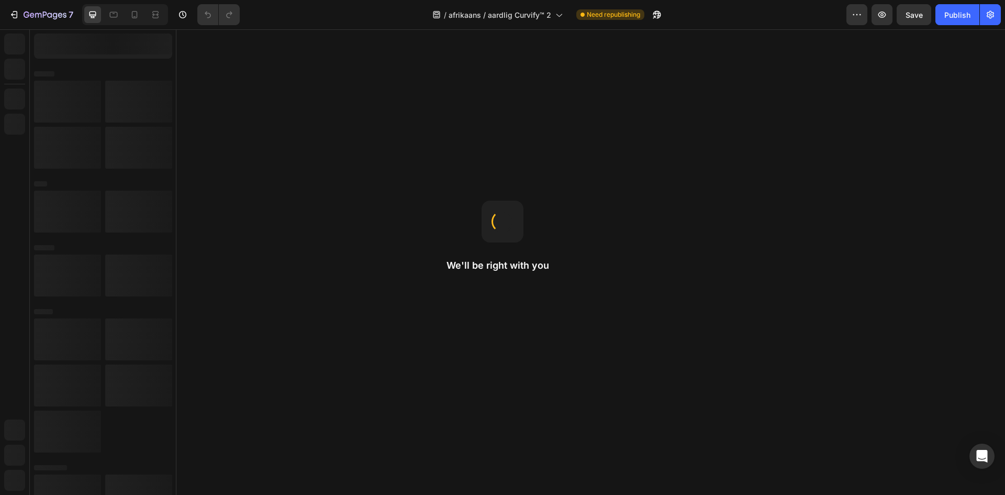
click at [440, 17] on icon at bounding box center [436, 14] width 10 height 10
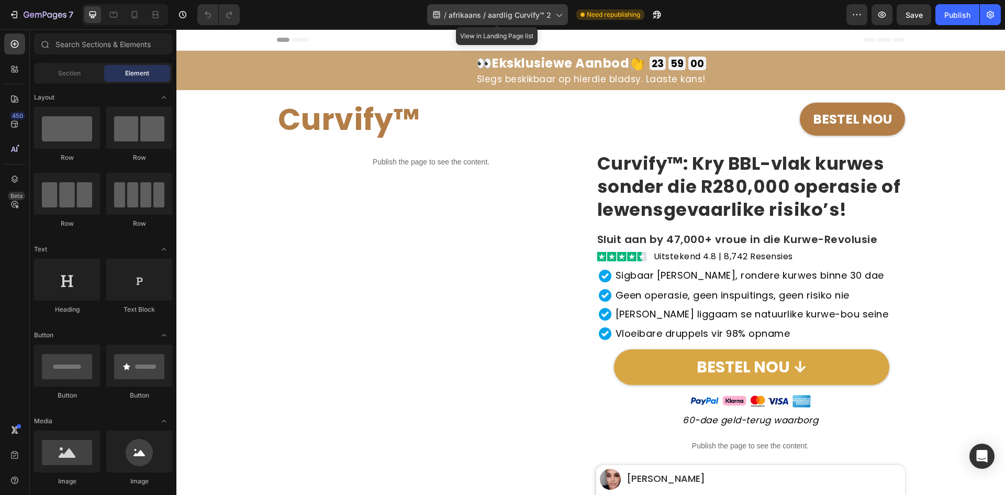
click at [448, 17] on div "/ afrikaans / aardlig Curvify™ 2" at bounding box center [497, 14] width 141 height 21
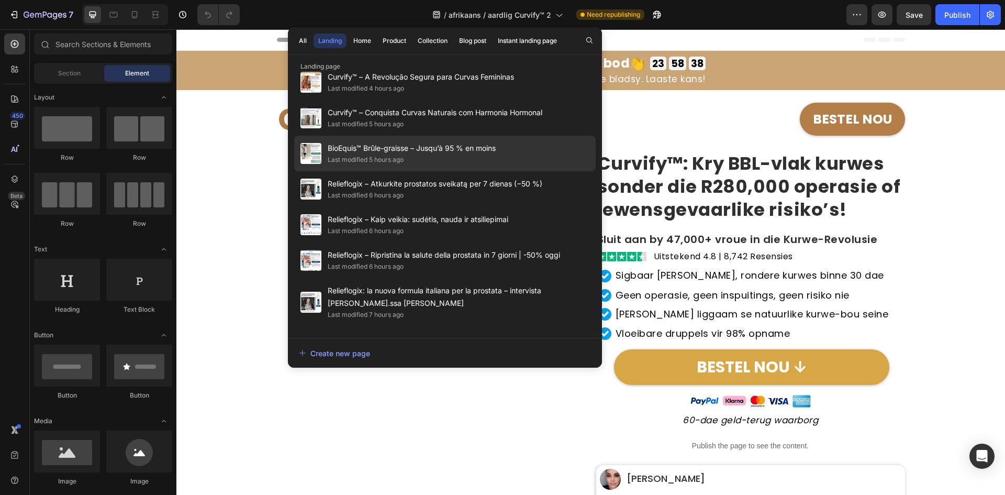
scroll to position [314, 0]
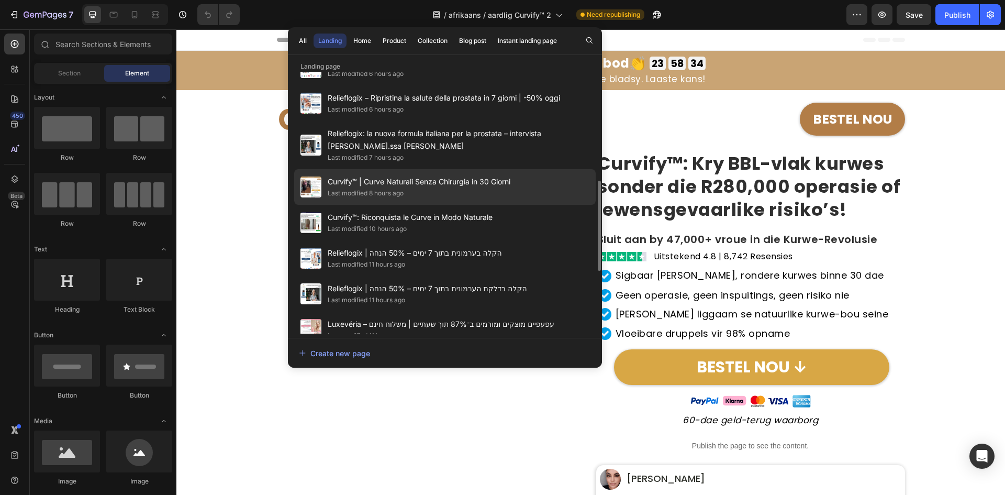
click at [429, 192] on div "Last modified 8 hours ago" at bounding box center [419, 193] width 183 height 10
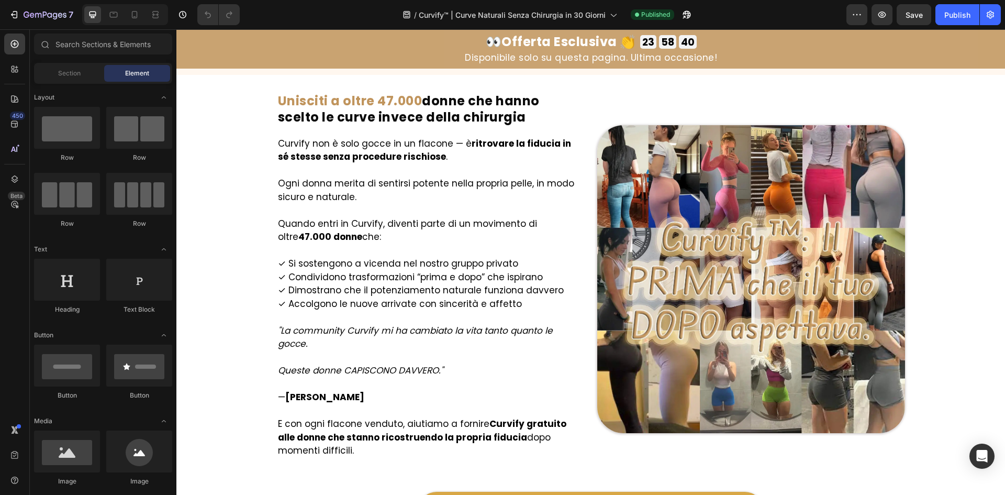
scroll to position [6124, 0]
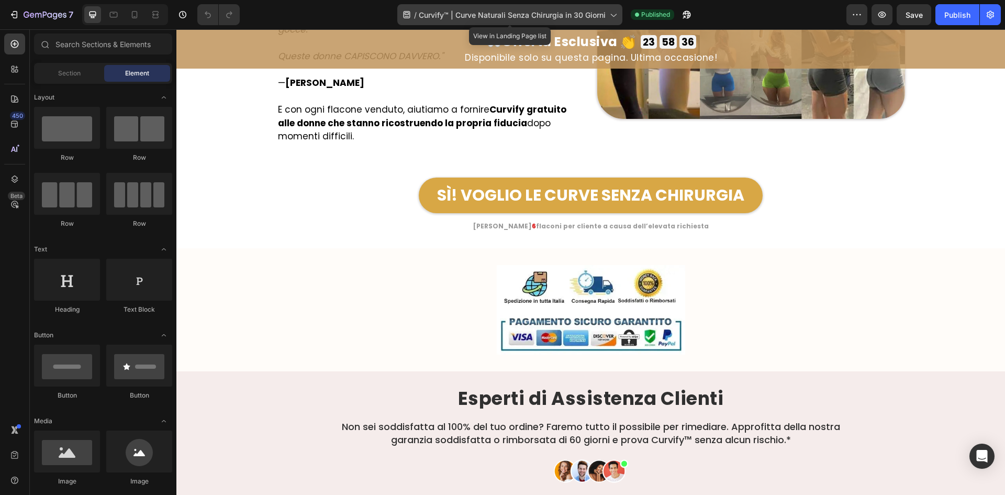
click at [467, 5] on div "/ Curvify™ | Curve Naturali Senza Chirurgia in 30 Giorni" at bounding box center [509, 14] width 225 height 21
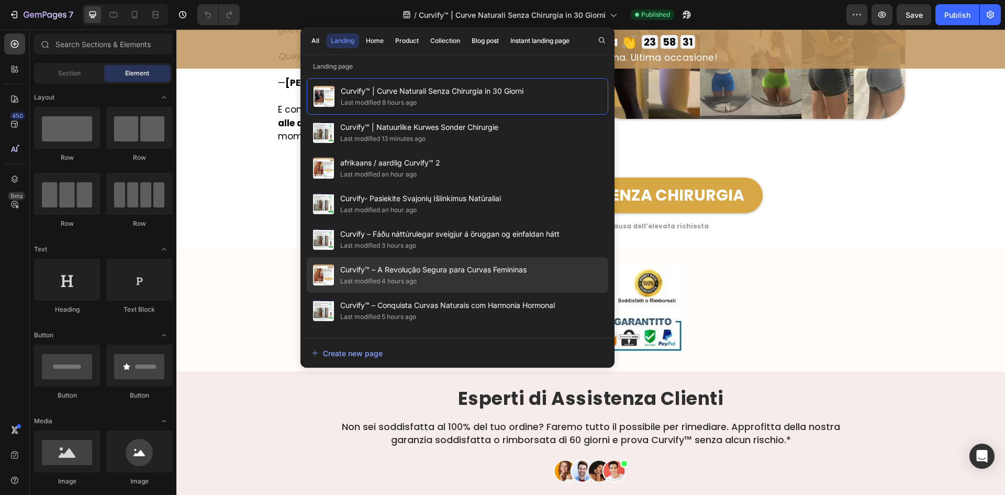
click at [484, 291] on div "Curvify™ – A Revolução [PERSON_NAME] para Curvas Femininas Last modified 4 hour…" at bounding box center [457, 275] width 301 height 36
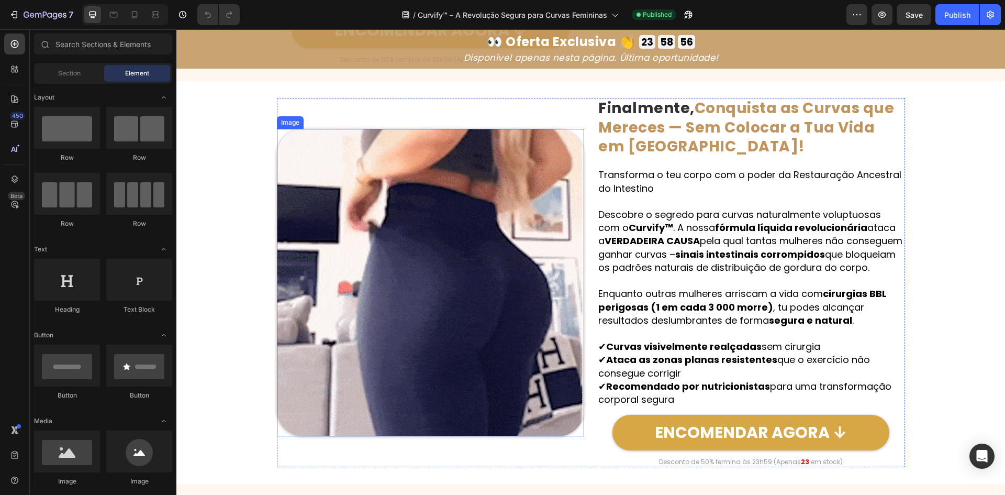
scroll to position [1099, 0]
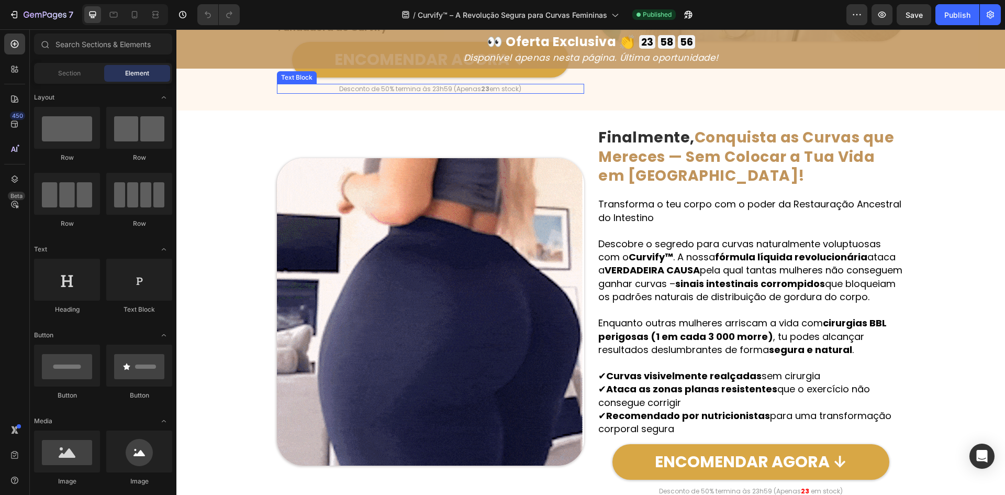
click at [481, 90] on strong "23" at bounding box center [485, 88] width 8 height 9
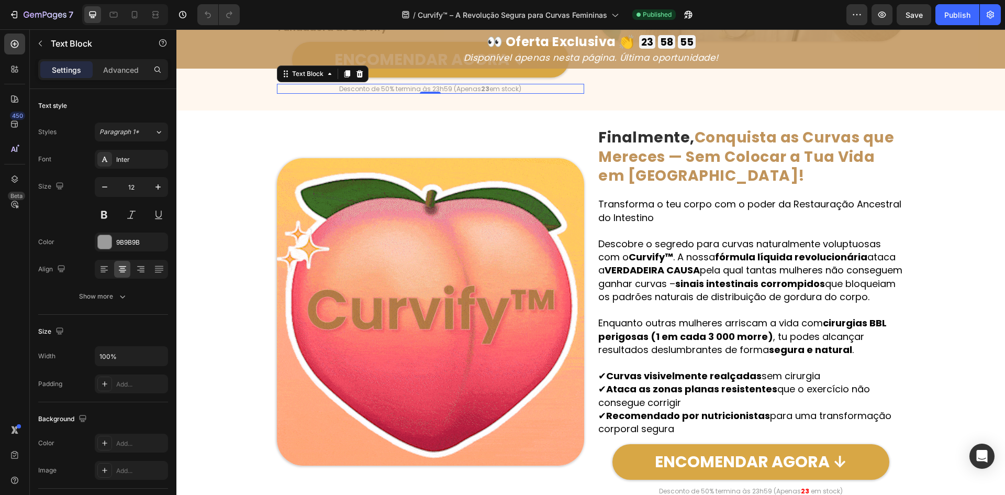
click at [481, 90] on strong "23" at bounding box center [485, 88] width 8 height 9
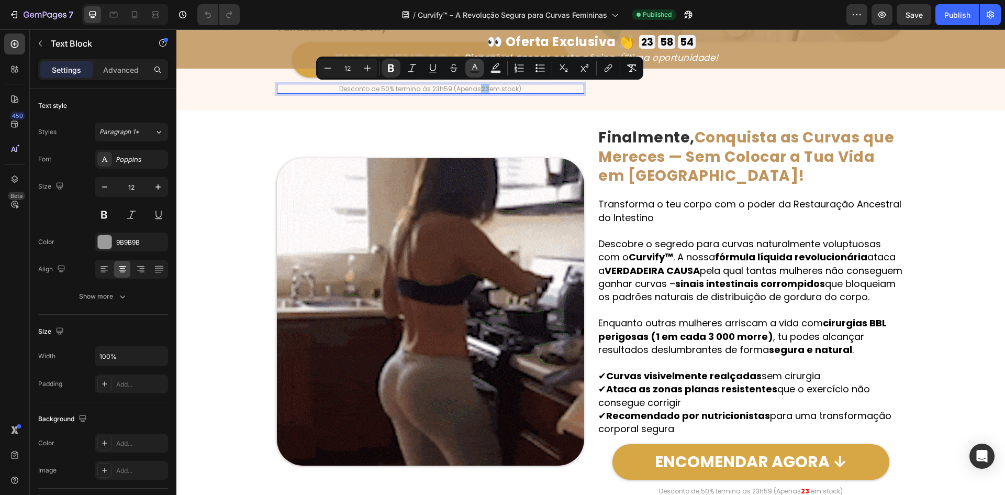
click at [482, 70] on button "Text Color" at bounding box center [474, 68] width 19 height 19
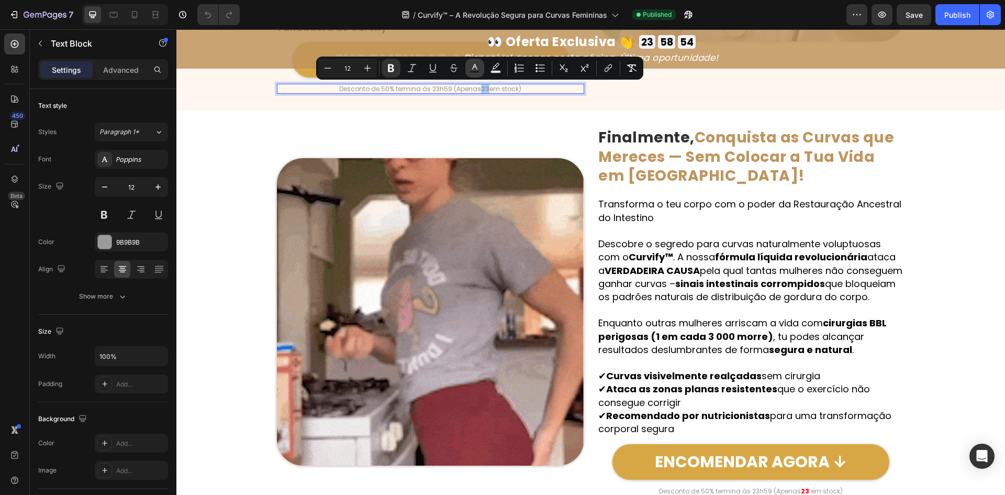
type input "9B9B9B"
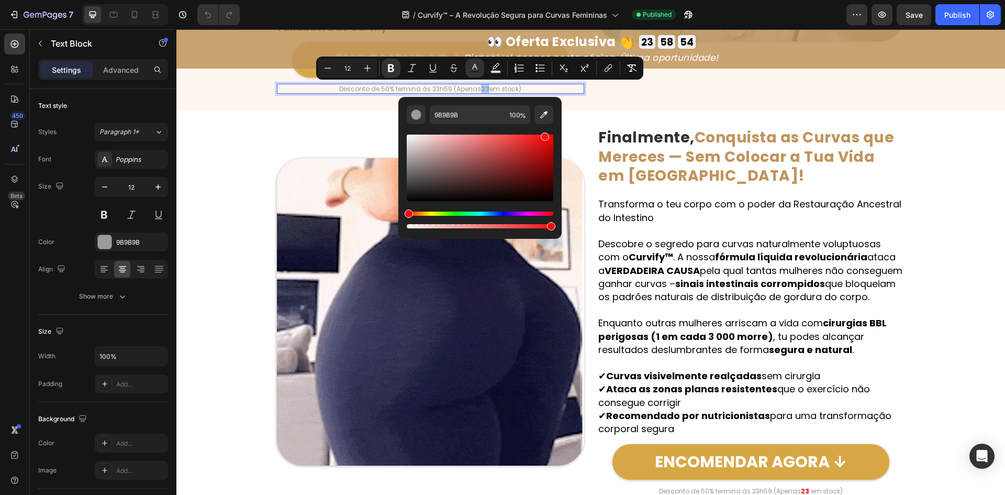
drag, startPoint x: 543, startPoint y: 134, endPoint x: 558, endPoint y: 127, distance: 16.9
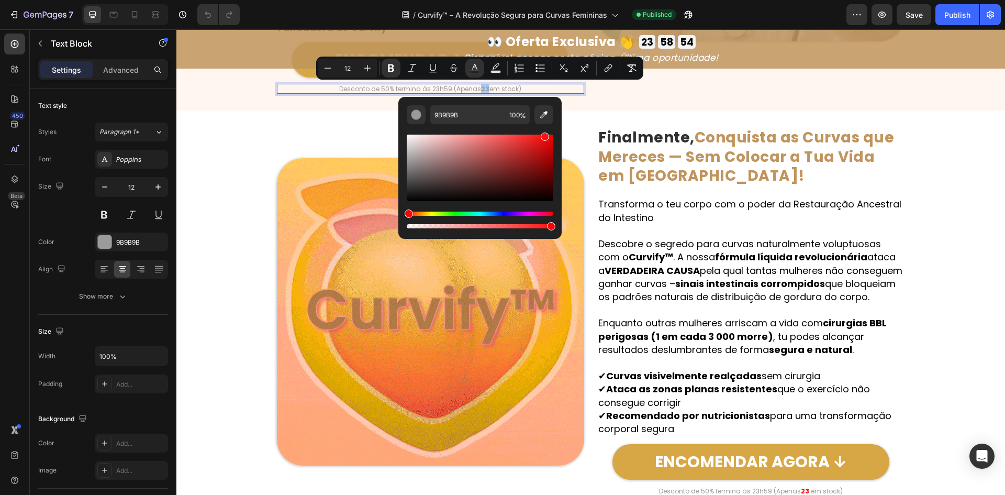
click at [555, 129] on div "9B9B9B 100 %" at bounding box center [479, 163] width 163 height 133
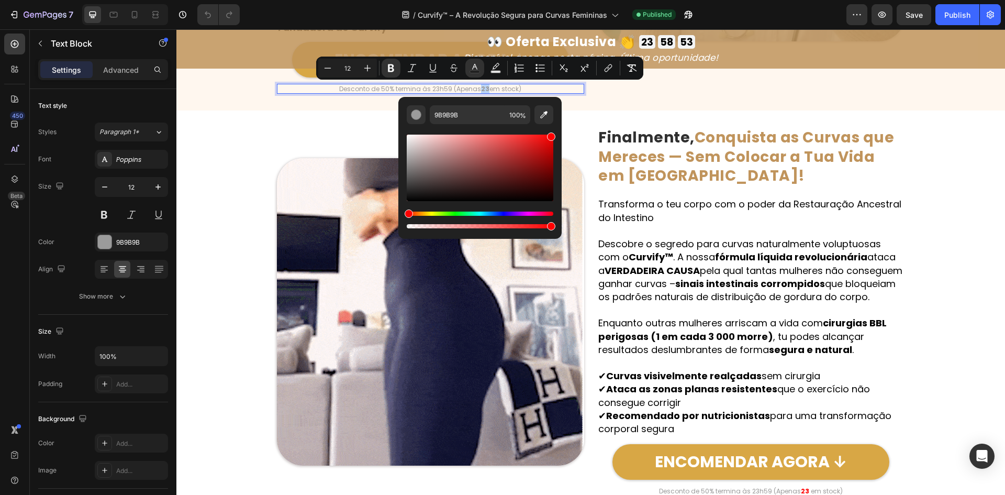
type input "FF0000"
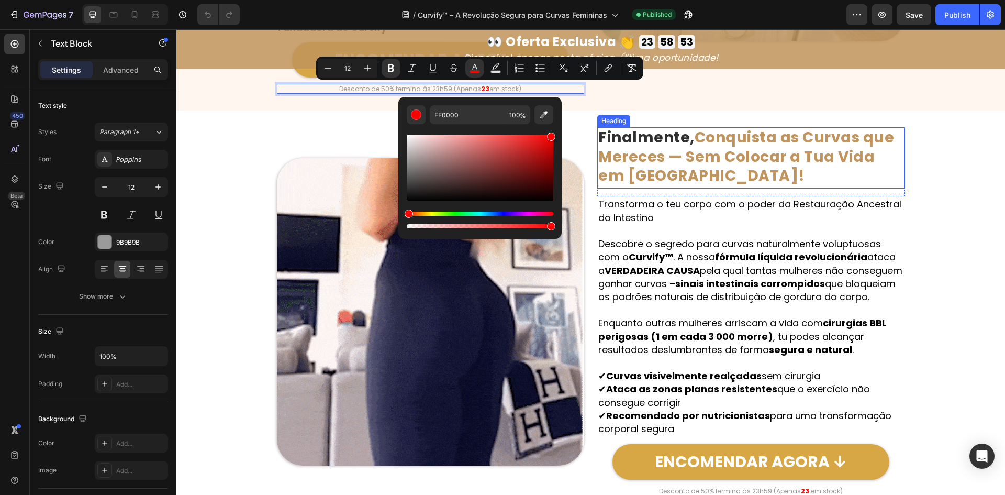
click at [601, 142] on strong "Finalmente," at bounding box center [646, 137] width 96 height 20
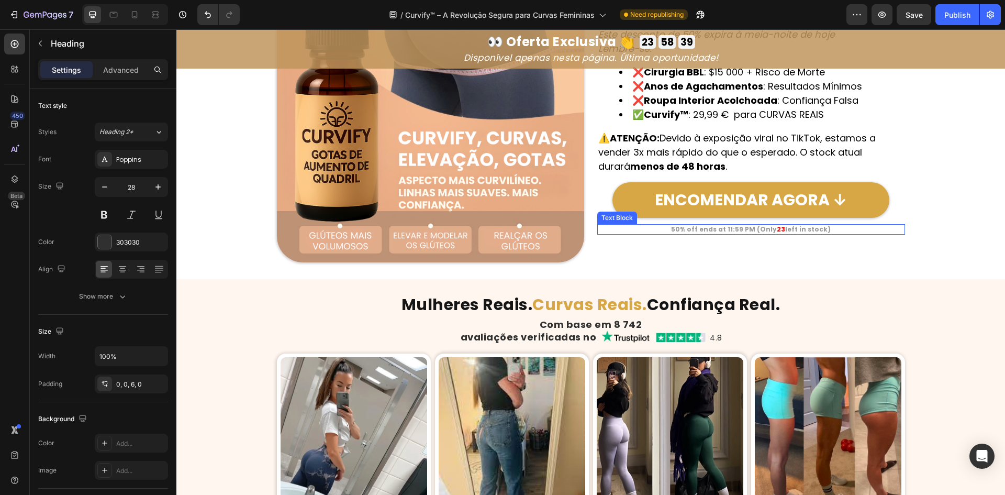
scroll to position [4711, 0]
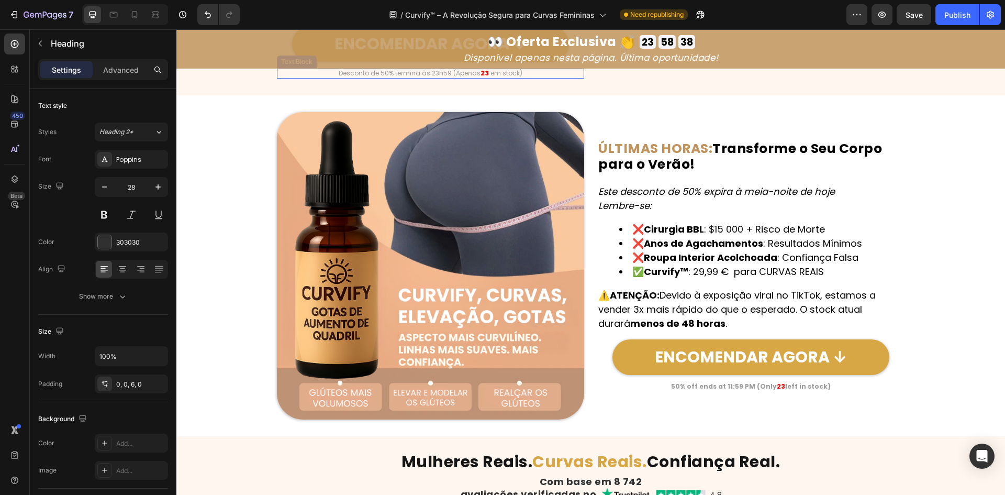
click at [474, 70] on p "Desconto de 50% termina às 23h59 (Apenas 23 em stock)" at bounding box center [431, 73] width 306 height 8
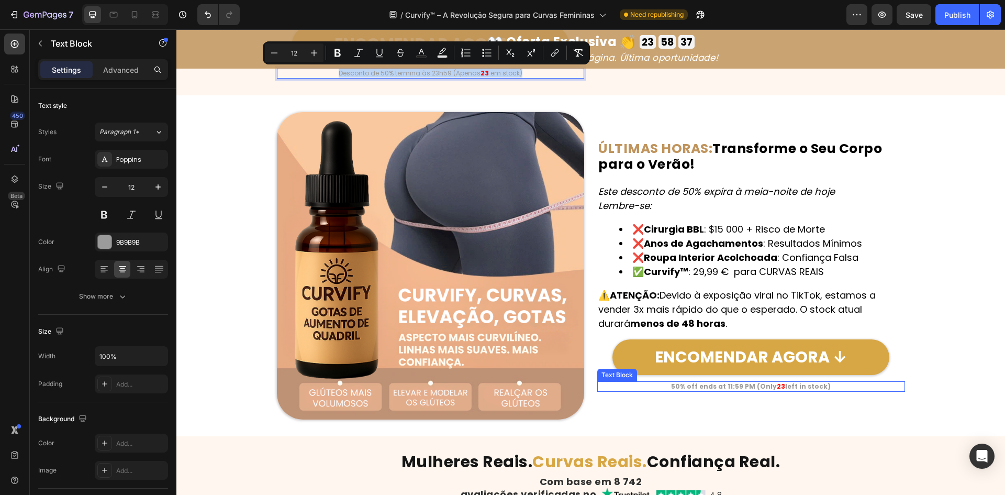
click at [728, 382] on strong "50% off ends at 11:59 PM (Only" at bounding box center [724, 386] width 106 height 9
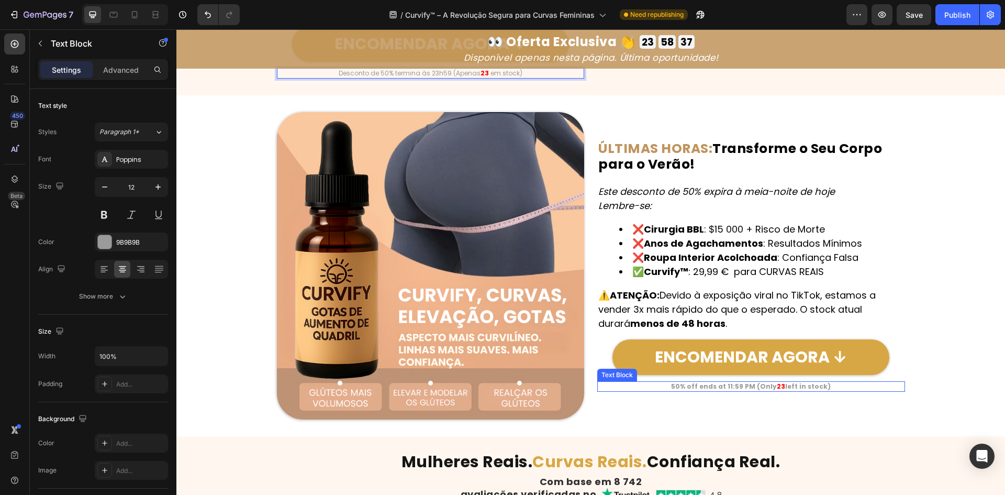
click at [727, 385] on strong "50% off ends at 11:59 PM (Only" at bounding box center [724, 386] width 106 height 9
click at [727, 386] on strong "50% off ends at 11:59 PM (Only" at bounding box center [724, 386] width 106 height 9
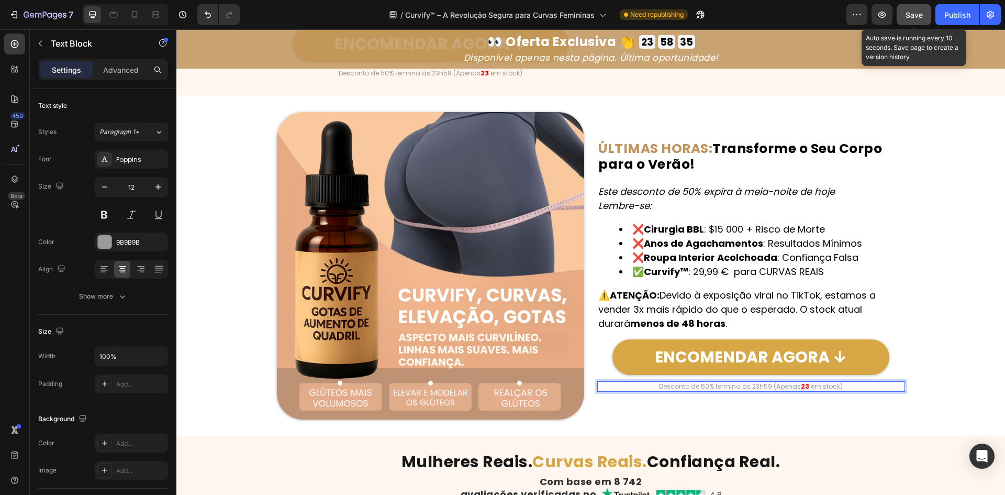
click at [924, 13] on button "Save" at bounding box center [914, 14] width 35 height 21
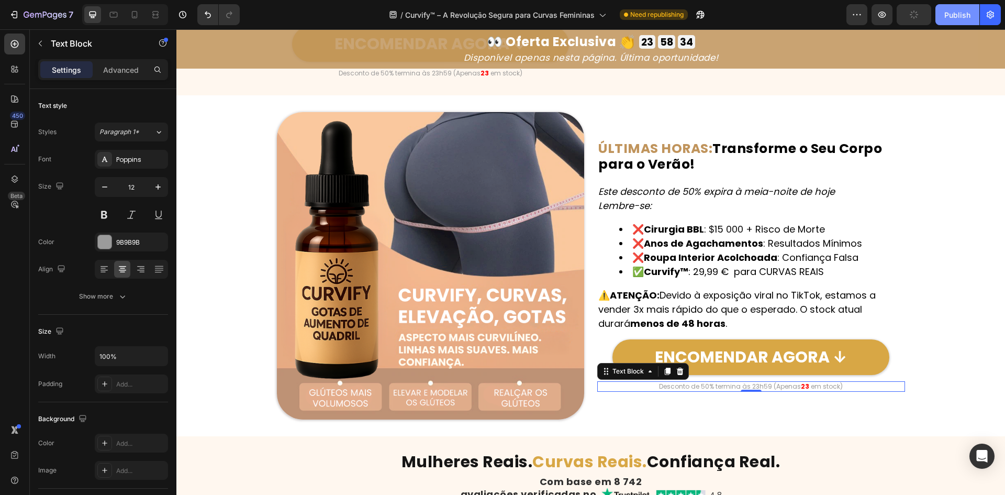
click at [952, 19] on div "Publish" at bounding box center [957, 14] width 26 height 11
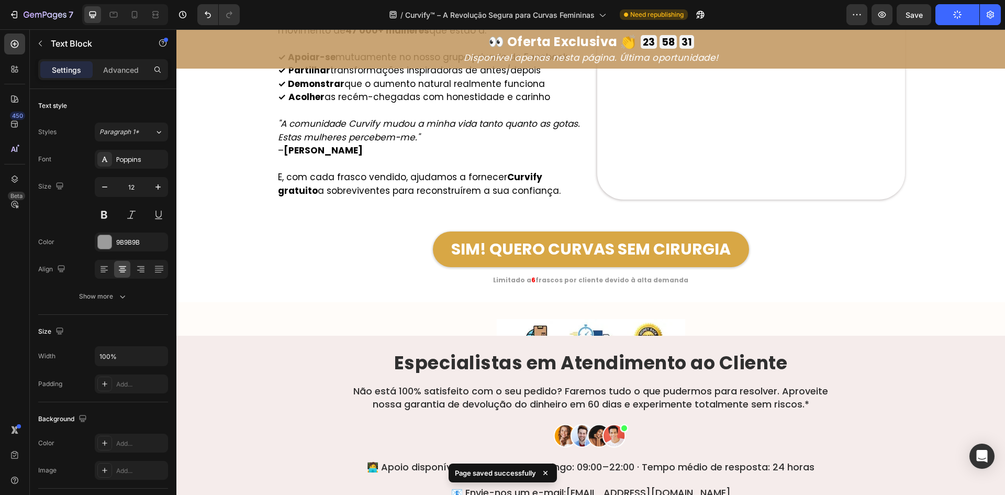
scroll to position [6124, 0]
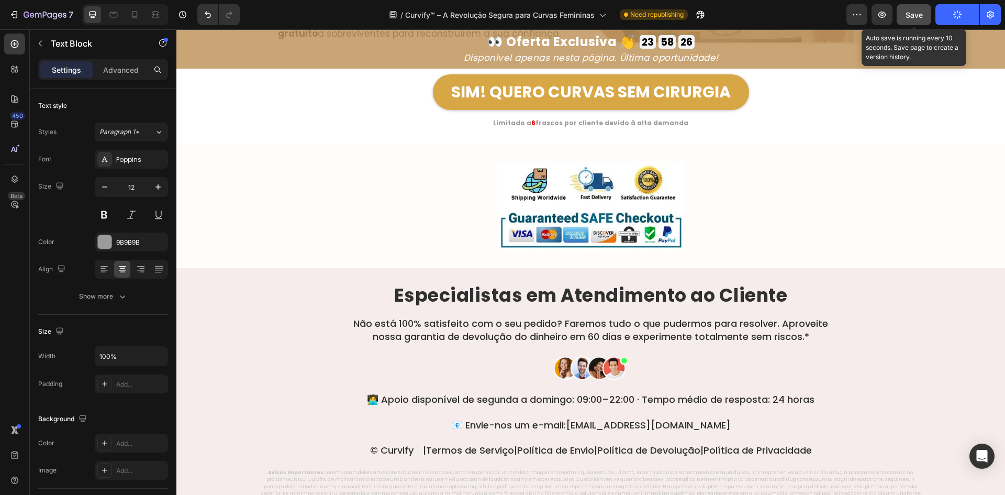
click at [919, 9] on div "Save" at bounding box center [914, 14] width 17 height 11
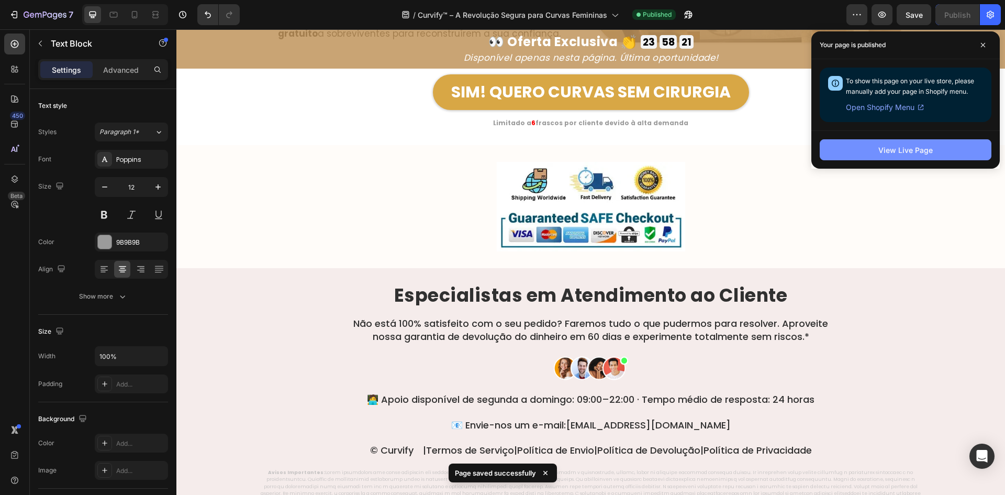
click at [881, 155] on div "View Live Page" at bounding box center [905, 149] width 54 height 11
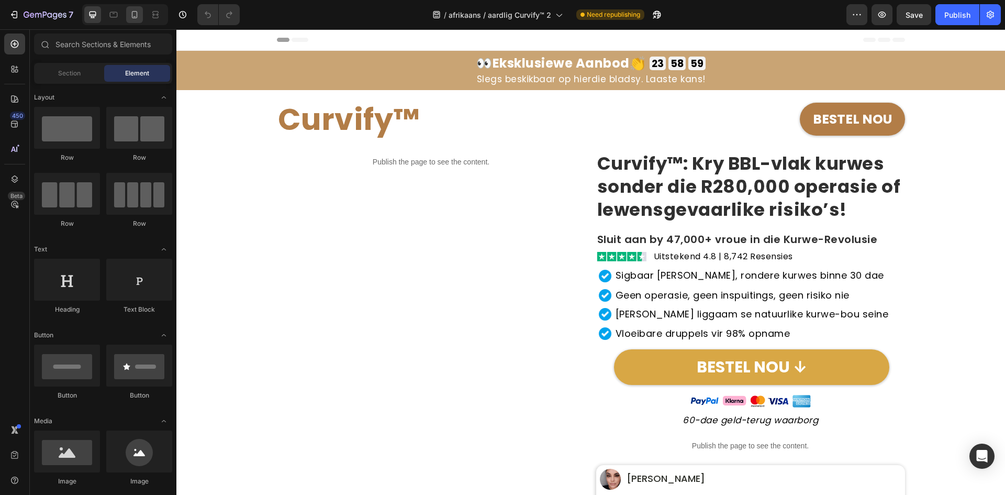
click at [142, 13] on div at bounding box center [134, 14] width 17 height 17
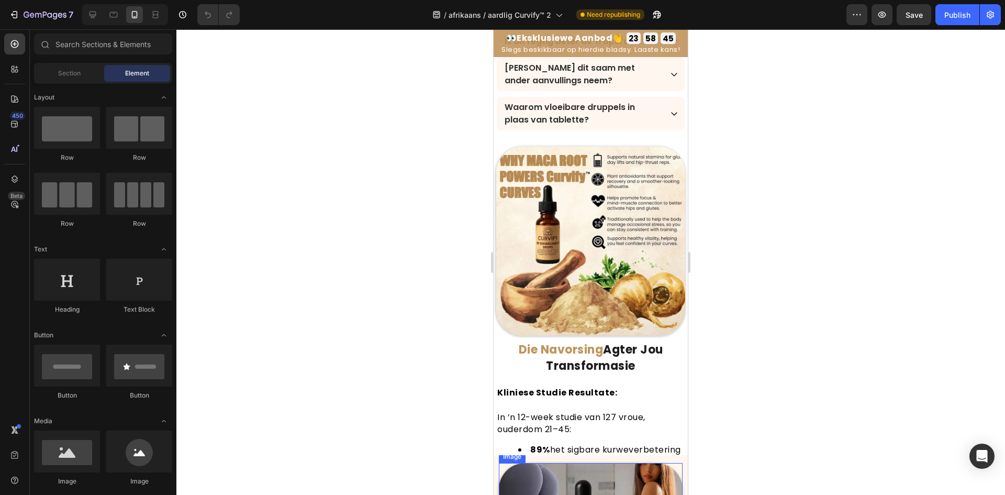
scroll to position [3841, 0]
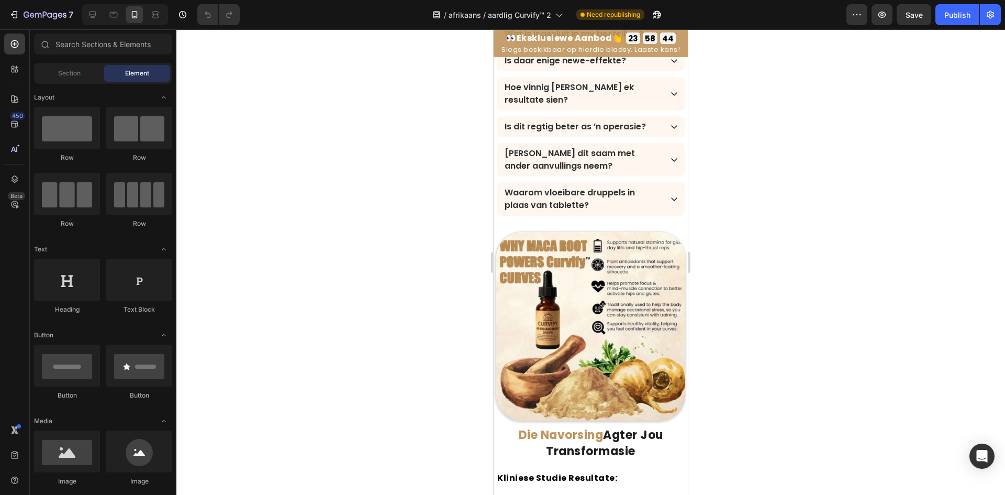
click at [84, 17] on div at bounding box center [125, 14] width 86 height 21
click at [86, 16] on div at bounding box center [92, 14] width 17 height 17
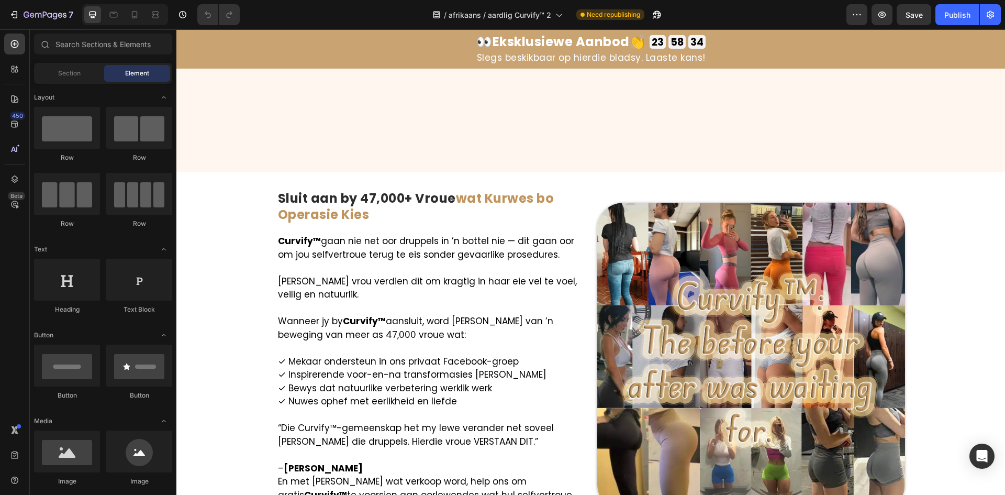
scroll to position [6667, 0]
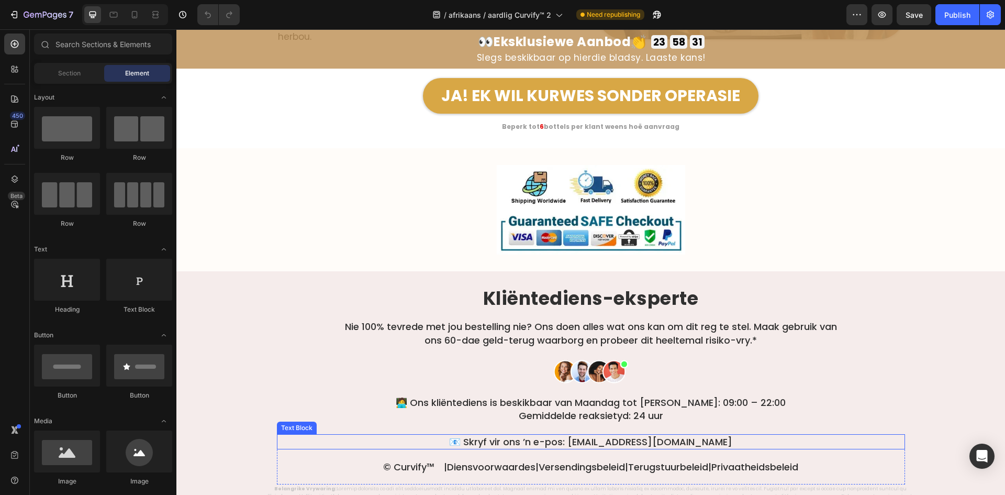
click at [679, 435] on p "📧 Skryf vir ons ’n e-pos: [EMAIL_ADDRESS][DOMAIN_NAME]" at bounding box center [591, 441] width 626 height 13
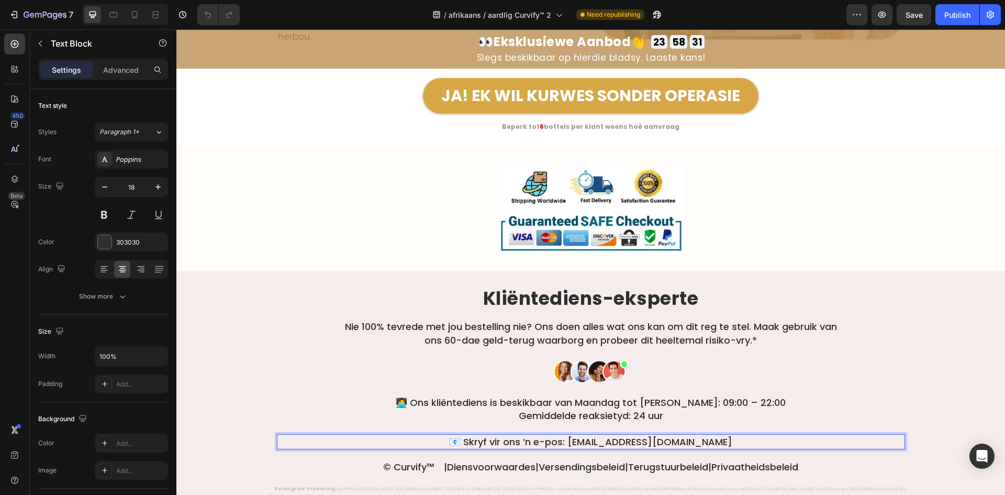
drag, startPoint x: 622, startPoint y: 429, endPoint x: 600, endPoint y: 438, distance: 23.4
click at [621, 435] on p "📧 Skryf vir ons ’n e-pos: [EMAIL_ADDRESS][DOMAIN_NAME]" at bounding box center [591, 441] width 626 height 13
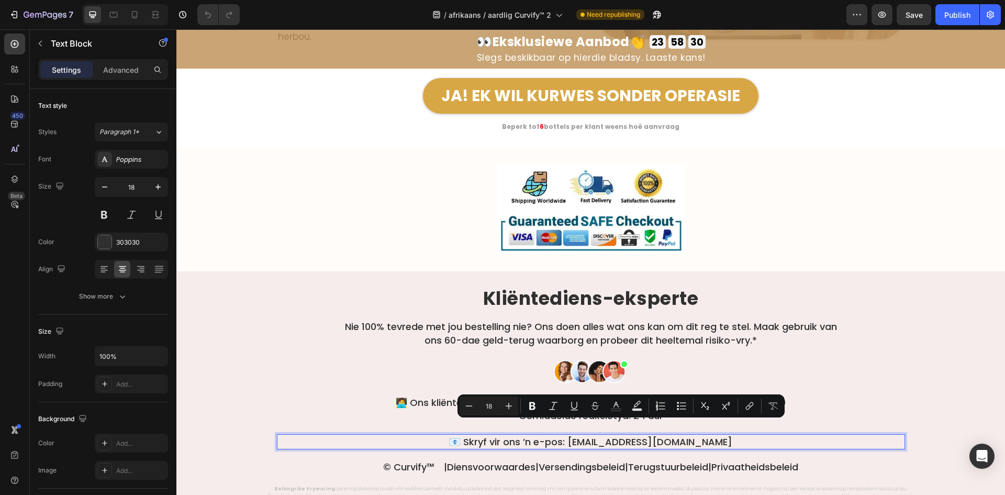
click at [602, 435] on p "📧 Skryf vir ons ’n e-pos: [EMAIL_ADDRESS][DOMAIN_NAME]" at bounding box center [591, 441] width 626 height 13
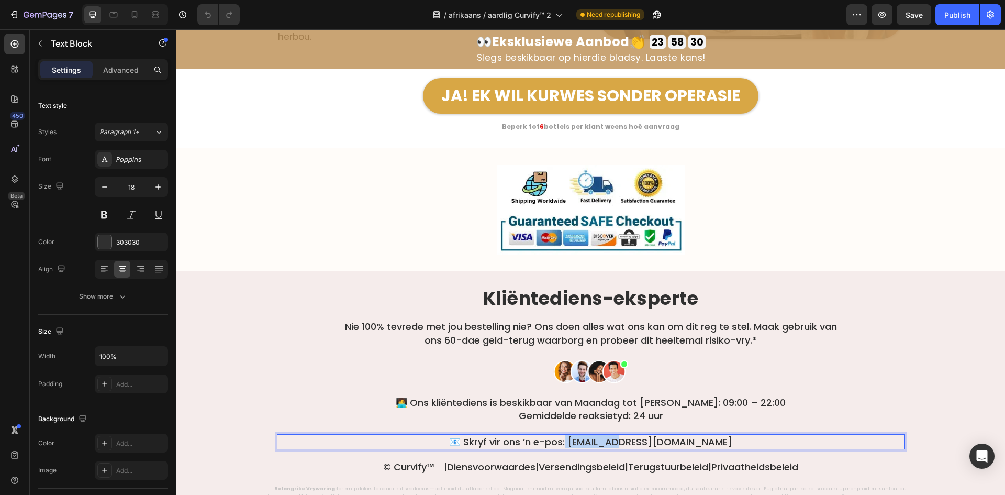
drag, startPoint x: 599, startPoint y: 427, endPoint x: 653, endPoint y: 427, distance: 53.4
click at [653, 435] on p "📧 Skryf vir ons ’n e-pos: [EMAIL_ADDRESS][DOMAIN_NAME]" at bounding box center [591, 441] width 626 height 13
click at [679, 435] on p "📧 Skryf vir ons ’n e-pos: [EMAIL_ADDRESS][DOMAIN_NAME]" at bounding box center [591, 441] width 626 height 13
click at [680, 460] on link "Terugstuurbeleid" at bounding box center [668, 466] width 80 height 13
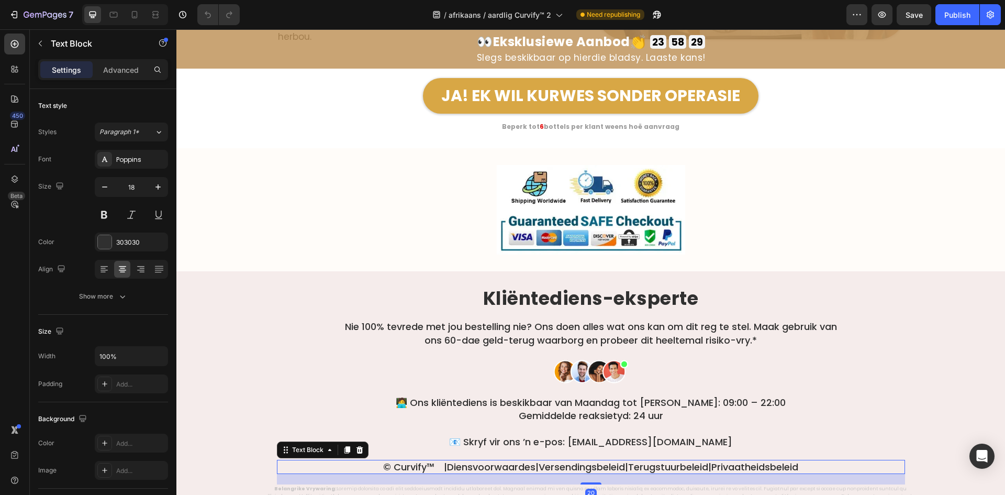
click at [680, 460] on link "Terugstuurbeleid" at bounding box center [668, 466] width 80 height 13
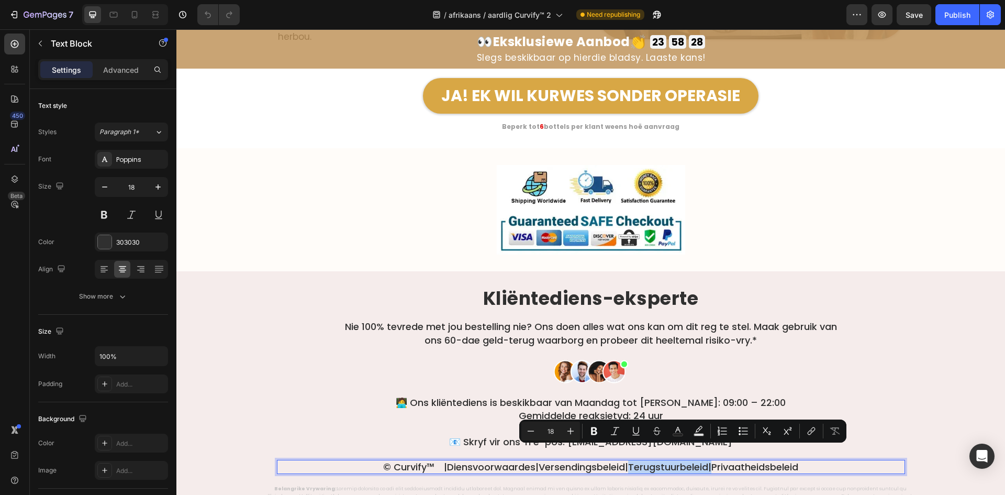
click at [701, 460] on link "Terugstuurbeleid" at bounding box center [668, 466] width 80 height 13
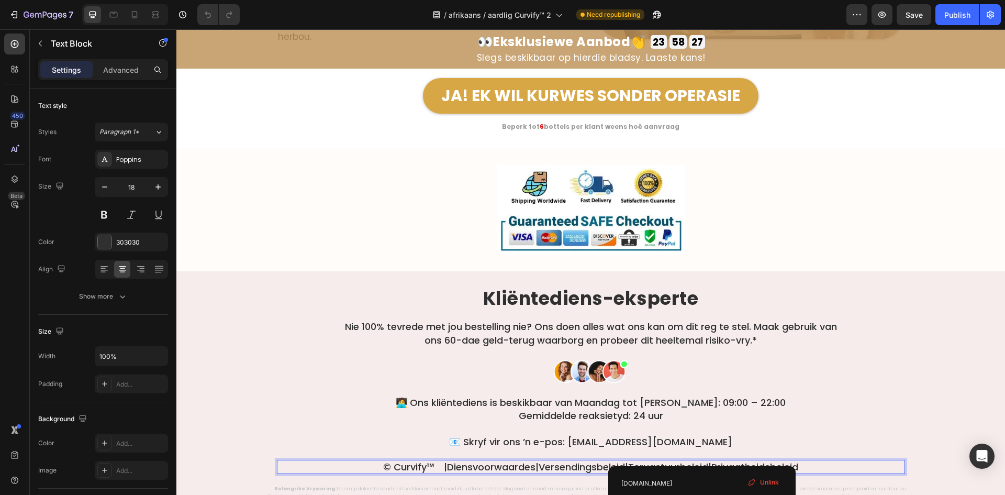
click at [793, 460] on link "Privaatheidsbeleid" at bounding box center [754, 466] width 87 height 13
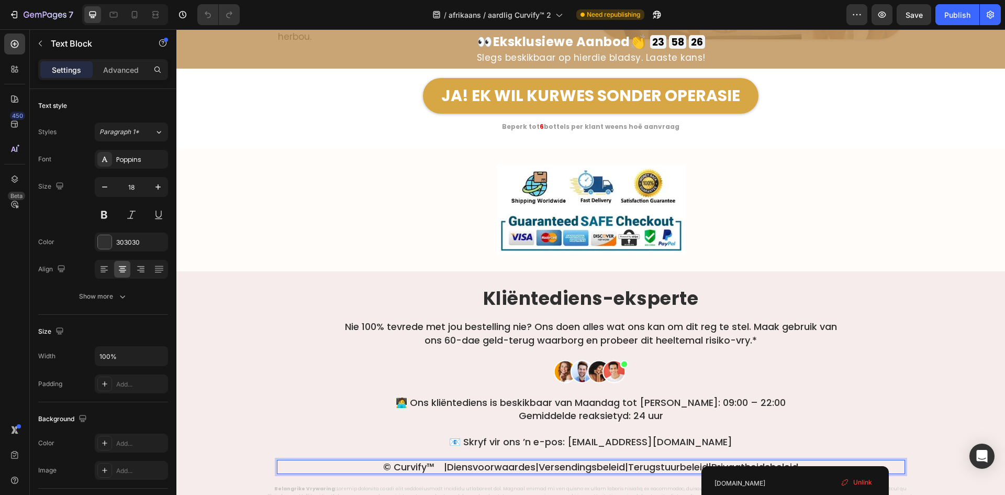
click at [568, 460] on link "Versendingsbeleid" at bounding box center [582, 466] width 86 height 13
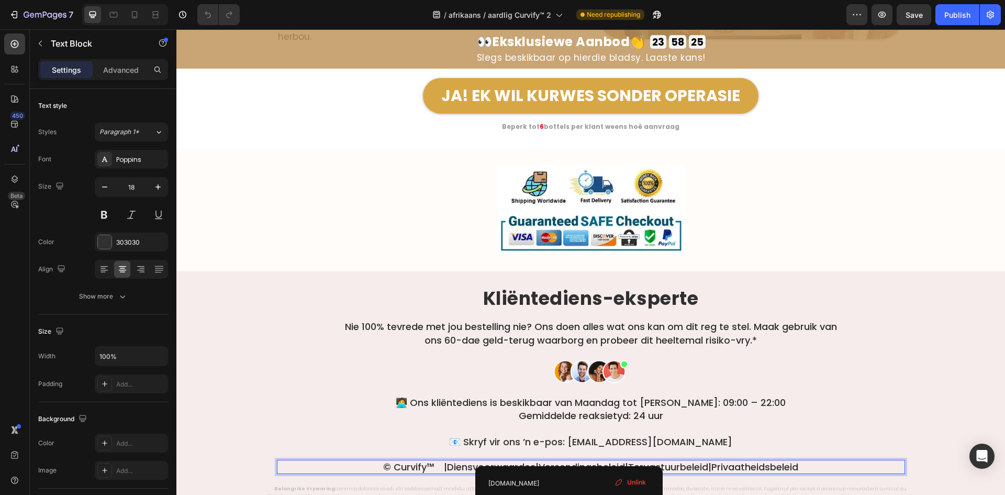
click at [468, 460] on link "Diensvoorwaardes" at bounding box center [491, 466] width 88 height 13
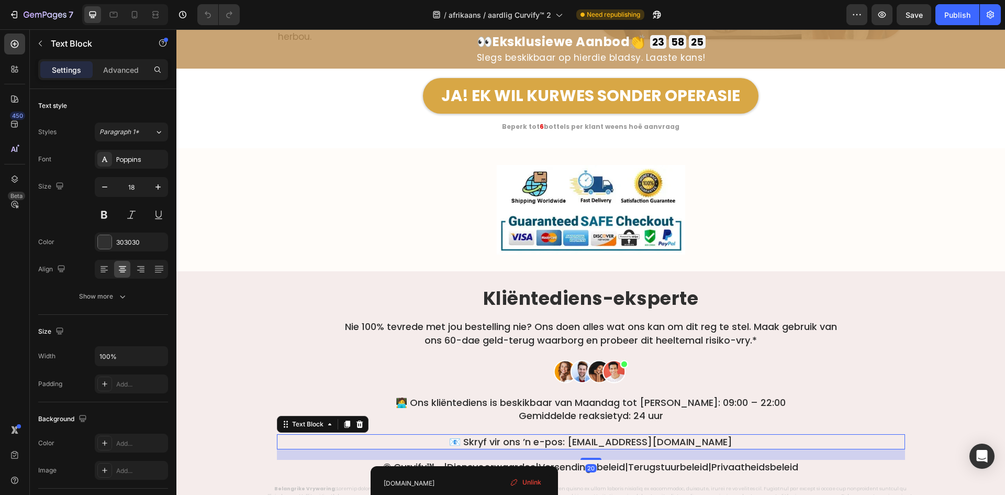
click at [537, 435] on p "📧 Skryf vir ons ’n e-pos: hallo@aardlig.com" at bounding box center [591, 441] width 626 height 13
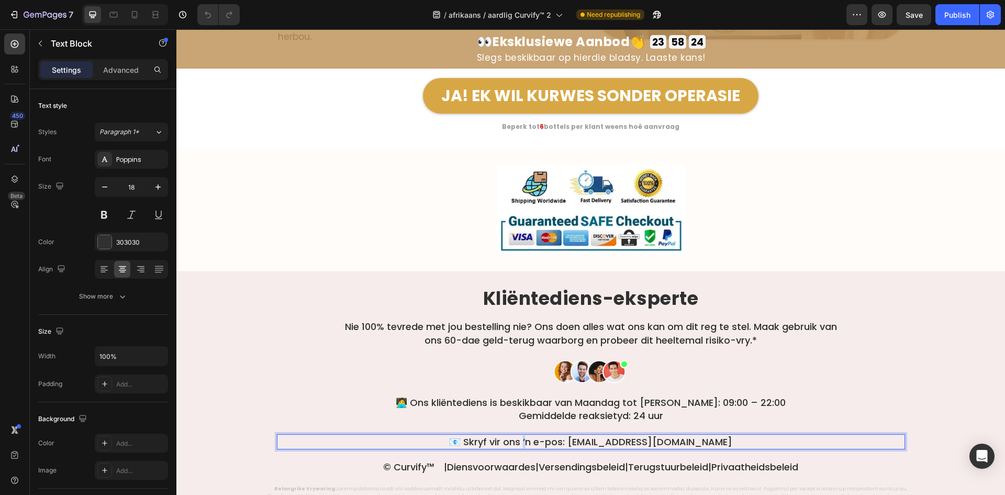
click at [556, 435] on p "📧 Skryf vir ons ’n e-pos: hallo@aardlig.com" at bounding box center [591, 441] width 626 height 13
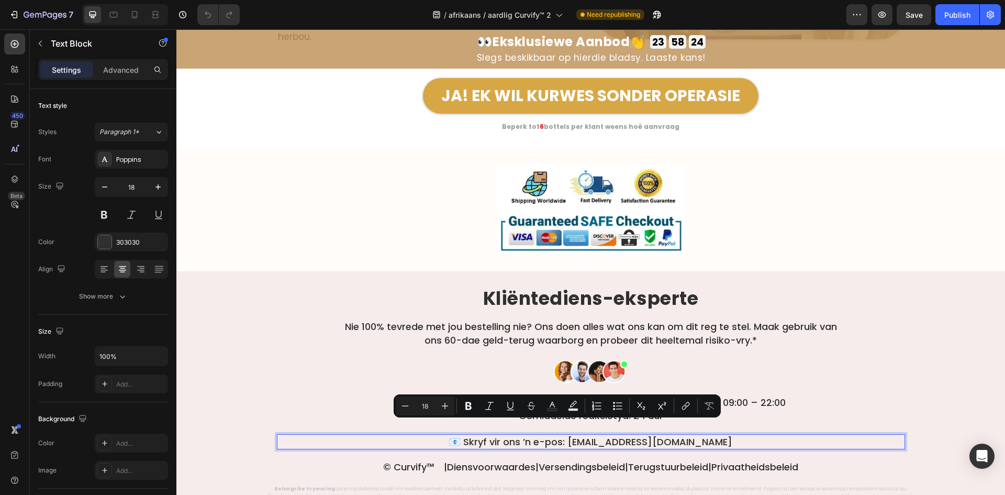
click at [627, 435] on p "📧 Skryf vir ons ’n e-pos: hallo@aardlig.com" at bounding box center [591, 441] width 626 height 13
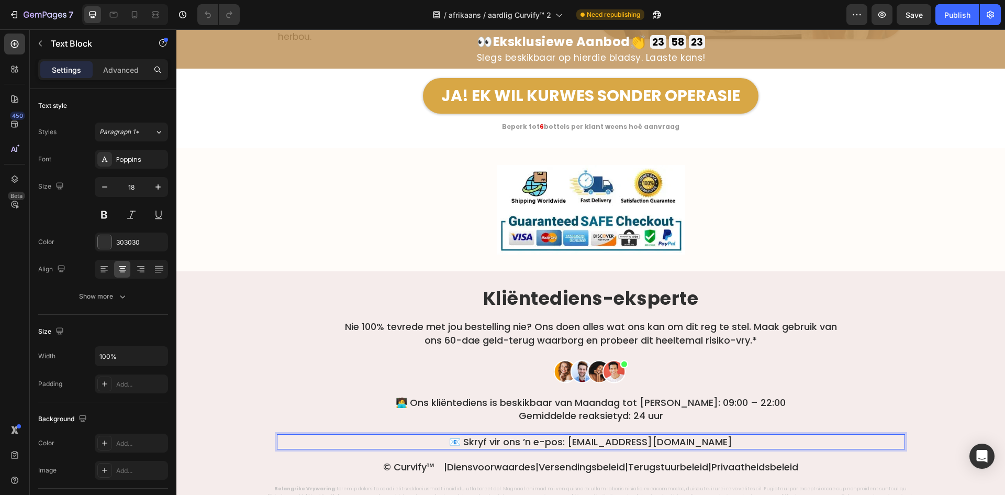
click at [646, 435] on p "📧 Skryf vir ons ’n e-pos: hallo@aardlig.com" at bounding box center [591, 441] width 626 height 13
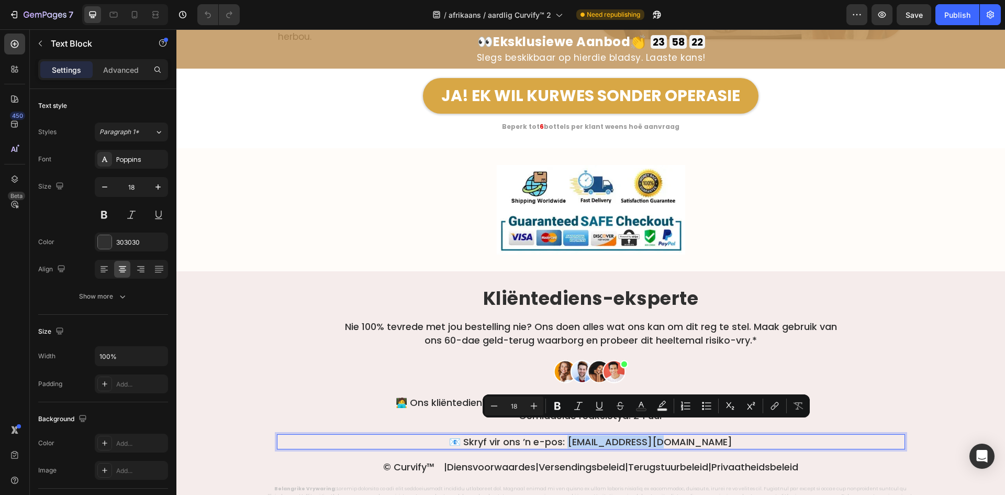
drag, startPoint x: 694, startPoint y: 427, endPoint x: 610, endPoint y: 426, distance: 84.3
click at [602, 435] on p "📧 Skryf vir ons ’n e-pos: hallo@aardlig.com" at bounding box center [591, 441] width 626 height 13
copy p "allo@aardlig.com"
click at [782, 410] on button "link" at bounding box center [774, 405] width 19 height 19
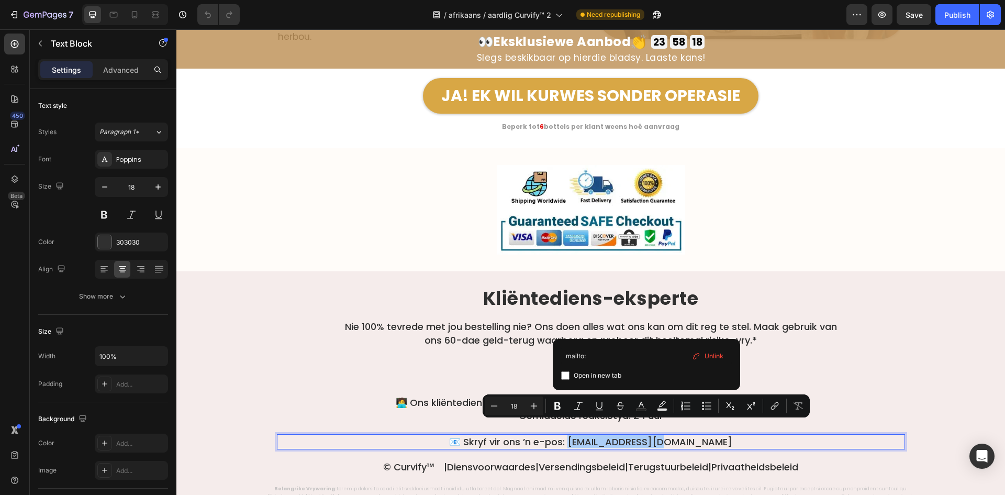
type input "mailto:hallo@aardlig.com"
click at [599, 403] on icon "Editor contextual toolbar" at bounding box center [599, 405] width 10 height 10
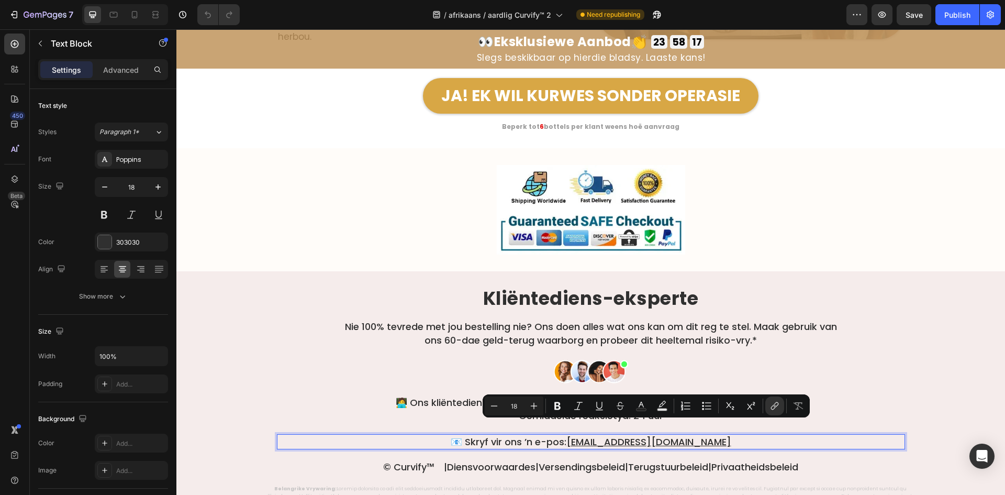
click at [518, 320] on p "Nie 100% tevrede met jou bestelling nie? Ons doen alles wat ons kan om dit reg …" at bounding box center [591, 333] width 500 height 26
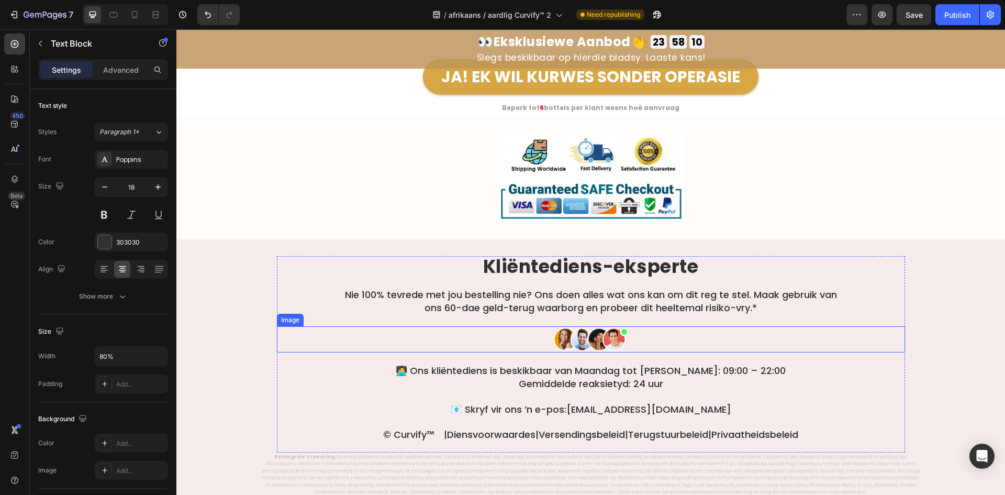
scroll to position [6817, 0]
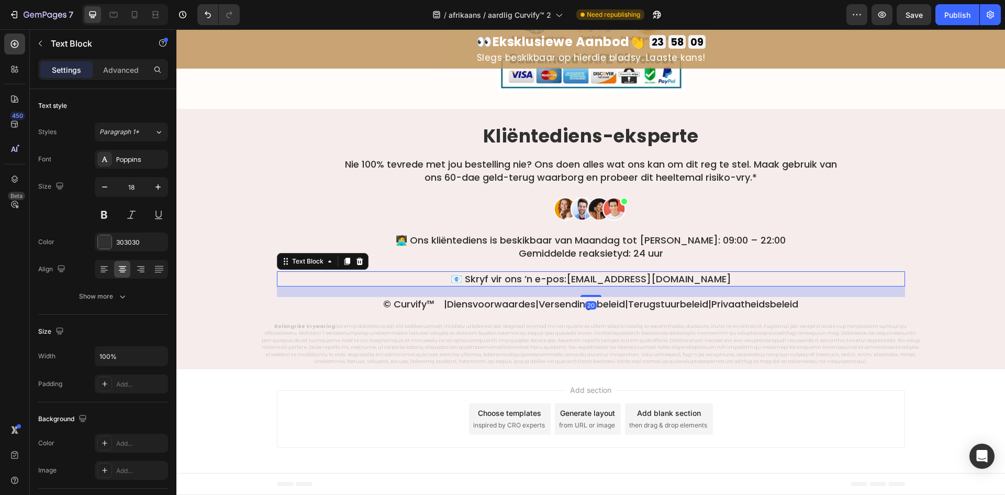
click at [553, 277] on p "📧 Skryf vir ons ’n e-pos: hallo@aardlig.com" at bounding box center [591, 278] width 626 height 13
click at [574, 281] on p "📧 Skryf vir ons ’n e-pos: hallo@aardlig.com" at bounding box center [591, 278] width 626 height 13
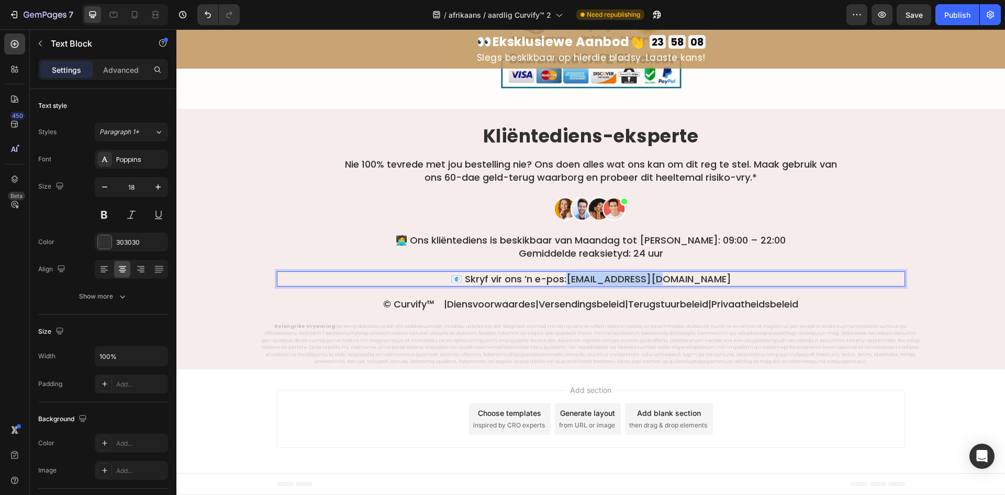
drag, startPoint x: 602, startPoint y: 282, endPoint x: 717, endPoint y: 280, distance: 115.2
click at [717, 280] on p "📧 Skryf vir ons ’n e-pos: hallo@aardlig.com" at bounding box center [591, 278] width 626 height 13
copy link "hallo@aardlig.com"
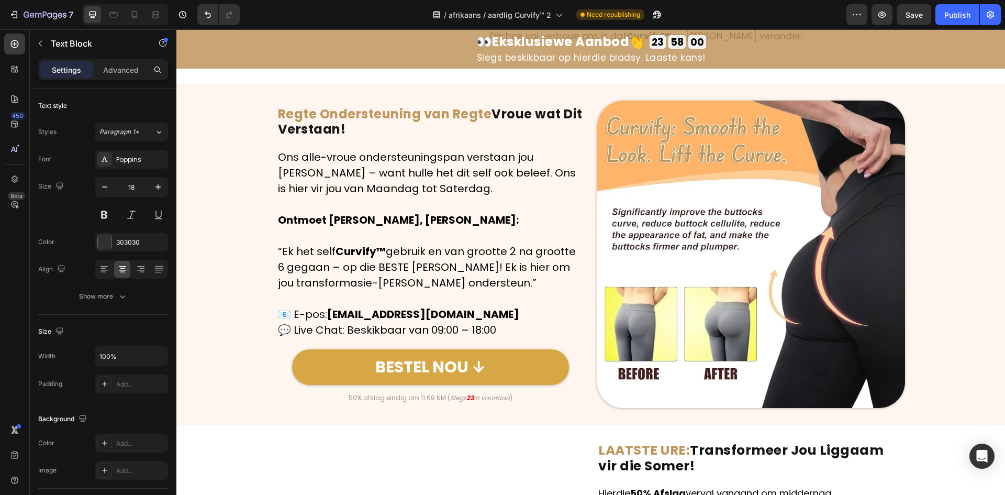
scroll to position [4932, 0]
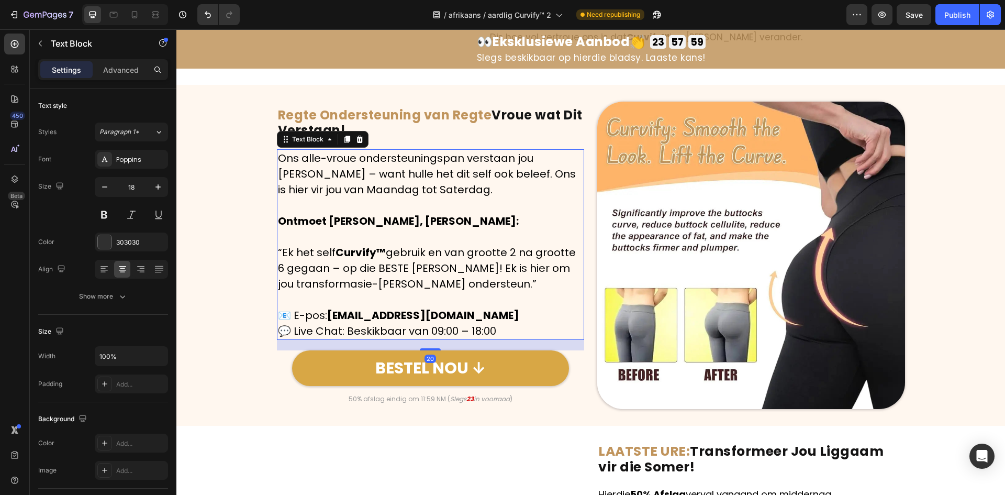
click at [335, 317] on strong "support@tryherbionyx.com" at bounding box center [423, 315] width 192 height 15
click at [332, 316] on strong "support@tryherbionyx.com" at bounding box center [423, 315] width 192 height 15
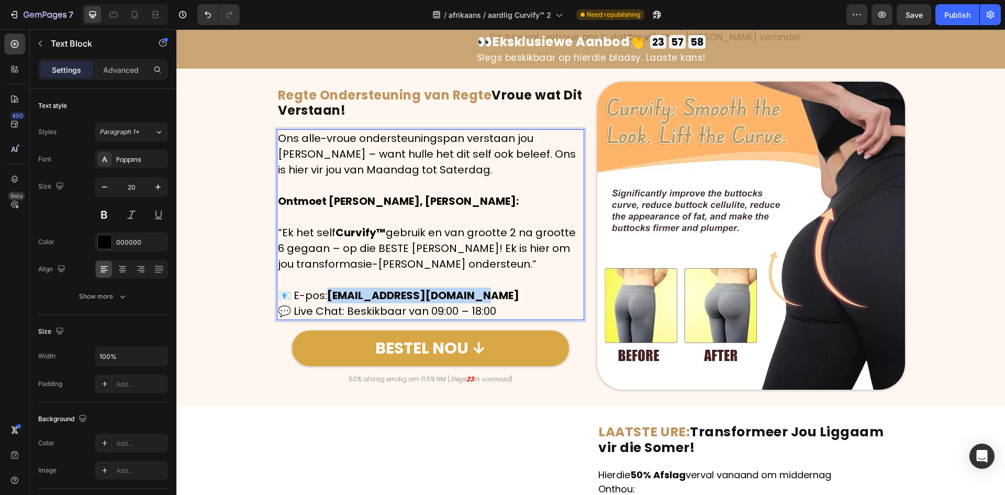
drag, startPoint x: 328, startPoint y: 317, endPoint x: 477, endPoint y: 322, distance: 148.7
click at [477, 303] on strong "support@tryherbionyx.com" at bounding box center [423, 295] width 192 height 15
click at [317, 319] on p "📧 E-pos: hallo@aardlig.com 💬 Live Chat: Beskikbaar van 09:00 – 18:00" at bounding box center [431, 302] width 306 height 31
click at [323, 319] on p "📧 E-pos: hallo@aardlig.com 💬 Live Chat: Beskikbaar van 09:00 – 18:00" at bounding box center [431, 302] width 306 height 31
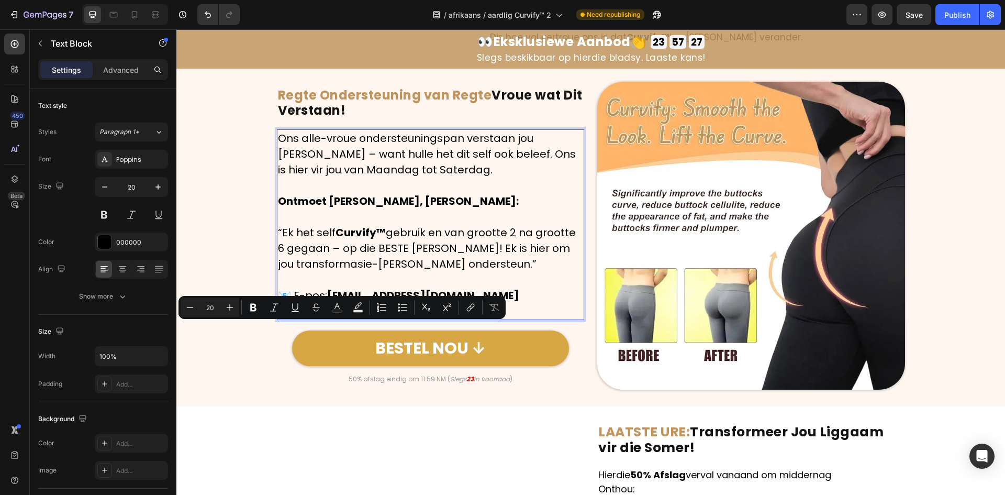
drag, startPoint x: 339, startPoint y: 333, endPoint x: 292, endPoint y: 332, distance: 47.1
click at [292, 319] on p "📧 E-pos: hallo@aardlig.com 💬 Live Chat: Beskikbaar van 09:00 – 18:00" at bounding box center [431, 302] width 306 height 31
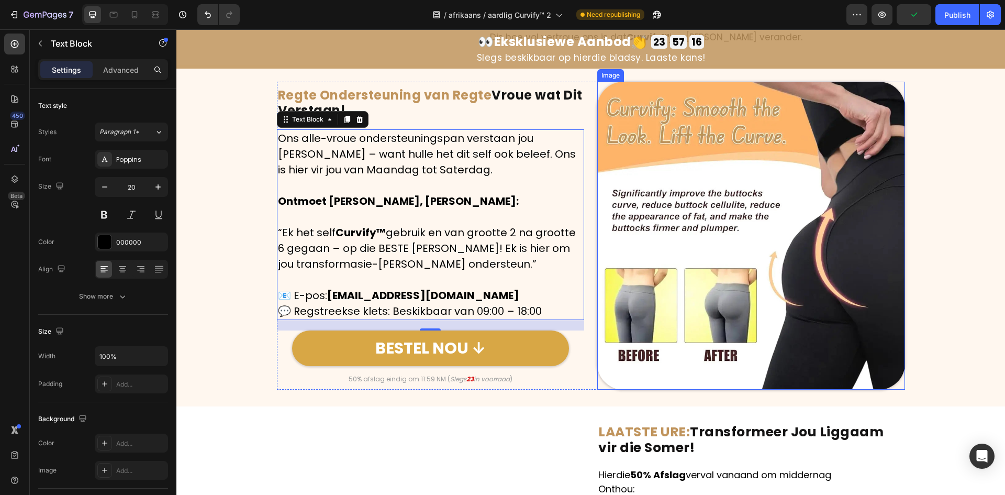
click at [847, 259] on img at bounding box center [751, 236] width 308 height 308
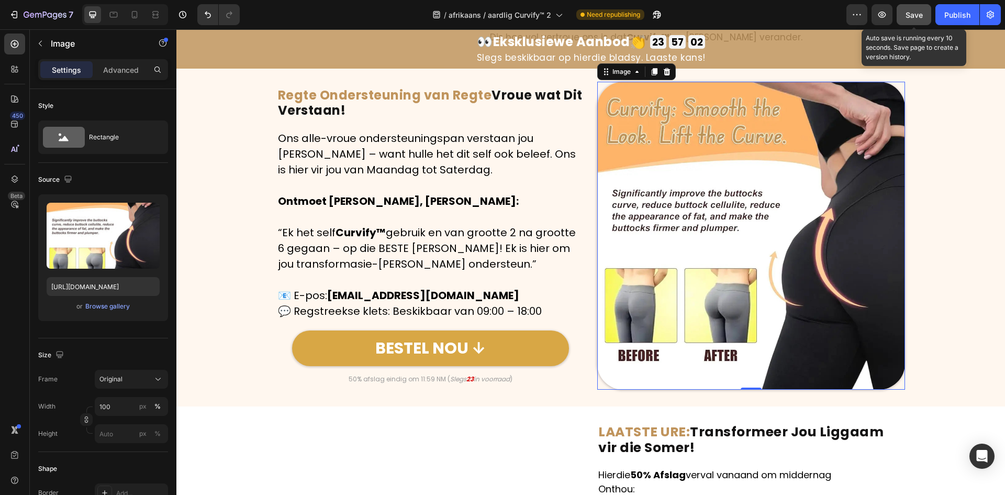
click at [917, 24] on button "Save" at bounding box center [914, 14] width 35 height 21
click at [941, 23] on button "Publish" at bounding box center [957, 14] width 44 height 21
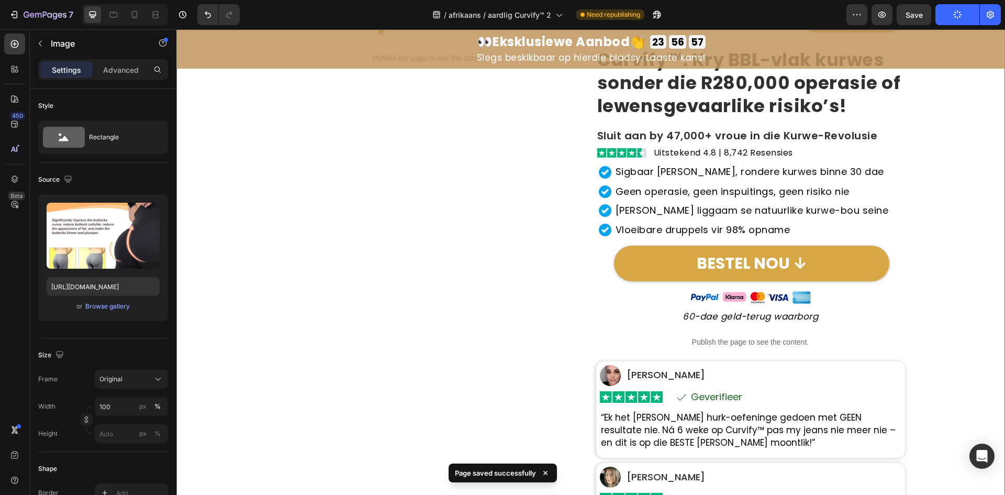
scroll to position [157, 0]
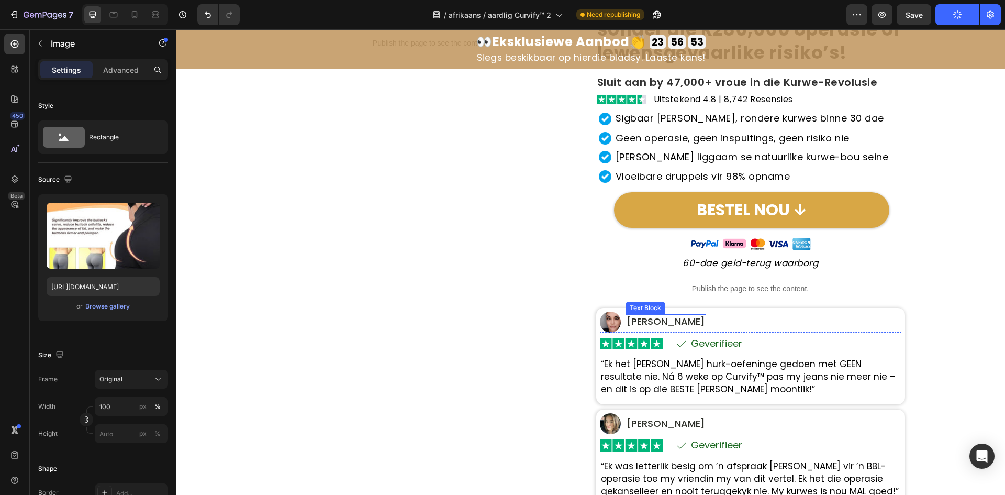
click at [636, 323] on p "Maria S." at bounding box center [666, 321] width 79 height 13
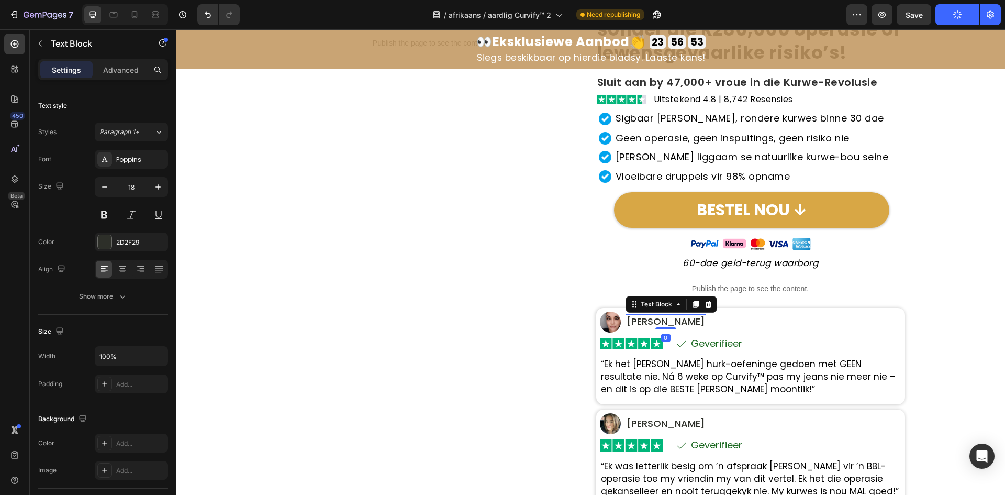
click at [636, 323] on p "Maria S." at bounding box center [666, 321] width 79 height 13
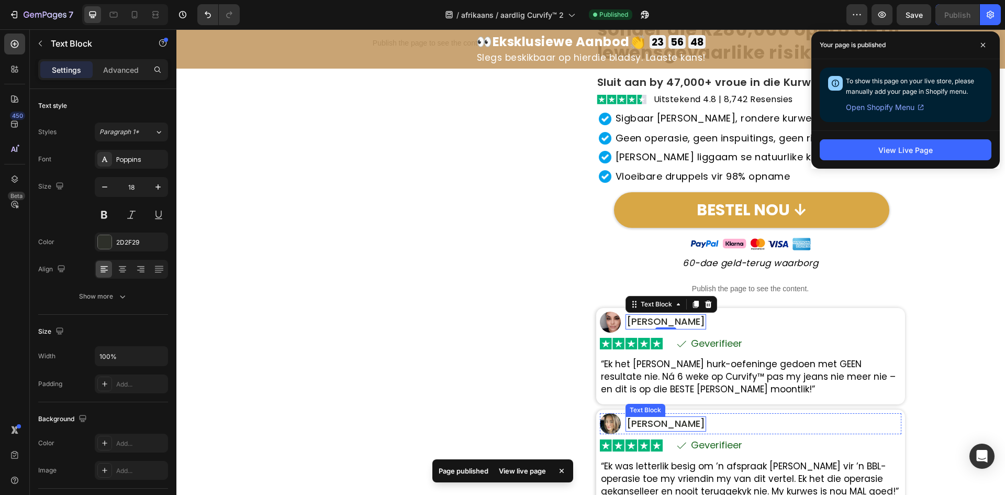
click at [631, 433] on div "Annelie T. Text Block" at bounding box center [665, 423] width 81 height 21
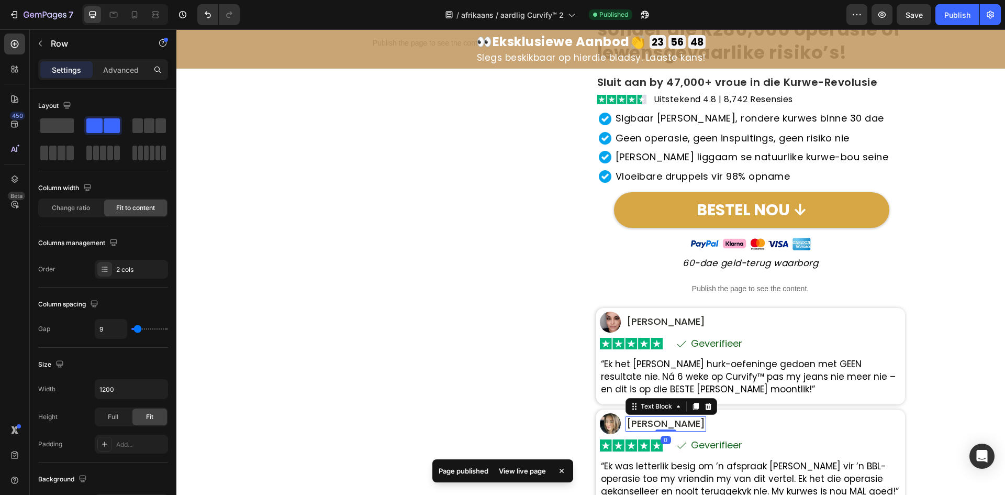
click at [634, 427] on p "Annelie T." at bounding box center [666, 423] width 79 height 13
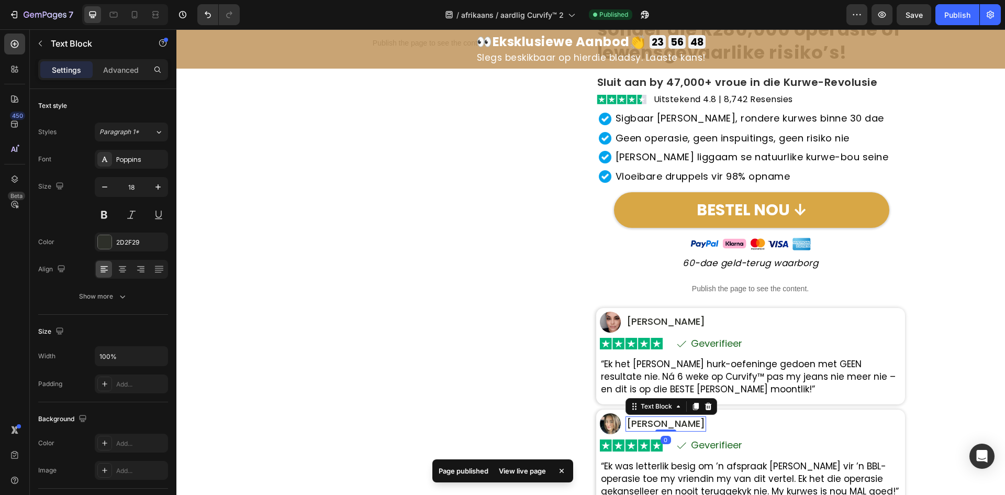
click at [634, 427] on p "Annelie T." at bounding box center [666, 423] width 79 height 13
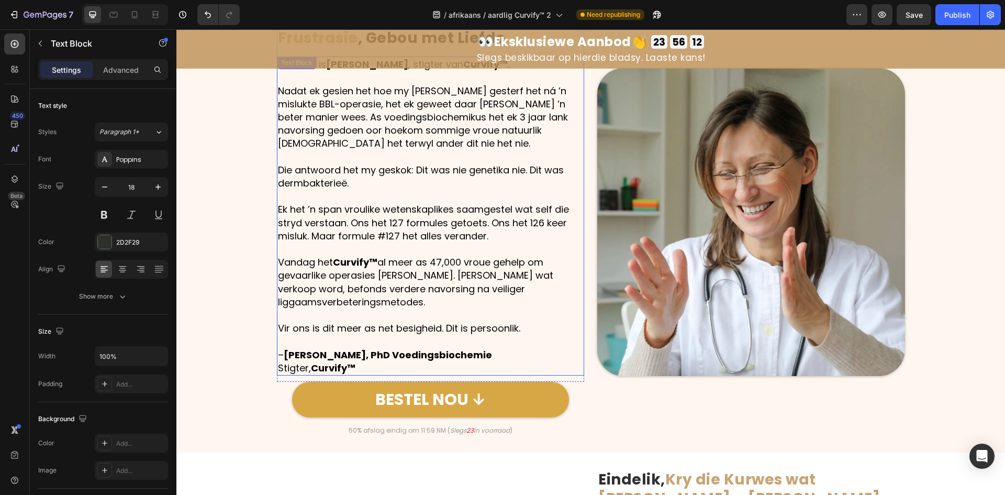
scroll to position [785, 0]
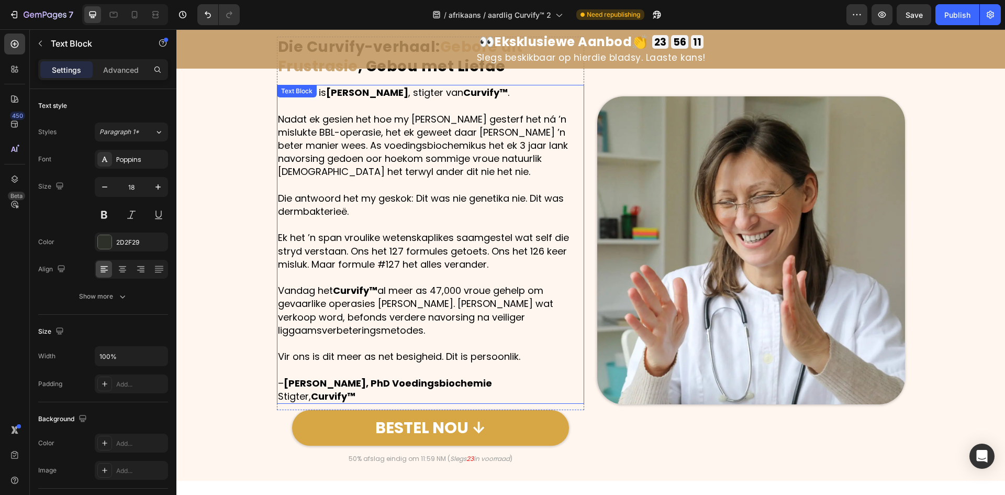
click at [292, 389] on p "– Dr. Natalie Jacobs, PhD Voedingsbiochemie Stigter, Curvify™" at bounding box center [431, 389] width 306 height 26
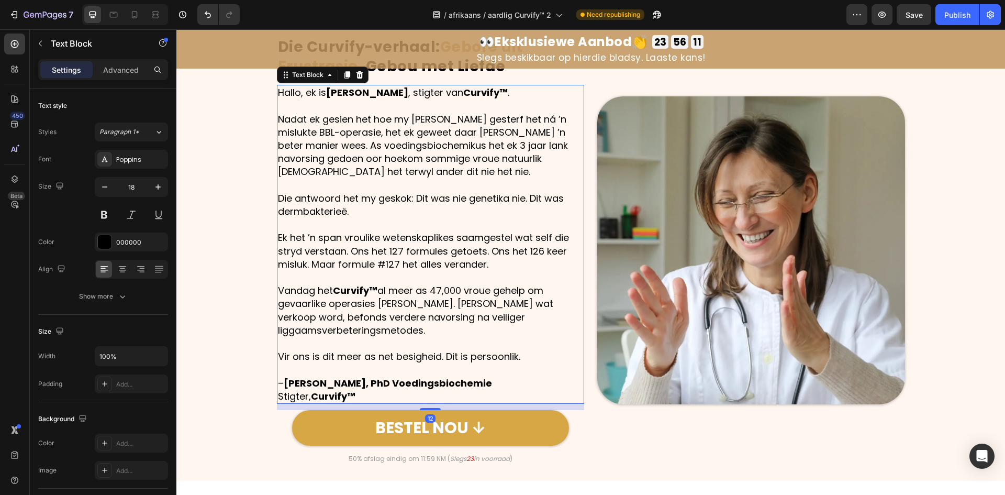
click at [292, 389] on p "– Dr. Natalie Jacobs, PhD Voedingsbiochemie Stigter, Curvify™" at bounding box center [431, 389] width 306 height 26
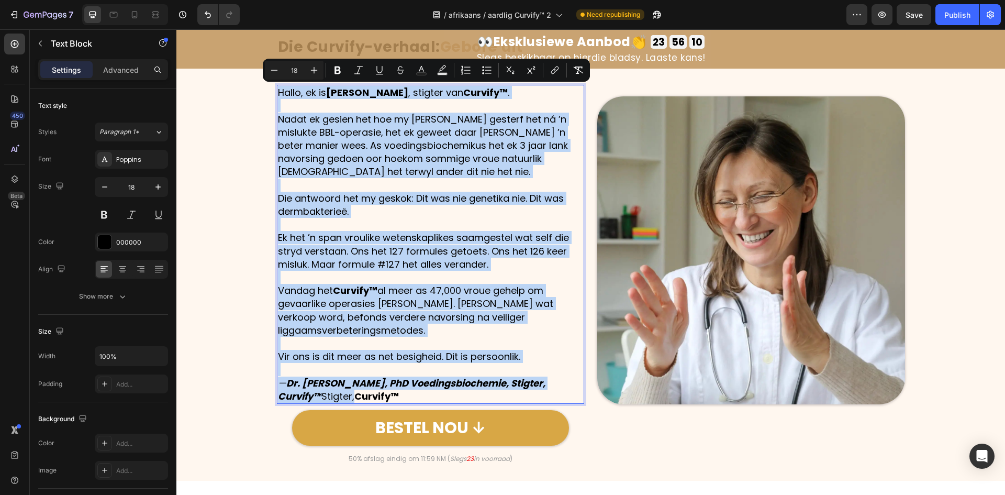
click at [334, 392] on p "— Dr. Natalie van der Merwe, PhD Voedingsbiochemie, Stigter, Curvify™ Stigter, …" at bounding box center [431, 389] width 306 height 26
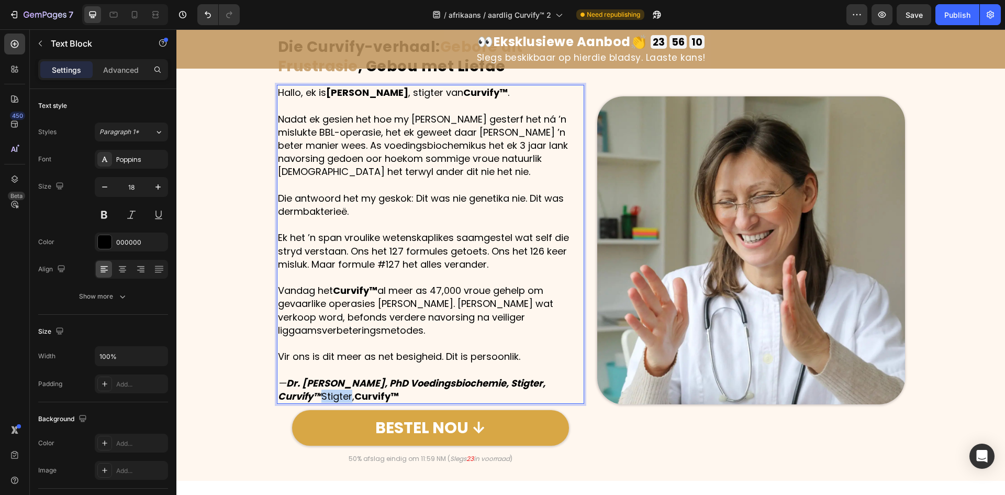
click at [334, 392] on p "— Dr. Natalie van der Merwe, PhD Voedingsbiochemie, Stigter, Curvify™ Stigter, …" at bounding box center [431, 389] width 306 height 26
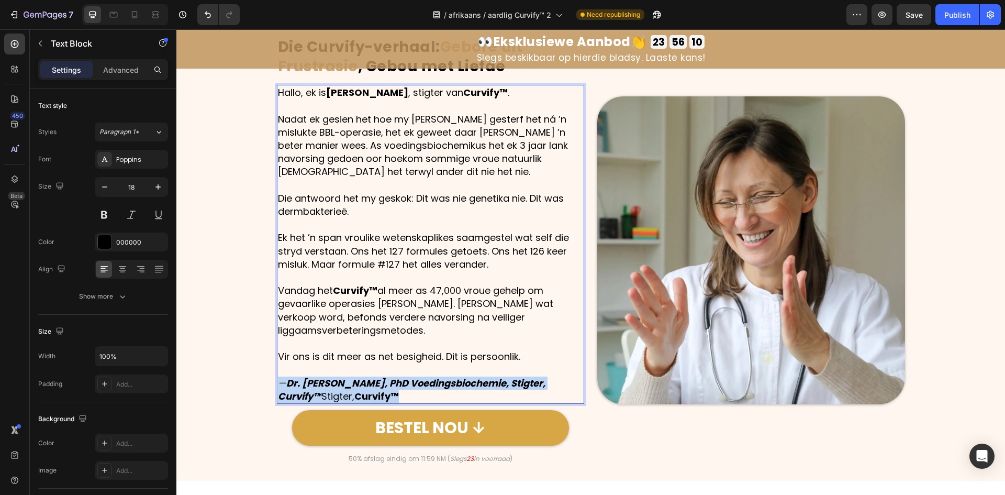
click at [334, 392] on p "— Dr. Natalie van der Merwe, PhD Voedingsbiochemie, Stigter, Curvify™ Stigter, …" at bounding box center [431, 389] width 306 height 26
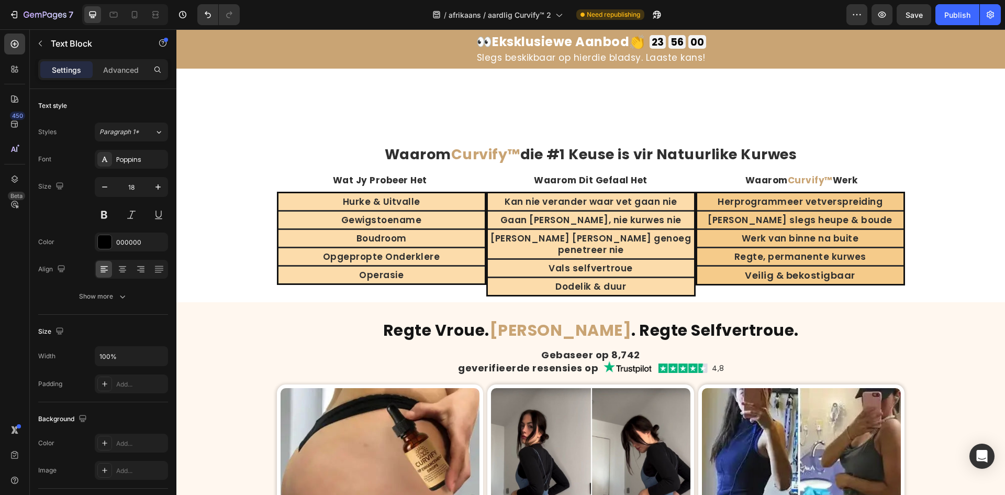
scroll to position [2826, 0]
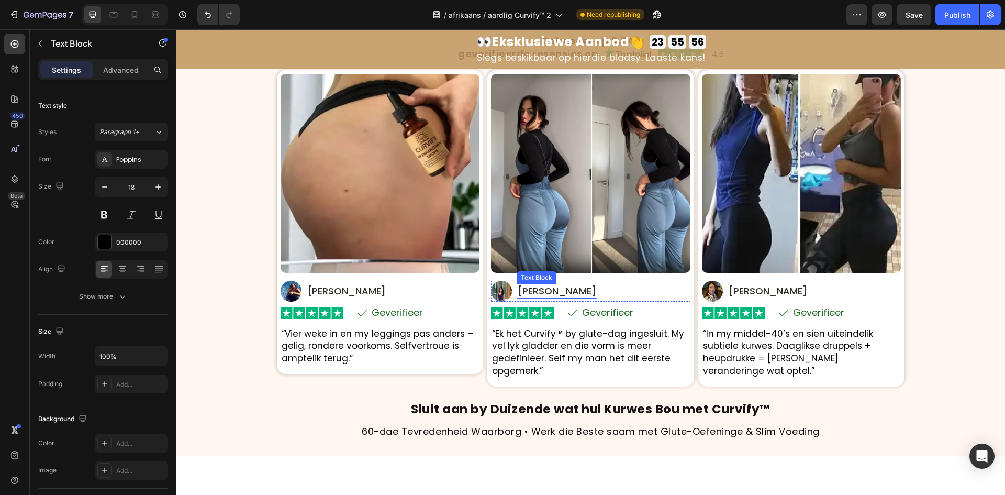
click at [522, 295] on p "Maya R." at bounding box center [557, 291] width 79 height 13
click at [740, 292] on p "Jenna L." at bounding box center [768, 291] width 79 height 13
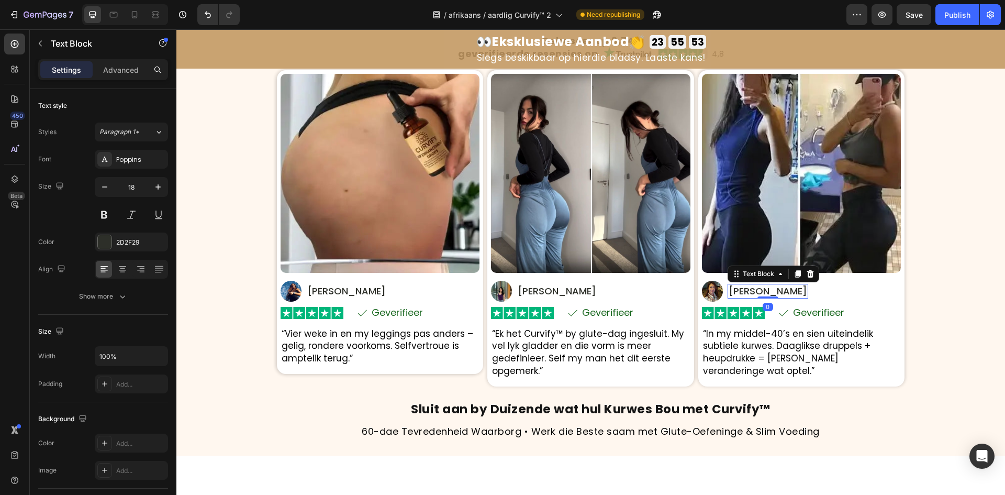
click at [740, 292] on p "Jenna L." at bounding box center [768, 291] width 79 height 13
click at [311, 287] on p "Jessa V." at bounding box center [346, 291] width 79 height 13
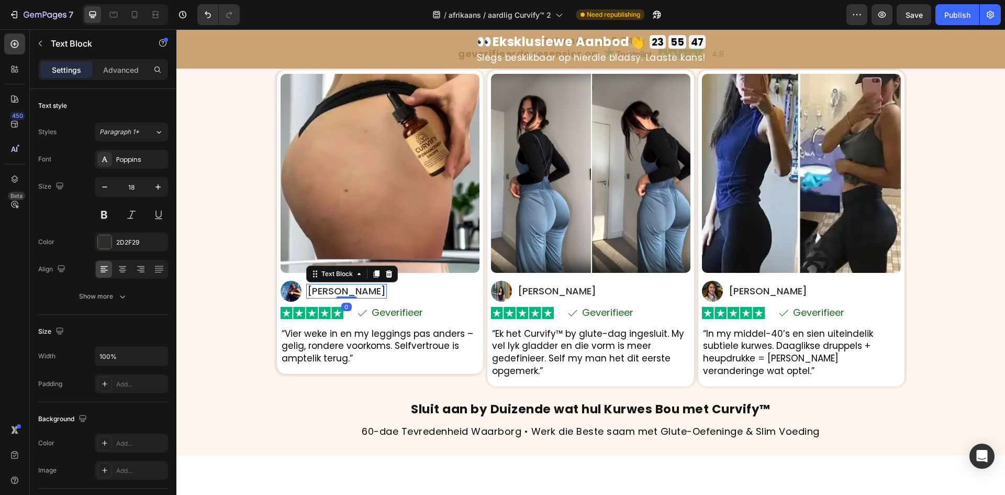
click at [311, 287] on p "Jessa V." at bounding box center [346, 291] width 79 height 13
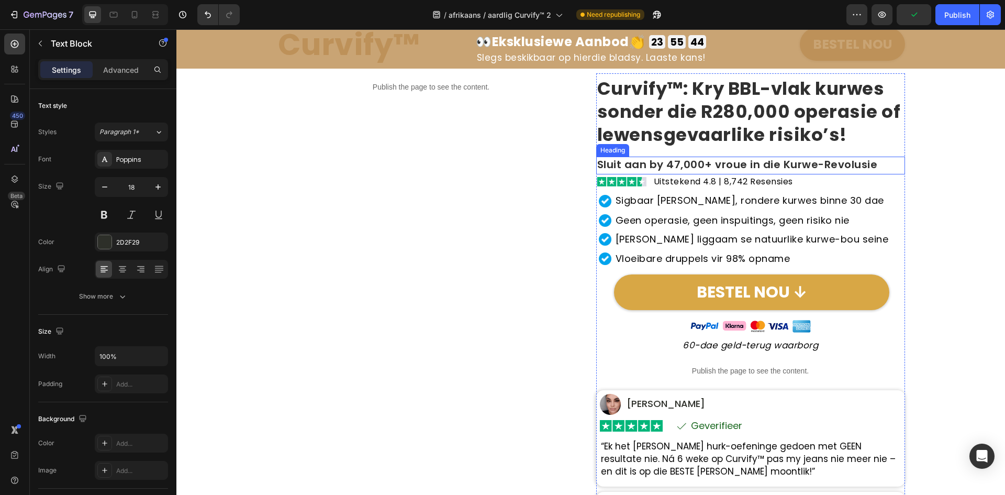
scroll to position [157, 0]
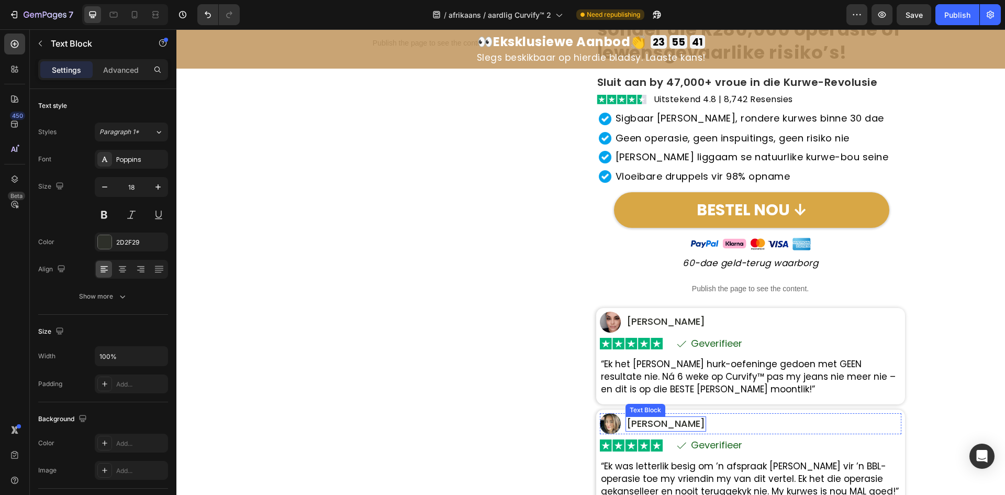
click at [632, 423] on p "Ané T." at bounding box center [666, 423] width 79 height 13
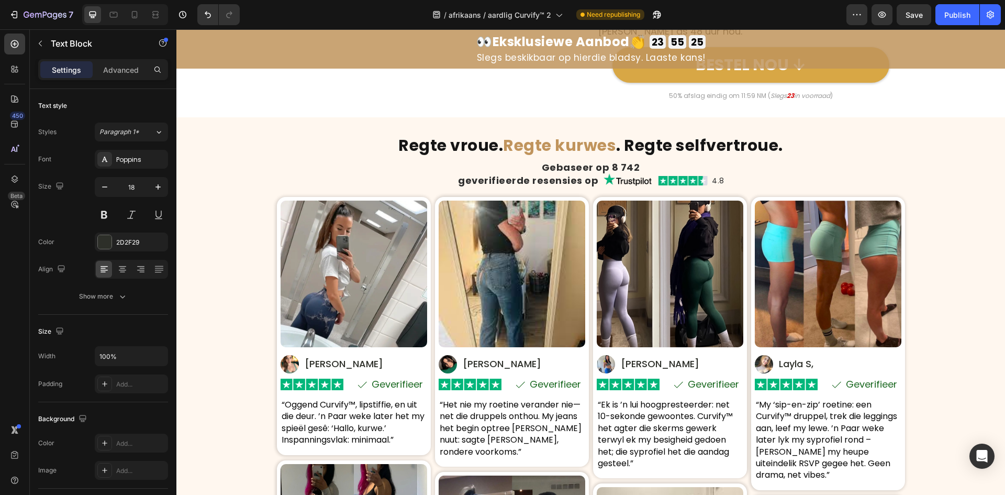
scroll to position [5355, 0]
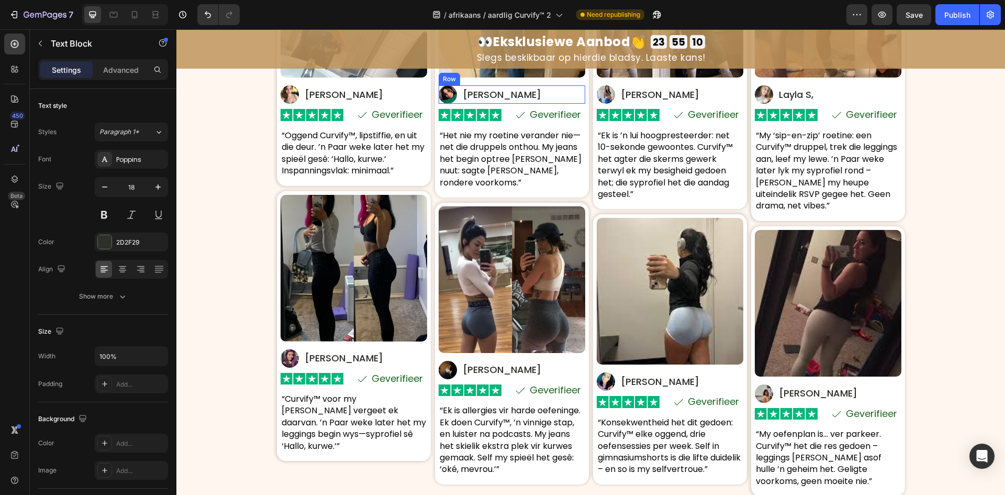
click at [467, 89] on p "Mirna D." at bounding box center [502, 94] width 79 height 13
click at [634, 382] on p "Sarah V." at bounding box center [660, 381] width 79 height 13
click at [789, 96] on p "Layla S," at bounding box center [796, 94] width 35 height 13
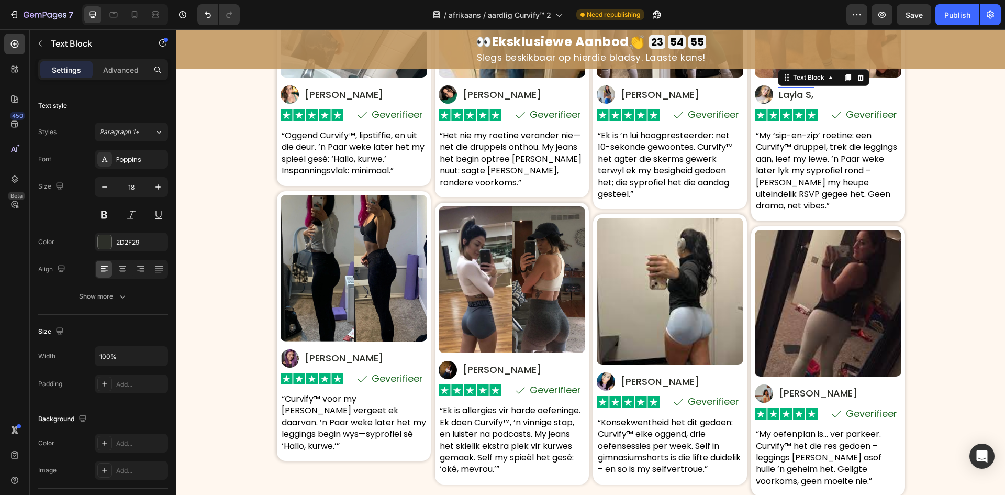
click at [789, 96] on p "Layla S," at bounding box center [796, 94] width 35 height 13
click at [791, 387] on p "Imani J." at bounding box center [818, 393] width 79 height 13
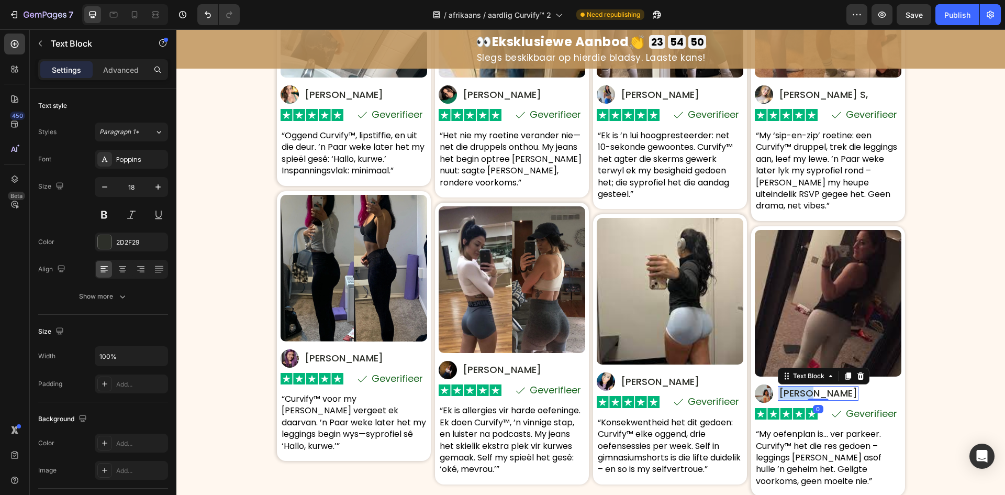
click at [790, 387] on p "Imani J." at bounding box center [818, 393] width 79 height 13
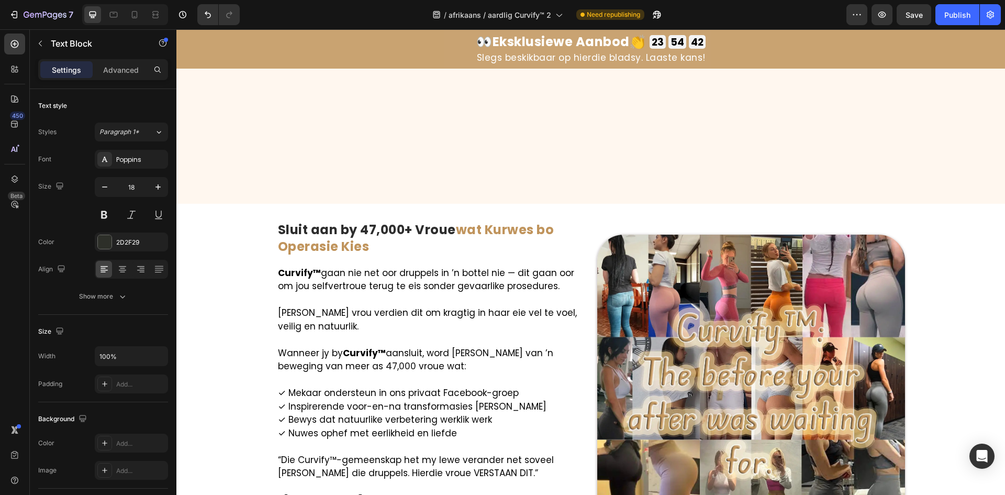
scroll to position [5983, 0]
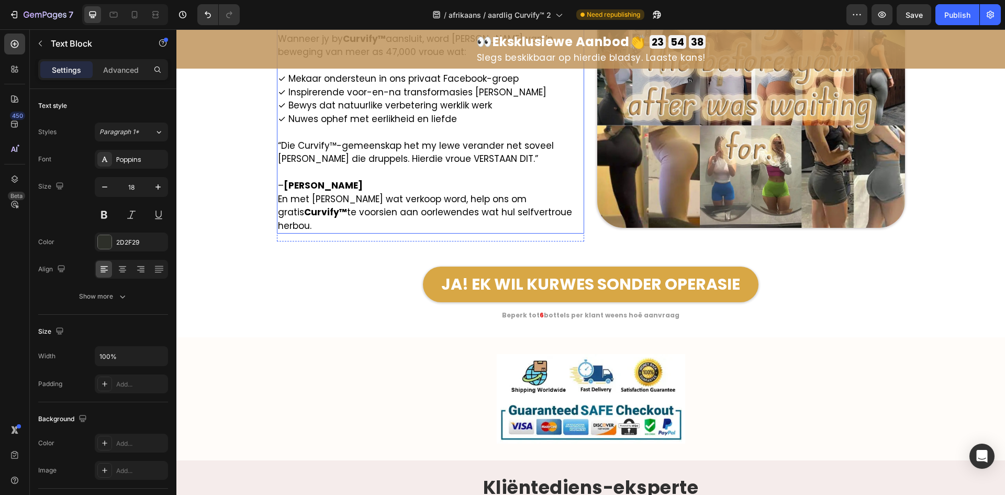
click at [292, 185] on strong "Rachel M." at bounding box center [323, 185] width 79 height 13
click at [290, 183] on strong "Rachel M." at bounding box center [323, 185] width 79 height 13
click at [294, 183] on strong "Rachel M." at bounding box center [323, 185] width 79 height 13
click at [298, 185] on strong "Rachel M." at bounding box center [323, 185] width 79 height 13
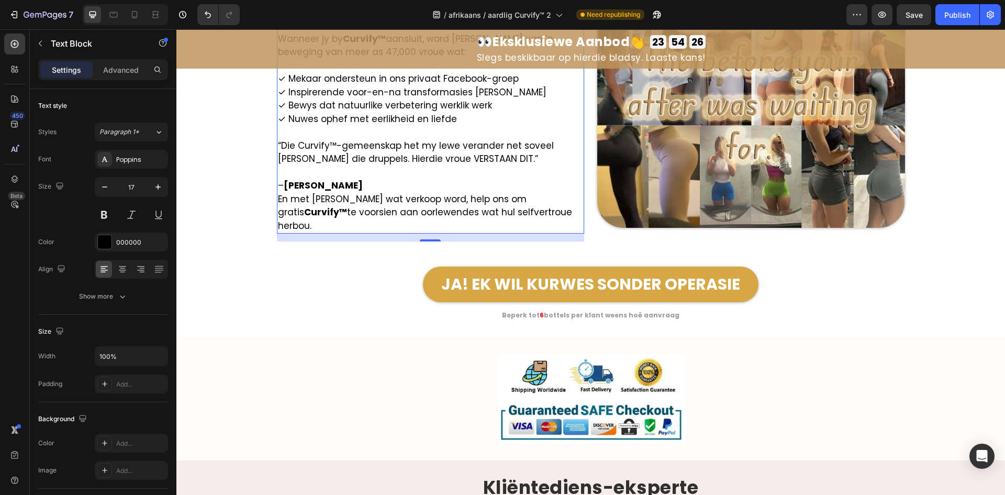
click at [353, 212] on p "En met elke bottel wat verkoop word, help ons om gratis Curvify™ te voorsien aa…" at bounding box center [431, 213] width 306 height 40
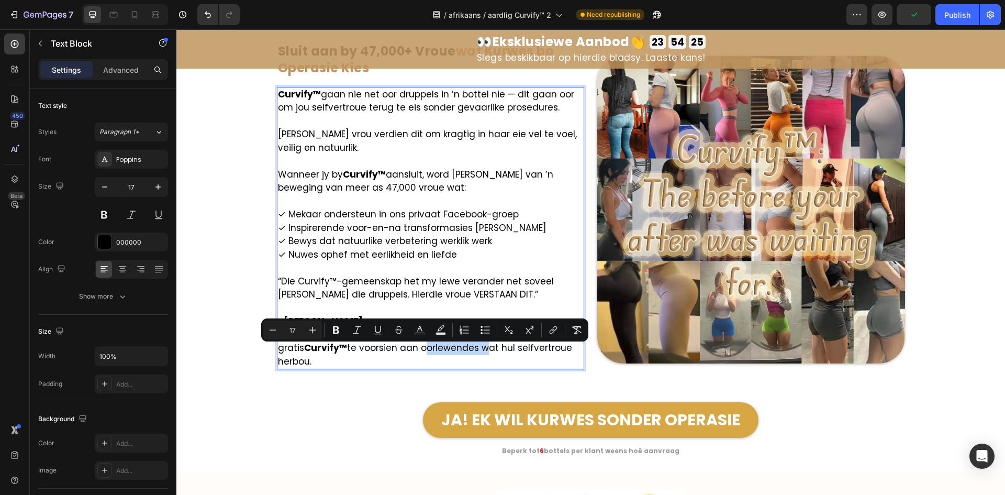
scroll to position [5826, 0]
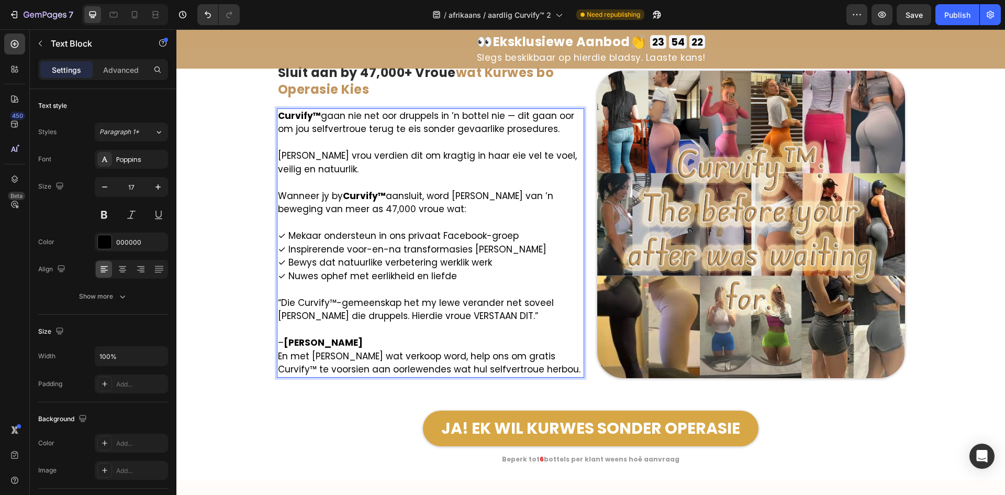
click at [347, 289] on p "Rich Text Editor. Editing area: main" at bounding box center [431, 290] width 306 height 14
click at [399, 345] on p "– Retha M." at bounding box center [431, 336] width 306 height 27
click at [385, 334] on p "– Retha M." at bounding box center [431, 336] width 306 height 27
click at [321, 252] on p "✓ Mekaar ondersteun in ons privaat Facebook-groep ✓ Inspirerende voor-en-na tra…" at bounding box center [431, 255] width 306 height 53
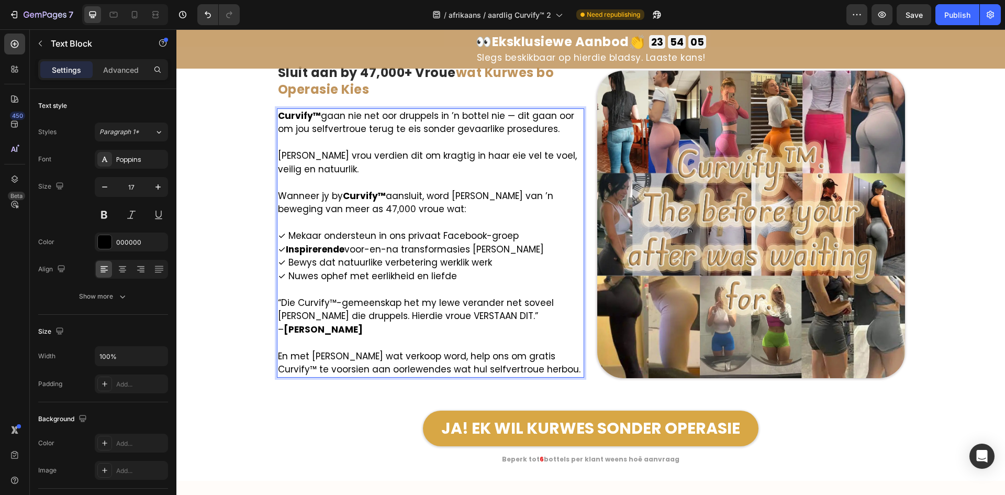
click at [339, 182] on p "Rich Text Editor. Editing area: main" at bounding box center [431, 183] width 306 height 14
click at [304, 232] on p "✓ Mekaar ondersteun in ons privaat Facebook-groep ✓ Inspirerende voor-en-na tra…" at bounding box center [431, 255] width 306 height 53
click at [303, 232] on p "✓ Mekaar ondersteun in ons privaat Facebook-groep ✓ Inspirerende voor-en-na tra…" at bounding box center [431, 255] width 306 height 53
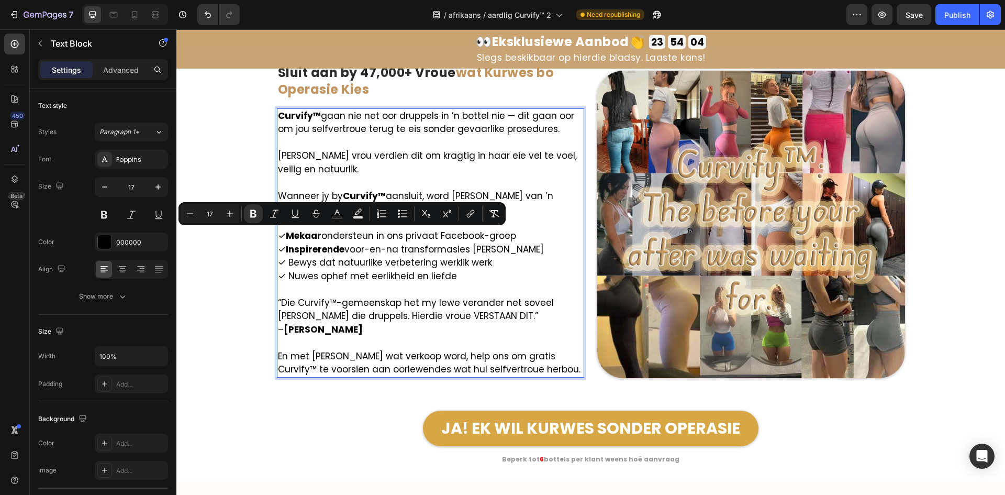
click at [315, 234] on strong "Mekaar" at bounding box center [304, 235] width 36 height 13
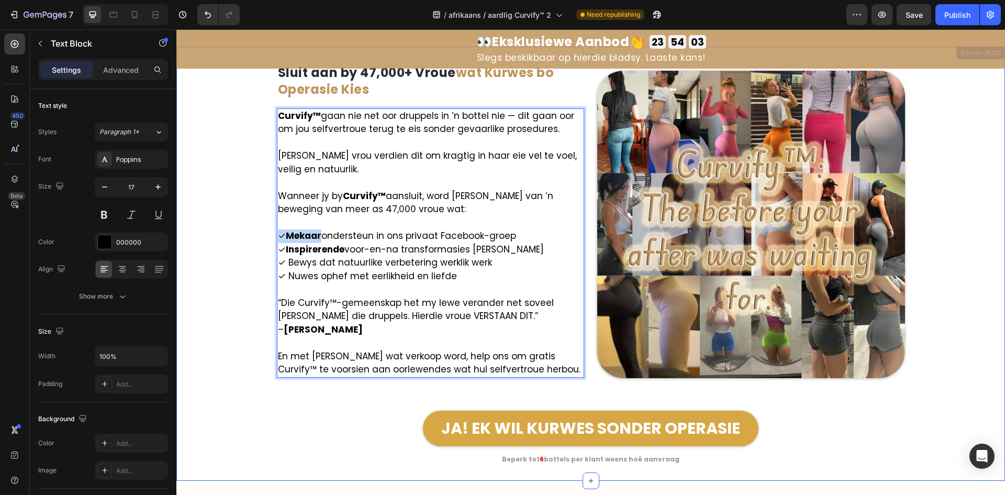
drag, startPoint x: 317, startPoint y: 236, endPoint x: 263, endPoint y: 236, distance: 53.4
click at [263, 236] on div "Image Sluit aan by 47,000+ Vroue wat Kurwes bo Operasie Kies Heading Curvify™ g…" at bounding box center [590, 263] width 829 height 400
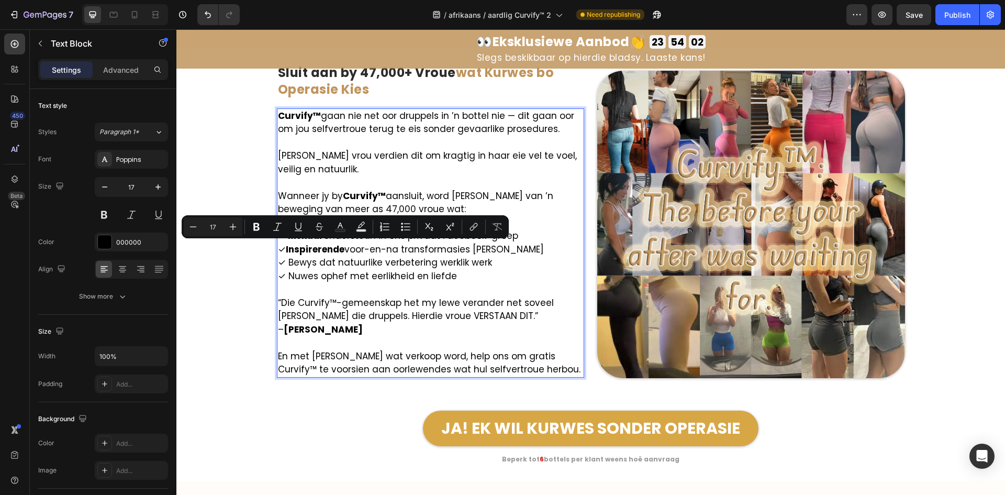
click at [338, 251] on strong "Inspirerende" at bounding box center [315, 249] width 59 height 13
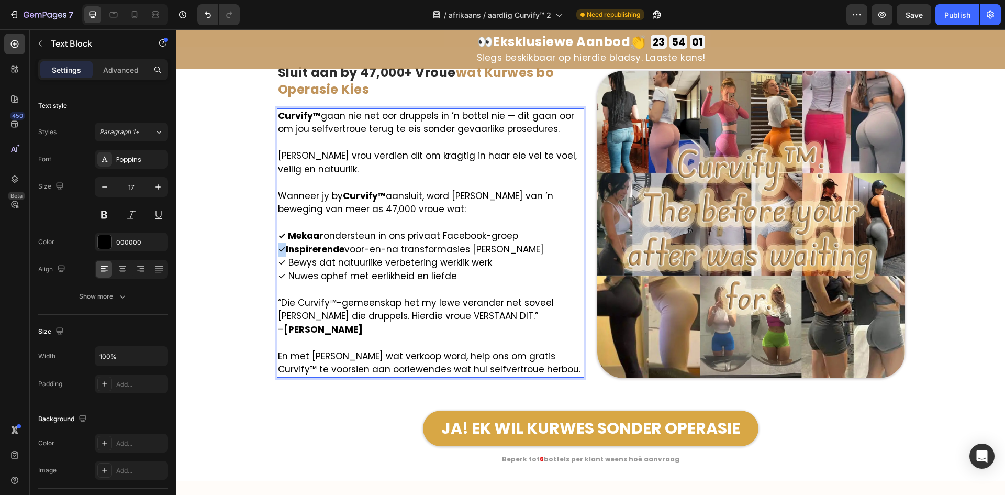
click at [278, 251] on p "✓ Mekaar ondersteun in ons privaat Facebook-groep ✓ Inspirerende voor-en-na tra…" at bounding box center [431, 255] width 306 height 53
drag, startPoint x: 308, startPoint y: 262, endPoint x: 276, endPoint y: 262, distance: 31.4
click at [278, 262] on p "✓ Mekaar ondersteun in ons privaat Facebook-groep ✓ Inspirerende voor-en-na tra…" at bounding box center [431, 255] width 306 height 53
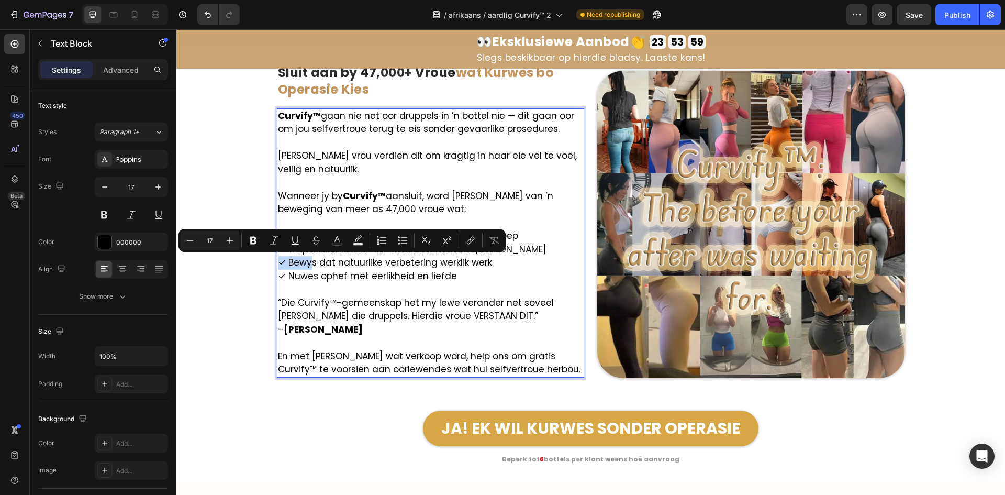
click at [300, 262] on p "✓ Mekaar ondersteun in ons privaat Facebook-groep ✓ Inspirerende voor-en-na tra…" at bounding box center [431, 255] width 306 height 53
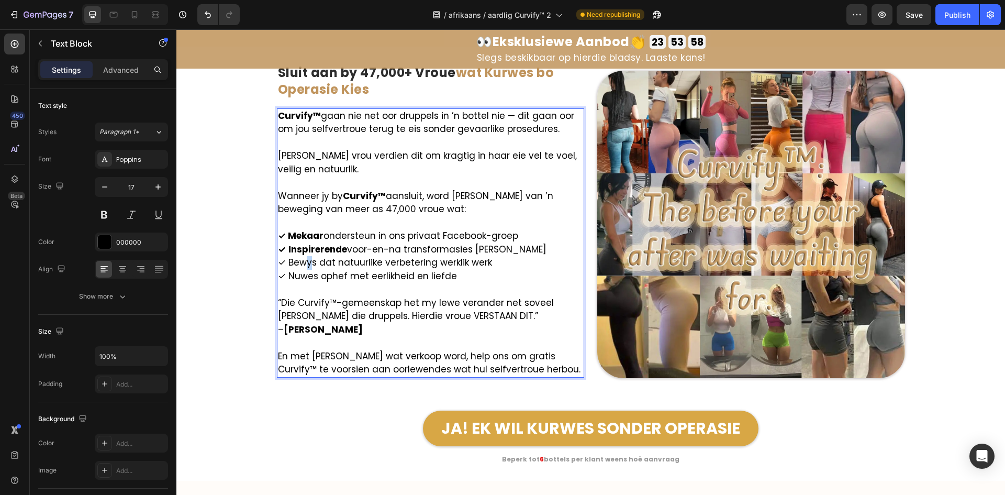
drag, startPoint x: 308, startPoint y: 262, endPoint x: 298, endPoint y: 263, distance: 9.5
click at [298, 263] on p "✓ Mekaar ondersteun in ons privaat Facebook-groep ✓ Inspirerende voor-en-na tra…" at bounding box center [431, 255] width 306 height 53
click at [307, 263] on p "✓ Mekaar ondersteun in ons privaat Facebook-groep ✓ Inspirerende voor-en-na tra…" at bounding box center [431, 255] width 306 height 53
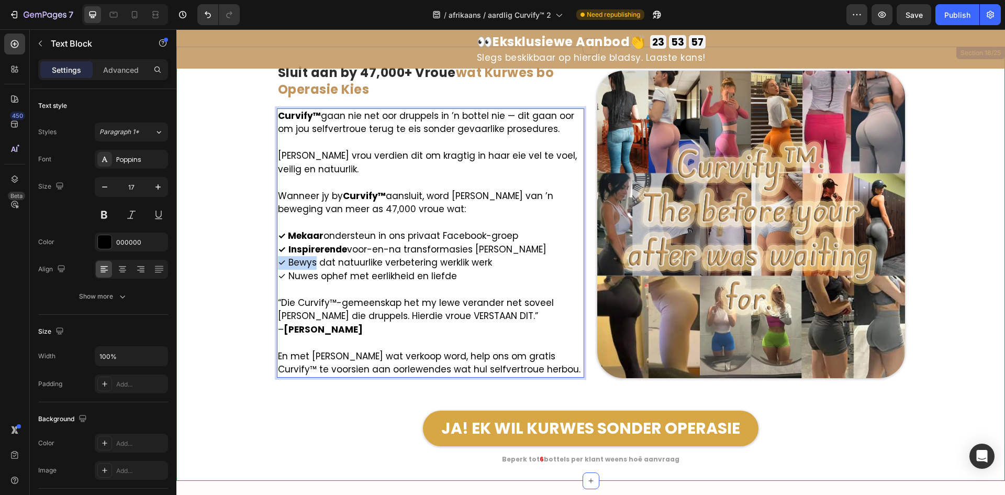
drag, startPoint x: 310, startPoint y: 262, endPoint x: 258, endPoint y: 261, distance: 52.9
click at [258, 261] on div "Image Sluit aan by 47,000+ Vroue wat Kurwes bo Operasie Kies Heading Curvify™ g…" at bounding box center [590, 263] width 829 height 400
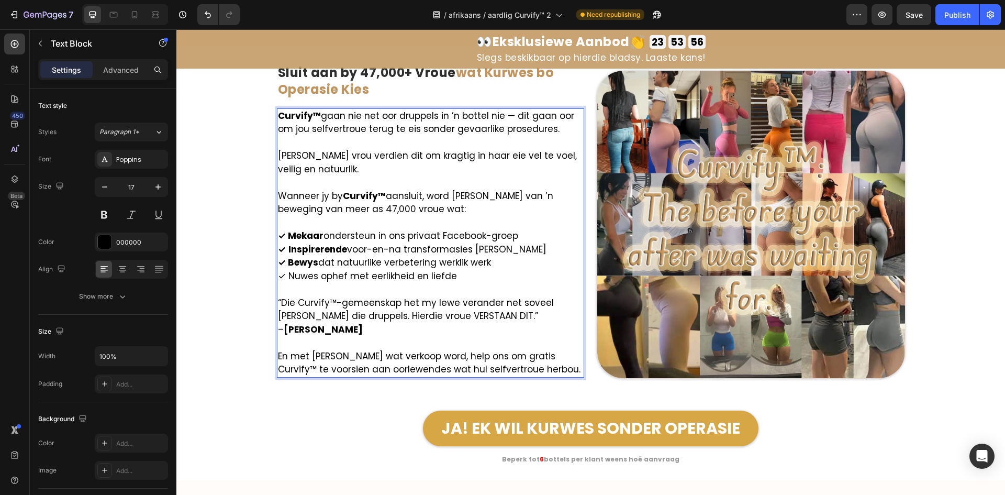
click at [314, 285] on p "Rich Text Editor. Editing area: main" at bounding box center [431, 290] width 306 height 14
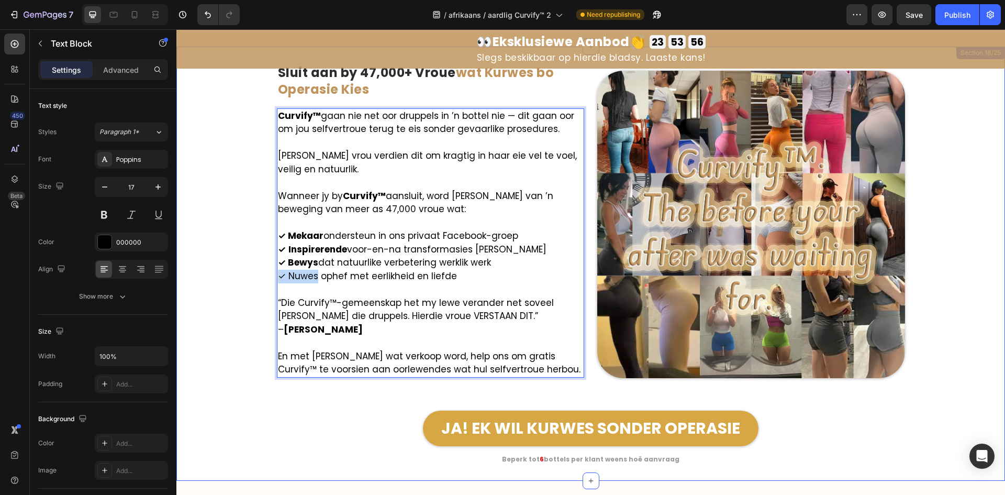
drag, startPoint x: 312, startPoint y: 278, endPoint x: 272, endPoint y: 278, distance: 40.3
click at [267, 277] on div "Image Sluit aan by 47,000+ Vroue wat Kurwes bo Operasie Kies Heading Curvify™ g…" at bounding box center [590, 263] width 829 height 400
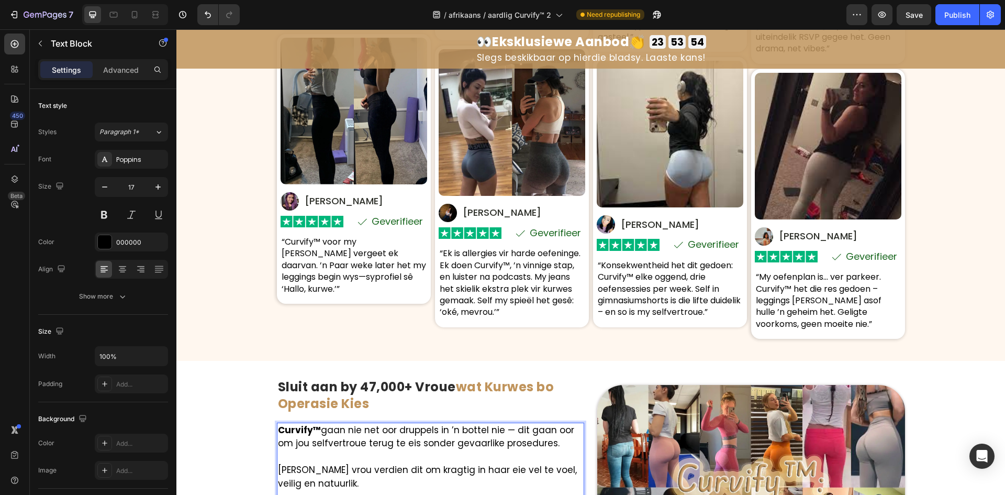
scroll to position [5355, 0]
type input "16"
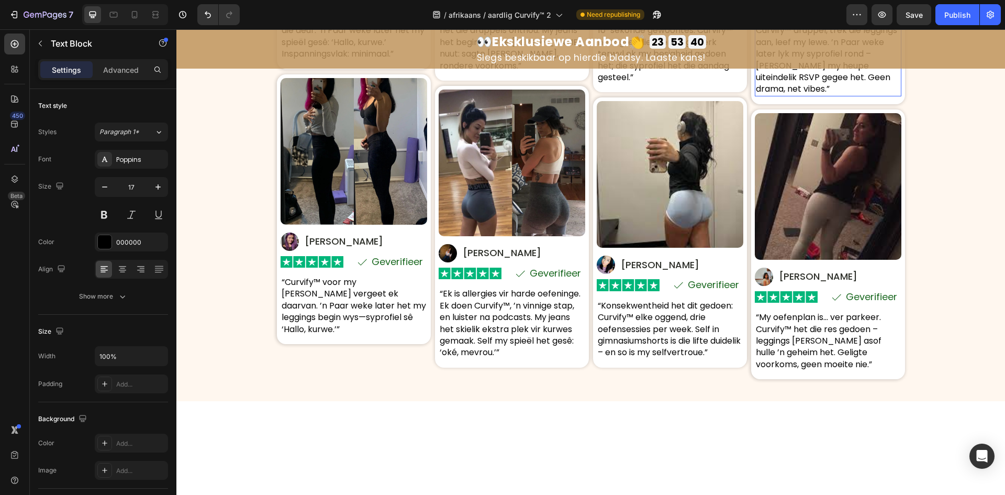
scroll to position [5512, 0]
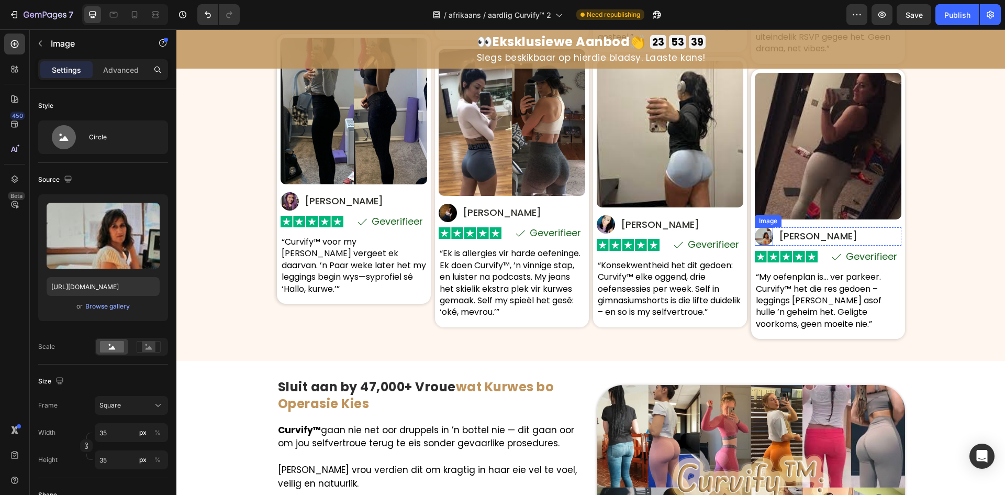
click at [763, 228] on img at bounding box center [764, 236] width 18 height 18
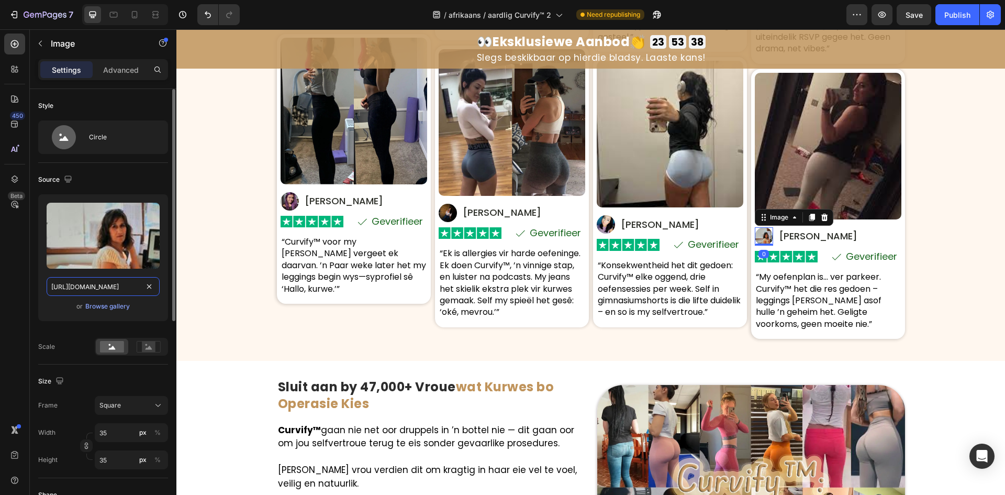
click at [112, 285] on input "https://cdn.shopify.com/s/files/1/0657/6783/3683/files/gempages_578032762192134…" at bounding box center [103, 286] width 113 height 19
copy p "✓ Nuwes"
click at [64, 177] on icon "button" at bounding box center [68, 179] width 10 height 10
click at [69, 205] on div at bounding box center [70, 214] width 21 height 59
click at [70, 208] on button "button" at bounding box center [70, 214] width 17 height 17
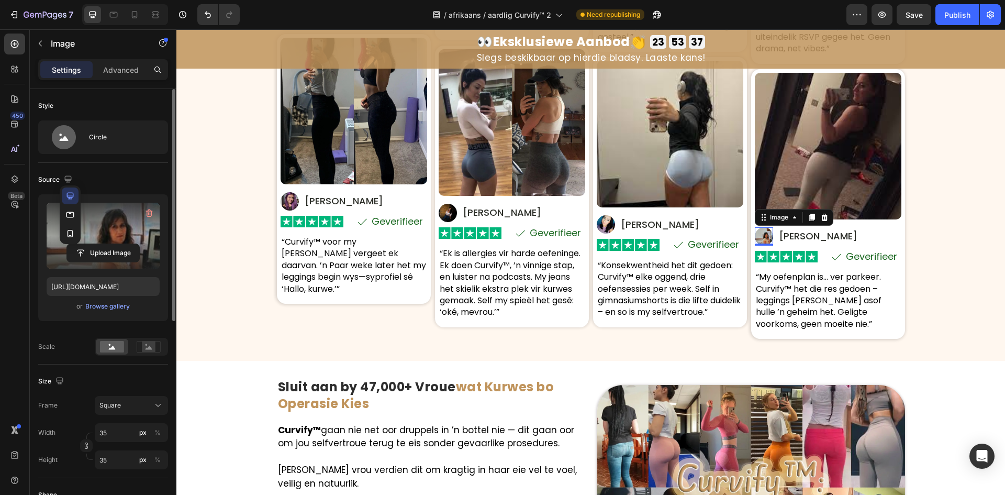
type input "https://cdn.shopify.com/s/files/1/0657/6783/3683/files/gempages_578032762192134…"
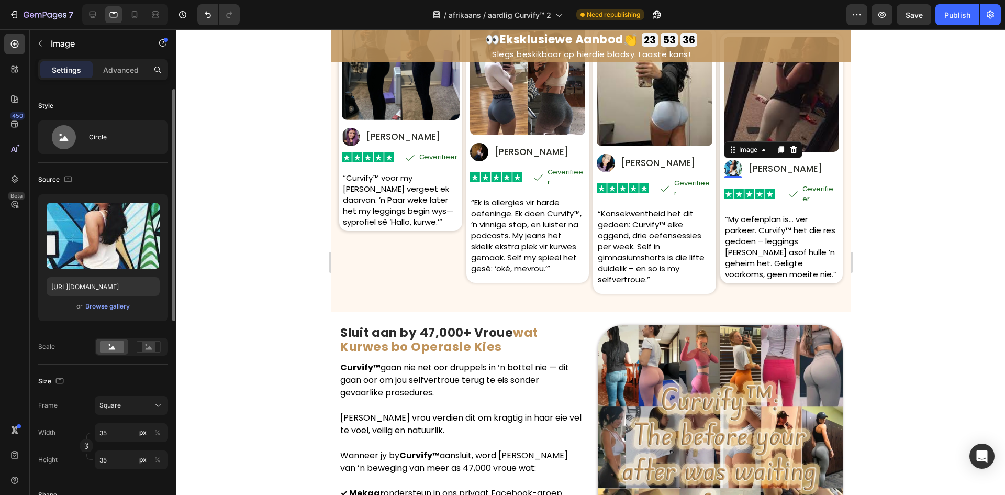
click at [79, 273] on div "Upload Image https://cdn.shopify.com/s/files/1/0657/6783/3683/files/gempages_57…" at bounding box center [103, 257] width 130 height 127
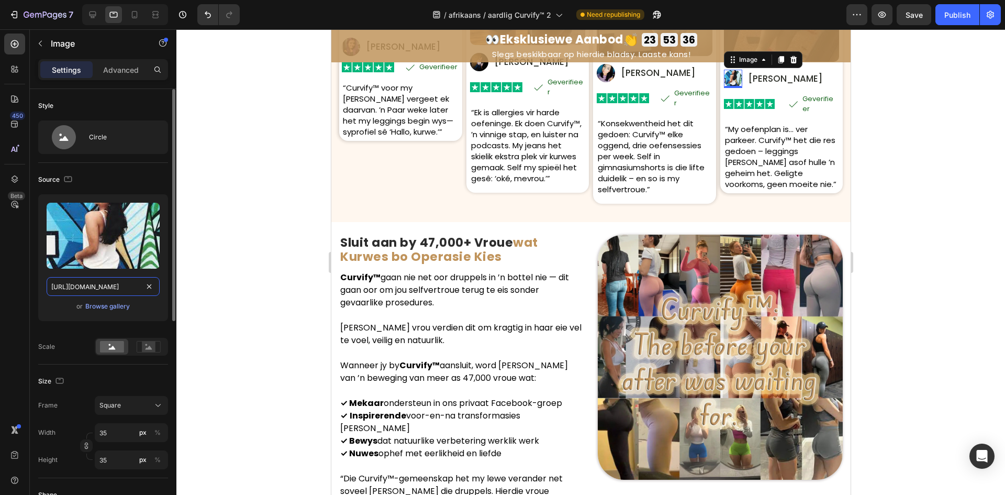
click at [79, 280] on input "https://cdn.shopify.com/s/files/1/0657/6783/3683/files/gempages_578032762192134…" at bounding box center [103, 286] width 113 height 19
paste input "37ccac60-c340-41d9-b5c3-dc0736622f18"
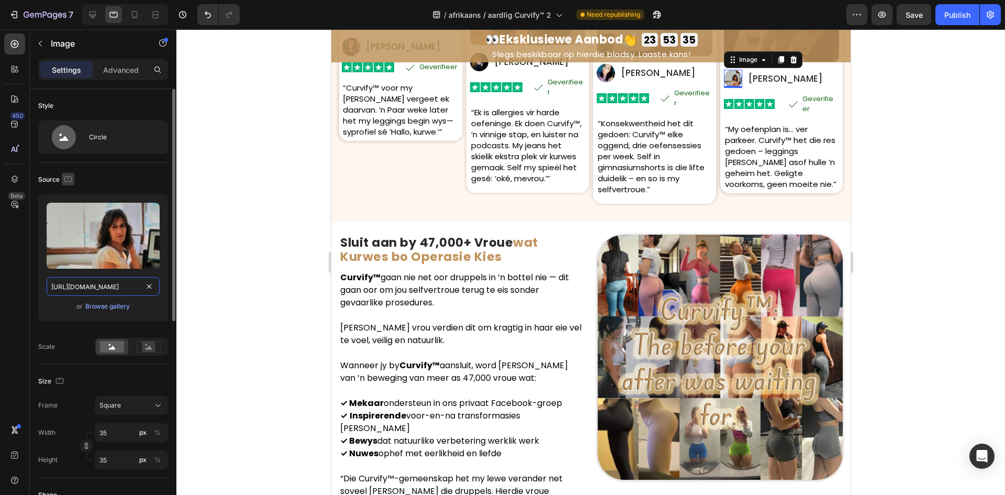
scroll to position [0, 321]
type input "https://cdn.shopify.com/s/files/1/0657/6783/3683/files/gempages_578032762192134…"
click at [66, 171] on div "Source" at bounding box center [103, 179] width 130 height 17
click at [70, 177] on icon "button" at bounding box center [68, 179] width 10 height 10
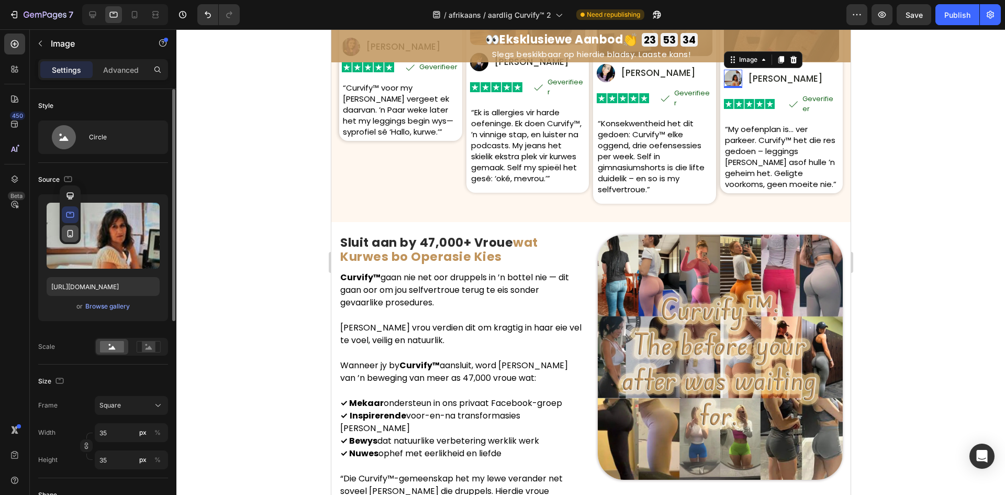
click at [69, 233] on icon "button" at bounding box center [70, 233] width 10 height 10
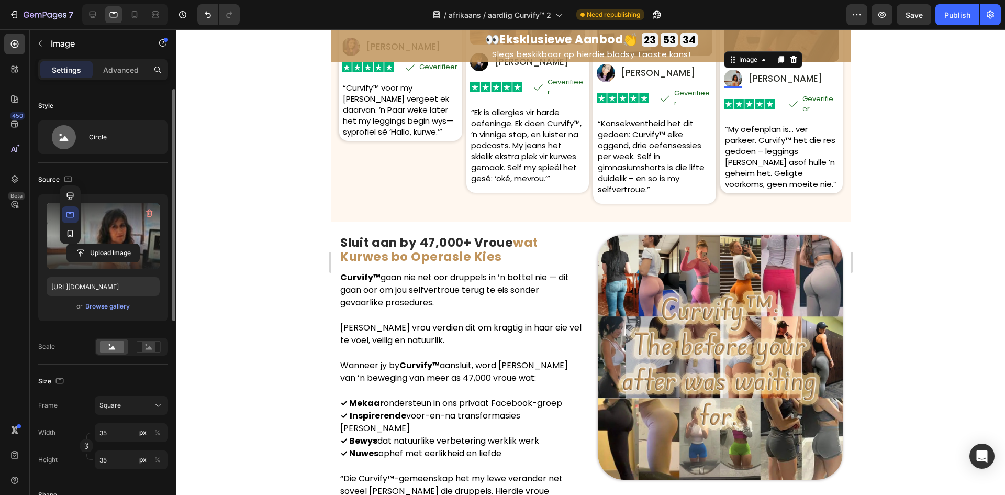
type input "36"
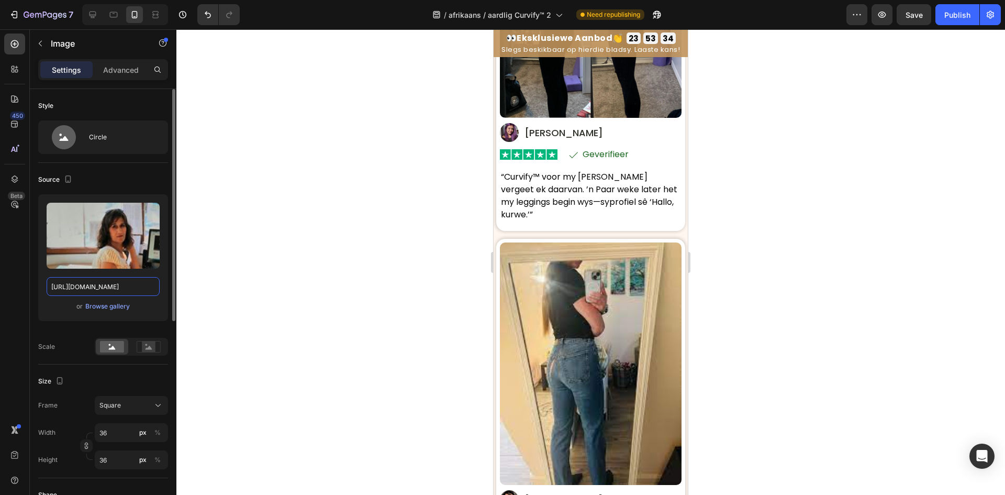
click at [72, 284] on input "https://cdn.shopify.com/s/files/1/0657/6783/3683/files/gempages_578032762192134…" at bounding box center [103, 286] width 113 height 19
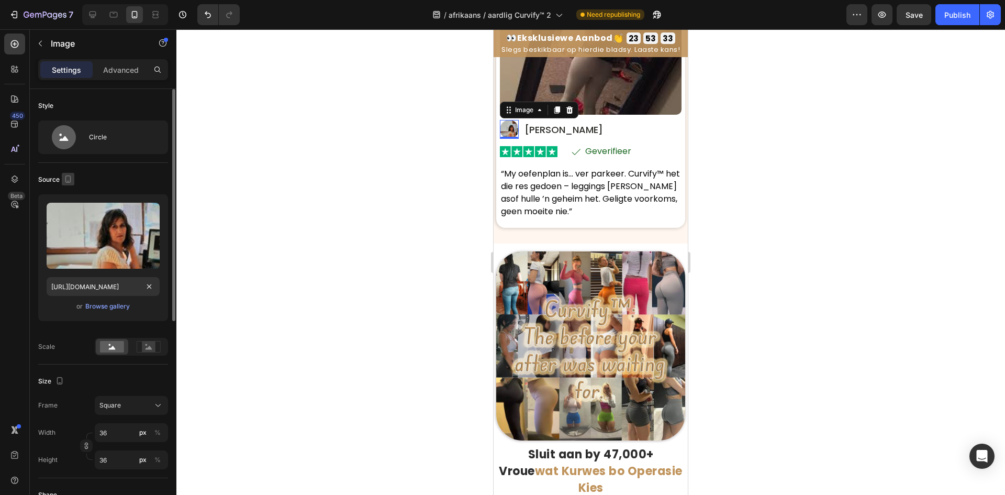
click at [66, 173] on button "button" at bounding box center [68, 179] width 13 height 13
click at [71, 189] on button "button" at bounding box center [70, 195] width 17 height 17
type input "35"
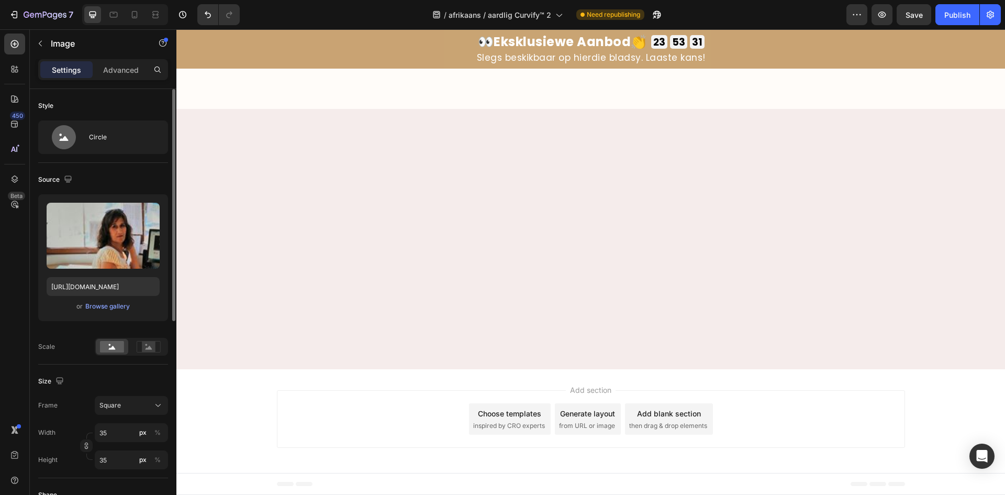
scroll to position [6321, 0]
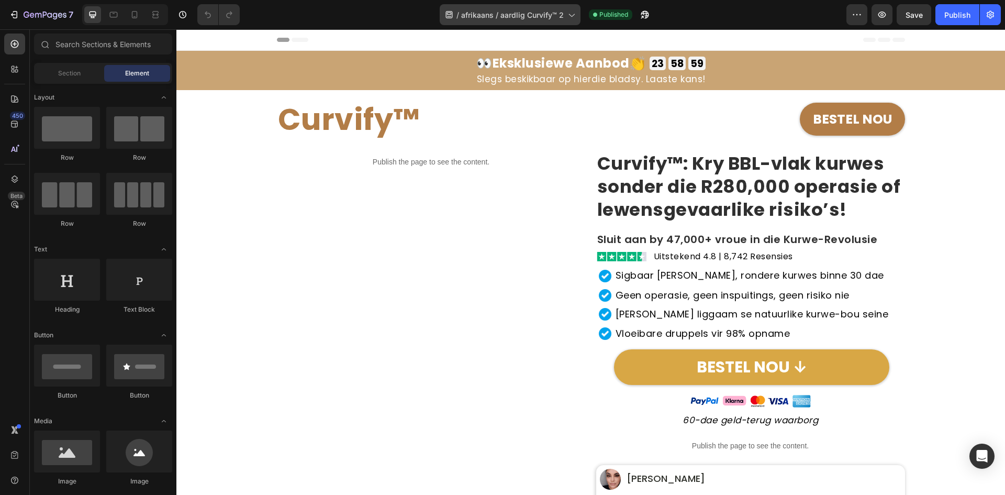
click at [504, 20] on span "afrikaans / aardlig Curvify™ 2" at bounding box center [512, 14] width 103 height 11
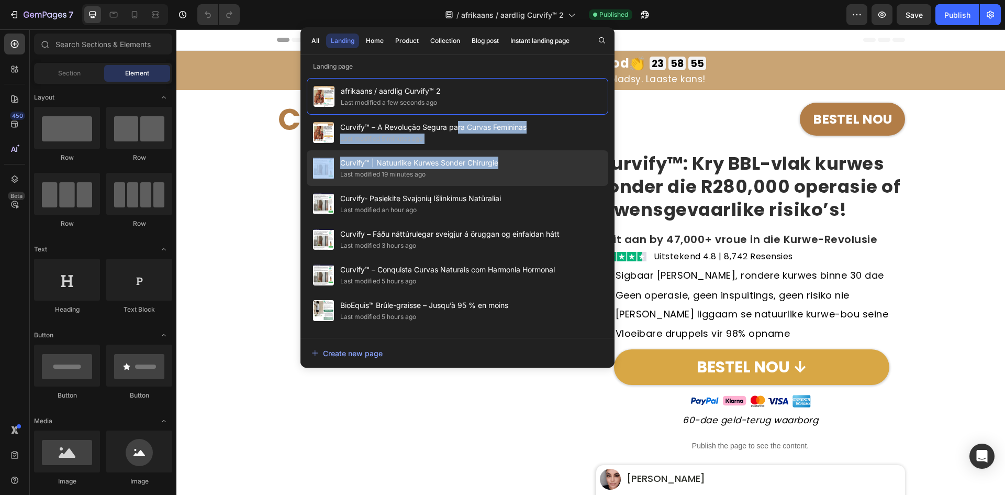
drag, startPoint x: 457, startPoint y: 128, endPoint x: 533, endPoint y: 168, distance: 85.9
click at [533, 168] on div "afrikaans / aardlig Curvify™ 2 Last modified a few seconds ago Curvify™ – A Rev…" at bounding box center [457, 202] width 301 height 249
click at [533, 168] on div "Curvify™ | Natuurlike Kurwes Sonder Chirurgie Last modified 19 minutes ago" at bounding box center [457, 168] width 301 height 36
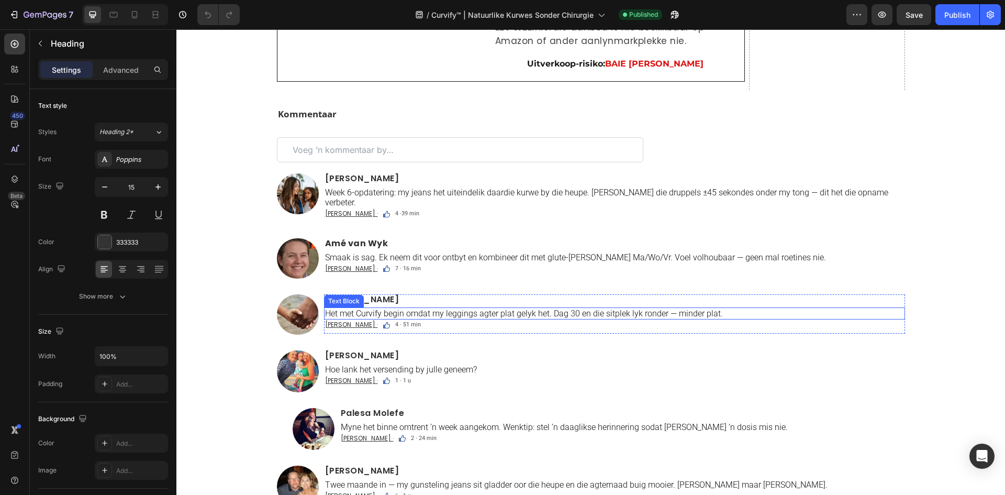
scroll to position [6280, 0]
